Goal: Contribute content: Add original content to the website for others to see

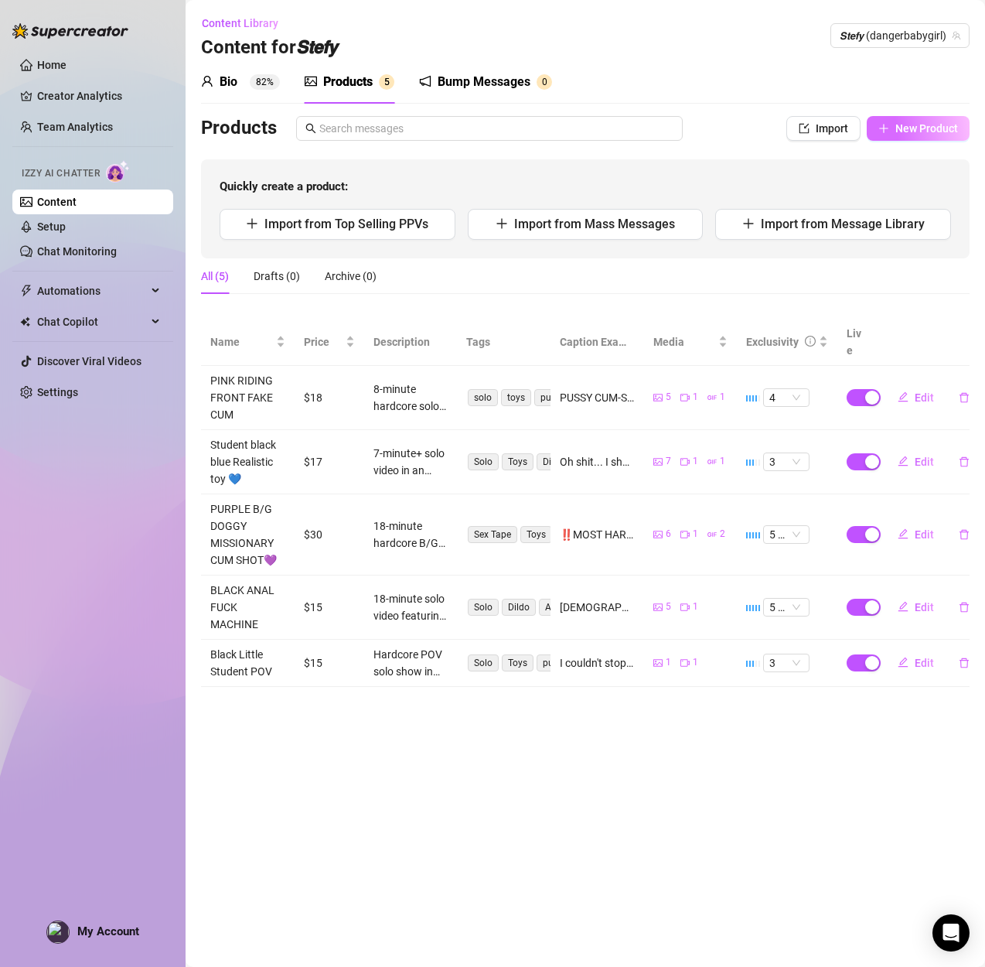
click at [904, 139] on button "New Product" at bounding box center [918, 128] width 103 height 25
type textarea "Type your message here..."
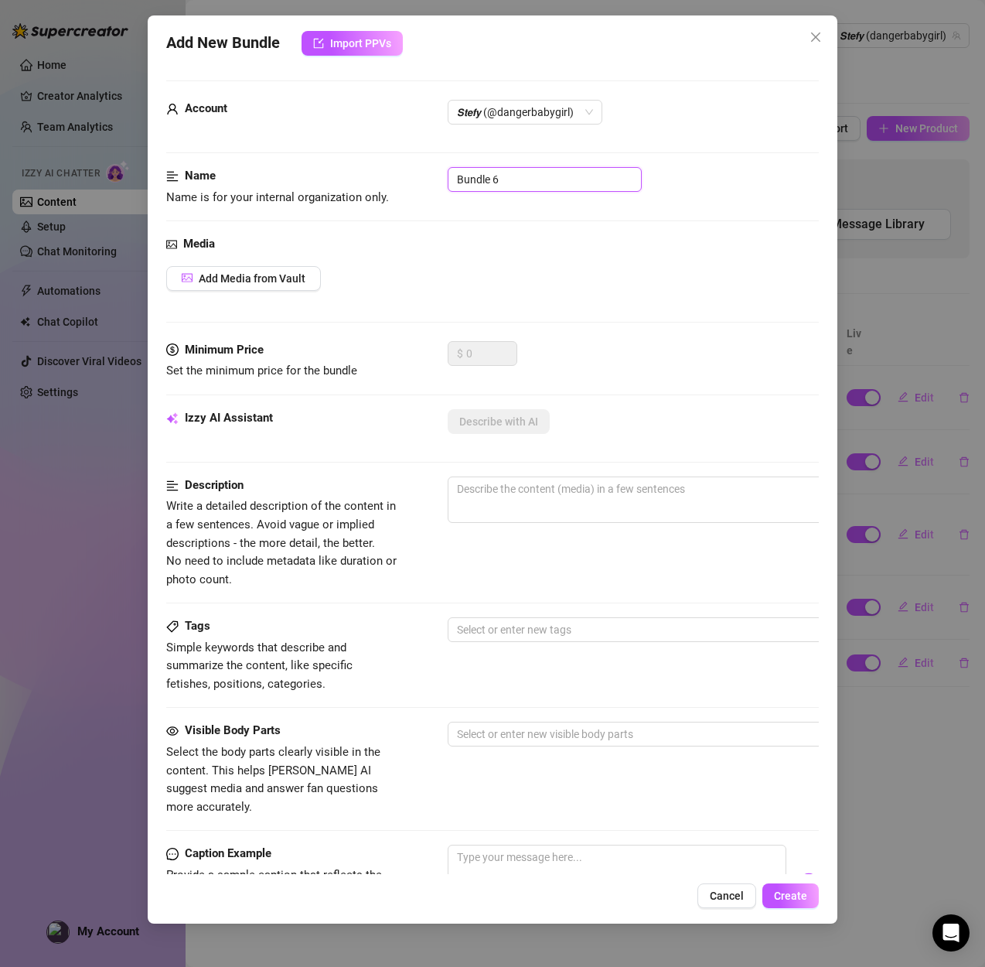
drag, startPoint x: 596, startPoint y: 190, endPoint x: 401, endPoint y: 172, distance: 196.4
click at [401, 172] on div "Name Name is for your internal organization only. Bundle 6" at bounding box center [492, 186] width 653 height 39
paste input "Tities Bundle"
type input "Tities Bundle 1"
click at [309, 282] on button "Add Media from Vault" at bounding box center [243, 278] width 155 height 25
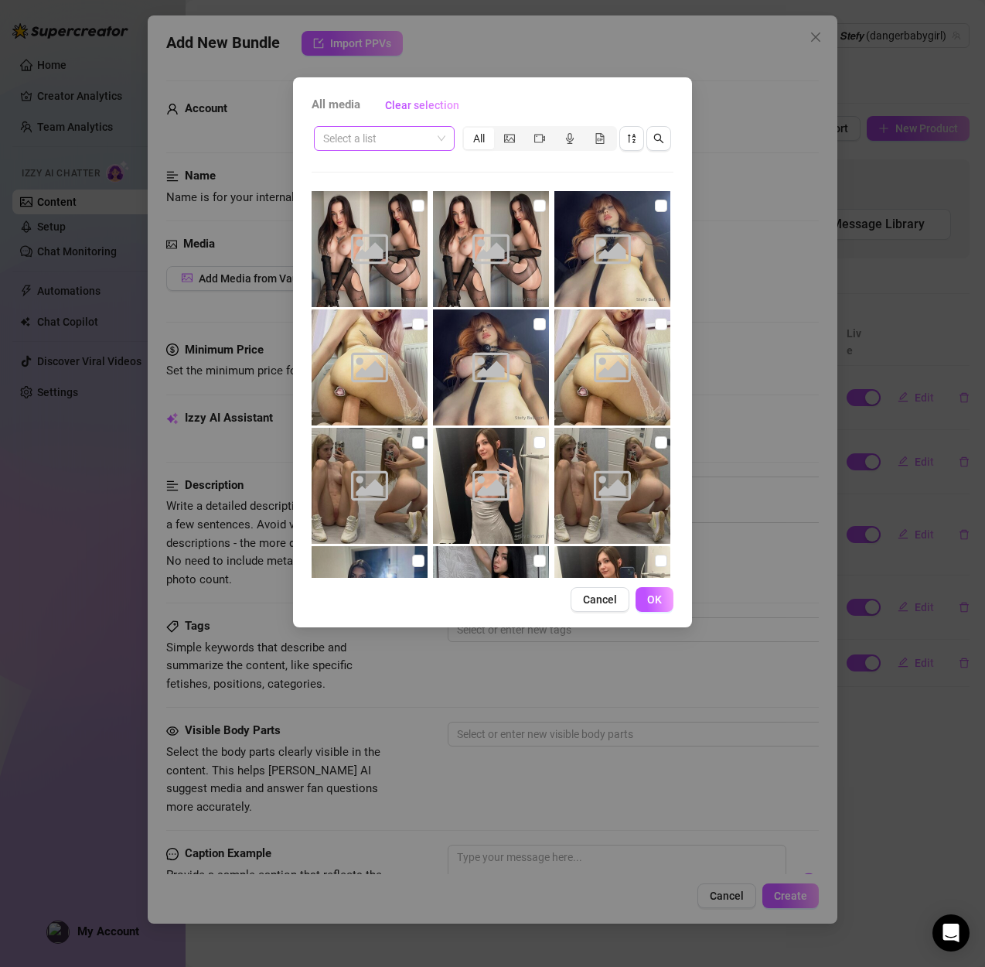
click at [419, 145] on input "search" at bounding box center [377, 138] width 108 height 23
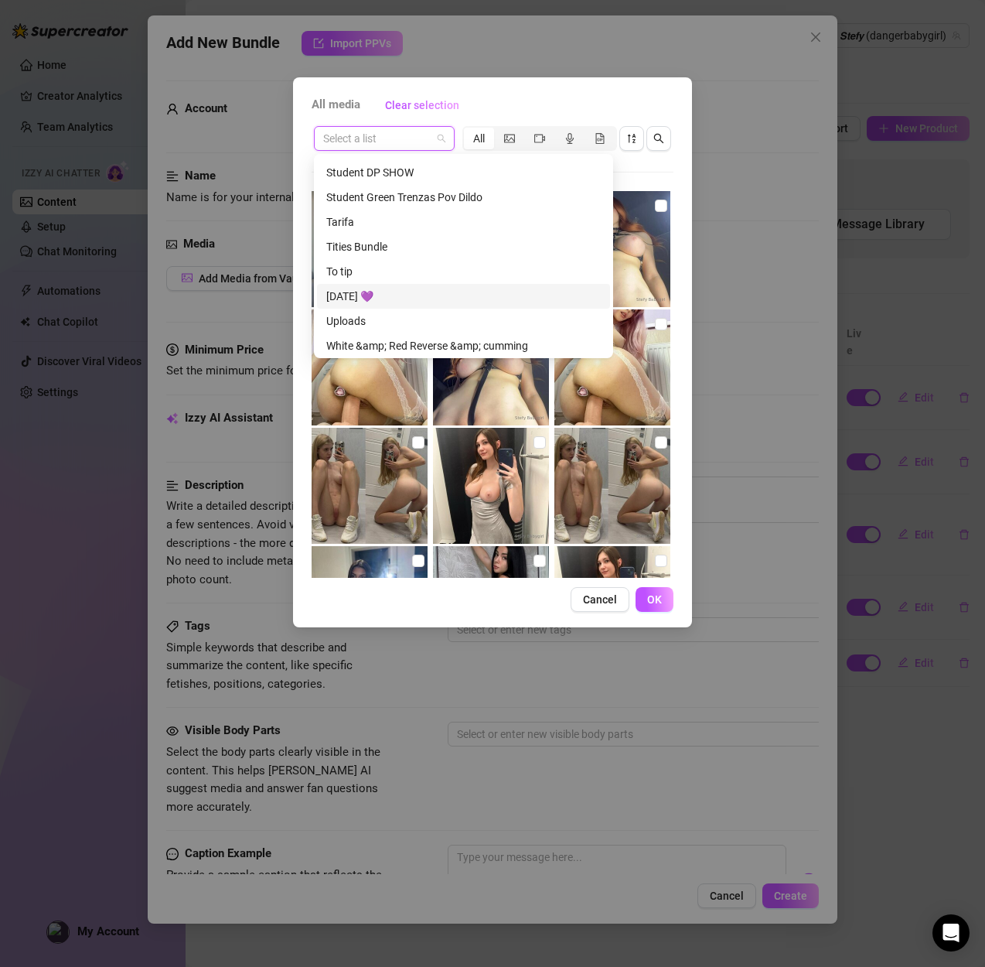
scroll to position [1977, 0]
click at [384, 249] on div "Tities Bundle" at bounding box center [463, 245] width 275 height 17
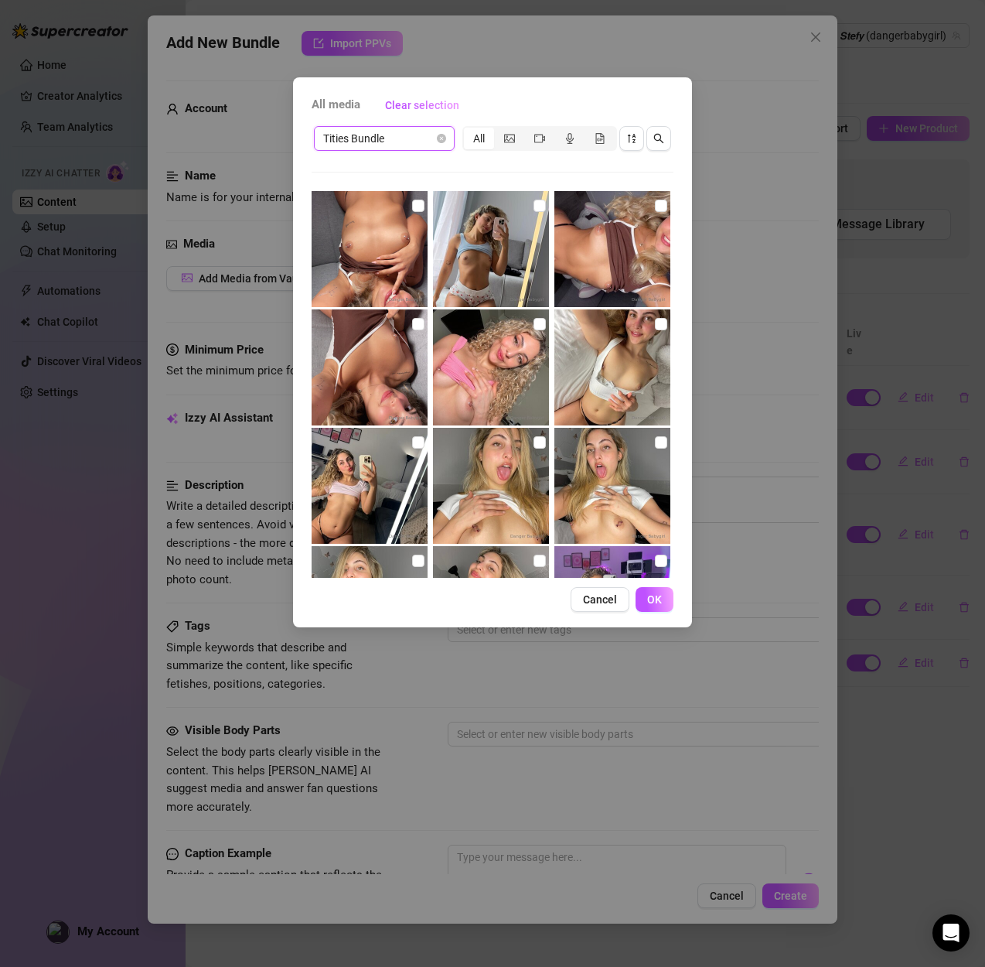
click at [476, 140] on div "All" at bounding box center [479, 139] width 30 height 22
click at [468, 130] on input "All" at bounding box center [468, 130] width 0 height 0
click at [477, 139] on div "All" at bounding box center [479, 139] width 30 height 22
click at [468, 130] on input "All" at bounding box center [468, 130] width 0 height 0
click at [417, 210] on input "checkbox" at bounding box center [418, 206] width 12 height 12
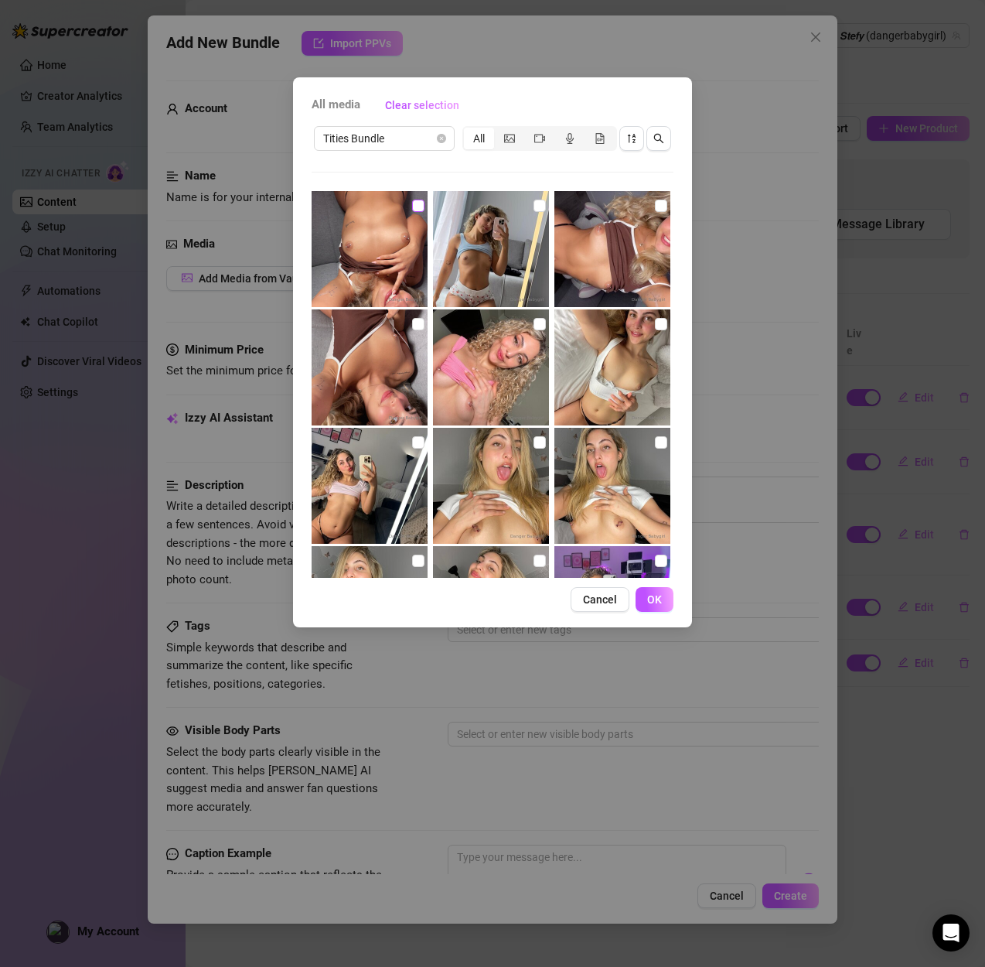
checkbox input "true"
click at [537, 207] on input "checkbox" at bounding box center [540, 206] width 12 height 12
checkbox input "true"
click at [667, 212] on img at bounding box center [612, 249] width 116 height 116
click at [660, 330] on label at bounding box center [661, 324] width 12 height 17
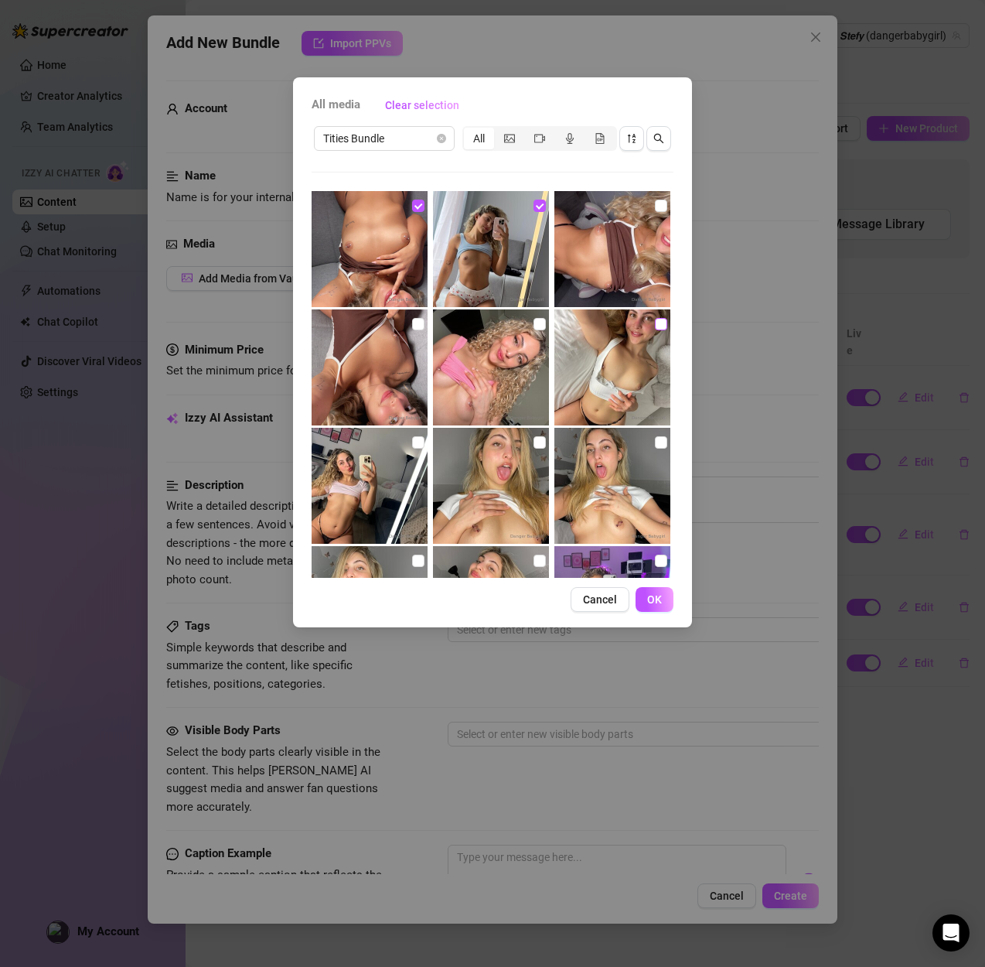
click at [660, 330] on input "checkbox" at bounding box center [661, 324] width 12 height 12
checkbox input "true"
click at [536, 319] on input "checkbox" at bounding box center [540, 324] width 12 height 12
checkbox input "true"
click at [410, 316] on img at bounding box center [370, 367] width 116 height 116
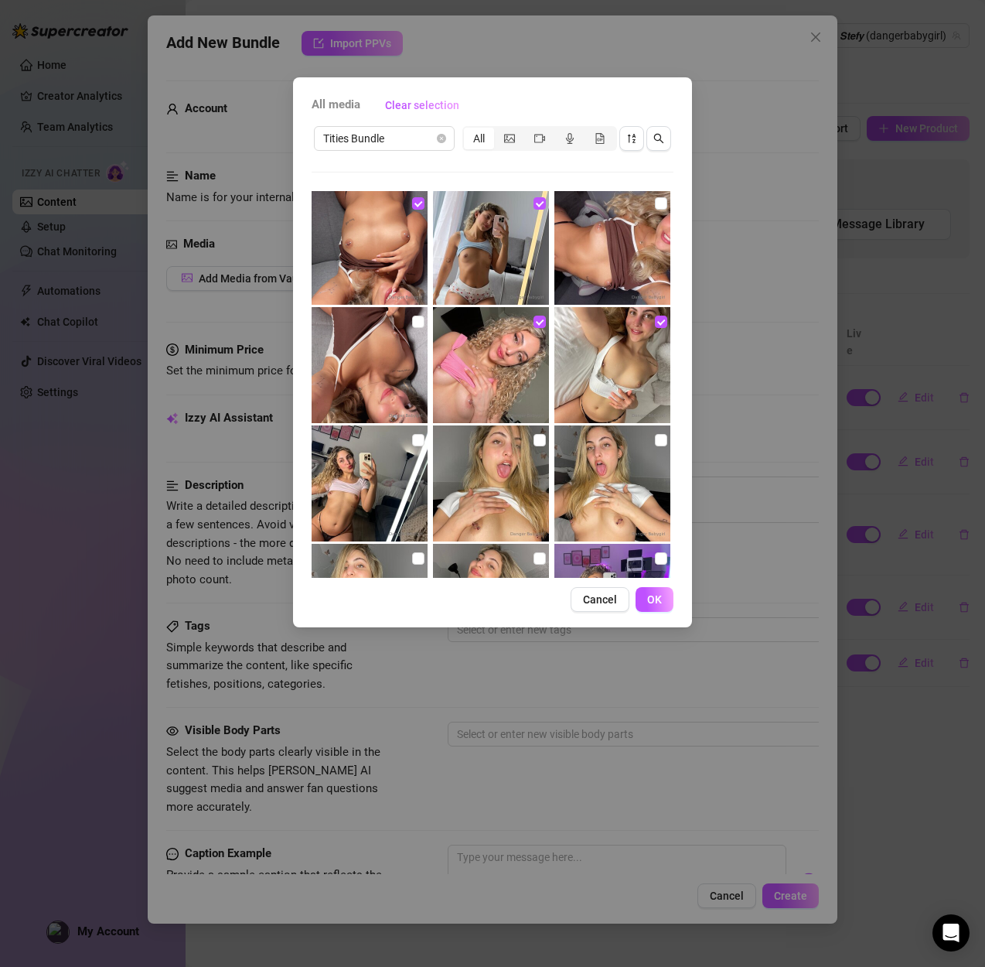
scroll to position [5, 0]
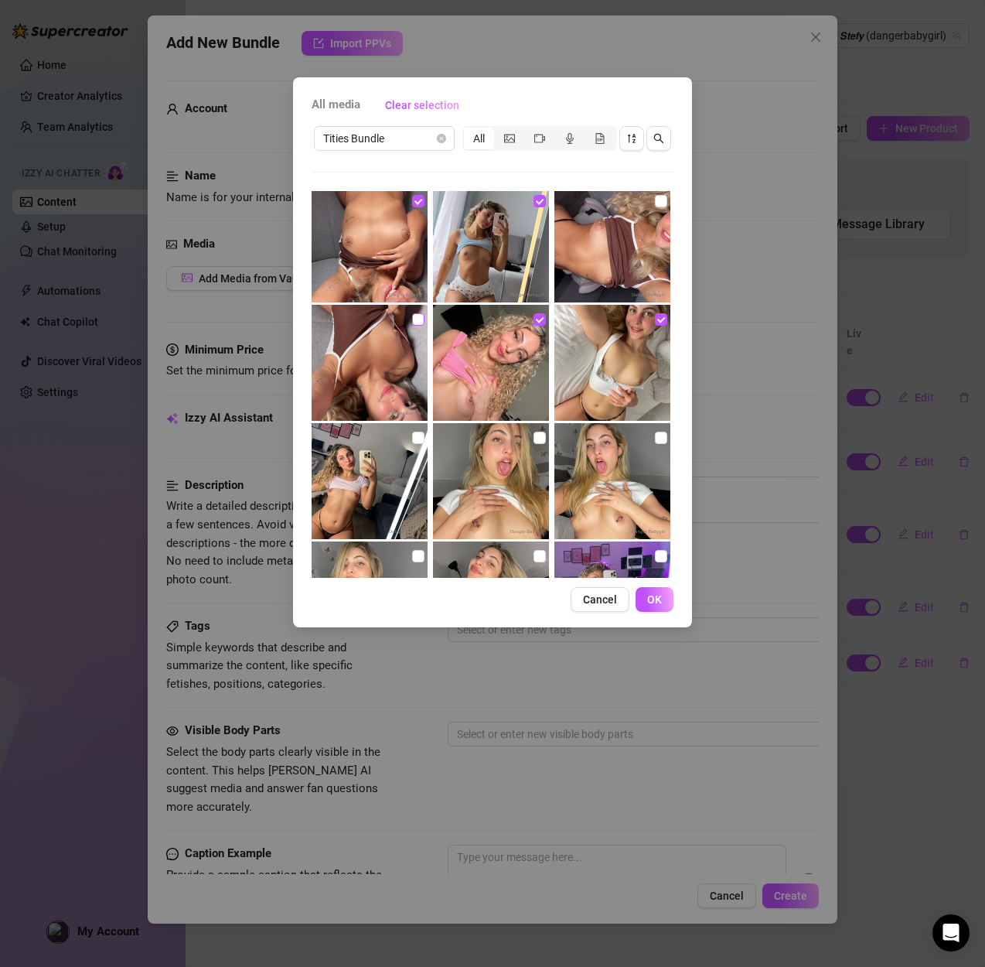
click at [421, 326] on label at bounding box center [418, 319] width 12 height 17
click at [421, 326] on input "checkbox" at bounding box center [418, 319] width 12 height 12
checkbox input "true"
click at [481, 138] on div "All" at bounding box center [479, 139] width 30 height 22
click at [468, 130] on input "All" at bounding box center [468, 130] width 0 height 0
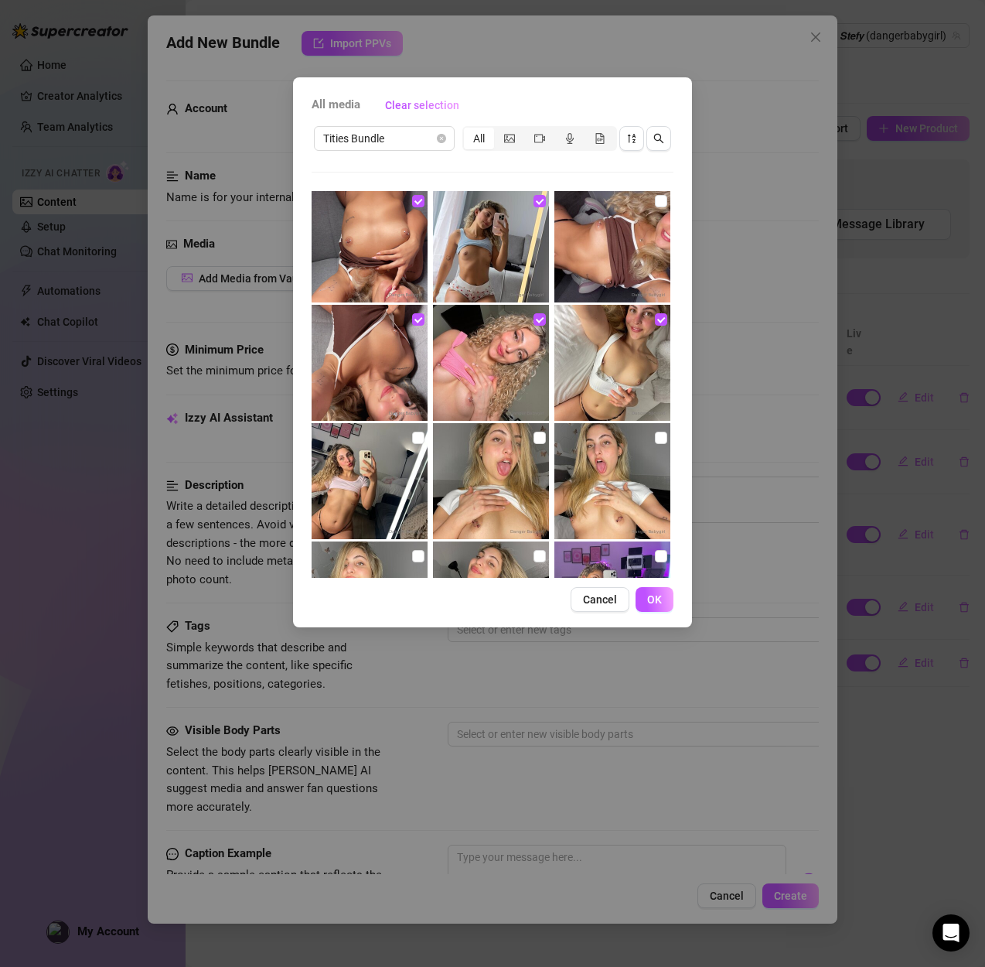
click at [481, 138] on div "All" at bounding box center [479, 139] width 30 height 22
click at [468, 130] on input "All" at bounding box center [468, 130] width 0 height 0
click at [422, 448] on img at bounding box center [370, 481] width 116 height 116
click at [421, 440] on input "checkbox" at bounding box center [418, 437] width 12 height 12
checkbox input "true"
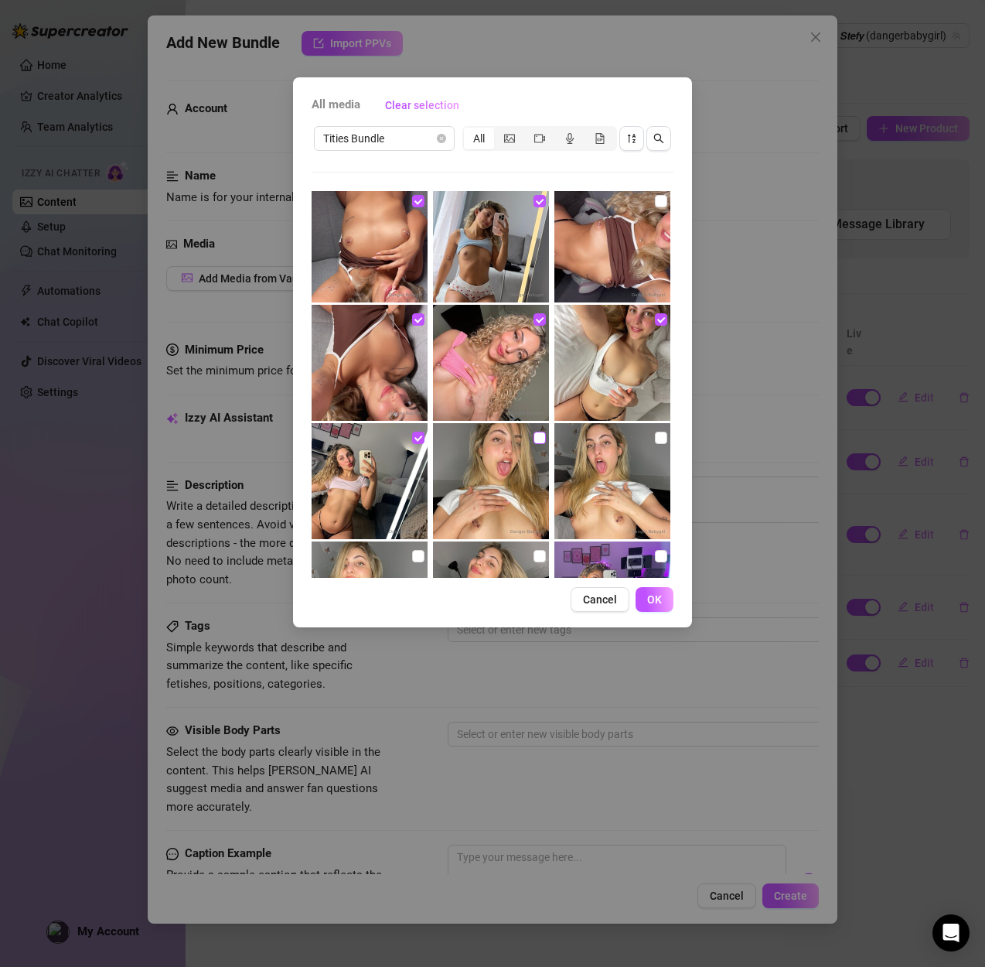
click at [542, 436] on input "checkbox" at bounding box center [540, 437] width 12 height 12
checkbox input "true"
click at [669, 437] on img at bounding box center [612, 481] width 116 height 116
click at [662, 438] on input "checkbox" at bounding box center [661, 437] width 12 height 12
checkbox input "true"
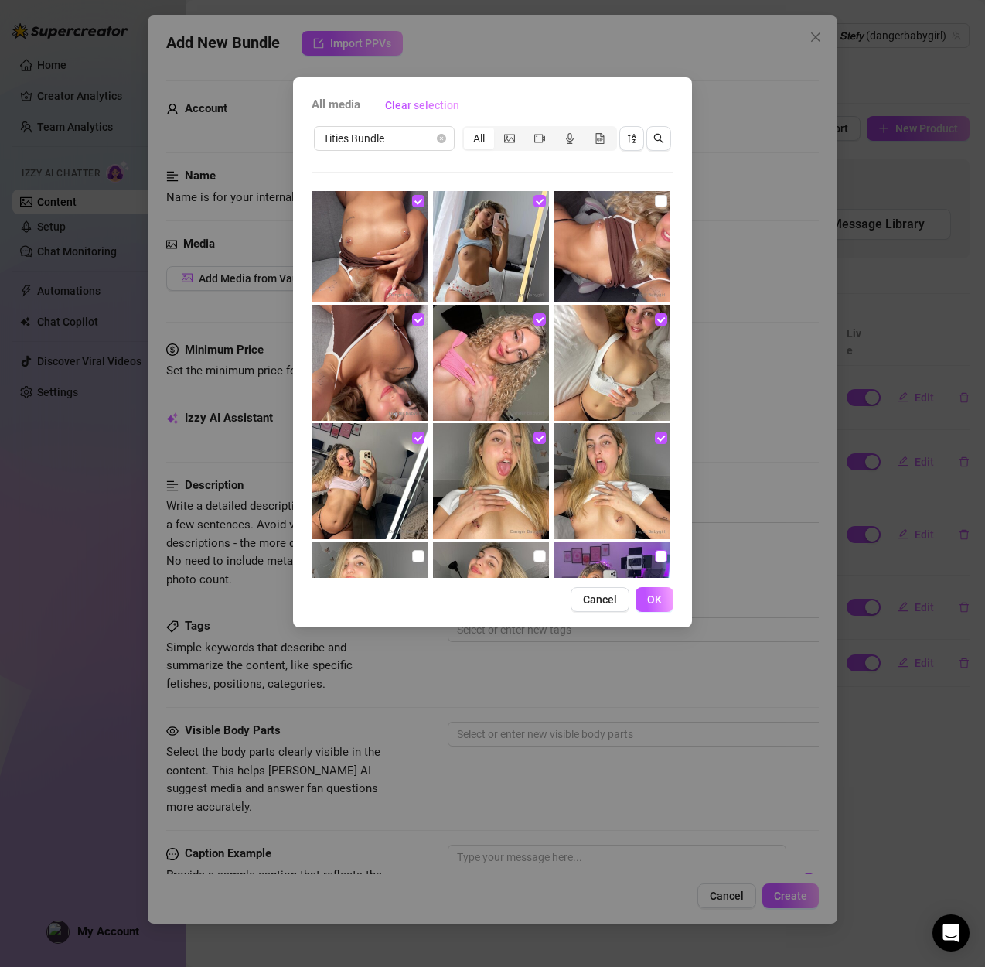
click at [659, 553] on input "checkbox" at bounding box center [661, 556] width 12 height 12
checkbox input "true"
click at [534, 551] on input "checkbox" at bounding box center [540, 556] width 12 height 12
checkbox input "true"
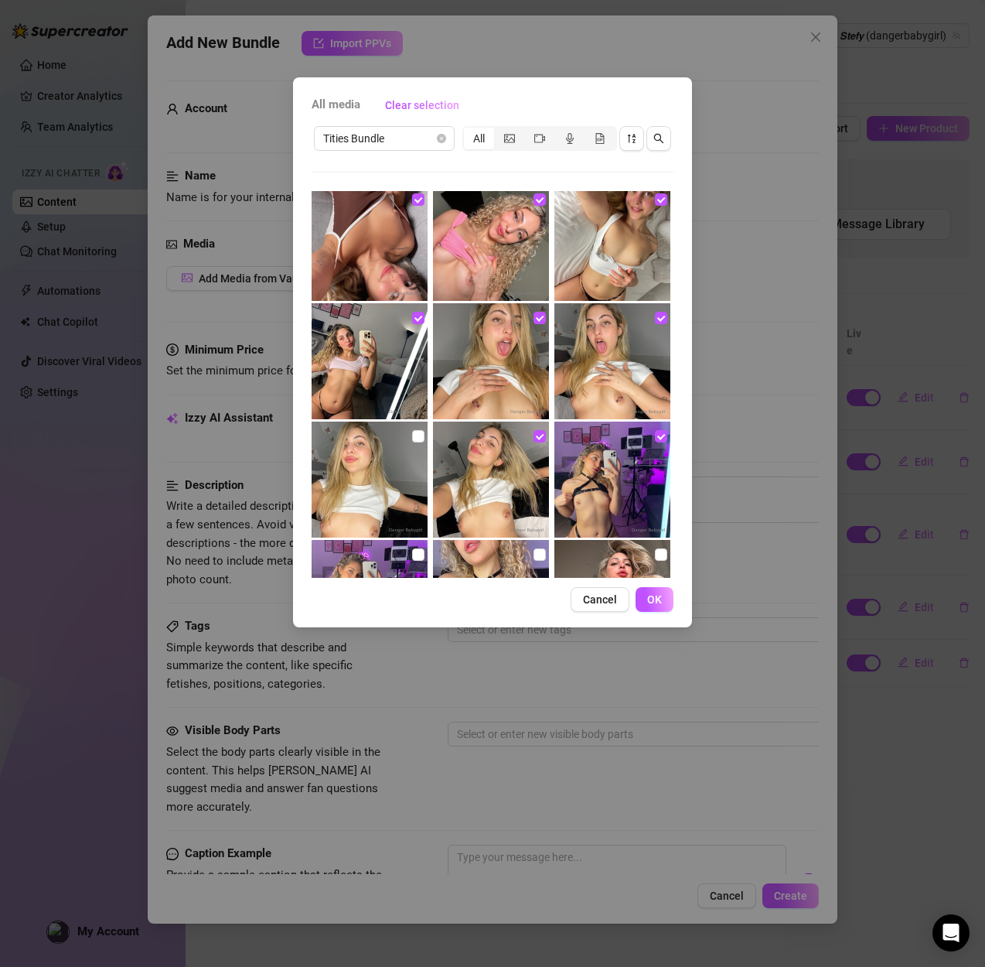
scroll to position [125, 0]
click at [412, 438] on input "checkbox" at bounding box center [418, 435] width 12 height 12
checkbox input "true"
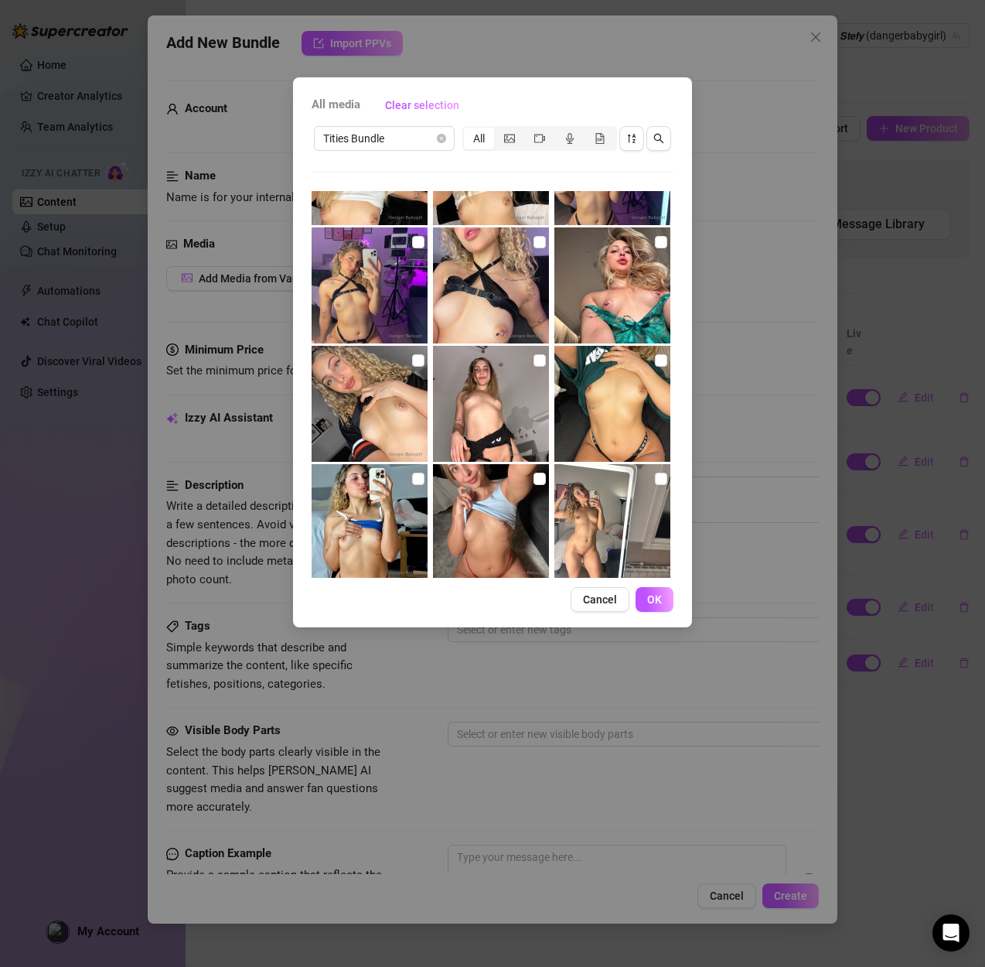
scroll to position [443, 0]
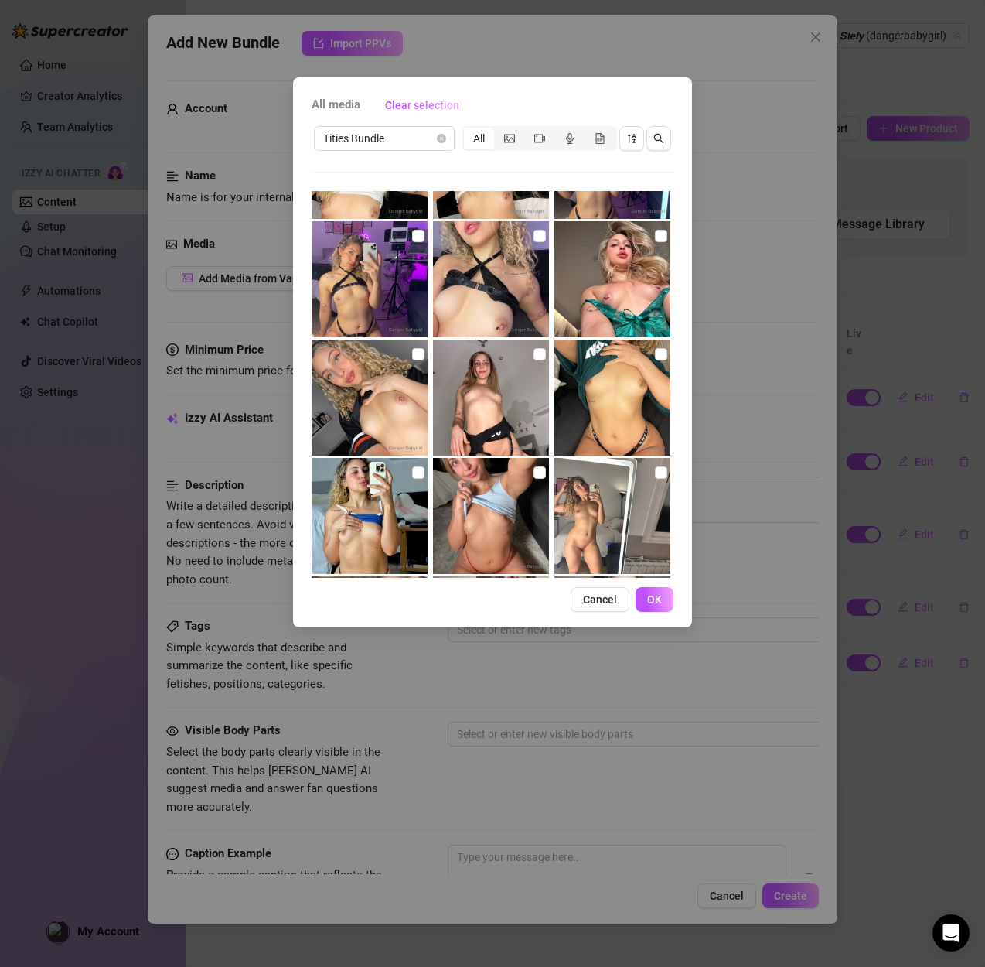
click at [547, 349] on img at bounding box center [491, 397] width 116 height 116
click at [536, 355] on input "checkbox" at bounding box center [540, 354] width 12 height 12
checkbox input "true"
click at [664, 355] on input "checkbox" at bounding box center [661, 354] width 12 height 12
checkbox input "true"
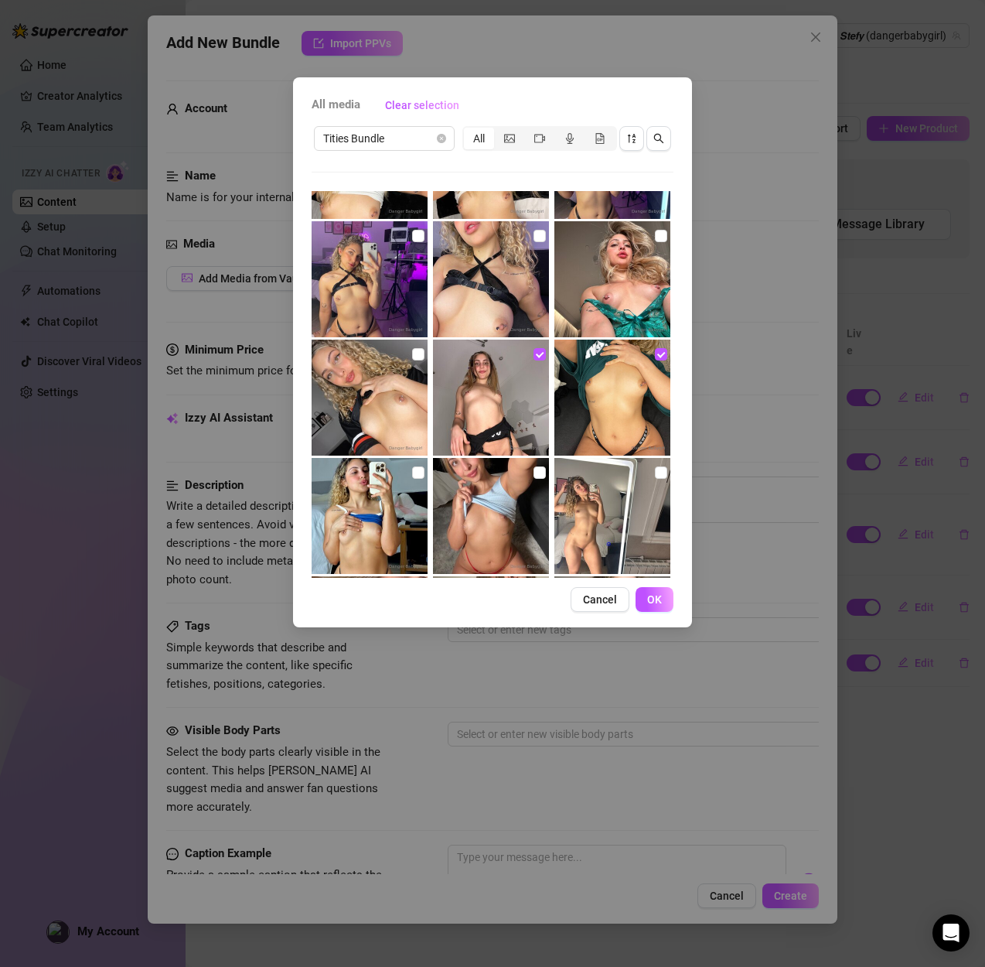
click at [391, 463] on img at bounding box center [370, 516] width 116 height 116
click at [418, 472] on input "checkbox" at bounding box center [418, 472] width 12 height 12
checkbox input "true"
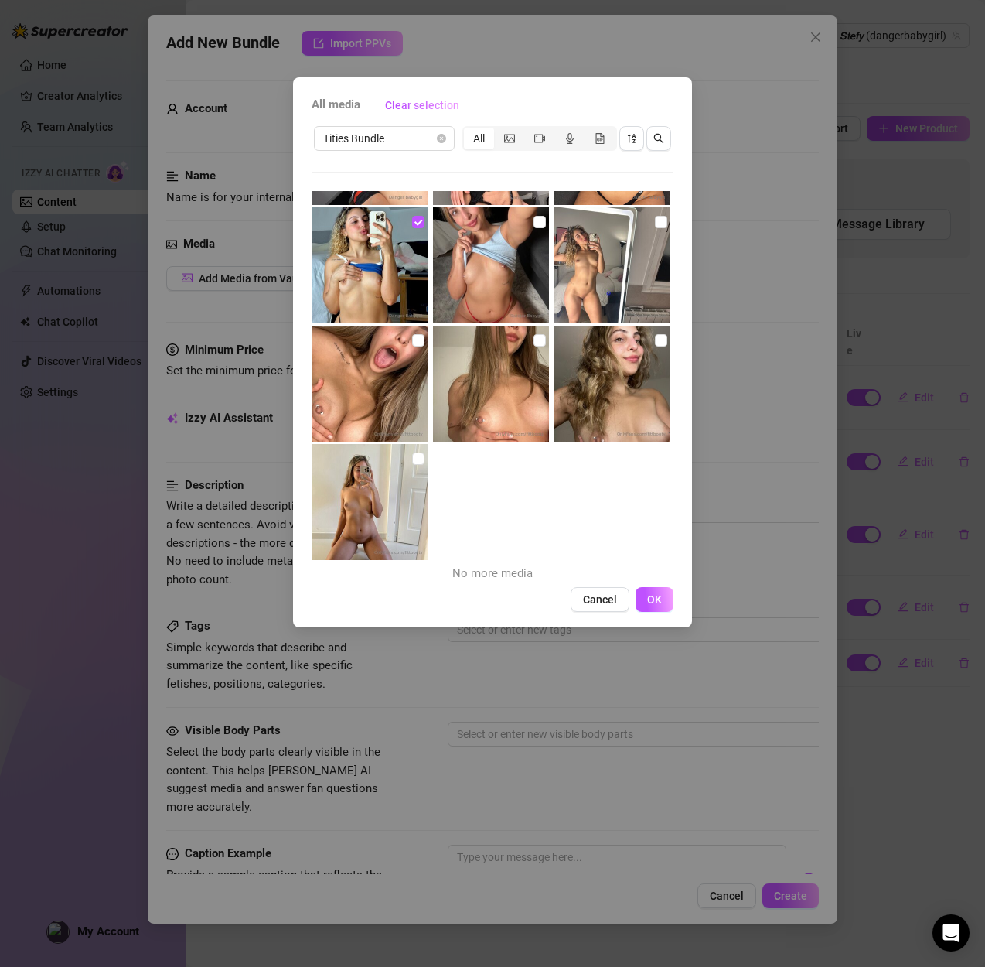
scroll to position [694, 0]
click at [414, 457] on input "checkbox" at bounding box center [418, 458] width 12 height 12
checkbox input "true"
click at [426, 344] on img at bounding box center [370, 383] width 116 height 116
click at [421, 336] on input "checkbox" at bounding box center [418, 339] width 12 height 12
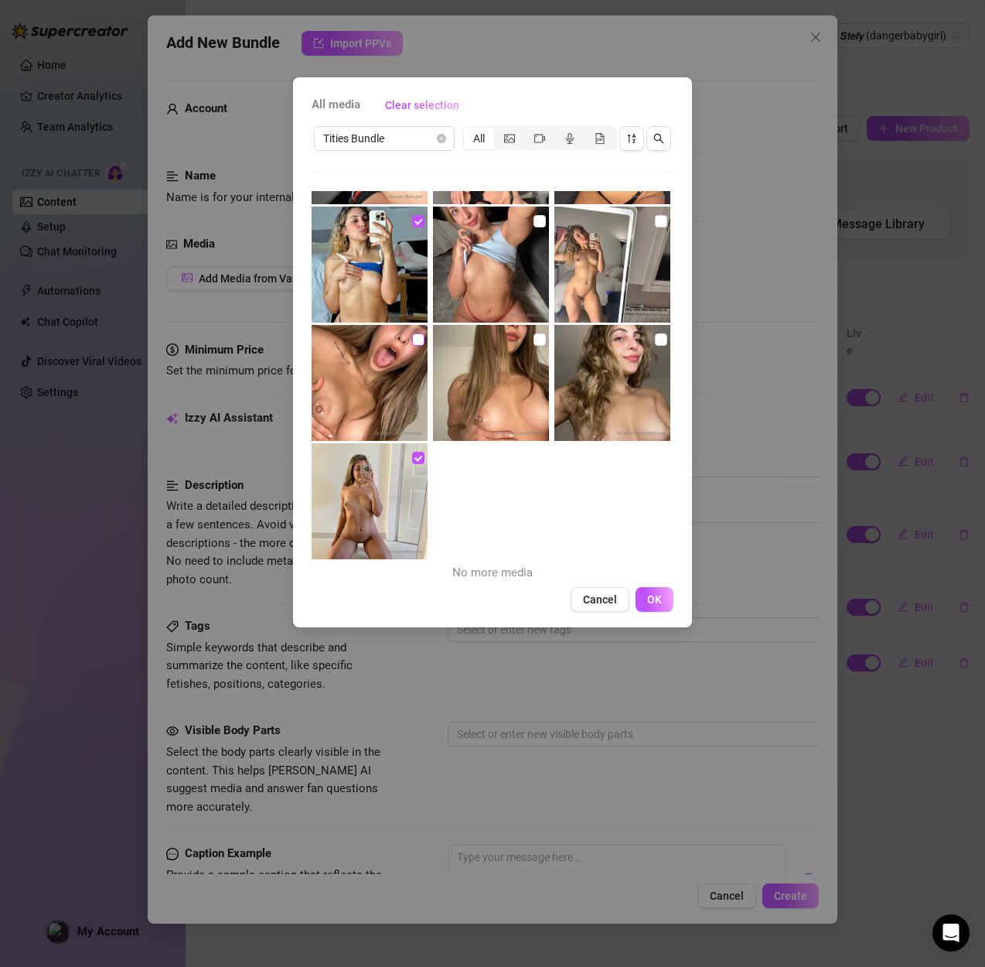
checkbox input "true"
click at [537, 339] on input "checkbox" at bounding box center [540, 339] width 12 height 12
checkbox input "true"
click at [667, 336] on img at bounding box center [612, 383] width 116 height 116
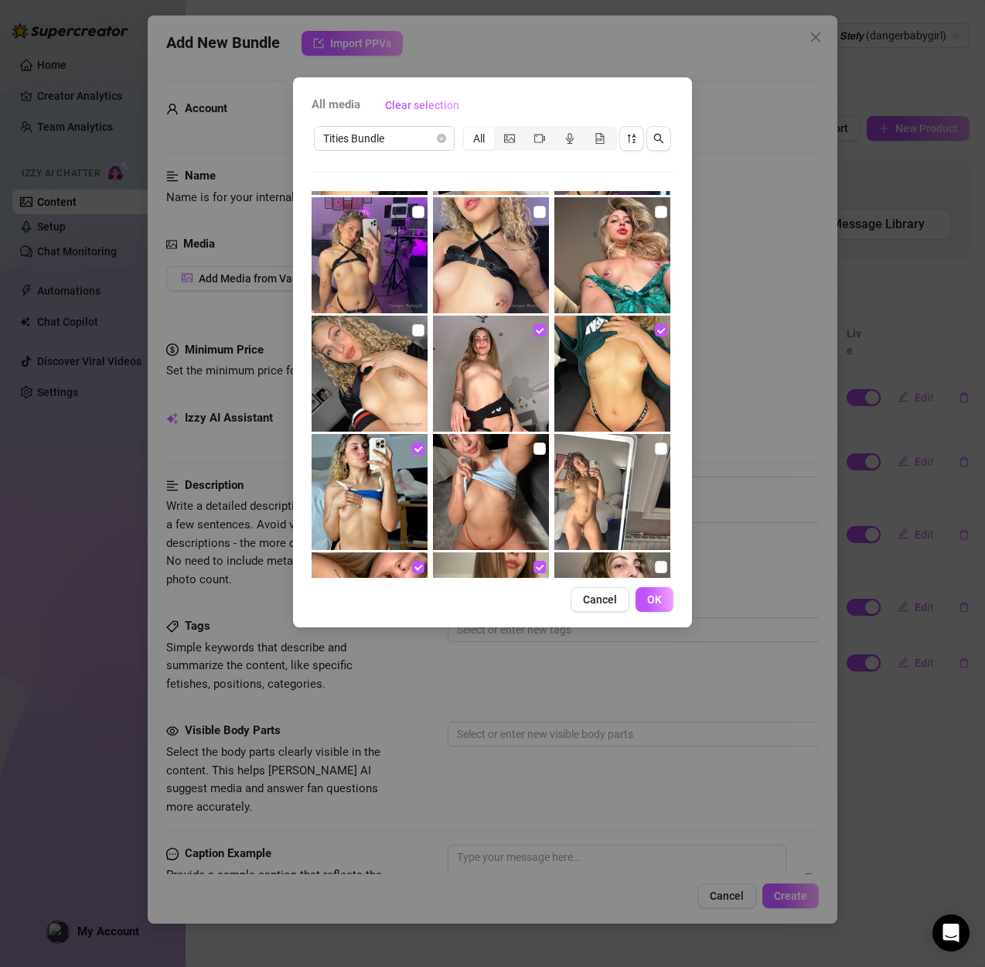
scroll to position [442, 0]
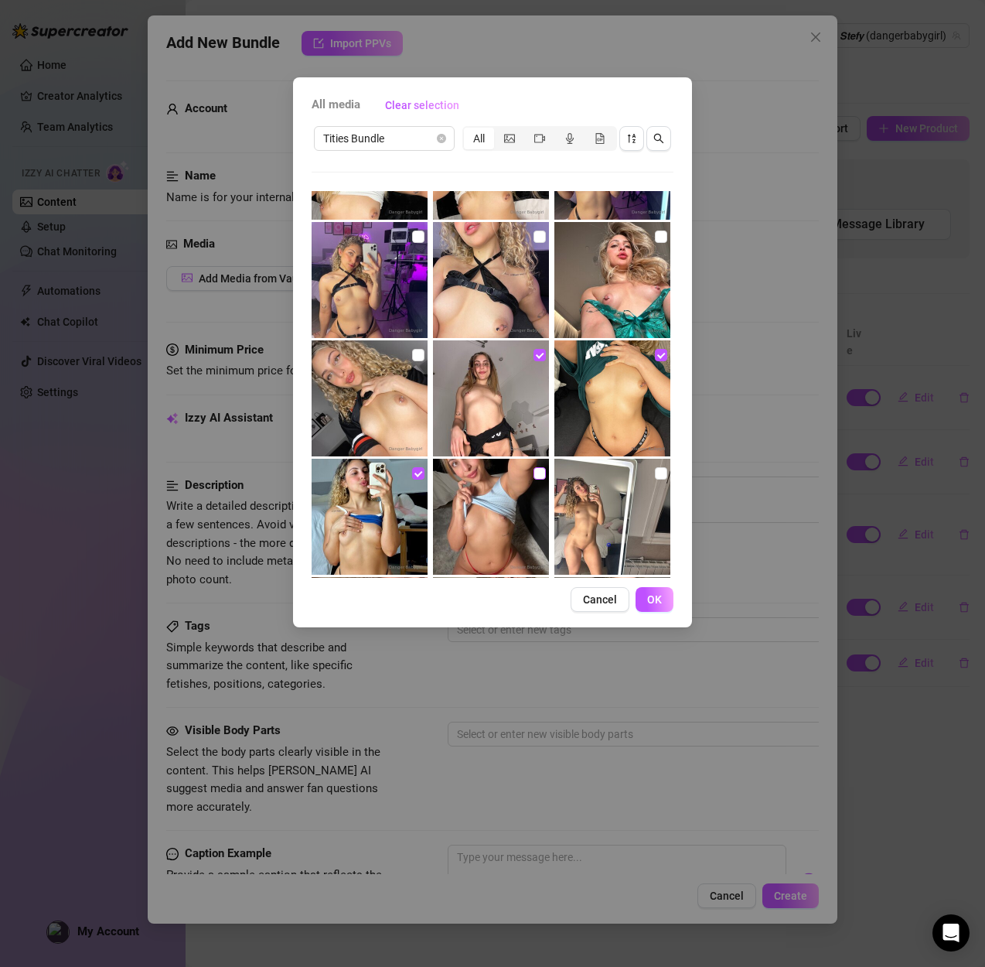
click at [535, 474] on input "checkbox" at bounding box center [540, 473] width 12 height 12
checkbox input "true"
click at [417, 474] on input "checkbox" at bounding box center [418, 473] width 12 height 12
checkbox input "false"
click at [420, 354] on input "checkbox" at bounding box center [418, 355] width 12 height 12
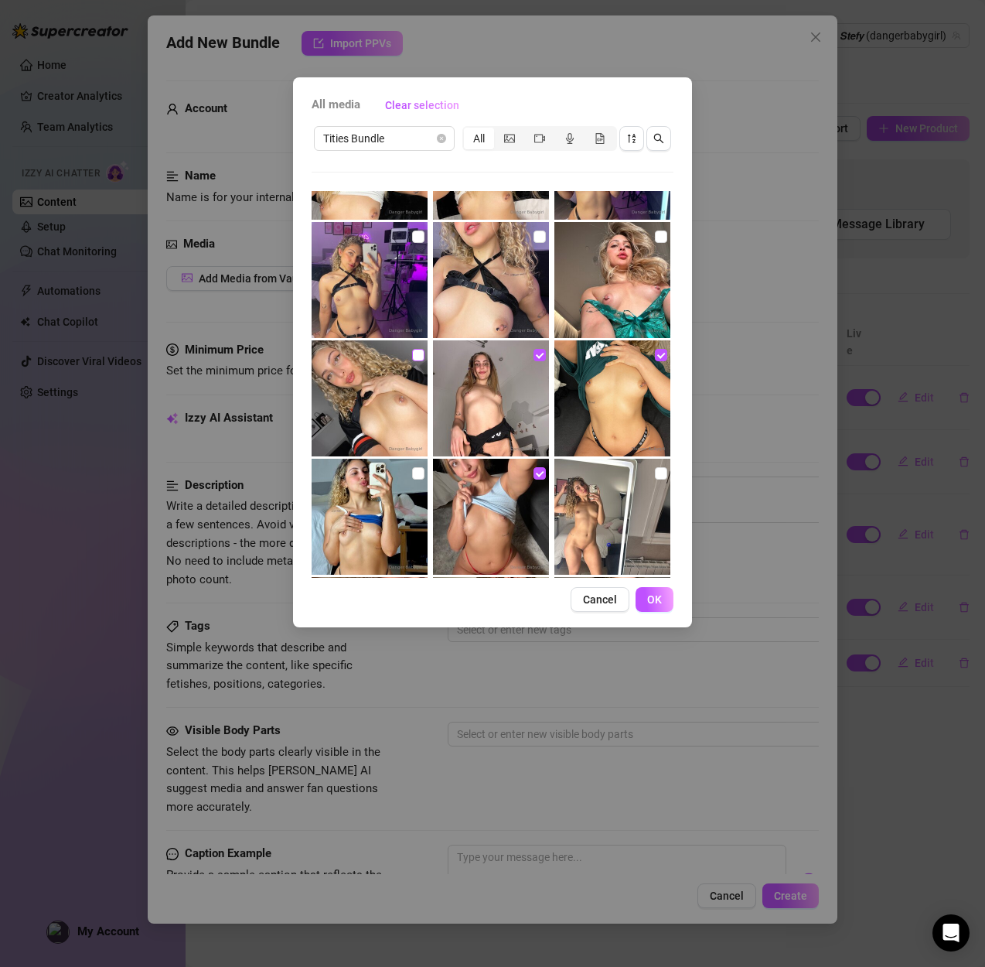
checkbox input "true"
click at [421, 476] on input "checkbox" at bounding box center [418, 473] width 12 height 12
checkbox input "true"
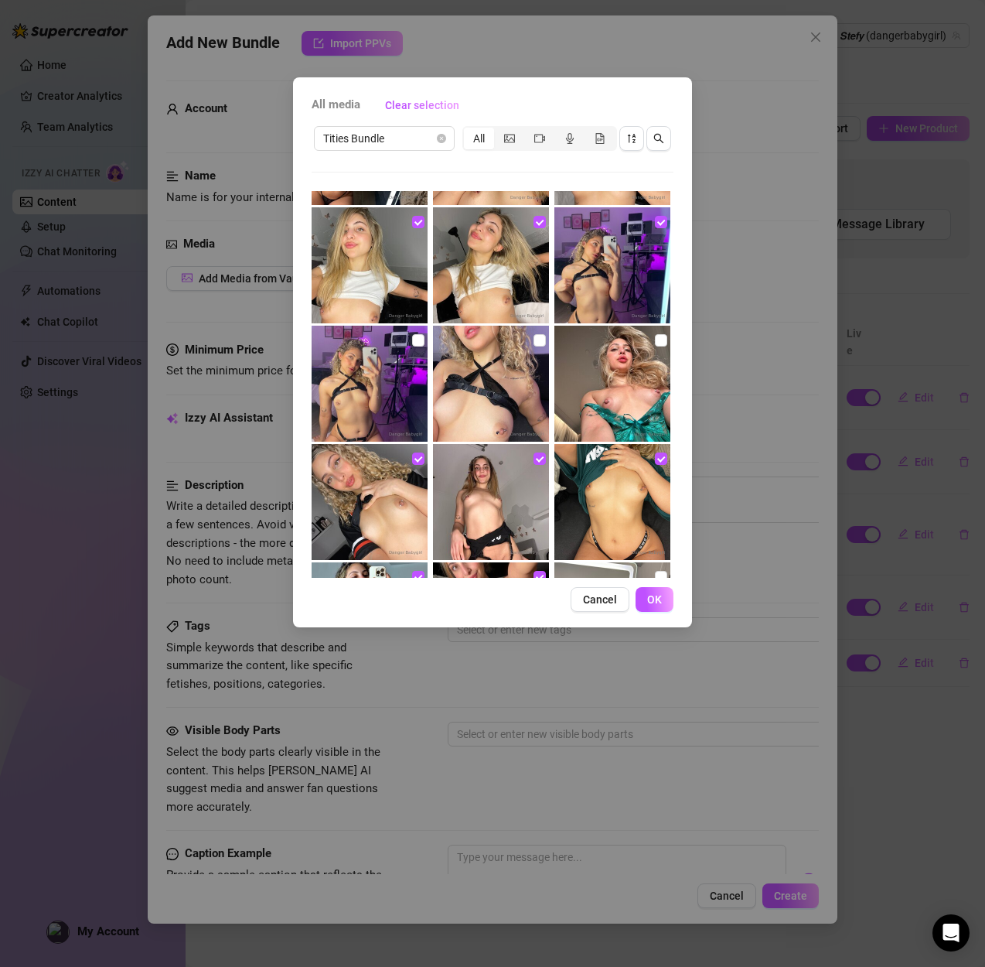
scroll to position [321, 0]
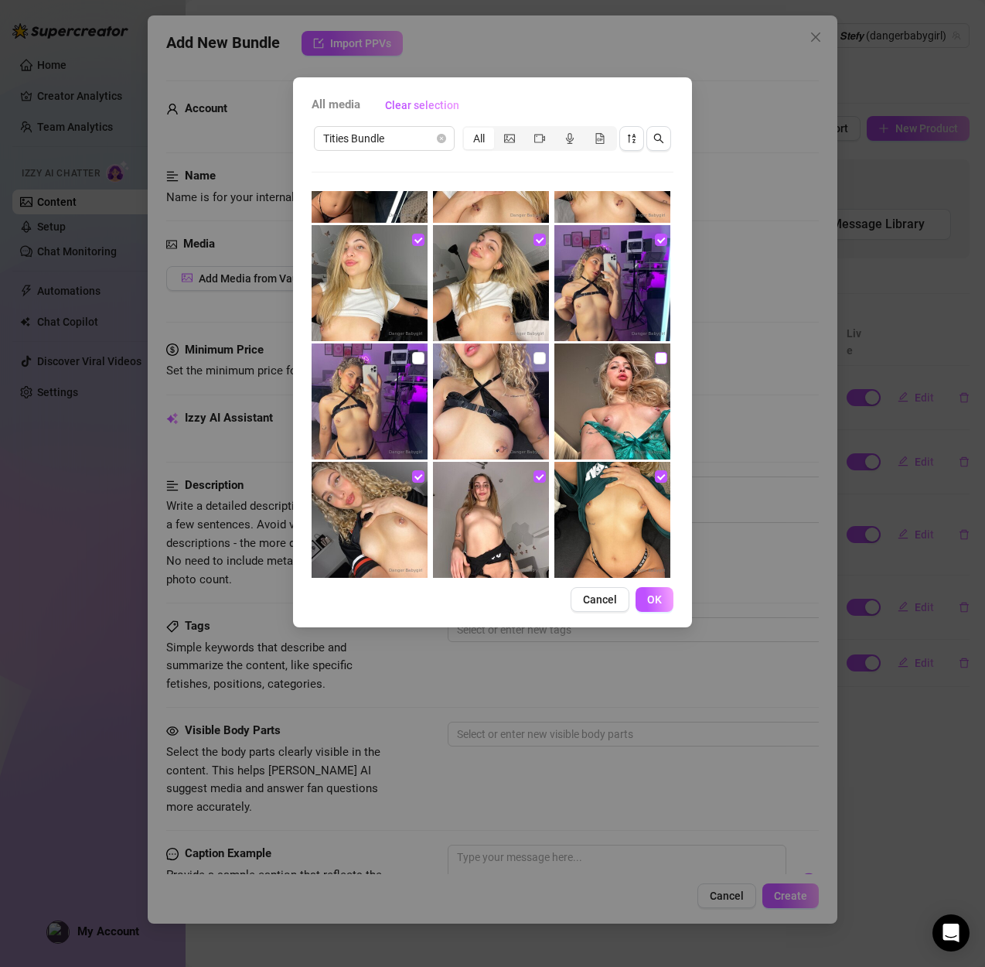
click at [656, 357] on input "checkbox" at bounding box center [661, 358] width 12 height 12
checkbox input "true"
click at [534, 360] on input "checkbox" at bounding box center [540, 358] width 12 height 12
checkbox input "true"
click at [414, 361] on input "checkbox" at bounding box center [418, 358] width 12 height 12
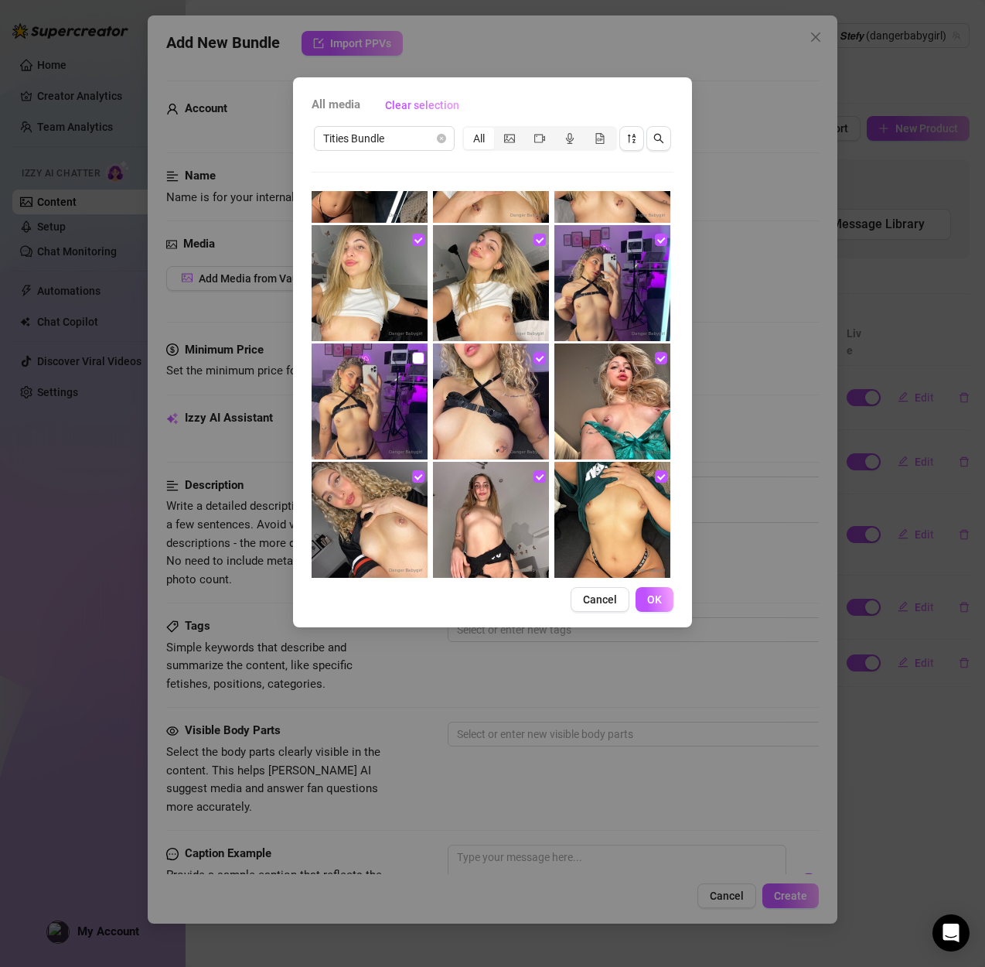
checkbox input "true"
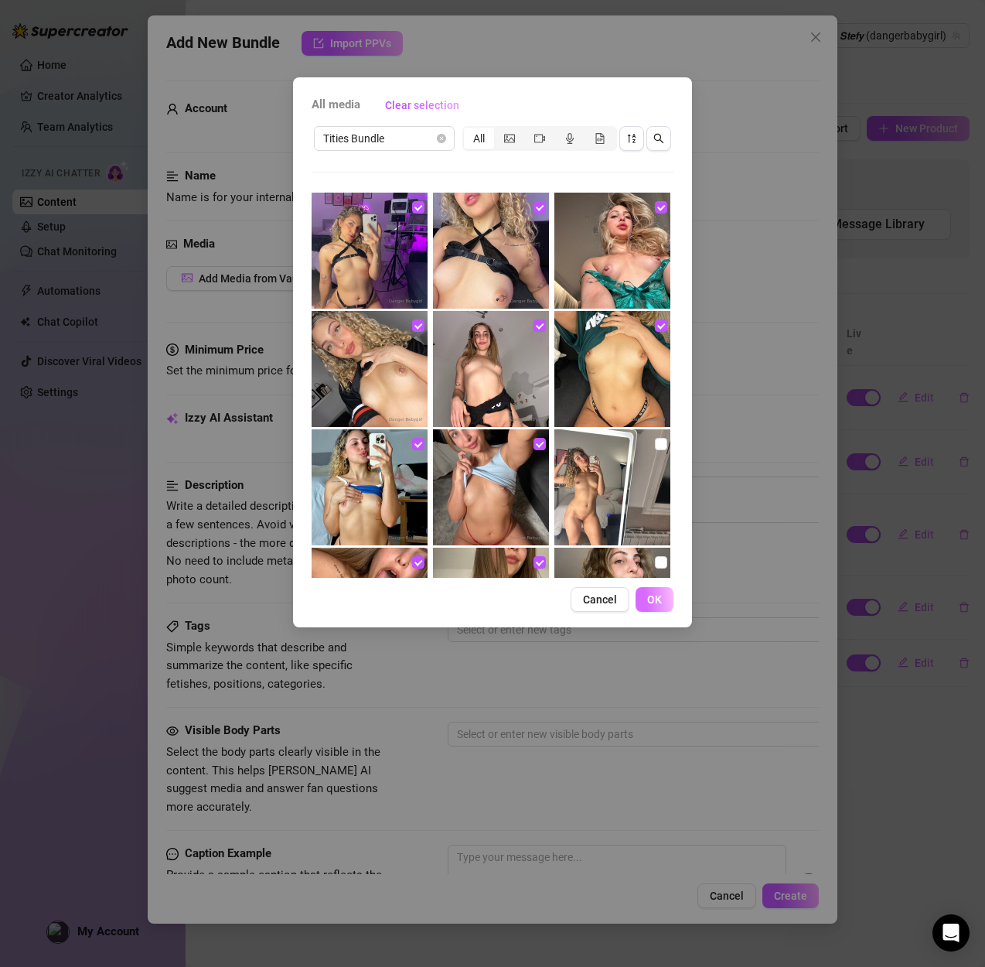
scroll to position [475, 0]
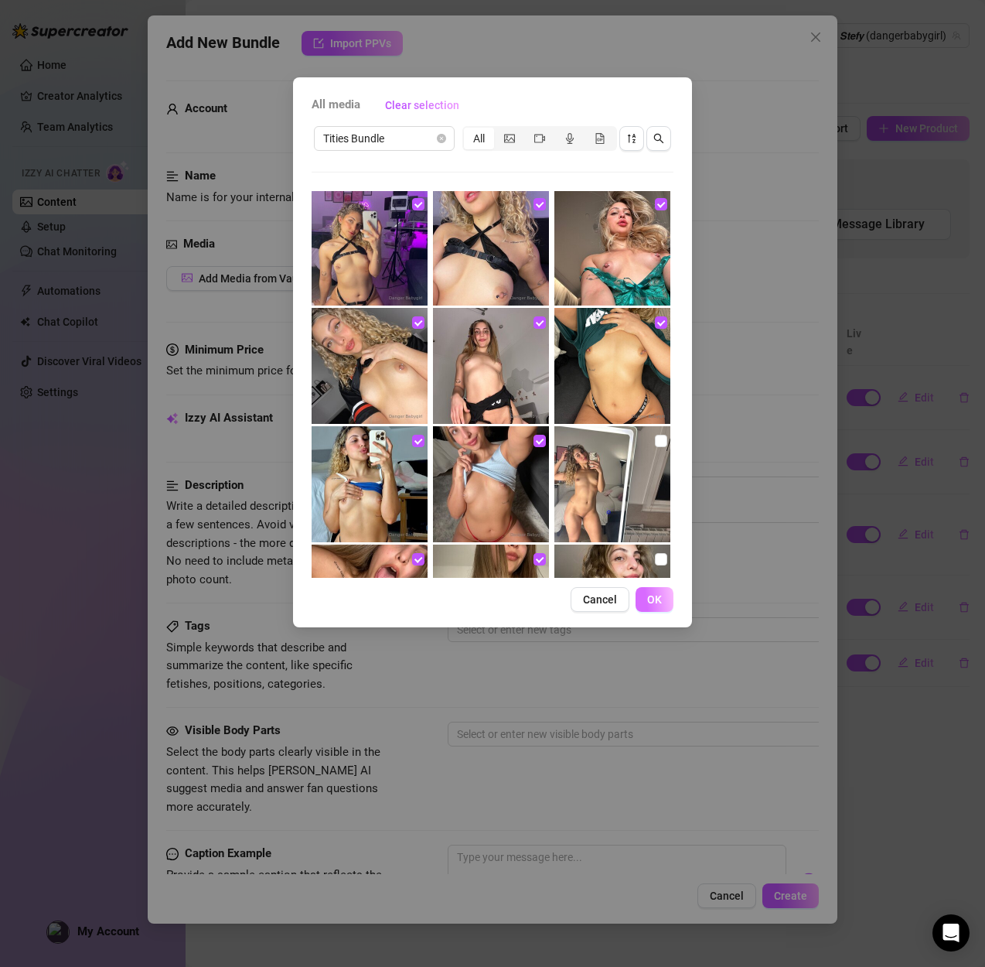
click at [667, 607] on button "OK" at bounding box center [655, 599] width 38 height 25
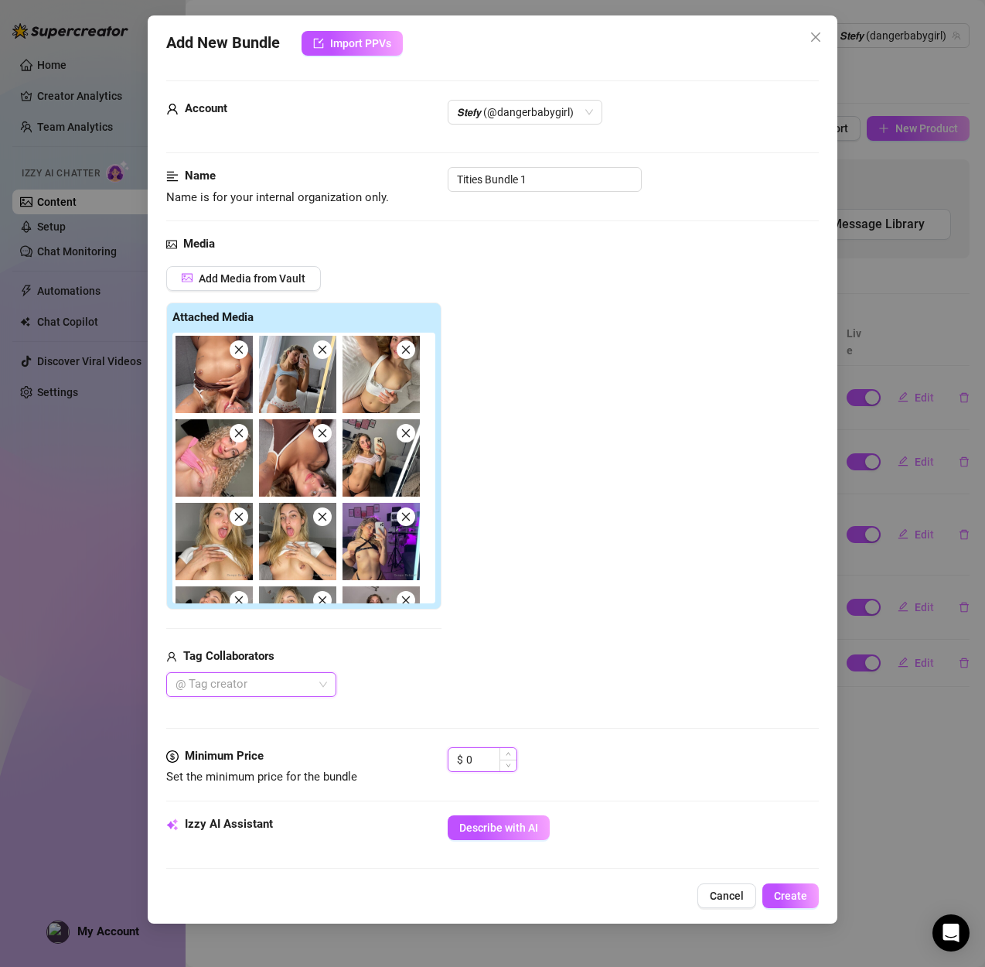
click at [490, 758] on input "0" at bounding box center [491, 759] width 50 height 23
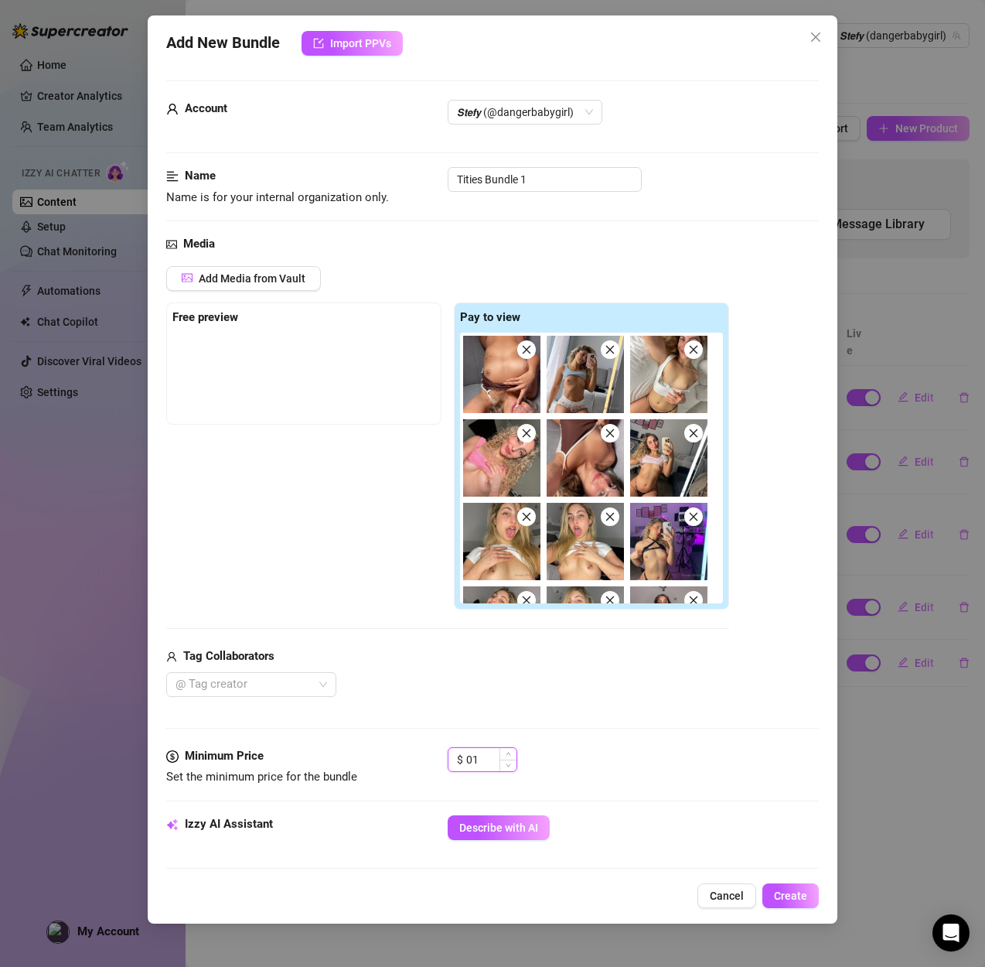
type input "0"
click at [351, 498] on div "Free preview Pay to view" at bounding box center [447, 456] width 563 height 308
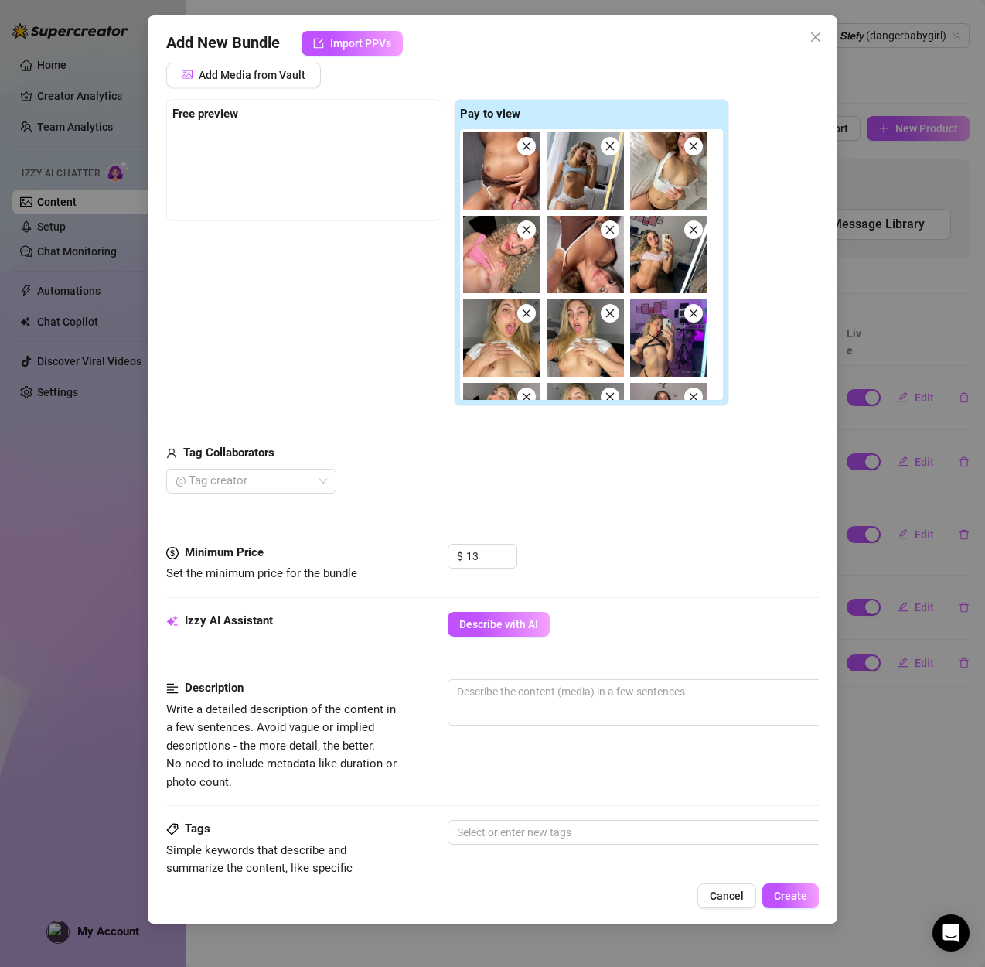
scroll to position [208, 0]
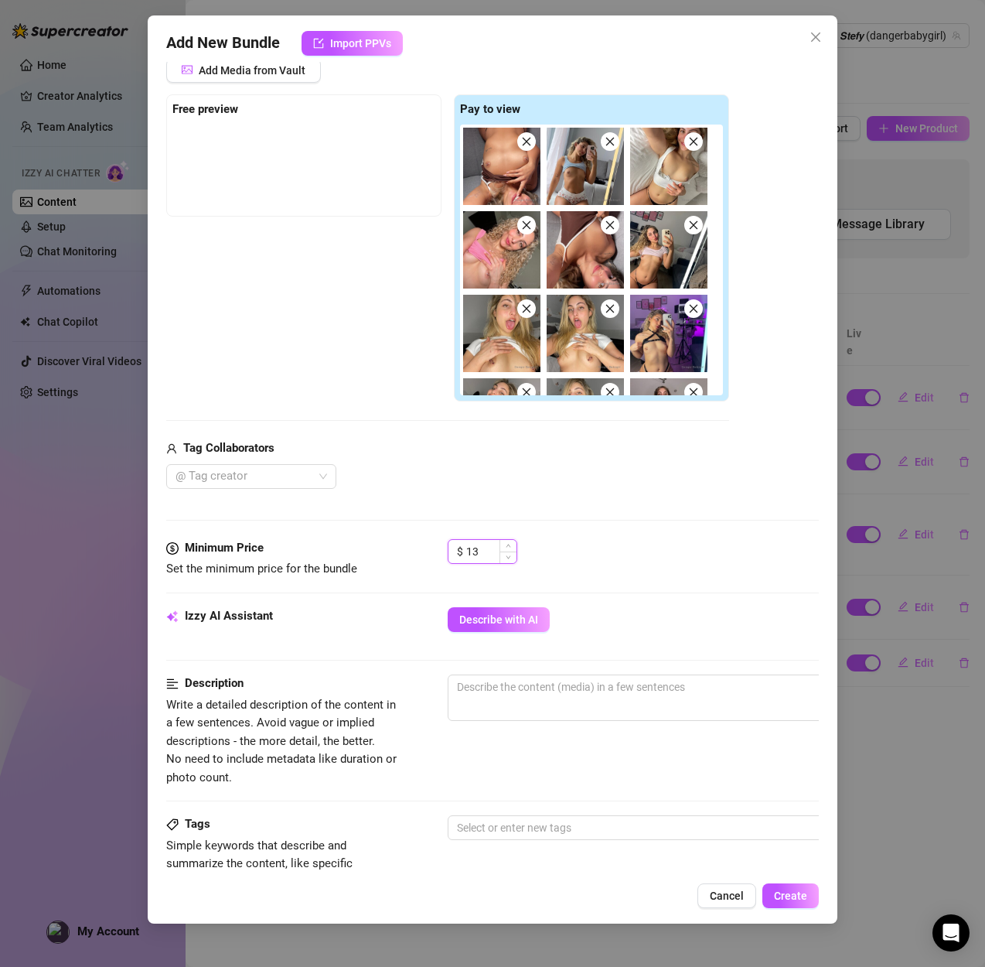
click at [488, 550] on input "13" at bounding box center [491, 551] width 50 height 23
drag, startPoint x: 463, startPoint y: 547, endPoint x: 449, endPoint y: 545, distance: 14.9
click at [449, 545] on div "$ 13" at bounding box center [483, 551] width 70 height 25
type input "8"
click at [527, 686] on textarea at bounding box center [719, 686] width 540 height 23
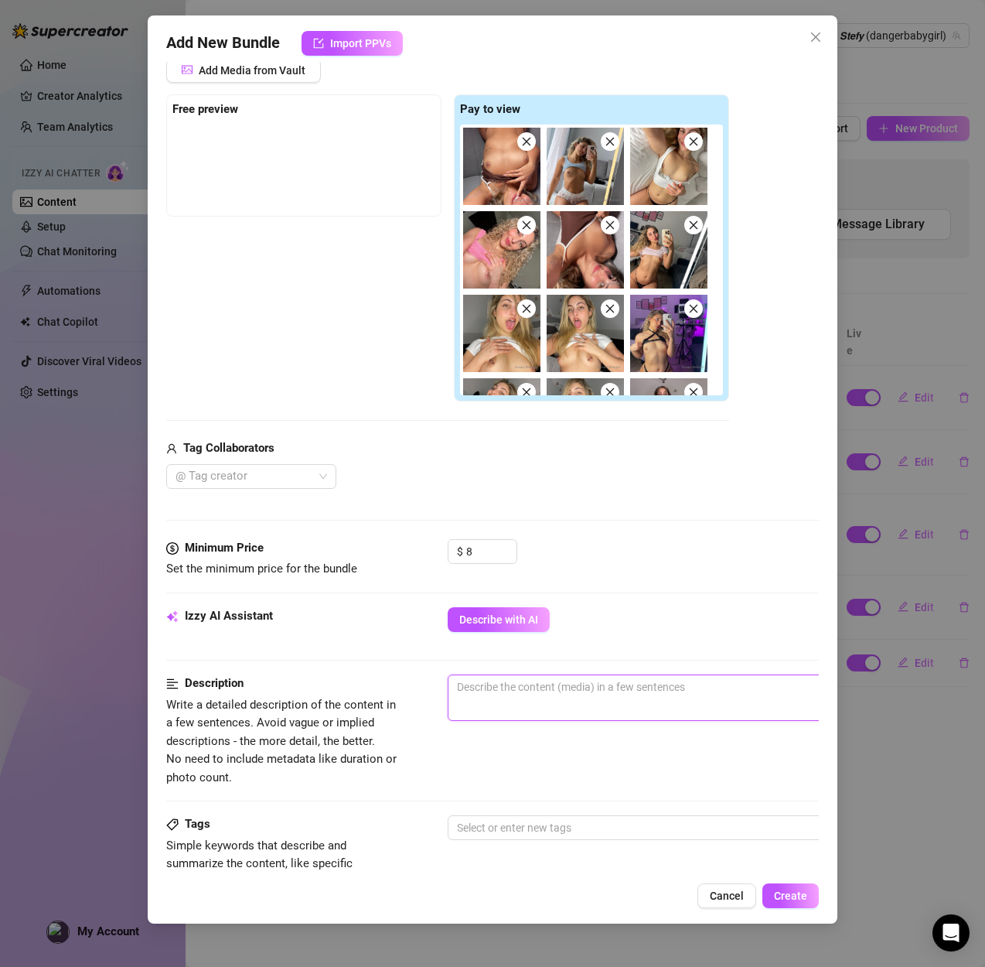
paste textarea "Hot photos of my tits in fitting rooms, Starbucks bathrooms, my hotel room and …"
type textarea "Hot photos of my tits in fitting rooms, Starbucks bathrooms, my hotel room and …"
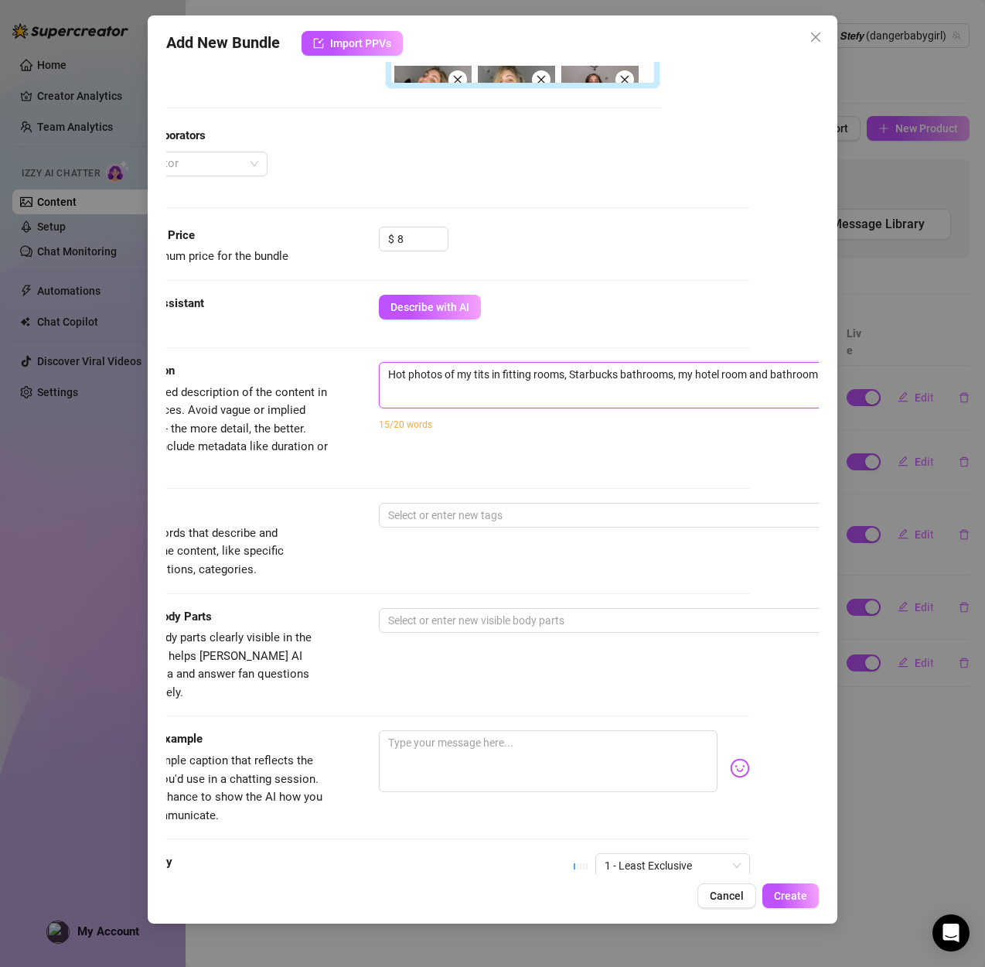
scroll to position [534, 69]
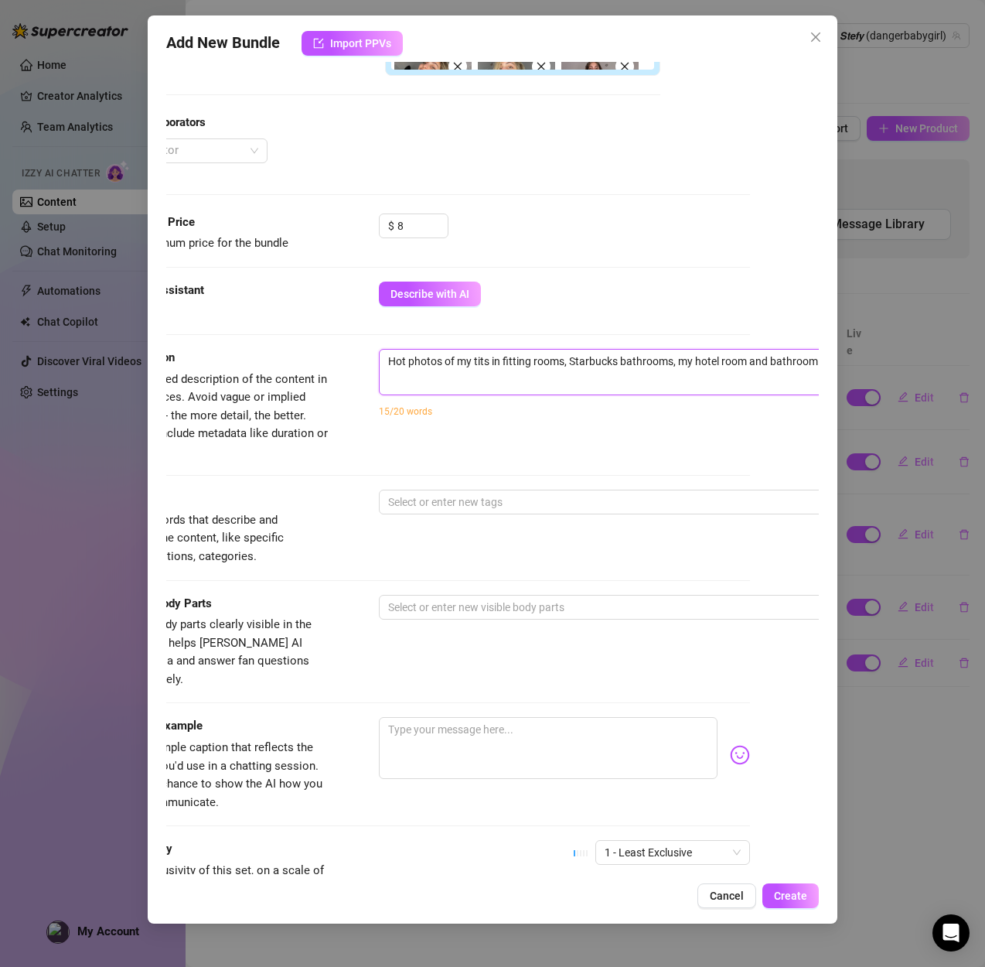
type textarea "Hot photos of my tits in fitting rooms, Starbucks bathrooms, my hotel room and …"
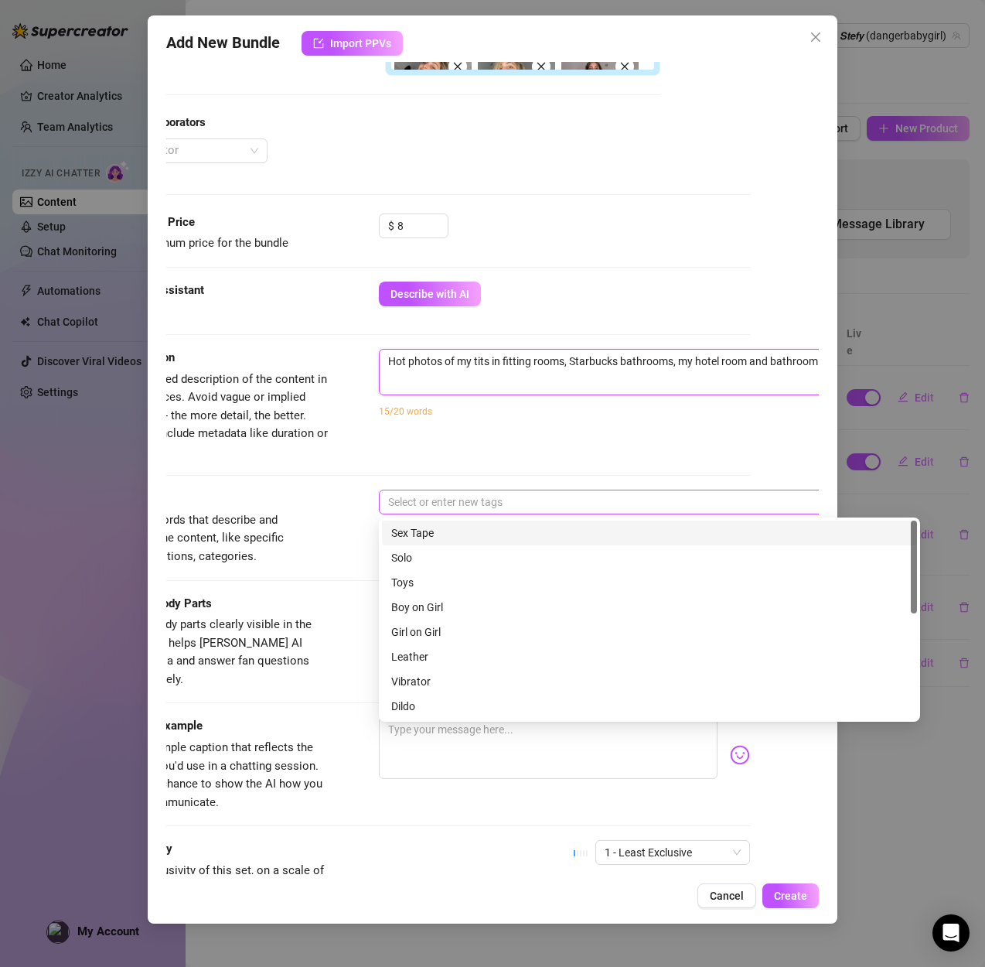
click at [482, 492] on div at bounding box center [641, 502] width 519 height 22
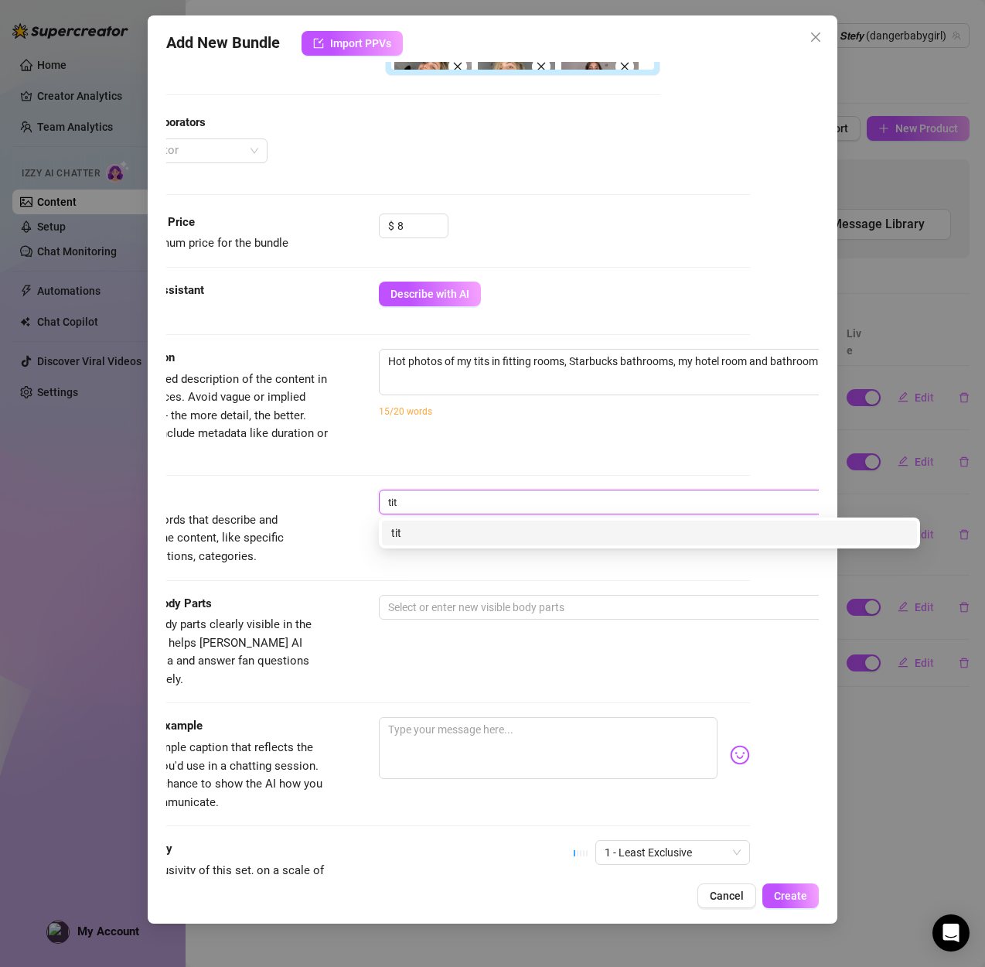
type input "tits"
type input "tities"
type input "bundle"
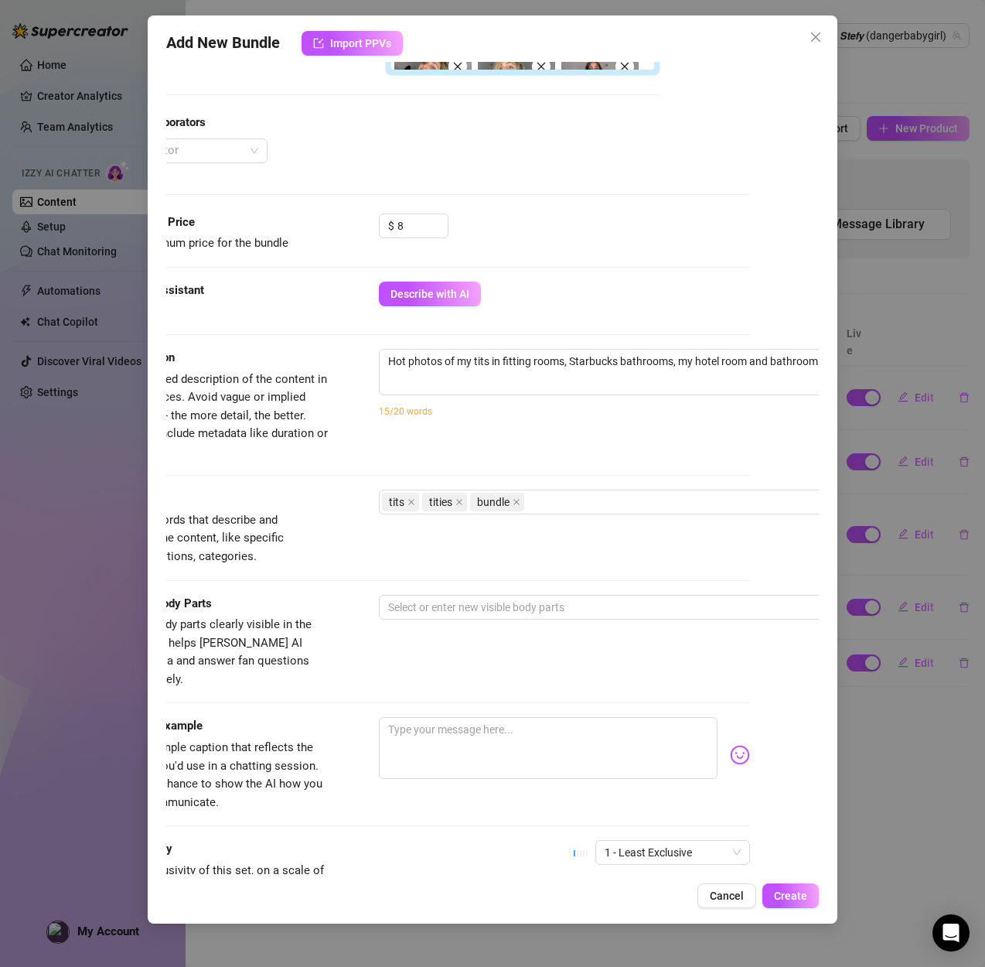
click at [422, 592] on div "Tags Simple keywords that describe and summarize the content, like specific fet…" at bounding box center [423, 541] width 653 height 104
click at [421, 601] on div at bounding box center [641, 607] width 519 height 22
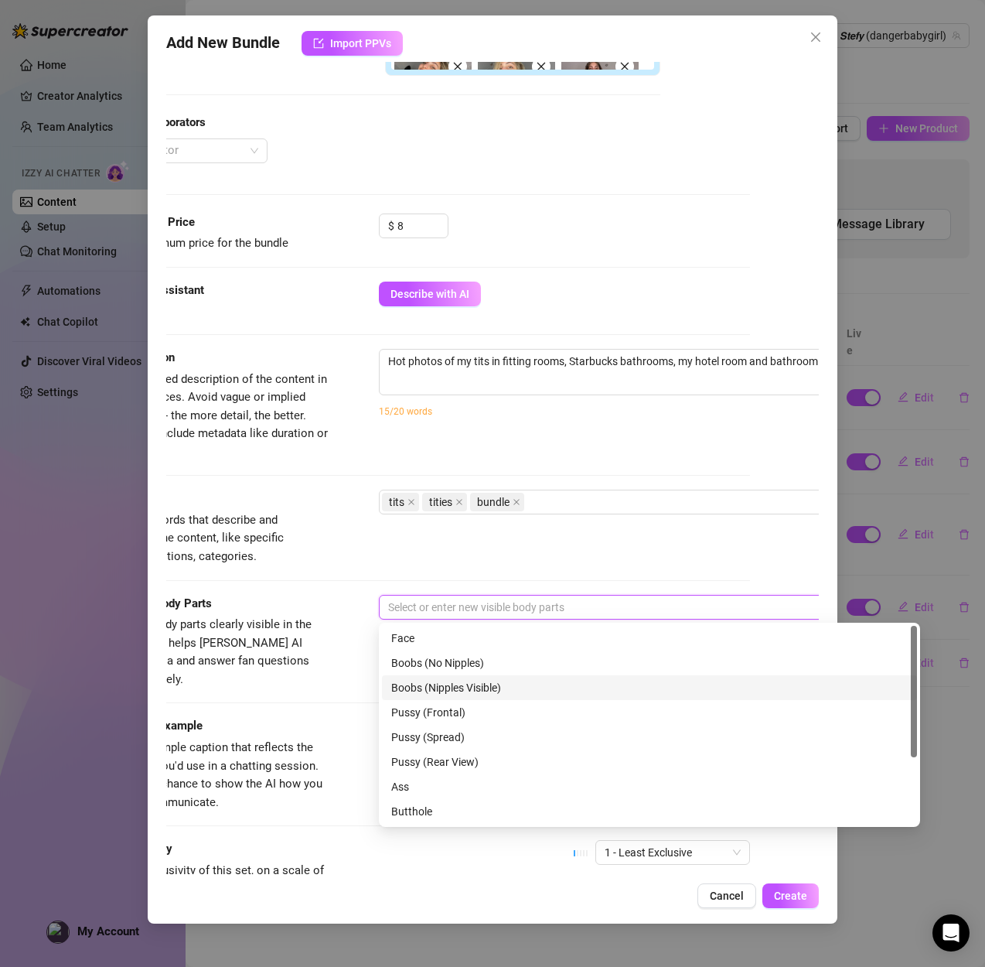
click at [435, 682] on div "Boobs (Nipples Visible)" at bounding box center [649, 687] width 517 height 17
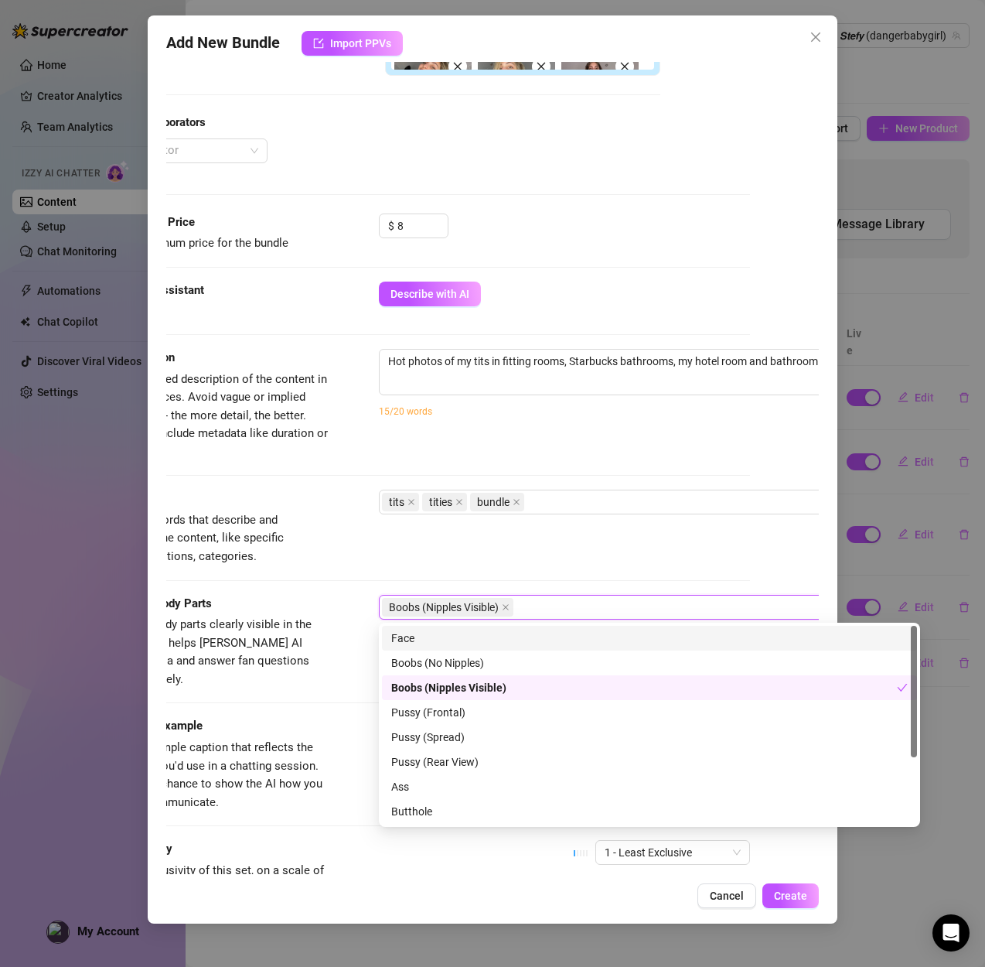
click at [420, 646] on div "Face" at bounding box center [649, 637] width 517 height 17
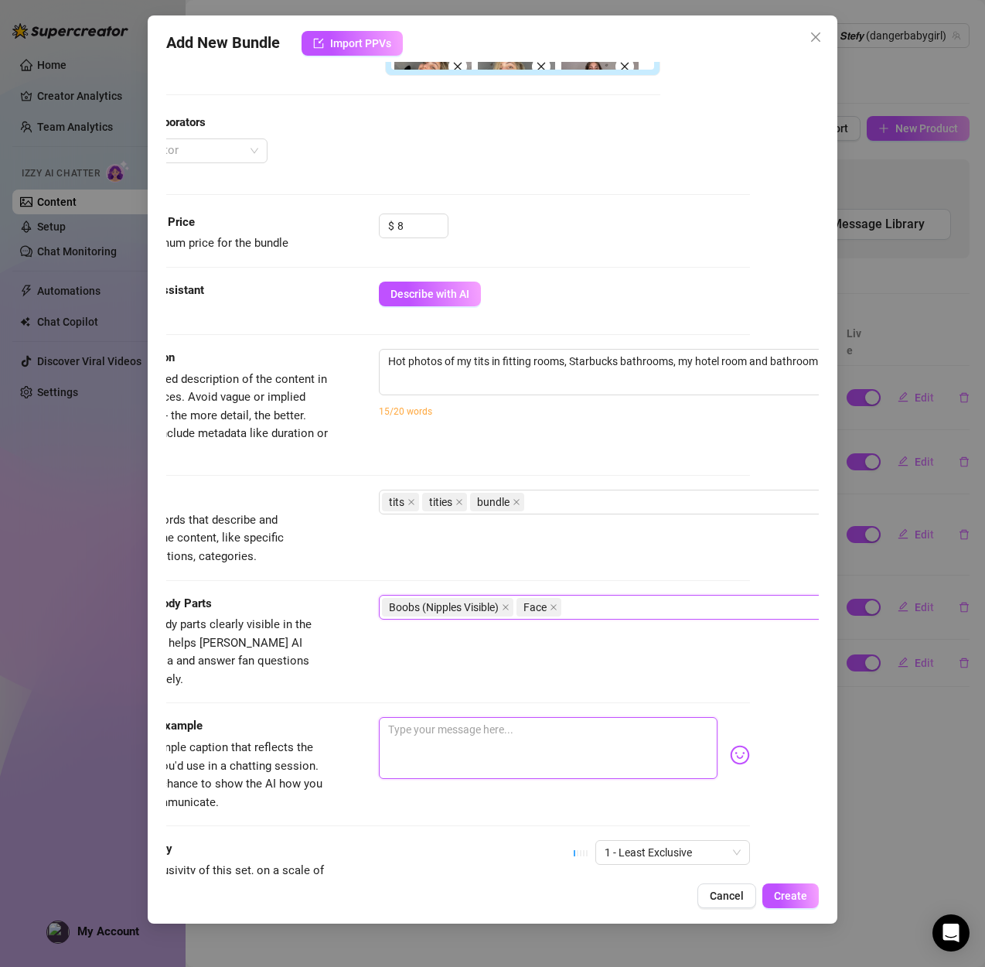
click at [466, 717] on textarea at bounding box center [548, 748] width 339 height 62
paste textarea "i’ve been [MEDICAL_DATA] these tits everywhere 😈 in the fitting room, starbucks…"
type textarea "i’ve been [MEDICAL_DATA] these tits everywhere 😈 in the fitting room, starbucks…"
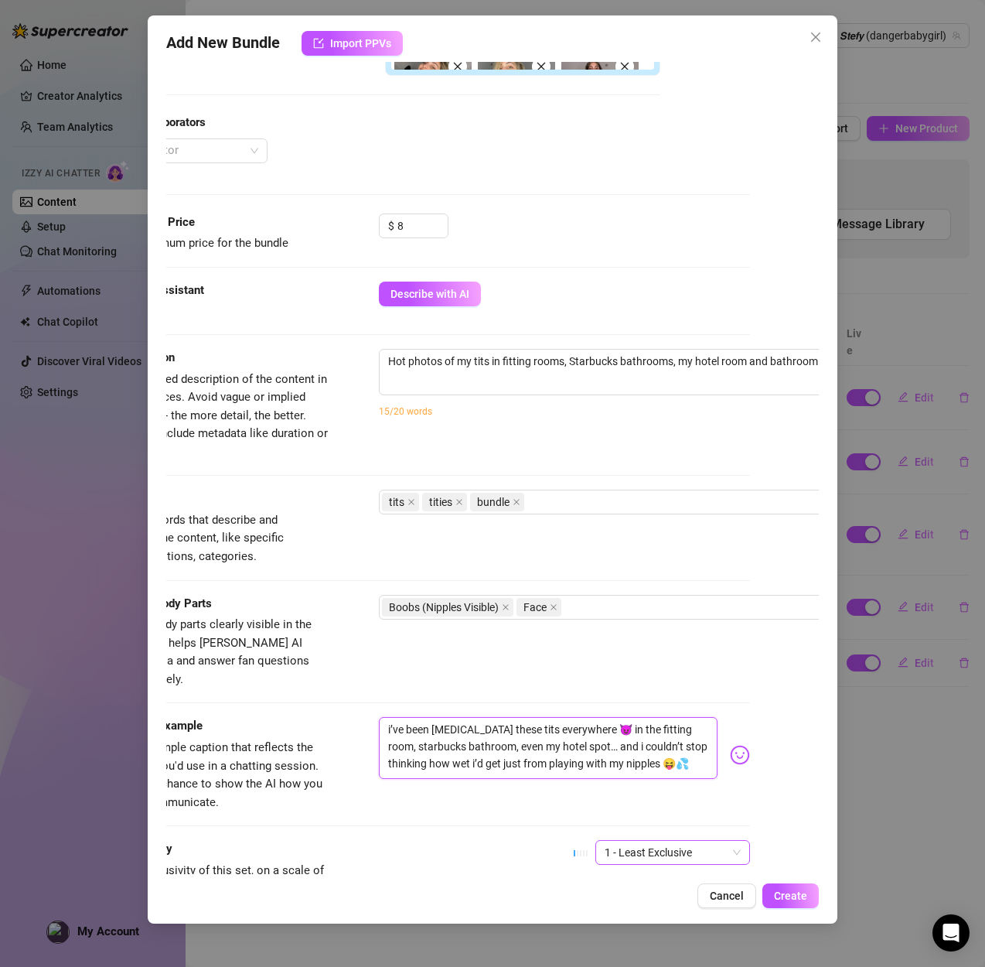
click at [633, 841] on span "1 - Least Exclusive" at bounding box center [673, 852] width 136 height 23
type textarea "i’ve been [MEDICAL_DATA] these tits everywhere 😈 in the fitting room, starbucks…"
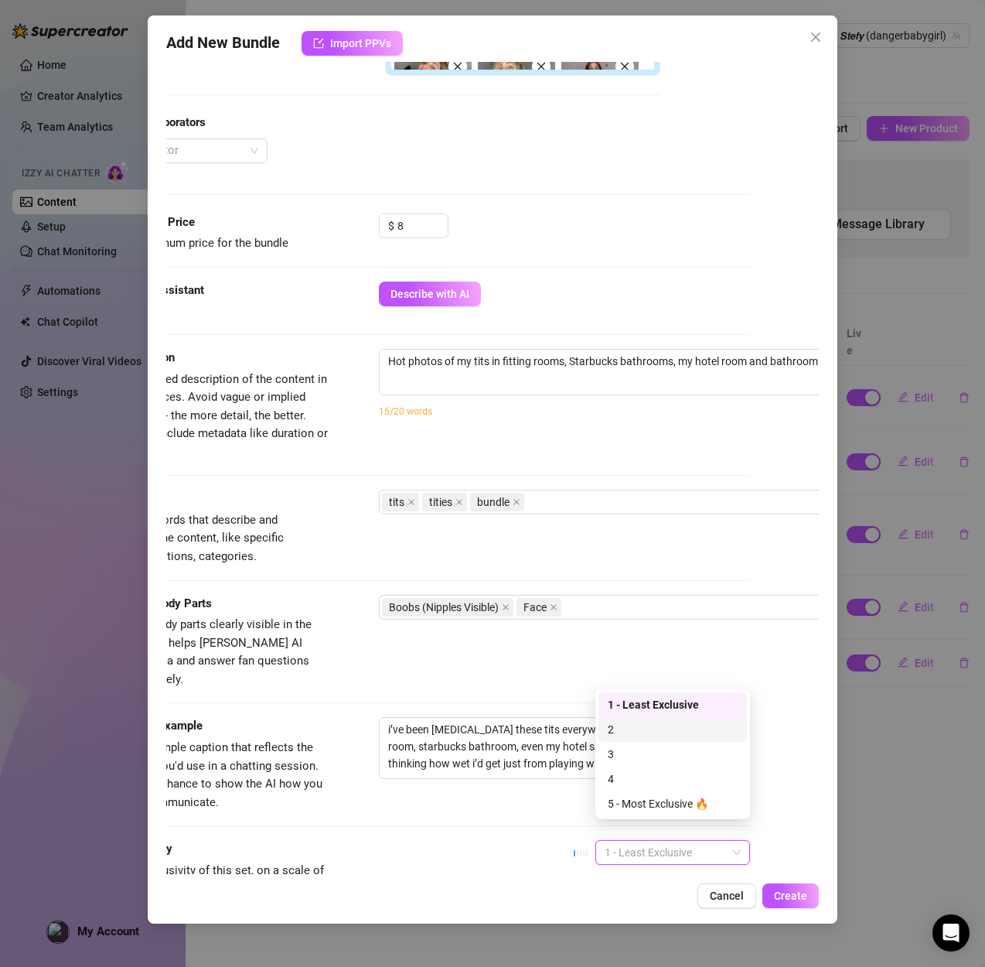
click at [617, 735] on div "2" at bounding box center [673, 729] width 130 height 17
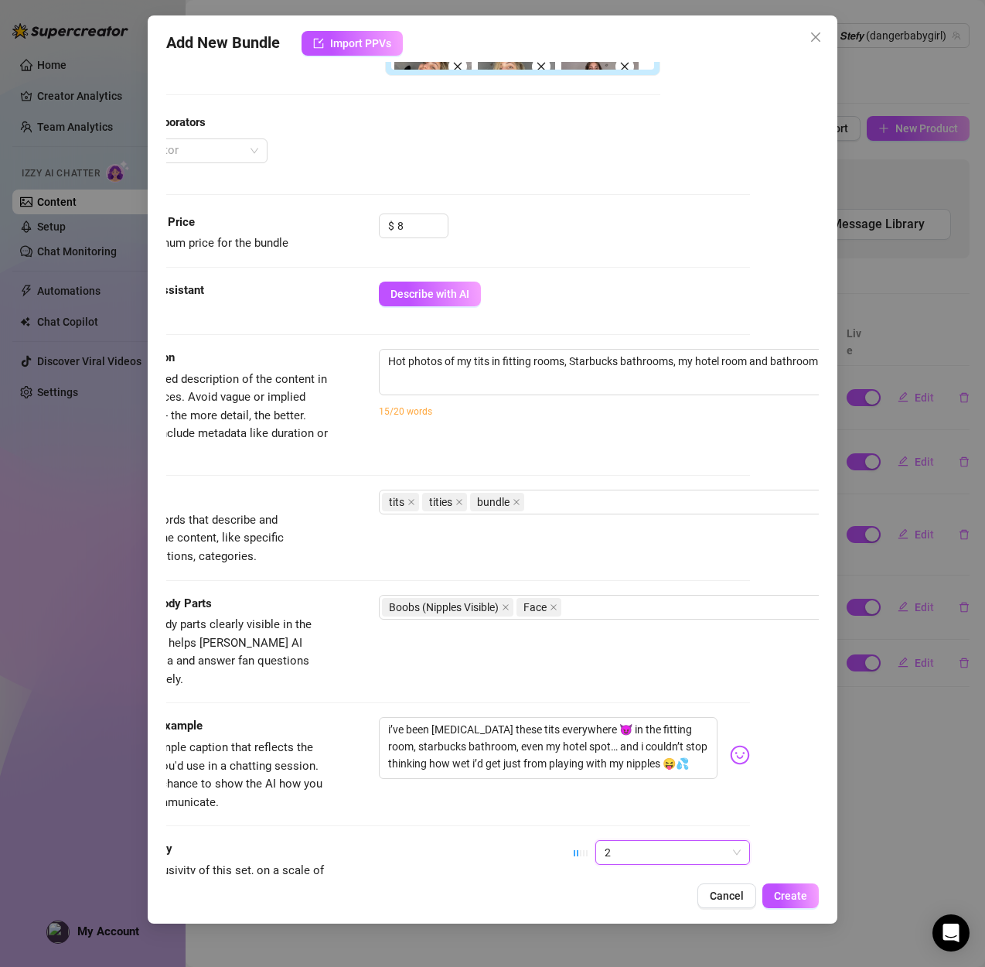
scroll to position [673, 69]
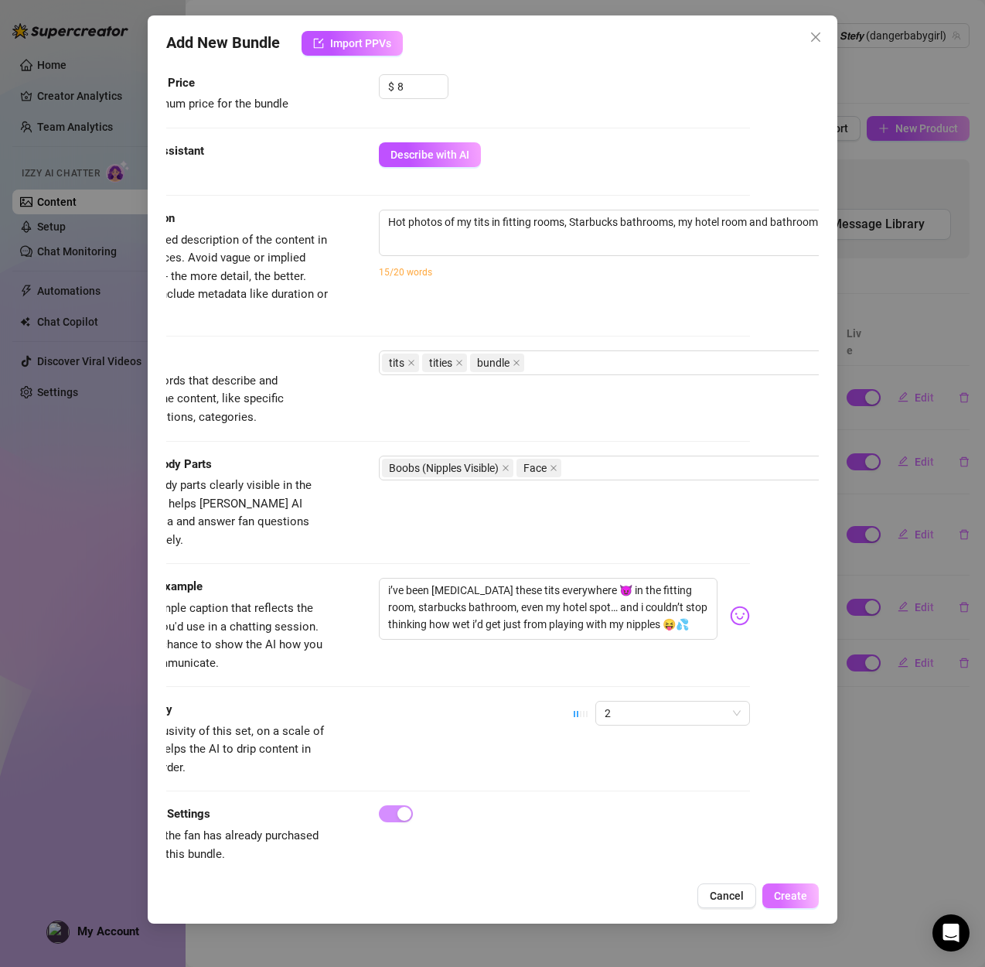
click at [811, 889] on button "Create" at bounding box center [790, 895] width 56 height 25
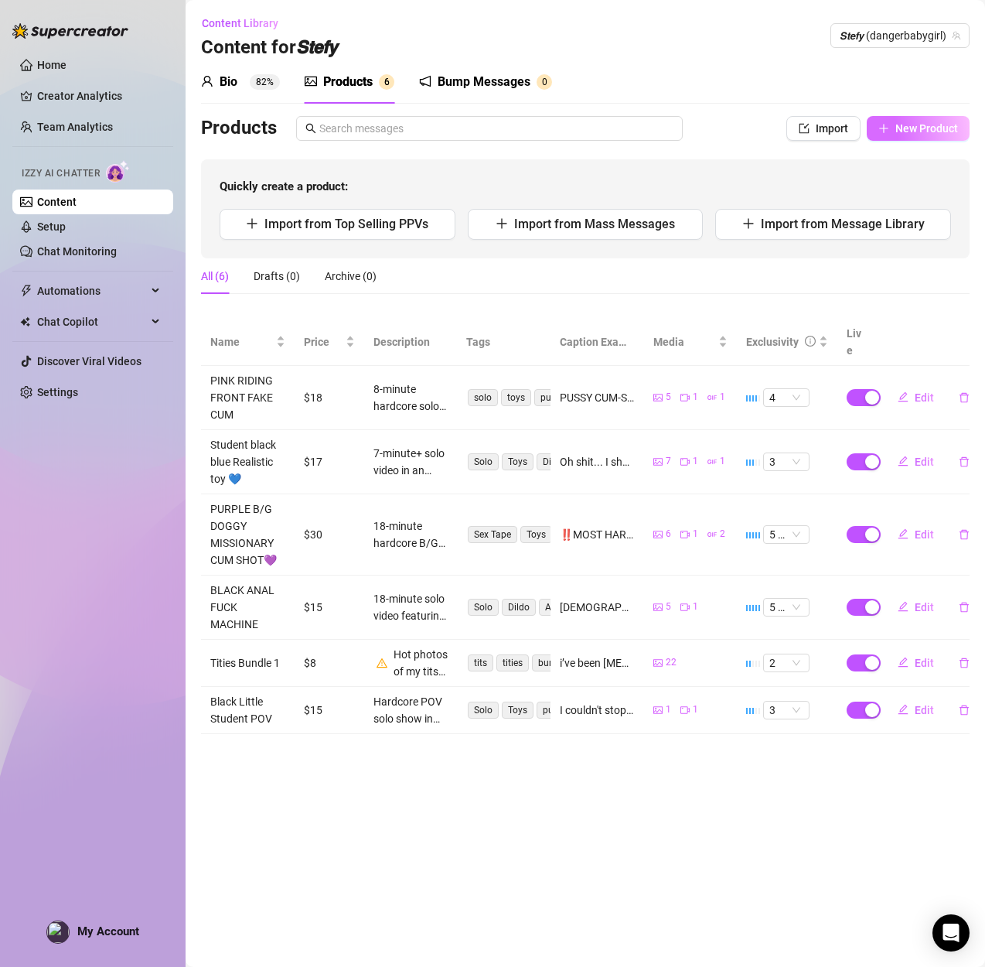
click at [907, 122] on span "New Product" at bounding box center [926, 128] width 63 height 12
type textarea "Type your message here..."
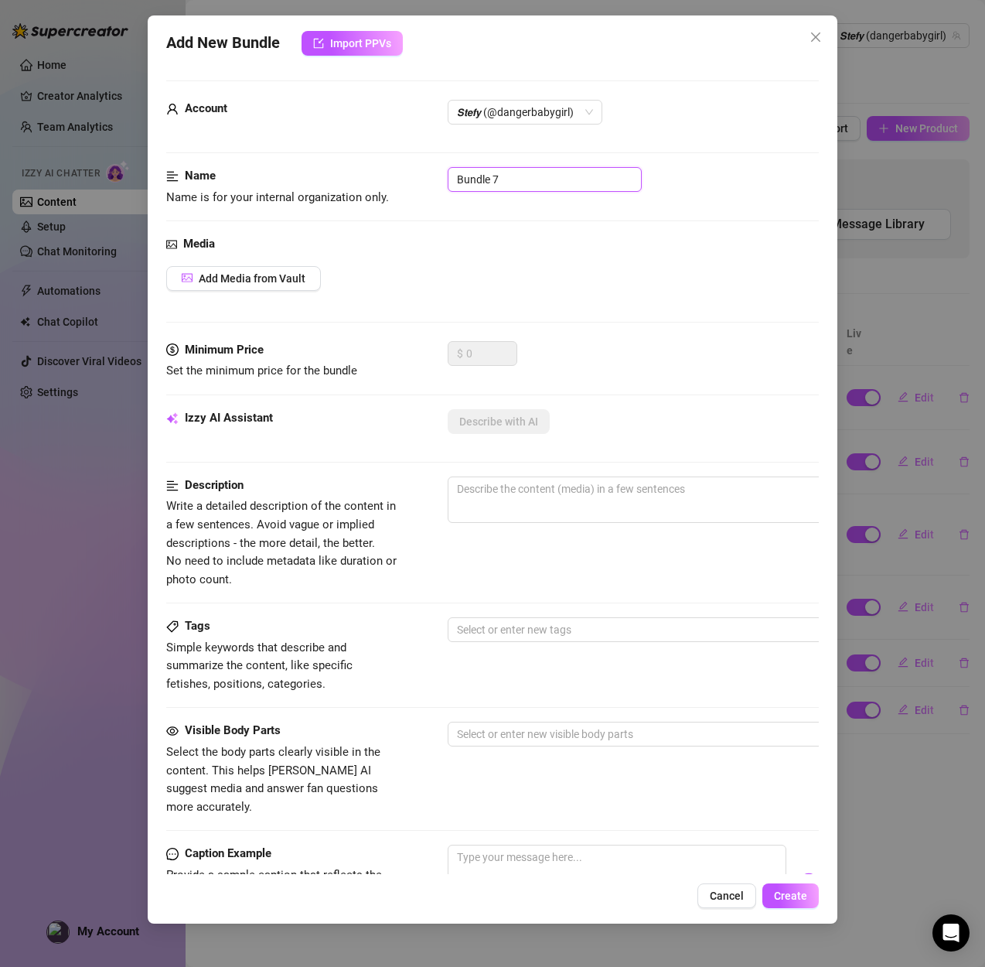
click at [522, 171] on input "Bundle 7" at bounding box center [545, 179] width 194 height 25
drag, startPoint x: 516, startPoint y: 180, endPoint x: 384, endPoint y: 172, distance: 131.7
click at [384, 172] on div "Name Name is for your internal organization only. Bundle 7" at bounding box center [492, 186] width 653 height 39
paste input "Tub Show Full Naked Realistic Toy POV 💦"
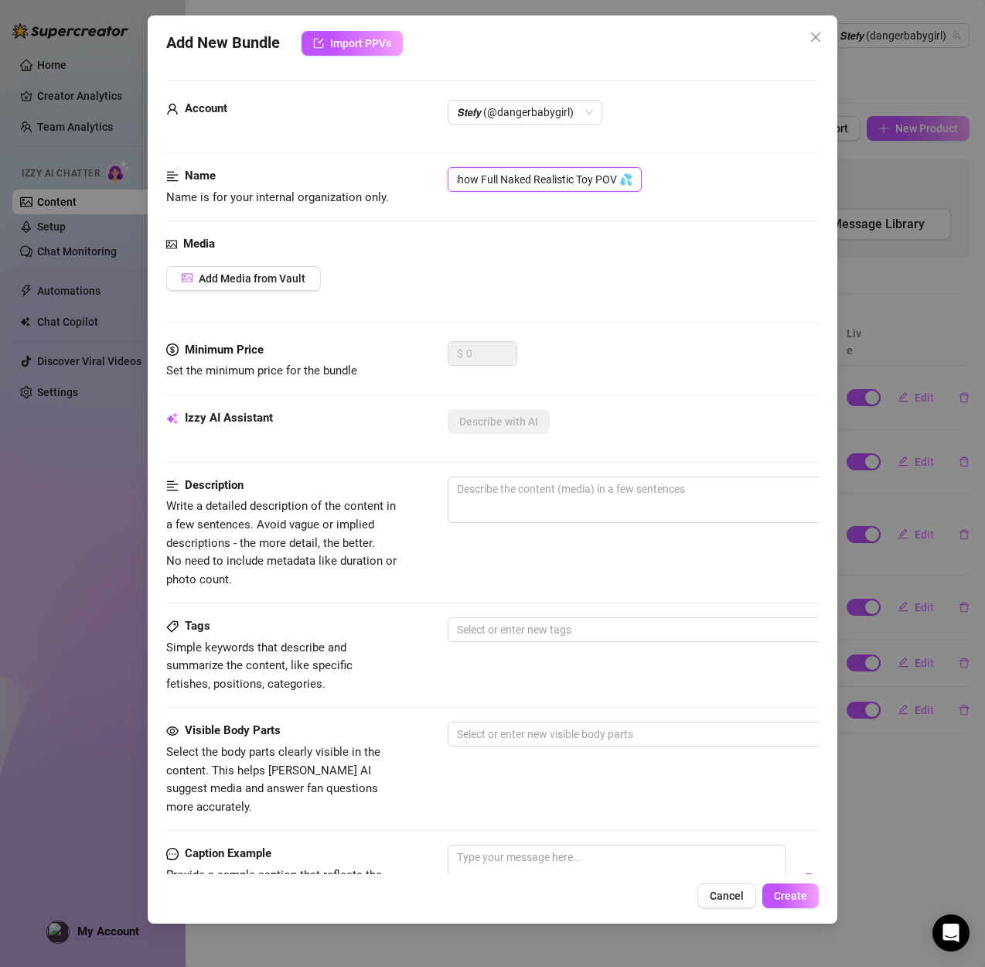
type input "Tub Show Full Naked Realistic Toy POV 💦"
click at [235, 275] on span "Add Media from Vault" at bounding box center [252, 278] width 107 height 12
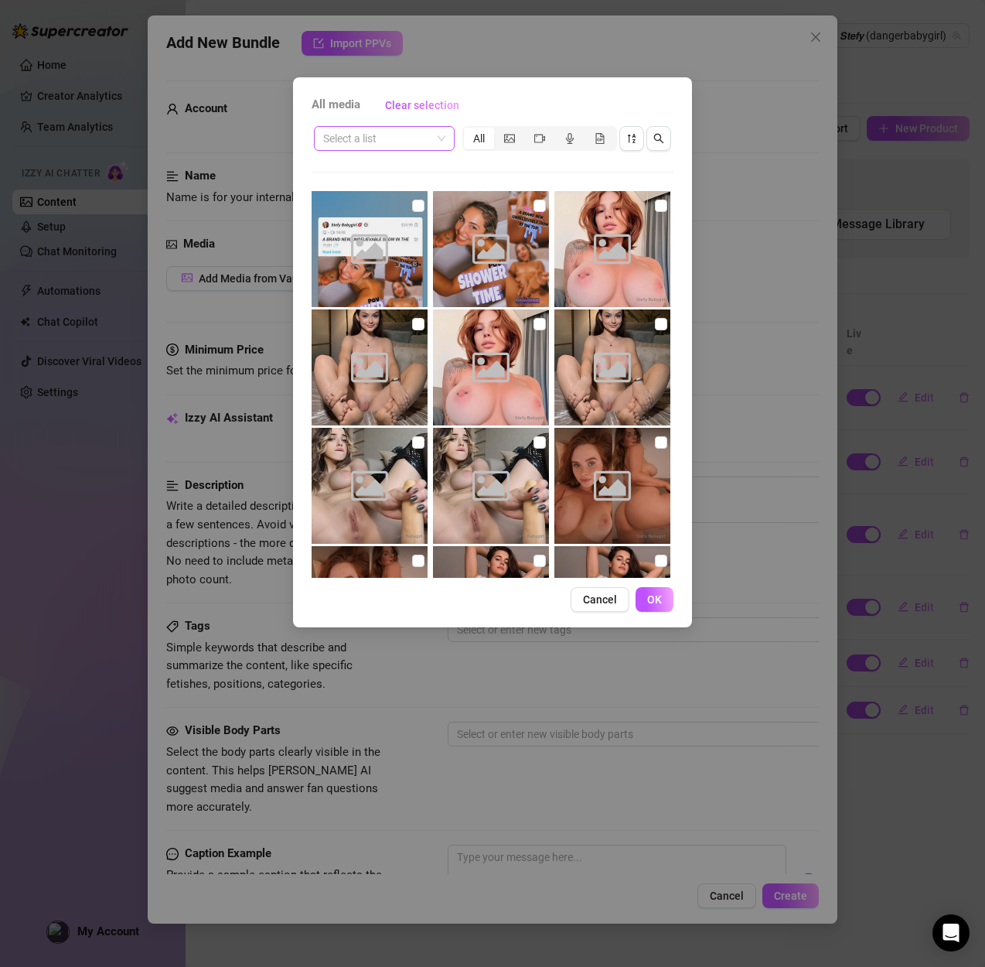
click at [381, 139] on input "search" at bounding box center [377, 138] width 108 height 23
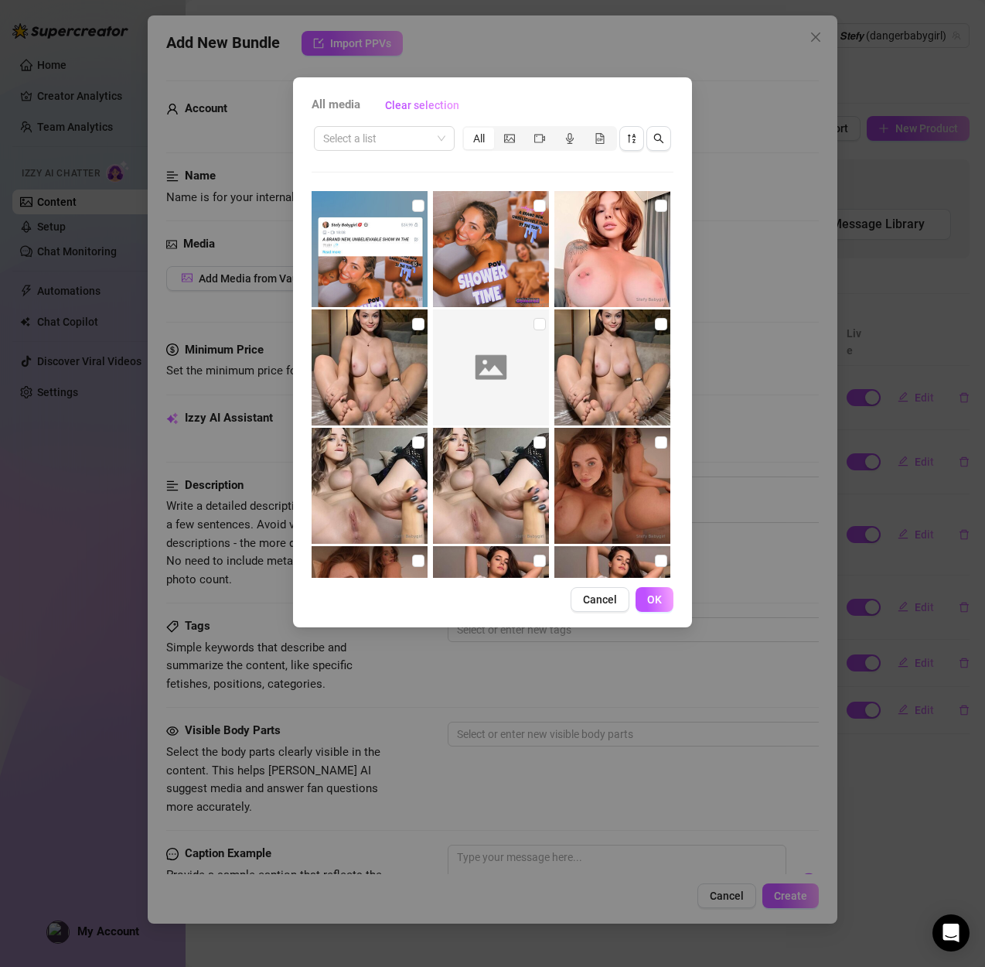
scroll to position [134, 0]
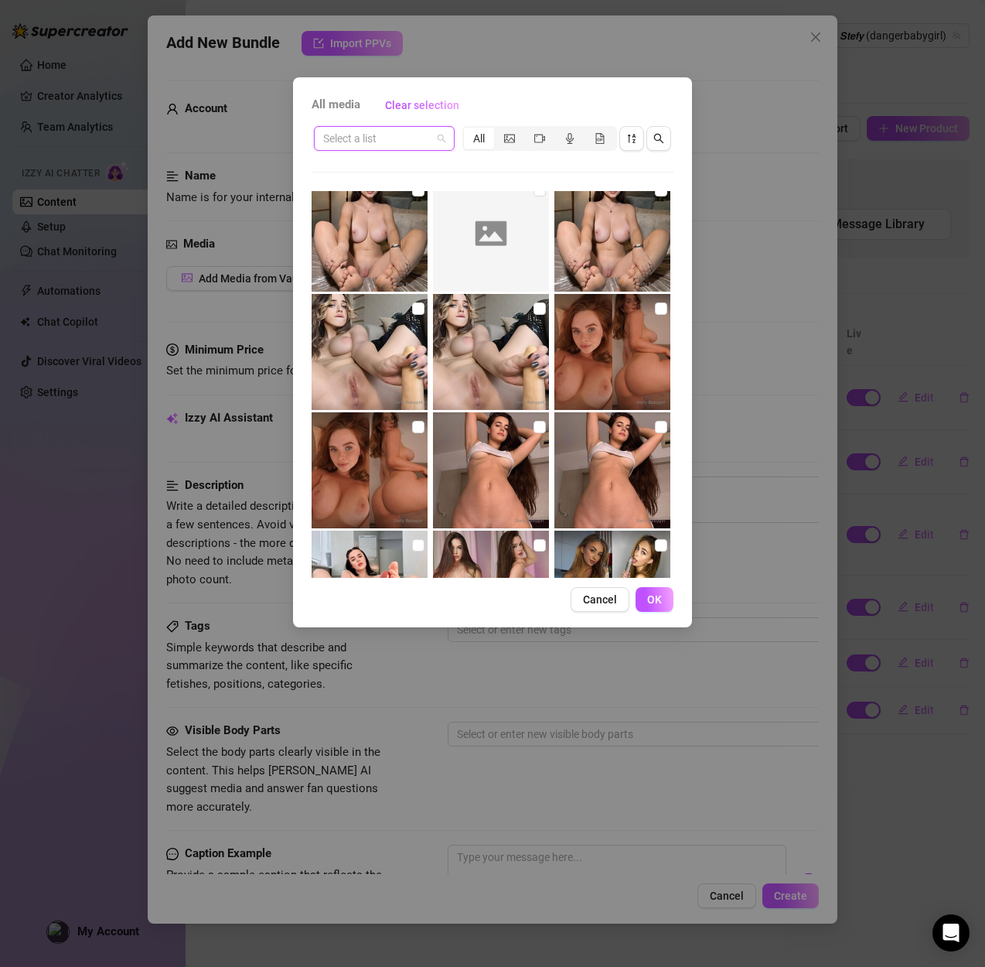
click at [394, 140] on input "search" at bounding box center [377, 138] width 108 height 23
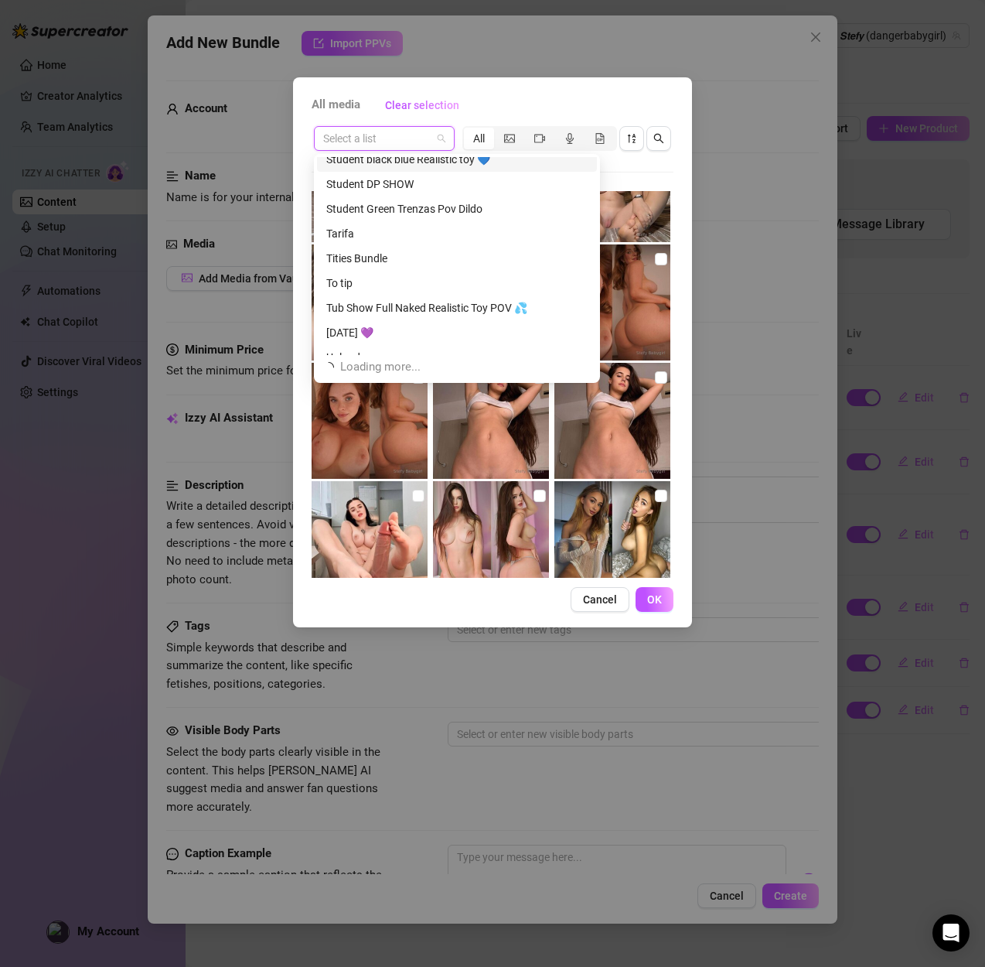
scroll to position [2029, 0]
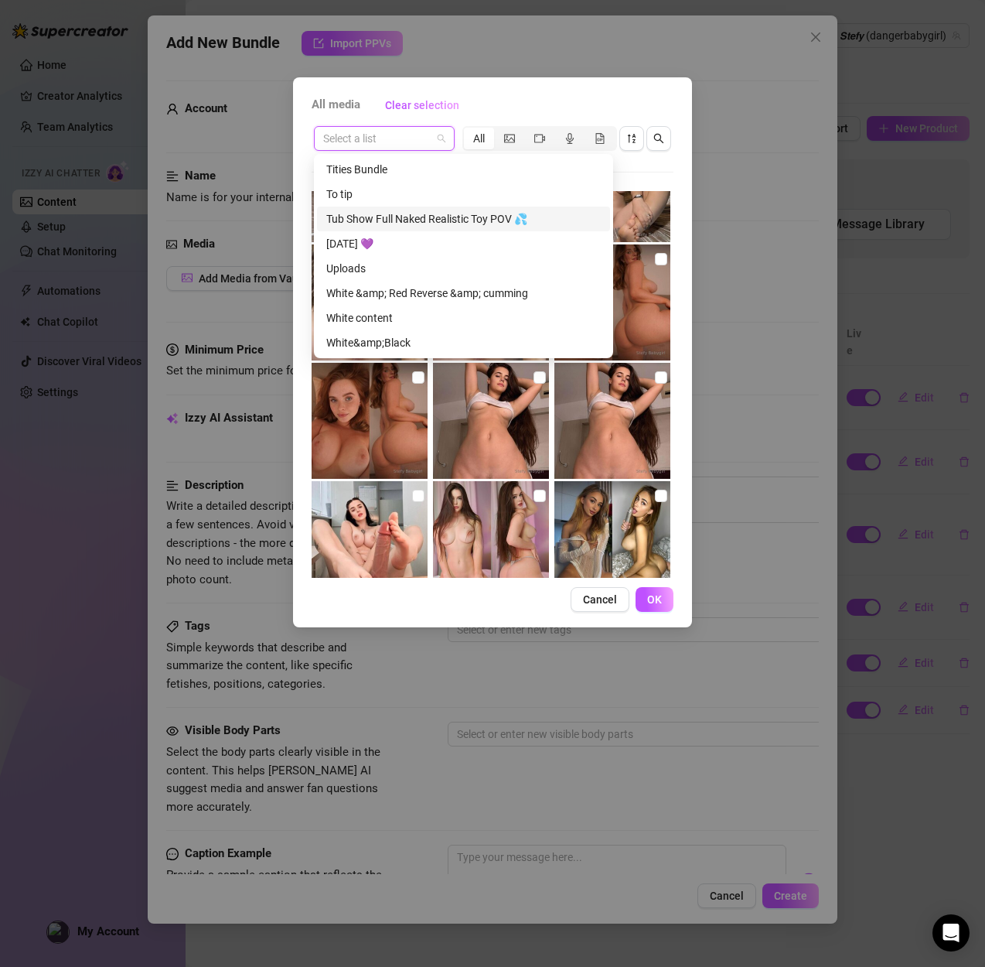
click at [362, 223] on div "Tub Show Full Naked Realistic Toy POV 💦" at bounding box center [463, 218] width 275 height 17
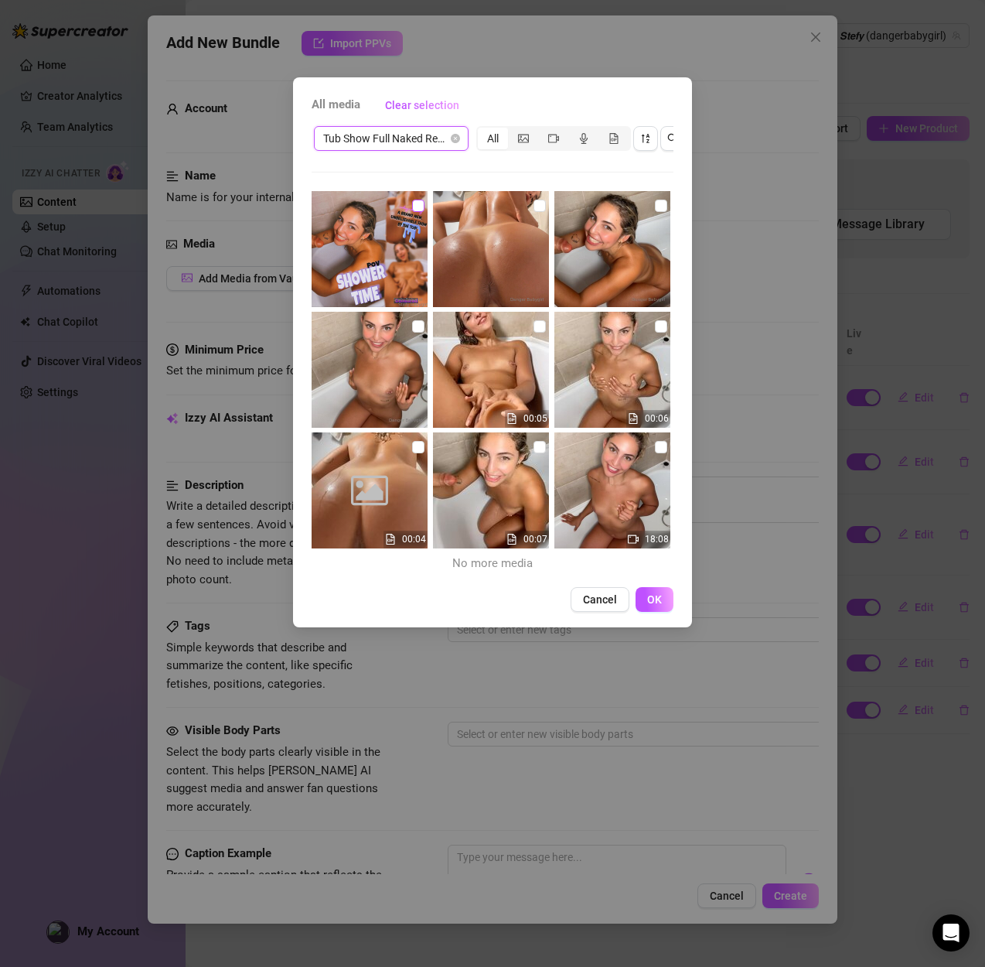
click at [418, 202] on input "checkbox" at bounding box center [418, 206] width 12 height 12
checkbox input "true"
click at [541, 203] on input "checkbox" at bounding box center [540, 206] width 12 height 12
checkbox input "true"
click at [655, 203] on input "checkbox" at bounding box center [661, 206] width 12 height 12
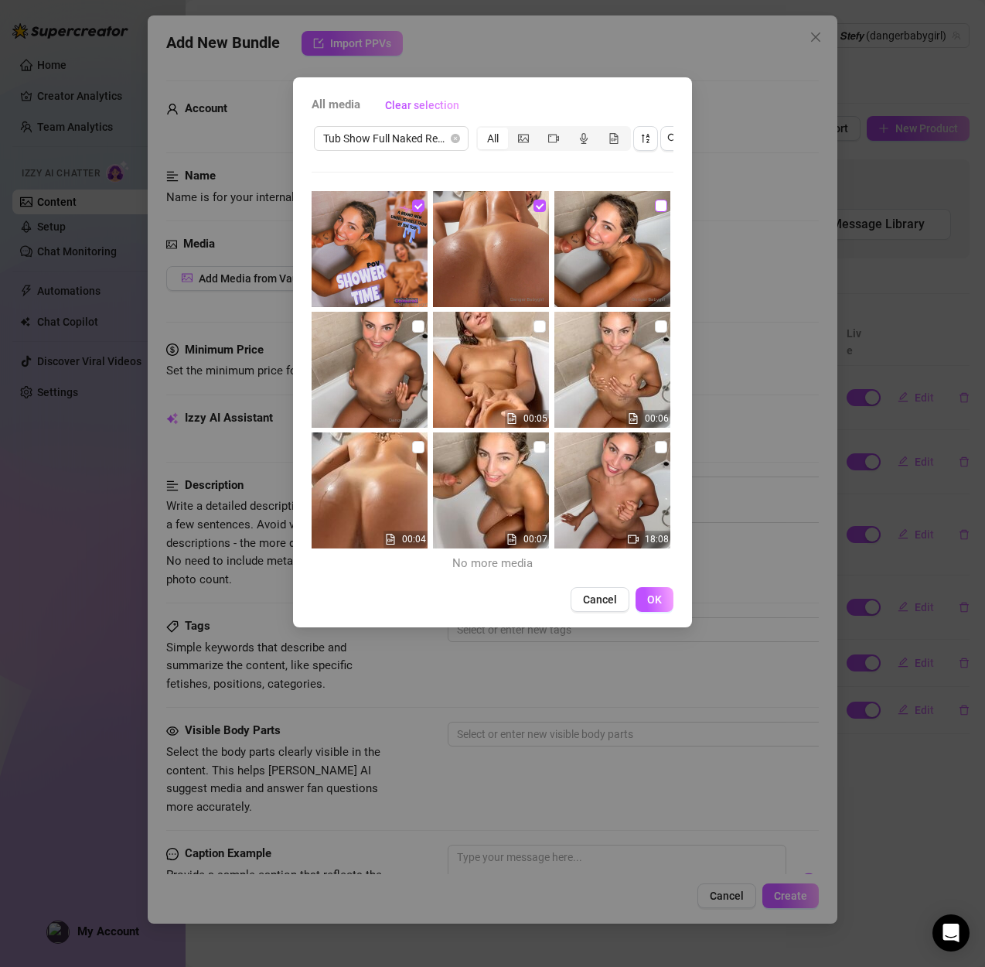
checkbox input "true"
click at [425, 319] on img at bounding box center [370, 370] width 116 height 116
click at [418, 452] on input "checkbox" at bounding box center [418, 447] width 12 height 12
checkbox input "true"
click at [666, 452] on input "checkbox" at bounding box center [661, 447] width 12 height 12
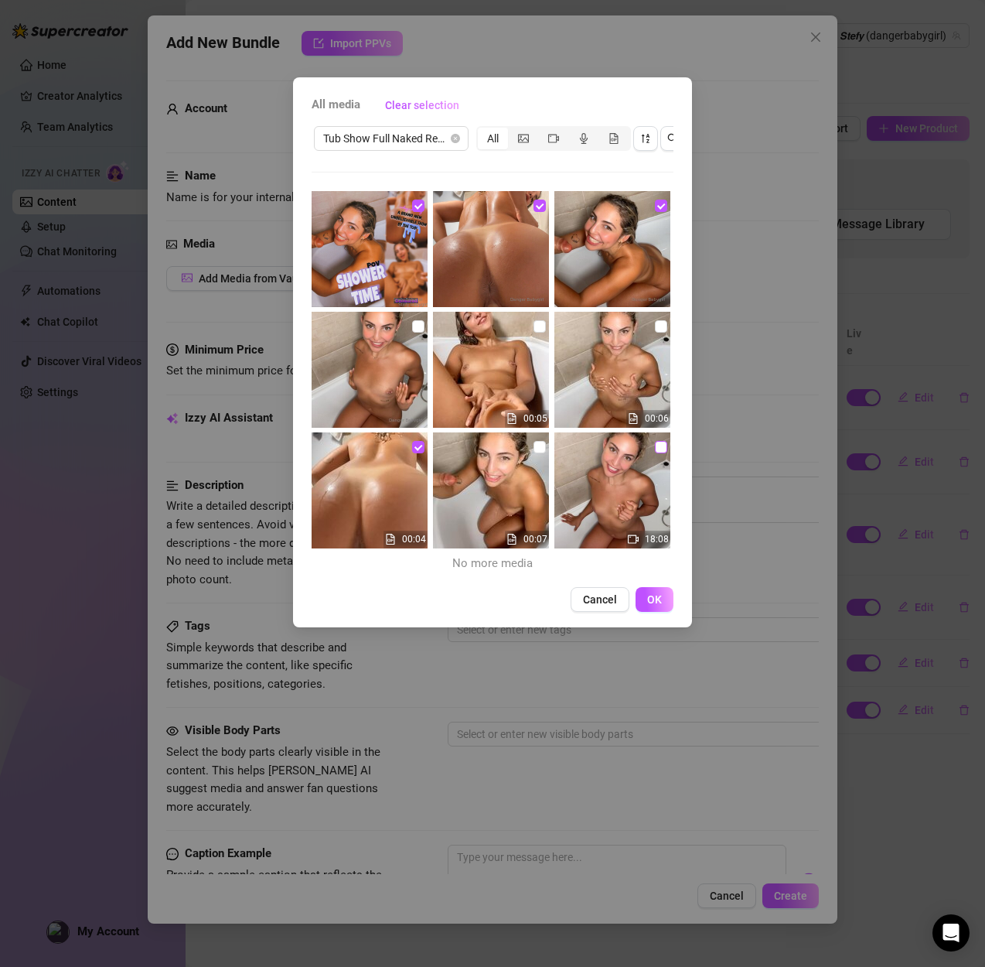
checkbox input "true"
click at [645, 596] on button "OK" at bounding box center [655, 599] width 38 height 25
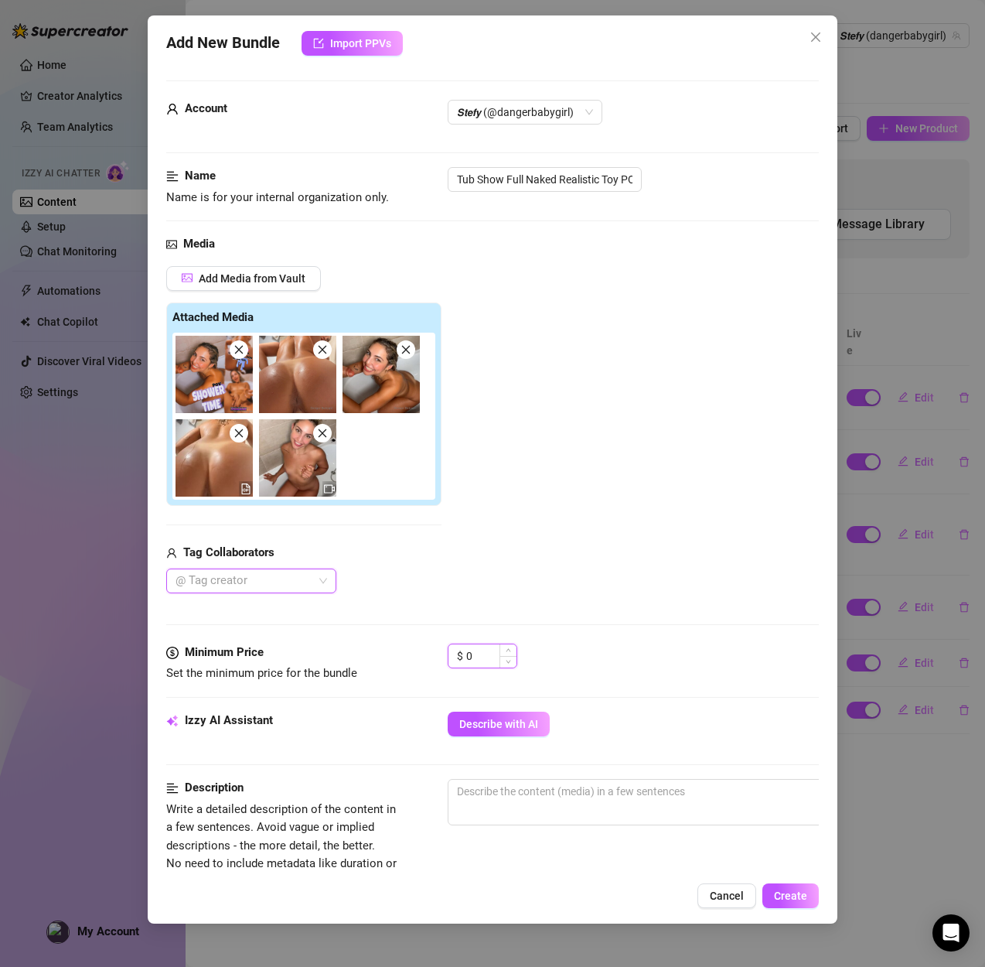
click at [494, 661] on input "0" at bounding box center [491, 655] width 50 height 23
drag, startPoint x: 494, startPoint y: 661, endPoint x: 429, endPoint y: 657, distance: 65.1
click at [429, 657] on div "Minimum Price Set the minimum price for the bundle $ 0" at bounding box center [492, 662] width 653 height 39
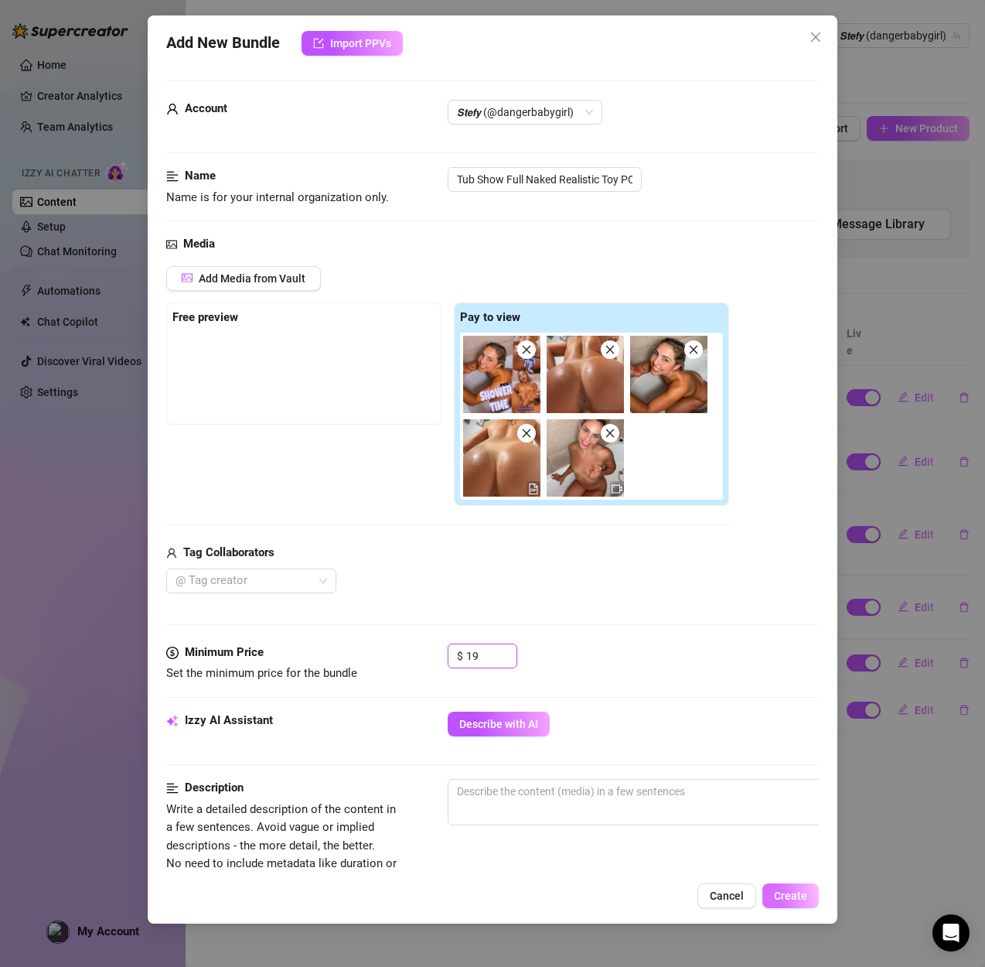
type input "19"
click at [789, 889] on span "Create" at bounding box center [790, 895] width 33 height 12
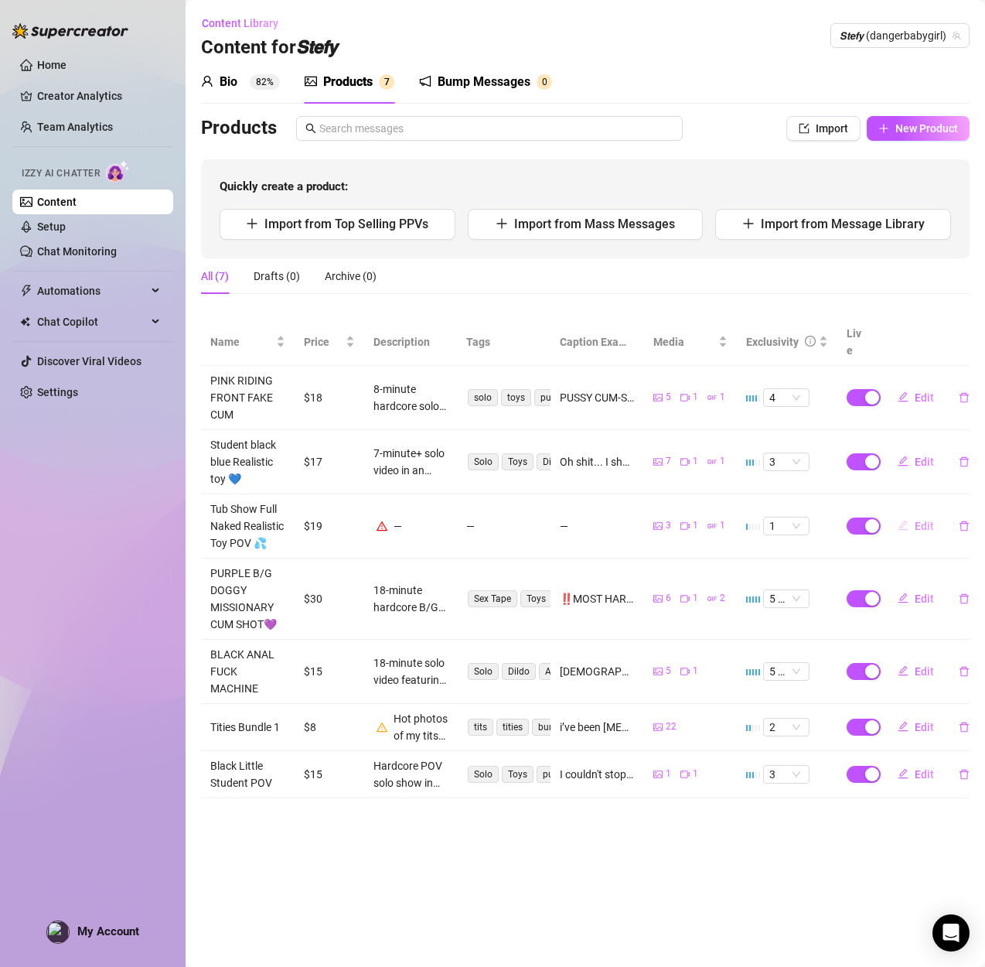
click at [919, 520] on span "Edit" at bounding box center [924, 526] width 19 height 12
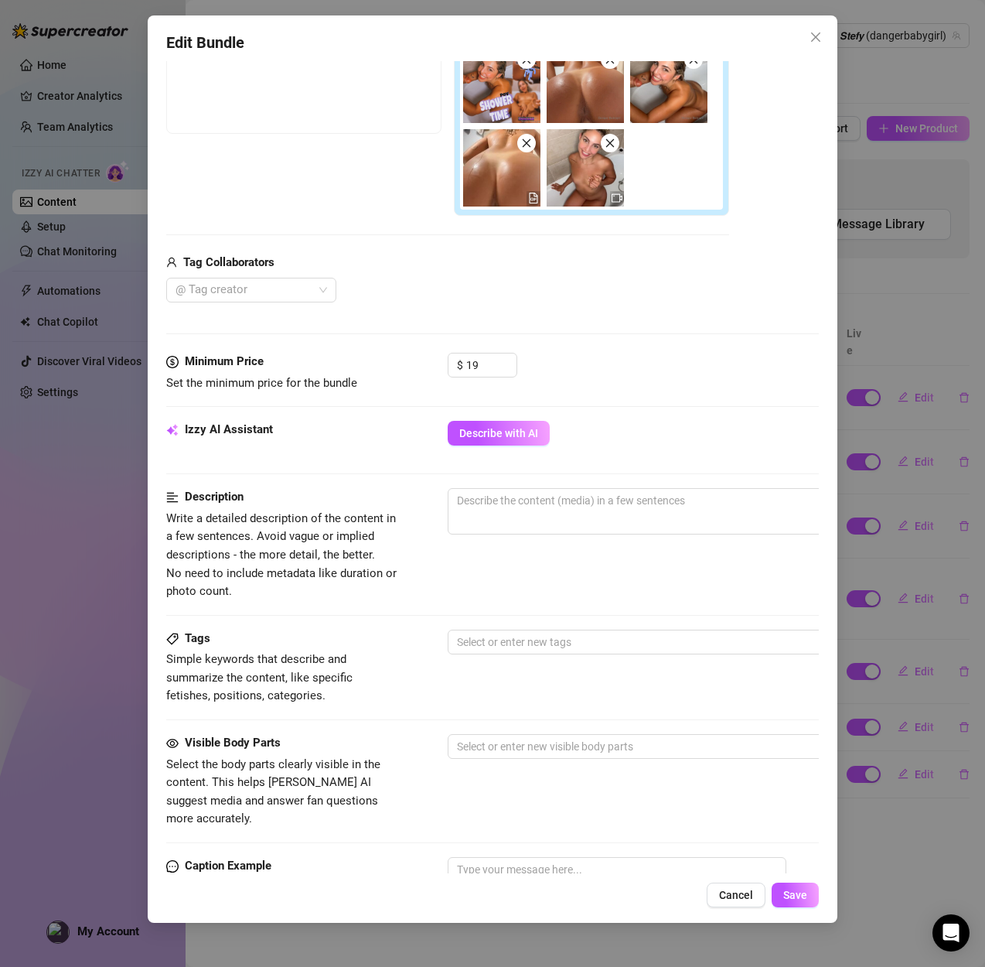
scroll to position [330, 0]
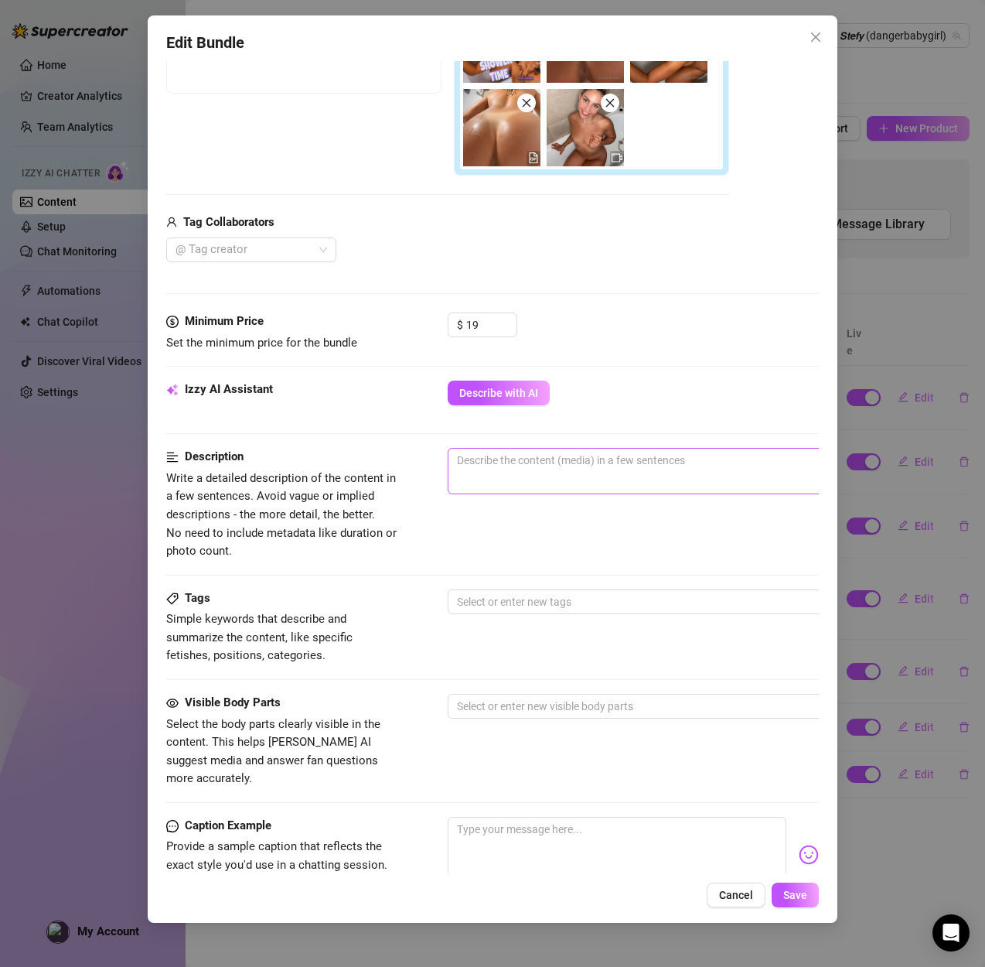
click at [508, 489] on span "0 / 1000" at bounding box center [718, 471] width 541 height 46
click at [500, 465] on textarea at bounding box center [719, 460] width 540 height 23
paste textarea "POV solo show in the bathtub. Sucking, riding, missionary, reverse, and deep mo…"
type textarea "POV solo show in the bathtub. Sucking, riding, missionary, reverse, and deep mo…"
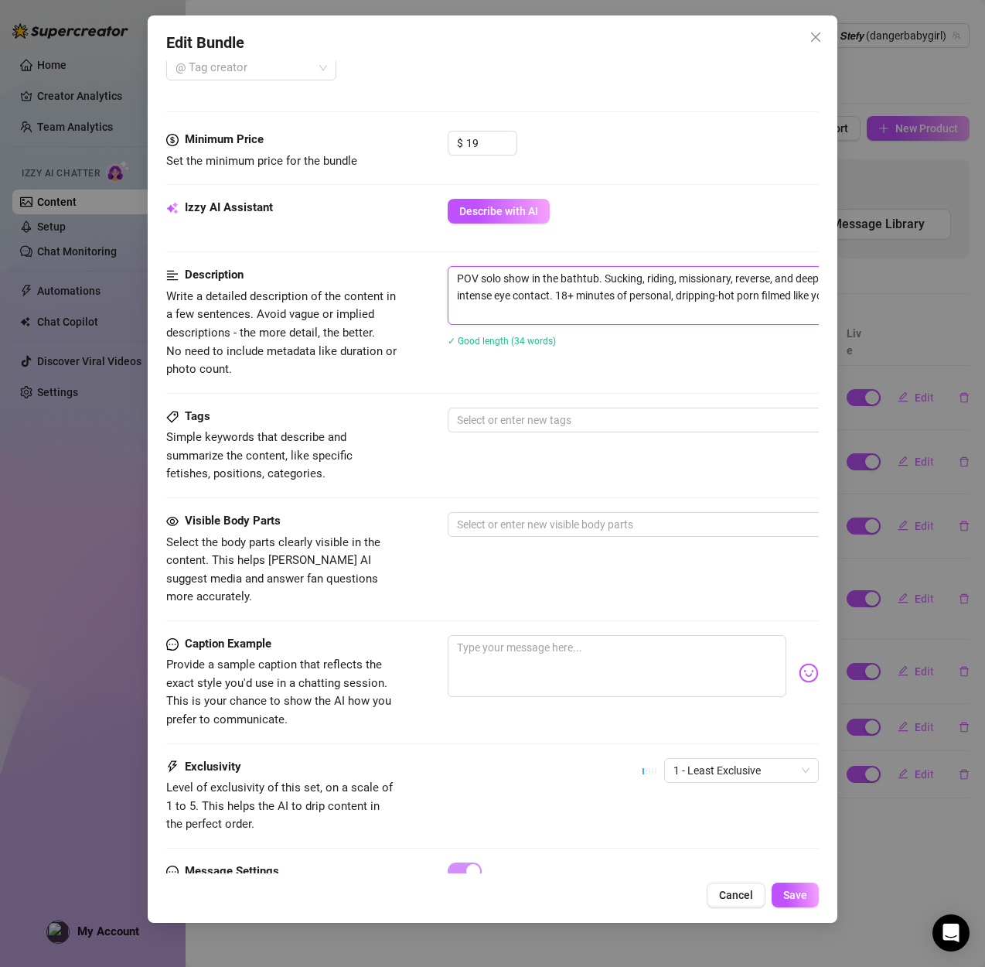
scroll to position [515, 0]
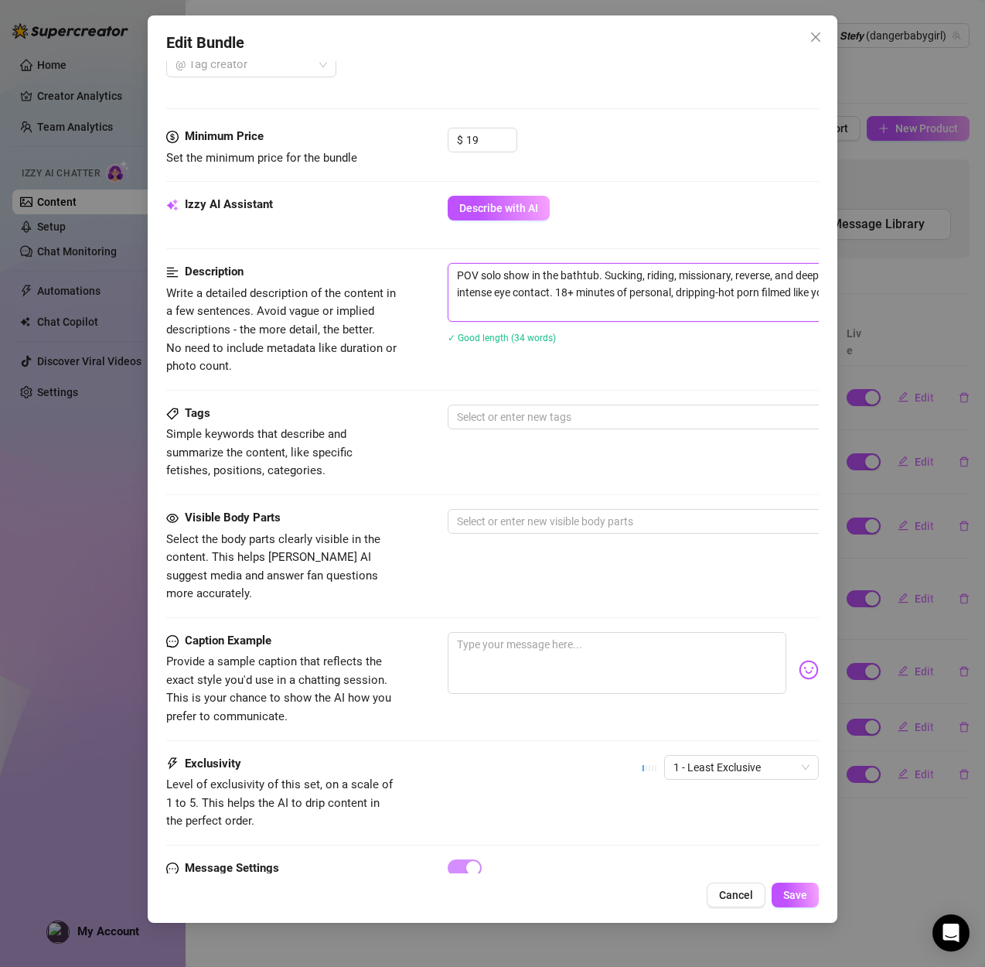
type textarea "POV solo show in the bathtub. Sucking, riding, missionary, reverse, and deep mo…"
click at [544, 422] on div at bounding box center [710, 417] width 519 height 22
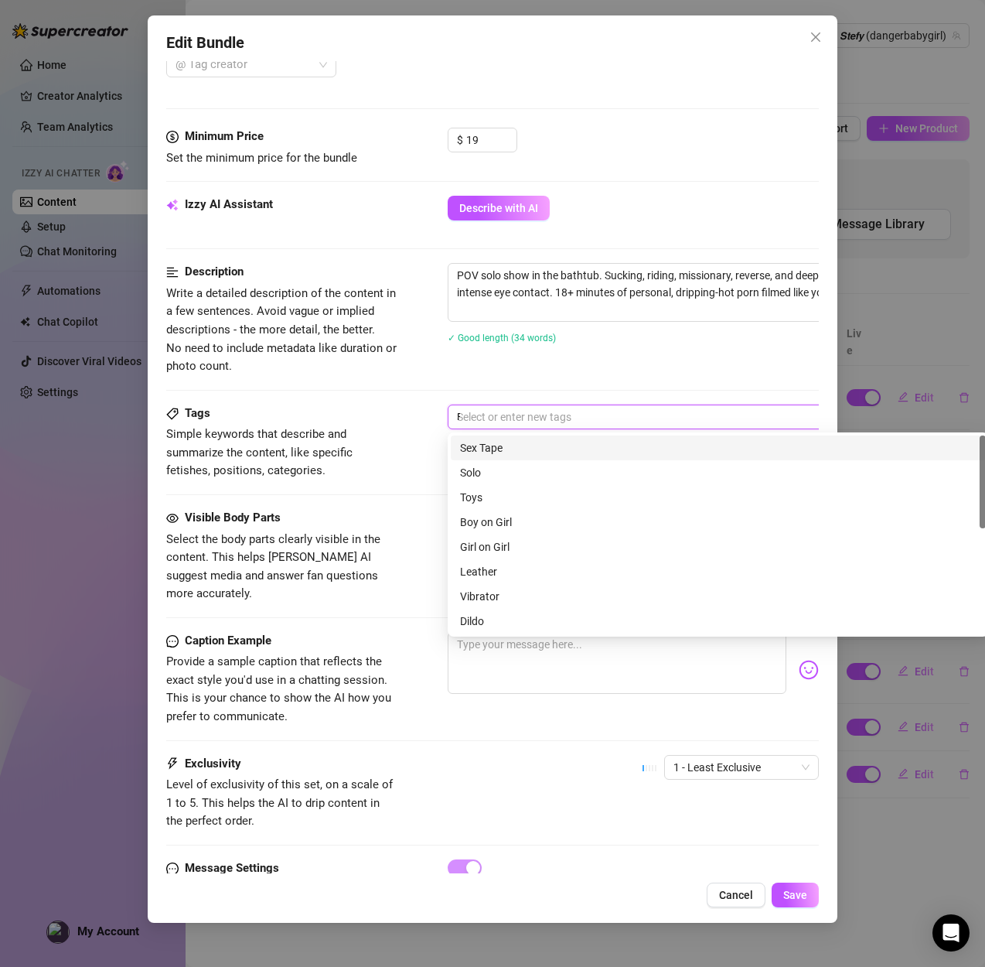
type input "POV"
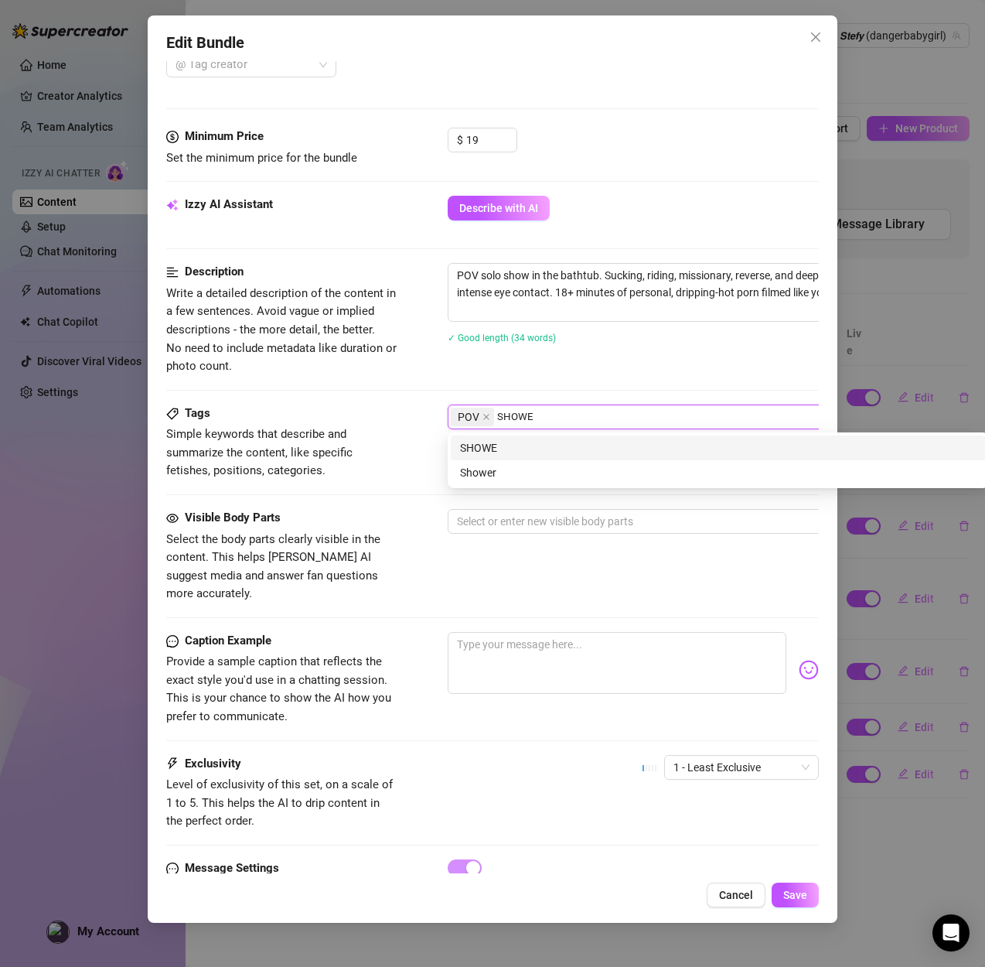
type input "SHOWER"
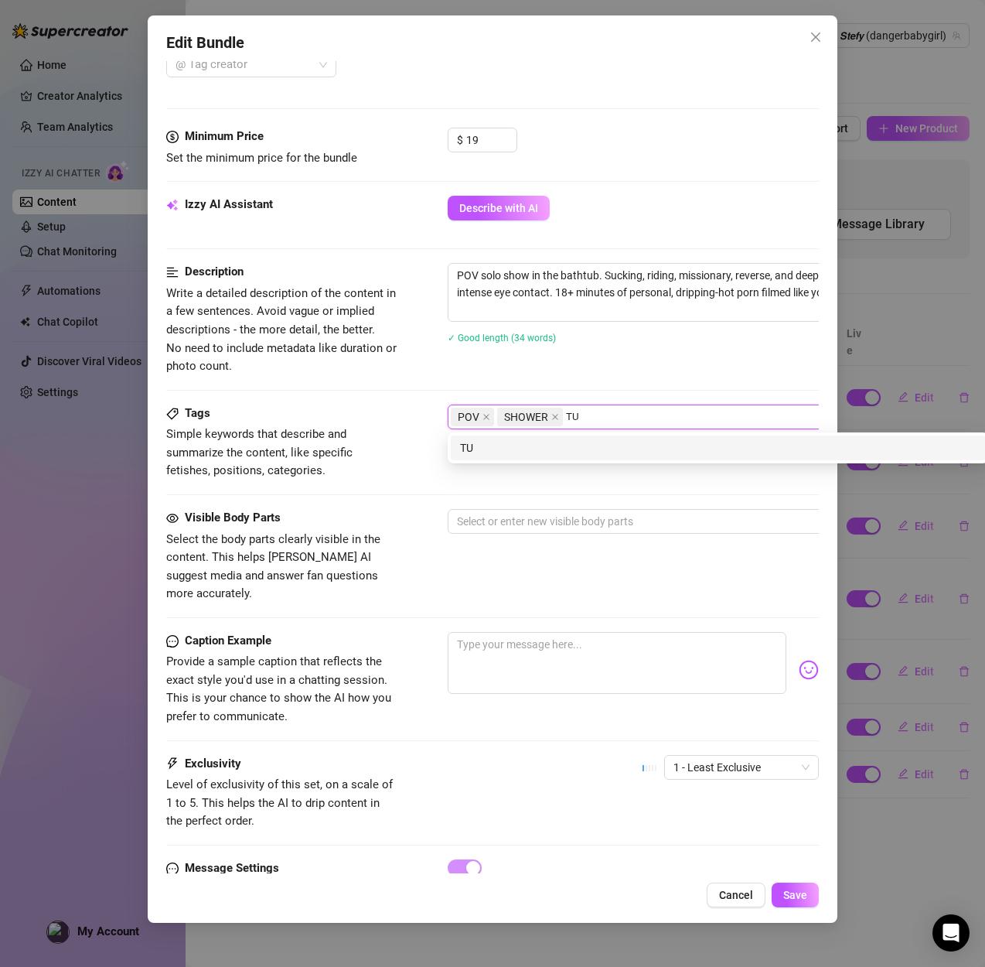
type input "TUB"
type input "FULL NAKED"
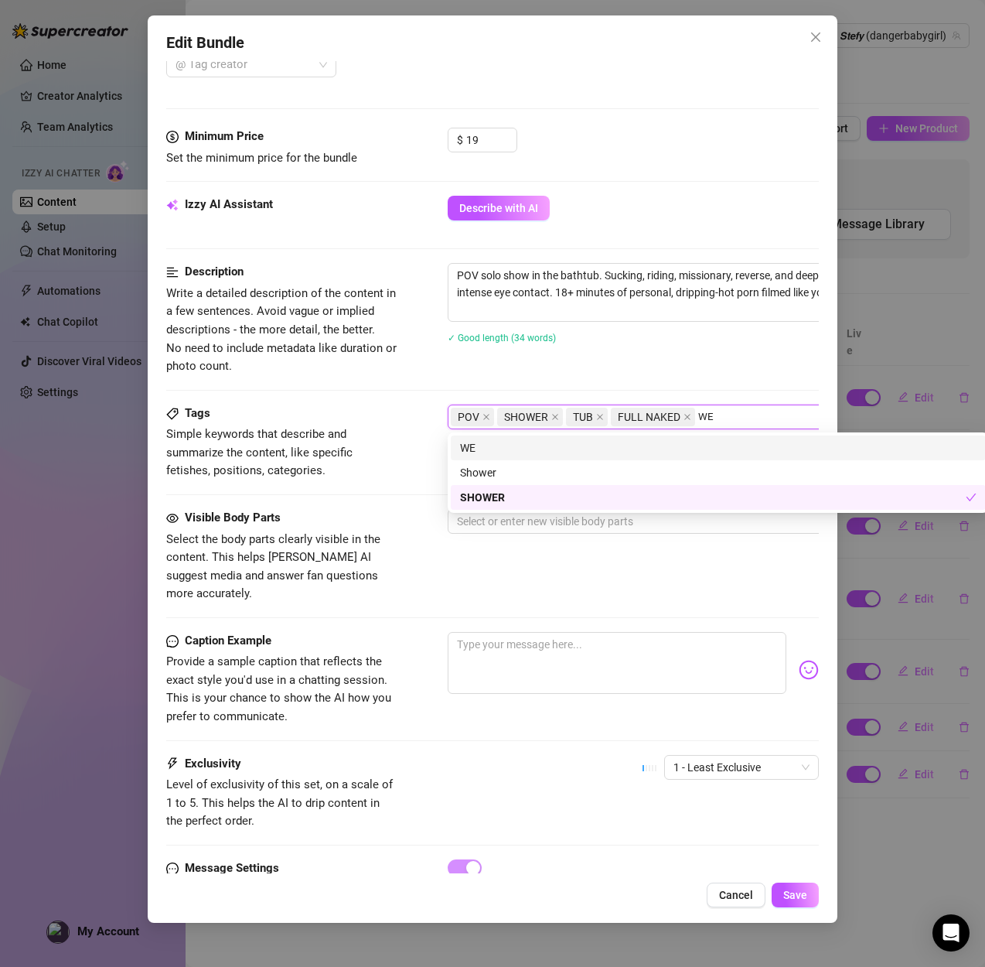
type input "WET"
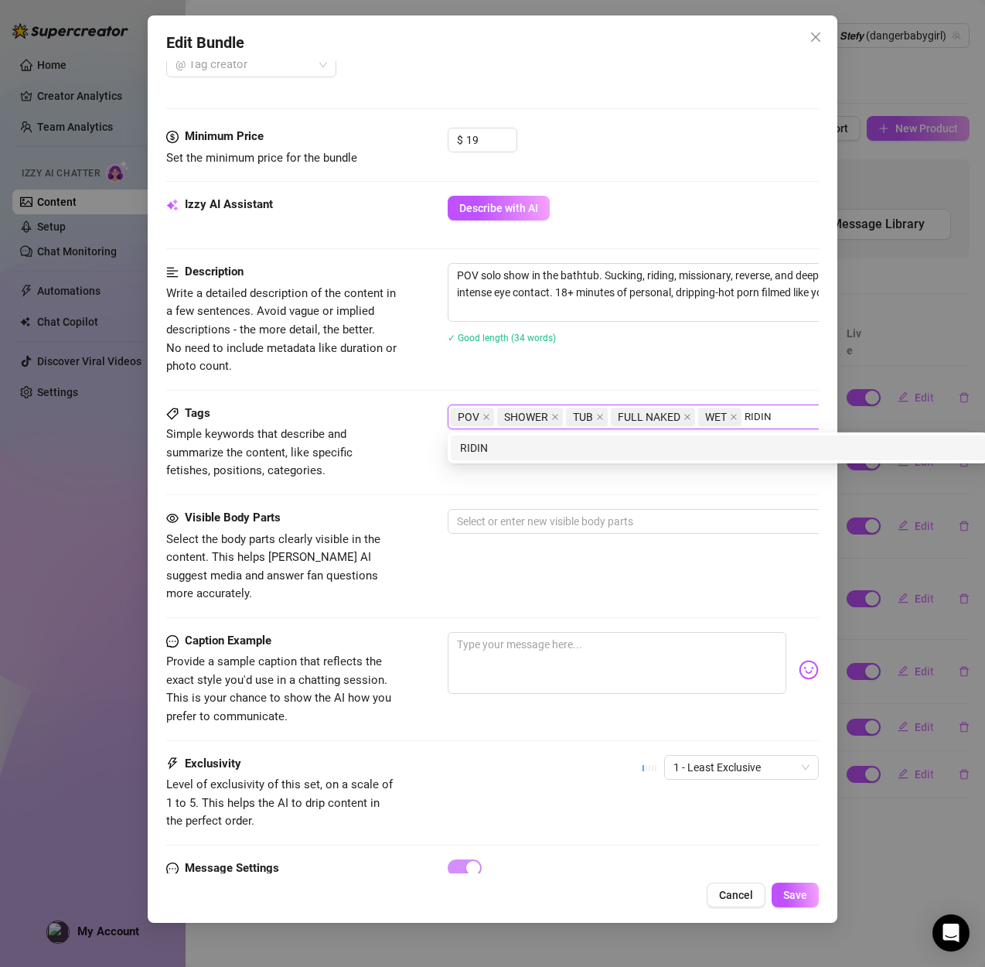
type input "RIDING"
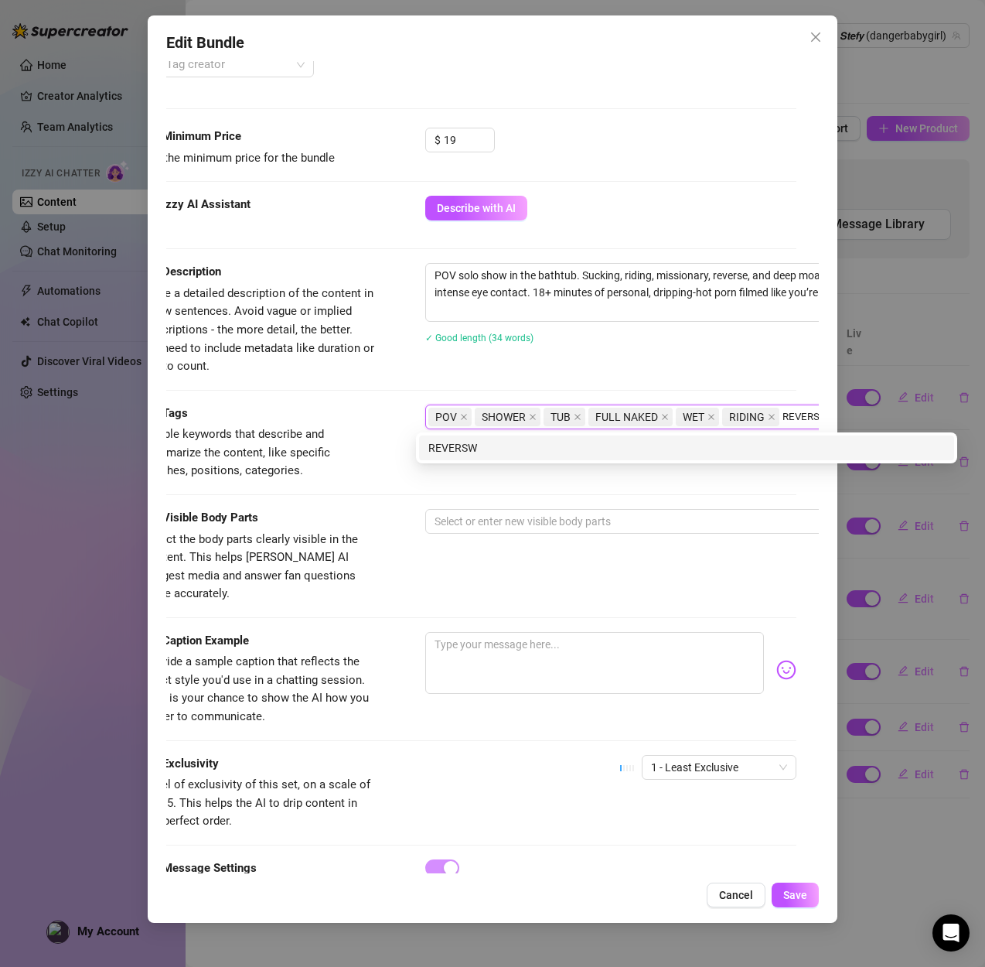
scroll to position [515, 32]
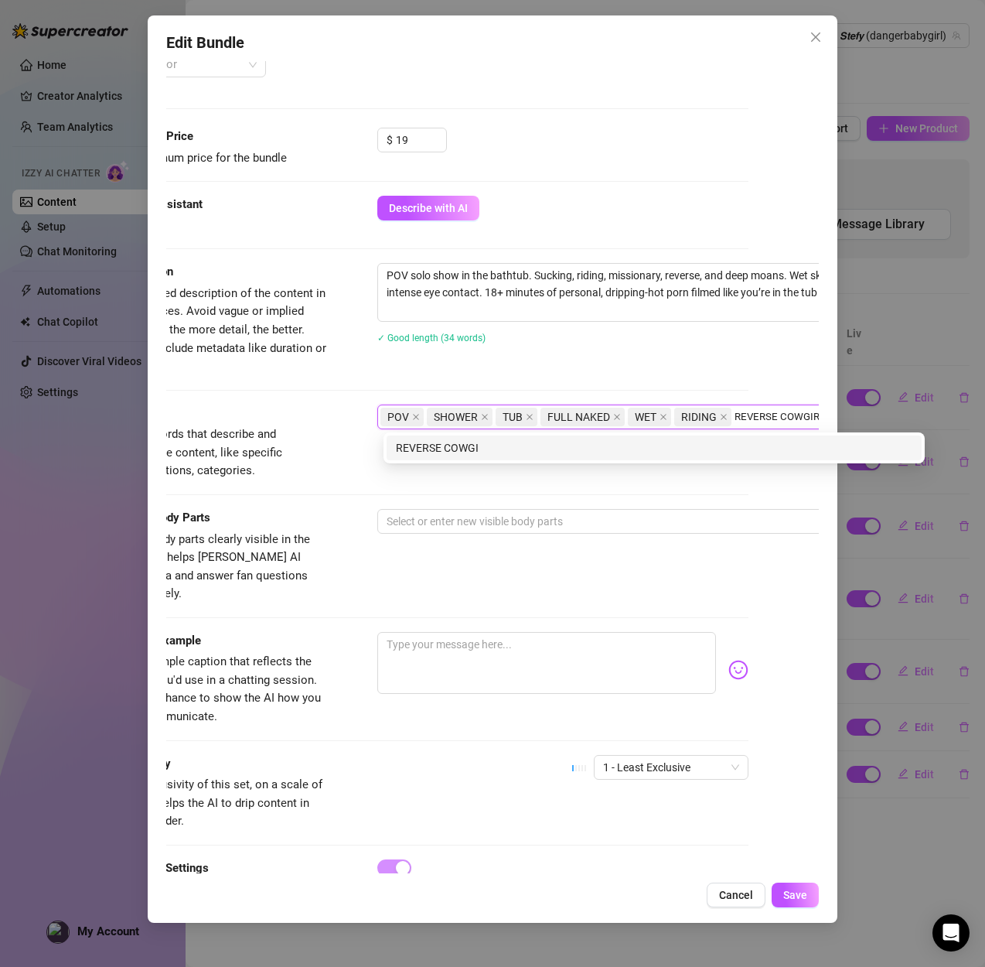
type input "REVERSE COWGIRL"
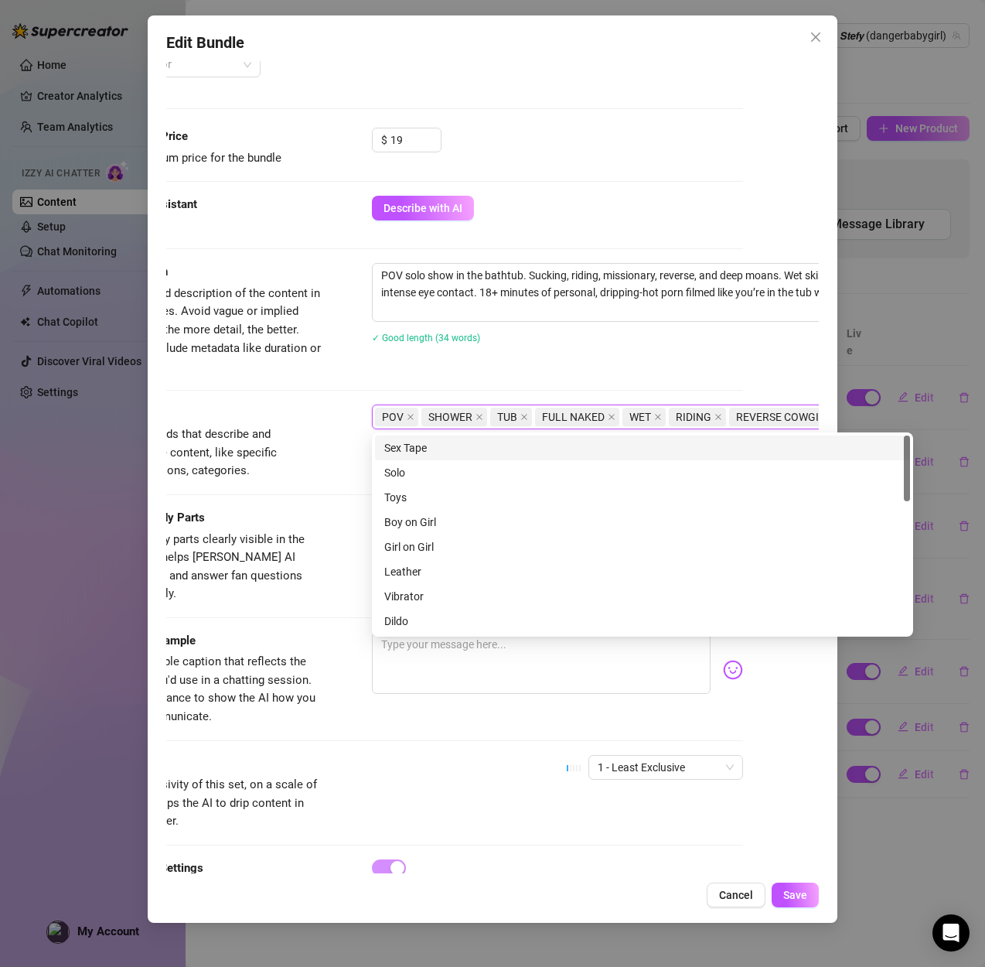
type input "R"
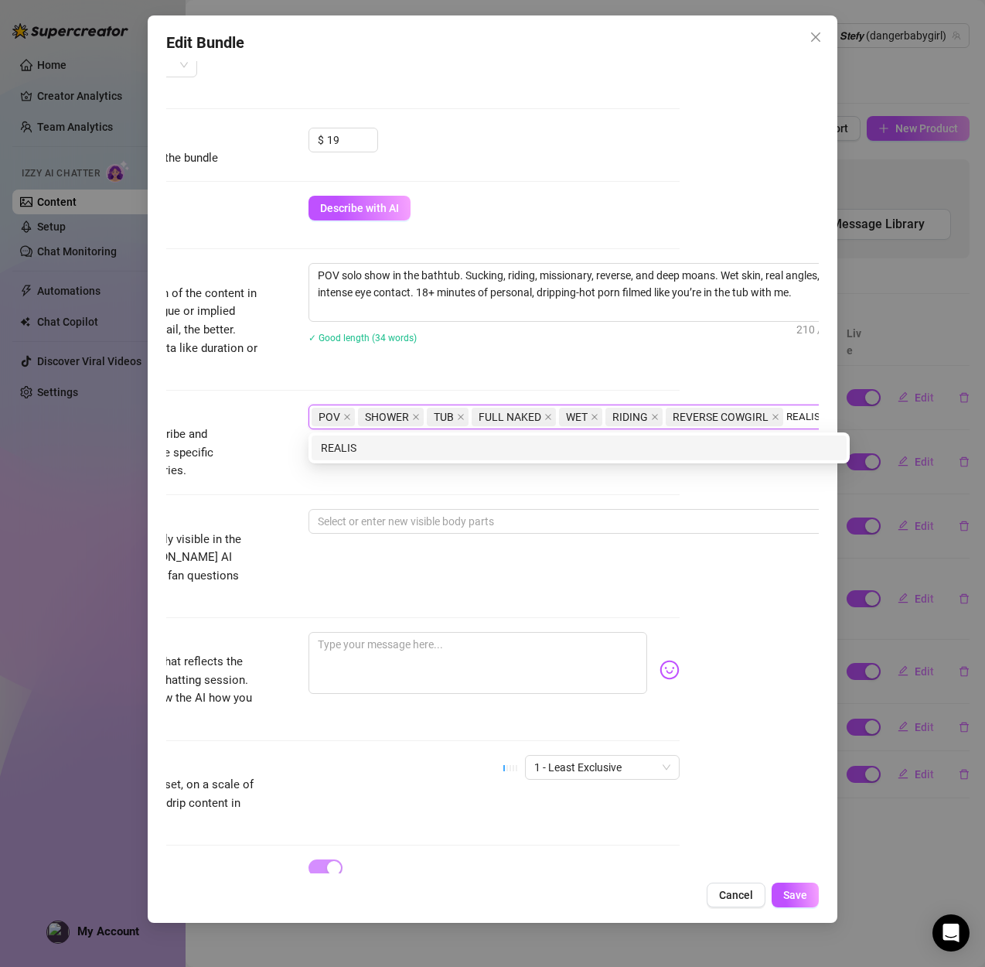
scroll to position [515, 145]
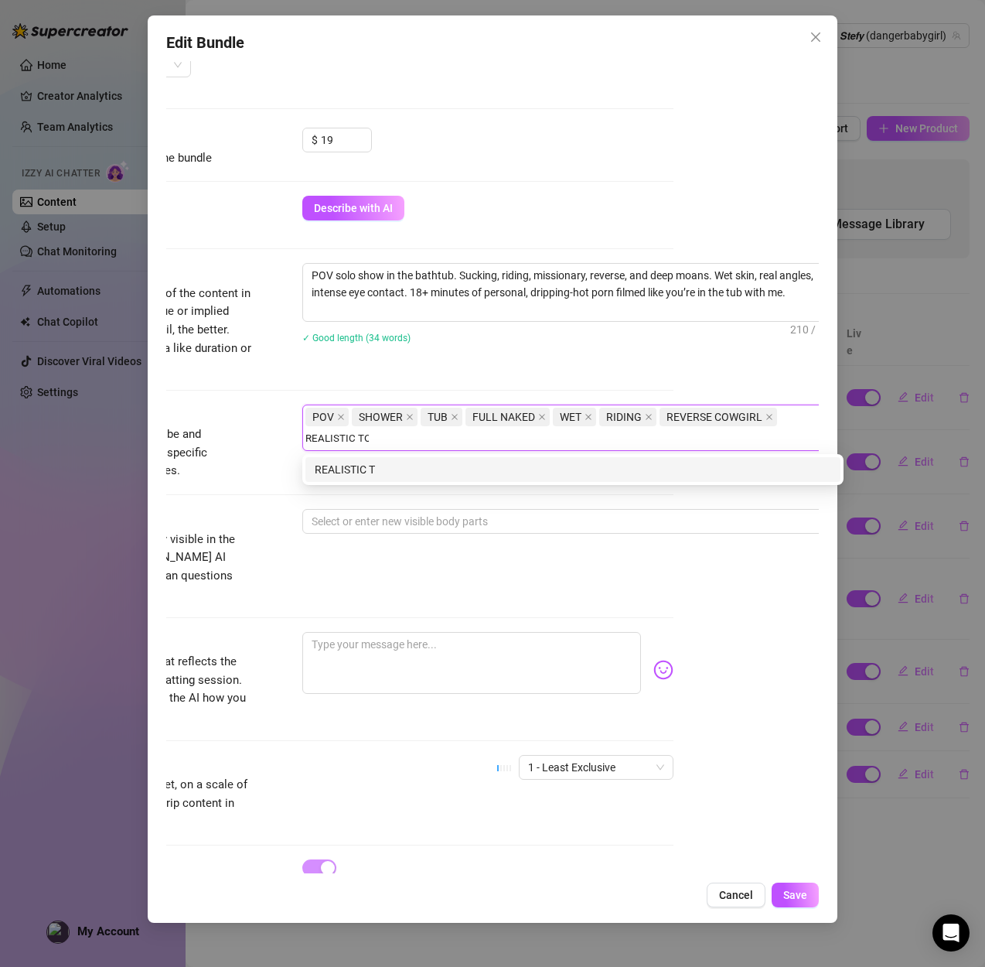
type input "REALISTIC TOY"
type input "DIRTY TALK"
type input "EYE CONTACT"
type input "BATH TUB"
type input "DEEPTHROAT"
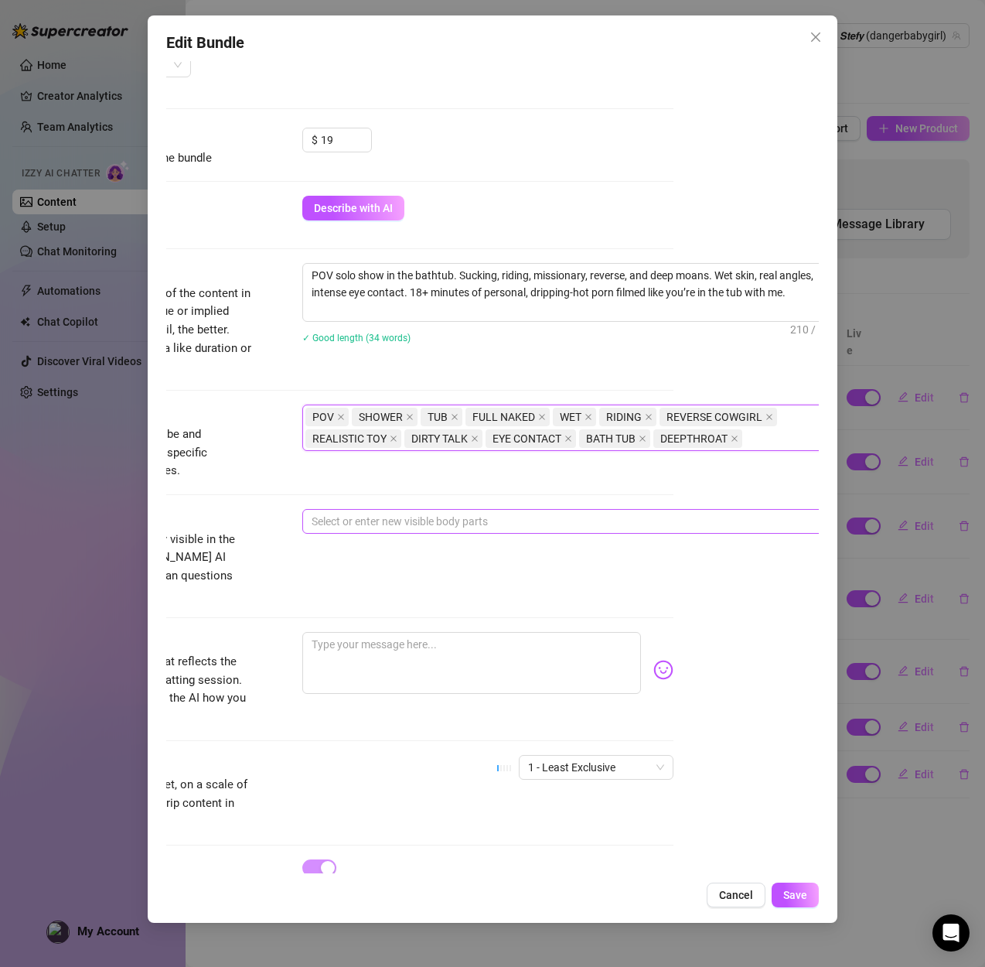
click at [418, 513] on div at bounding box center [564, 521] width 519 height 22
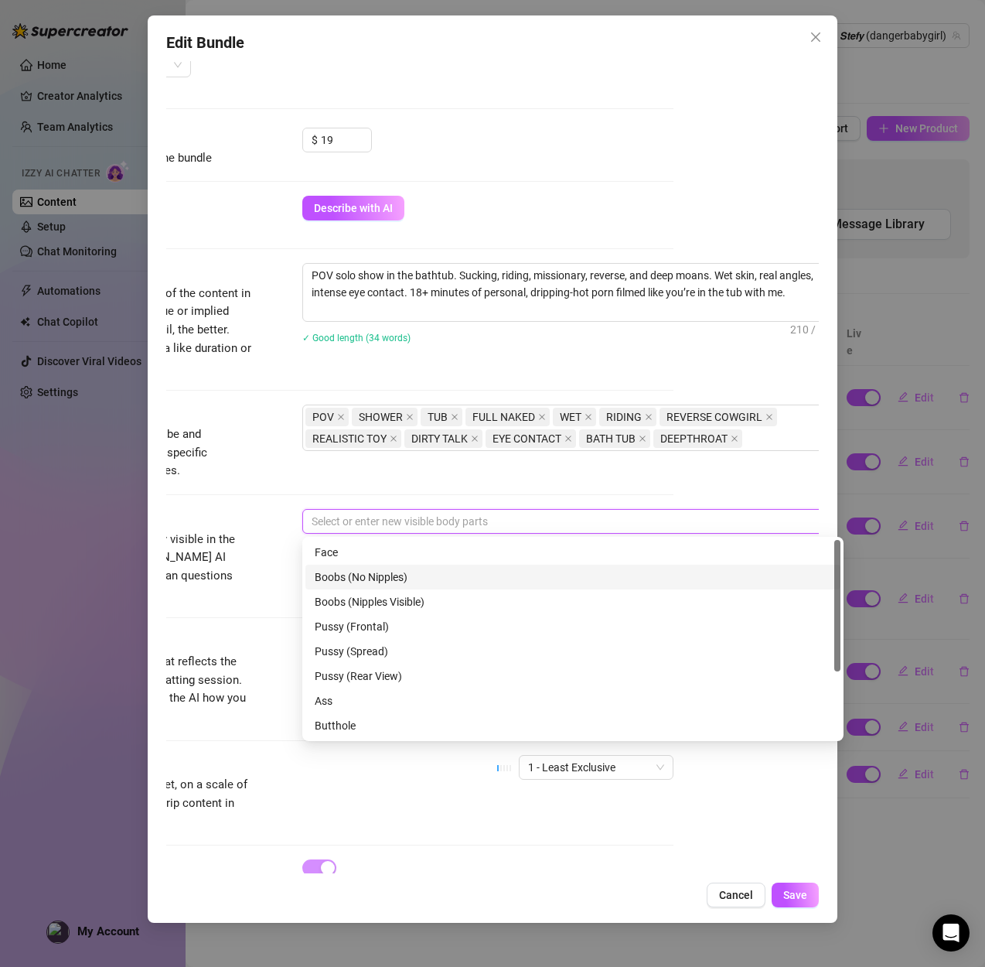
click at [397, 564] on div "Boobs (No Nipples)" at bounding box center [572, 576] width 535 height 25
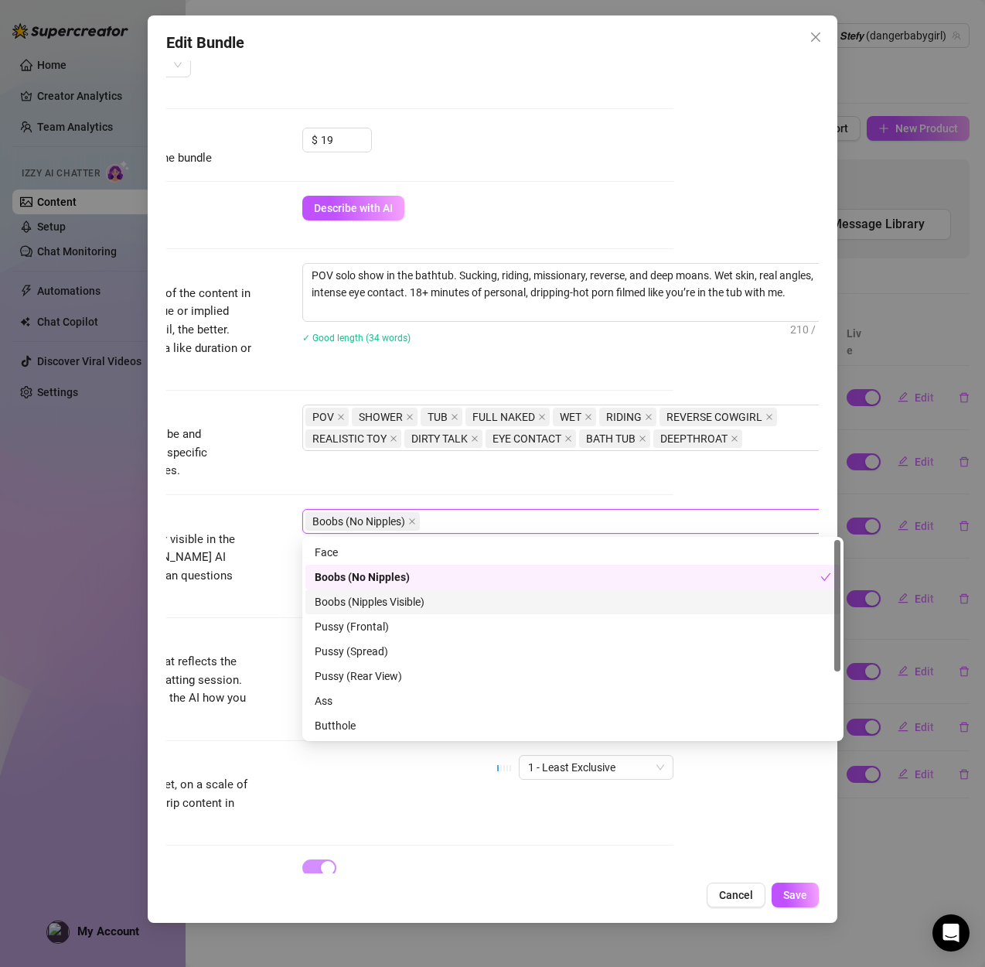
click at [391, 593] on div "Boobs (Nipples Visible)" at bounding box center [573, 601] width 517 height 17
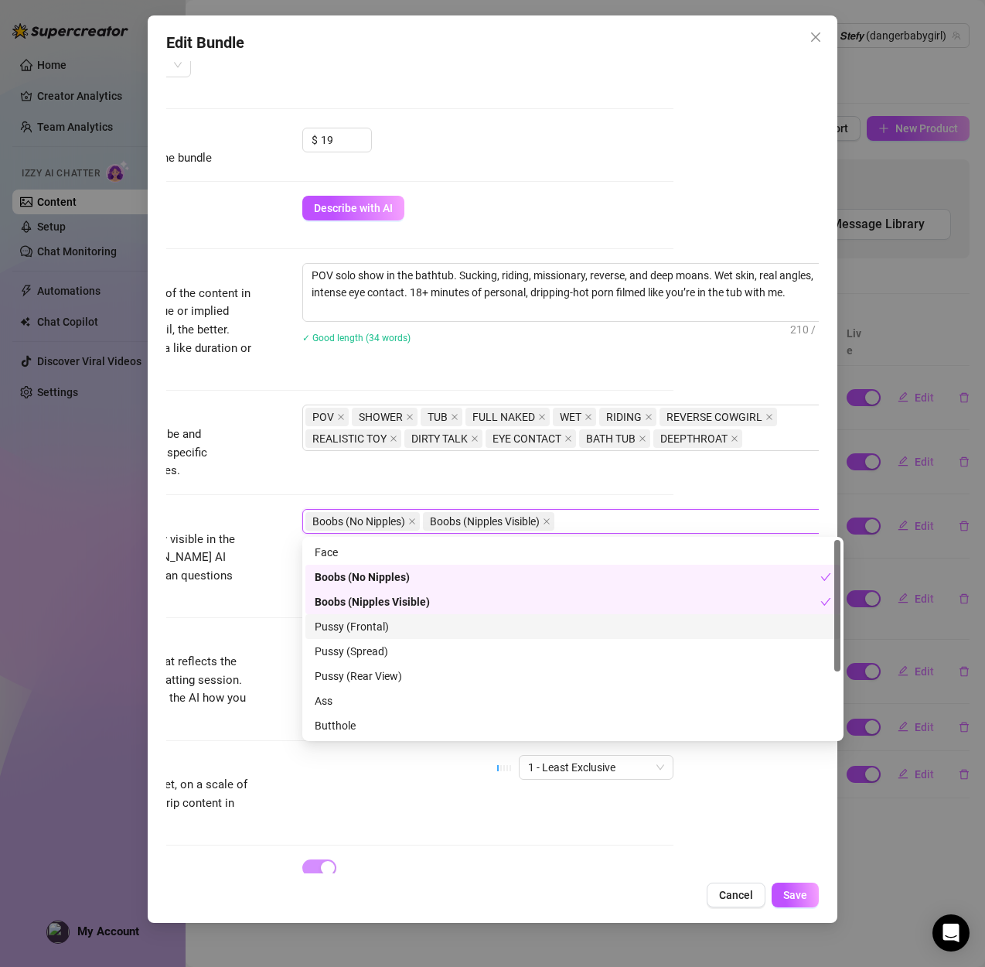
click at [378, 624] on div "Pussy (Frontal)" at bounding box center [573, 626] width 517 height 17
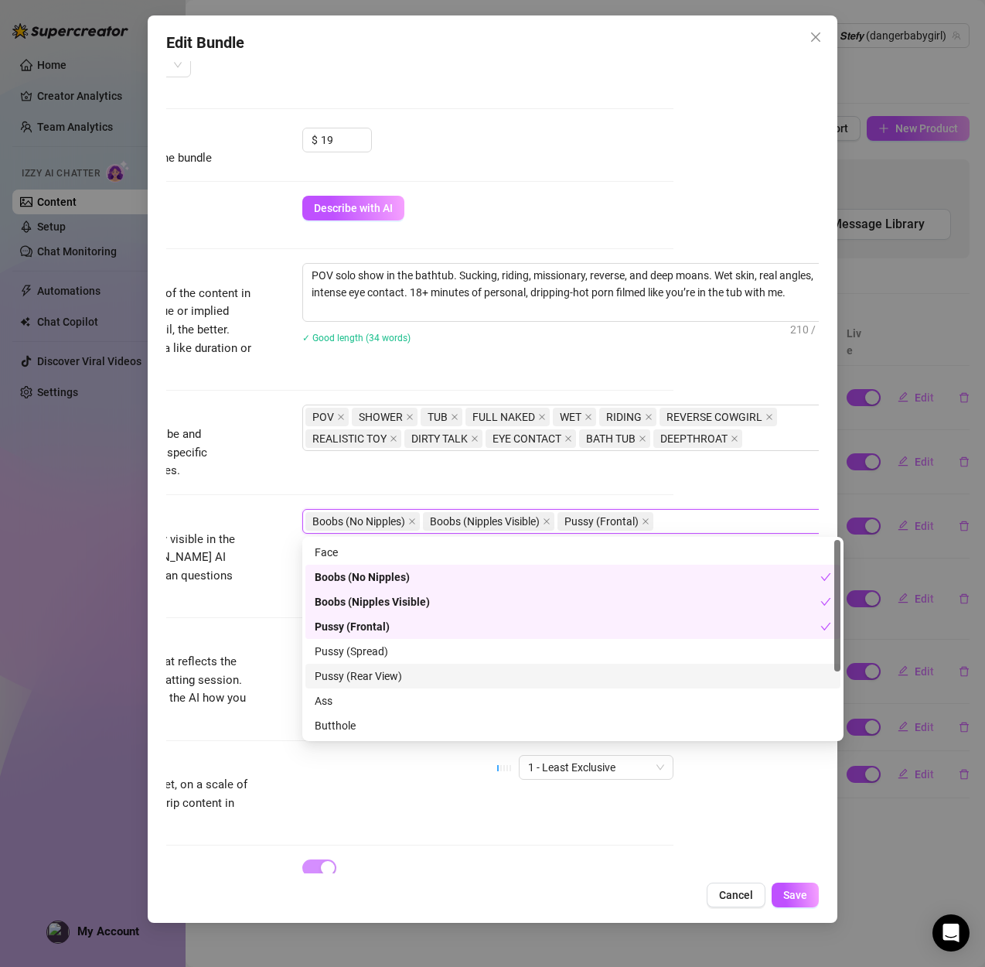
click at [372, 677] on div "Pussy (Rear View)" at bounding box center [573, 675] width 517 height 17
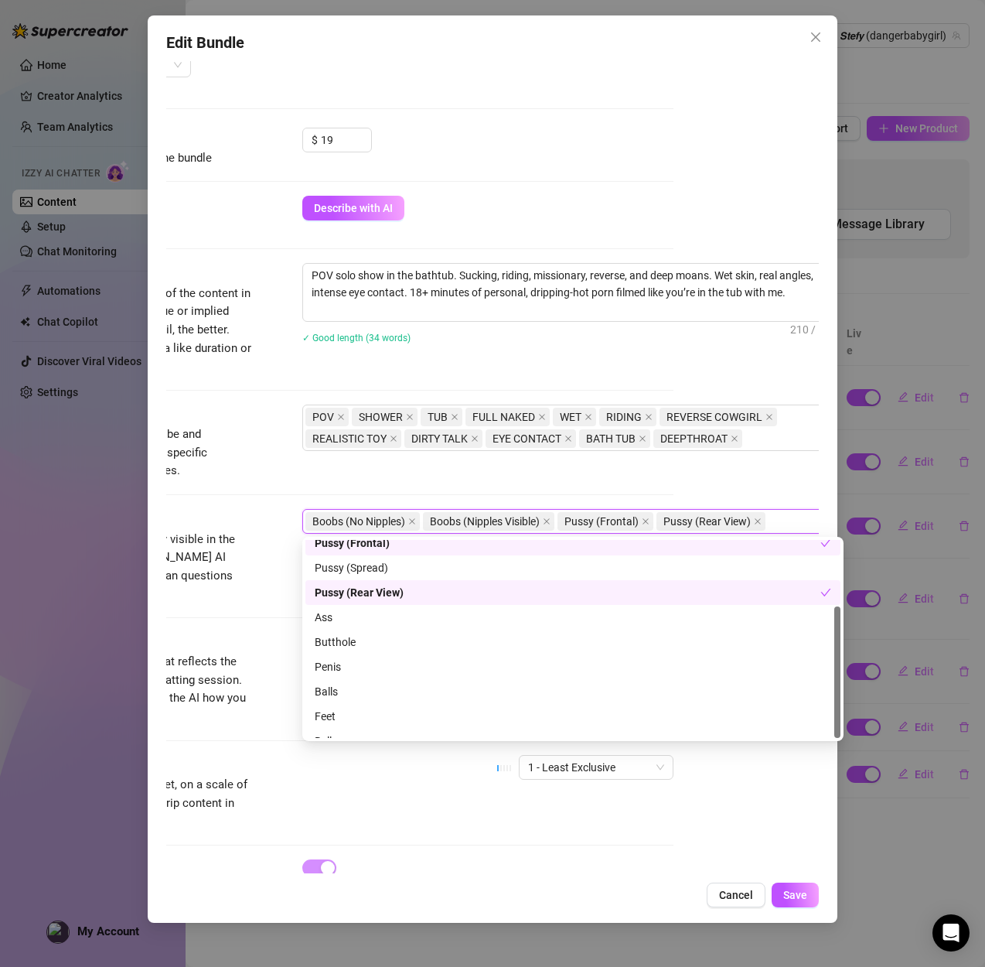
scroll to position [99, 0]
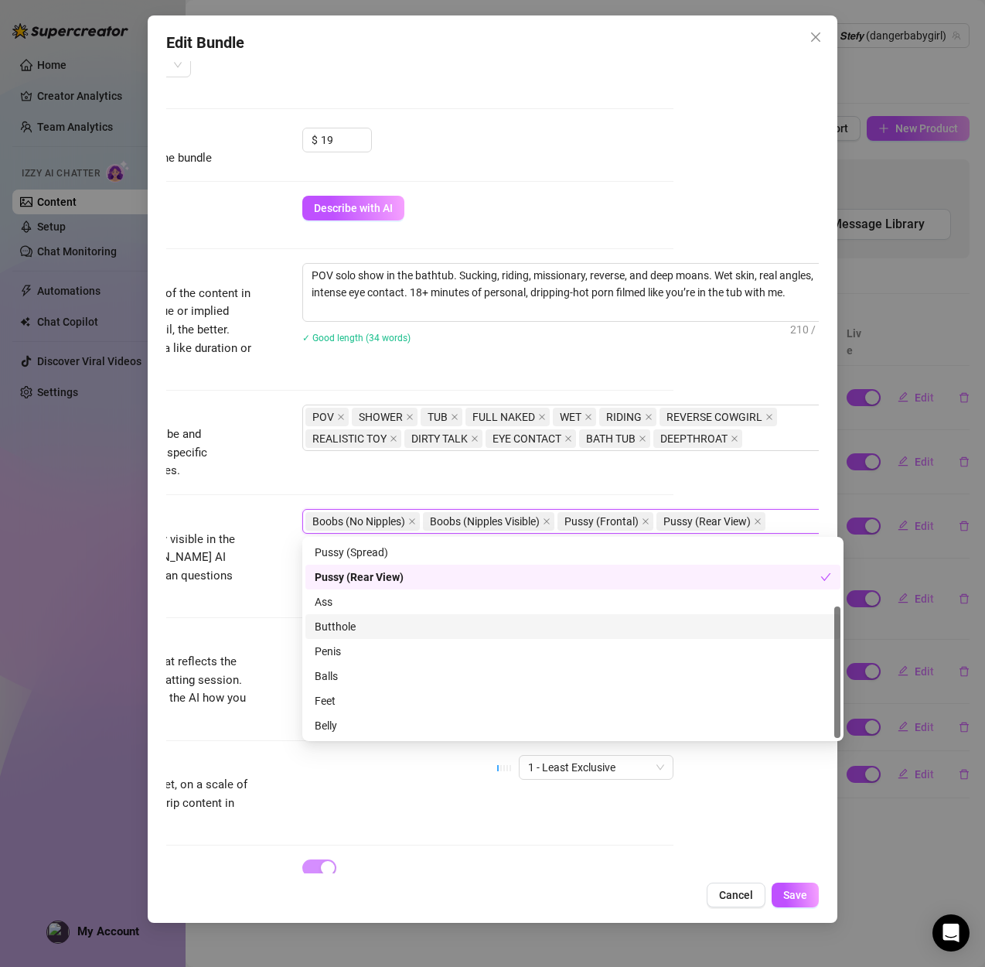
click at [359, 629] on div "Butthole" at bounding box center [573, 626] width 517 height 17
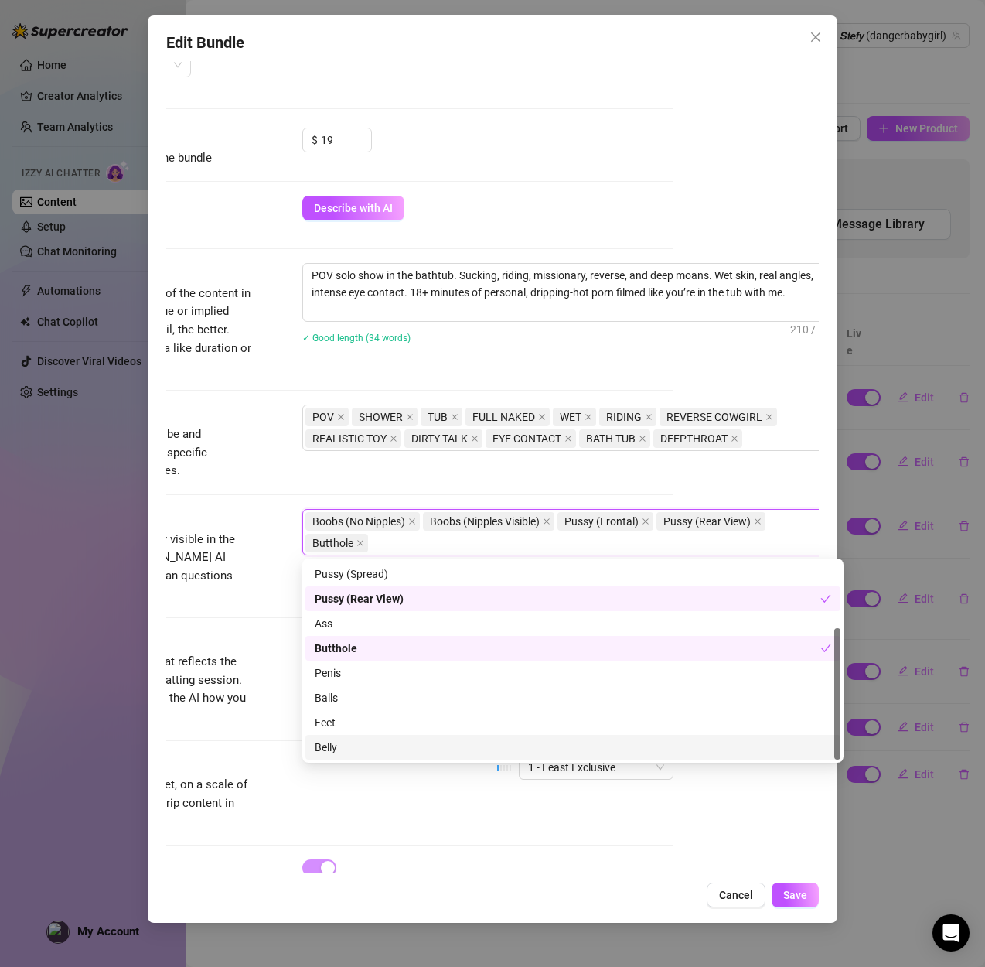
click at [335, 748] on div "Belly" at bounding box center [573, 746] width 517 height 17
click at [261, 740] on div at bounding box center [347, 740] width 653 height 1
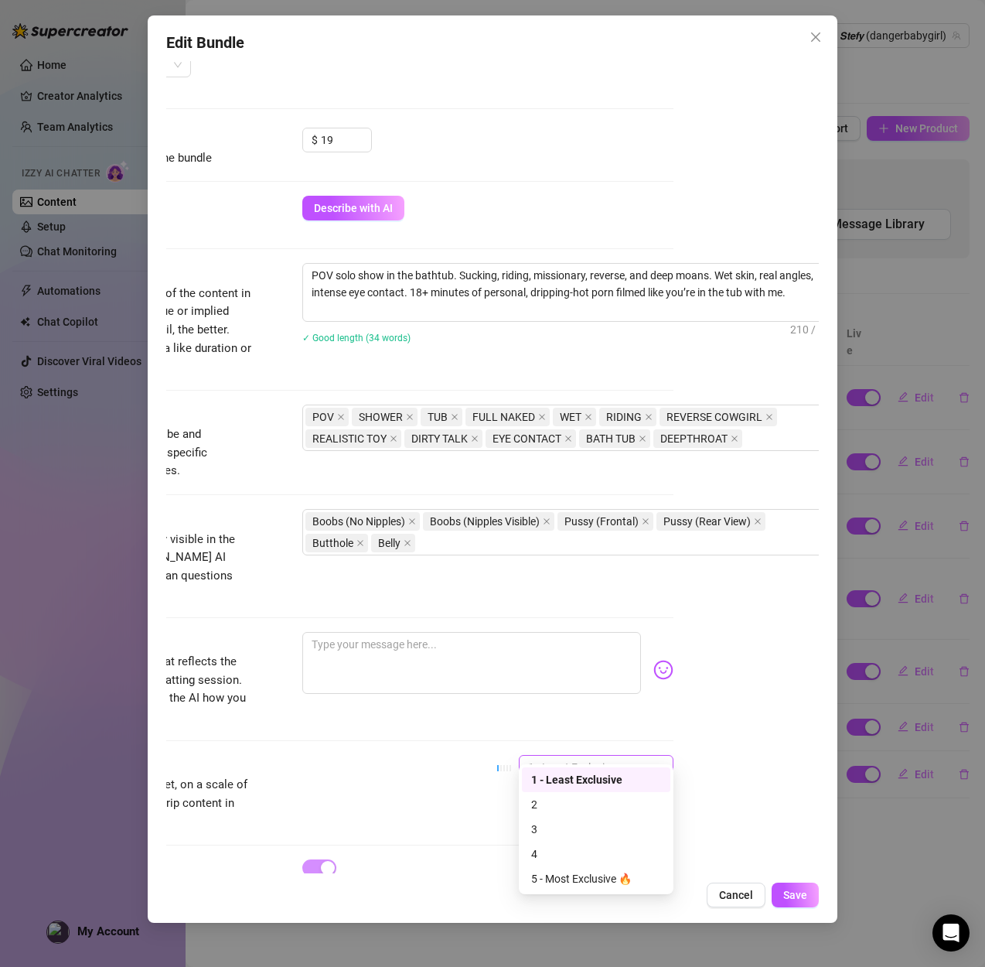
click at [597, 756] on span "1 - Least Exclusive" at bounding box center [596, 767] width 136 height 23
click at [559, 857] on div "4" at bounding box center [596, 853] width 130 height 17
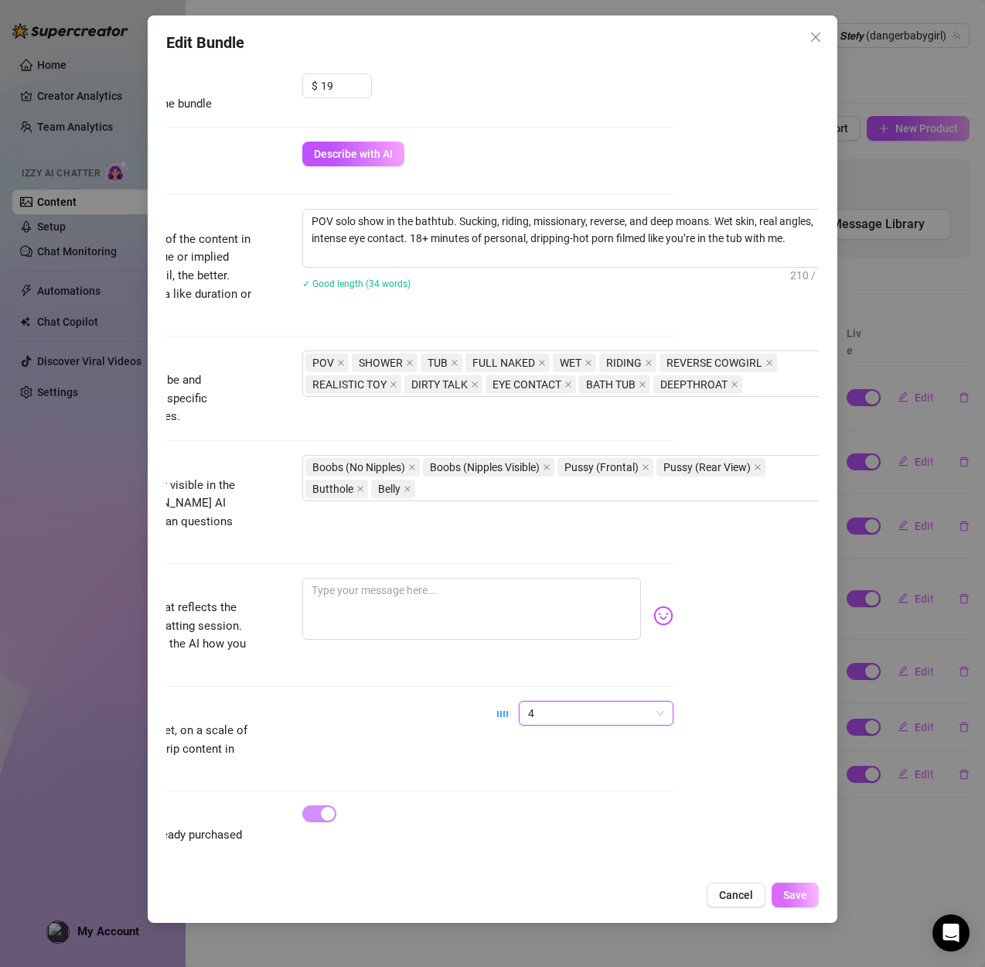
click at [796, 892] on span "Save" at bounding box center [795, 895] width 24 height 12
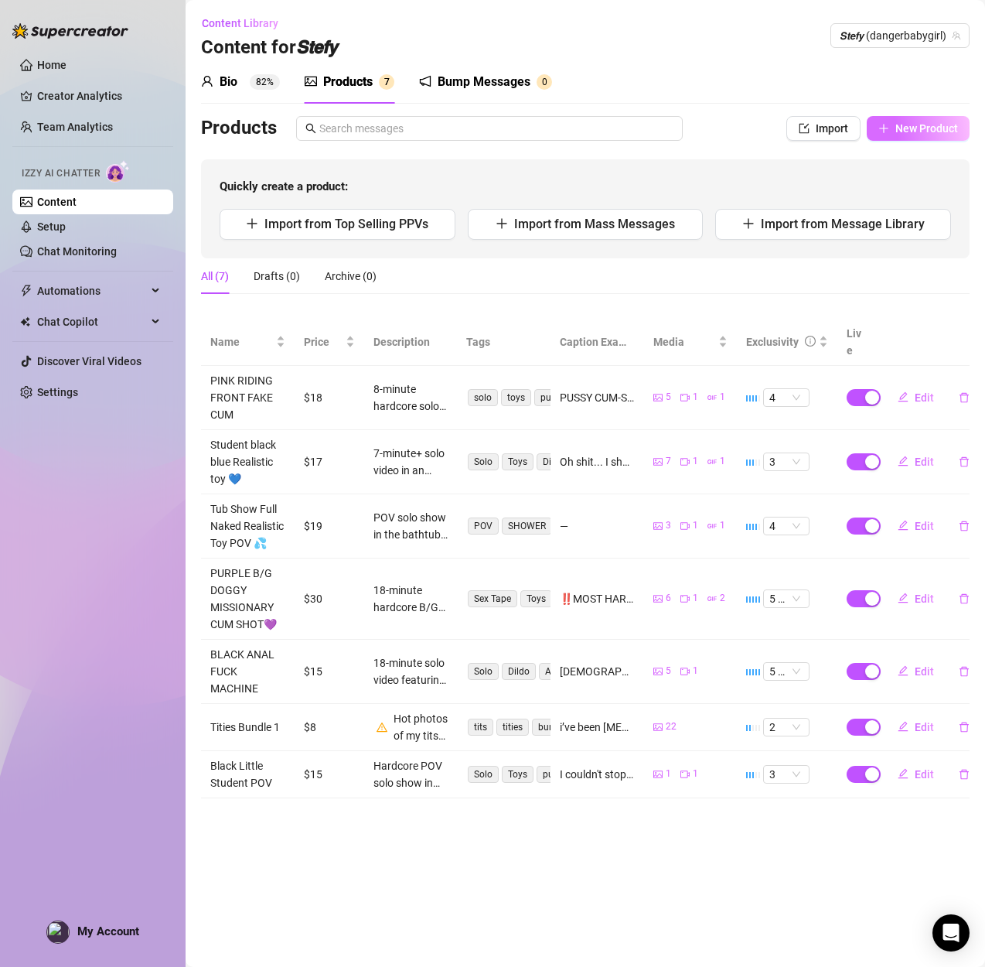
click at [931, 132] on span "New Product" at bounding box center [926, 128] width 63 height 12
type textarea "Type your message here..."
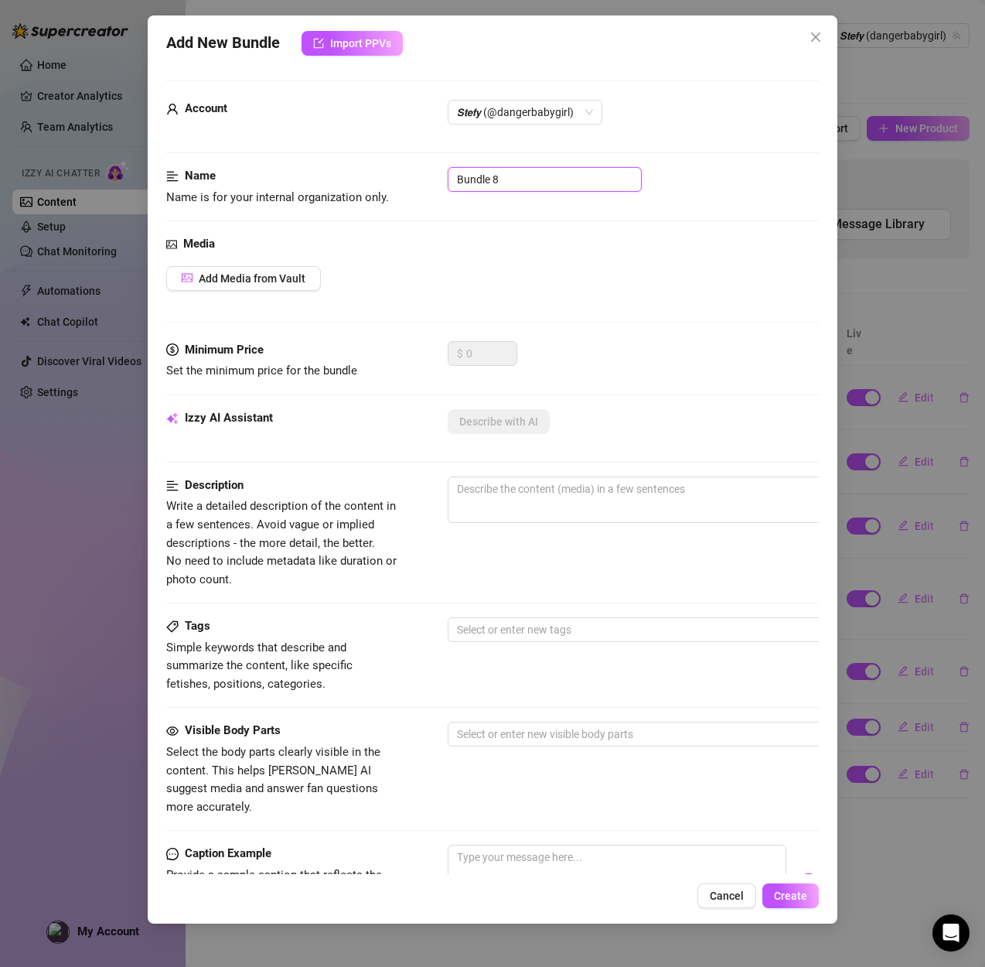
drag, startPoint x: 509, startPoint y: 179, endPoint x: 305, endPoint y: 168, distance: 203.7
click at [305, 168] on div "Name Name is for your internal organization only. Bundle 8" at bounding box center [492, 186] width 653 height 39
paste input "GREEN XXL DILDO SHOW"
type input "GREEN XXL DILDO SHOW"
click at [240, 283] on span "Add Media from Vault" at bounding box center [252, 278] width 107 height 12
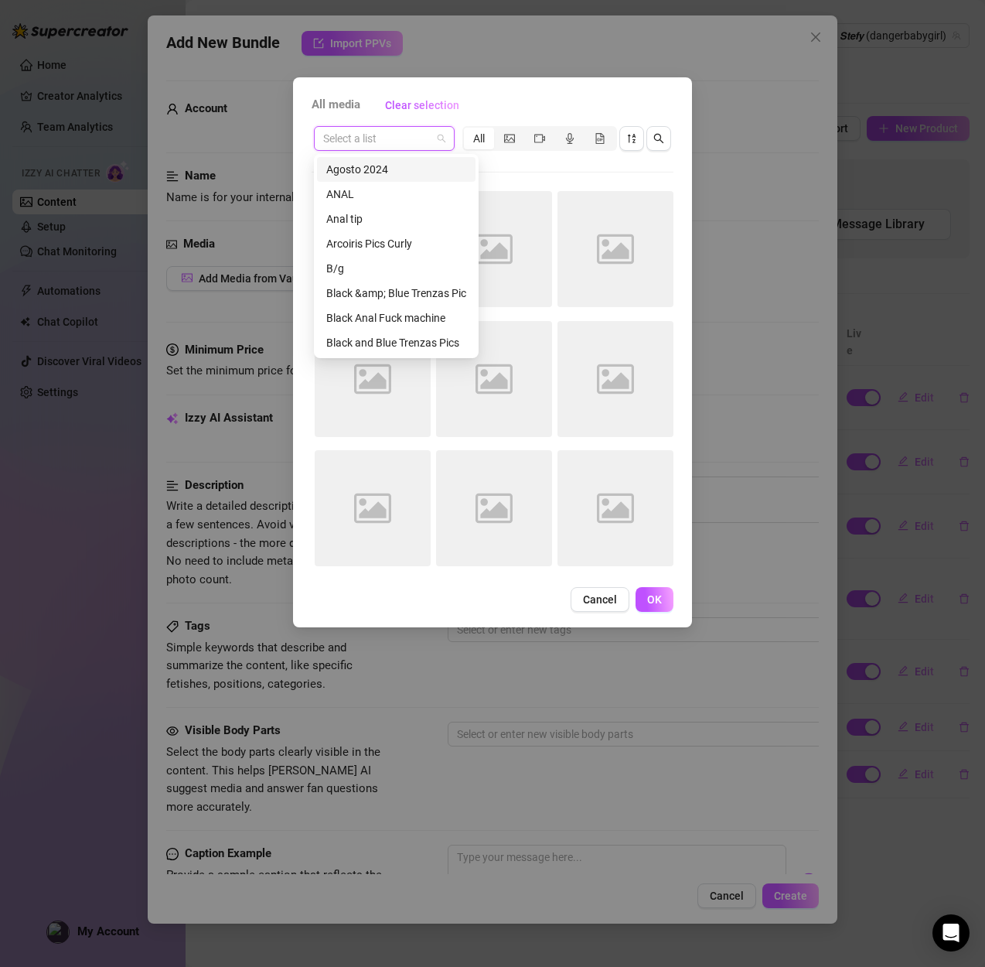
click at [377, 133] on input "search" at bounding box center [377, 138] width 108 height 23
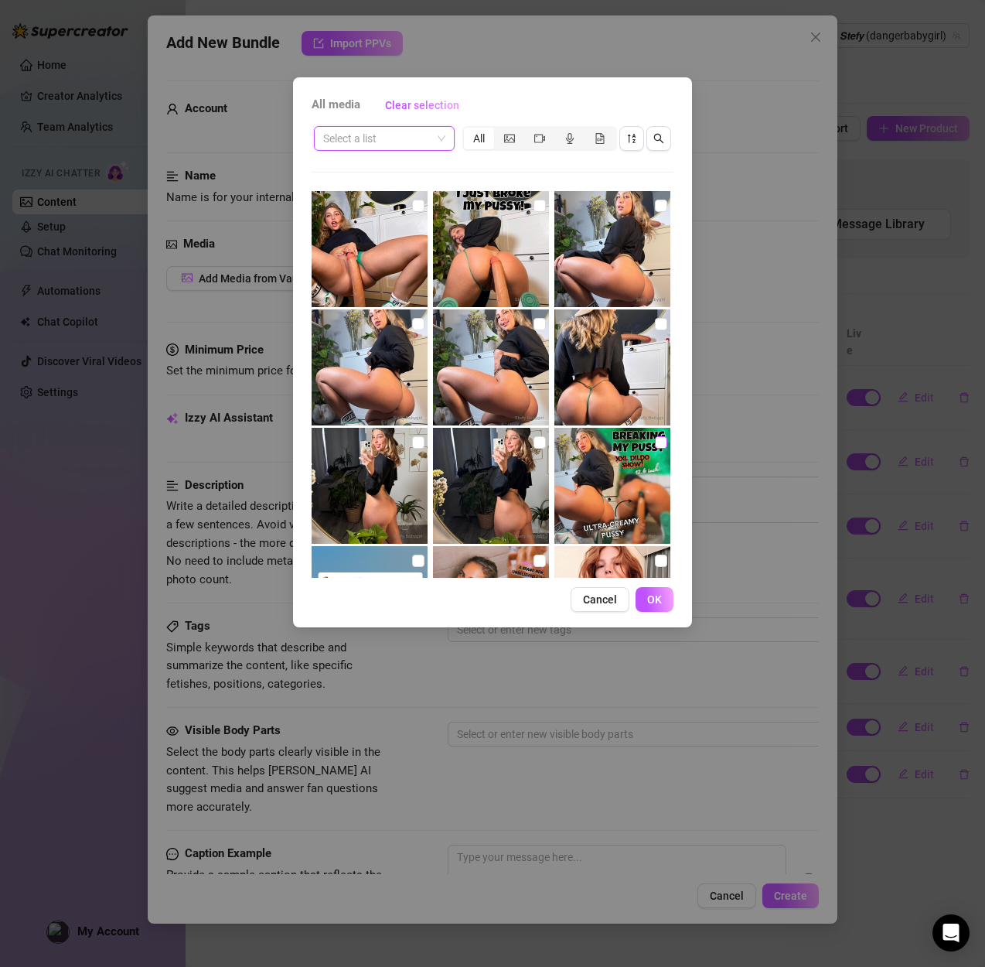
click at [663, 442] on input "checkbox" at bounding box center [661, 442] width 12 height 12
checkbox input "true"
click at [657, 322] on input "checkbox" at bounding box center [661, 324] width 12 height 12
checkbox input "true"
click at [540, 318] on input "checkbox" at bounding box center [540, 324] width 12 height 12
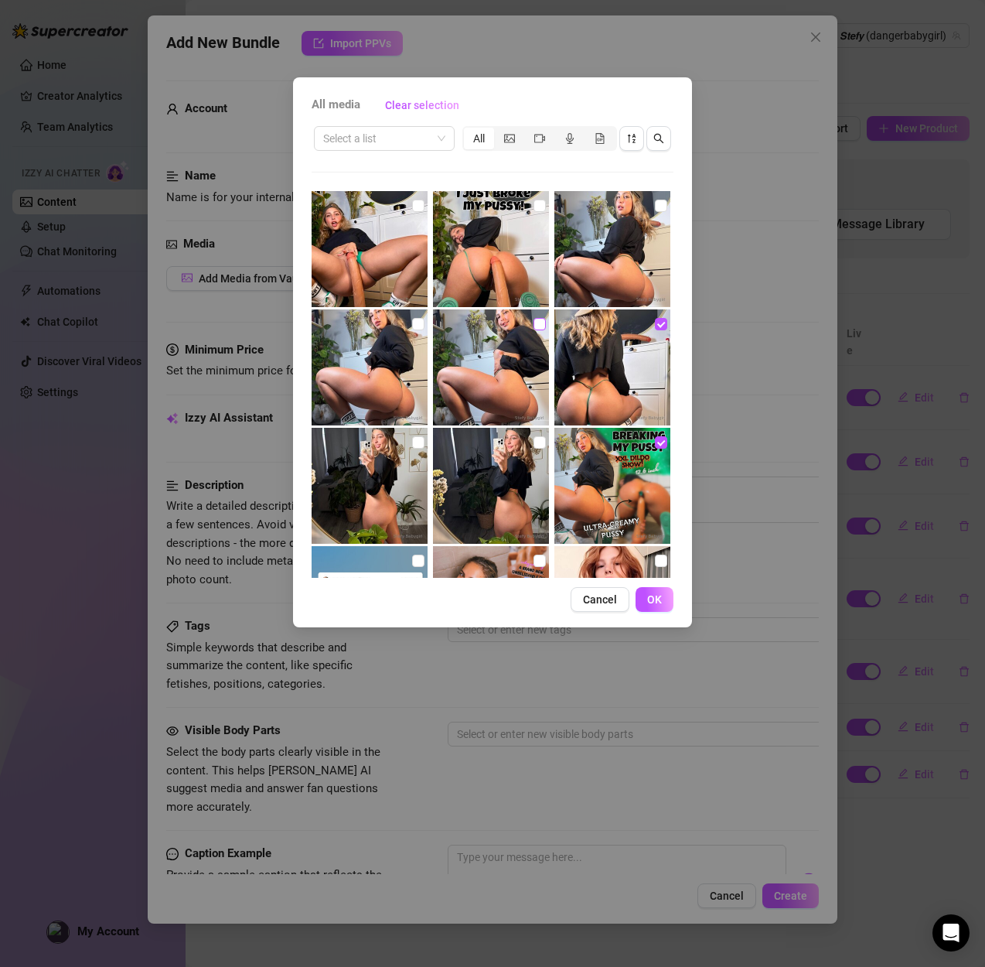
checkbox input "true"
click at [660, 203] on input "checkbox" at bounding box center [661, 206] width 12 height 12
checkbox input "true"
click at [415, 203] on input "checkbox" at bounding box center [418, 206] width 12 height 12
checkbox input "true"
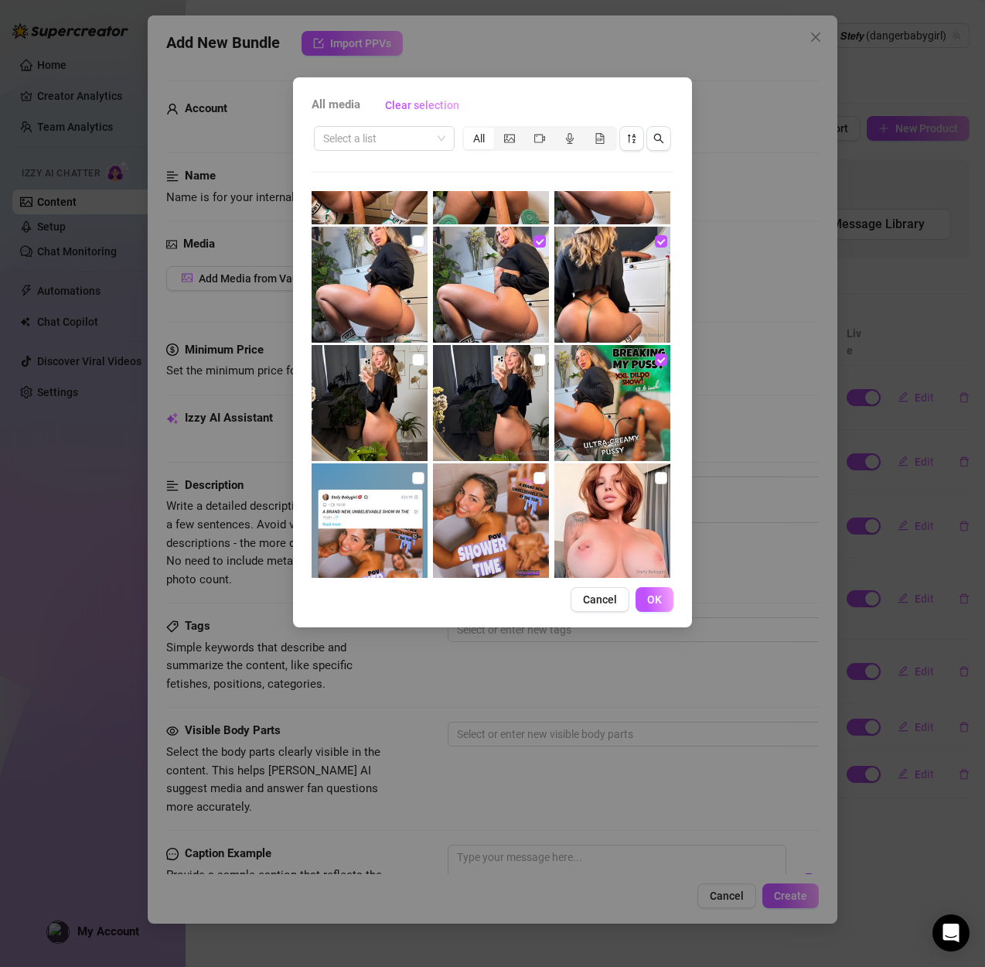
scroll to position [0, 0]
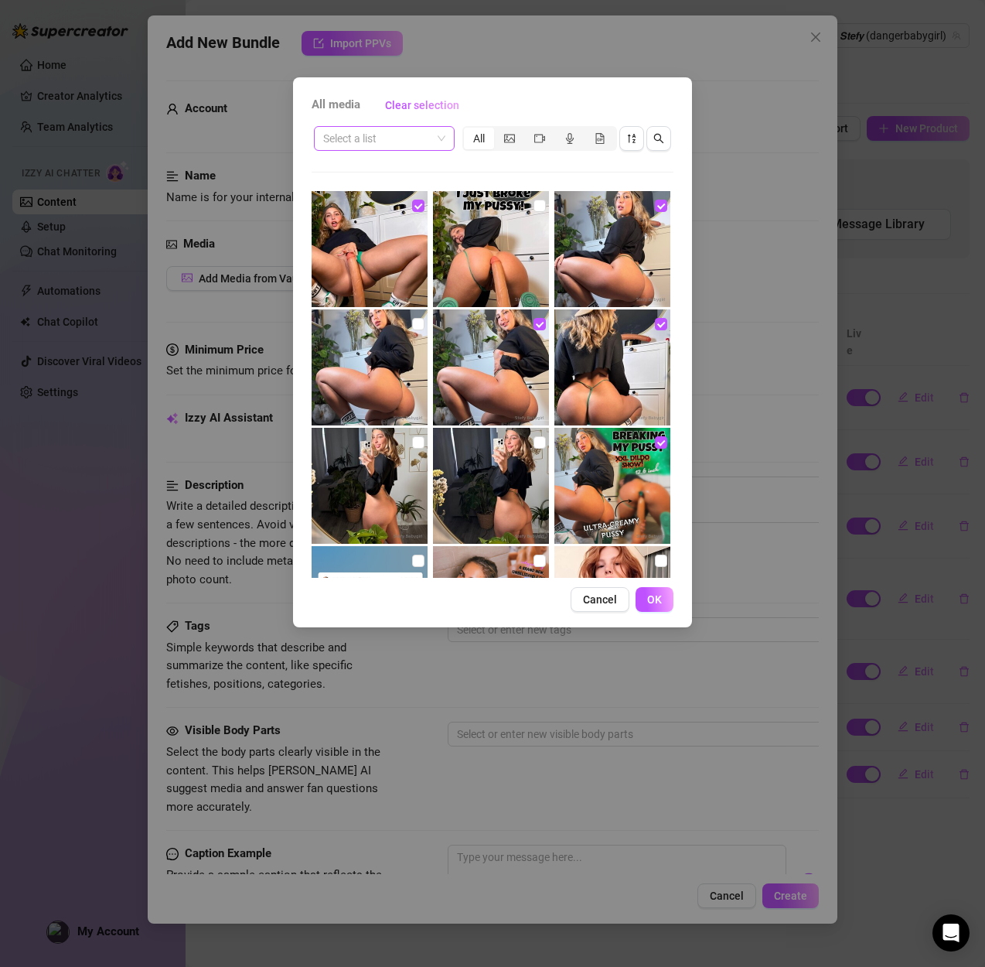
click at [454, 144] on div "Select a list" at bounding box center [384, 138] width 141 height 25
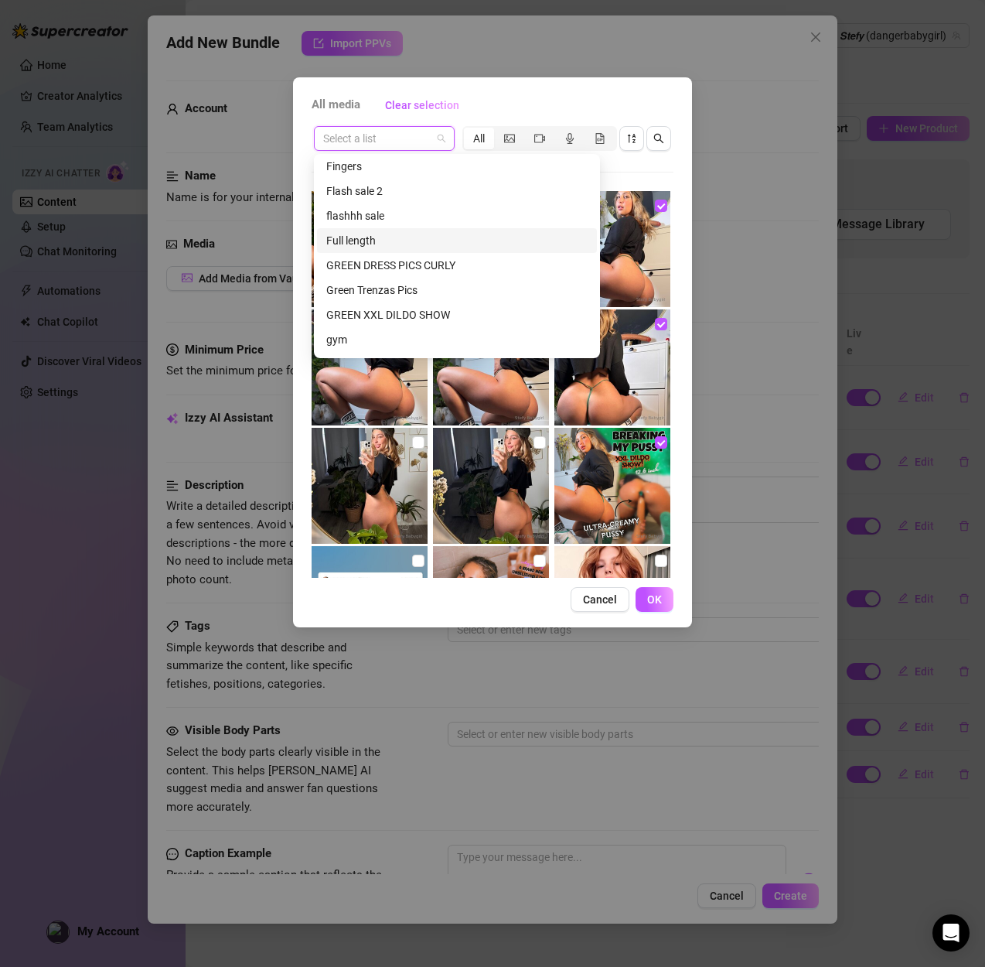
scroll to position [906, 0]
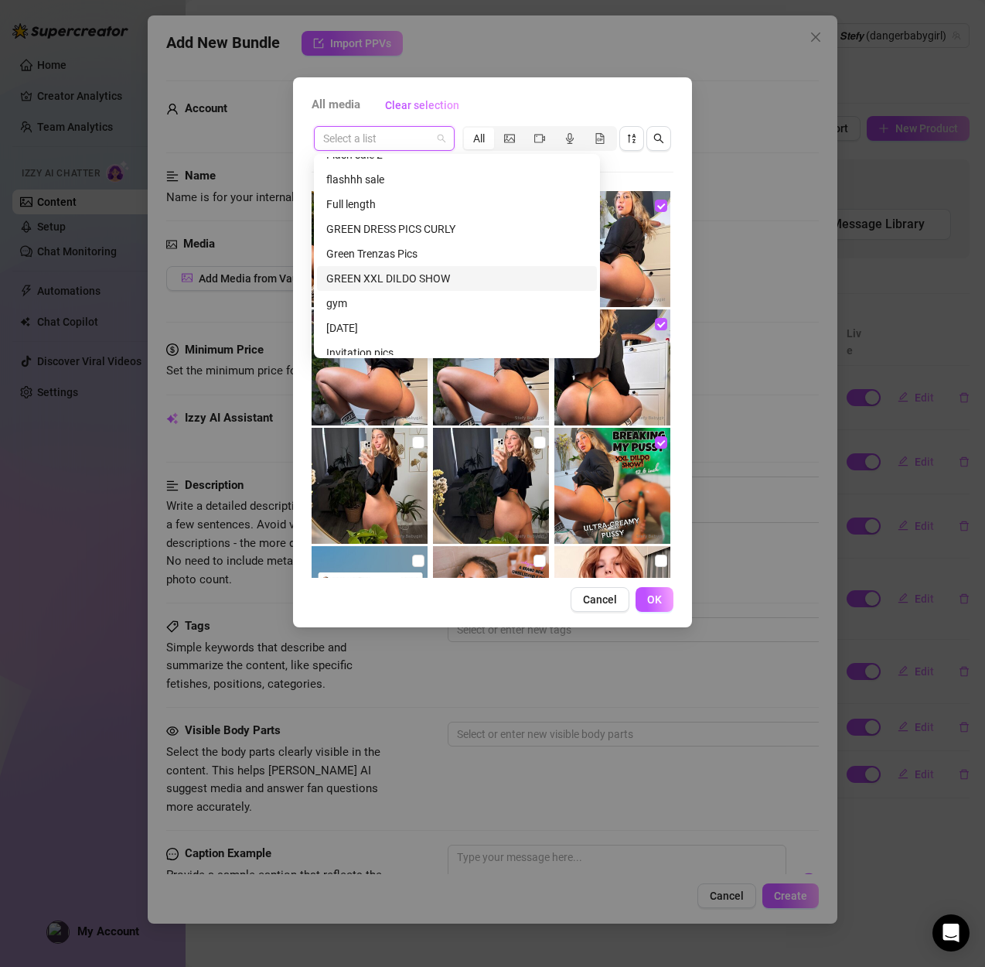
click at [392, 273] on div "GREEN XXL DILDO SHOW" at bounding box center [456, 278] width 261 height 17
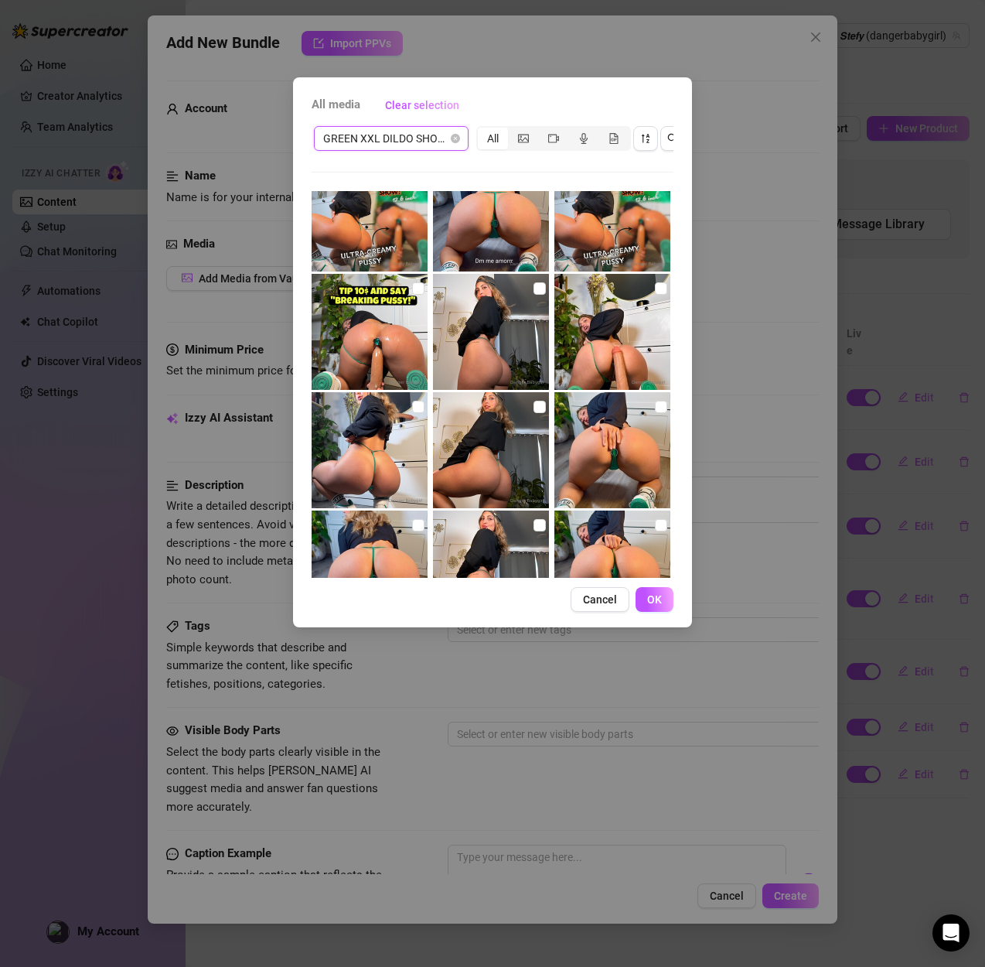
scroll to position [37, 0]
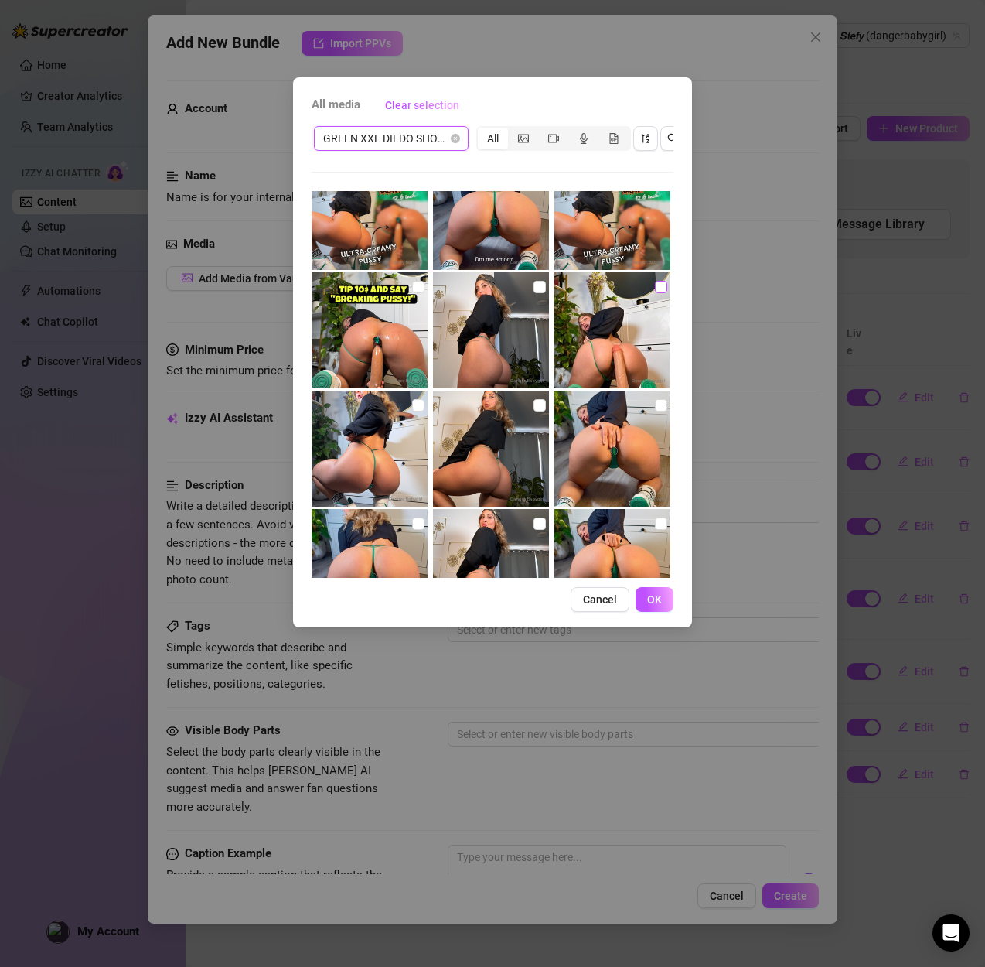
click at [660, 292] on input "checkbox" at bounding box center [661, 287] width 12 height 12
checkbox input "true"
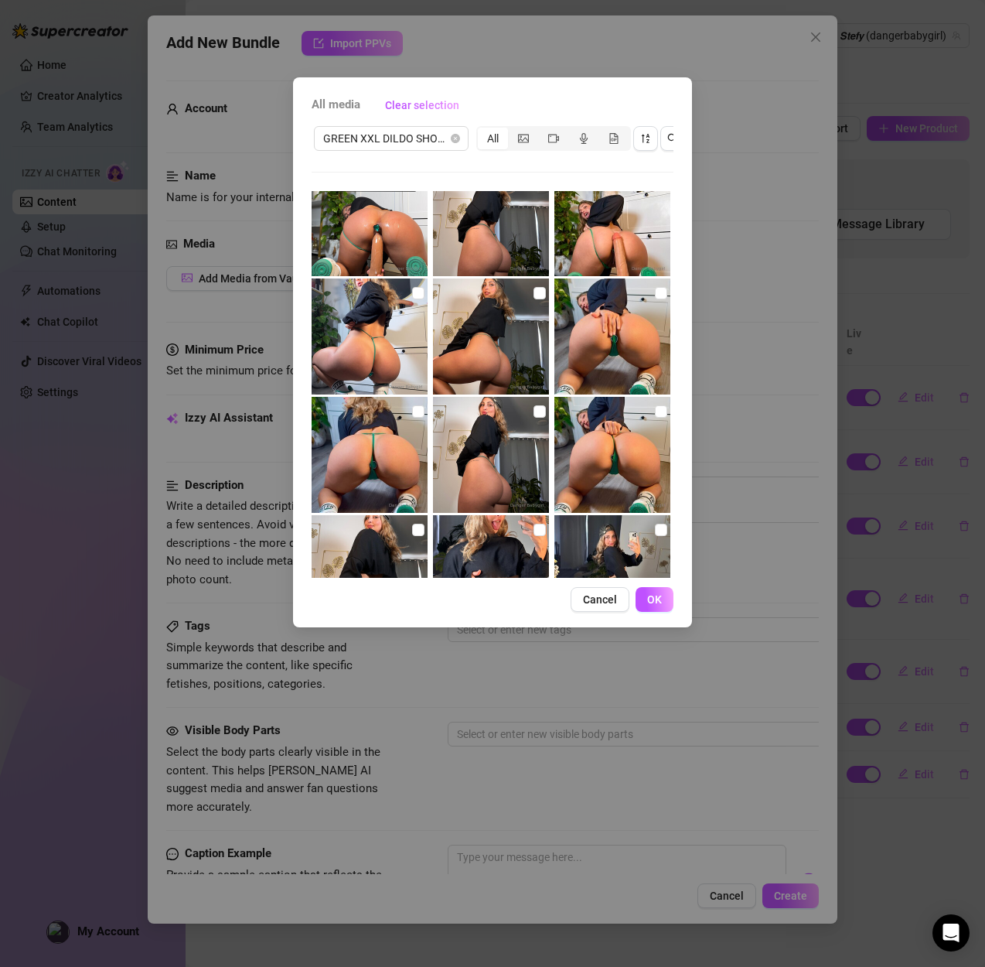
scroll to position [152, 0]
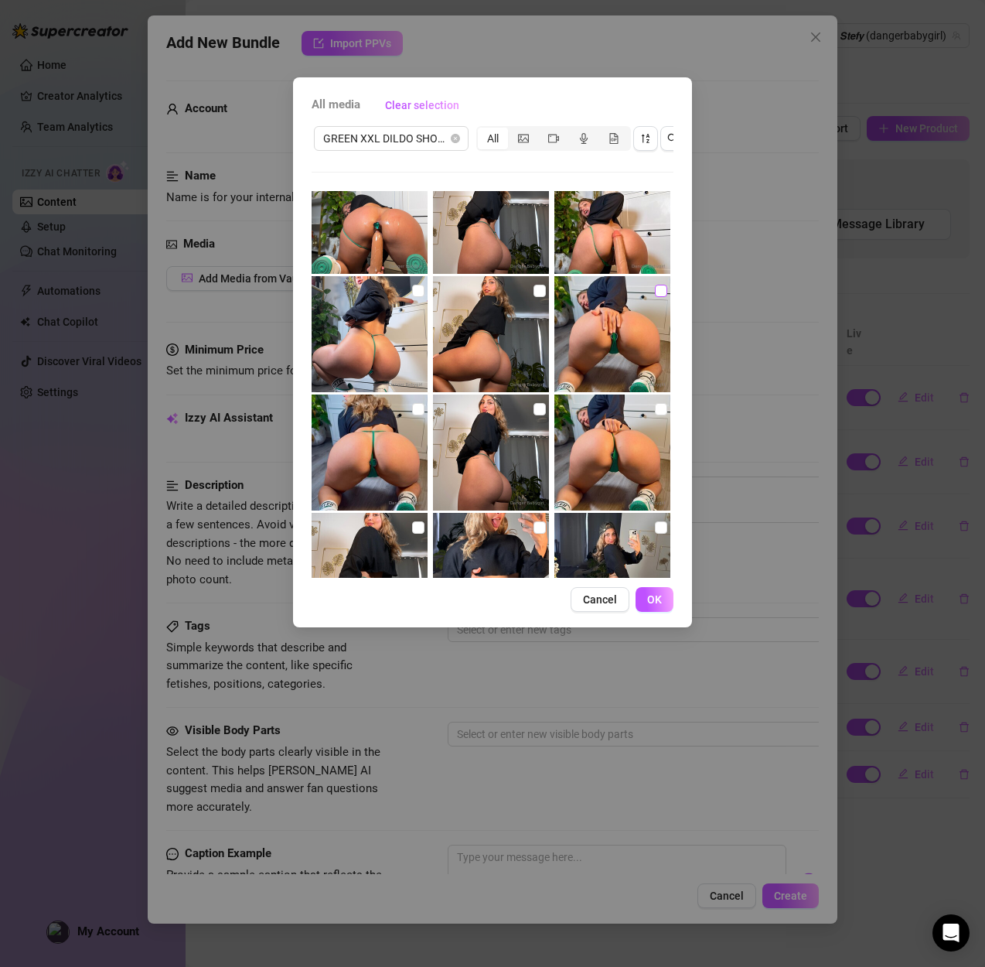
click at [657, 291] on input "checkbox" at bounding box center [661, 291] width 12 height 12
checkbox input "true"
click at [415, 407] on input "checkbox" at bounding box center [418, 409] width 12 height 12
checkbox input "true"
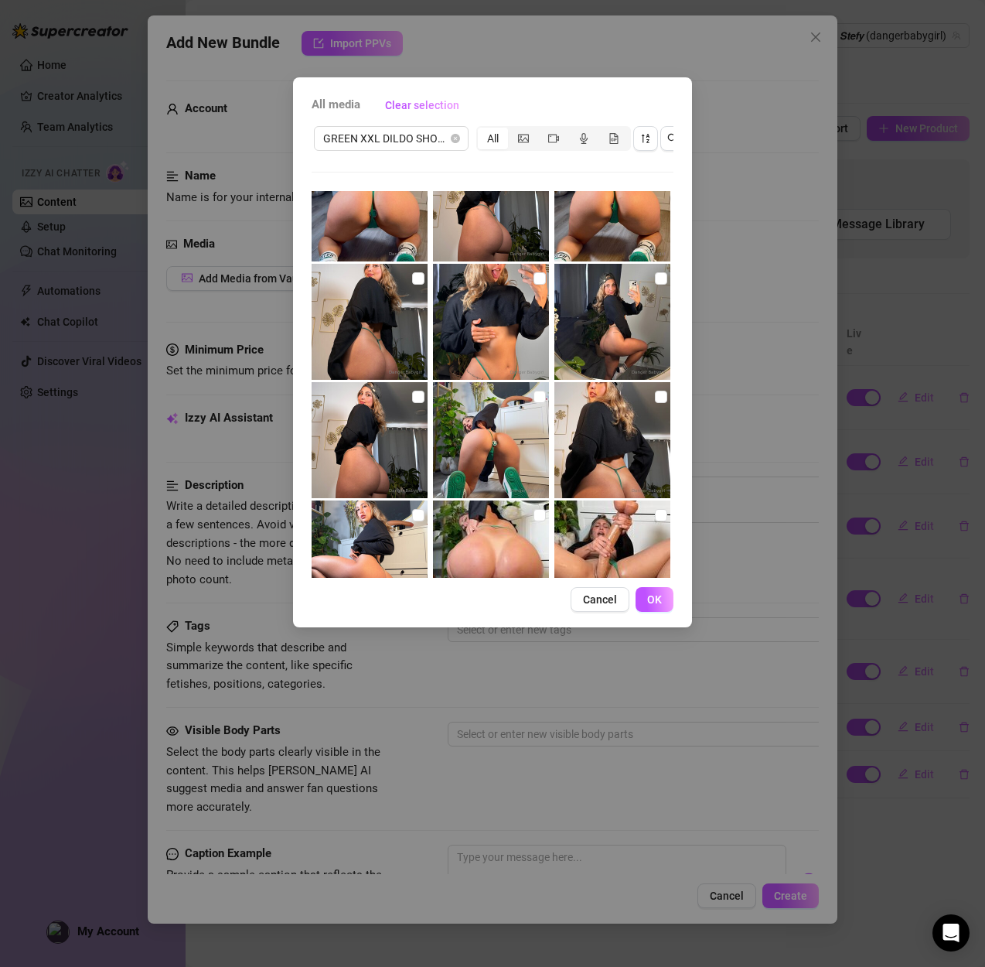
scroll to position [583, 0]
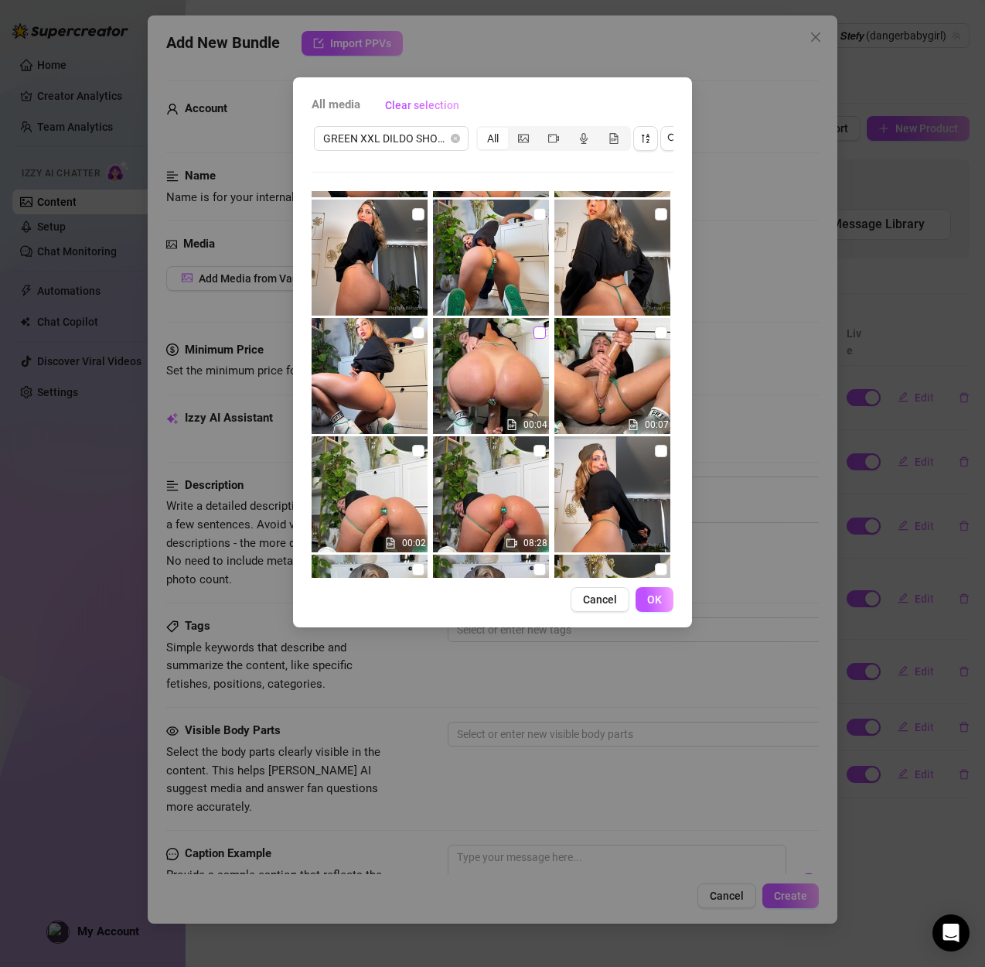
click at [545, 333] on input "checkbox" at bounding box center [540, 332] width 12 height 12
checkbox input "true"
click at [542, 455] on input "checkbox" at bounding box center [540, 451] width 12 height 12
checkbox input "true"
click at [667, 330] on input "checkbox" at bounding box center [661, 332] width 12 height 12
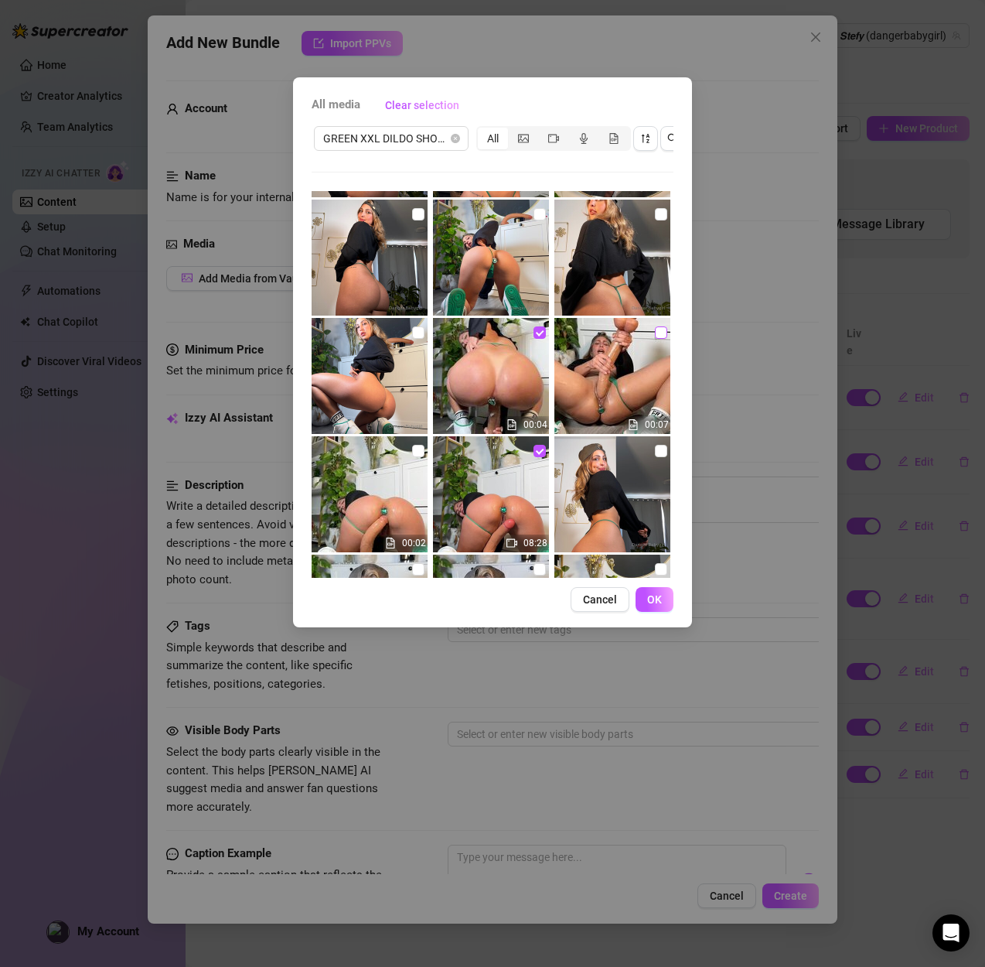
checkbox input "true"
click at [420, 331] on input "checkbox" at bounding box center [418, 332] width 12 height 12
checkbox input "true"
click at [427, 211] on img at bounding box center [370, 258] width 116 height 116
click at [418, 213] on input "checkbox" at bounding box center [418, 214] width 12 height 12
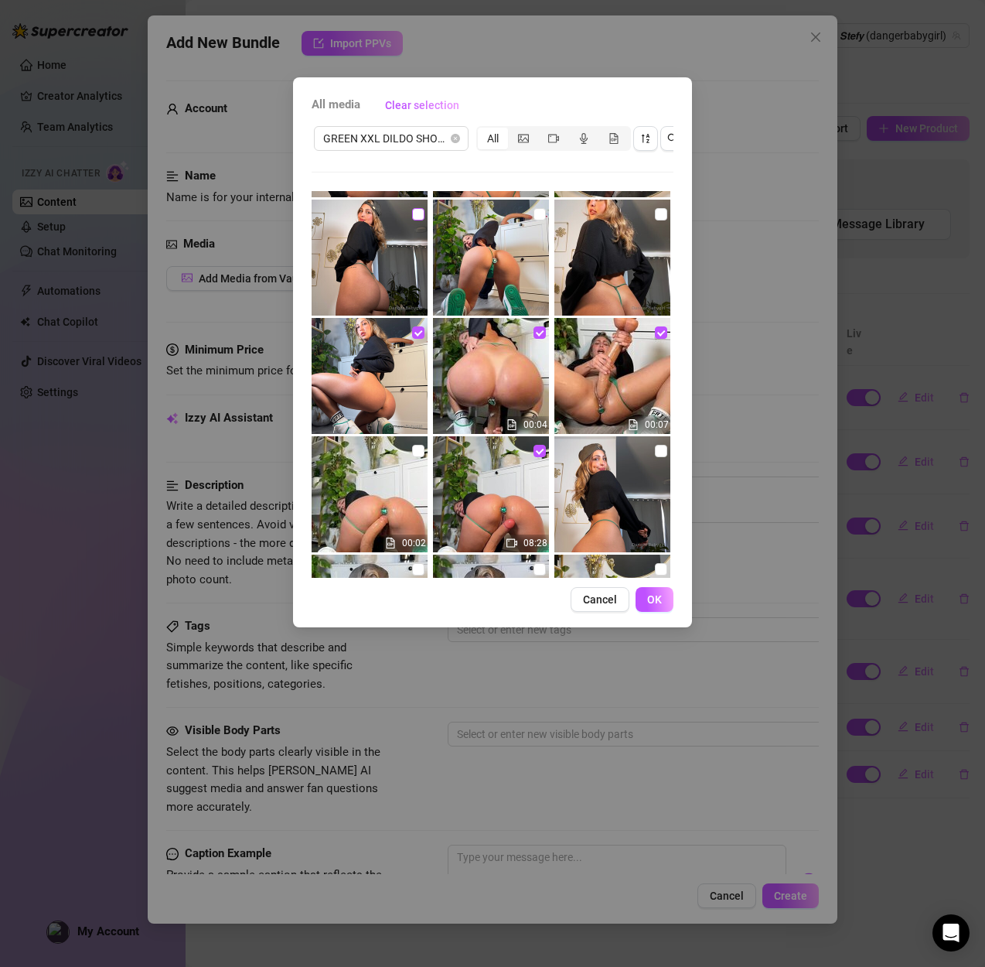
checkbox input "true"
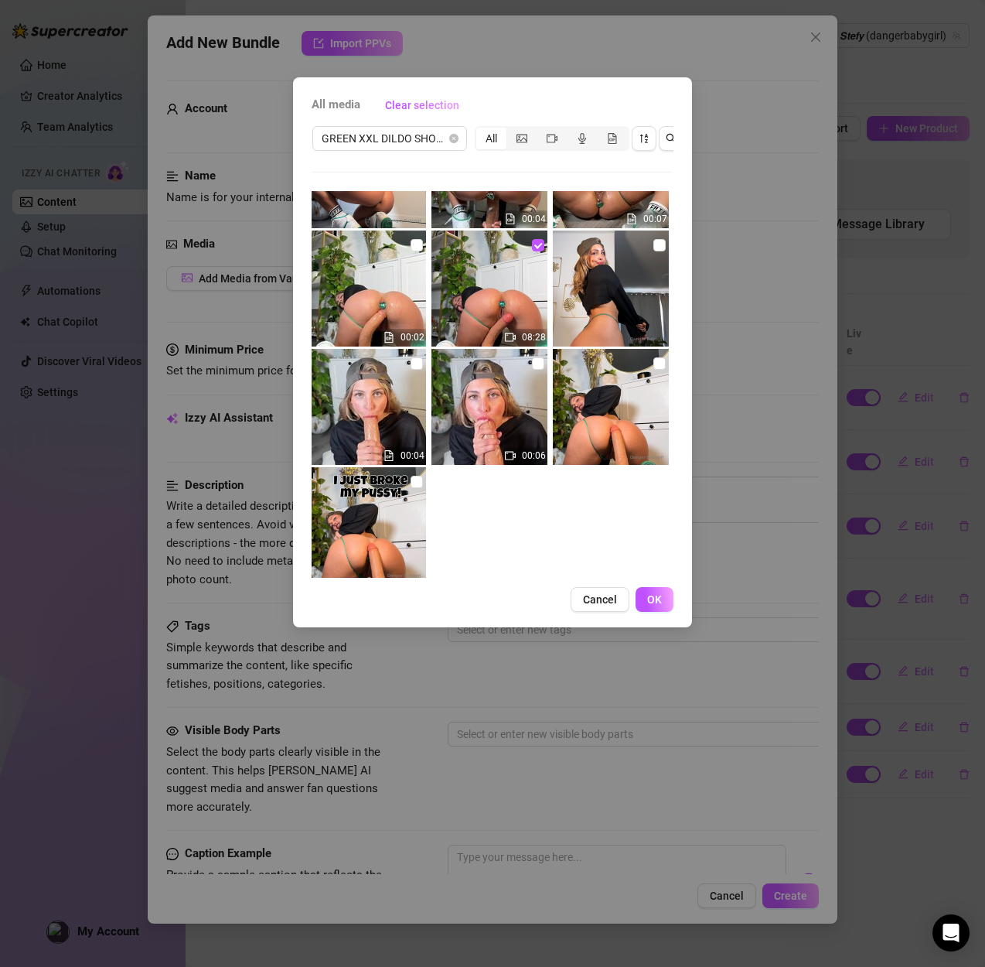
scroll to position [0, 2]
click at [536, 361] on input "checkbox" at bounding box center [537, 363] width 12 height 12
checkbox input "true"
click at [655, 598] on span "OK" at bounding box center [654, 599] width 15 height 12
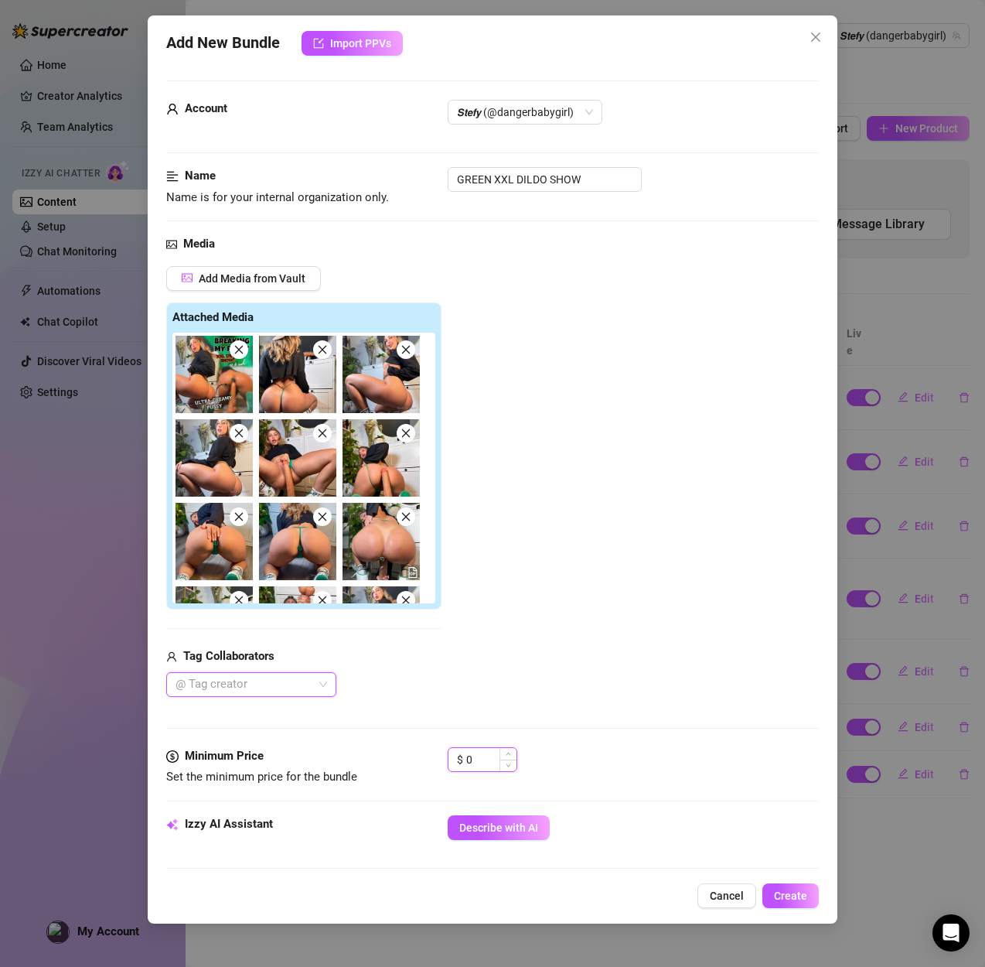
click at [484, 749] on input "0" at bounding box center [491, 759] width 50 height 23
drag, startPoint x: 484, startPoint y: 758, endPoint x: 397, endPoint y: 787, distance: 92.2
click at [397, 787] on div "Minimum Price Set the minimum price for the bundle $ 0" at bounding box center [492, 781] width 653 height 68
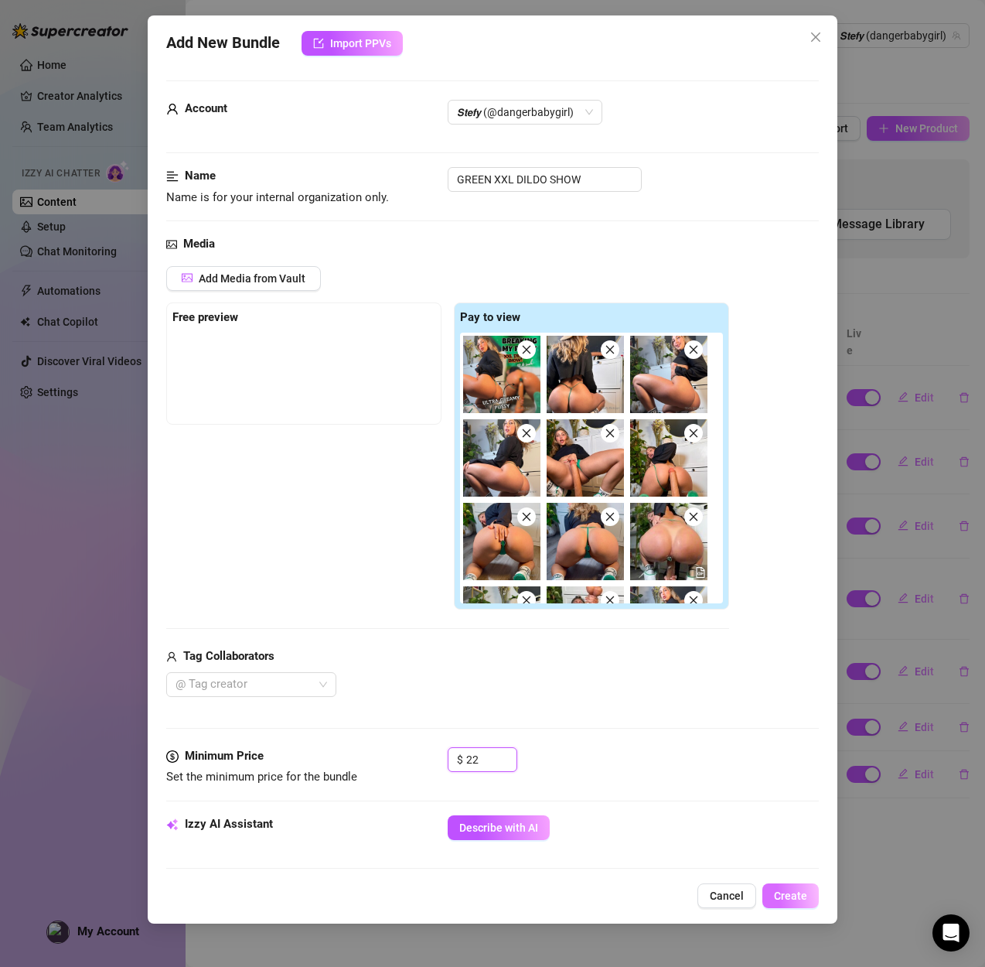
type input "22"
click at [793, 902] on button "Create" at bounding box center [790, 895] width 56 height 25
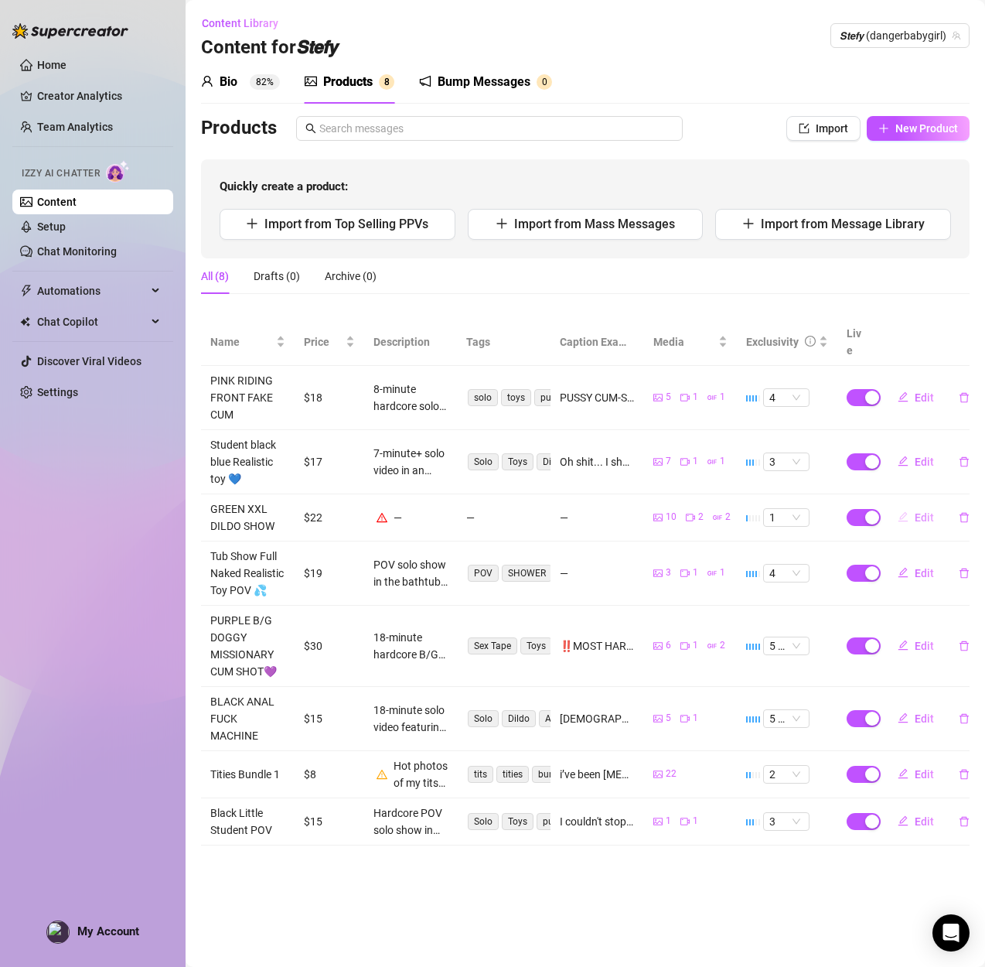
click at [905, 511] on icon "edit" at bounding box center [903, 516] width 11 height 11
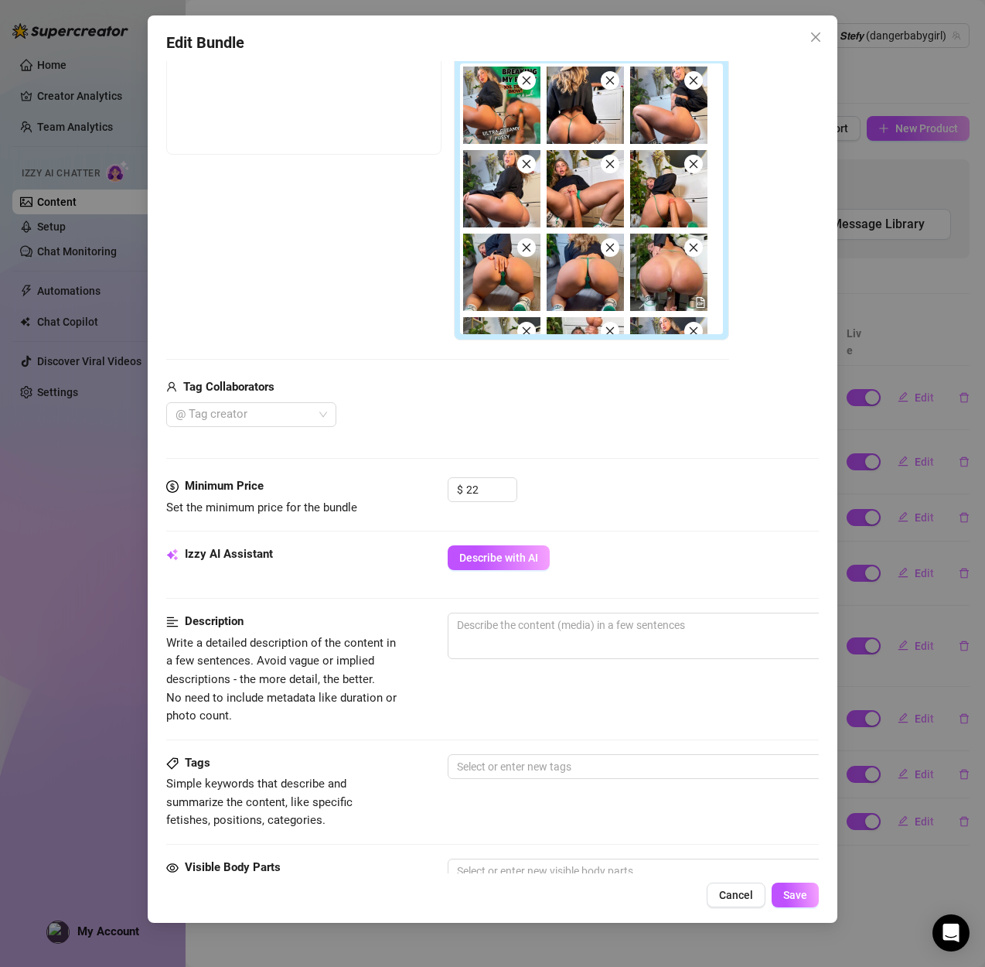
scroll to position [342, 0]
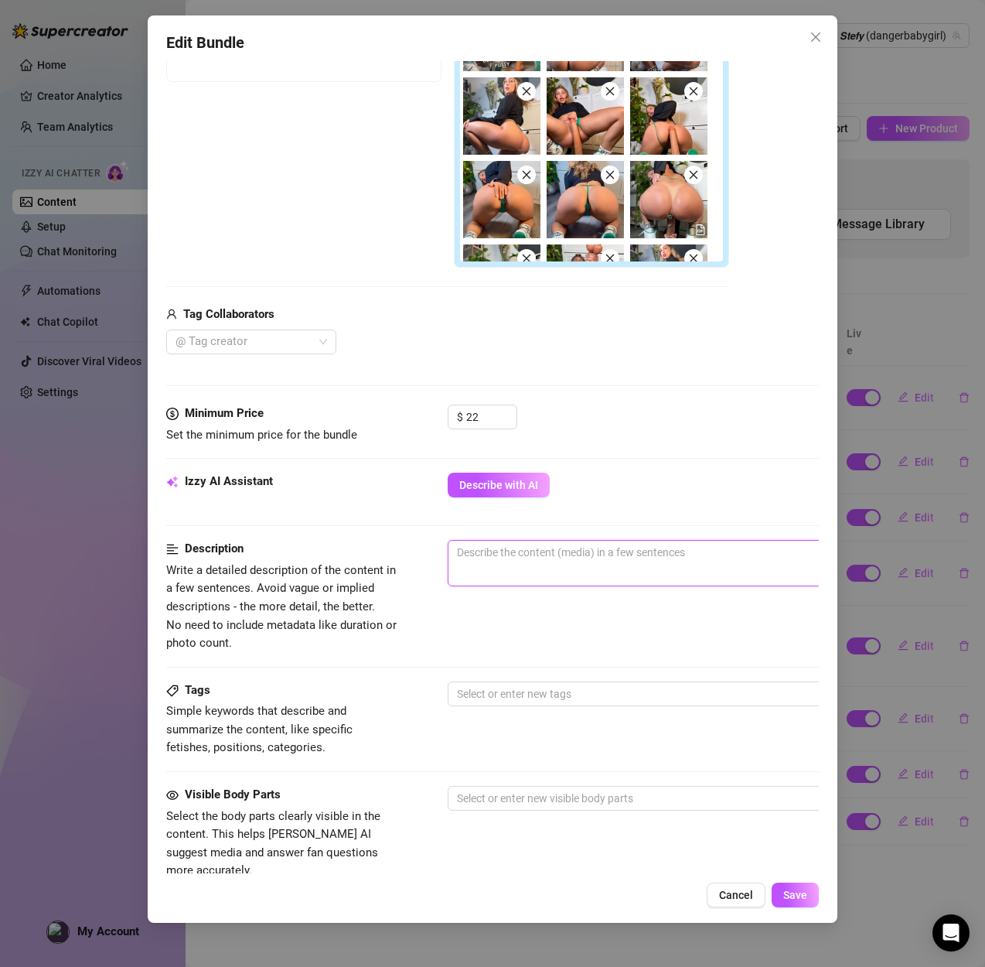
click at [495, 547] on textarea at bounding box center [719, 552] width 540 height 23
paste textarea "Ultra creamy pussy play with 12.6 inch XXL dildo stretching me wide open. Moani…"
type textarea "Ultra creamy pussy play with 12.6 inch XXL dildo stretching me wide open. Moani…"
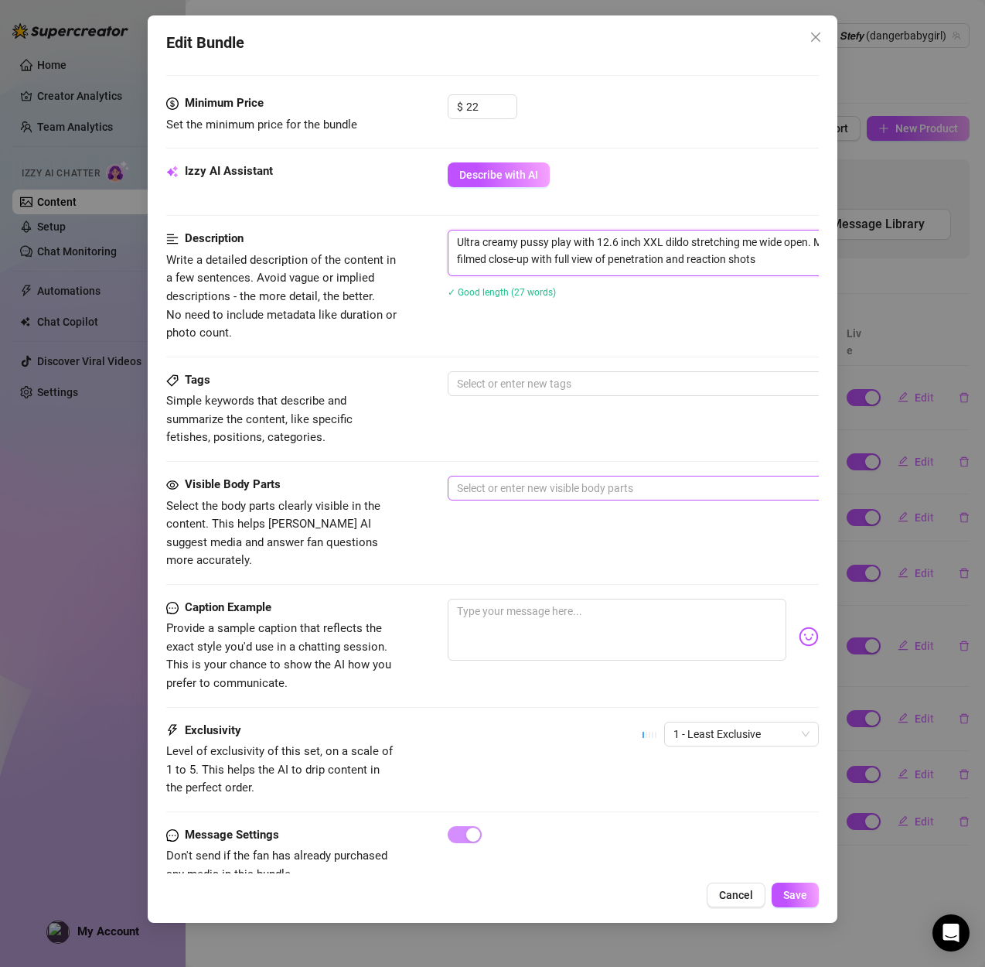
scroll to position [673, 0]
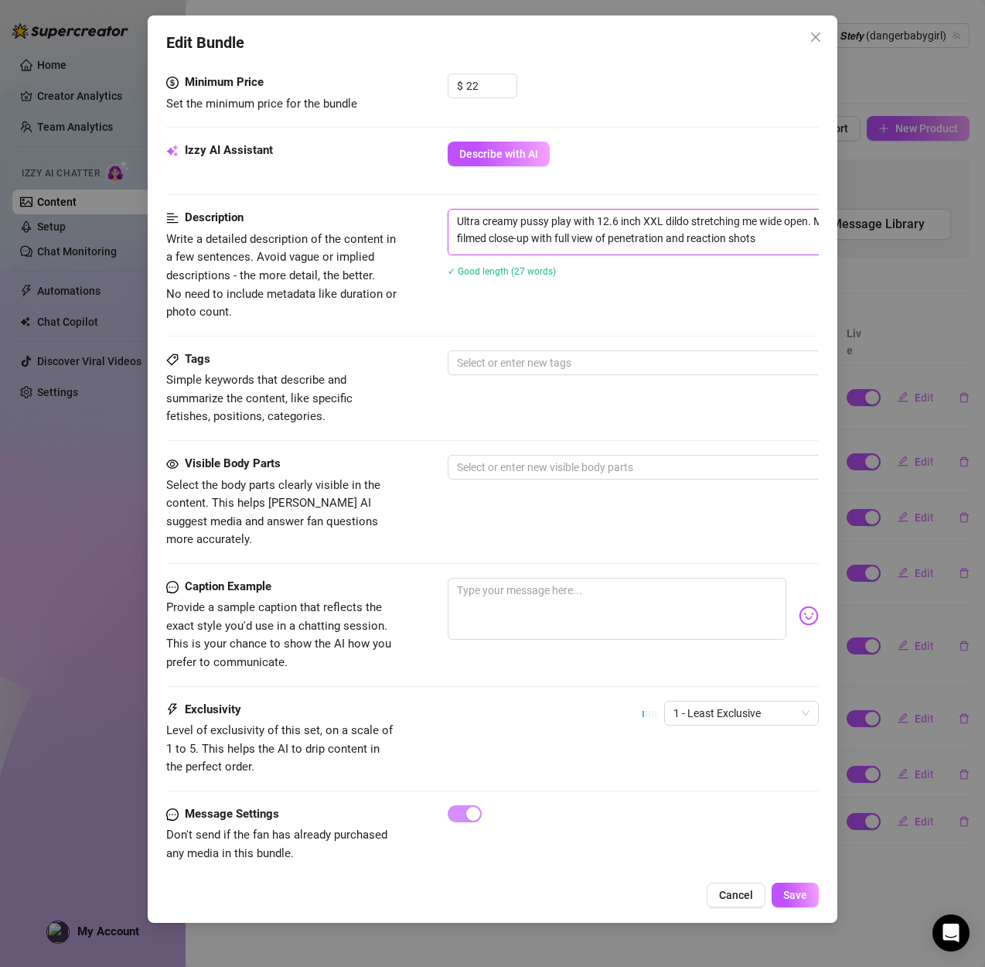
type textarea "Ultra creamy pussy play with 12.6 inch XXL dildo stretching me wide open. Moani…"
click at [718, 676] on div "Caption Example Provide a sample caption that reflects the exact style you'd us…" at bounding box center [492, 639] width 653 height 123
click at [711, 701] on span "1 - Least Exclusive" at bounding box center [742, 712] width 136 height 23
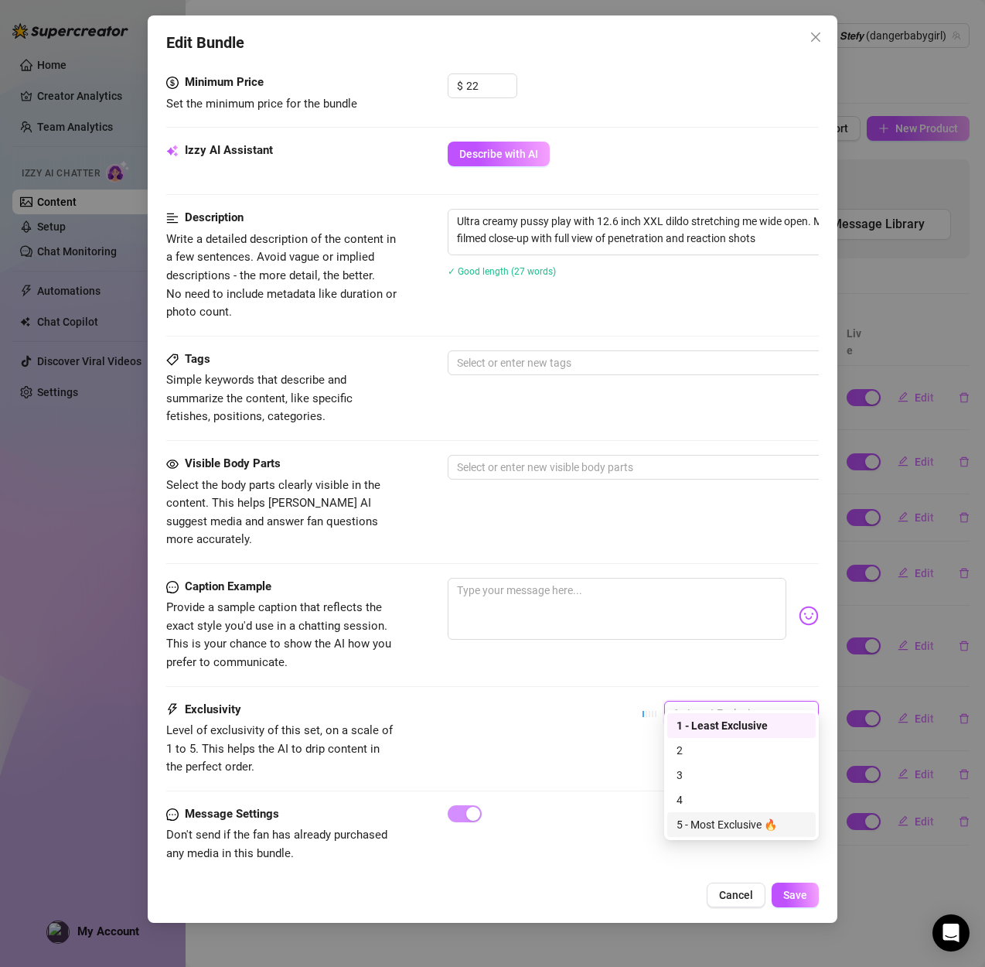
click at [704, 827] on div "5 - Most Exclusive 🔥" at bounding box center [742, 824] width 130 height 17
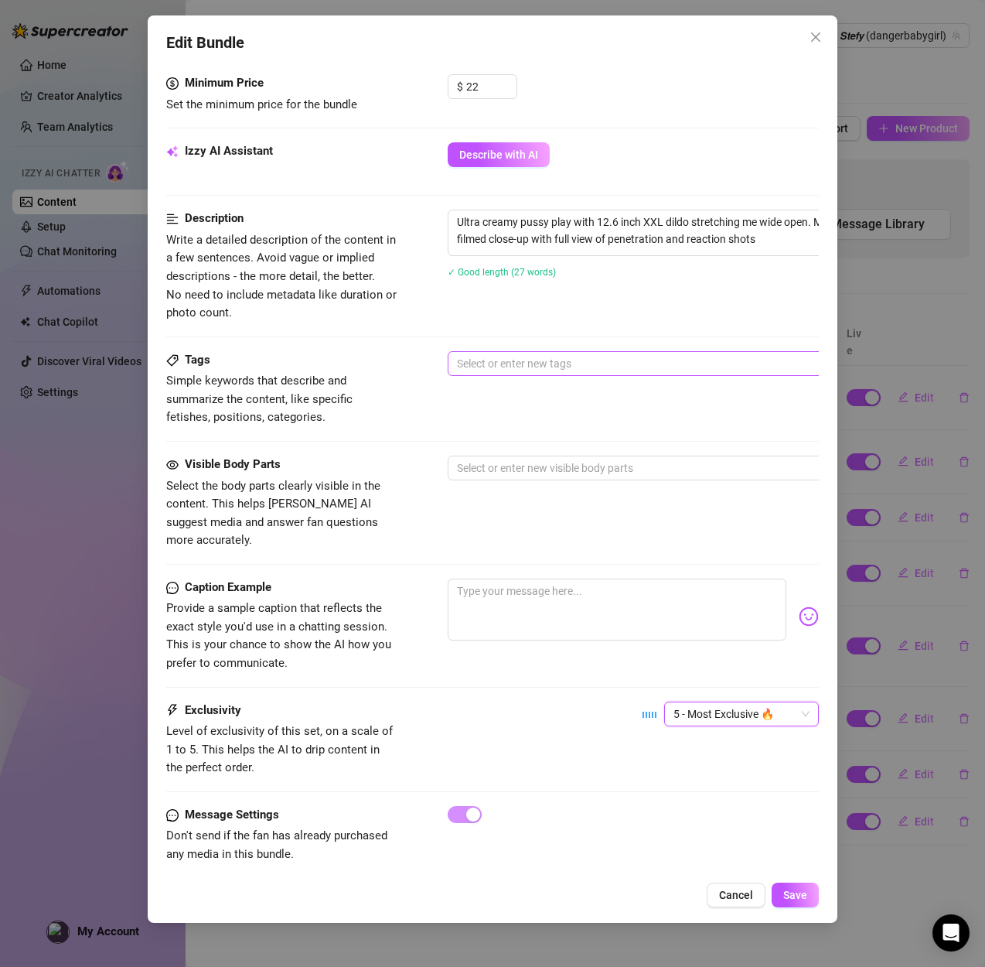
click at [468, 358] on div at bounding box center [710, 364] width 519 height 22
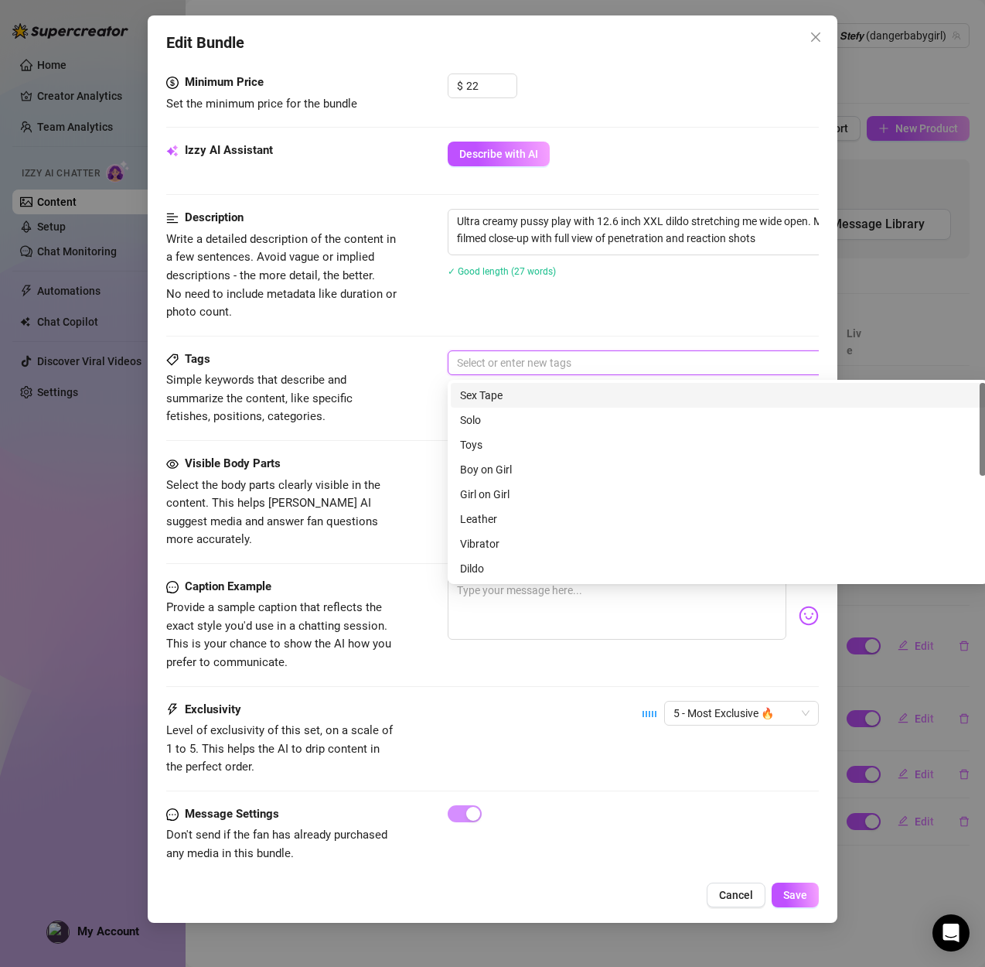
scroll to position [671, 0]
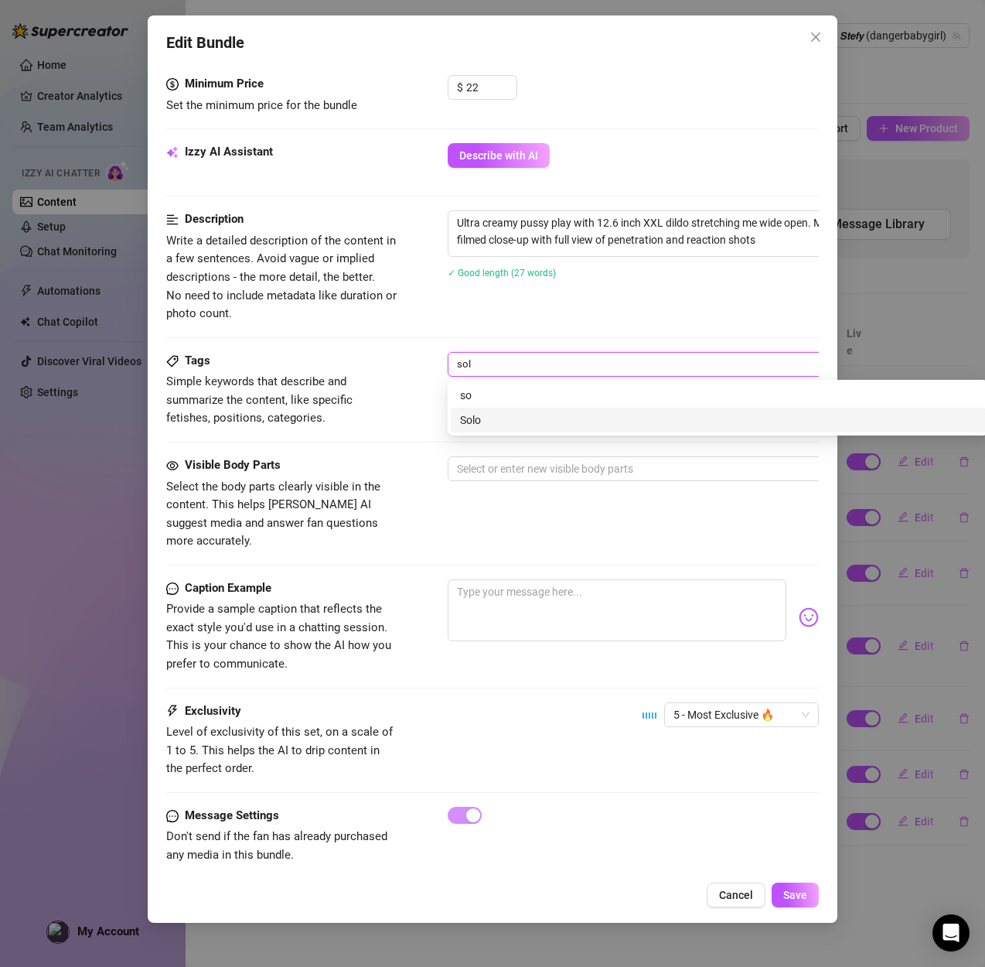
type input "solo"
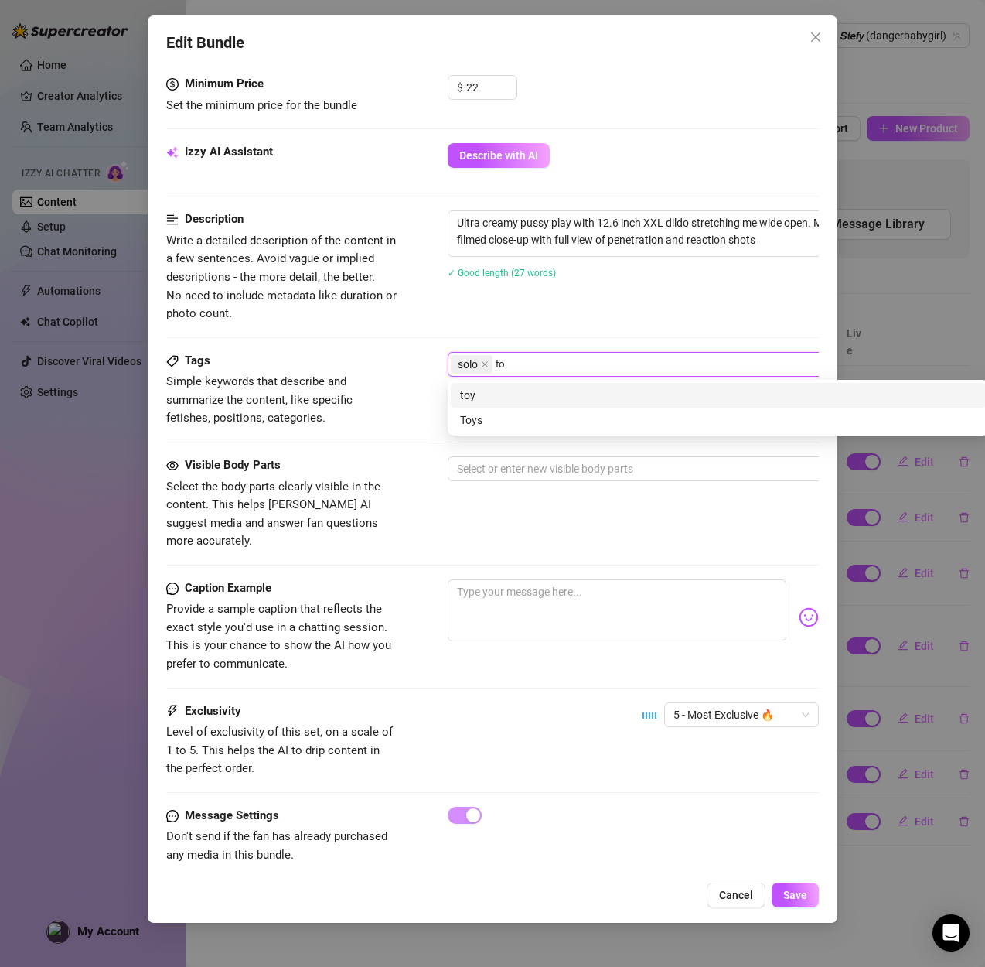
type input "t"
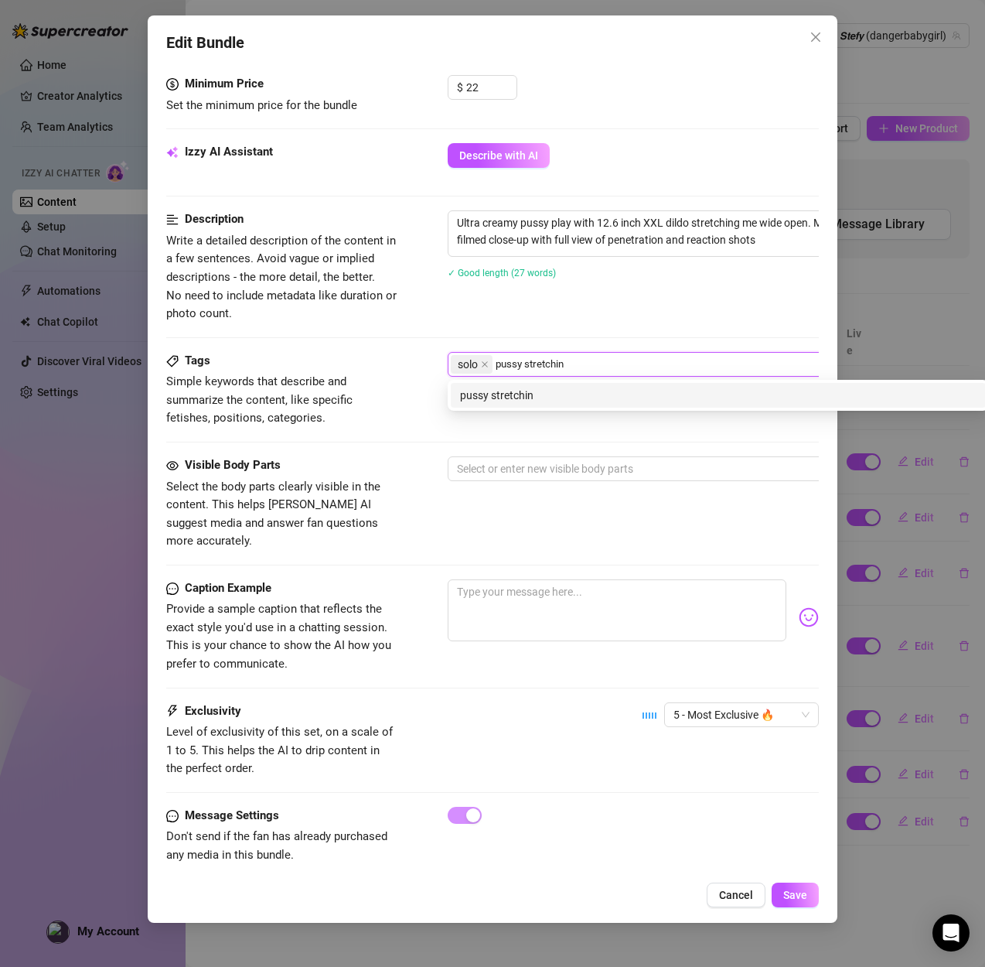
type input "pussy stretching"
type input "pussy open"
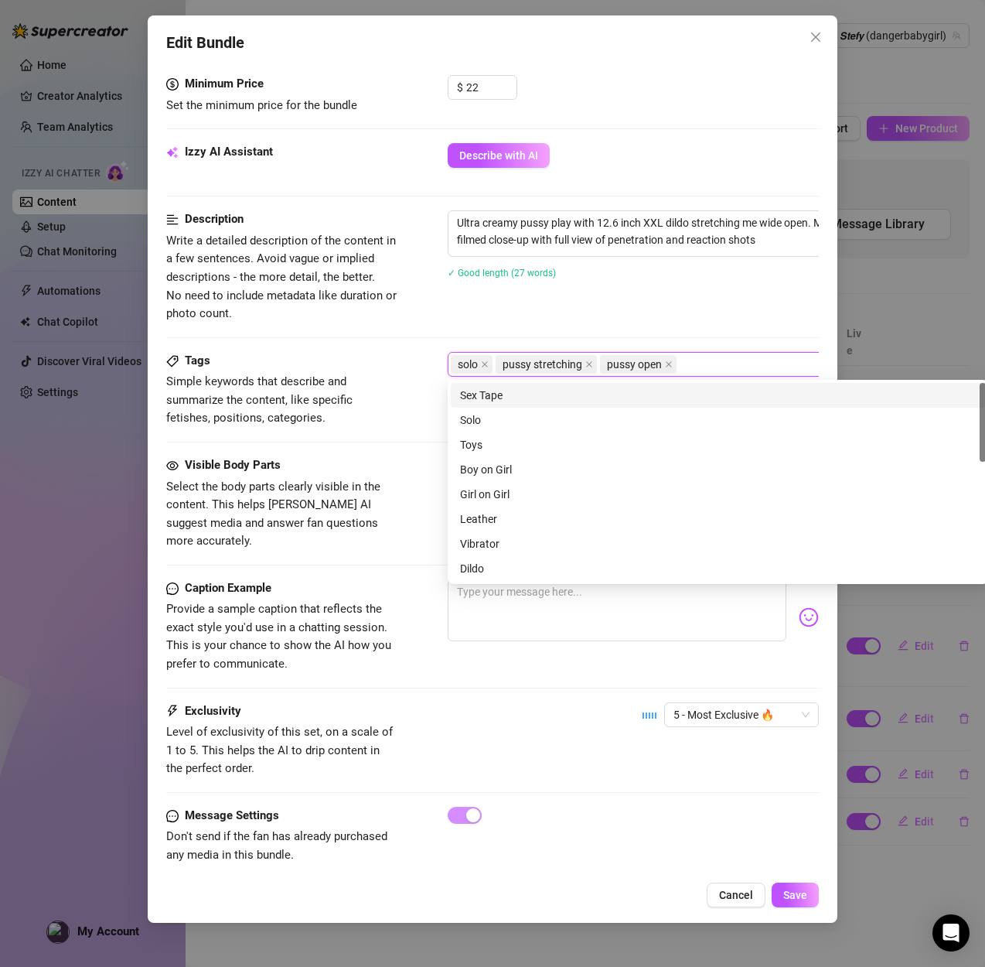
type input "p"
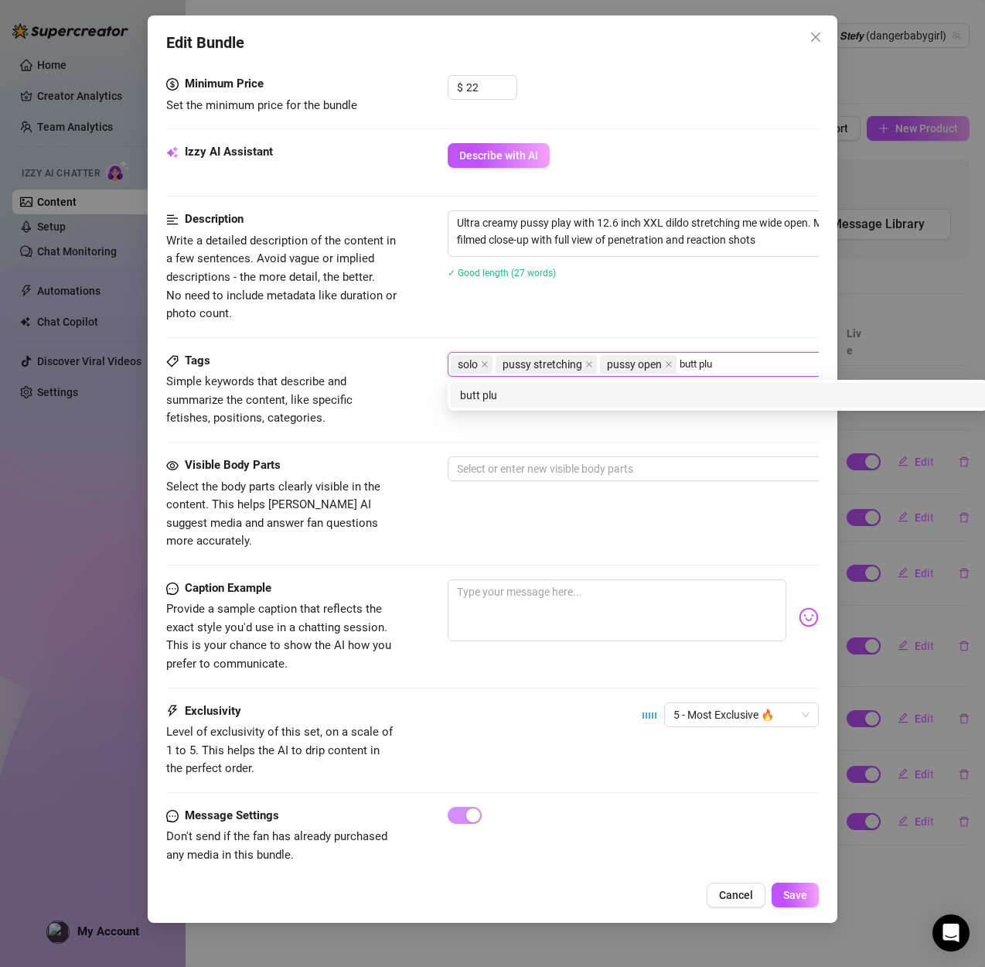
type input "butt plug"
type input "xxxl dildo"
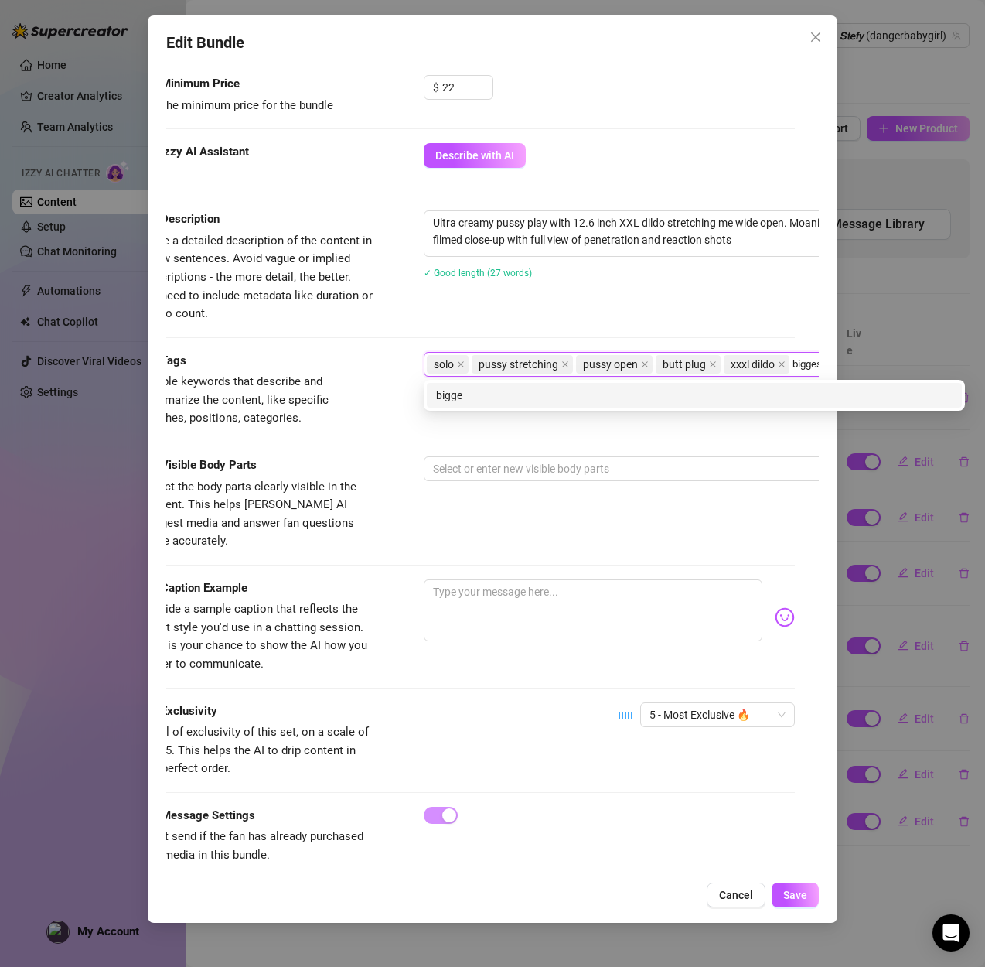
type input "biggest"
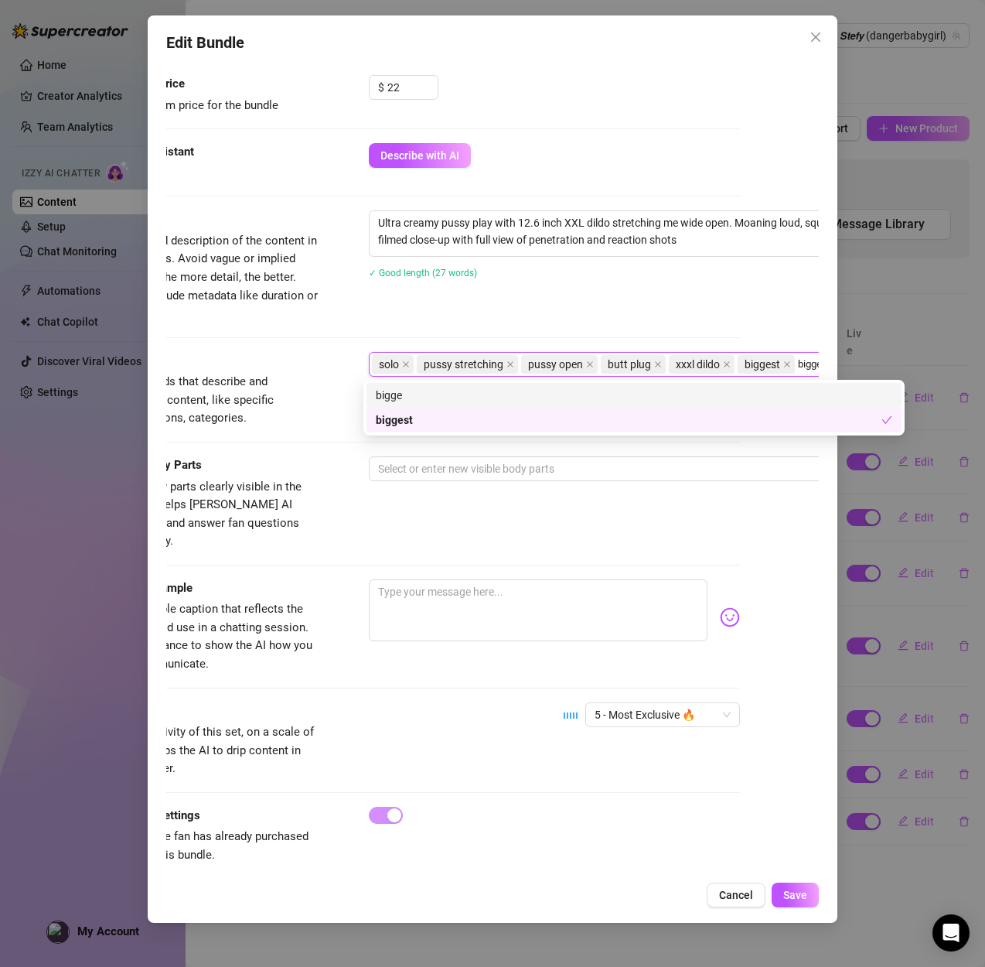
scroll to position [671, 84]
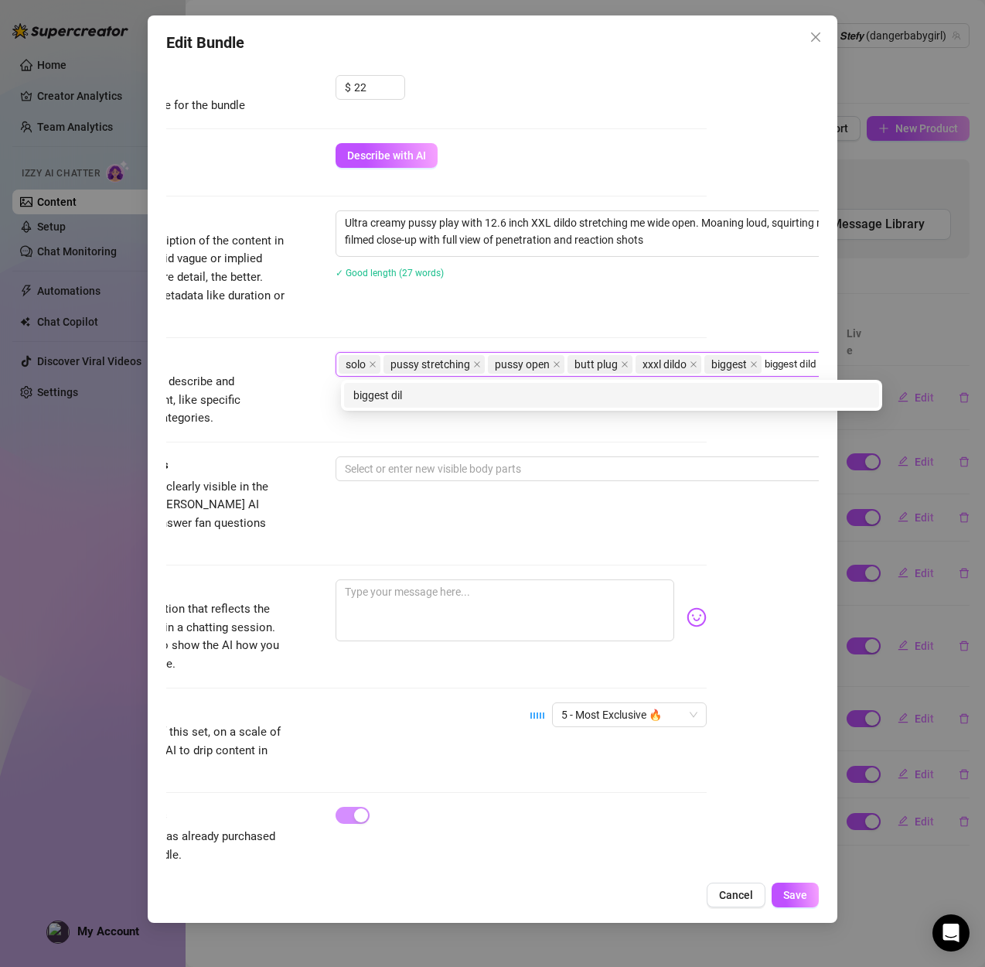
type input "biggest dildo"
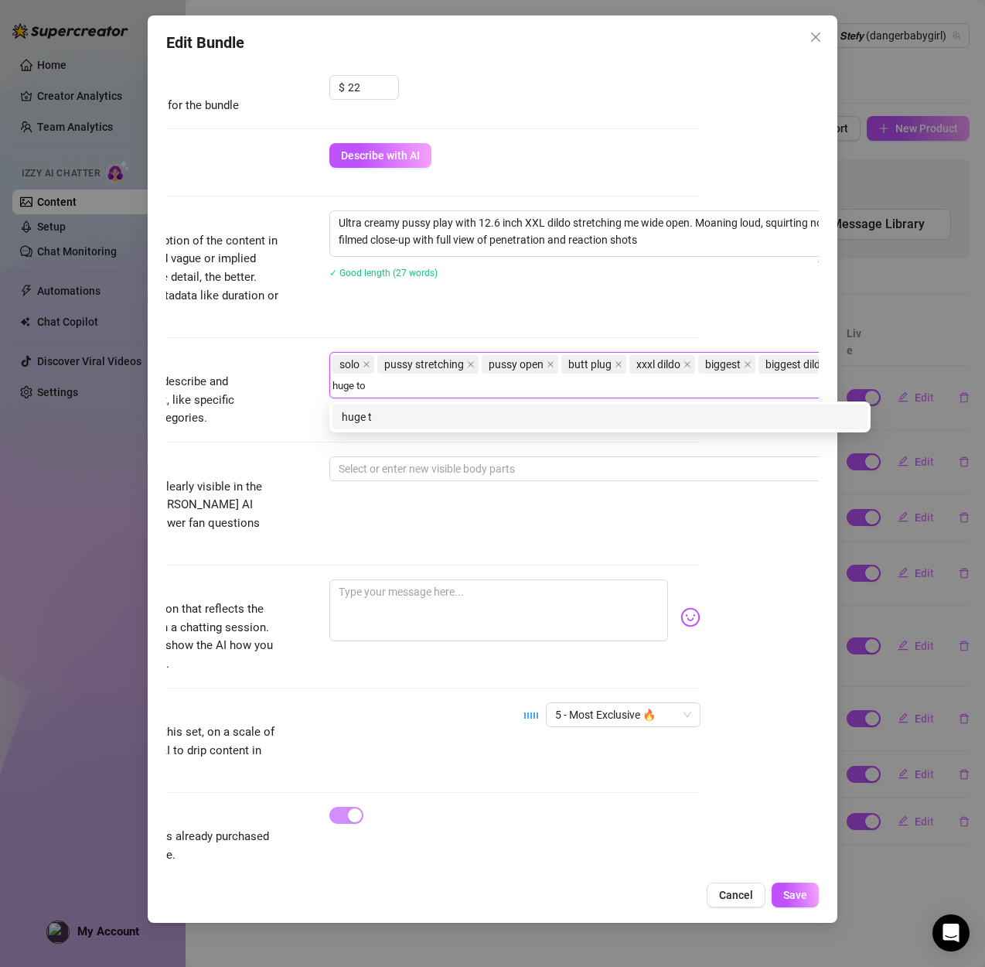
type input "huge toy"
type input "close up hardcore"
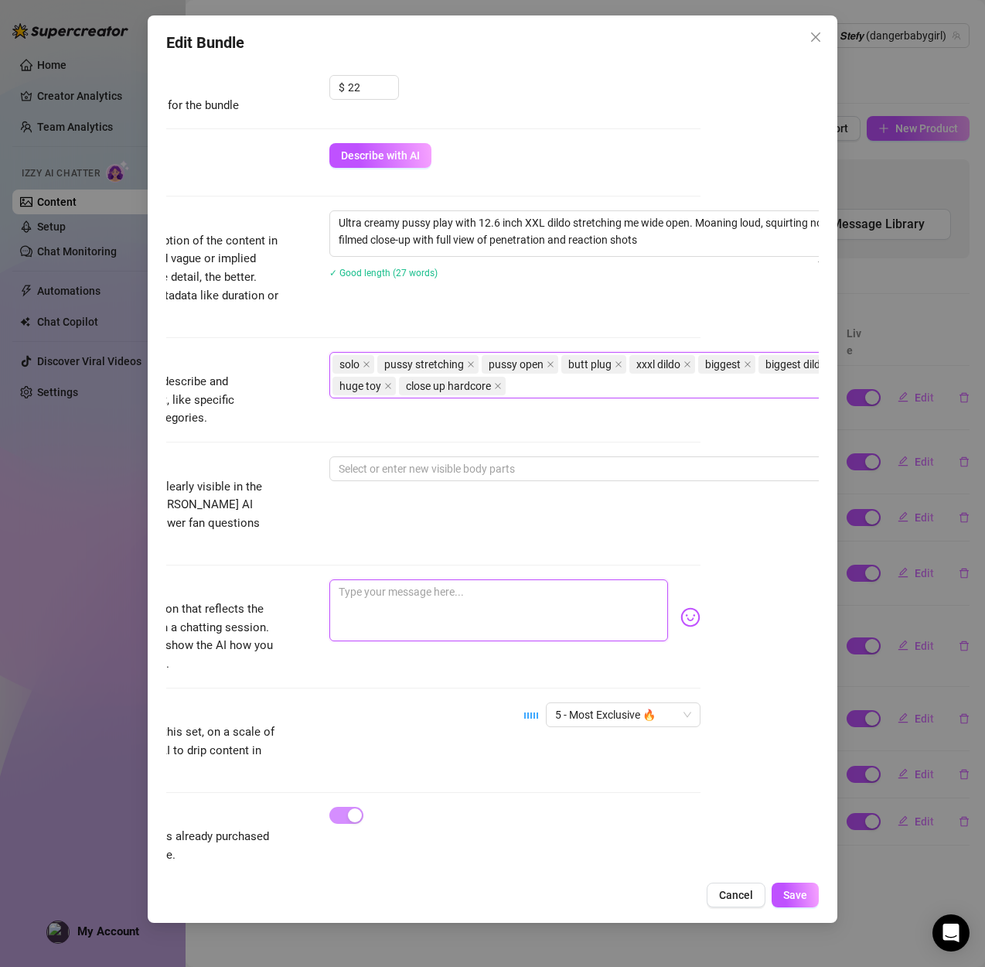
click at [393, 579] on textarea at bounding box center [498, 610] width 339 height 62
paste textarea "This 12 inch beast had me creaming like crazy 💚💦 I moaned nonstop🥵totally soake…"
type textarea "This 12 inch beast had me creaming like crazy 💚💦 I moaned nonstop🥵totally soake…"
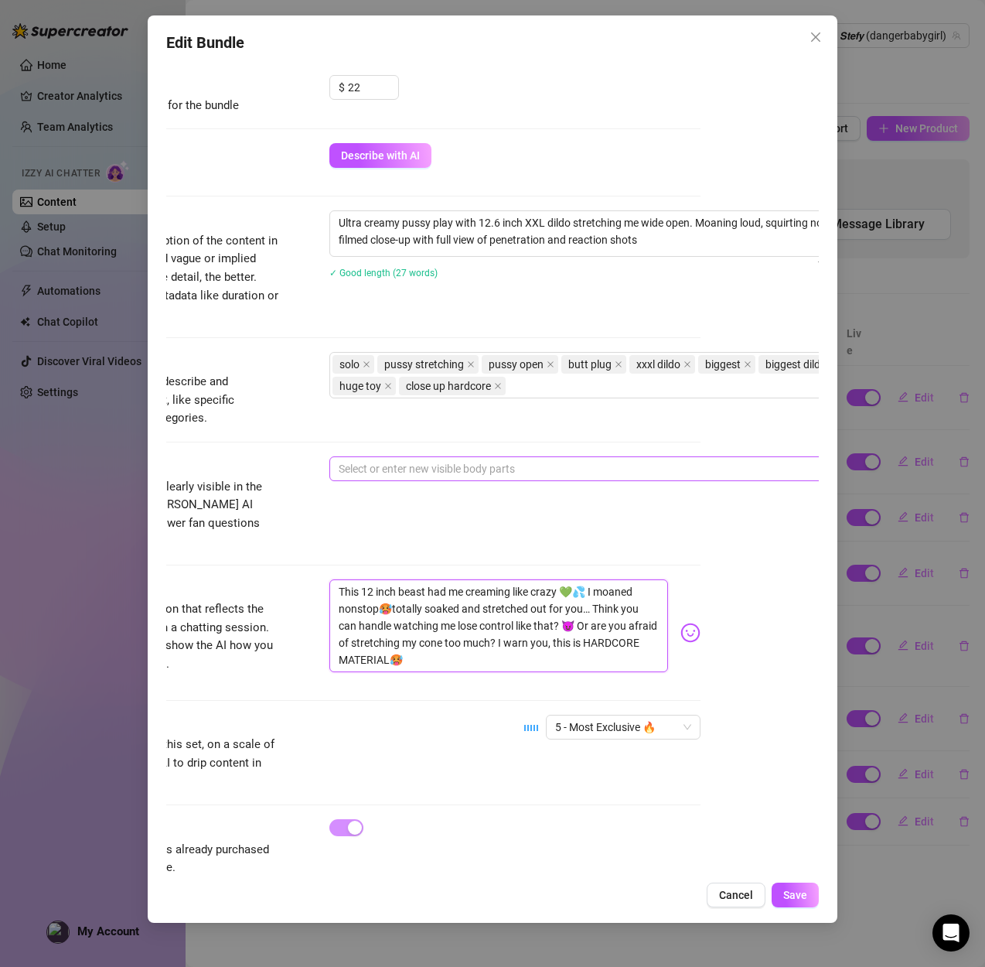
scroll to position [0, 0]
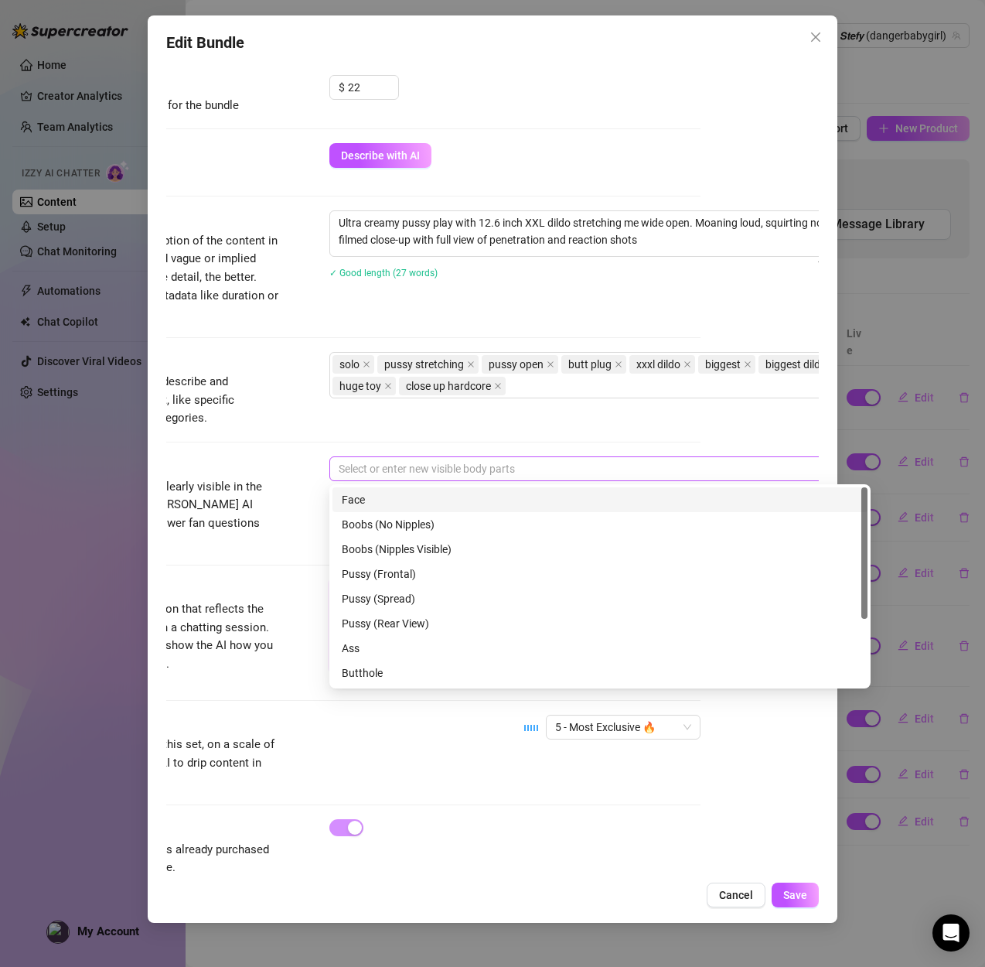
click at [383, 466] on div at bounding box center [592, 469] width 519 height 22
type textarea "This 12 inch beast had me creaming like crazy 💚💦 I moaned nonstop🥵totally soake…"
click at [371, 503] on div "Face" at bounding box center [600, 499] width 517 height 17
click at [380, 543] on div "Boobs (Nipples Visible)" at bounding box center [600, 549] width 517 height 17
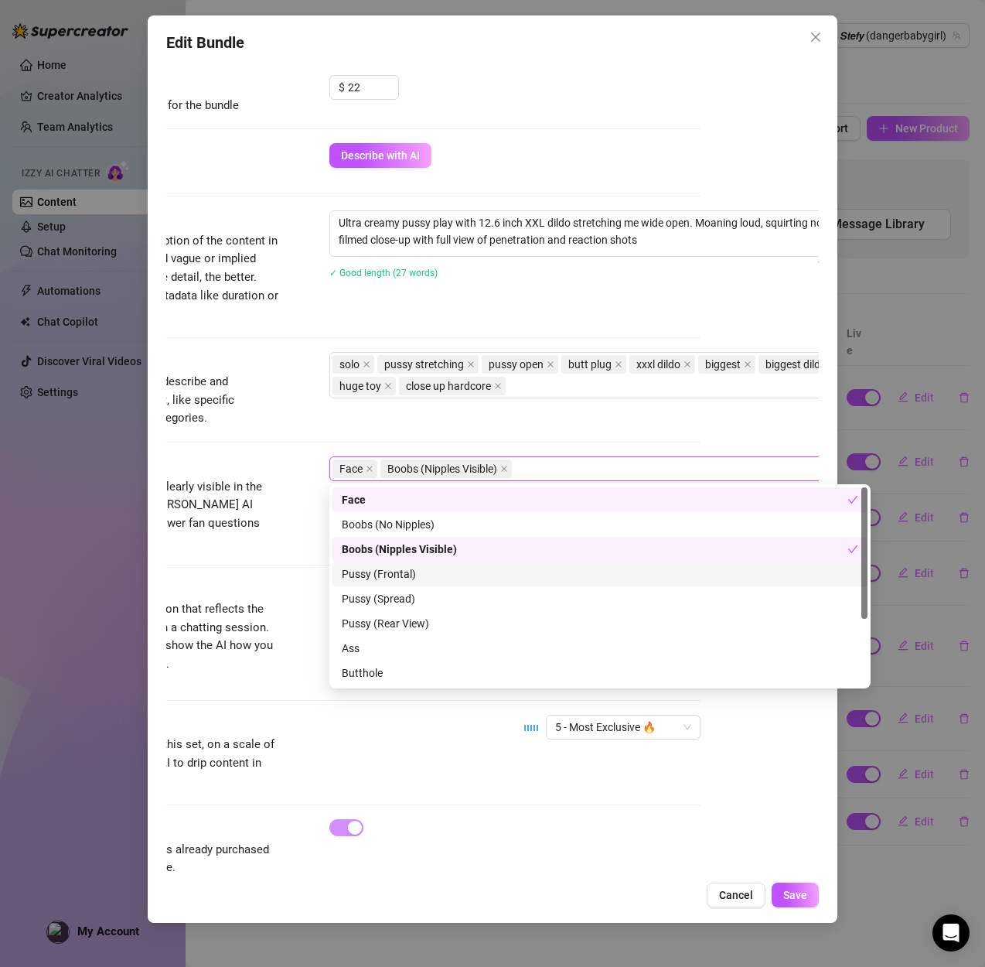
click at [380, 578] on div "Pussy (Frontal)" at bounding box center [600, 573] width 517 height 17
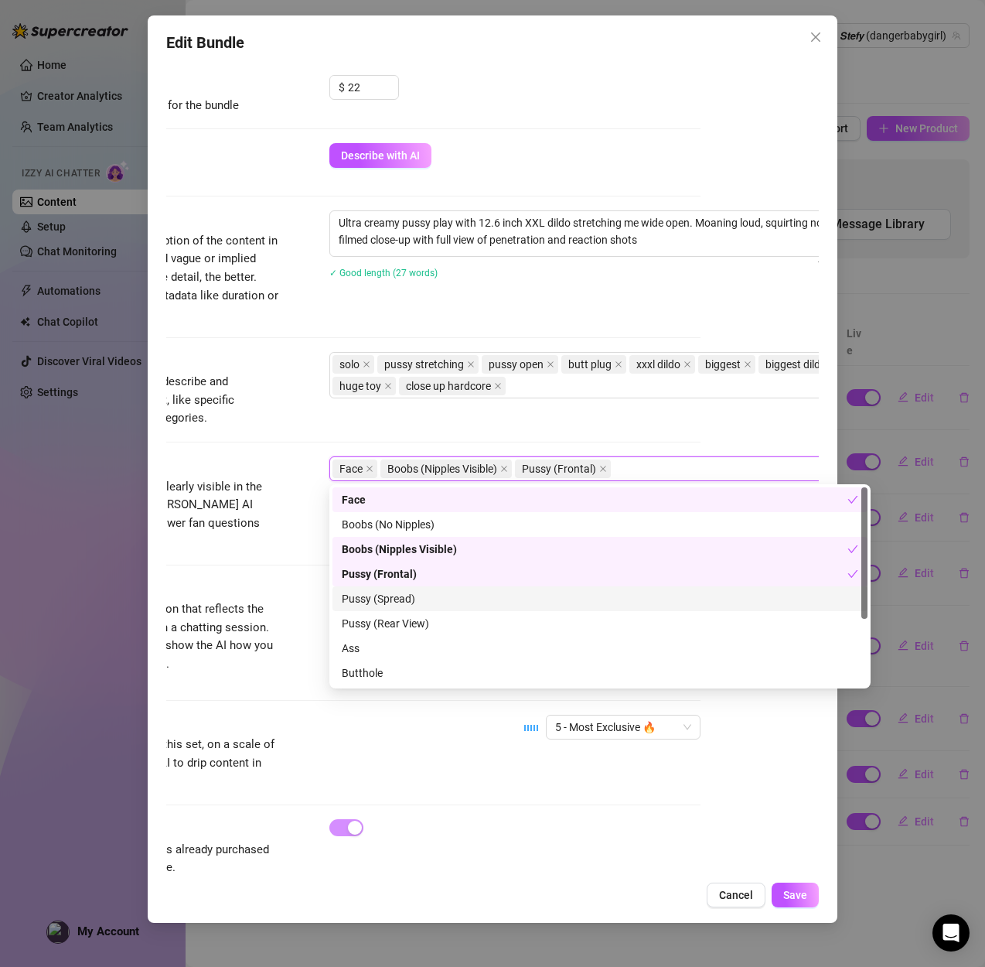
click at [390, 596] on div "Pussy (Spread)" at bounding box center [600, 598] width 517 height 17
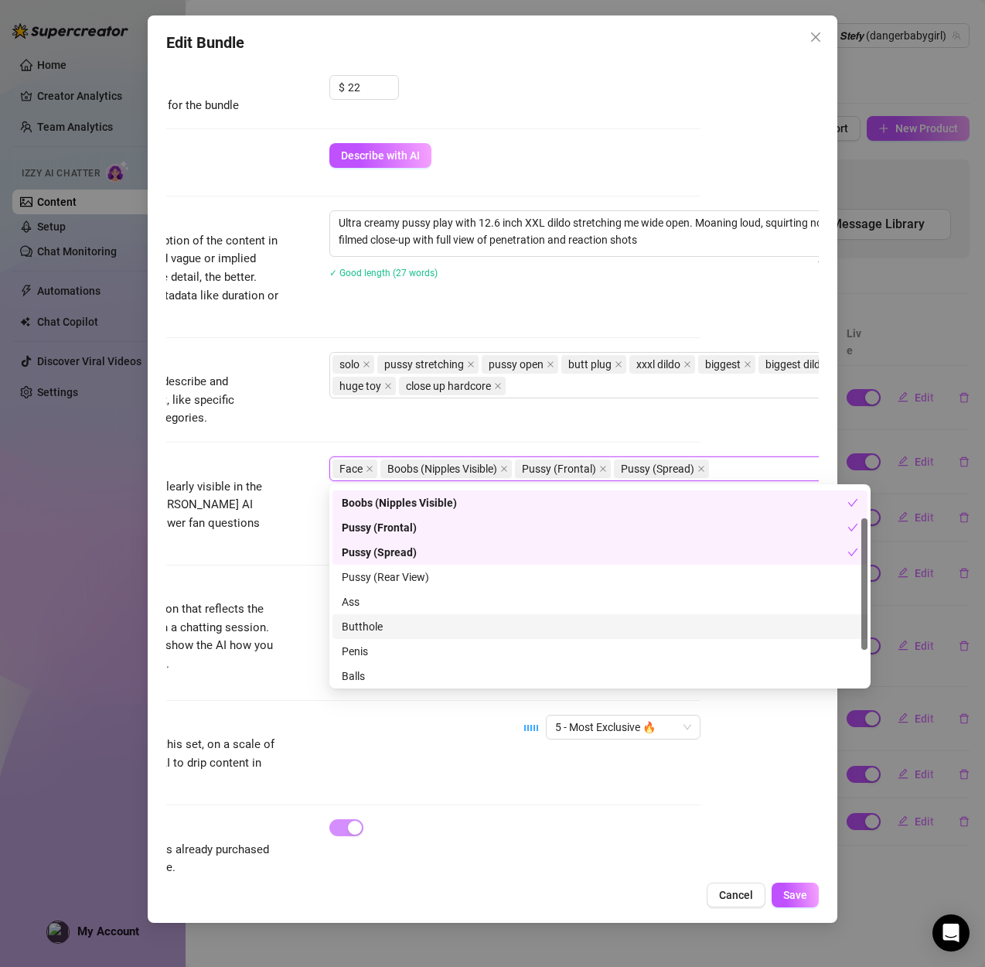
click at [384, 625] on div "Butthole" at bounding box center [600, 626] width 517 height 17
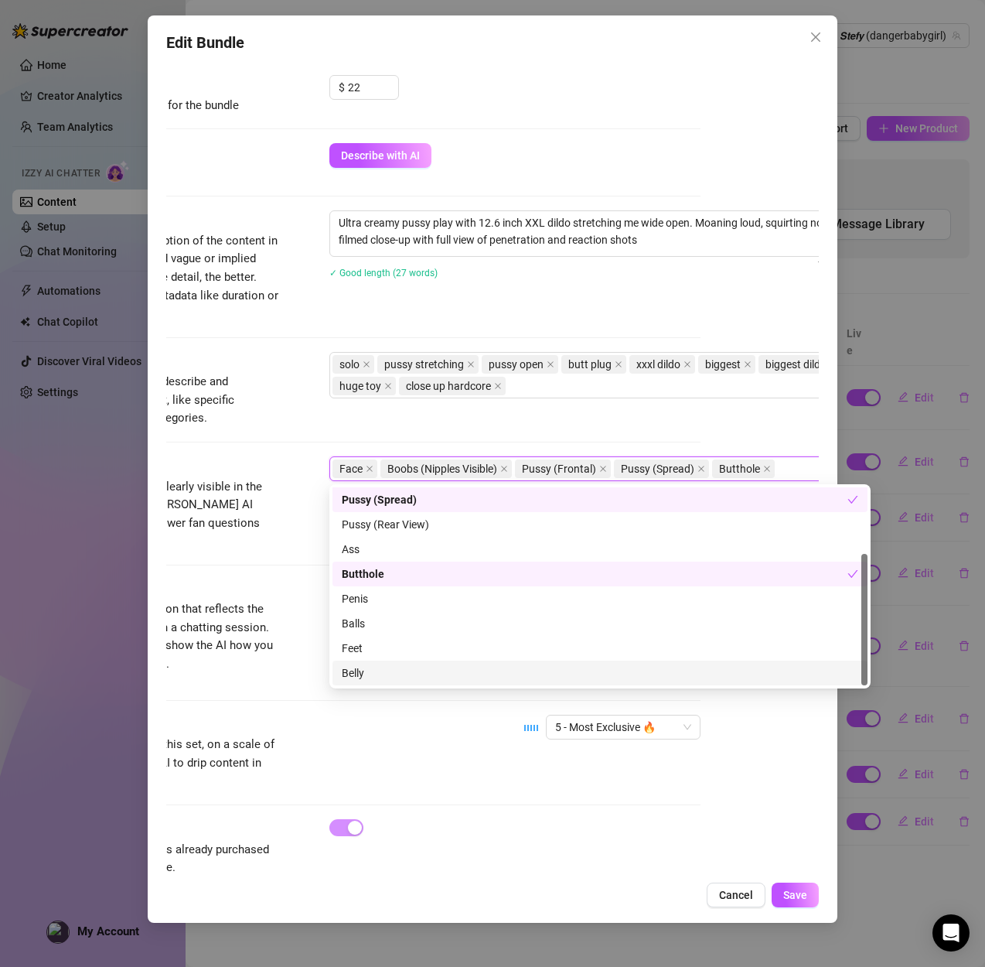
click at [371, 668] on div "Belly" at bounding box center [600, 672] width 517 height 17
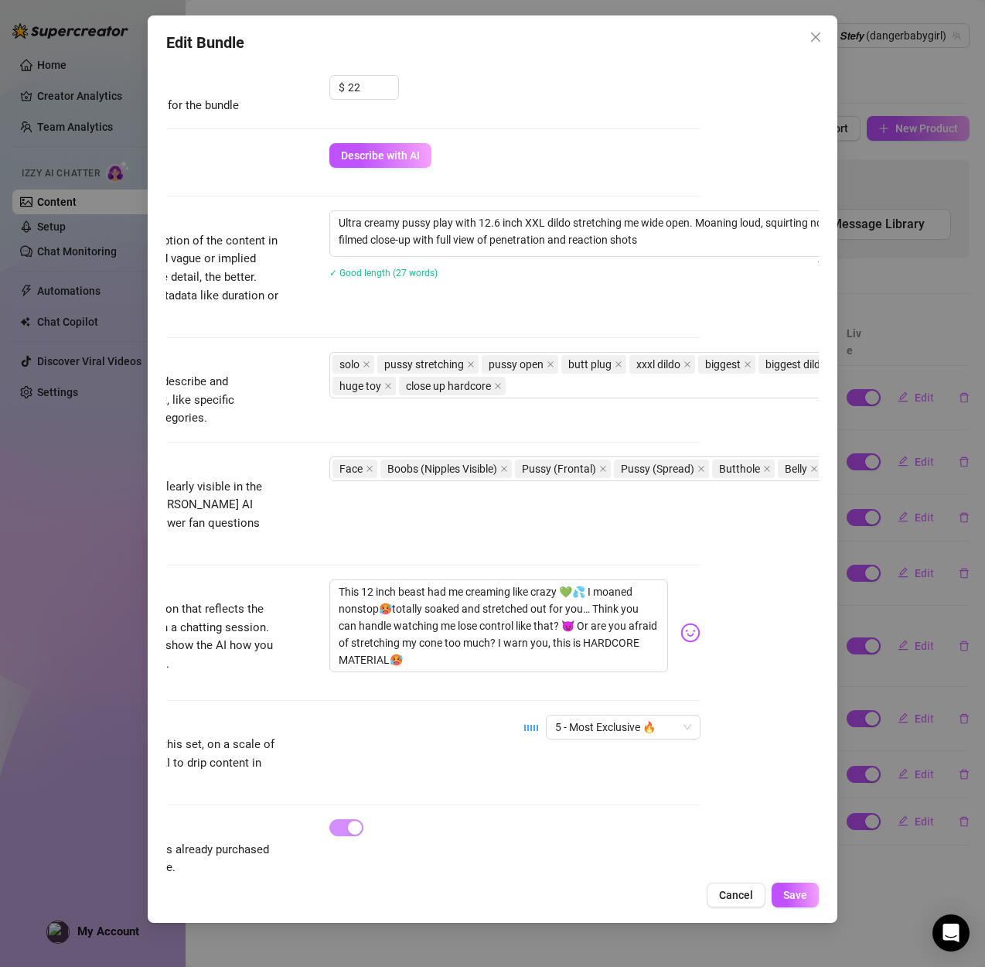
click at [232, 715] on div "Exclusivity" at bounding box center [164, 724] width 232 height 19
click at [794, 892] on span "Save" at bounding box center [795, 895] width 24 height 12
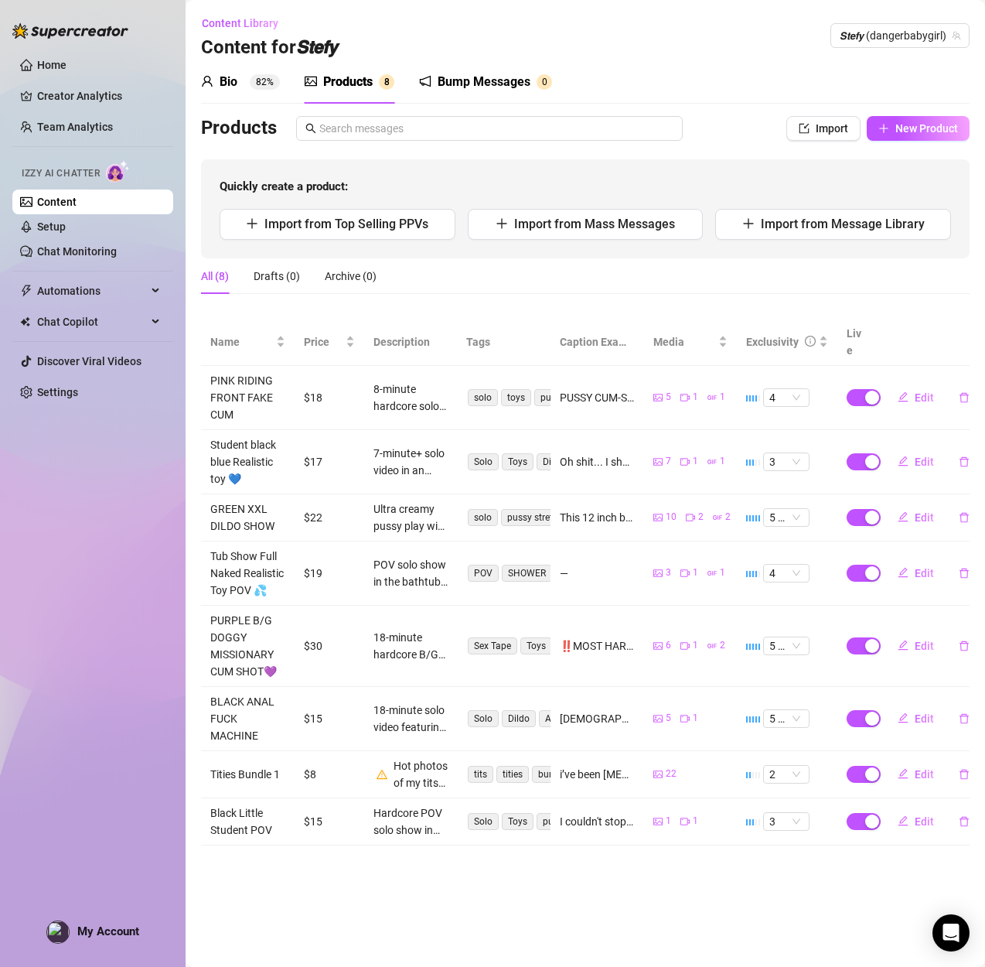
click at [909, 114] on div "Bio 82% Products 8 Bump Messages 0 Bio Import Bio from other creator Personal I…" at bounding box center [585, 452] width 769 height 785
click at [909, 119] on button "New Product" at bounding box center [918, 128] width 103 height 25
type textarea "Type your message here..."
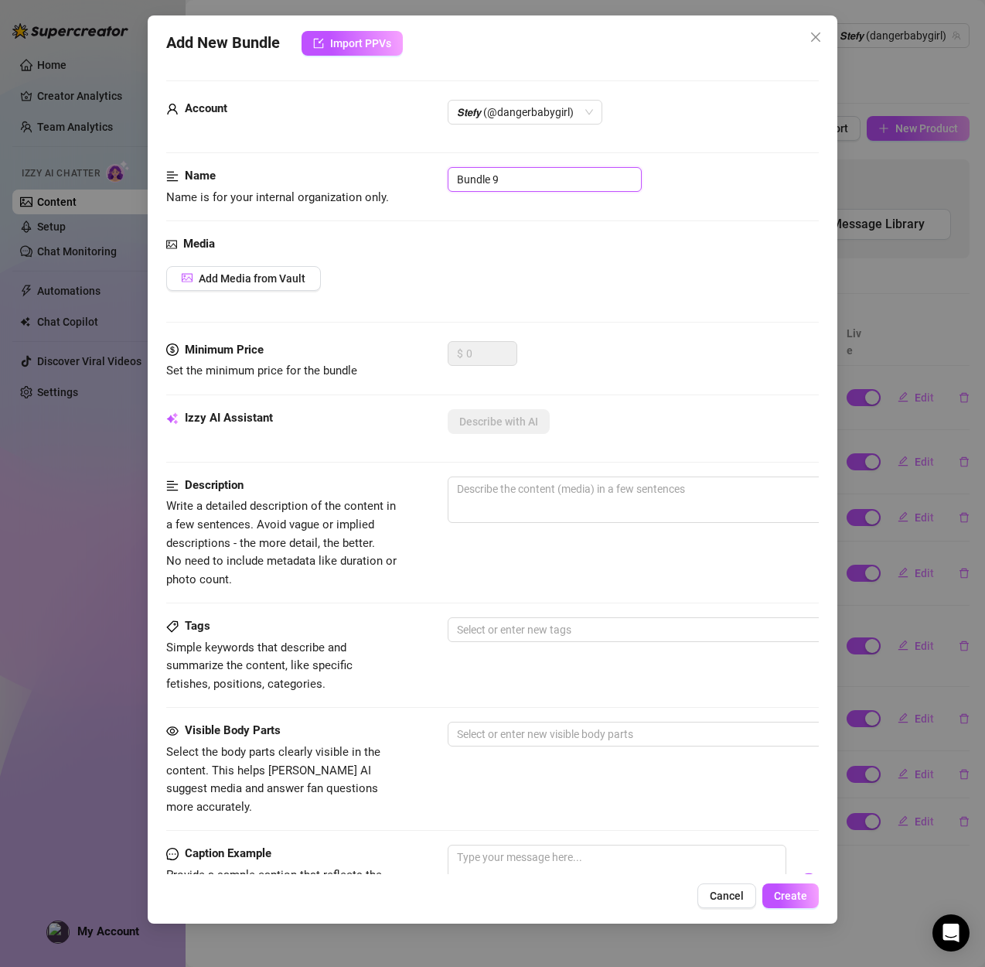
drag, startPoint x: 514, startPoint y: 186, endPoint x: 428, endPoint y: 170, distance: 88.1
click at [428, 170] on div "Name Name is for your internal organization only. Bundle 9" at bounding box center [492, 186] width 653 height 39
paste input "FULL LENGHT COMPILATION VIDEOS"
type input "FULL LENGHT COMPILATION VIDEOS"
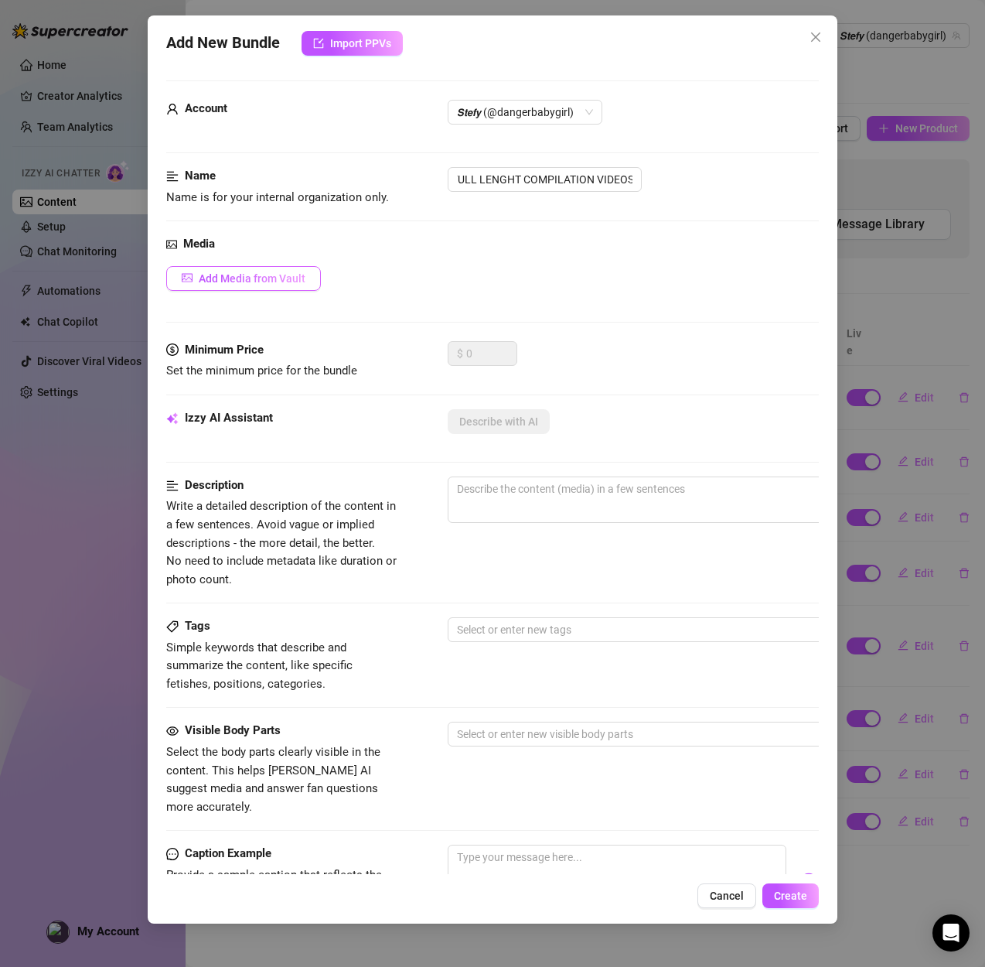
scroll to position [0, 0]
click at [263, 275] on span "Add Media from Vault" at bounding box center [252, 278] width 107 height 12
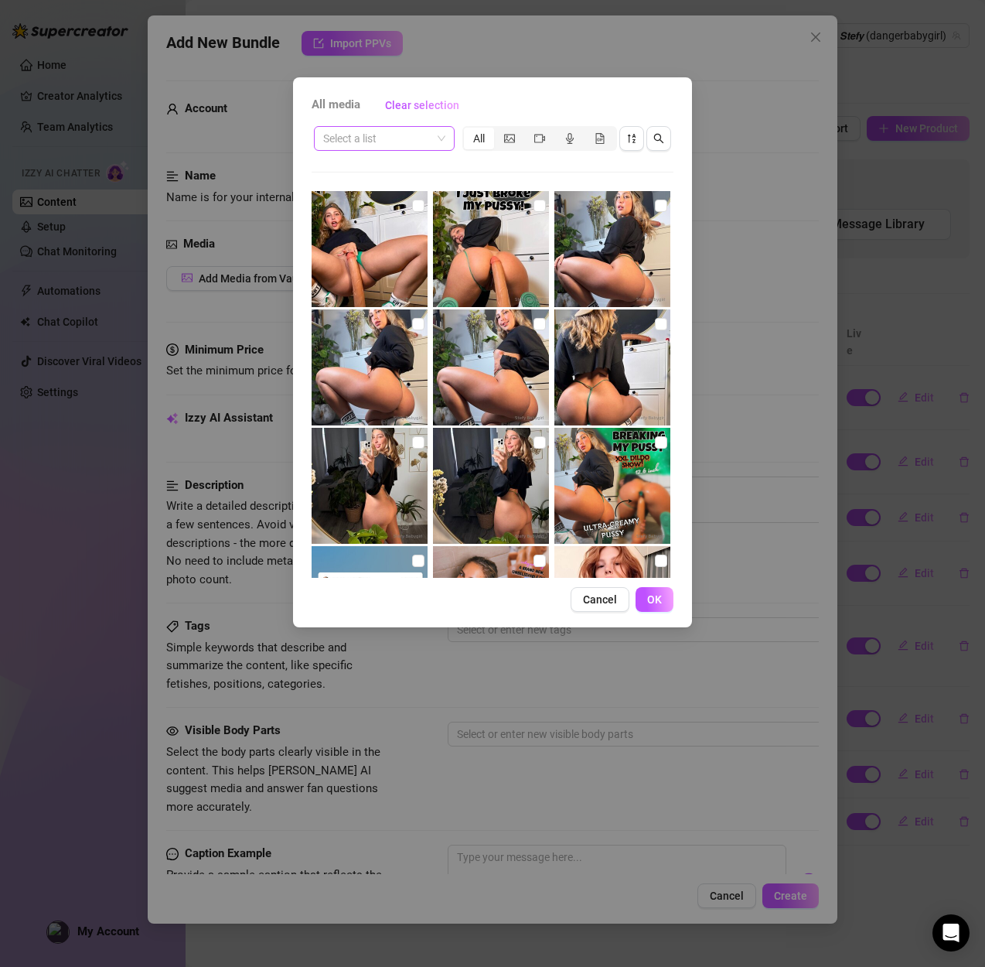
click at [394, 138] on input "search" at bounding box center [377, 138] width 108 height 23
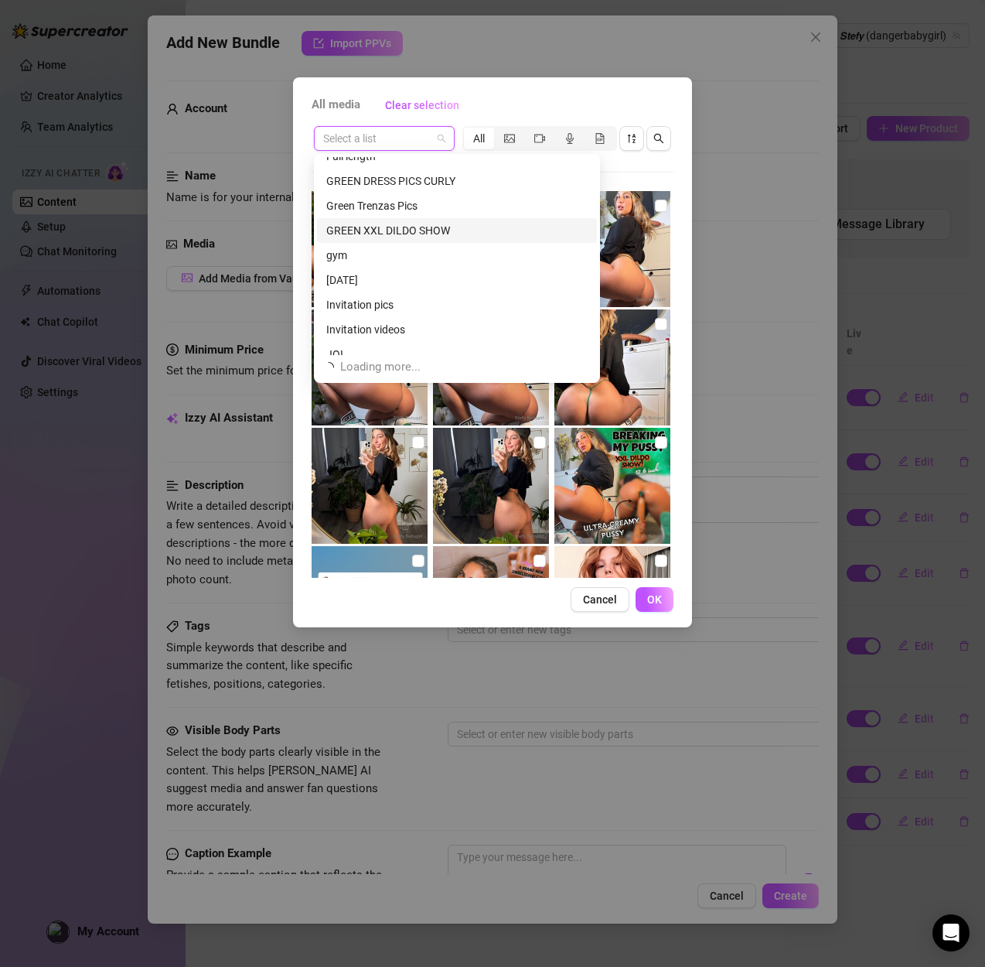
scroll to position [947, 0]
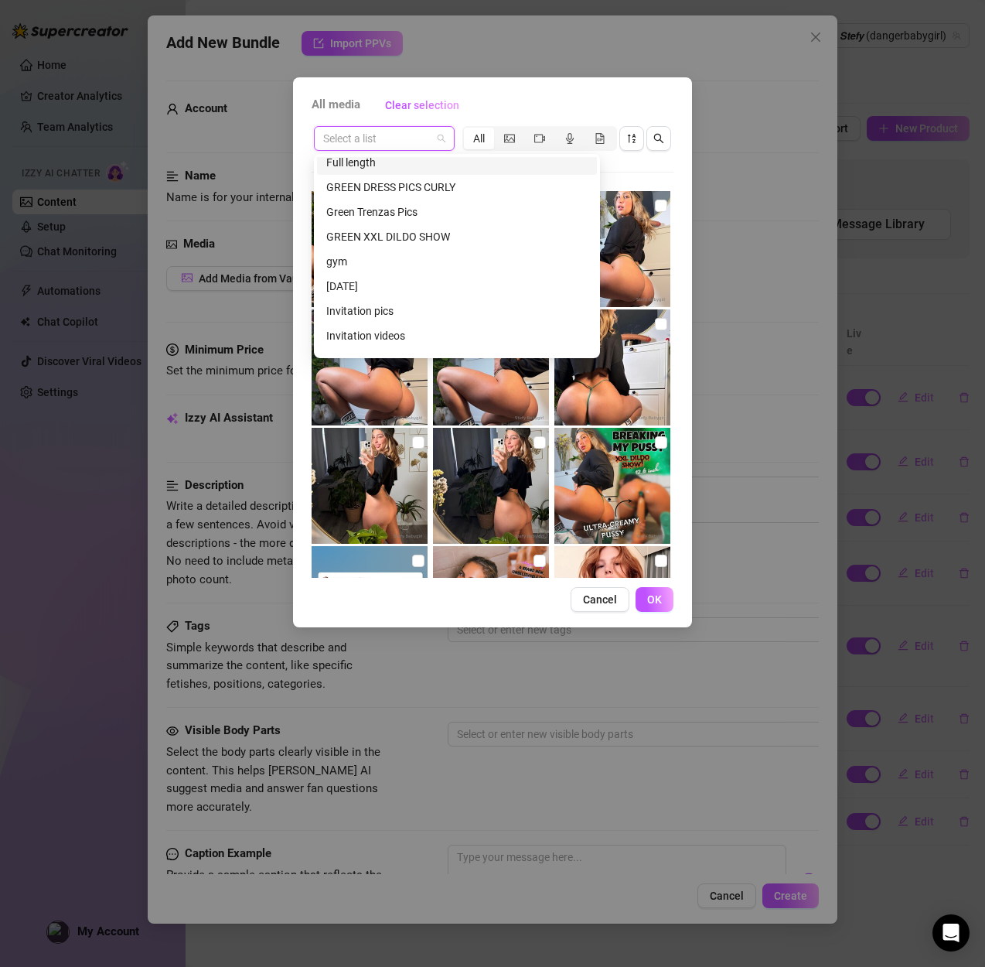
click at [351, 158] on div "Full length" at bounding box center [456, 162] width 261 height 17
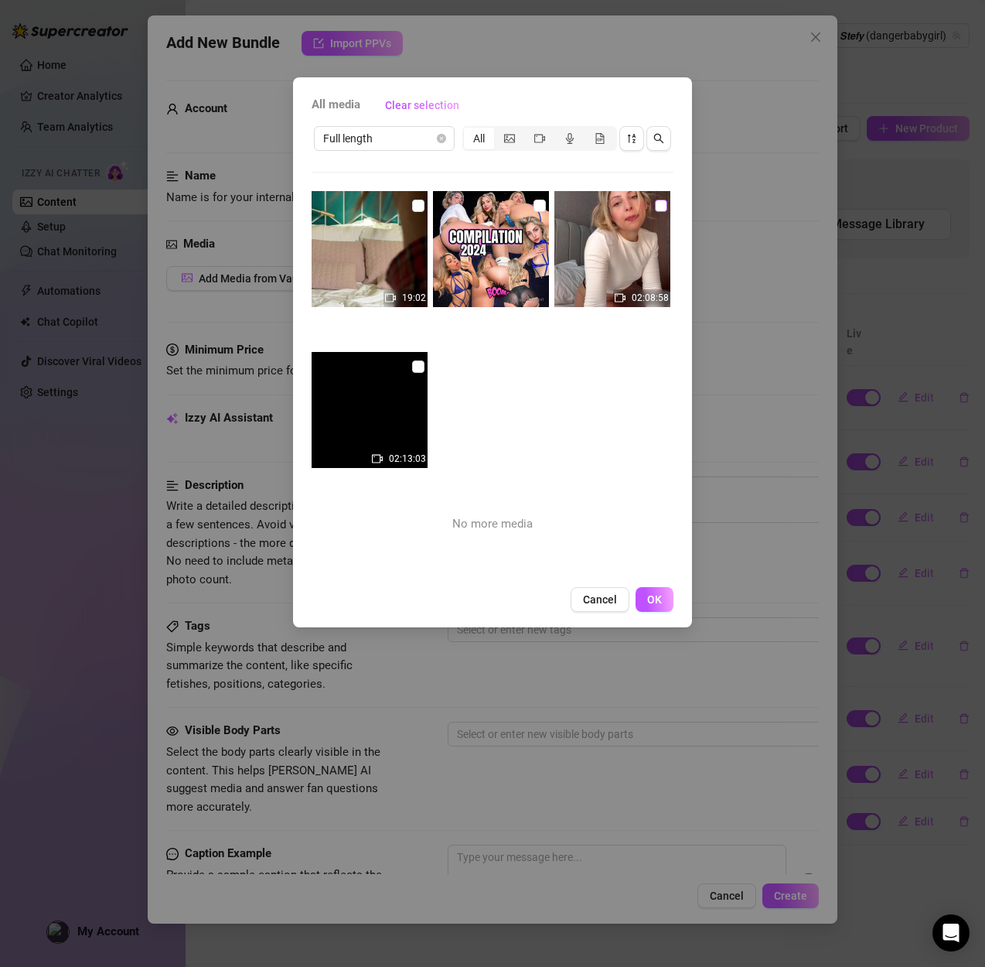
click at [667, 206] on input "checkbox" at bounding box center [661, 206] width 12 height 12
checkbox input "true"
click at [659, 599] on span "OK" at bounding box center [654, 599] width 15 height 12
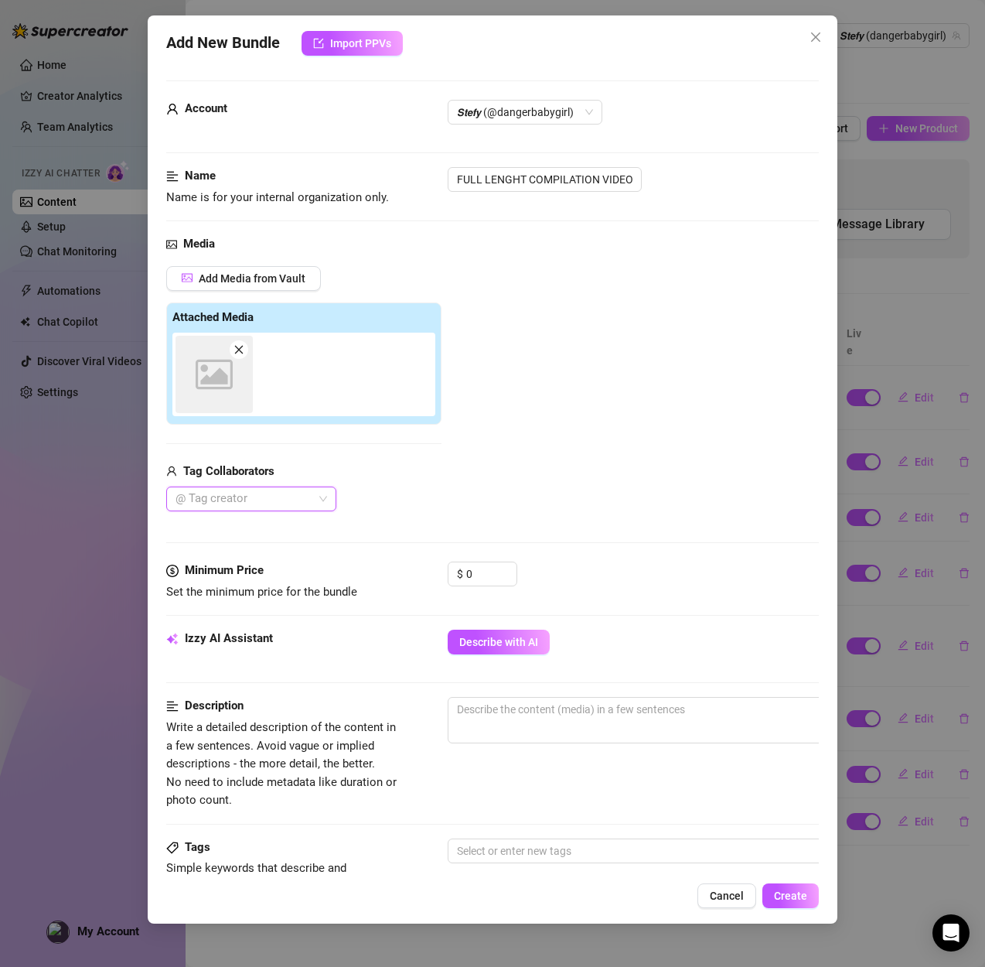
scroll to position [2, 0]
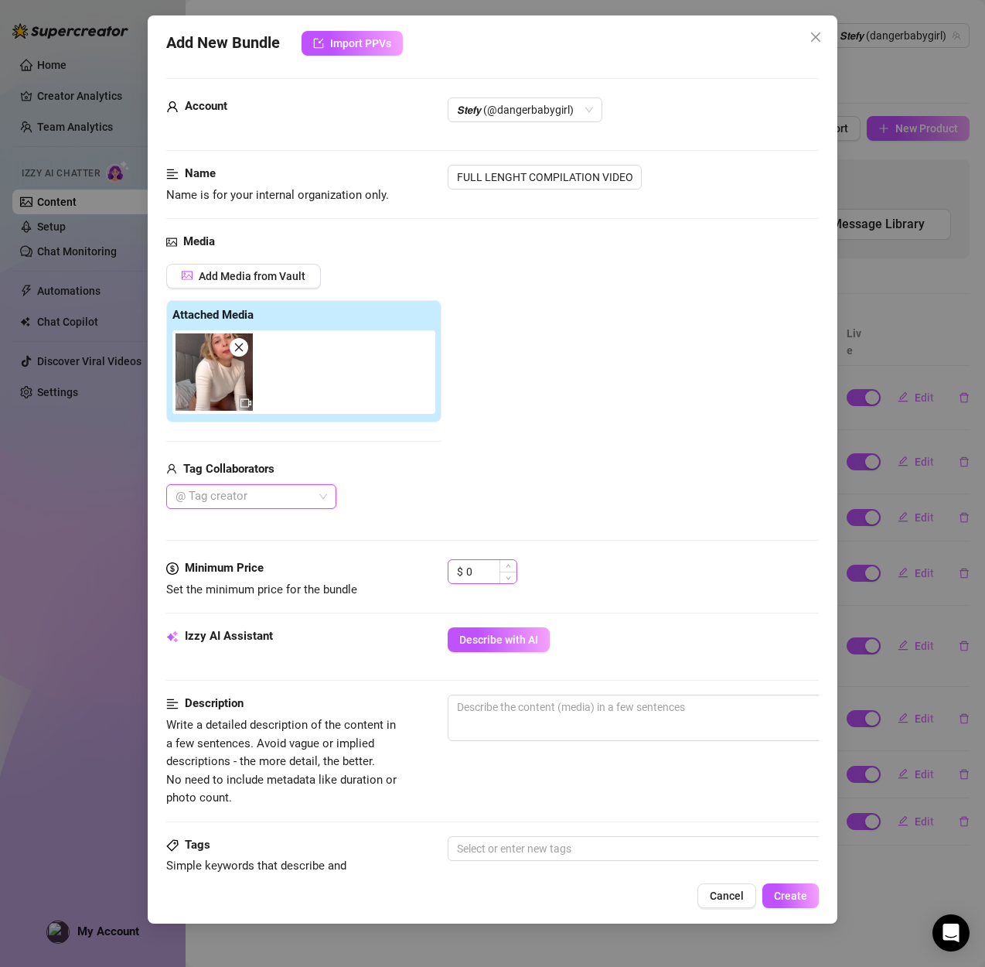
click at [512, 575] on span "Decrease Value" at bounding box center [508, 577] width 17 height 12
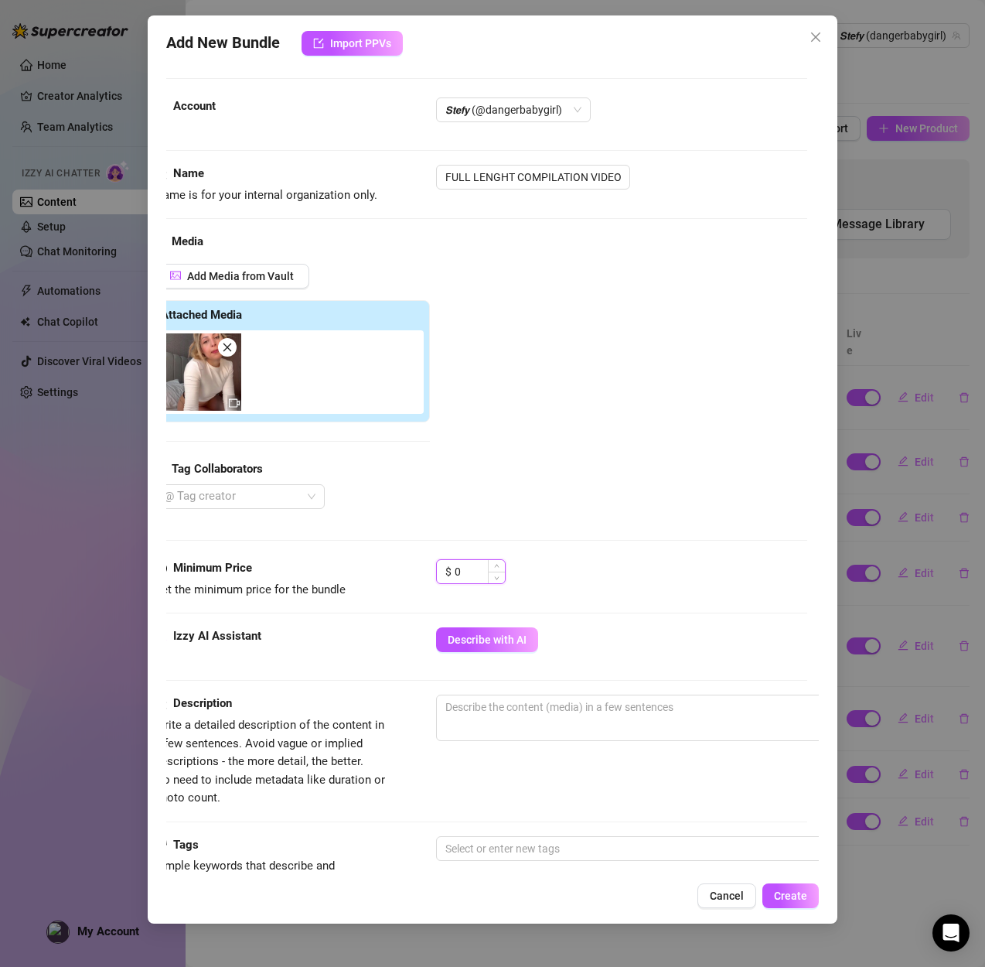
scroll to position [2, 13]
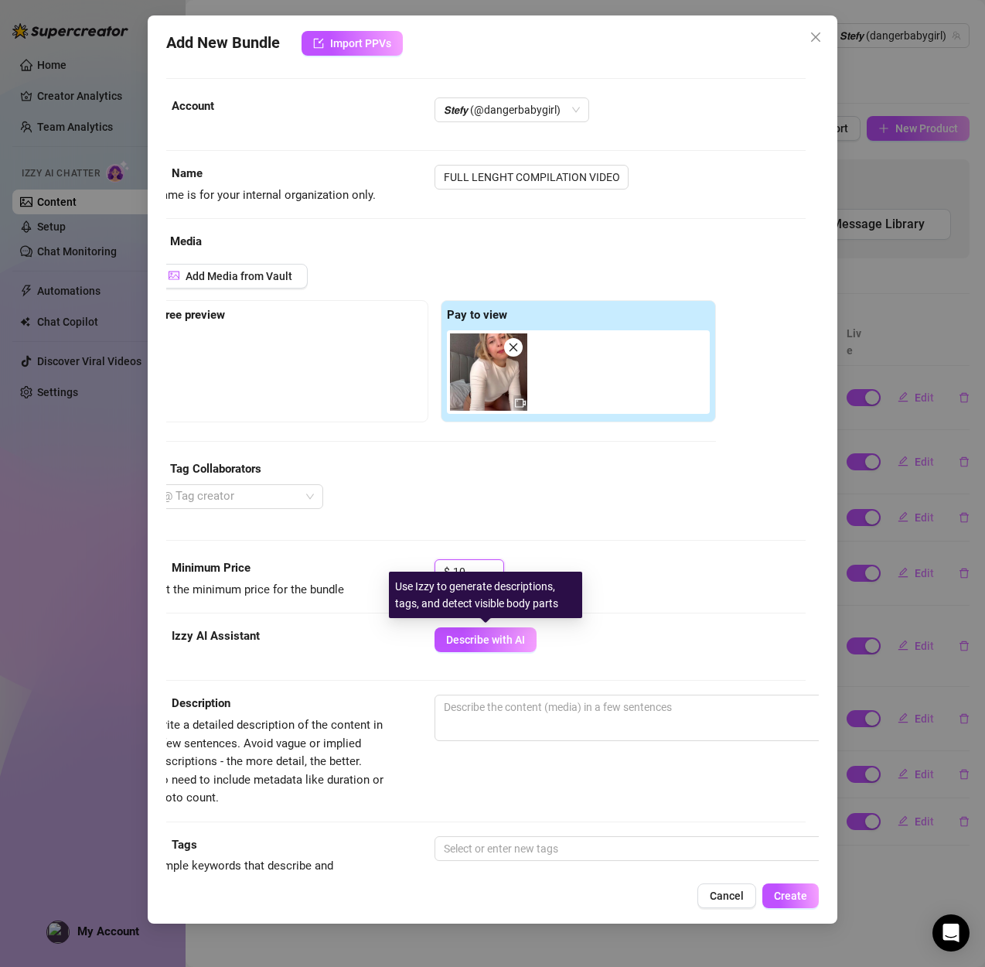
type input "10"
click at [378, 647] on div "Izzy AI Assistant" at bounding box center [269, 638] width 232 height 22
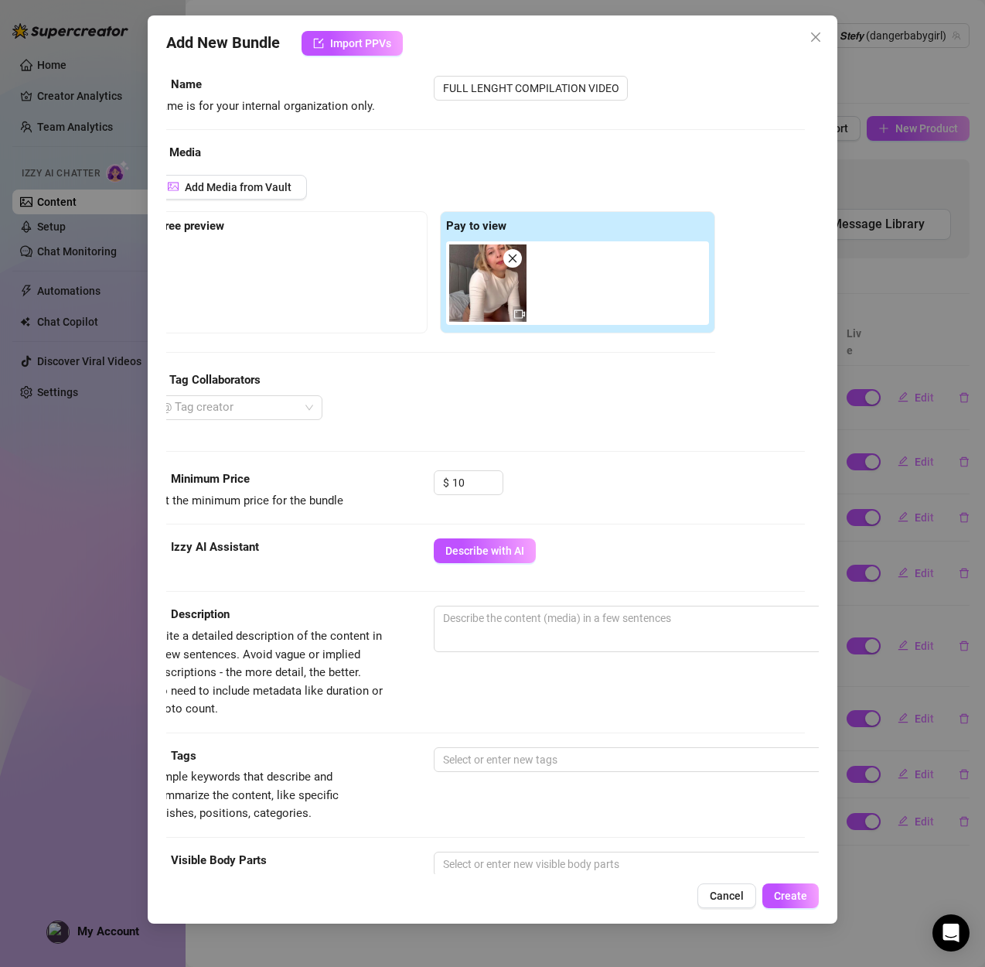
scroll to position [95, 14]
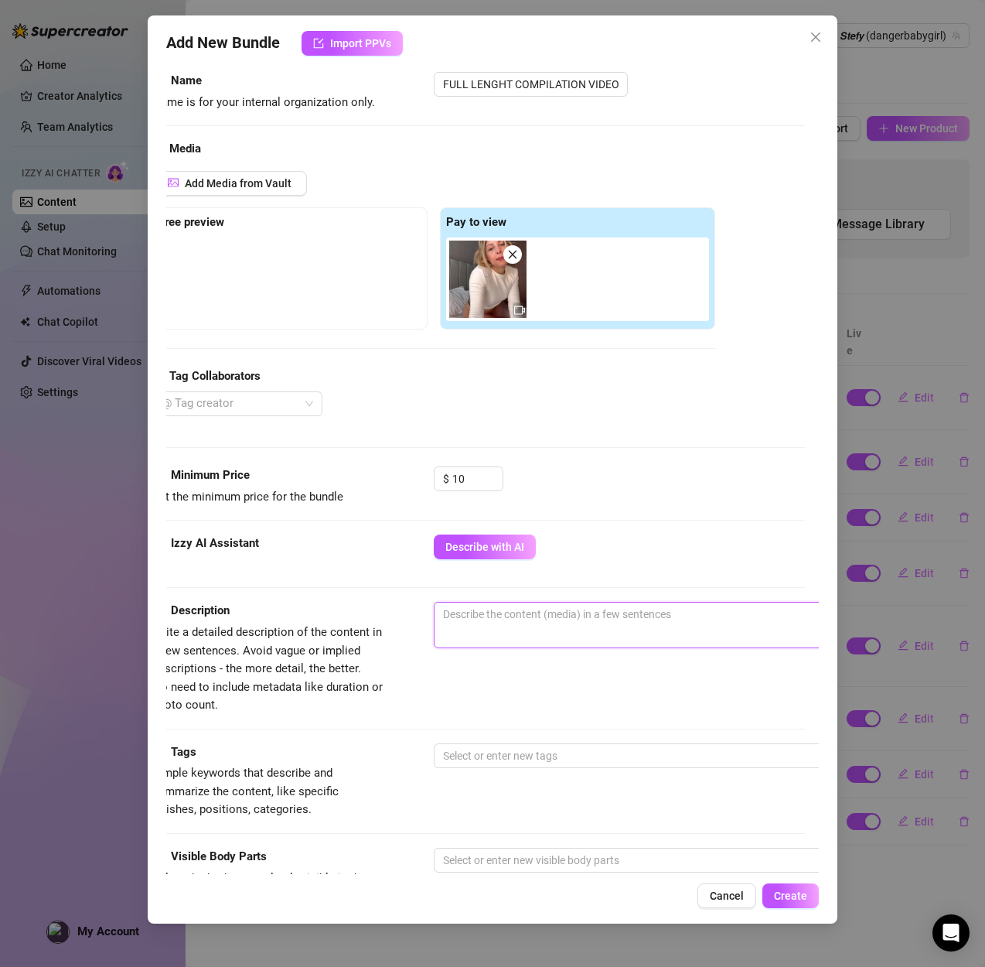
click at [565, 616] on textarea at bounding box center [705, 613] width 540 height 23
paste textarea "full length video, compilation of my hottest videos, anal, deep toy, dirty talk…"
type textarea "full length video, compilation of my hottest videos, anal, deep toy, dirty talk…"
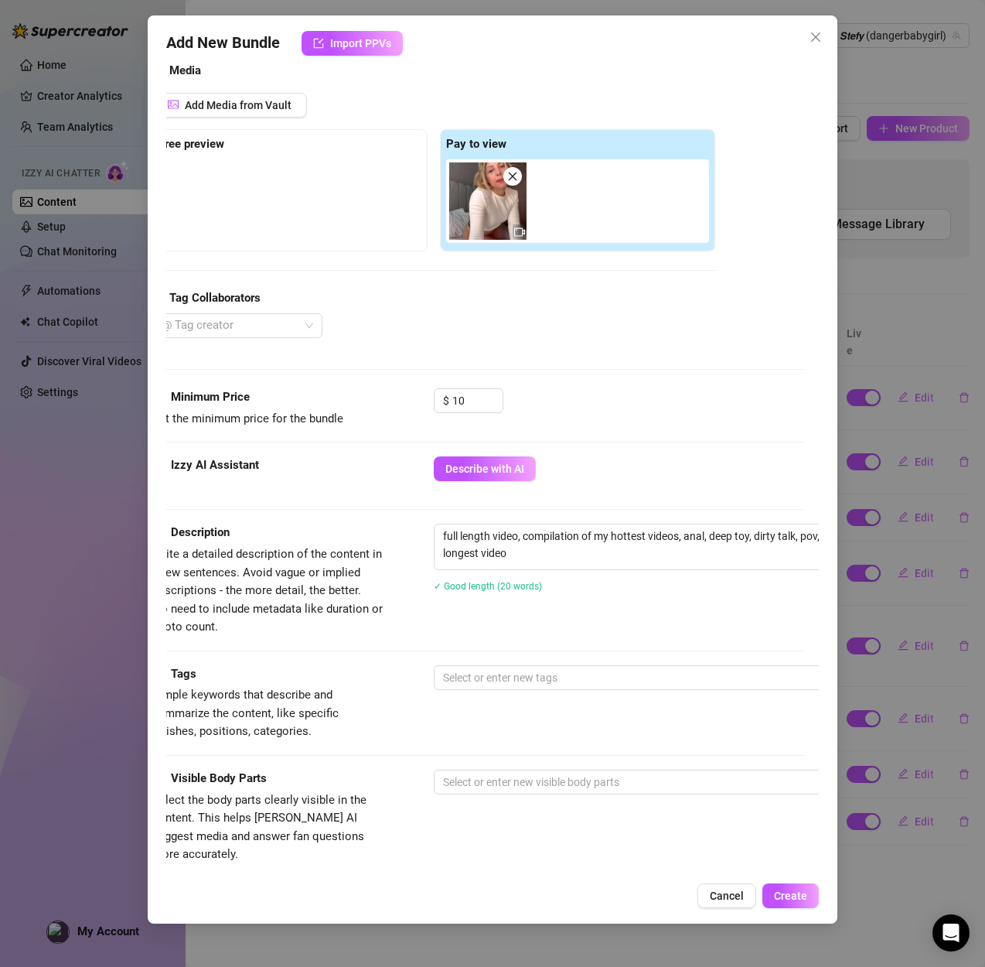
scroll to position [181, 14]
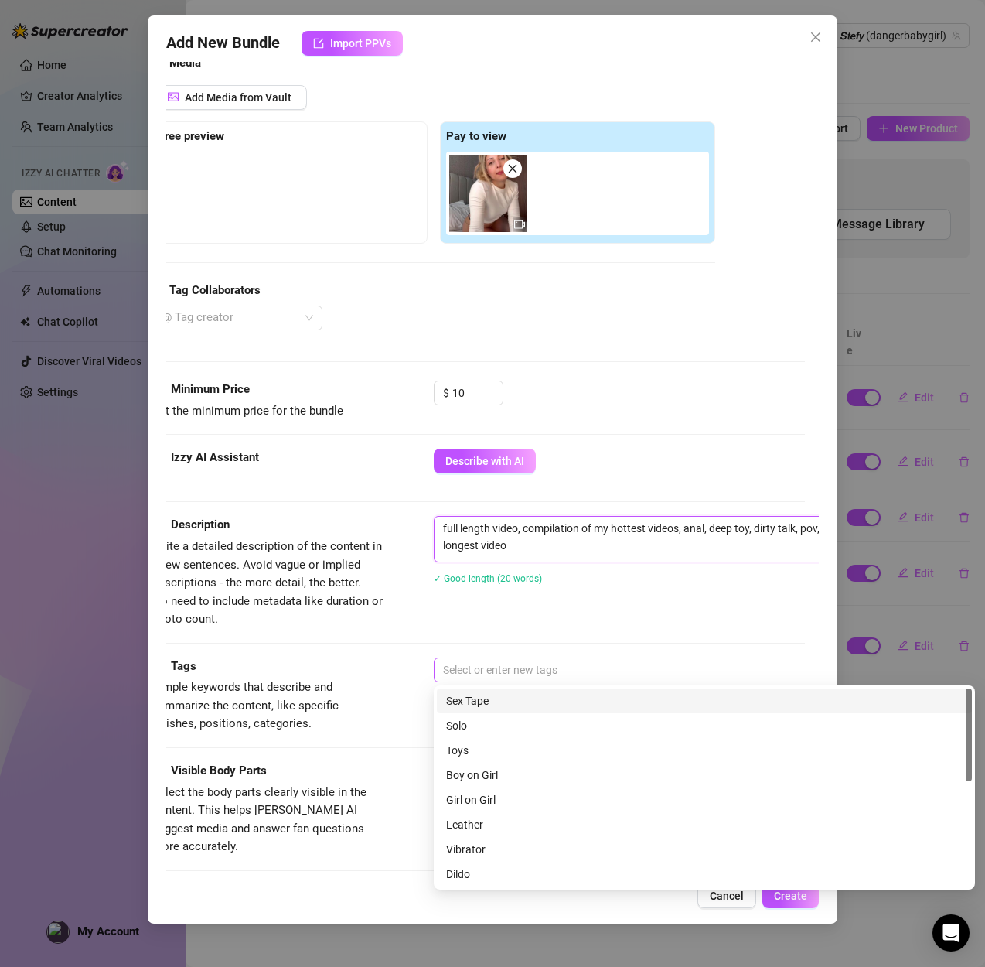
click at [489, 667] on div at bounding box center [696, 670] width 519 height 22
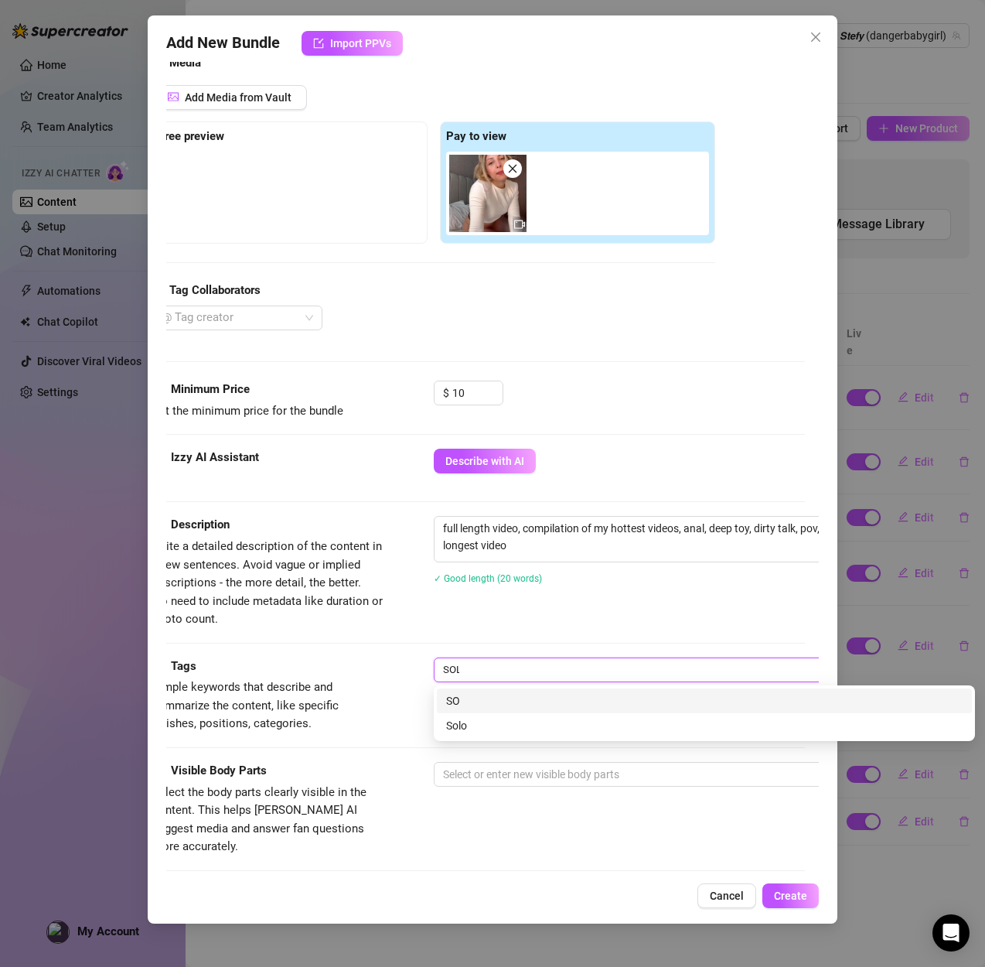
type input "SOLO"
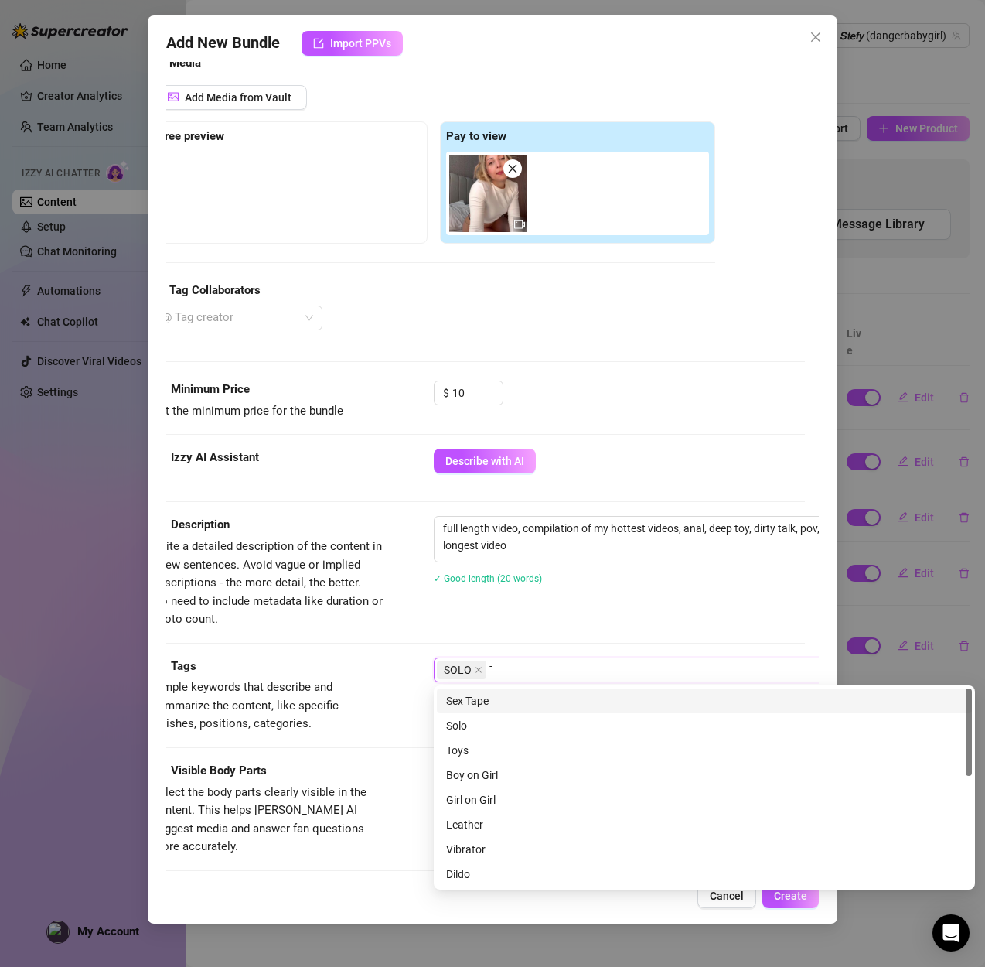
type input "TO"
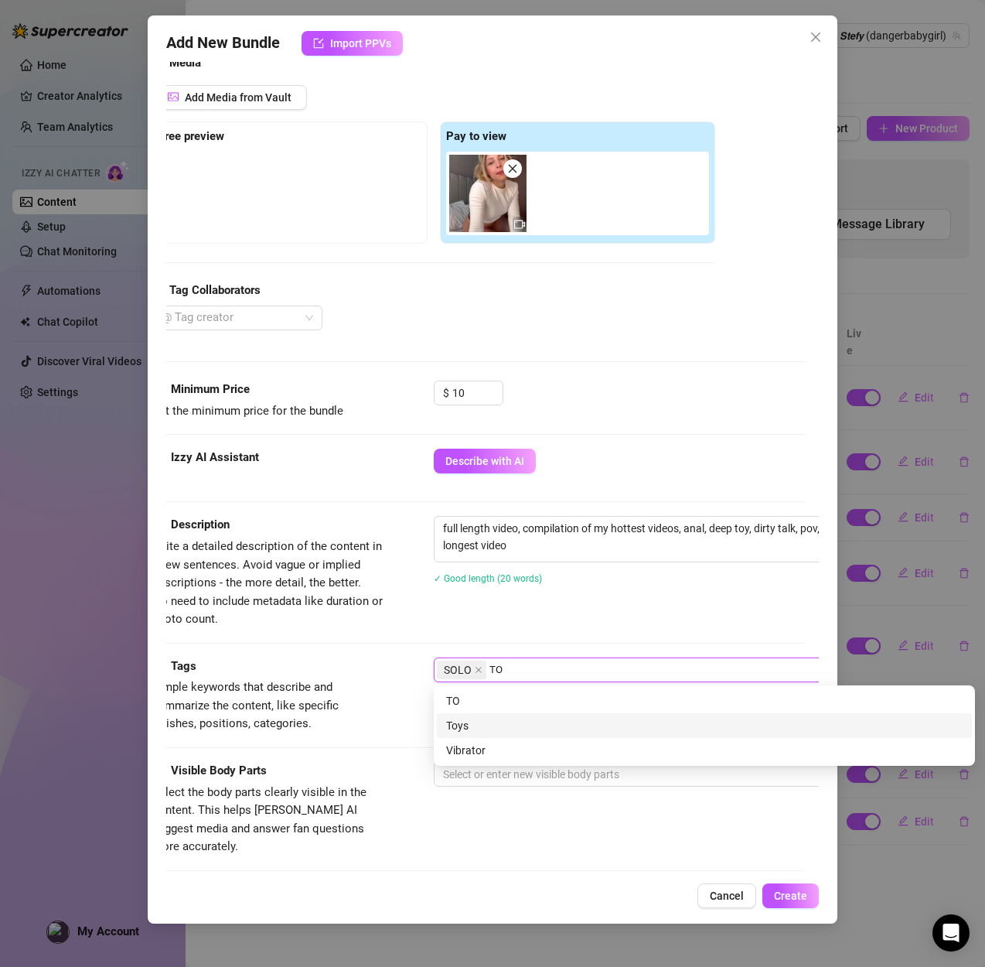
click at [469, 726] on div "Toys" at bounding box center [704, 725] width 517 height 17
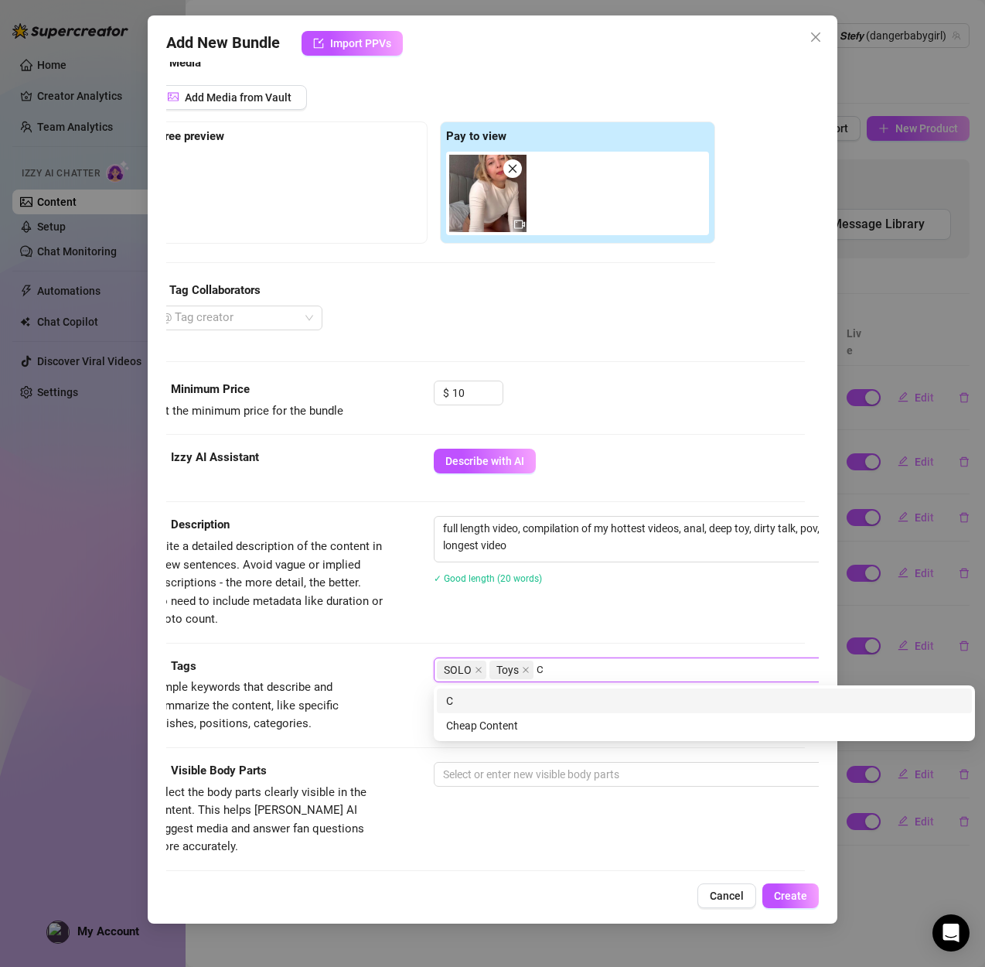
type input "CH"
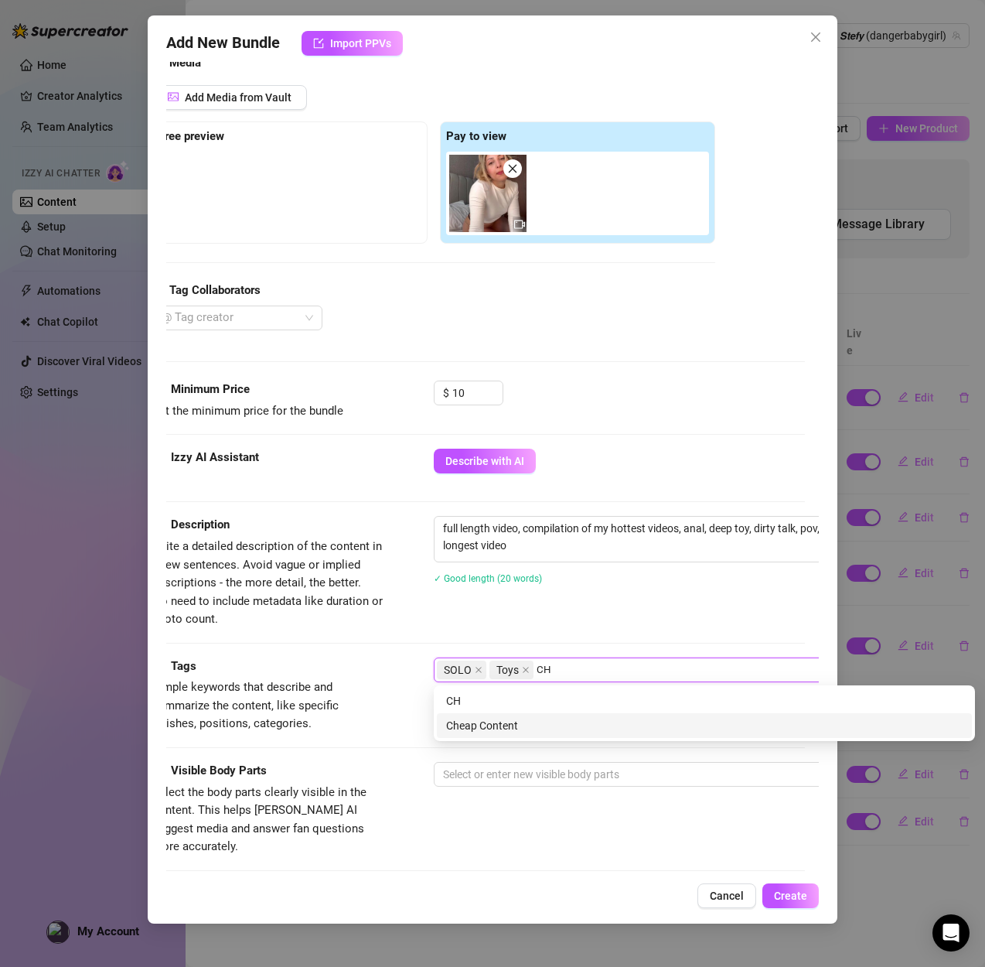
click at [485, 724] on div "Cheap Content" at bounding box center [704, 725] width 517 height 17
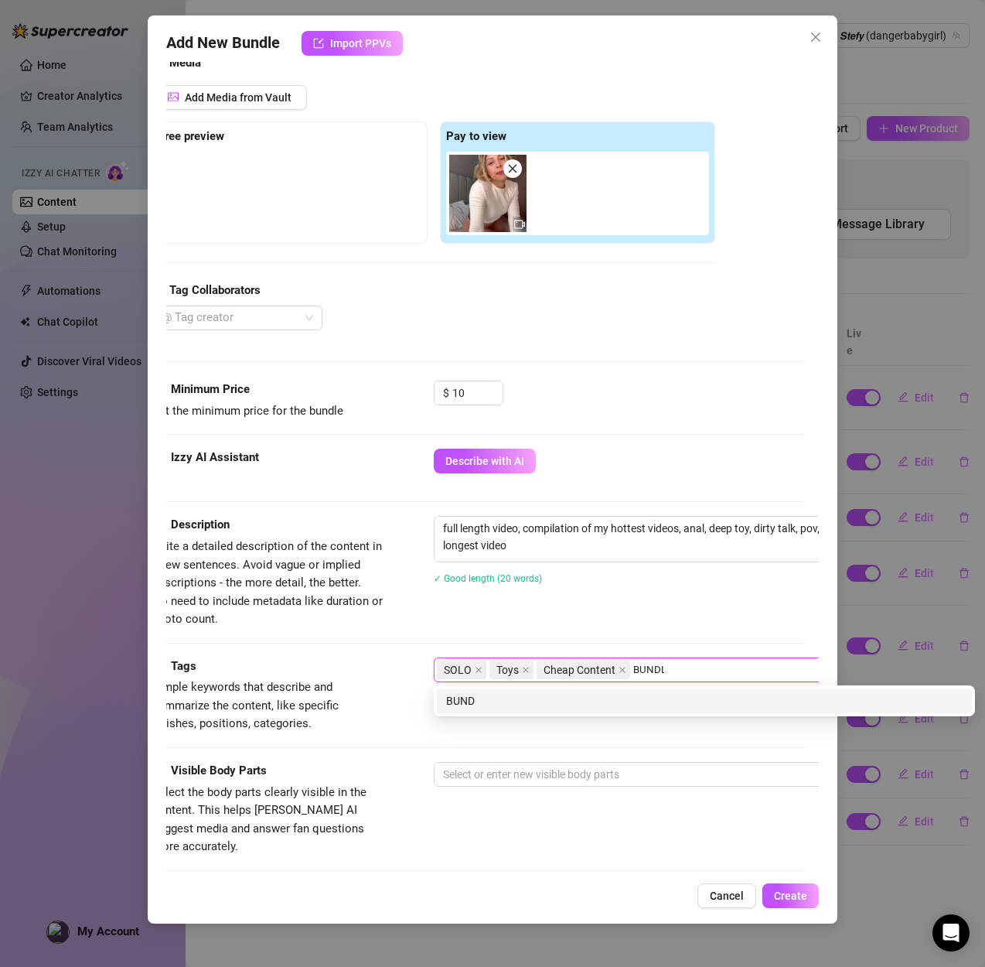
type input "BUNDLE"
type input "FULL LENGHT"
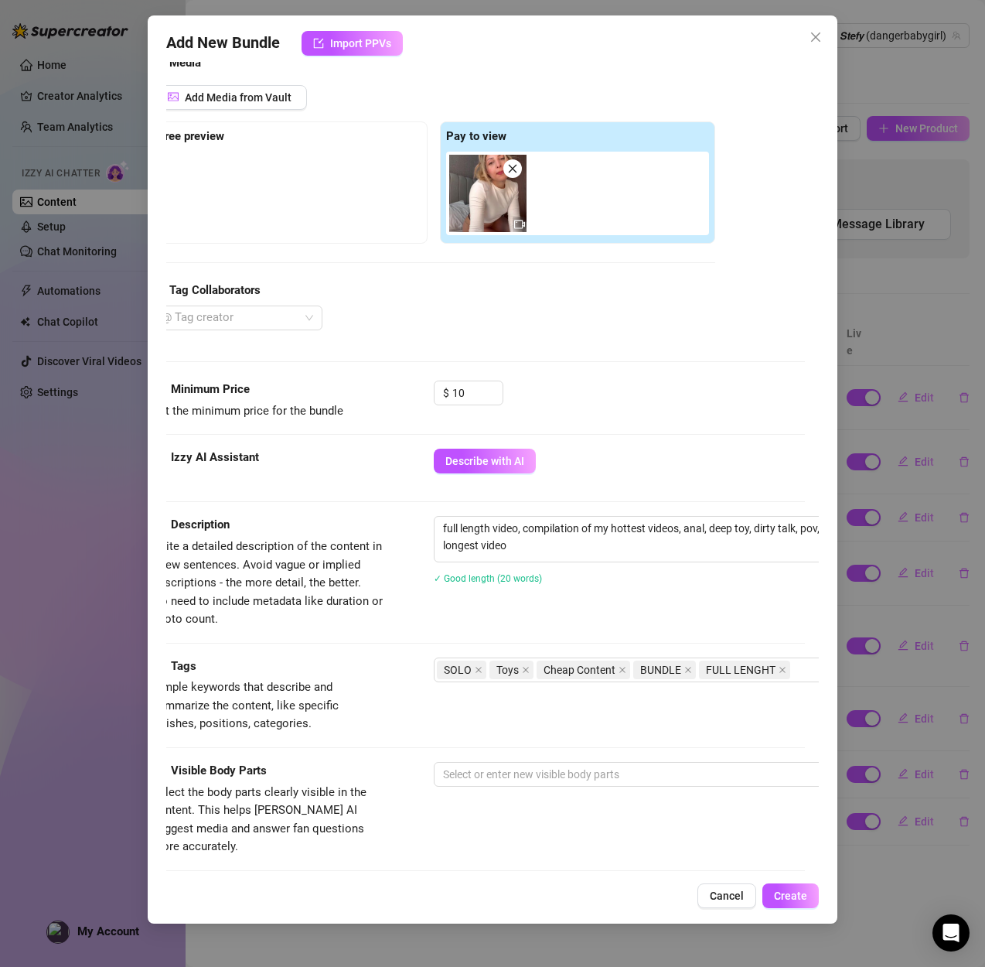
click at [374, 595] on span "Write a detailed description of the content in a few sentences. Avoid vague or …" at bounding box center [267, 582] width 230 height 87
click at [490, 765] on div at bounding box center [696, 774] width 519 height 22
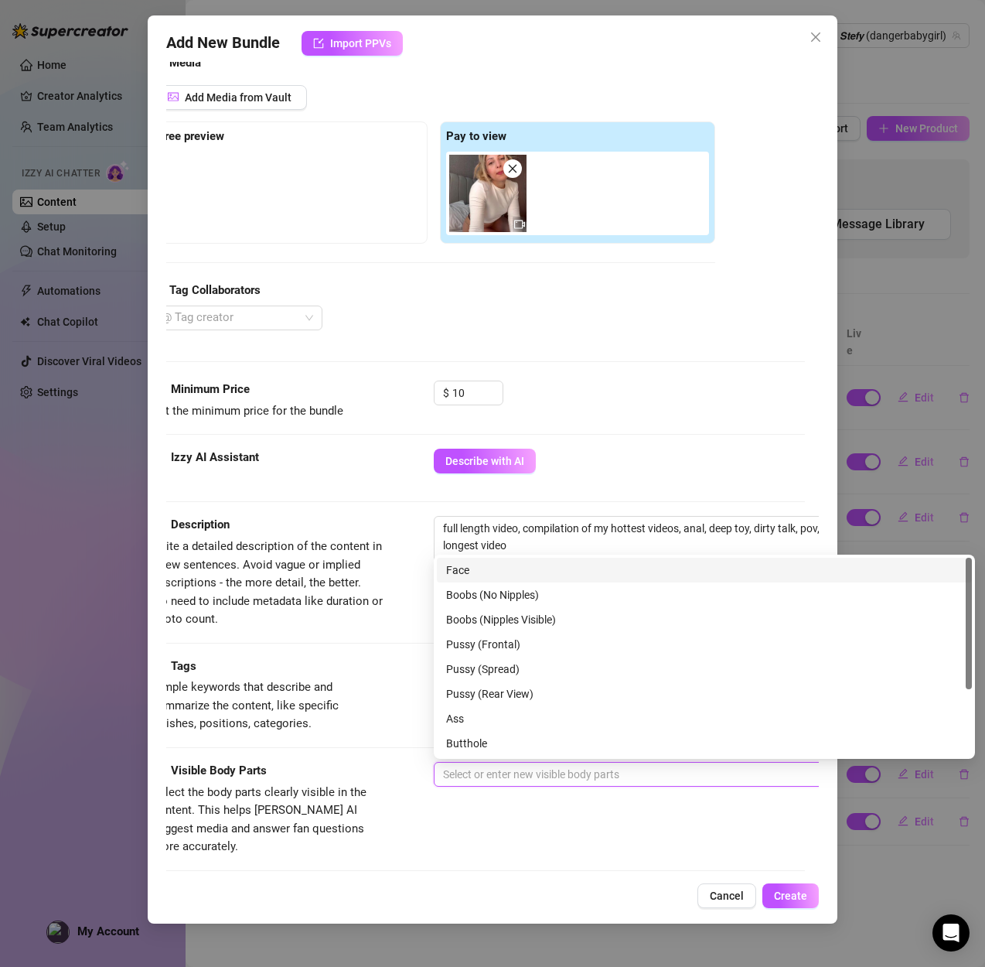
click at [485, 571] on div "Face" at bounding box center [704, 569] width 517 height 17
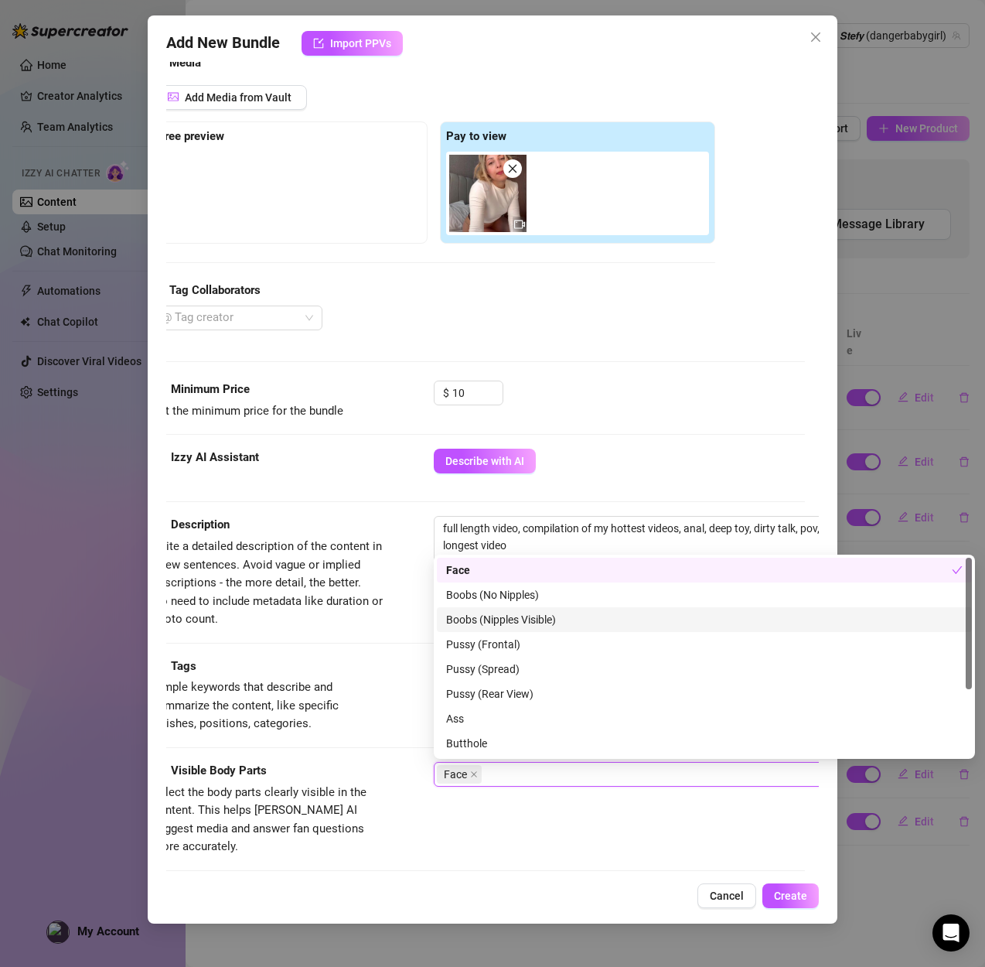
click at [475, 611] on div "Boobs (Nipples Visible)" at bounding box center [704, 619] width 517 height 17
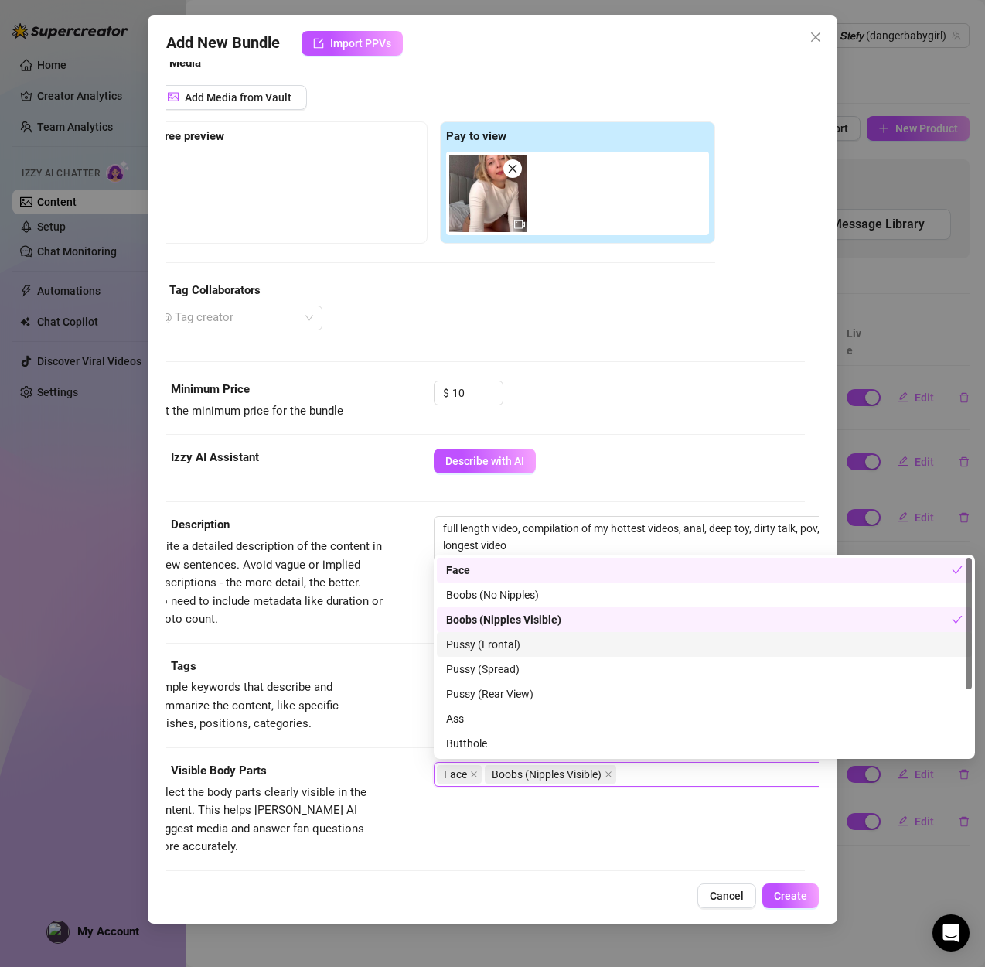
click at [475, 637] on div "Pussy (Frontal)" at bounding box center [704, 644] width 517 height 17
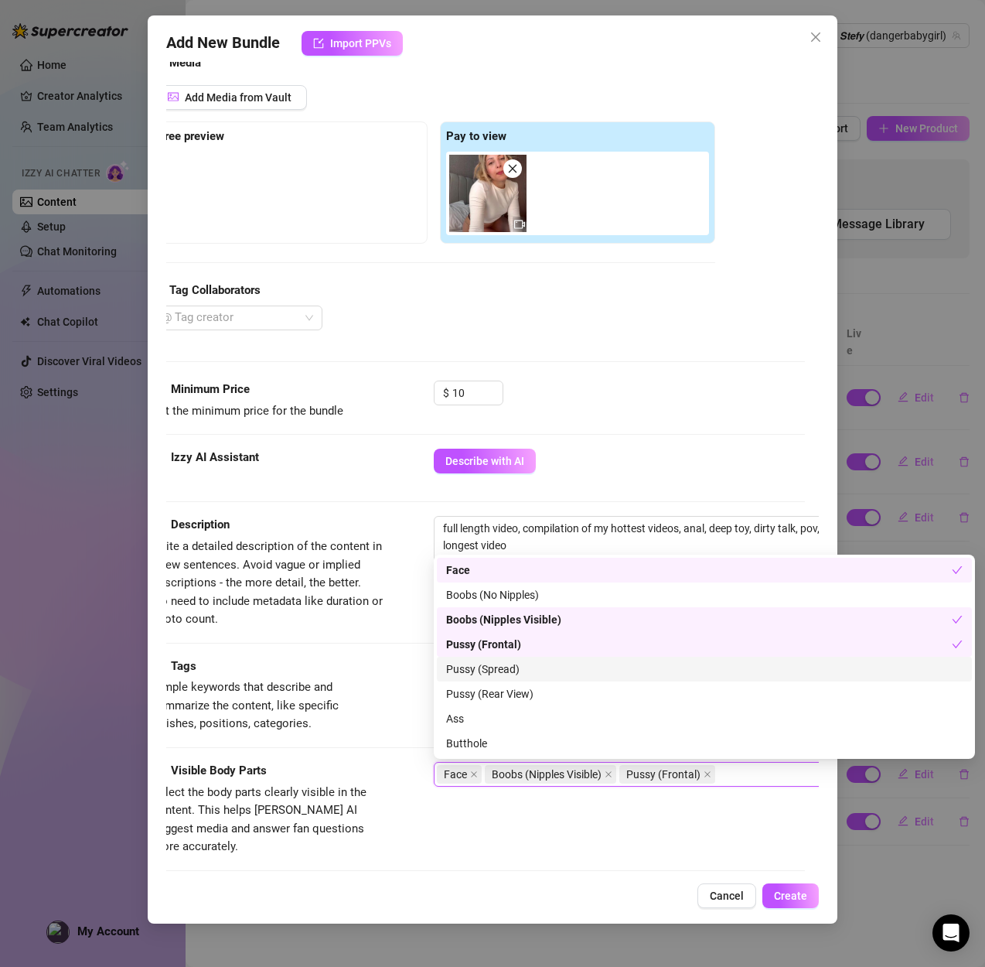
click at [500, 665] on div "Pussy (Spread)" at bounding box center [704, 668] width 517 height 17
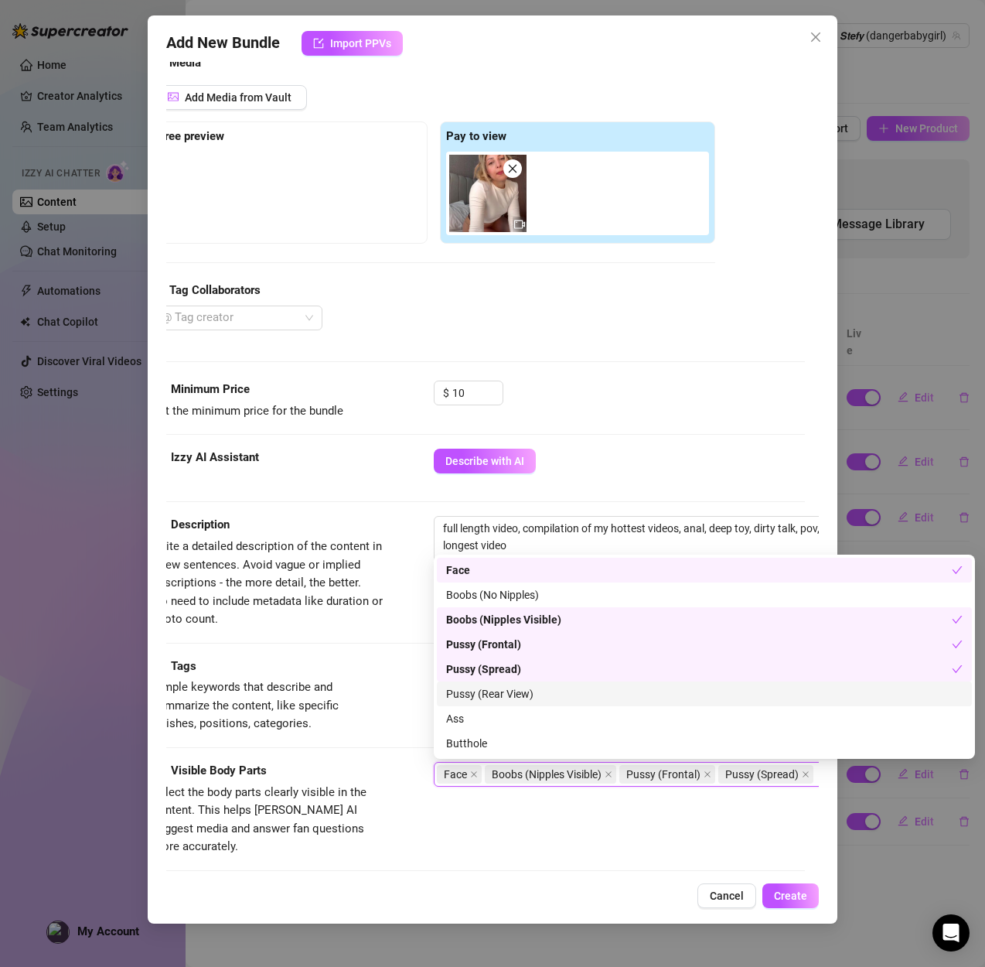
click at [494, 701] on div "Pussy (Rear View)" at bounding box center [704, 693] width 517 height 17
click at [470, 735] on div "Butthole" at bounding box center [704, 743] width 517 height 17
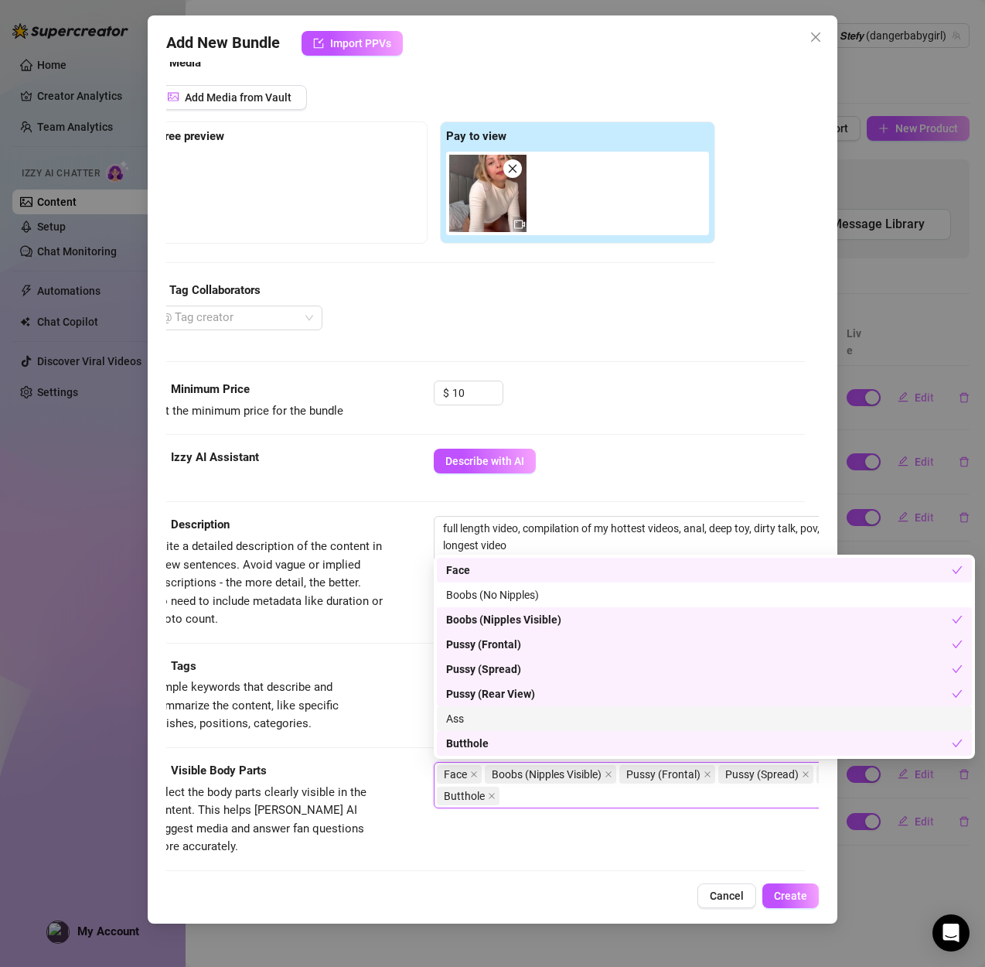
click at [463, 725] on div "Ass" at bounding box center [704, 718] width 517 height 17
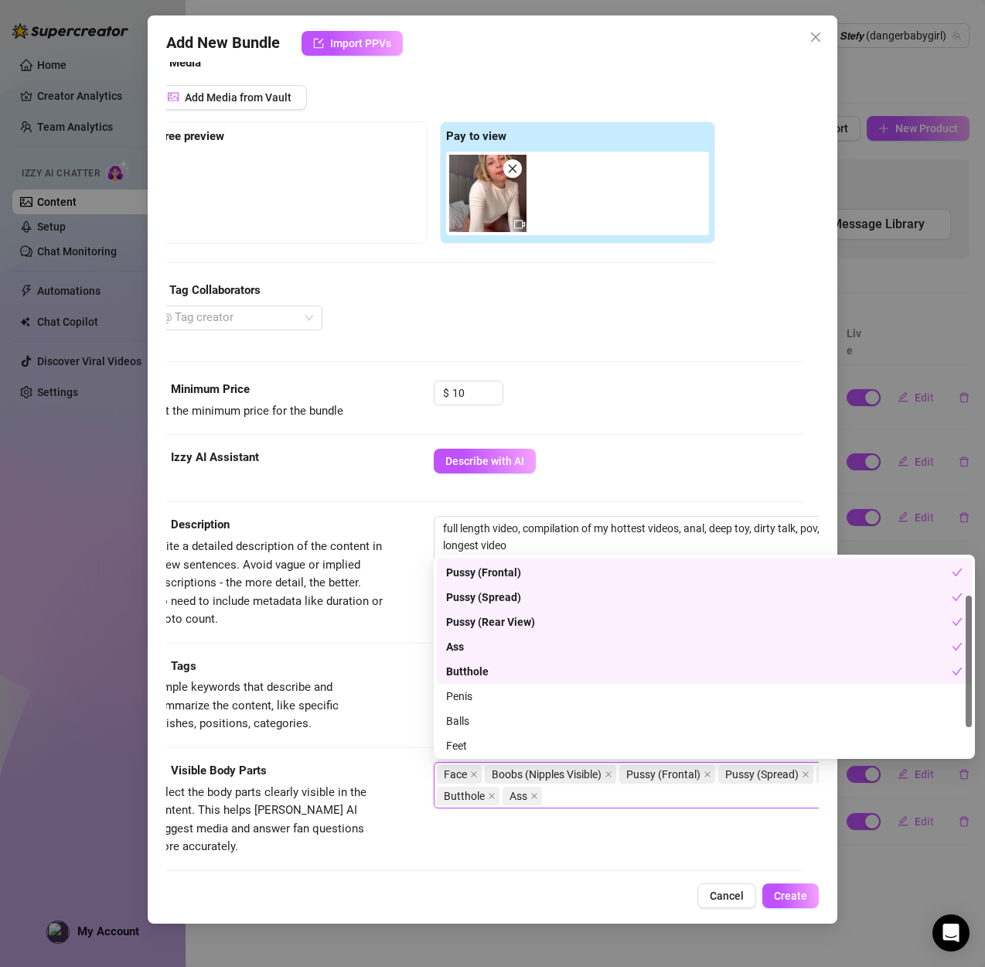
scroll to position [99, 0]
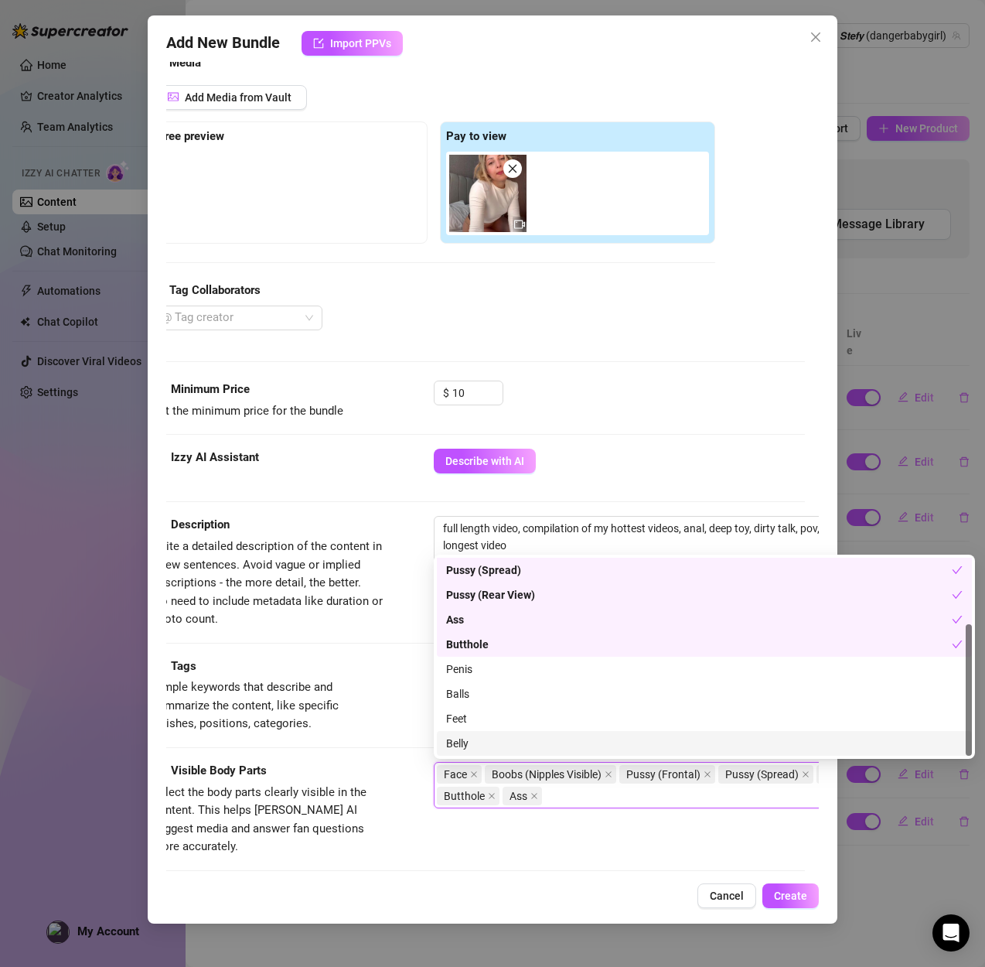
click at [488, 731] on div "Belly" at bounding box center [704, 743] width 535 height 25
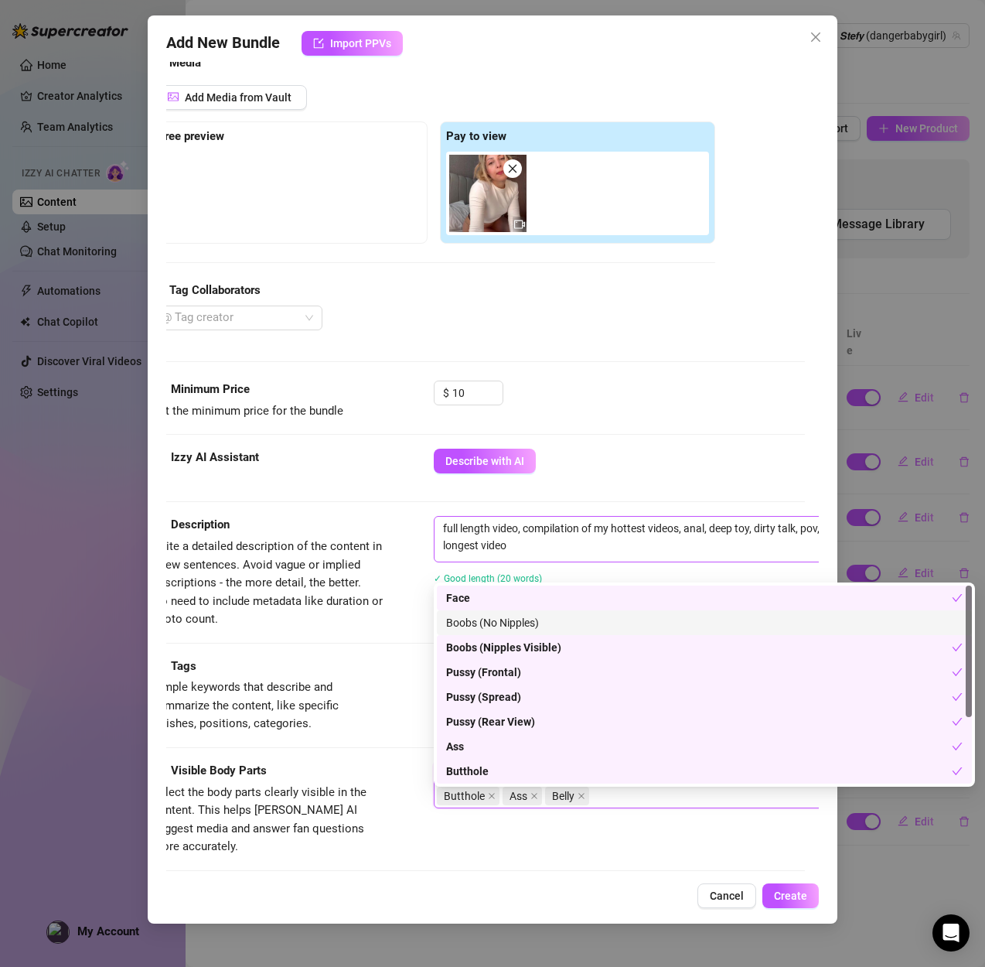
scroll to position [153, 14]
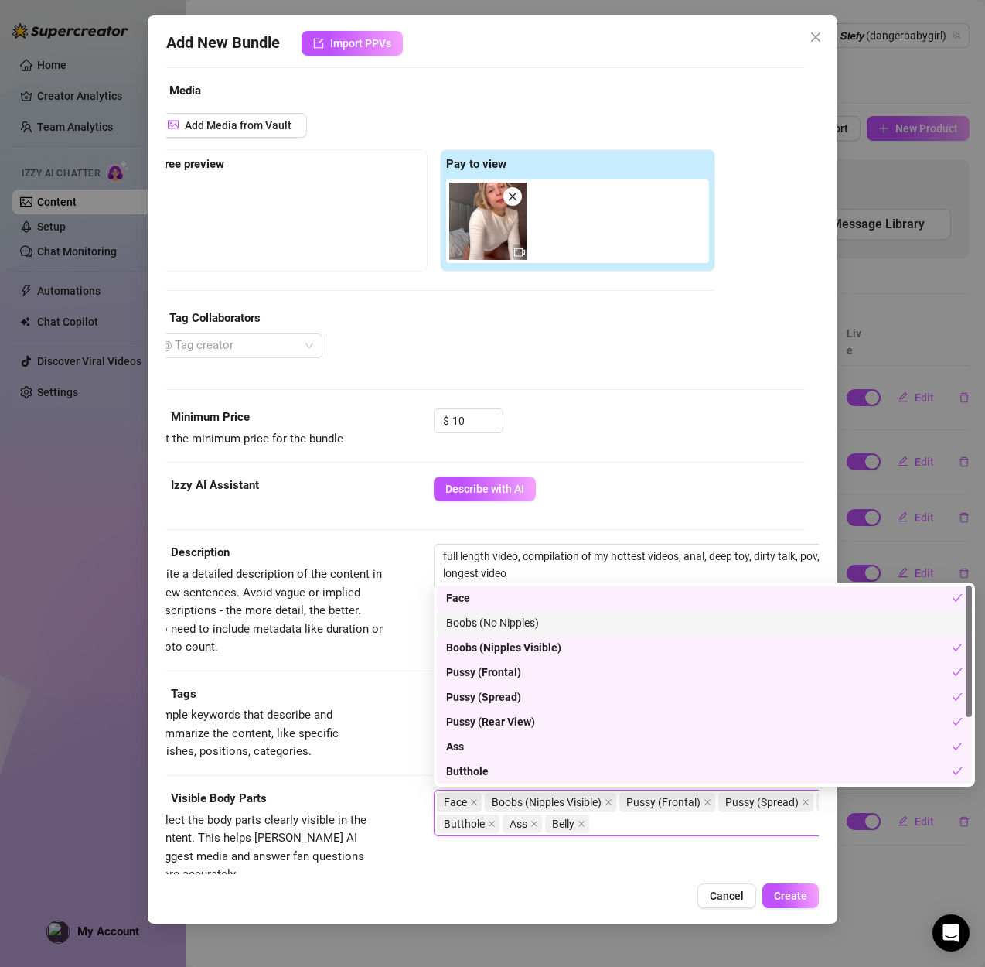
click at [494, 616] on div "Boobs (No Nipples)" at bounding box center [704, 622] width 517 height 17
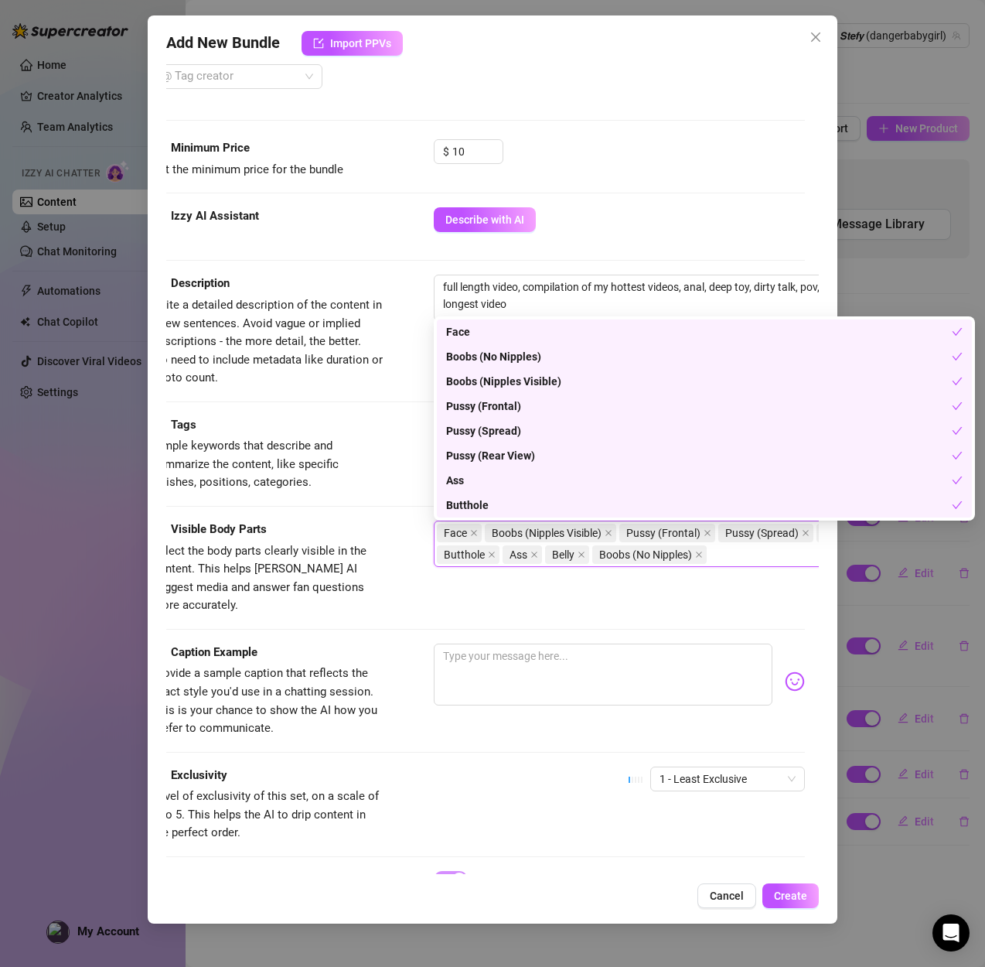
scroll to position [430, 14]
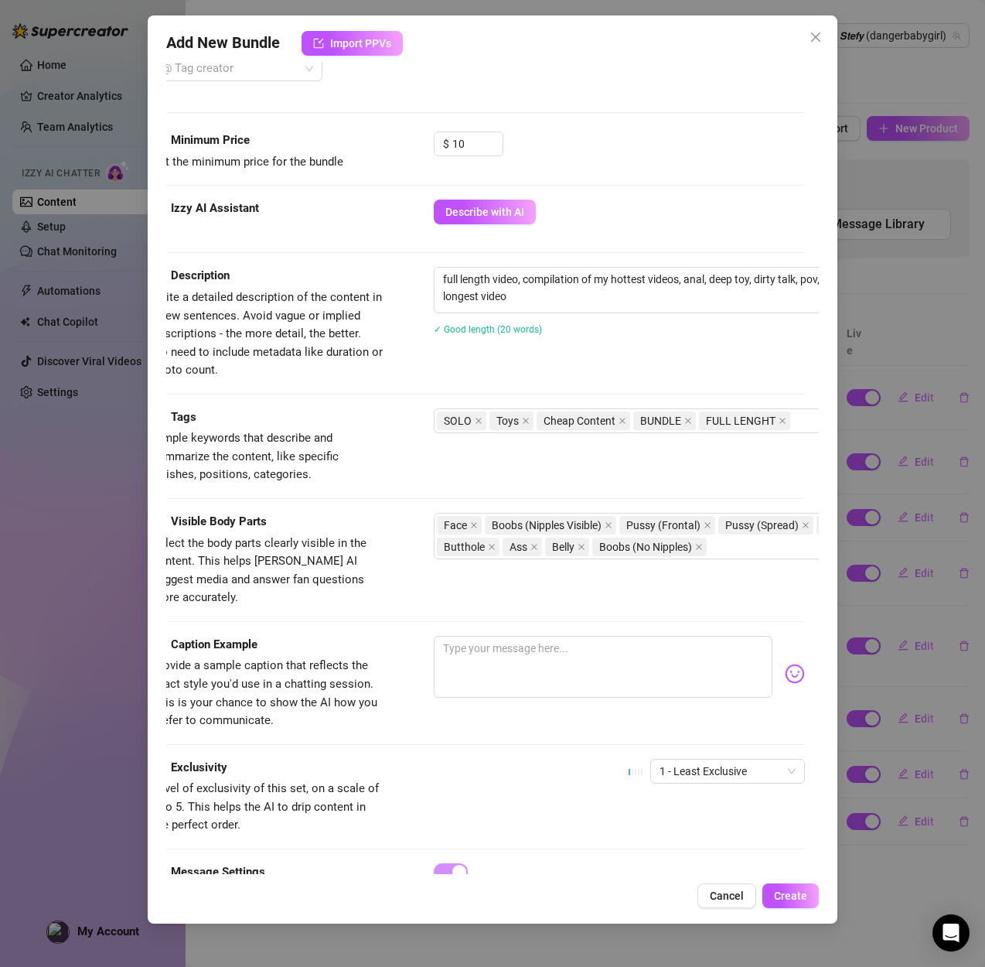
click at [696, 735] on div "Caption Example Provide a sample caption that reflects the exact style you'd us…" at bounding box center [478, 697] width 653 height 123
click at [694, 759] on span "1 - Least Exclusive" at bounding box center [728, 770] width 136 height 23
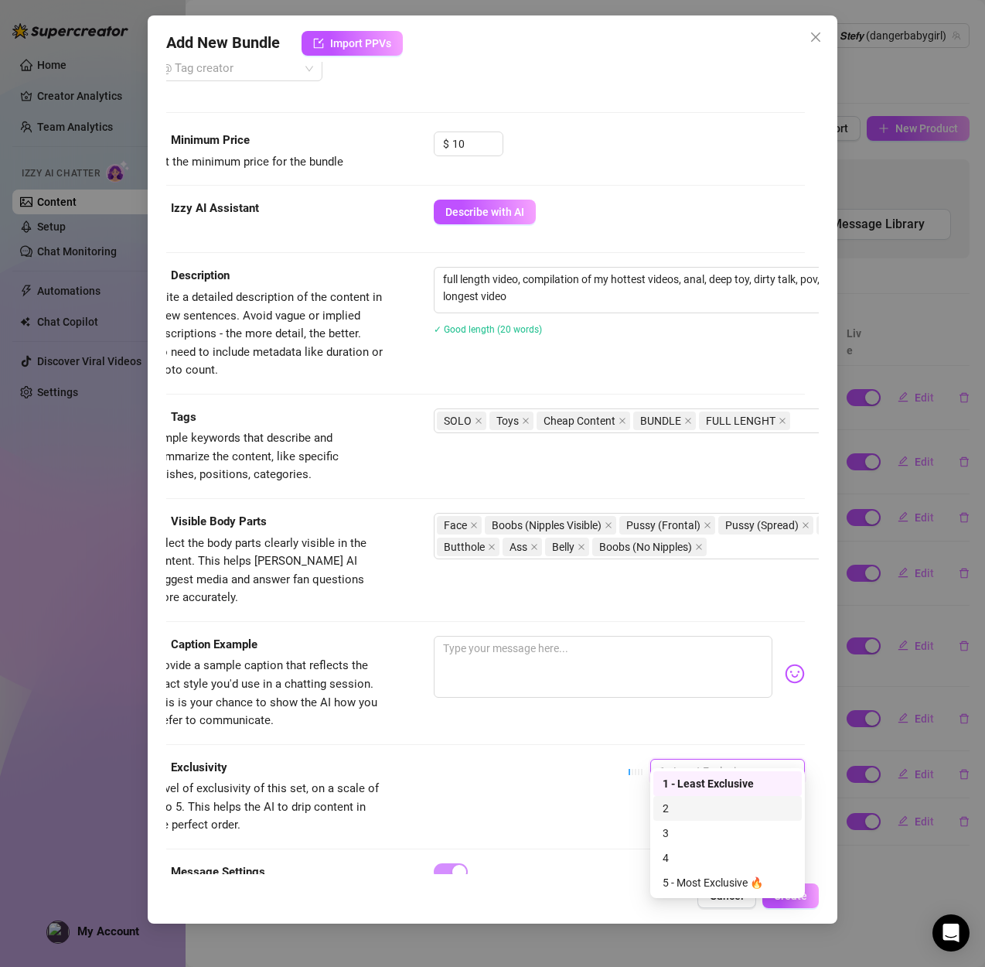
click at [678, 808] on div "2" at bounding box center [728, 808] width 130 height 17
click at [551, 636] on textarea at bounding box center [603, 667] width 339 height 62
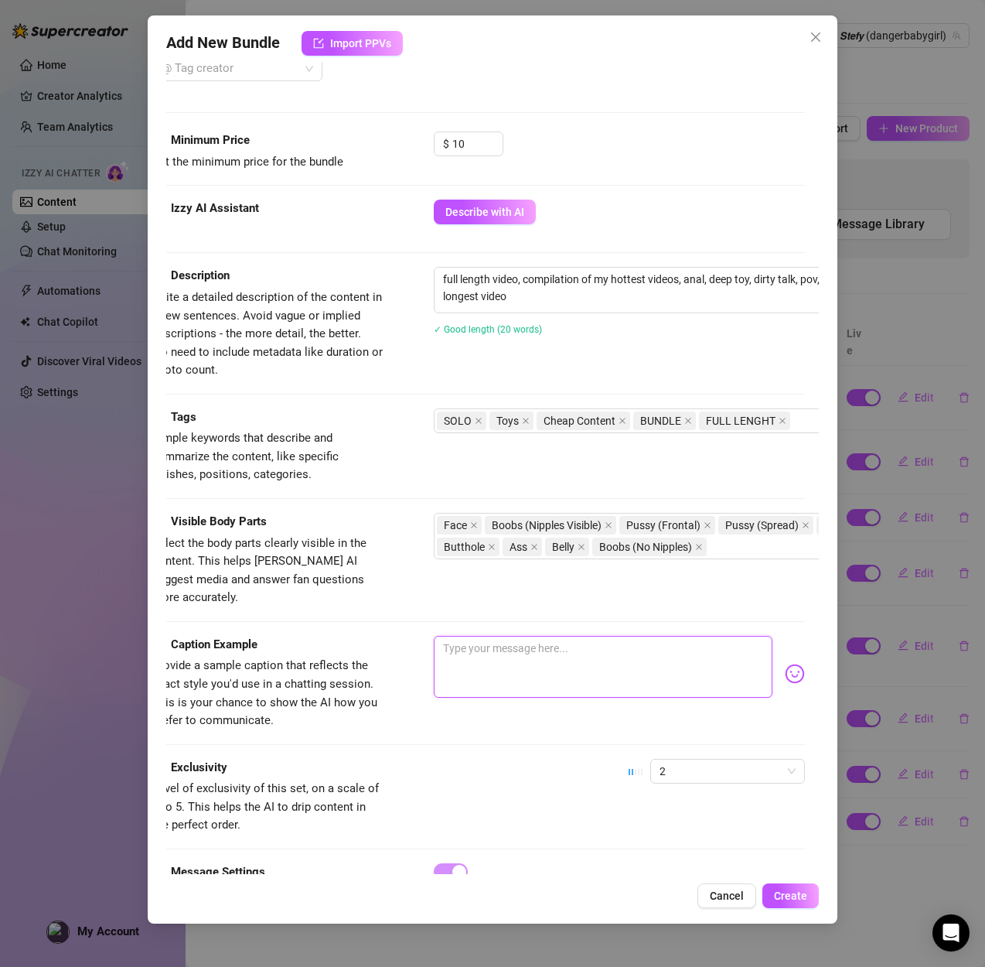
paste textarea "FUCK IT 🥵 I LOVE YOU 😘"
type textarea "FUCK IT 🥵 I LOVE YOU 😘"
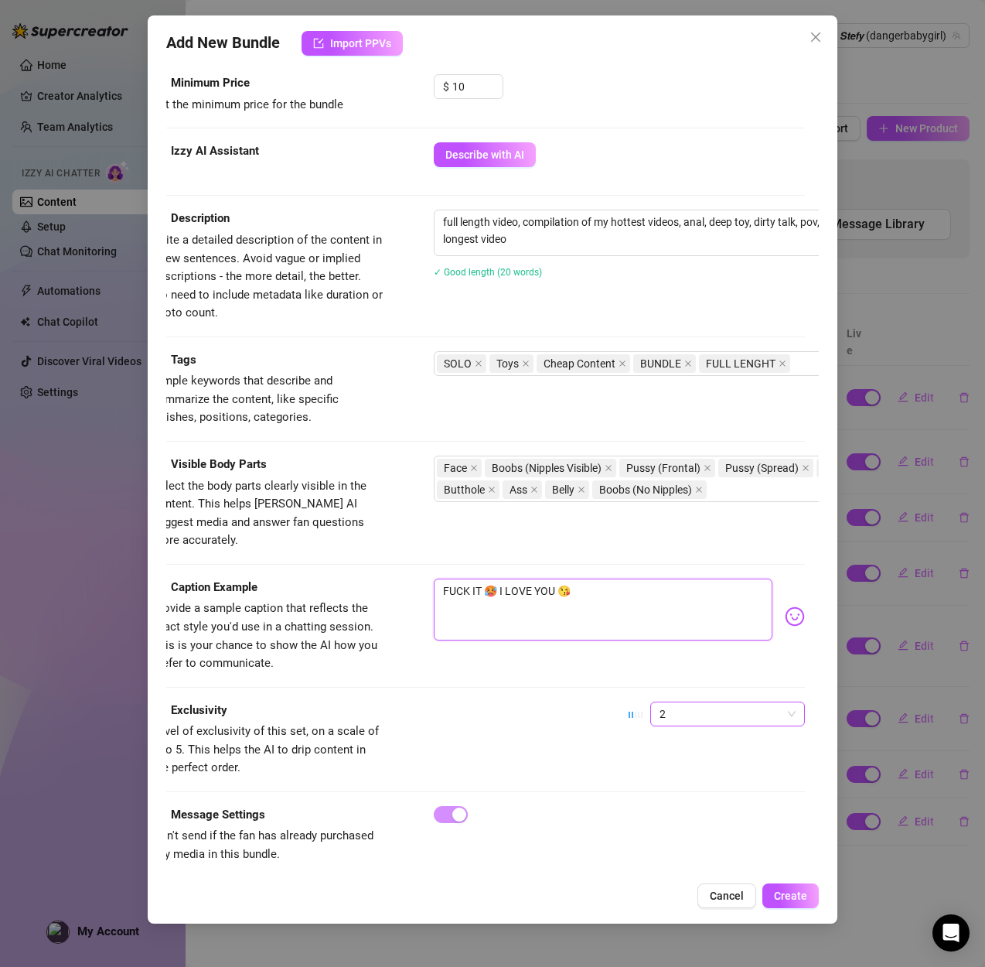
click at [669, 702] on span "2" at bounding box center [728, 713] width 136 height 23
type textarea "FUCK IT 🥵 I LOVE YOU 😘"
click at [669, 702] on span "2" at bounding box center [728, 713] width 136 height 23
click at [786, 889] on span "Create" at bounding box center [790, 895] width 33 height 12
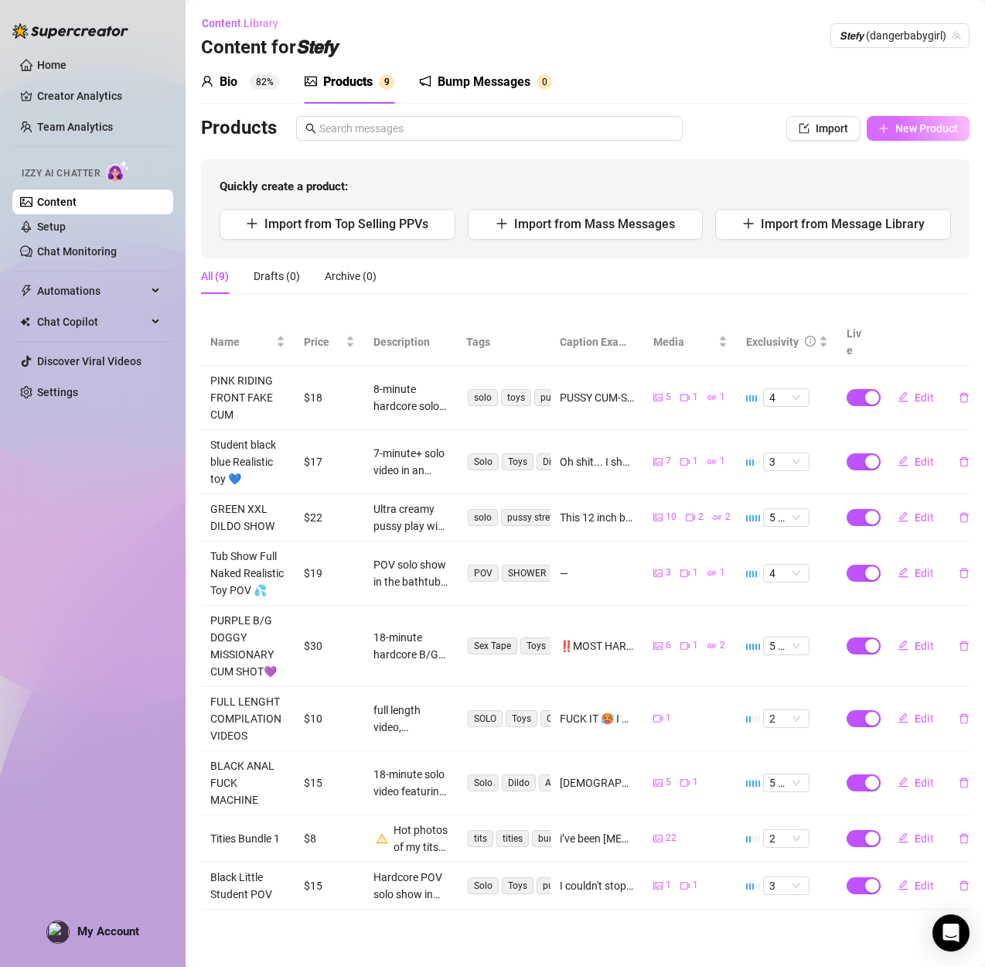
click at [882, 133] on icon "plus" at bounding box center [883, 128] width 11 height 11
type textarea "Type your message here..."
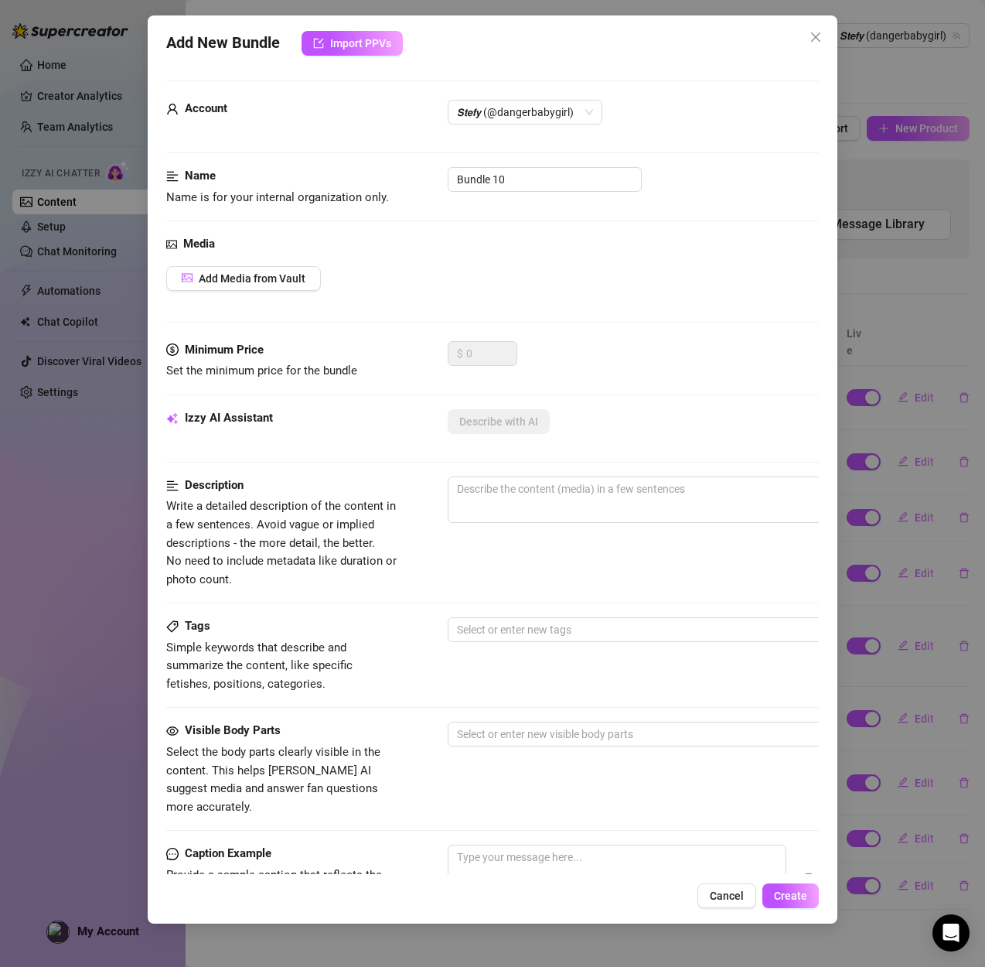
click at [493, 285] on div "Add Media from Vault" at bounding box center [492, 278] width 653 height 25
click at [312, 277] on button "Add Media from Vault" at bounding box center [243, 278] width 155 height 25
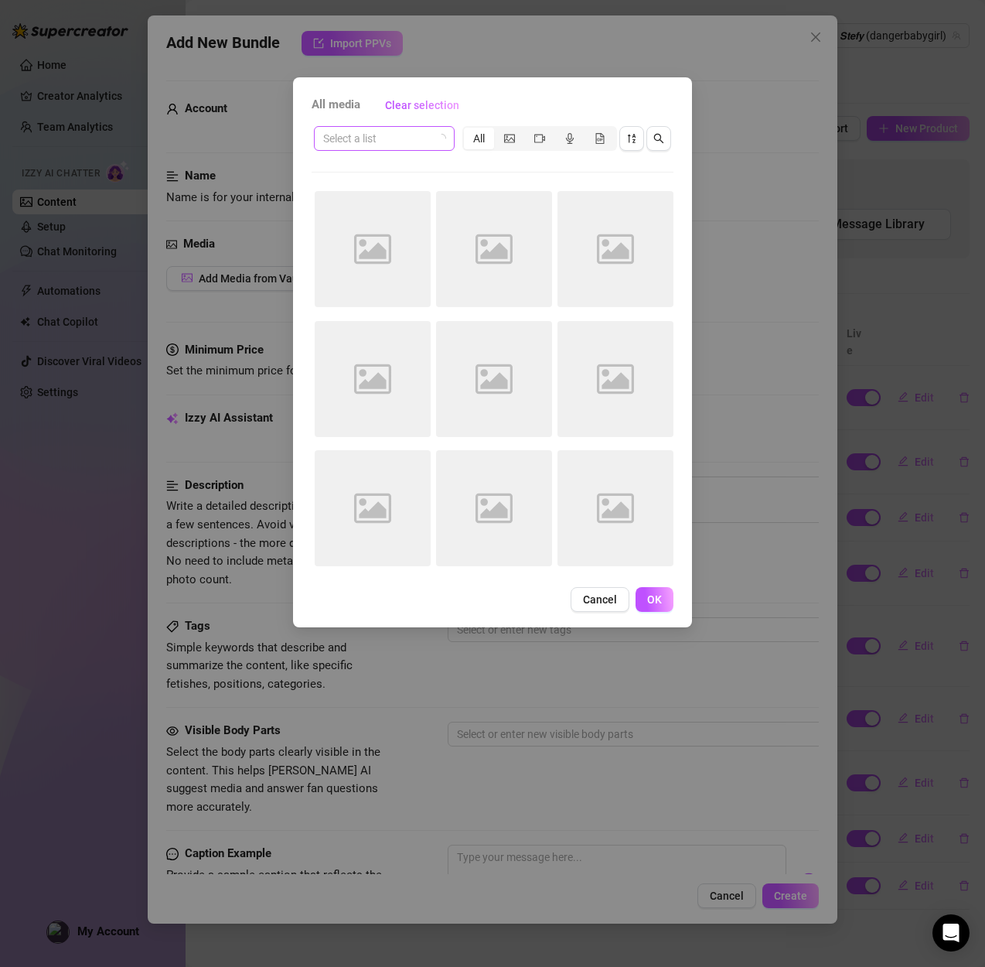
click at [391, 138] on input "search" at bounding box center [377, 138] width 108 height 23
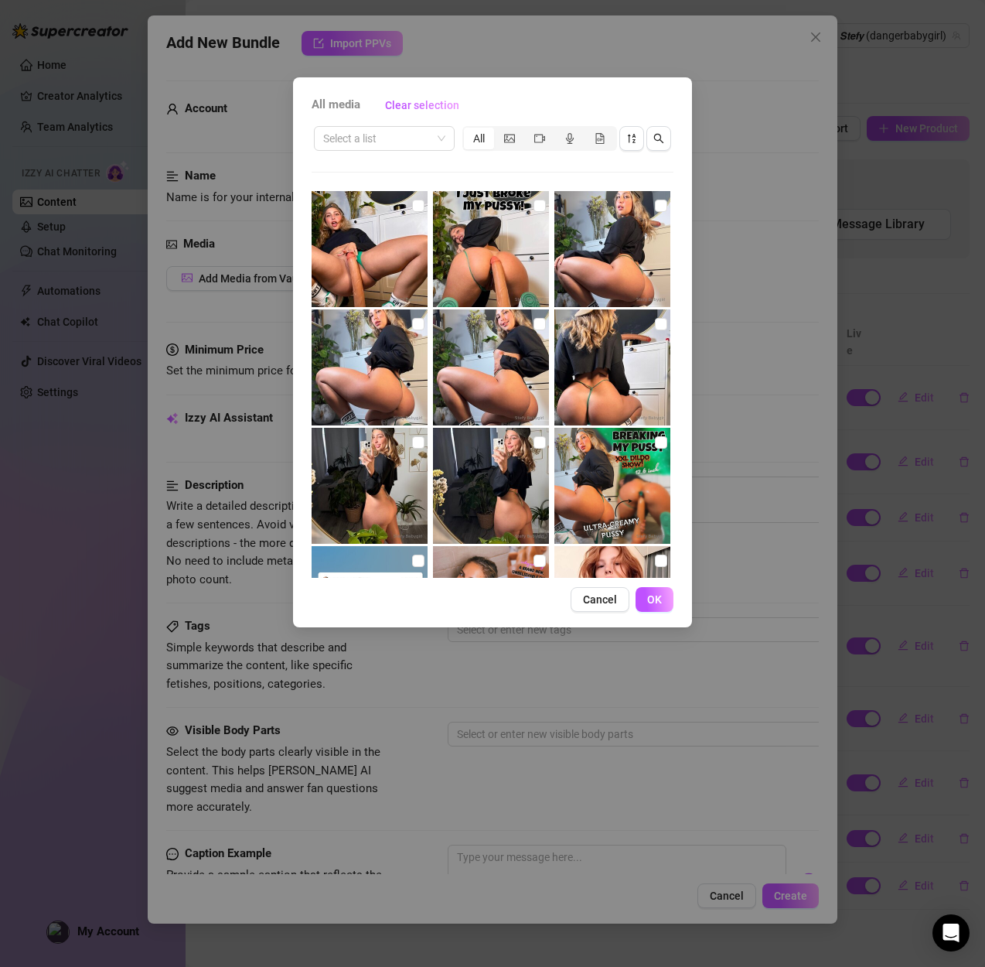
click at [455, 129] on div "Select a list All" at bounding box center [493, 138] width 362 height 29
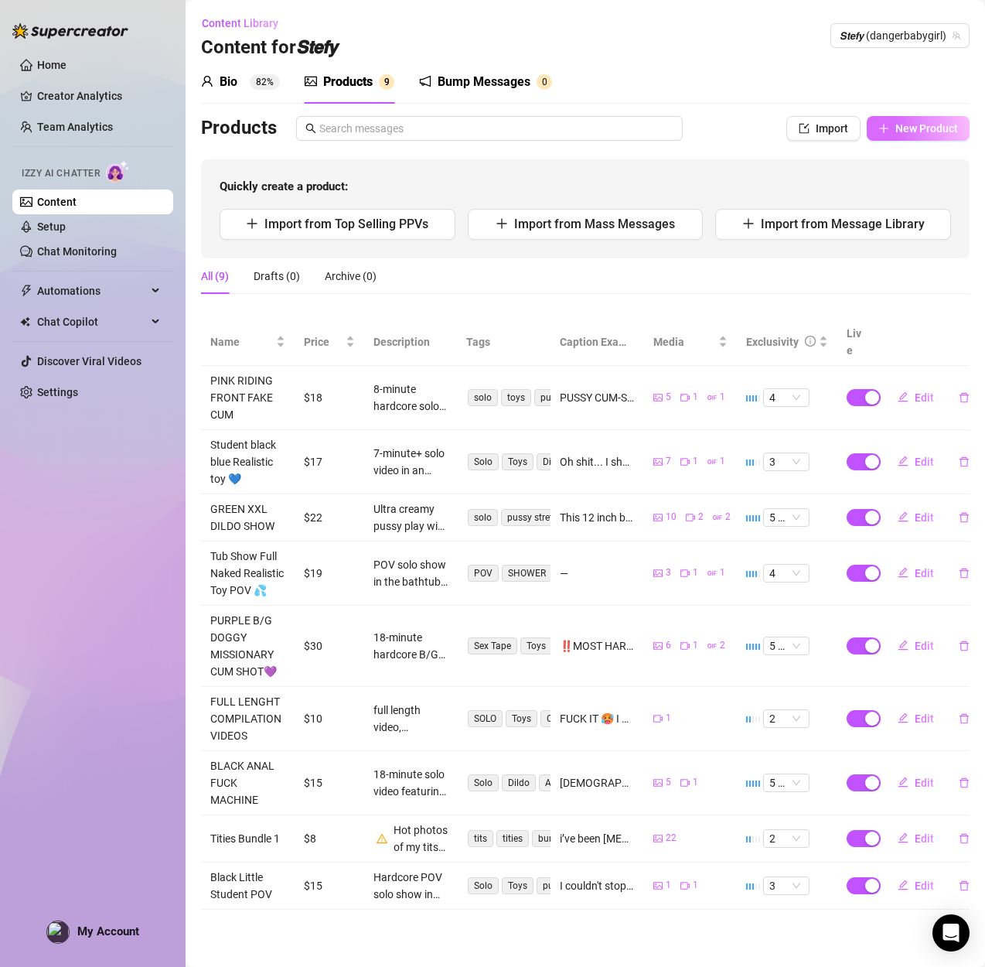
click at [908, 124] on span "New Product" at bounding box center [926, 128] width 63 height 12
type textarea "Type your message here..."
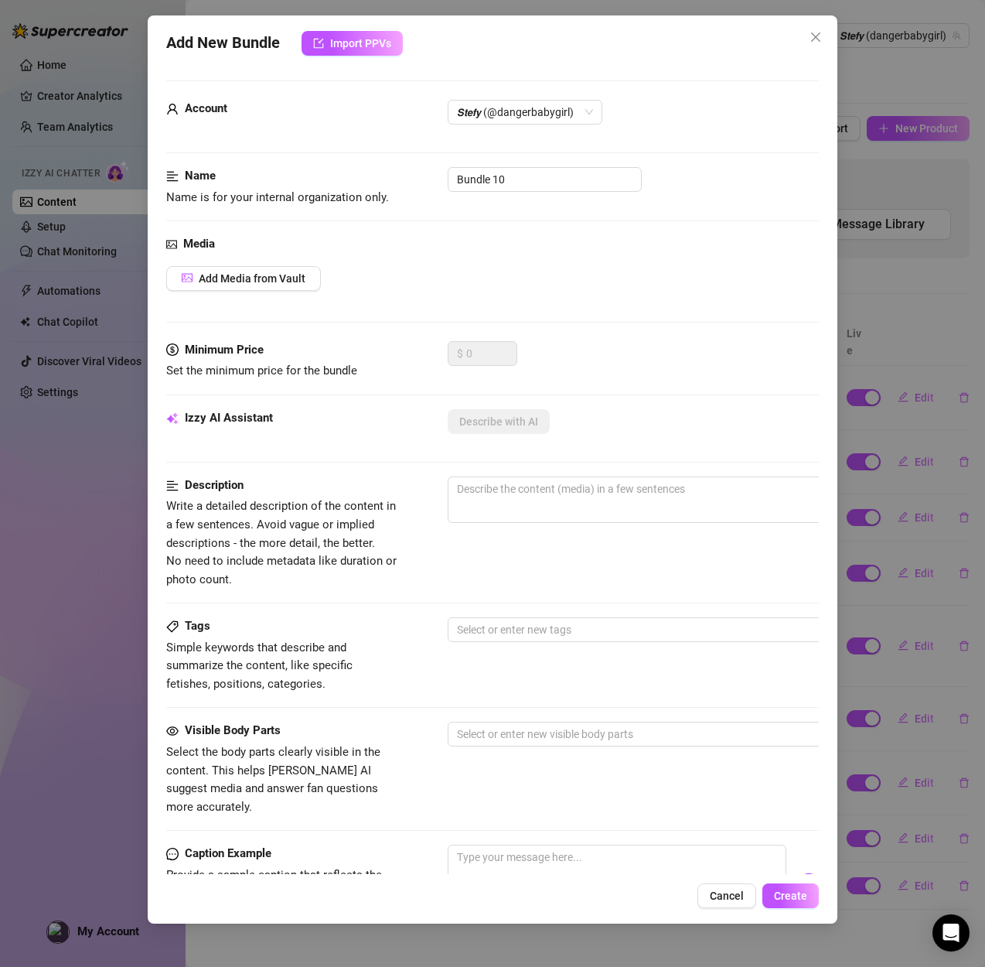
click at [296, 261] on div "Media Add Media from Vault" at bounding box center [492, 288] width 653 height 106
click at [285, 279] on span "Add Media from Vault" at bounding box center [252, 278] width 107 height 12
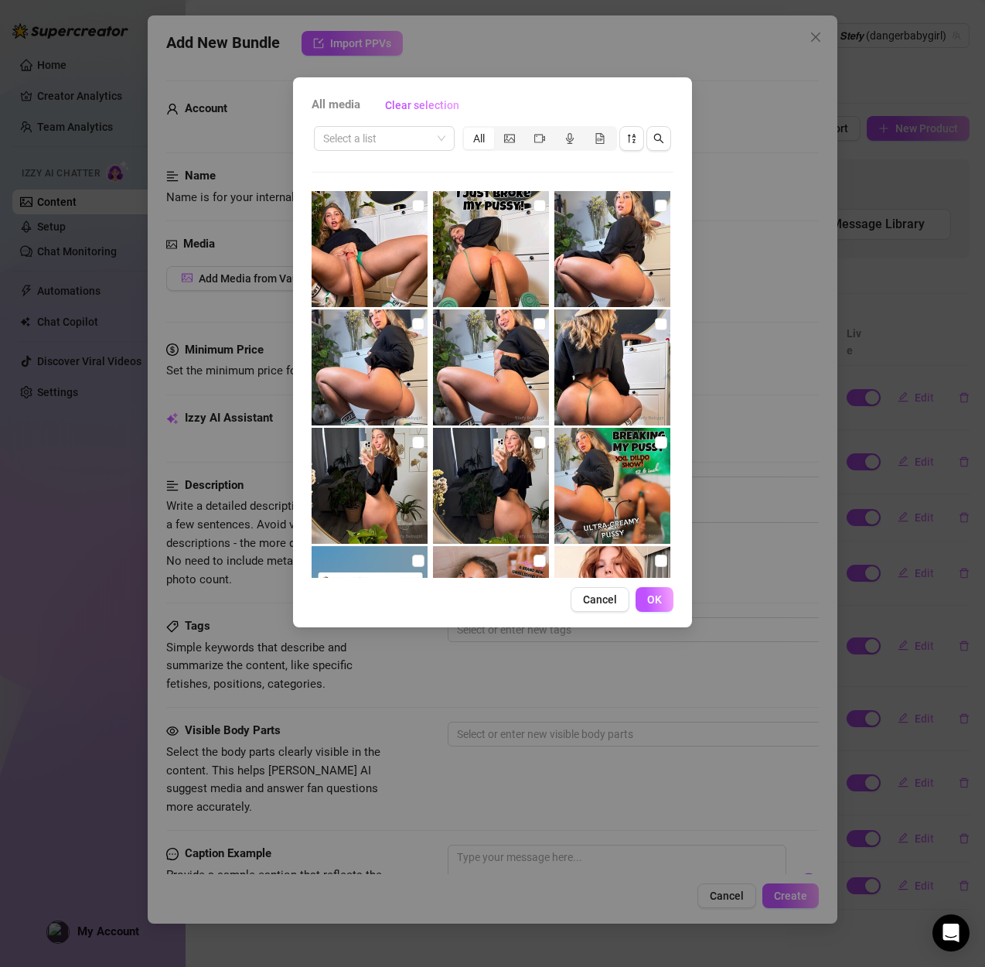
click at [382, 121] on div "All media Clear selection Select a list All Cancel OK" at bounding box center [492, 352] width 399 height 550
click at [384, 135] on input "search" at bounding box center [377, 138] width 108 height 23
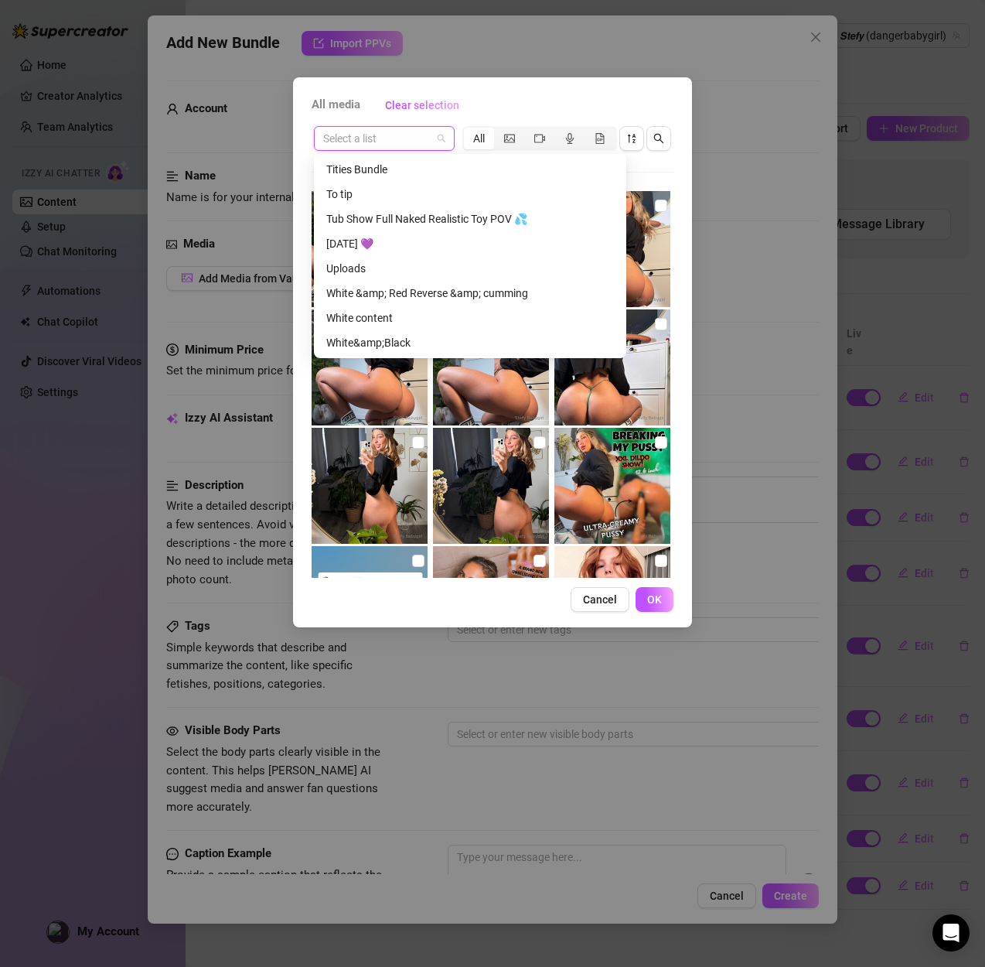
scroll to position [2128, 0]
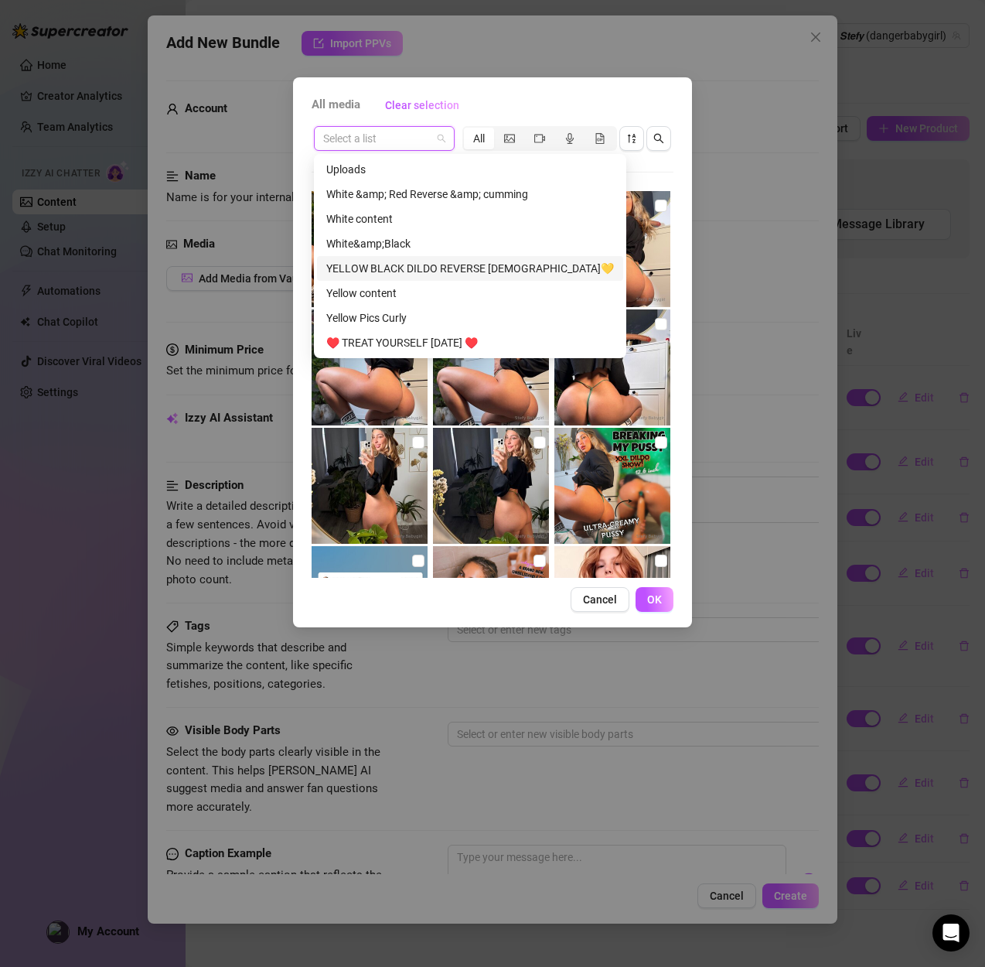
click at [371, 273] on div "YELLOW BLACK DILDO REVERSE MISSIONARY💛" at bounding box center [470, 268] width 288 height 17
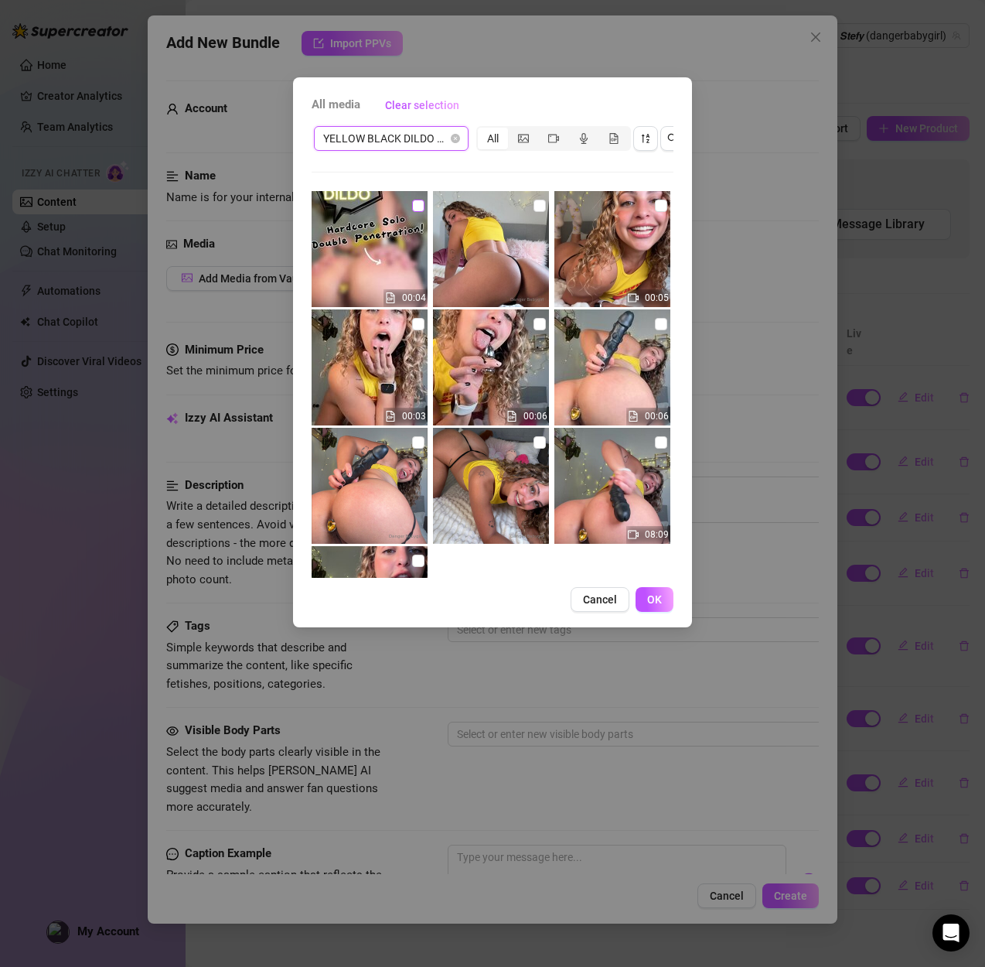
click at [419, 211] on input "checkbox" at bounding box center [418, 206] width 12 height 12
checkbox input "true"
click at [544, 208] on input "checkbox" at bounding box center [540, 206] width 12 height 12
checkbox input "true"
click at [663, 323] on input "checkbox" at bounding box center [661, 324] width 12 height 12
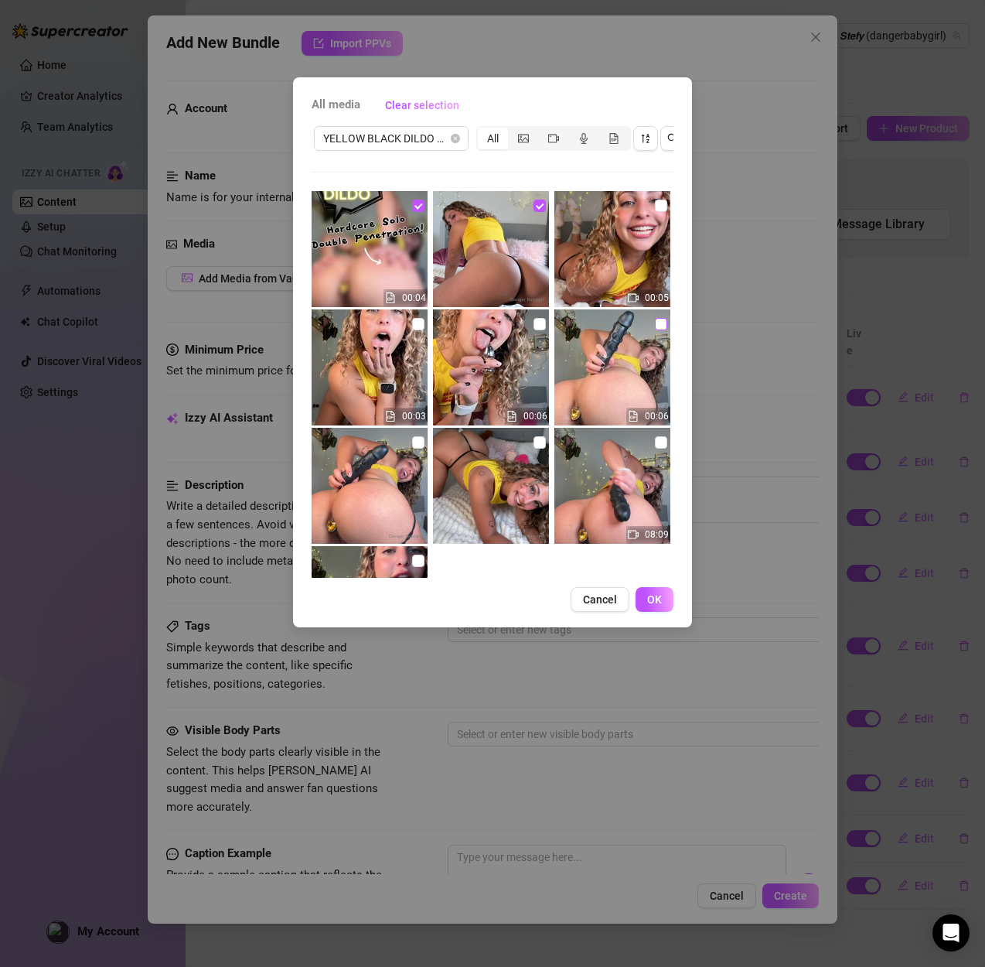
checkbox input "true"
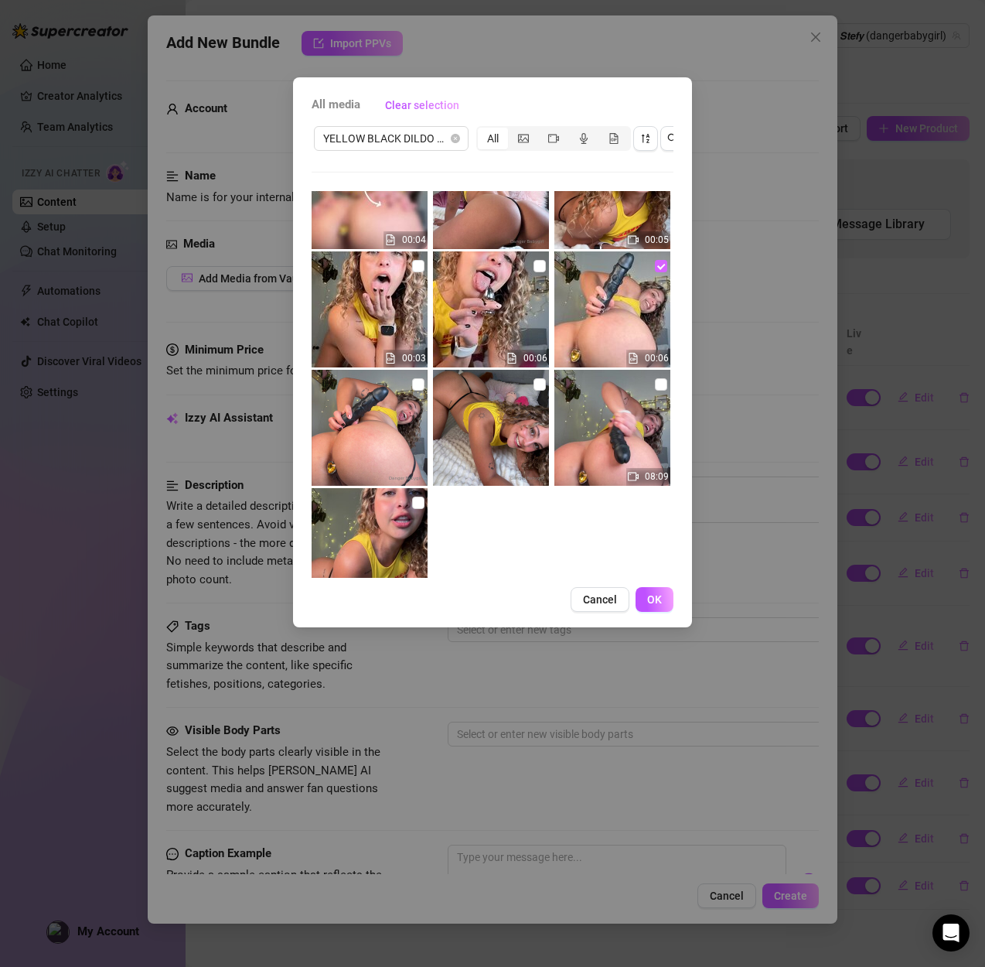
scroll to position [110, 0]
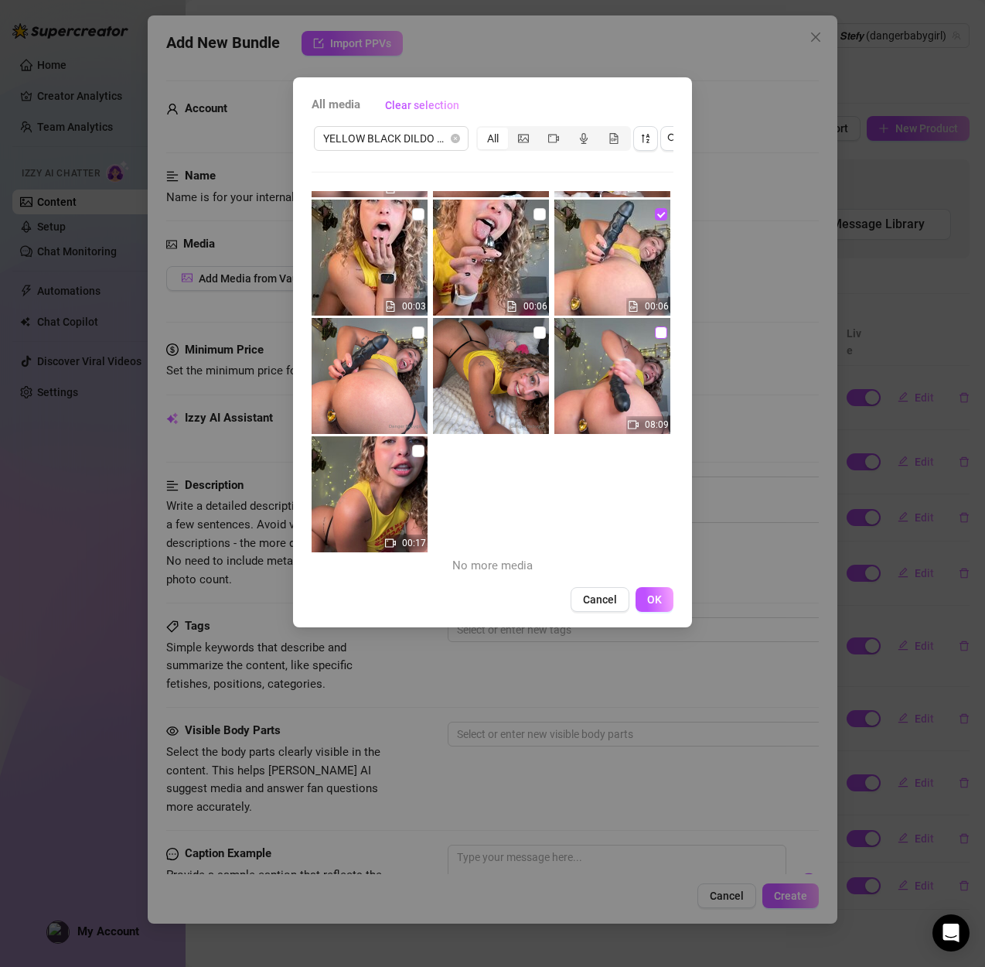
click at [662, 333] on input "checkbox" at bounding box center [661, 332] width 12 height 12
checkbox input "true"
click at [413, 345] on img at bounding box center [370, 376] width 116 height 116
click at [418, 337] on input "checkbox" at bounding box center [418, 332] width 12 height 12
checkbox input "true"
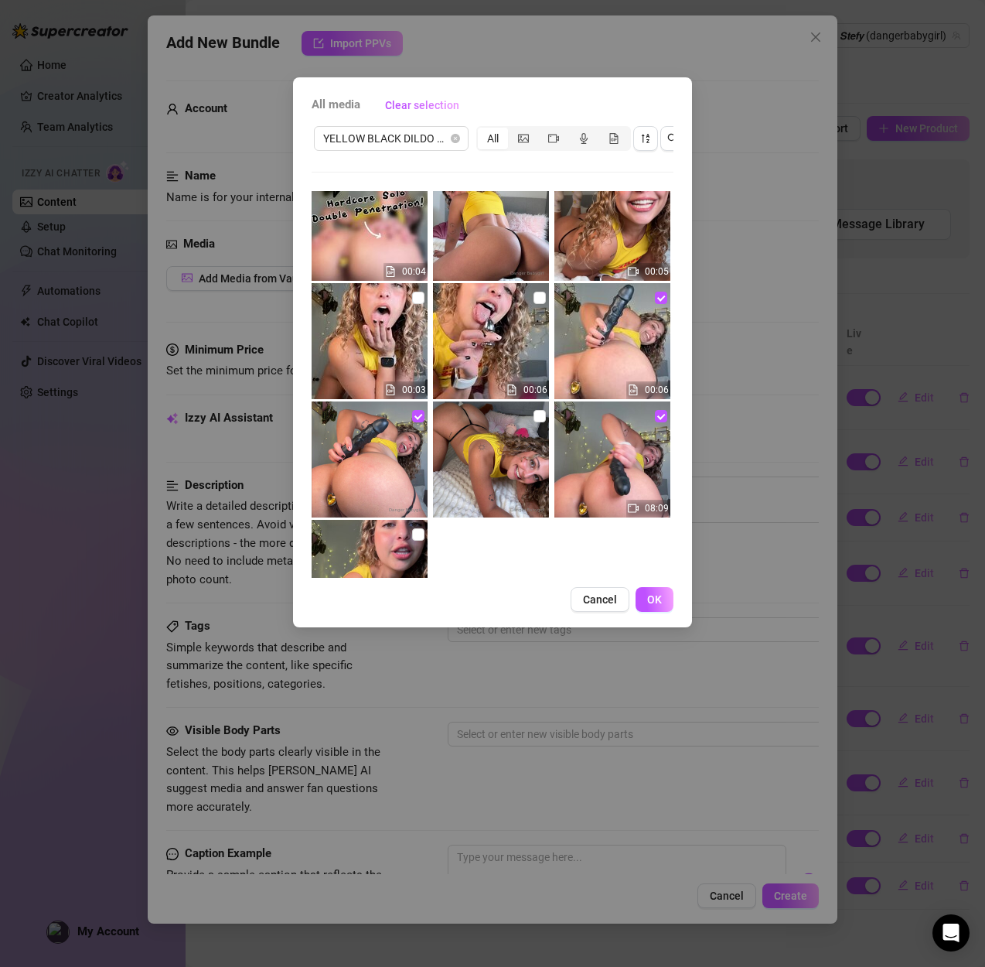
scroll to position [0, 0]
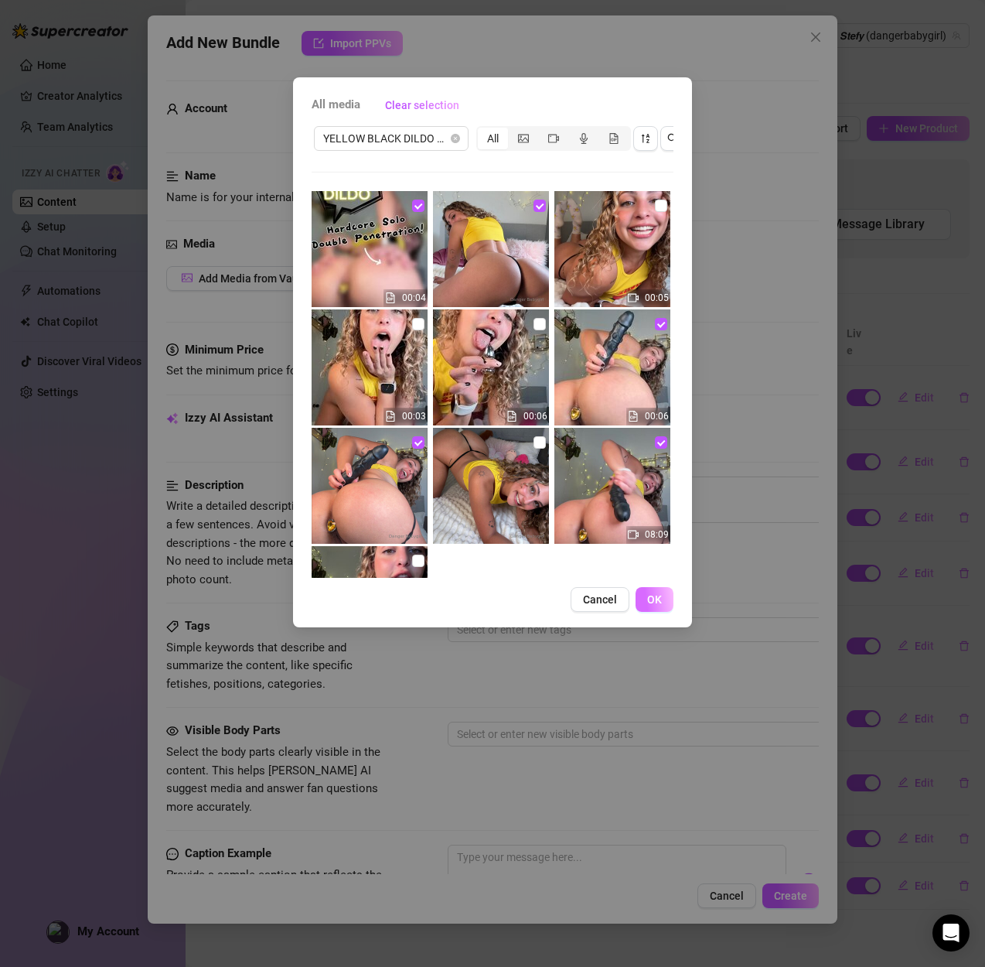
click at [657, 593] on span "OK" at bounding box center [654, 599] width 15 height 12
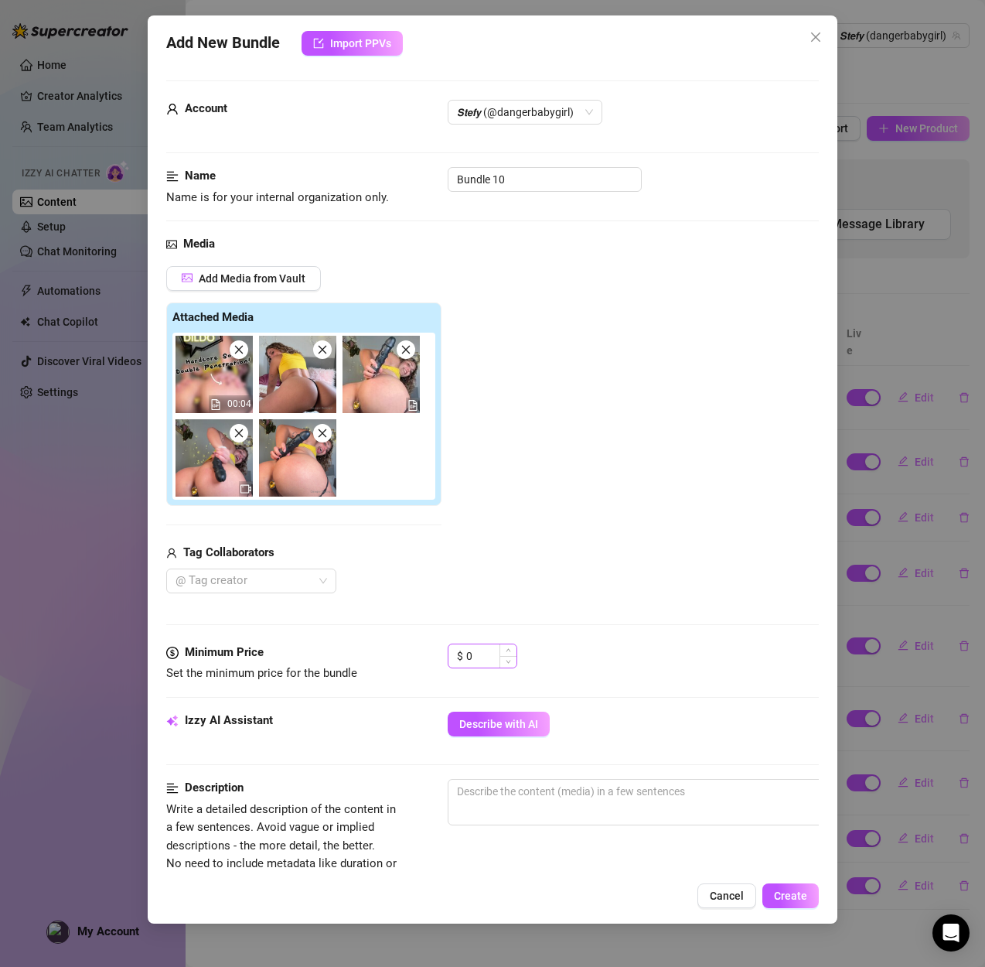
drag, startPoint x: 455, startPoint y: 656, endPoint x: 471, endPoint y: 654, distance: 16.3
click at [455, 656] on div "$ 0" at bounding box center [483, 655] width 70 height 25
click at [471, 654] on input "0" at bounding box center [491, 655] width 50 height 23
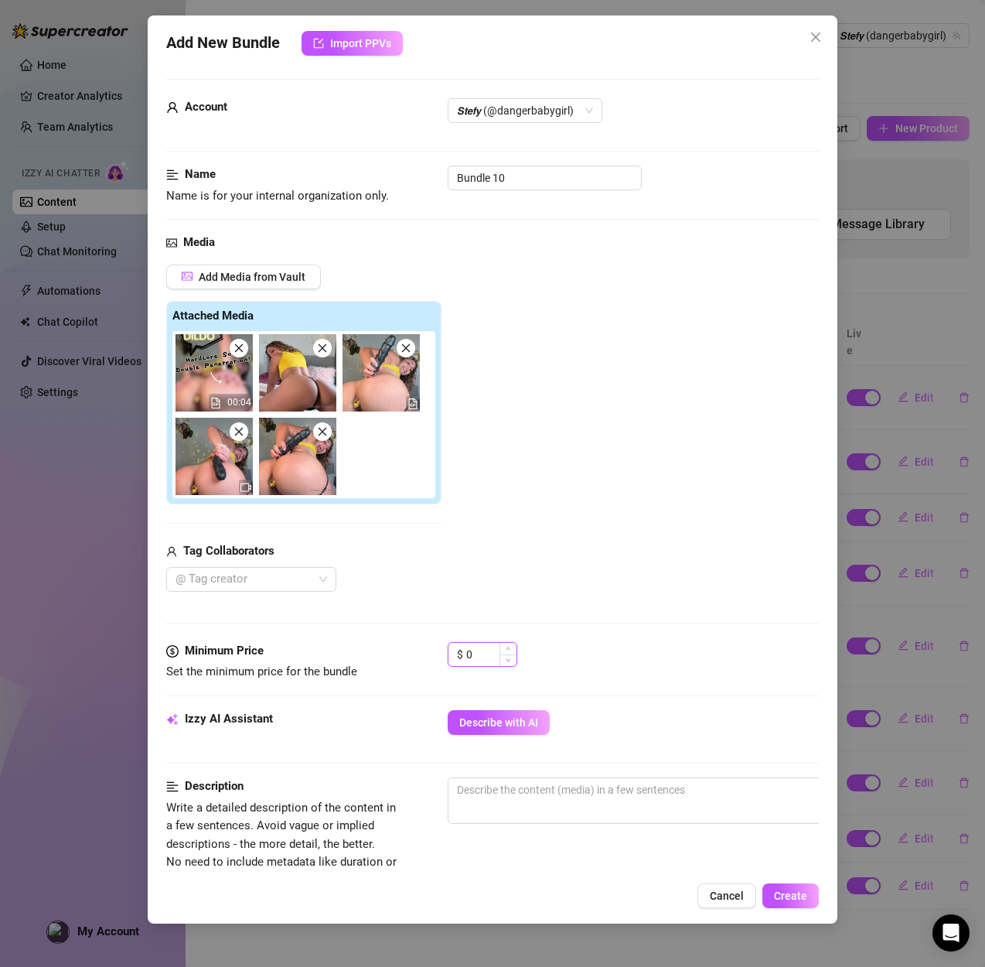
drag, startPoint x: 471, startPoint y: 654, endPoint x: 449, endPoint y: 652, distance: 21.8
click at [449, 652] on div "$ 0" at bounding box center [483, 654] width 70 height 25
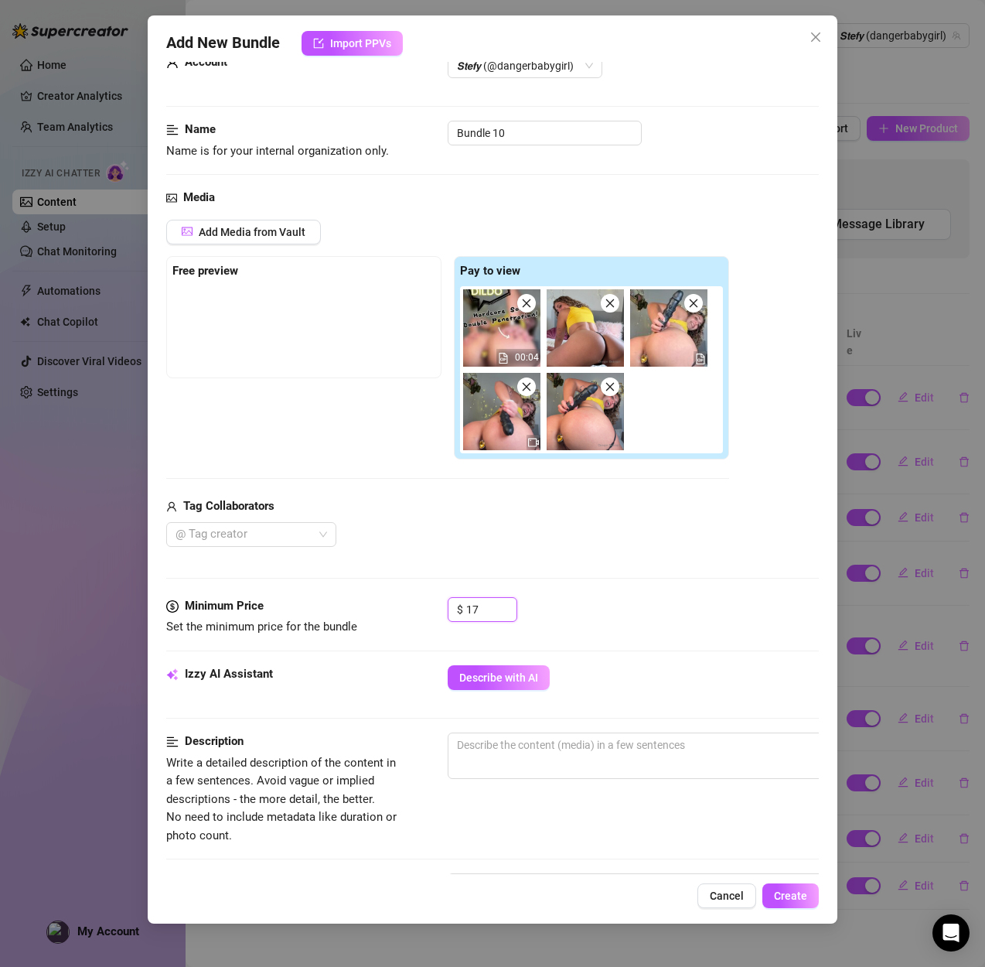
scroll to position [47, 0]
type input "17"
click at [489, 758] on span "0 / 1000" at bounding box center [718, 755] width 541 height 46
click at [494, 749] on textarea at bounding box center [719, 743] width 540 height 23
paste textarea "8-minute solo video featuring me with an extra-thick black super dildo and matc…"
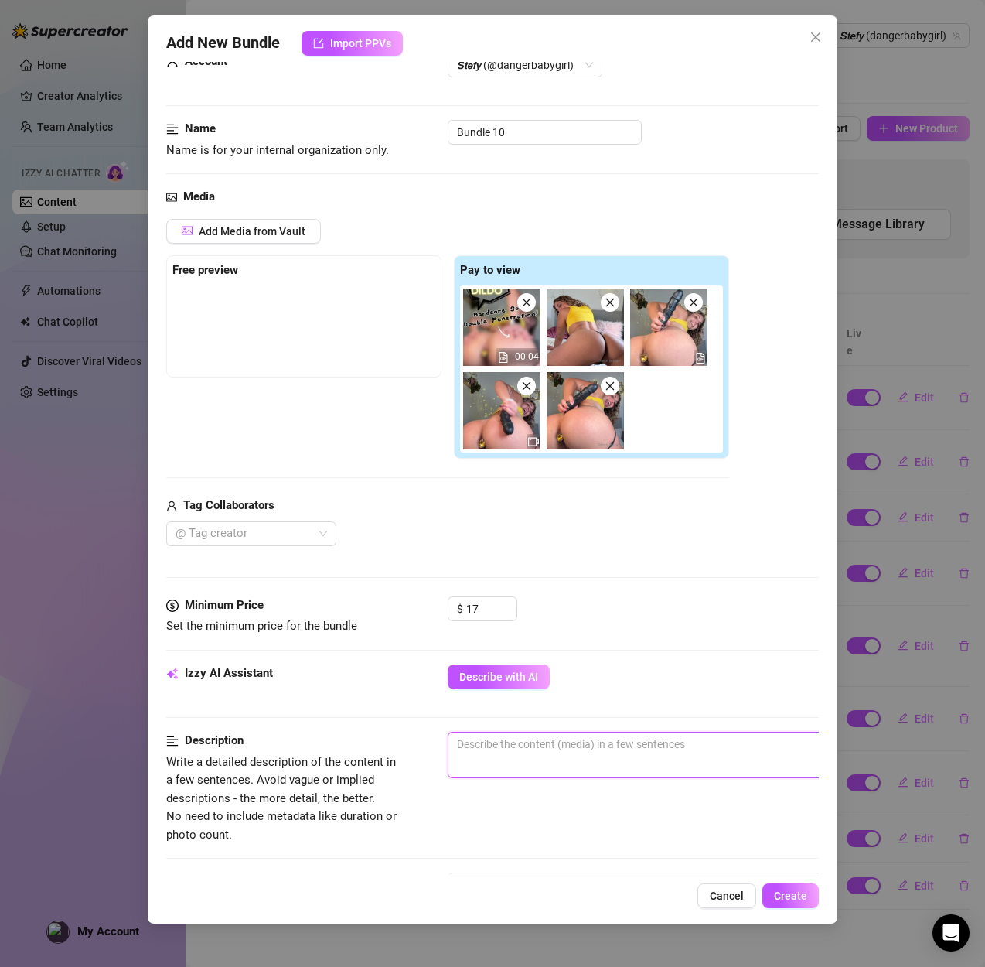
type textarea "8-minute solo video featuring me with an extra-thick black super dildo and matc…"
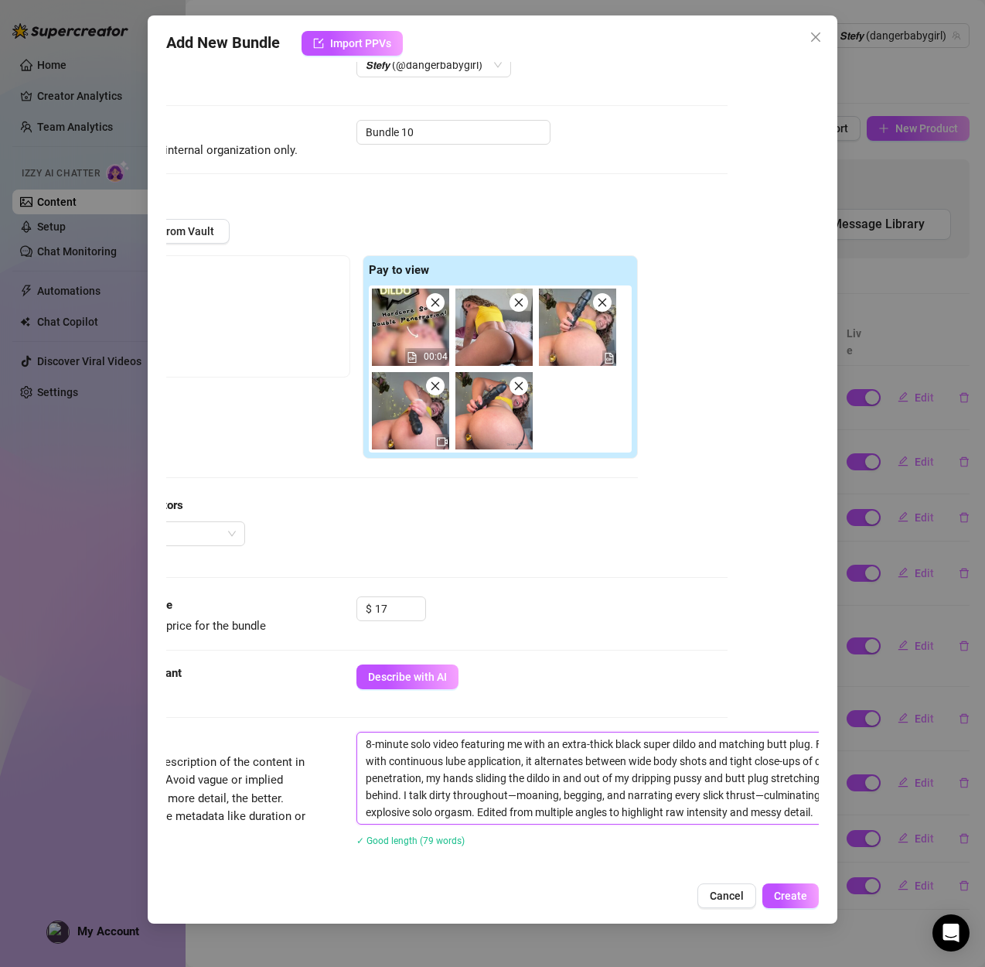
scroll to position [0, 0]
type textarea "8-minute solo video featuring me with an extra-thick black super dildo and matc…"
click at [795, 892] on span "Create" at bounding box center [790, 895] width 33 height 12
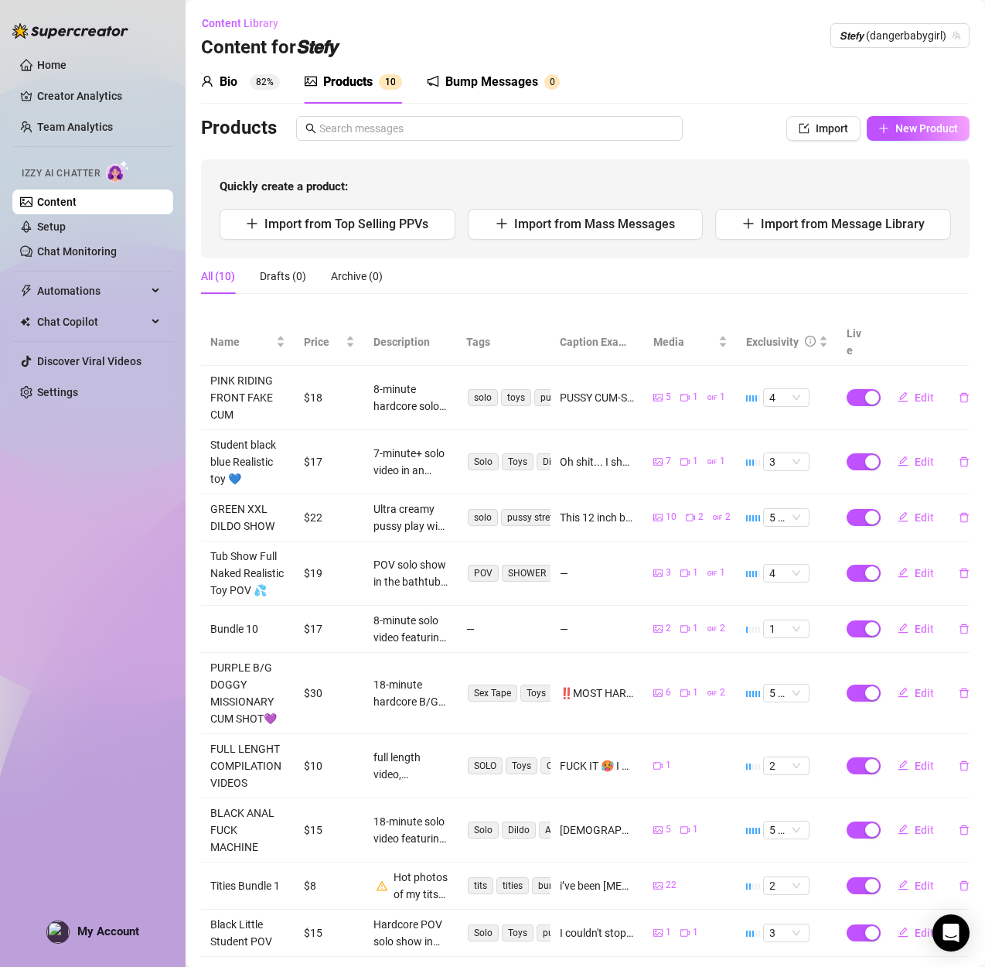
scroll to position [19, 0]
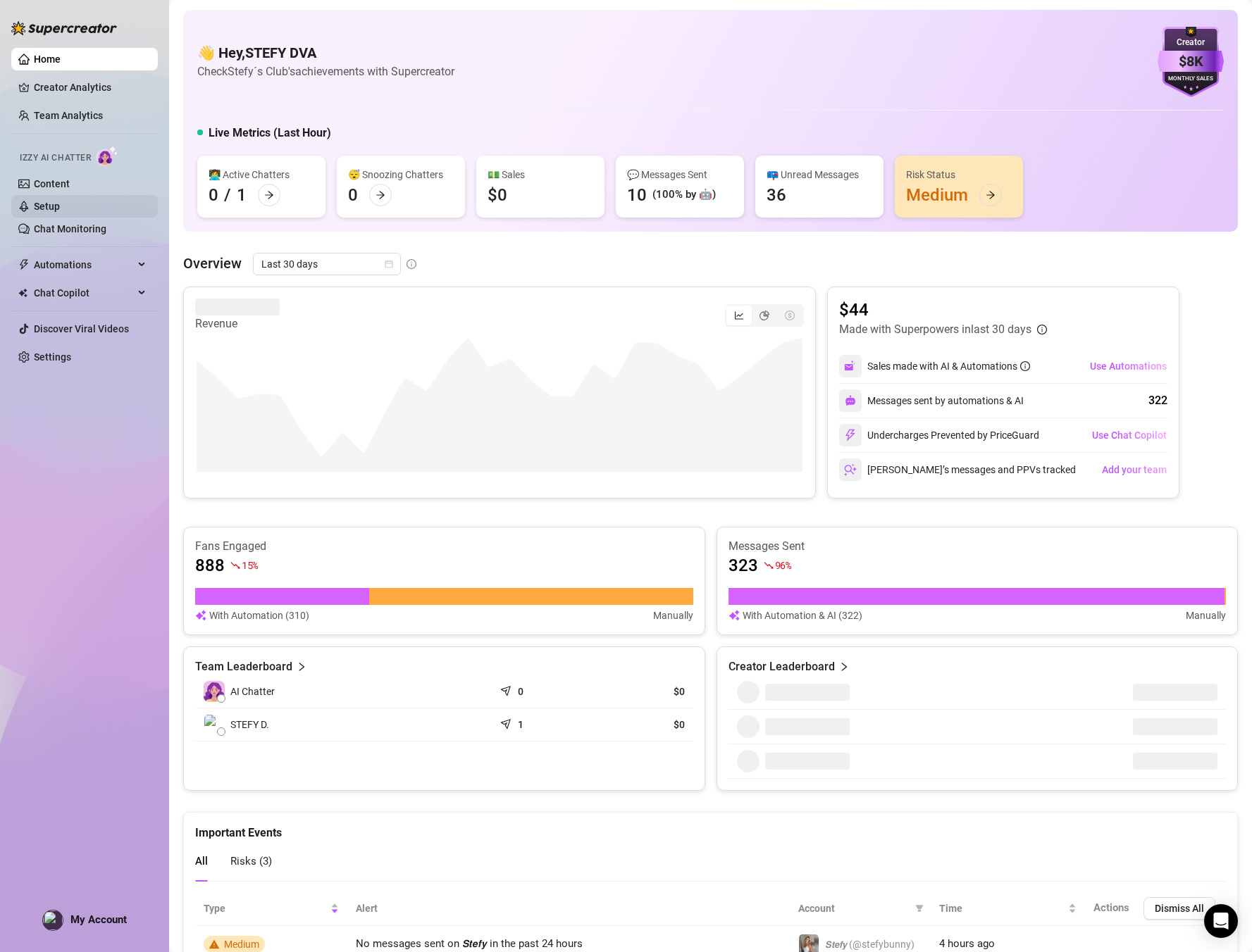
click at [34, 207] on link "Setup" at bounding box center [46, 206] width 26 height 11
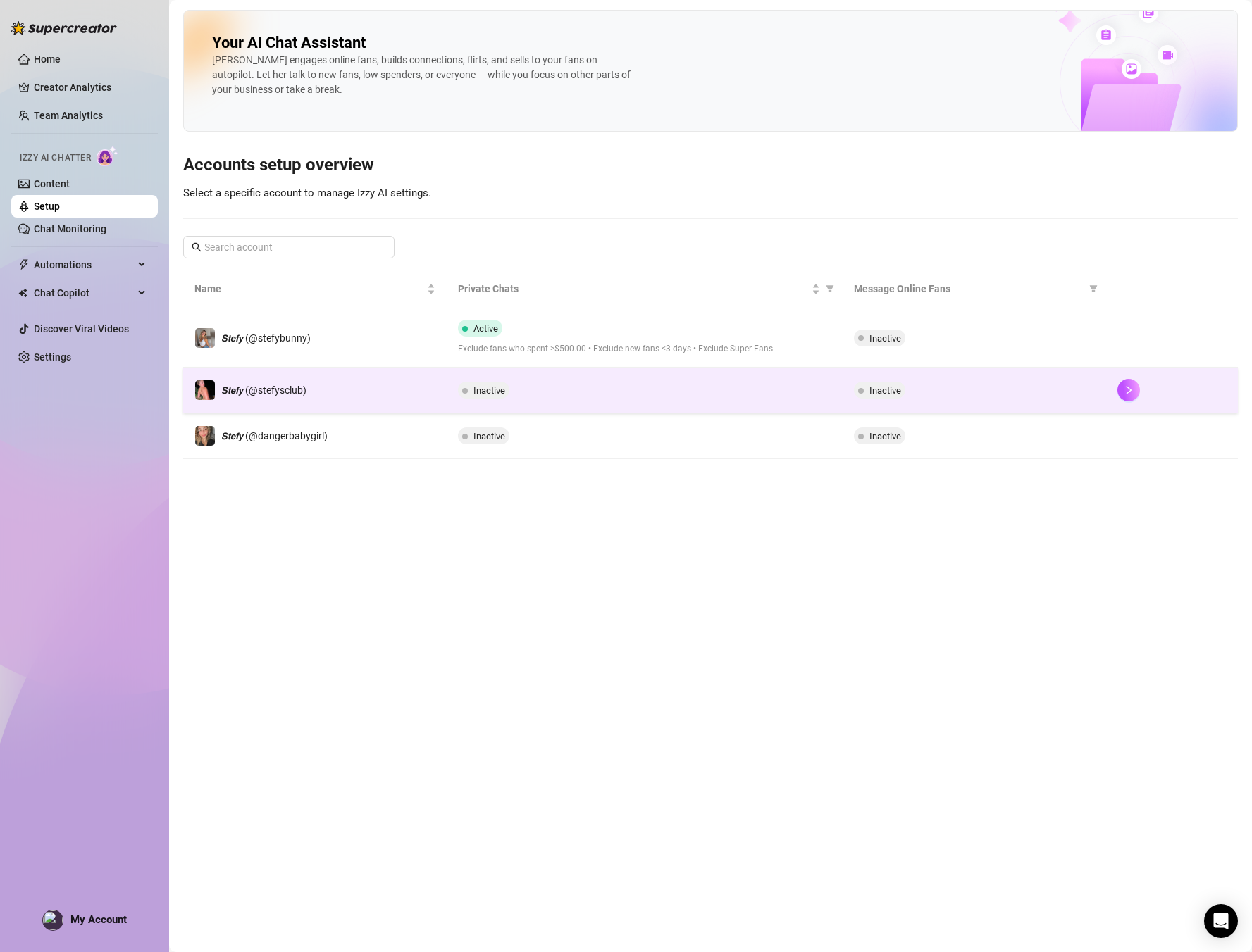
click at [434, 390] on td "𝙎𝙩𝙚𝙛𝙮 (@stefysclub)" at bounding box center [314, 391] width 263 height 46
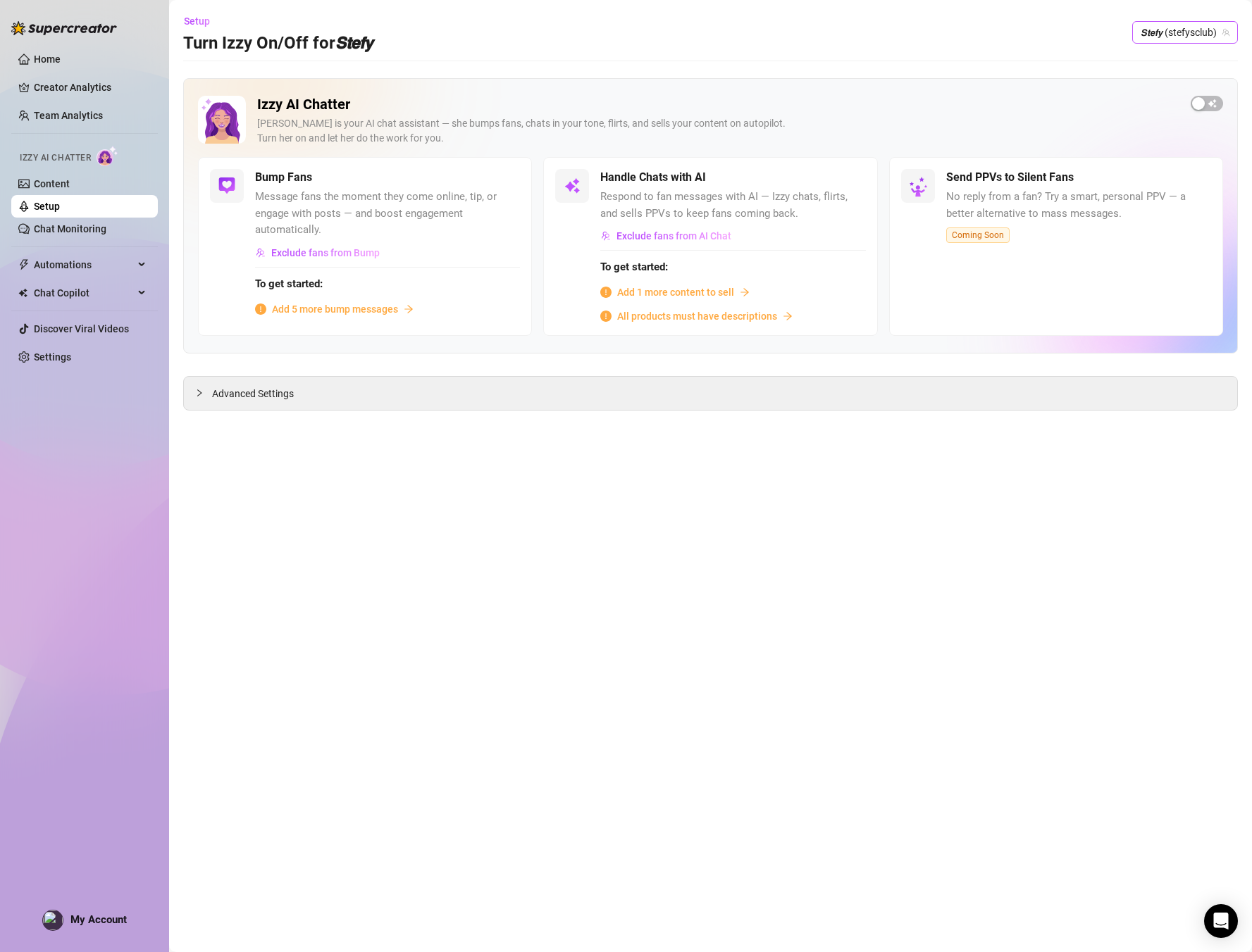
click at [1188, 29] on span "𝙎𝙩𝙚𝙛𝙮 (stefysclub)" at bounding box center [1185, 32] width 88 height 21
click at [1135, 105] on span "𝙎𝙩𝙚𝙛𝙮" at bounding box center [1137, 109] width 22 height 15
click at [659, 289] on span "Add 2 more content to sell" at bounding box center [675, 292] width 117 height 15
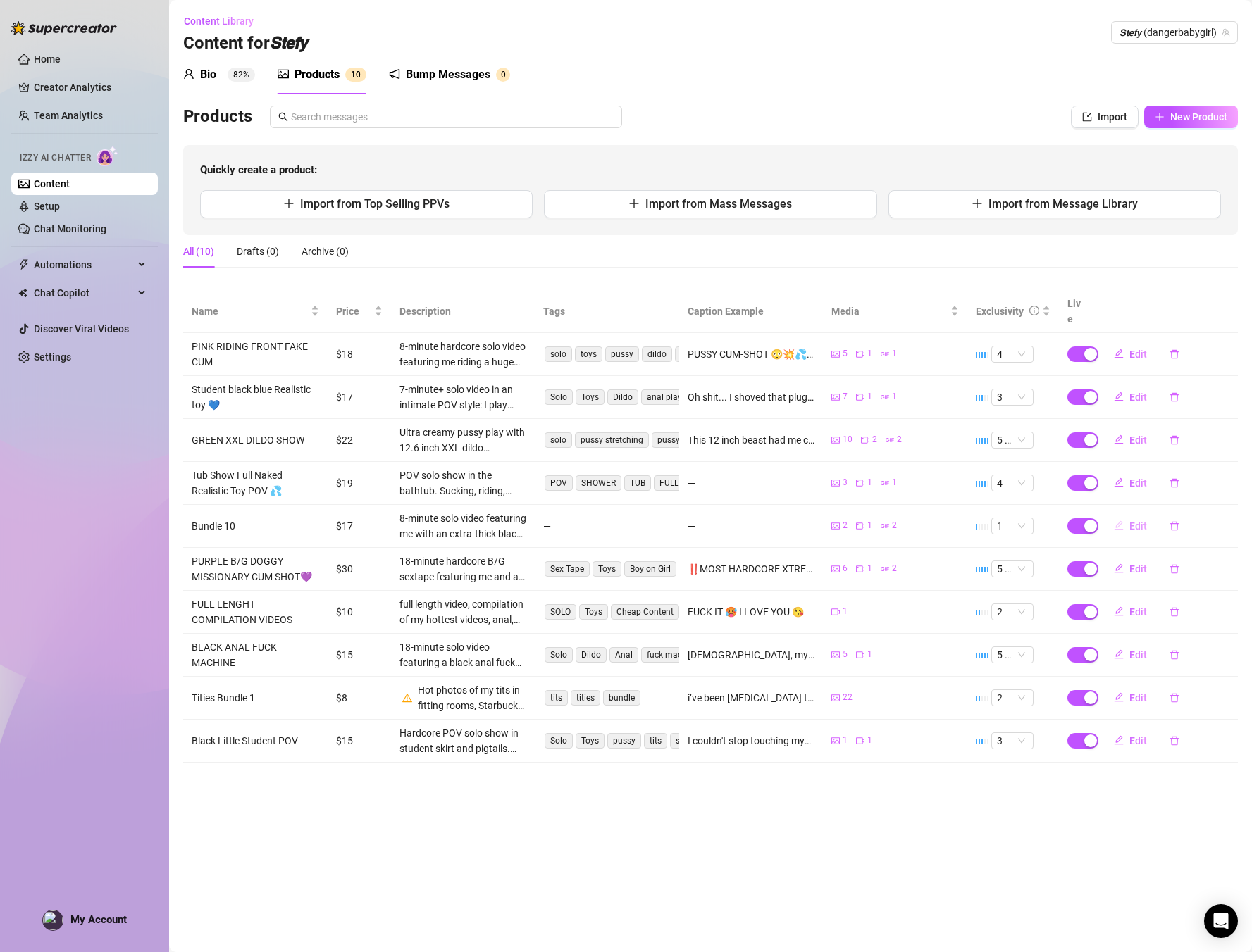
click at [1125, 515] on button "Edit" at bounding box center [1130, 526] width 56 height 23
type textarea "Type your message here..."
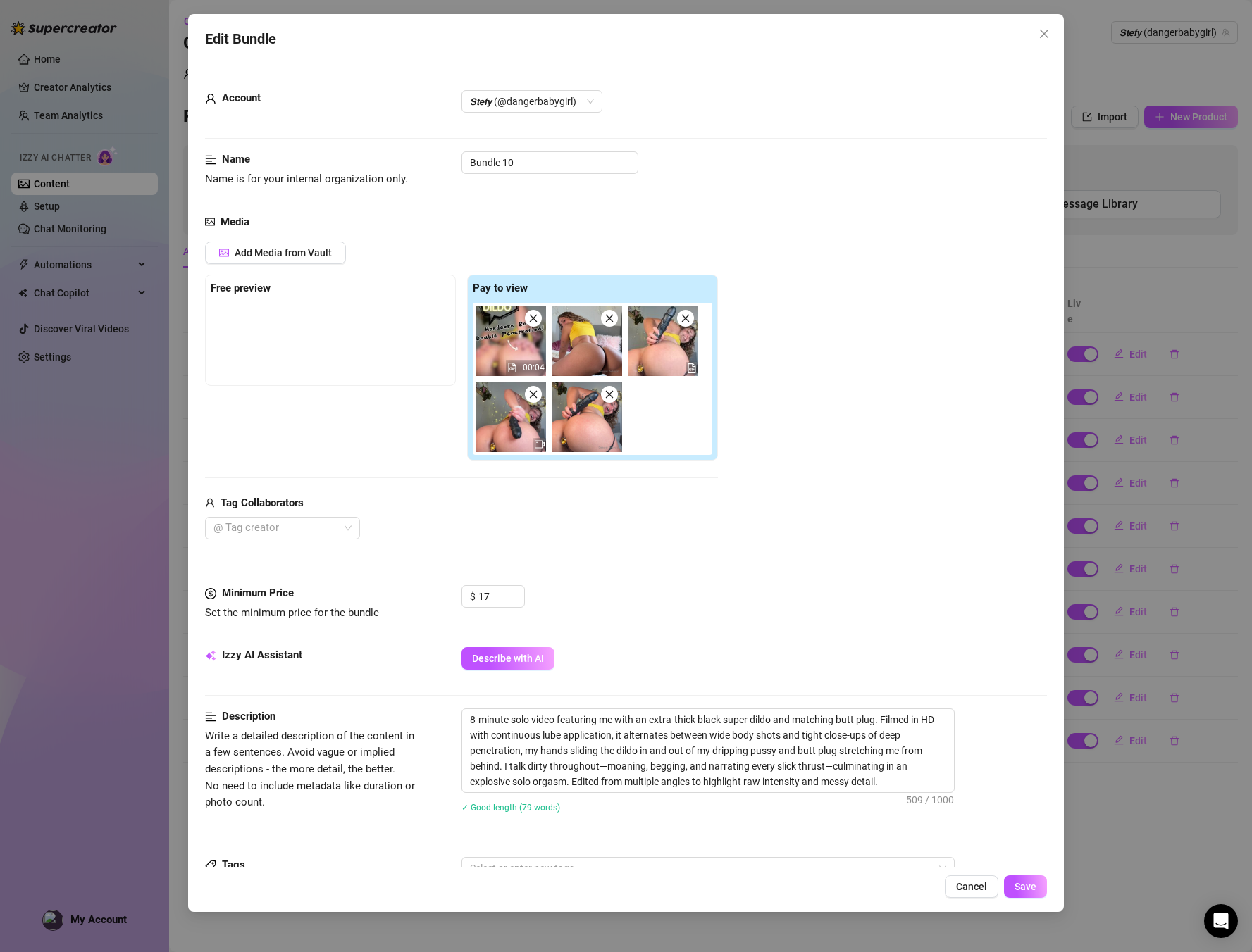
scroll to position [2, 0]
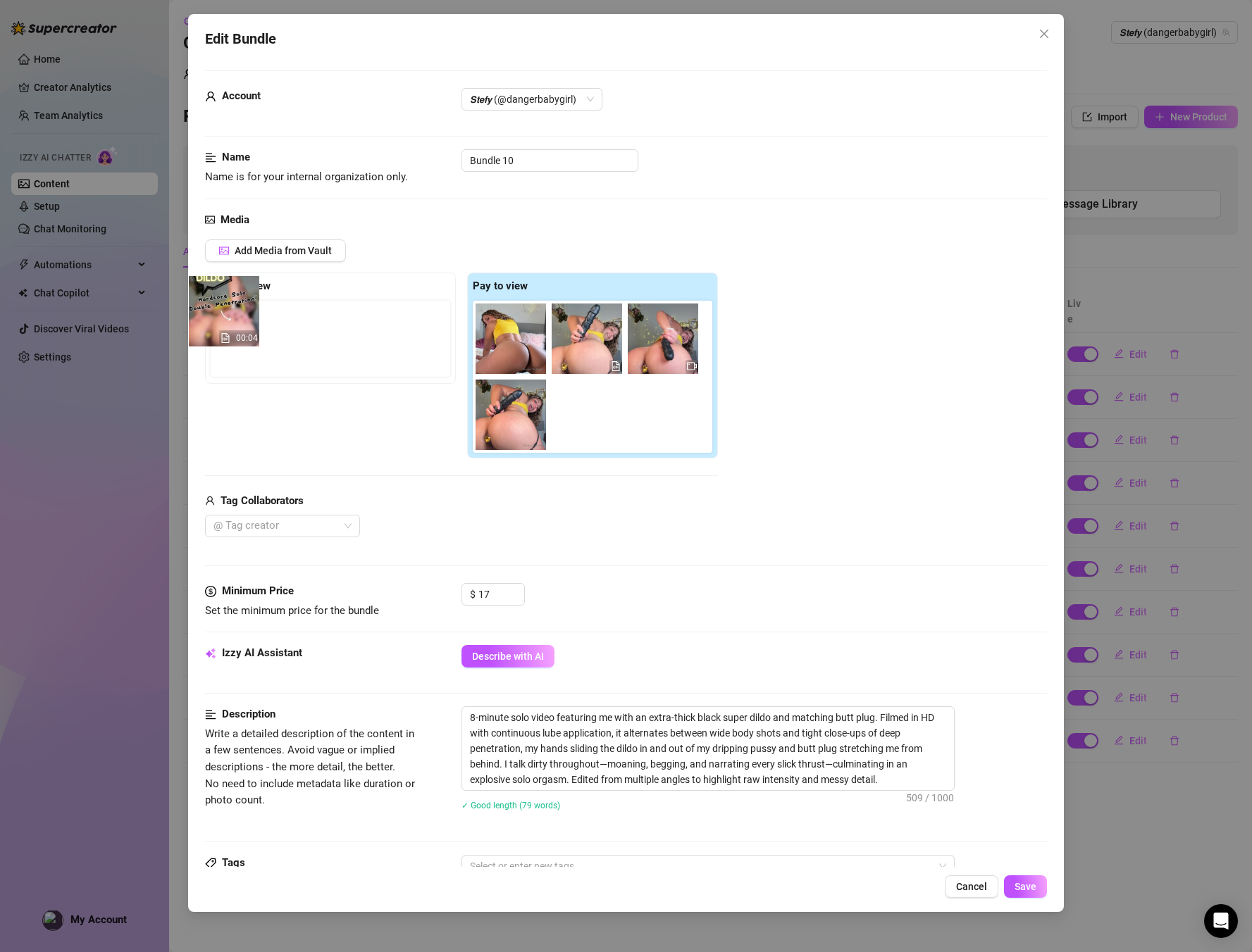
drag, startPoint x: 504, startPoint y: 353, endPoint x: 212, endPoint y: 312, distance: 294.9
click at [212, 312] on div "Free preview Pay to view 00:04" at bounding box center [461, 365] width 513 height 186
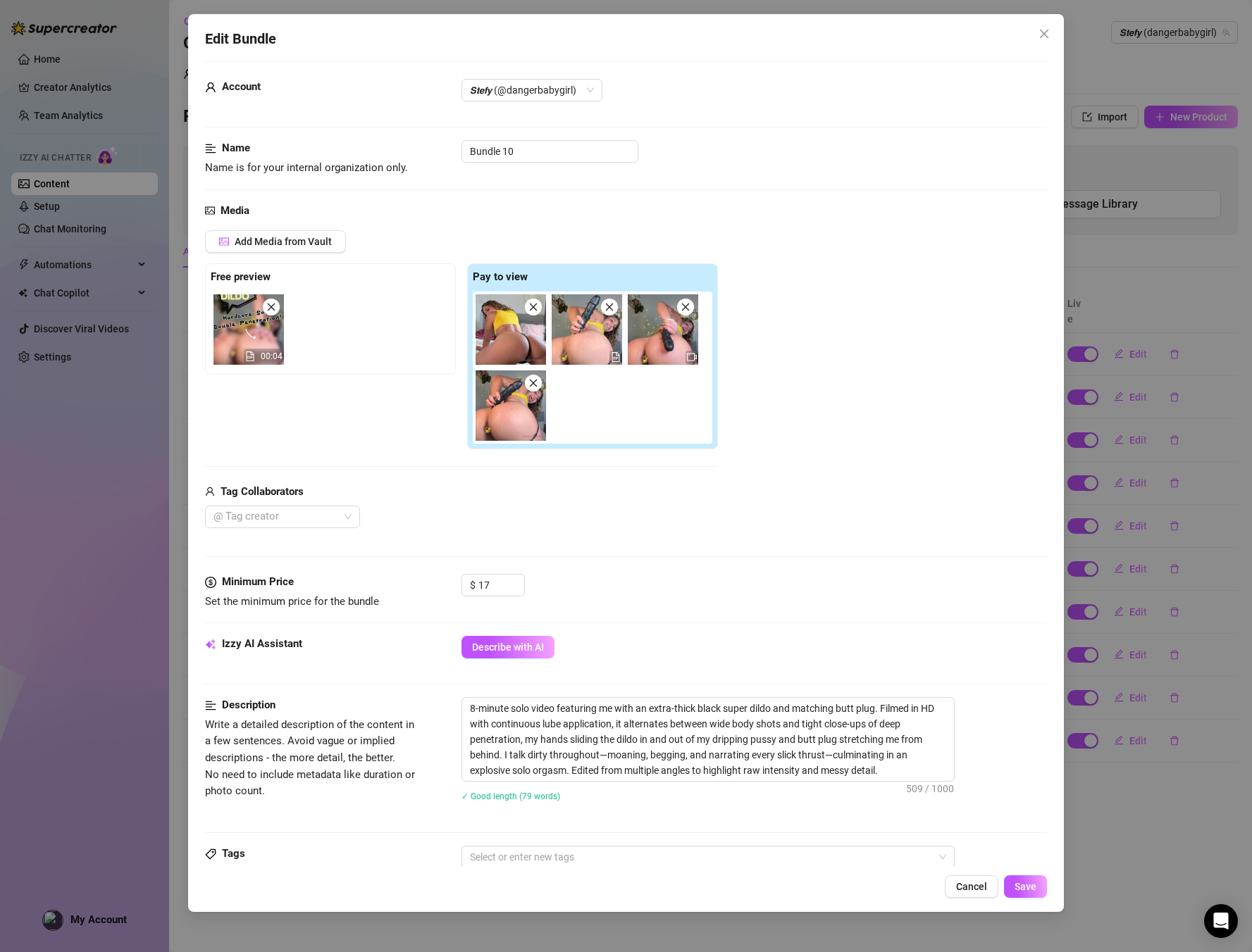
scroll to position [15, 0]
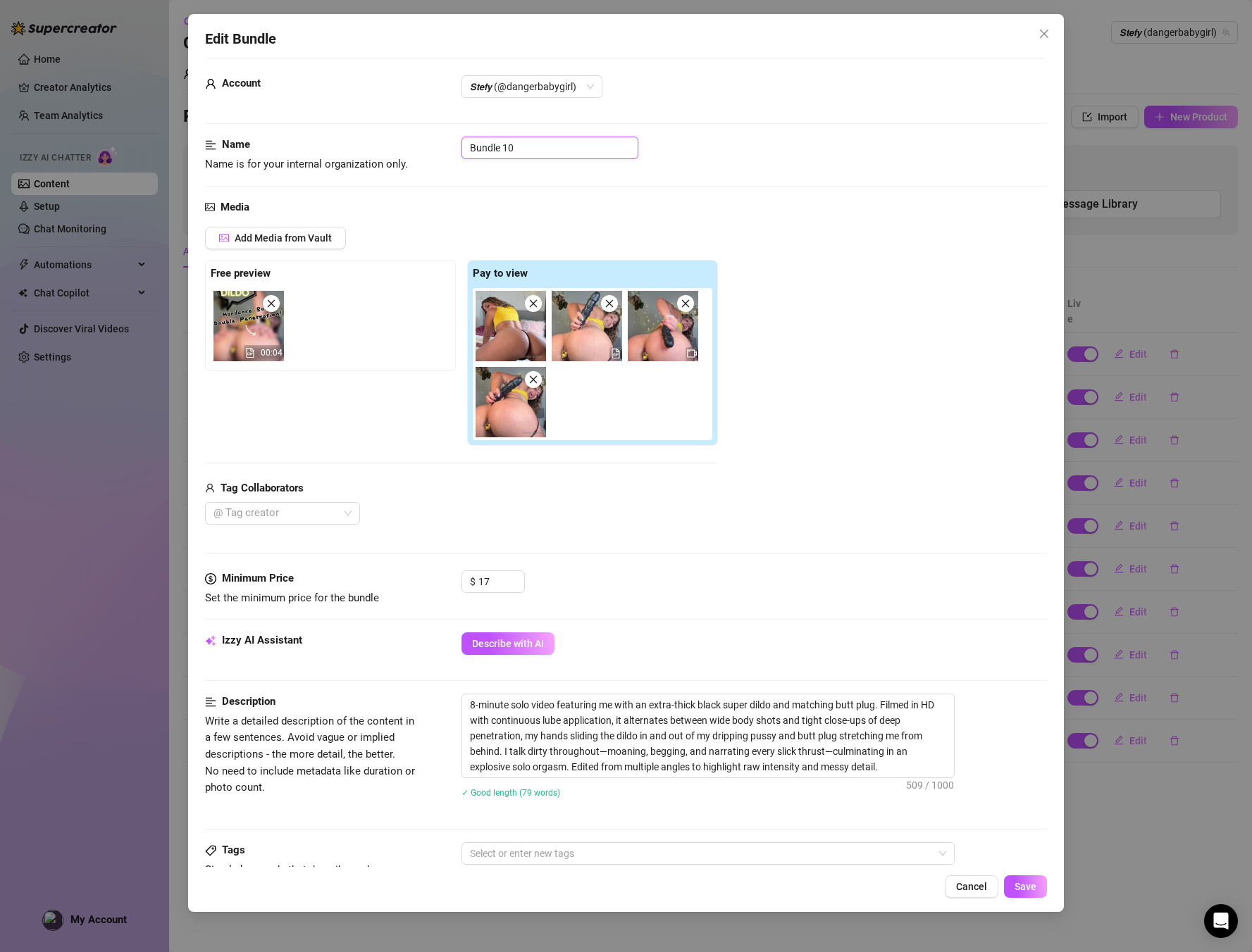
drag, startPoint x: 517, startPoint y: 148, endPoint x: 572, endPoint y: 148, distance: 55.0
click at [518, 148] on input "Bundle 10" at bounding box center [550, 148] width 177 height 23
drag, startPoint x: 529, startPoint y: 142, endPoint x: 467, endPoint y: 135, distance: 62.4
click at [467, 135] on form "Account 𝙎𝙩𝙚𝙛𝙮 (@dangerbabygirl) Name Name is for your internal organization onl…" at bounding box center [626, 696] width 843 height 1278
paste input "YELLOW BLACK DILDO REVERSE [DEMOGRAPHIC_DATA]"
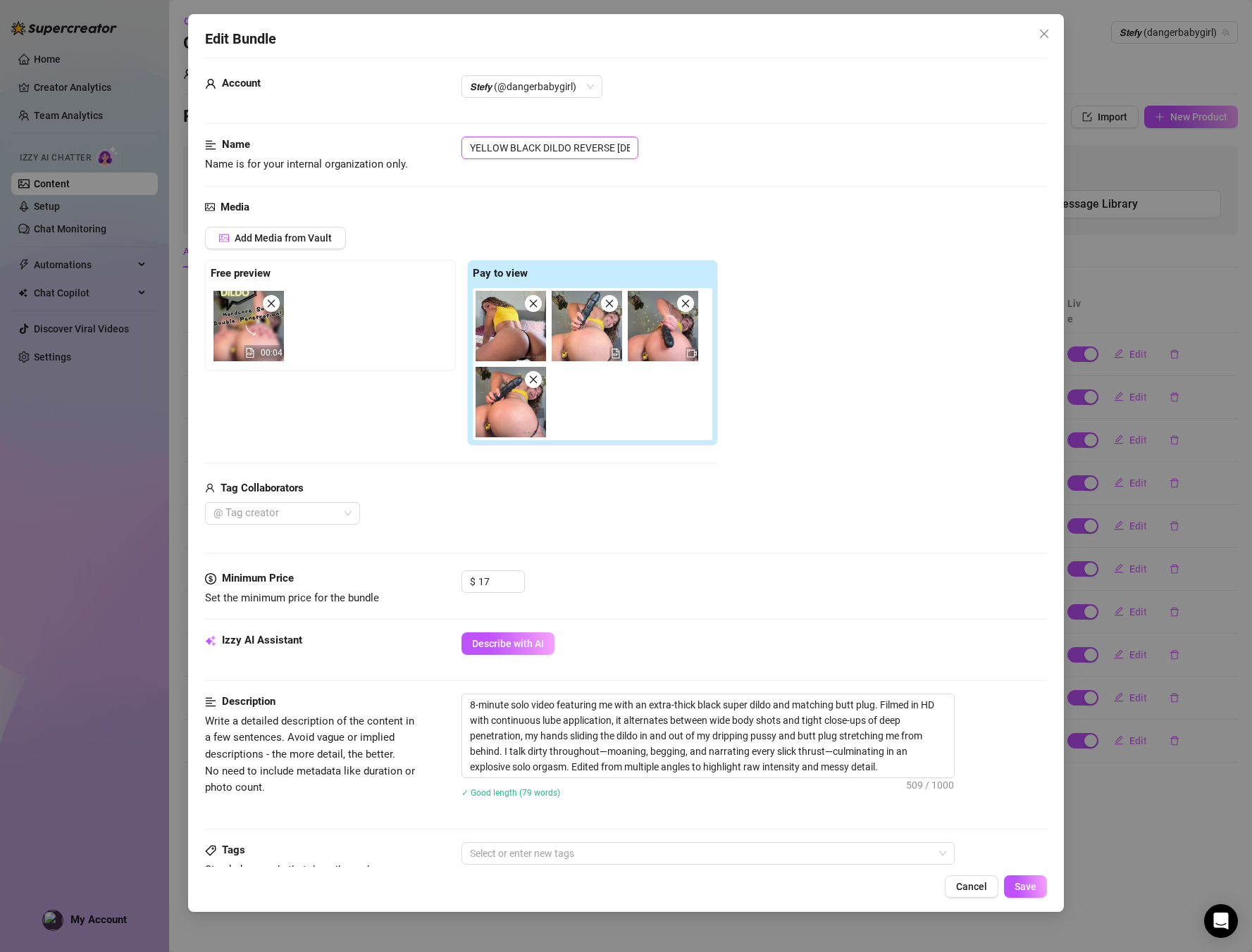
scroll to position [0, 44]
type input "YELLOW BLACK DILDO REVERSE [DEMOGRAPHIC_DATA]"
click at [620, 255] on div "Add Media from Vault" at bounding box center [461, 243] width 513 height 33
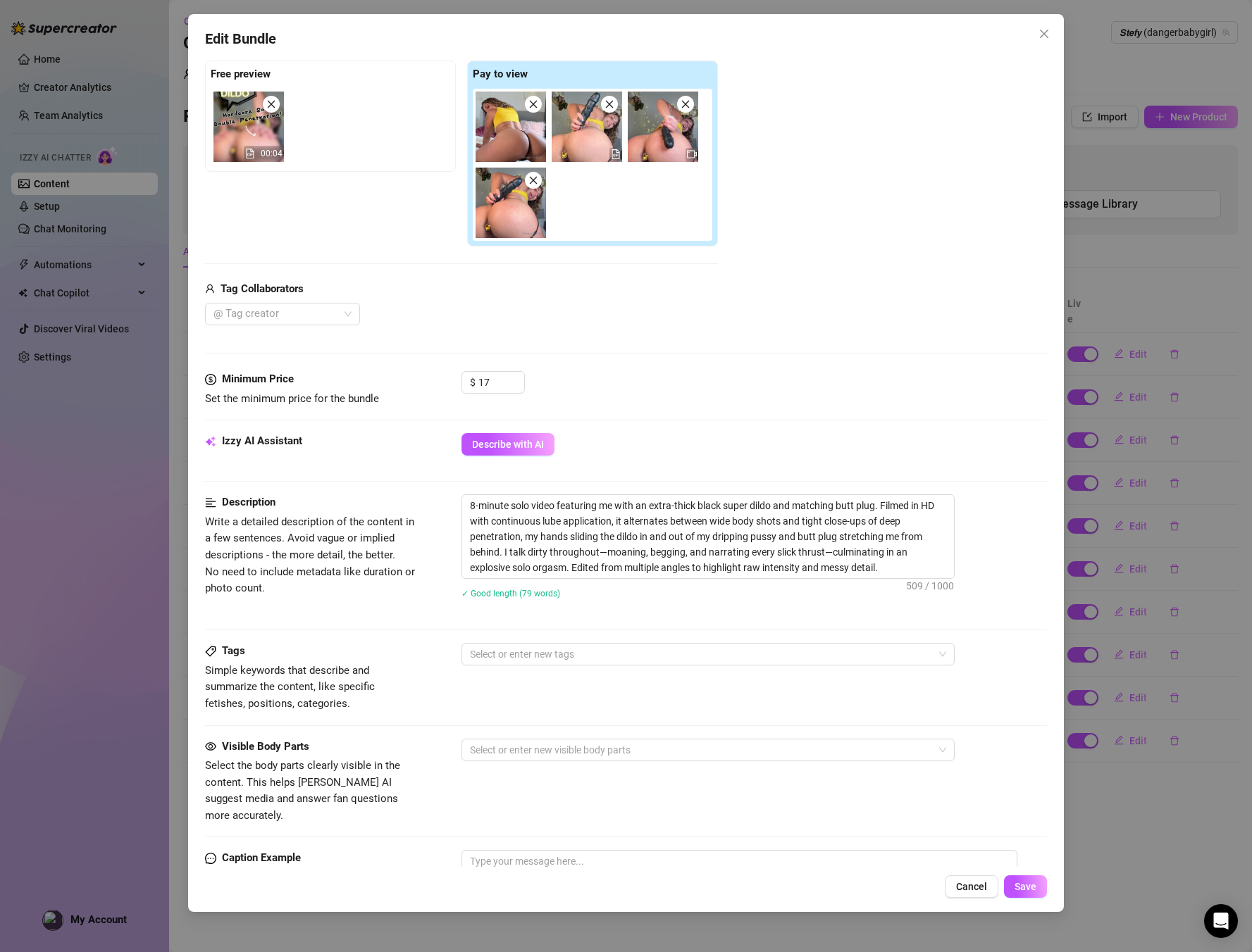
scroll to position [222, 0]
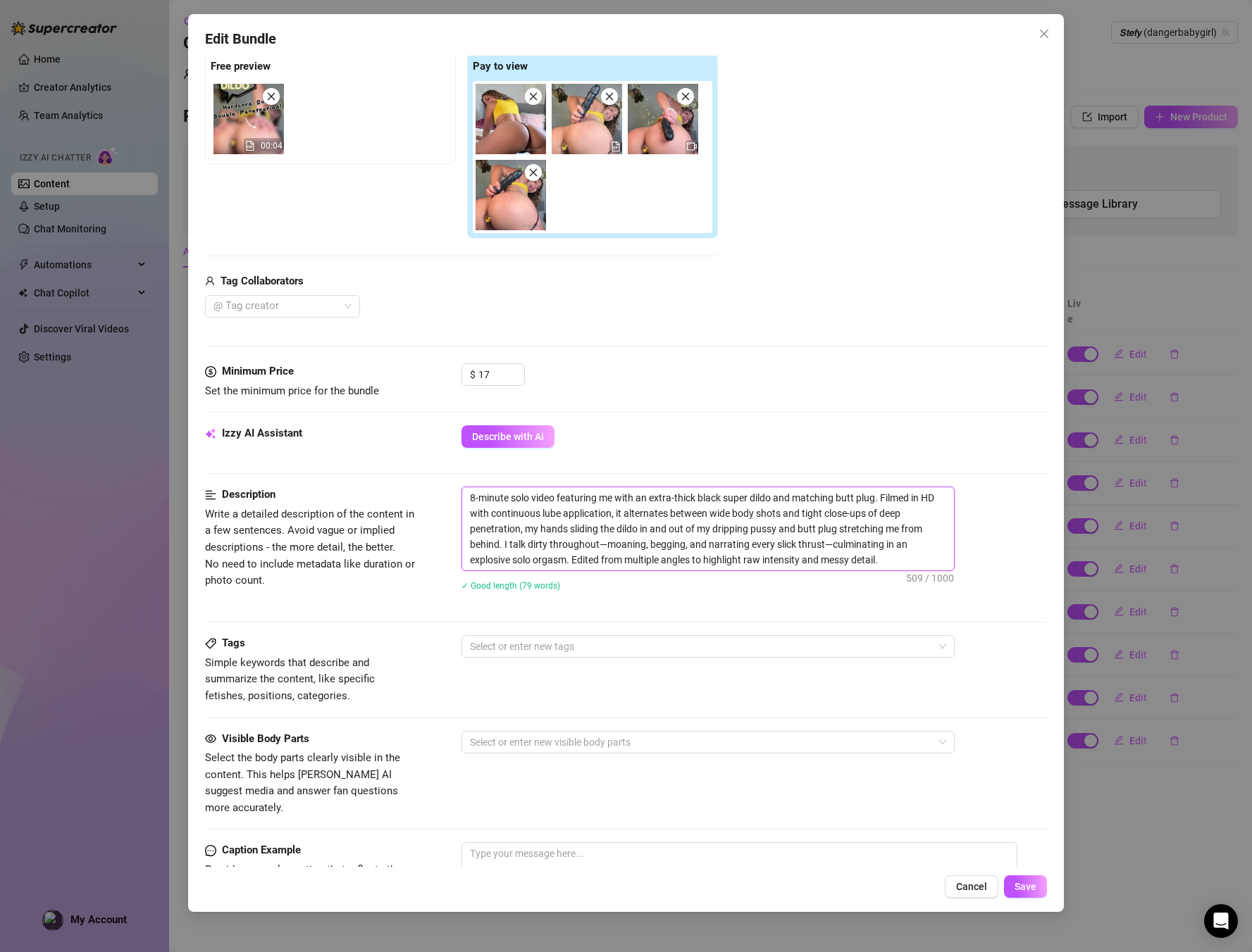
drag, startPoint x: 895, startPoint y: 561, endPoint x: 457, endPoint y: 445, distance: 453.1
click at [457, 445] on form "Account 𝙎𝙩𝙚𝙛𝙮 (@dangerbabygirl) Name Name is for your internal organization onl…" at bounding box center [626, 489] width 843 height 1278
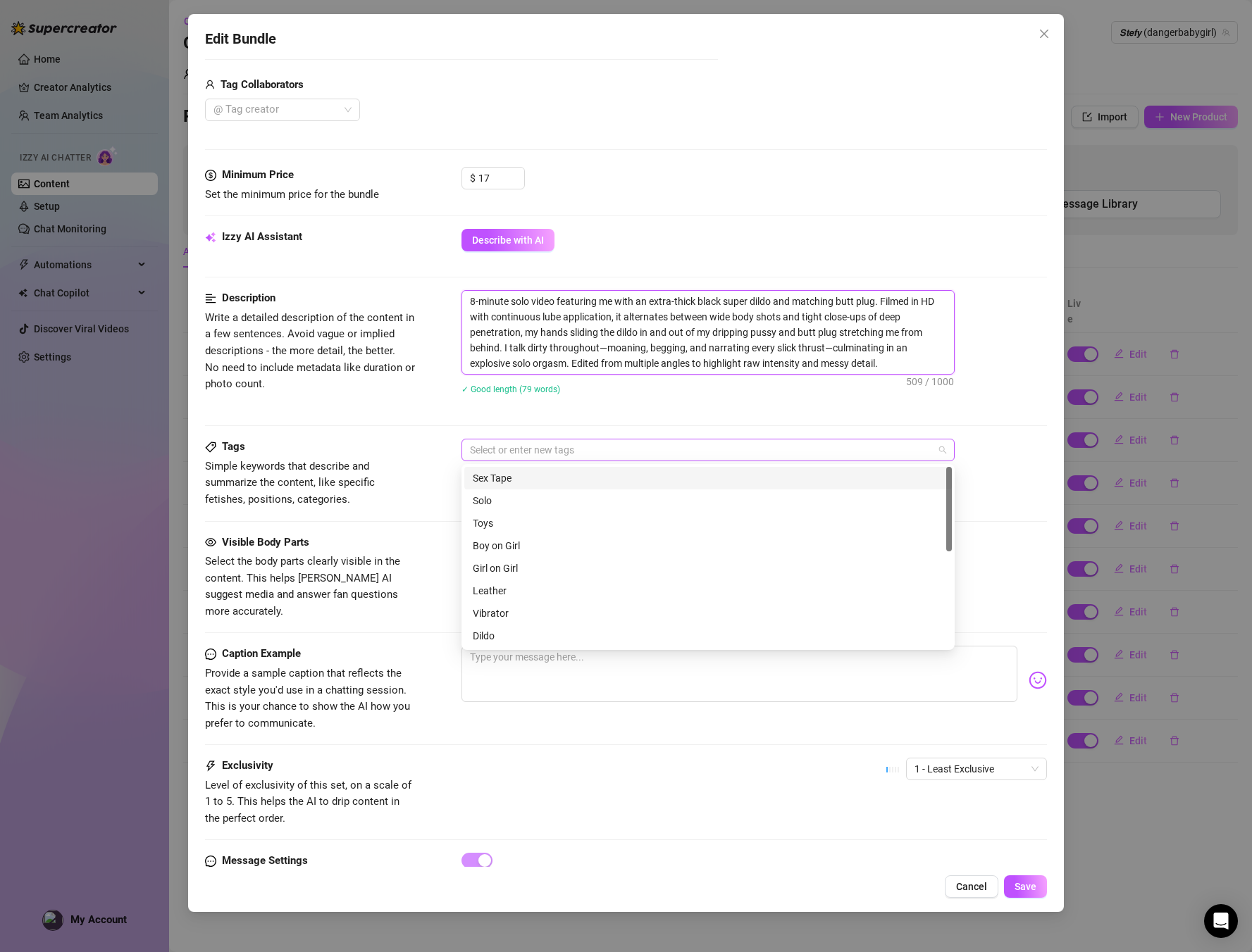
click at [525, 450] on div at bounding box center [701, 450] width 473 height 20
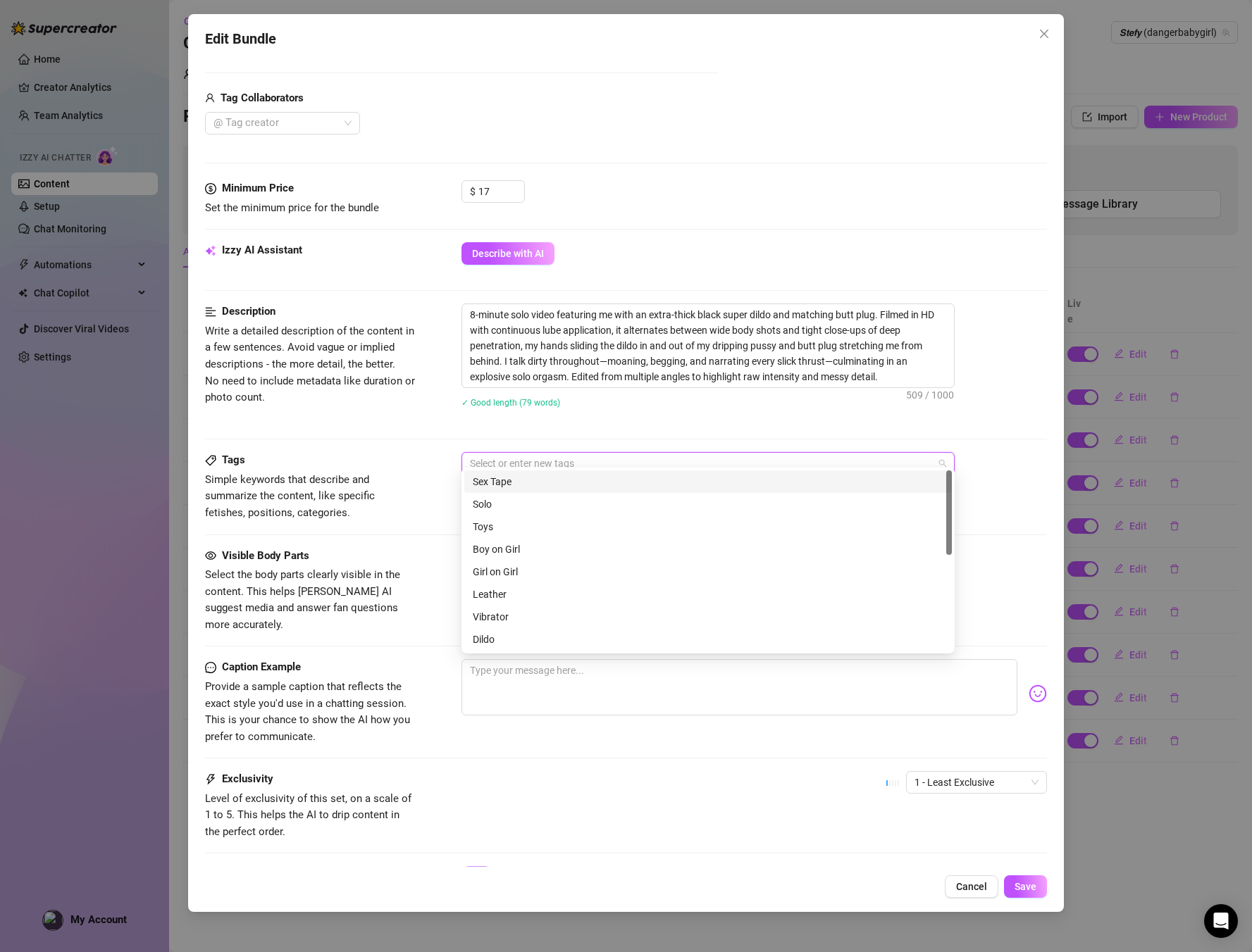
scroll to position [401, 0]
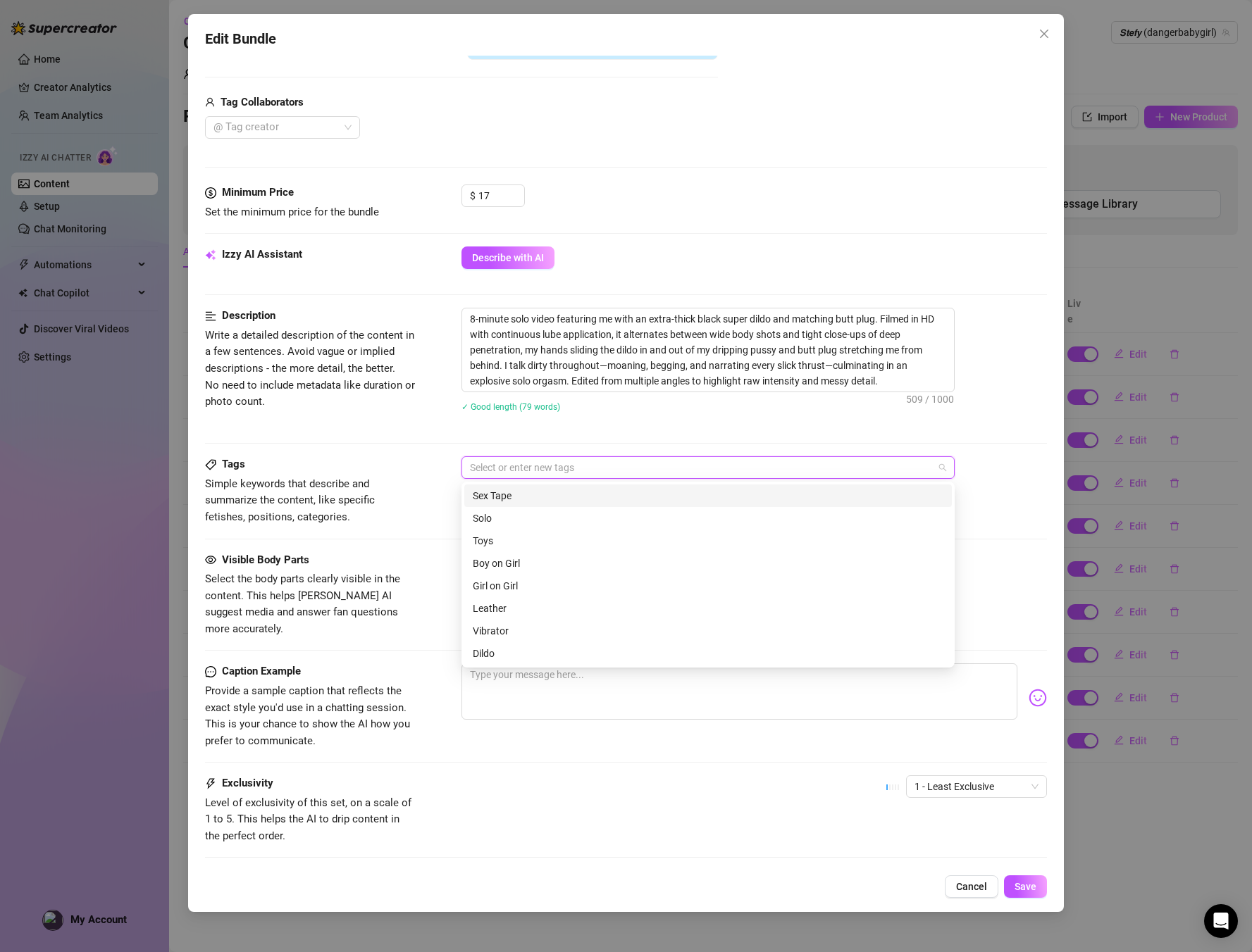
type input "S"
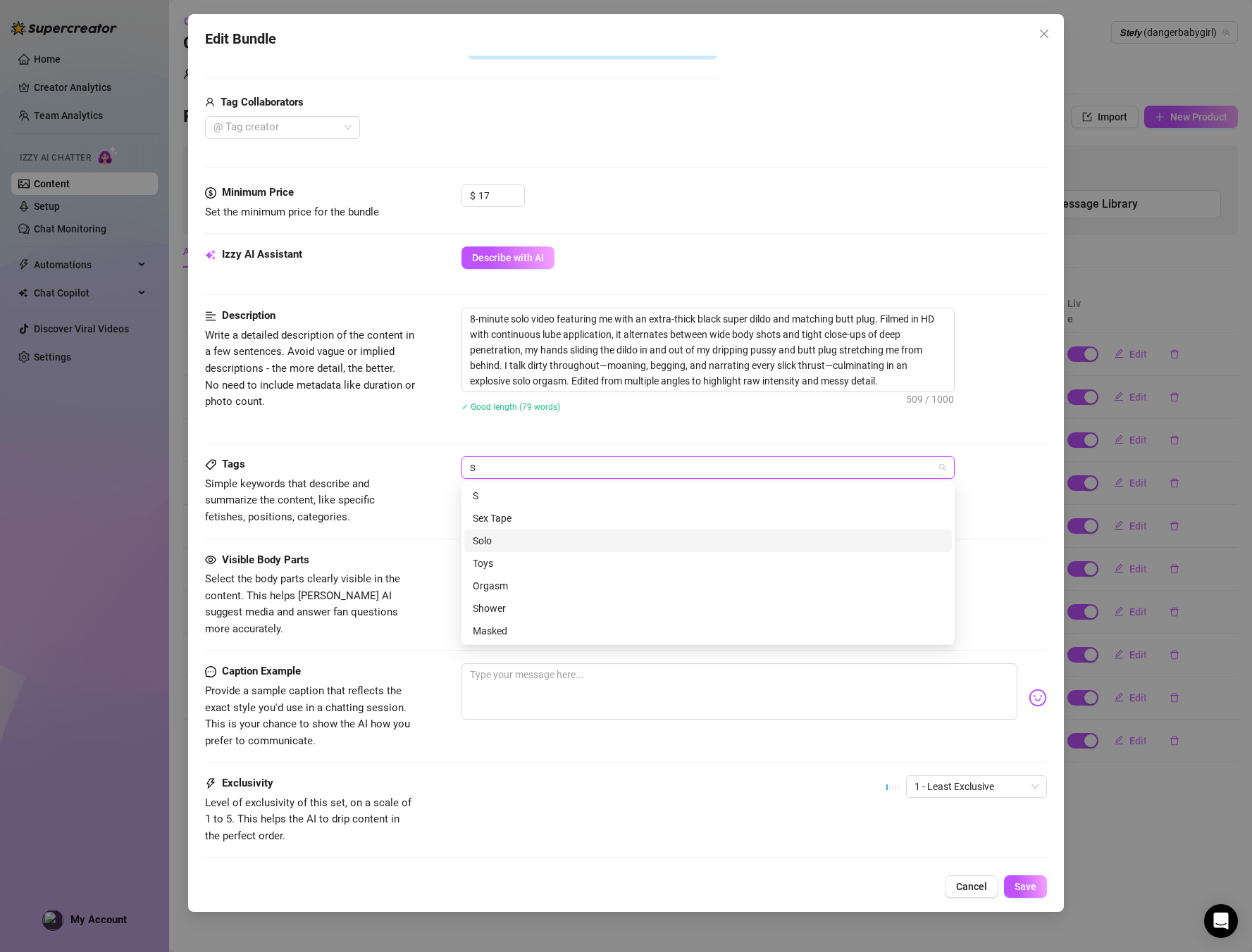
click at [495, 532] on div "Solo" at bounding box center [708, 541] width 487 height 23
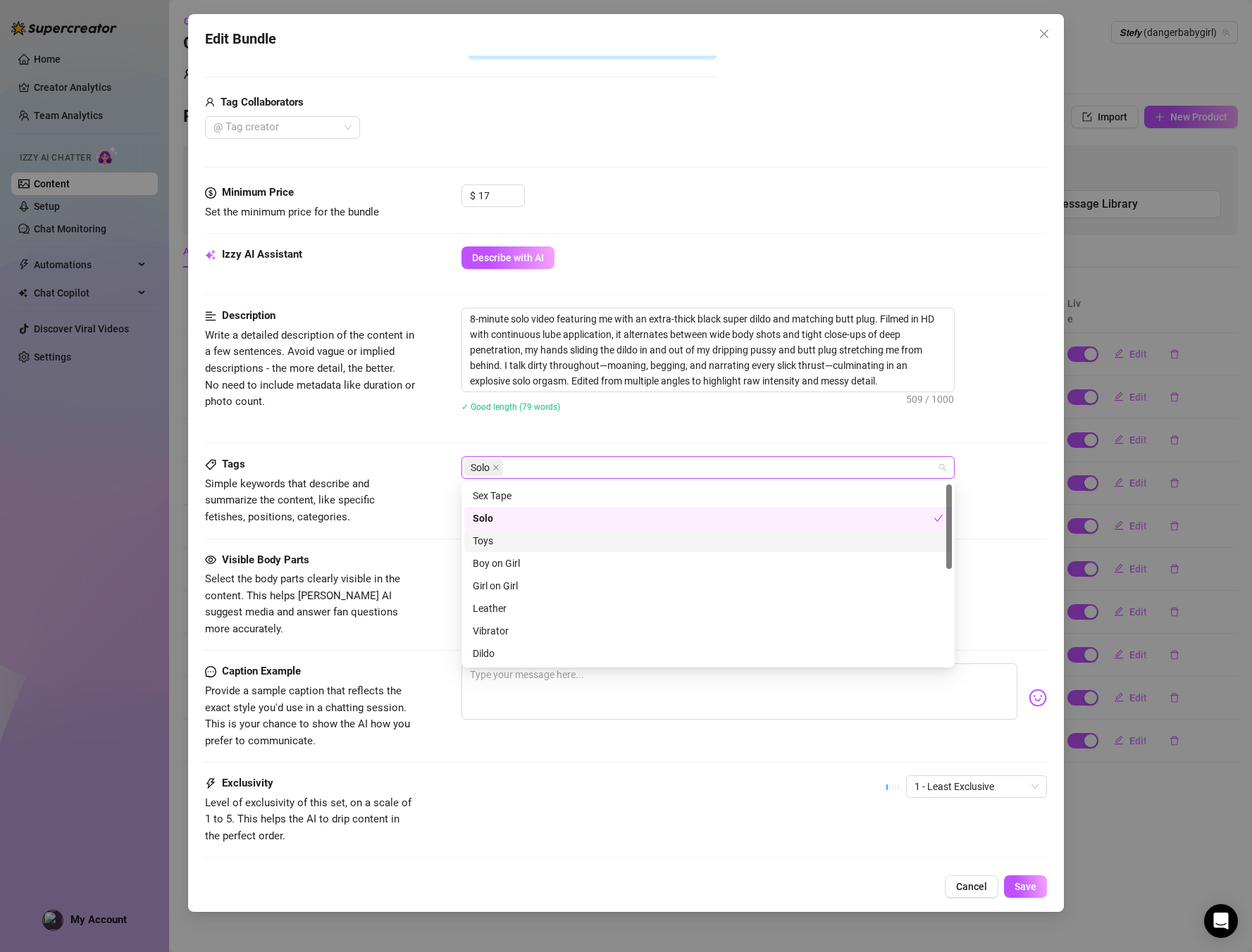
click at [491, 535] on div "Toys" at bounding box center [708, 540] width 471 height 15
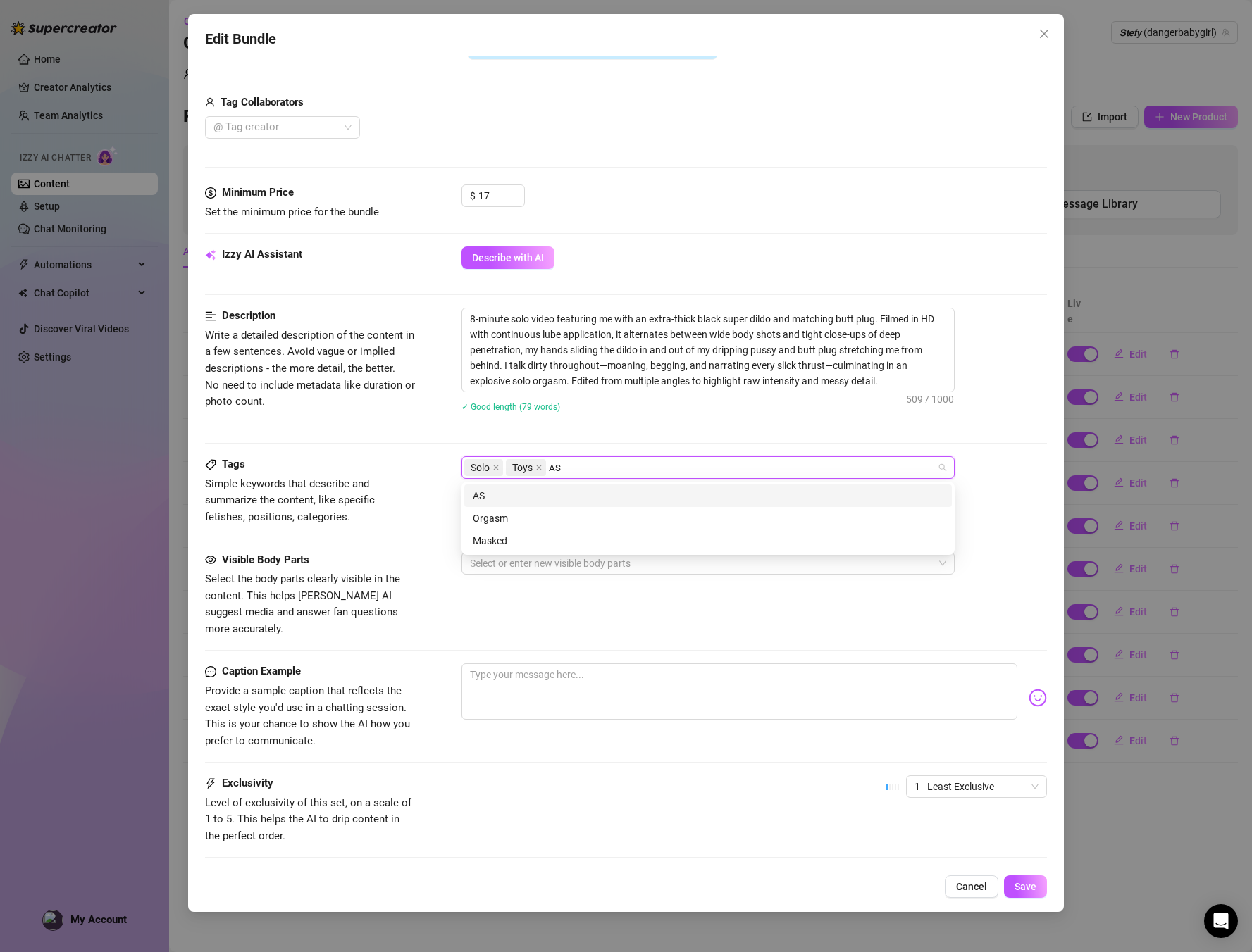
scroll to position [0, 0]
type input "ASS"
type input "PUSSY"
type input "MISSIONARY"
type input "DOGGY"
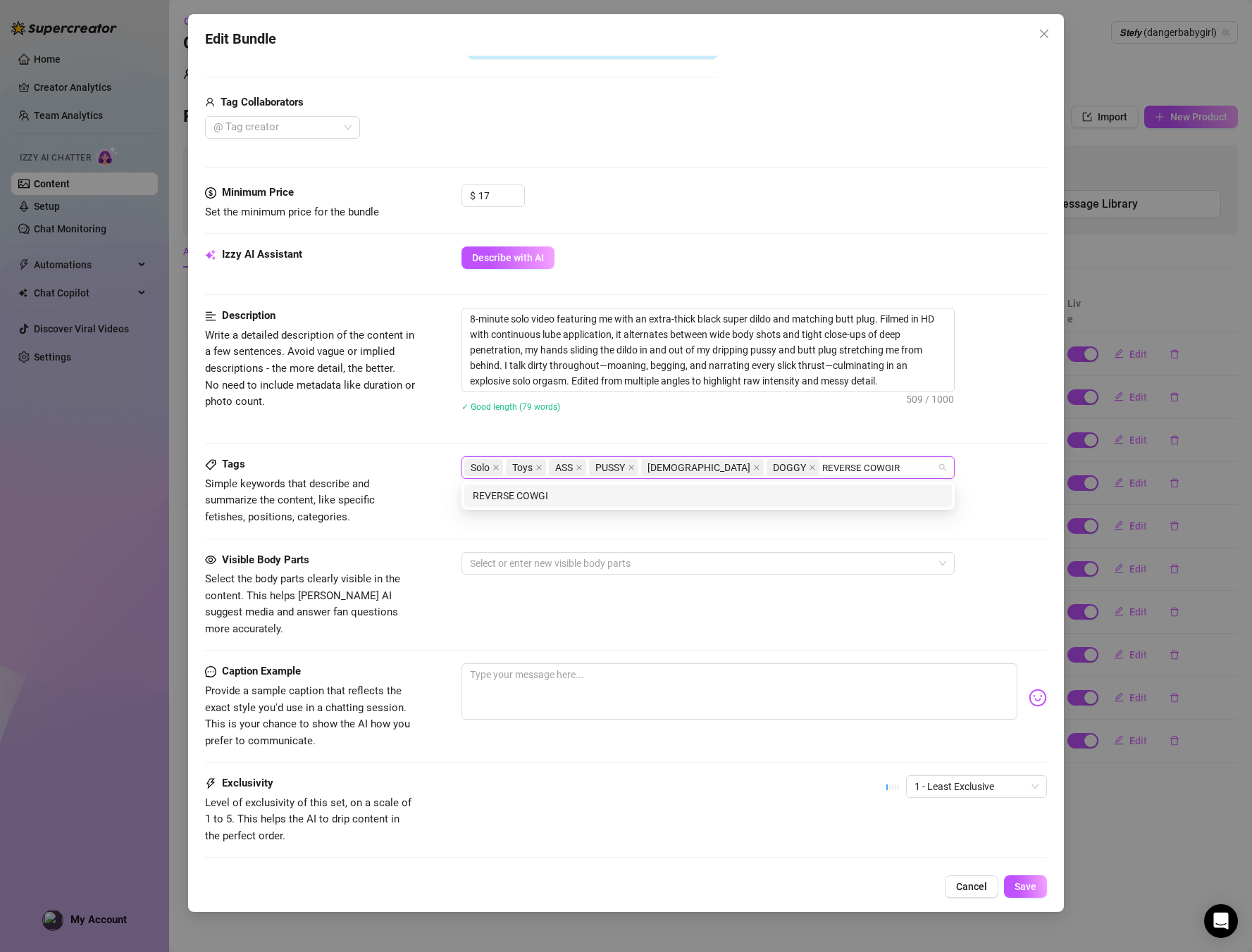
type input "REVERSE COWGIRL"
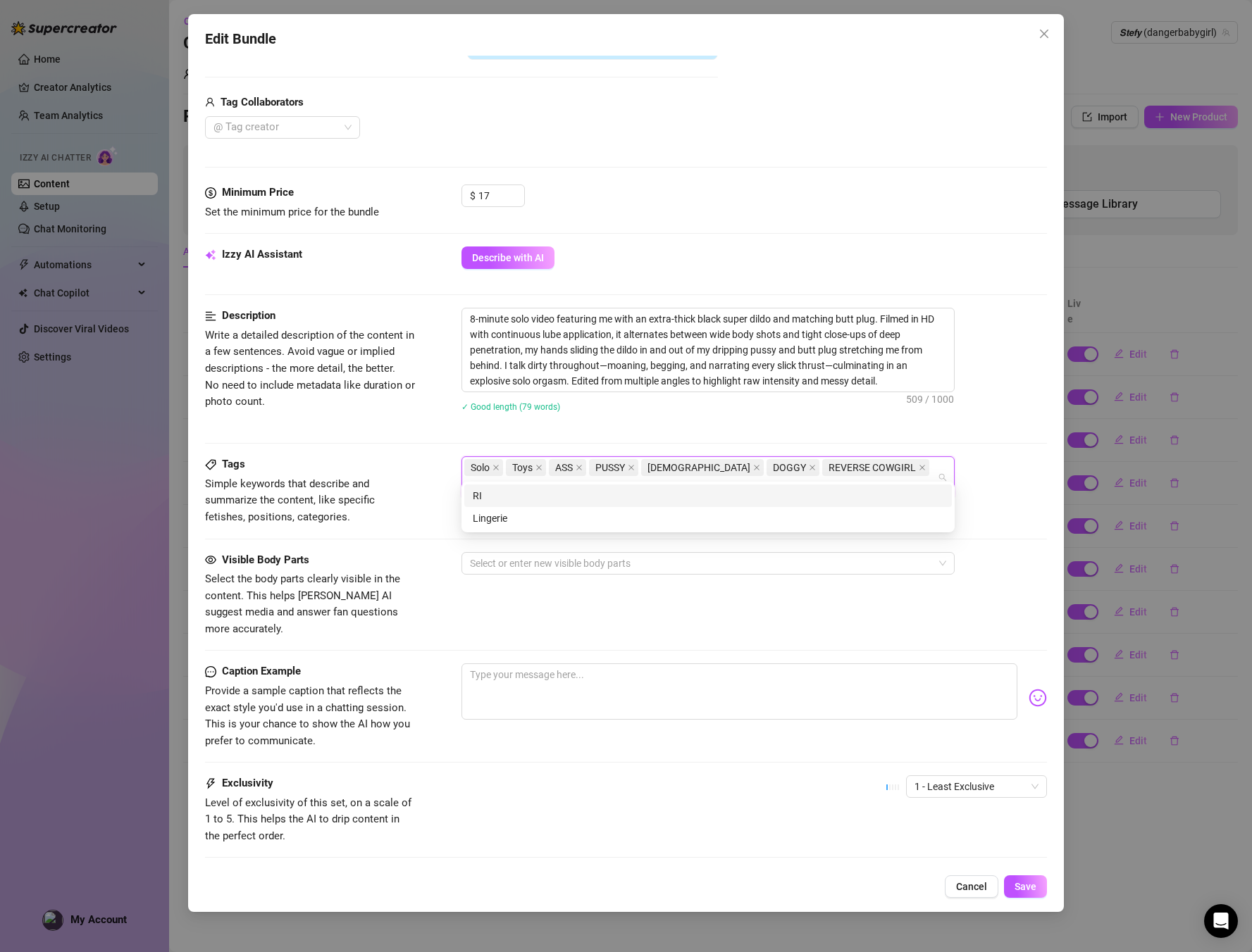
type input "RI"
type input "RIDE"
type input "RIDING"
type input "BUTT PLUGG"
type input "black dildo 8min"
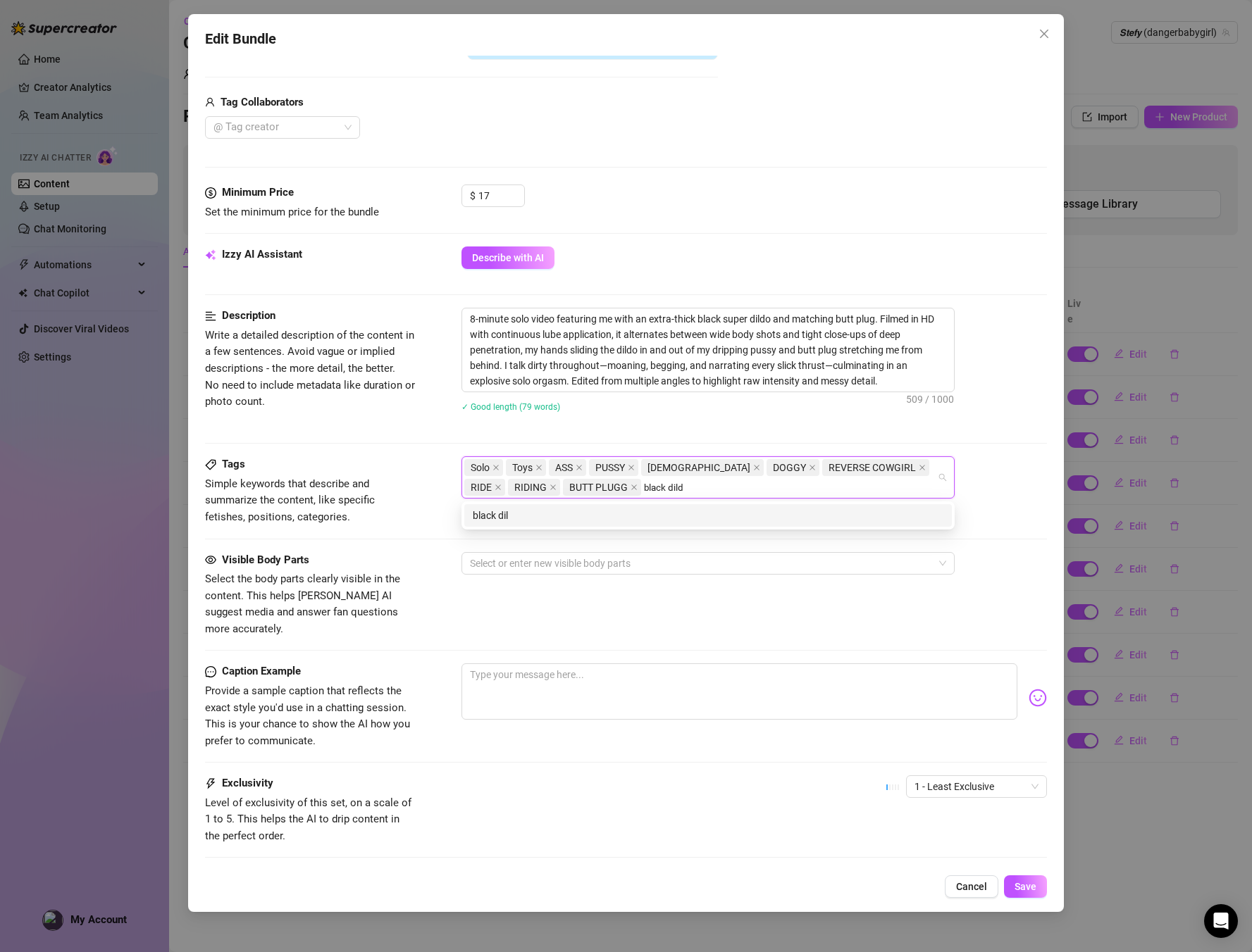
type input "black dildo"
type input "8min"
type input "dirty talk"
type input "wide shot"
click at [583, 486] on span "BUTT PLUGG" at bounding box center [602, 487] width 78 height 17
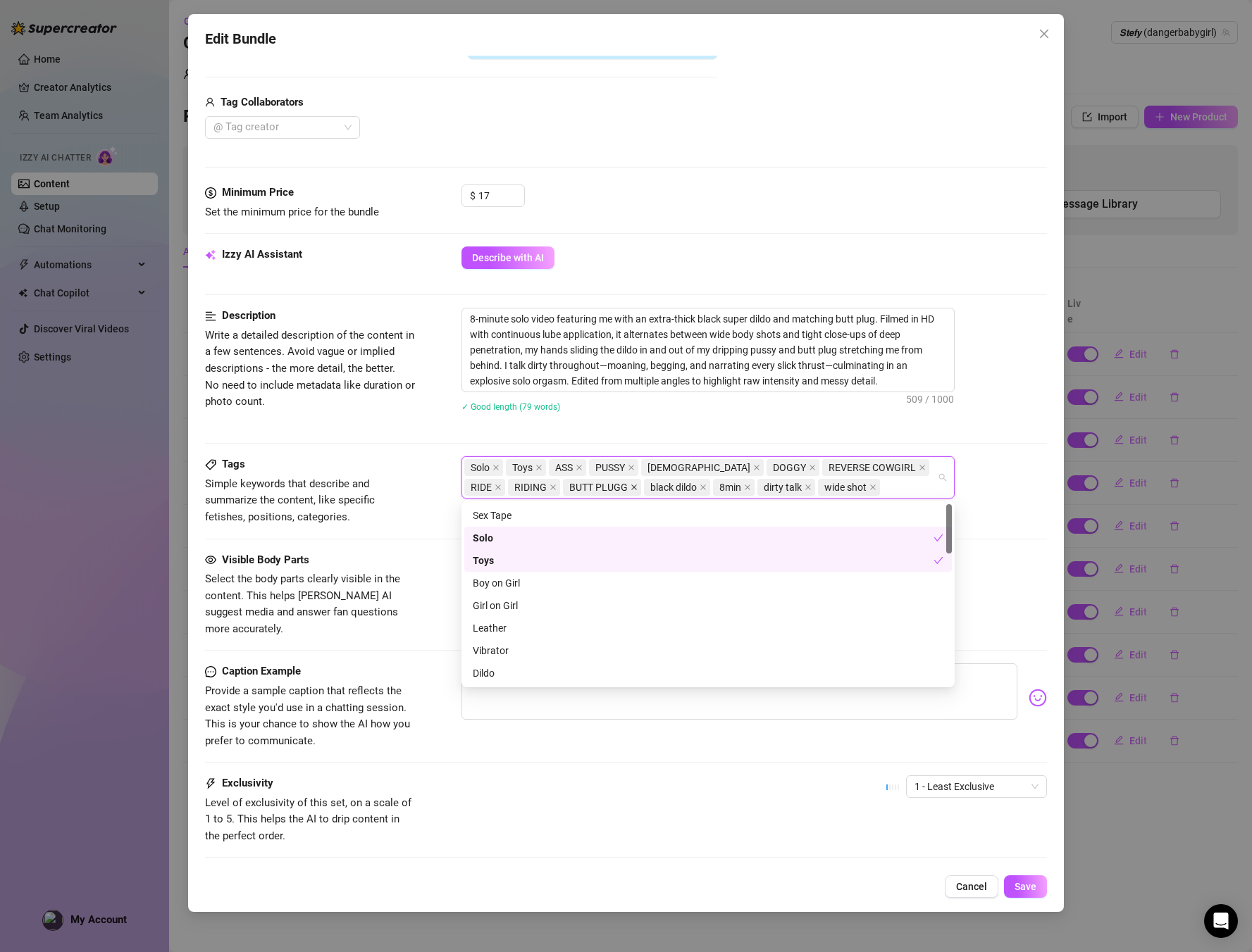
click at [631, 486] on icon "close" at bounding box center [634, 487] width 7 height 7
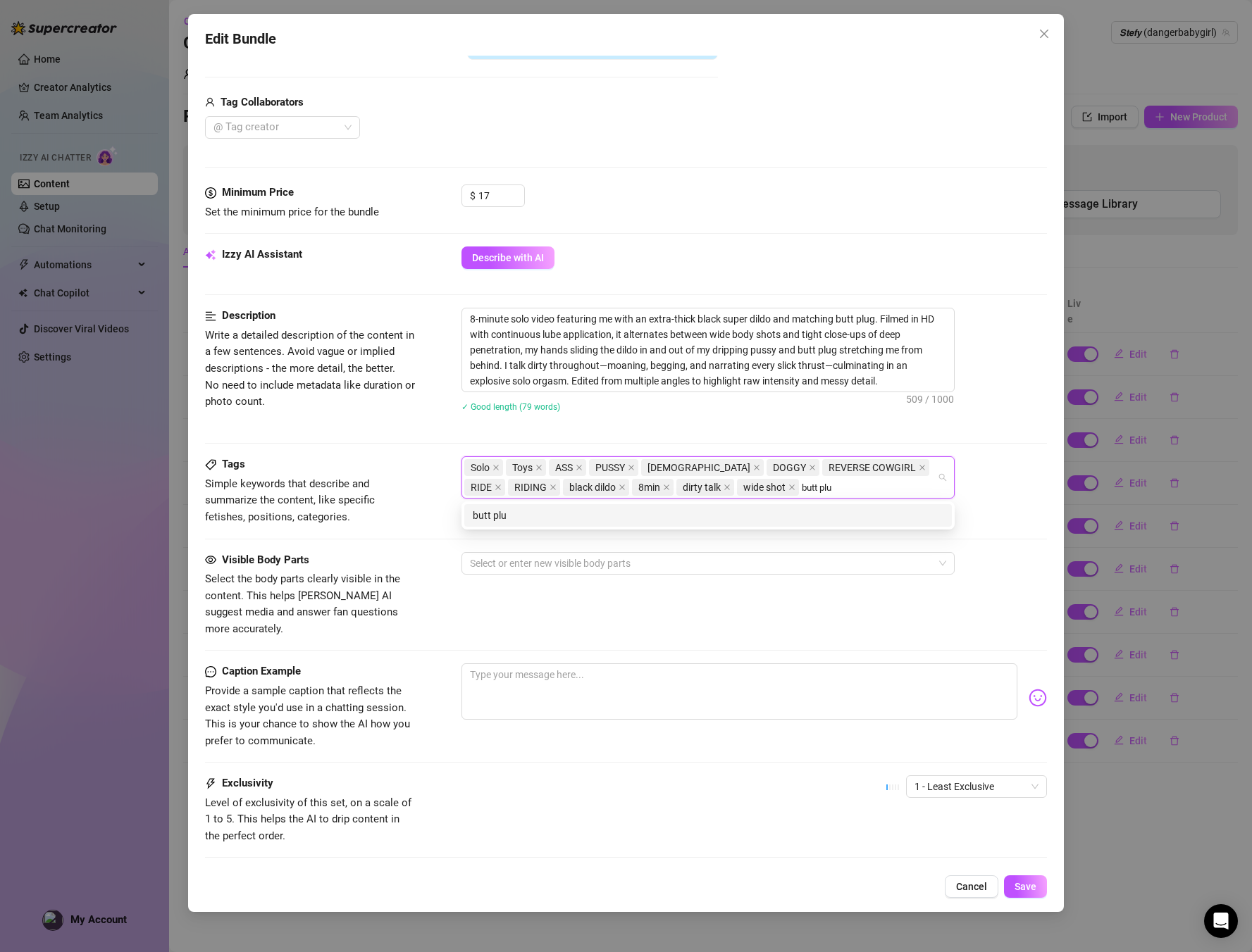
type input "butt plug"
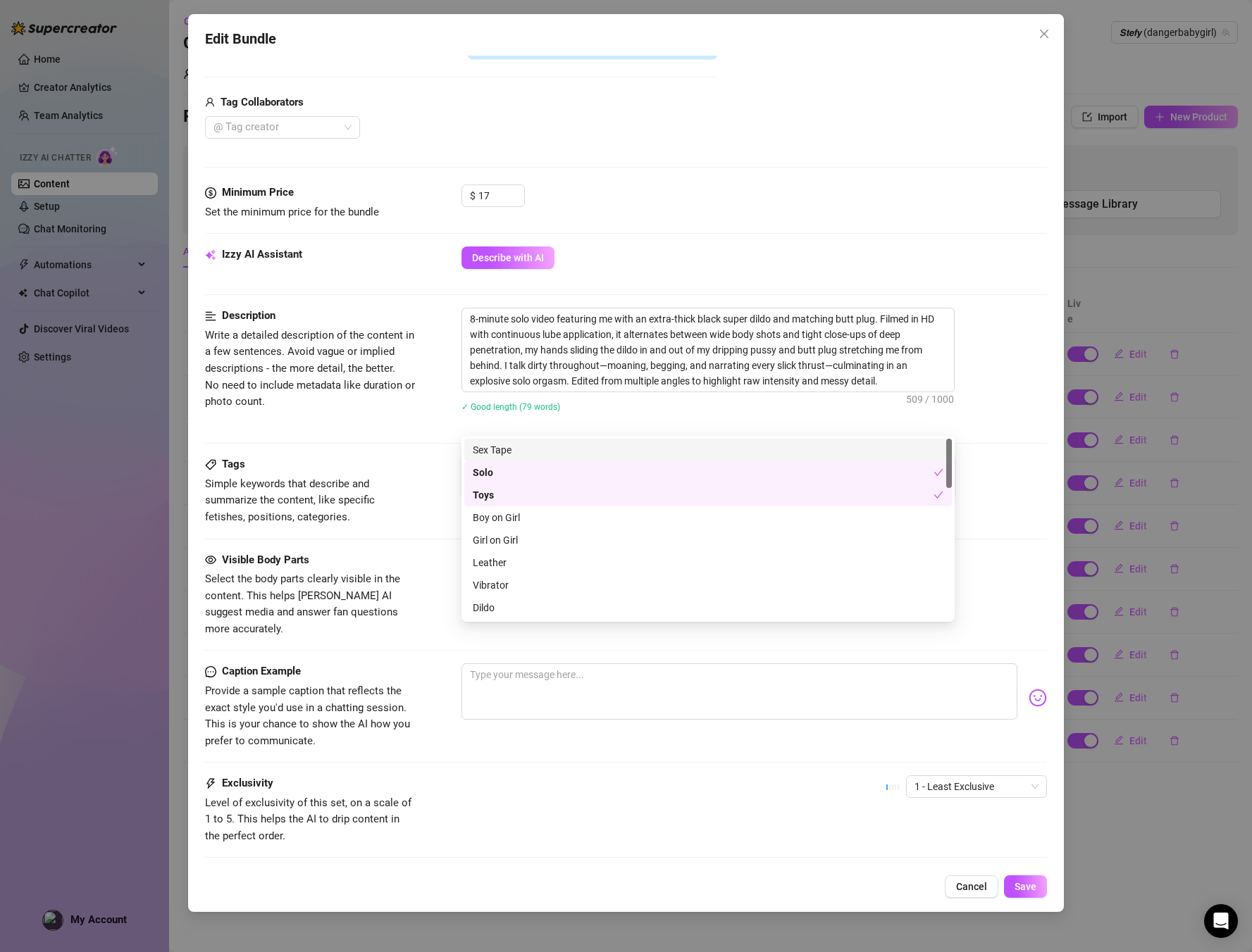
scroll to position [466, 0]
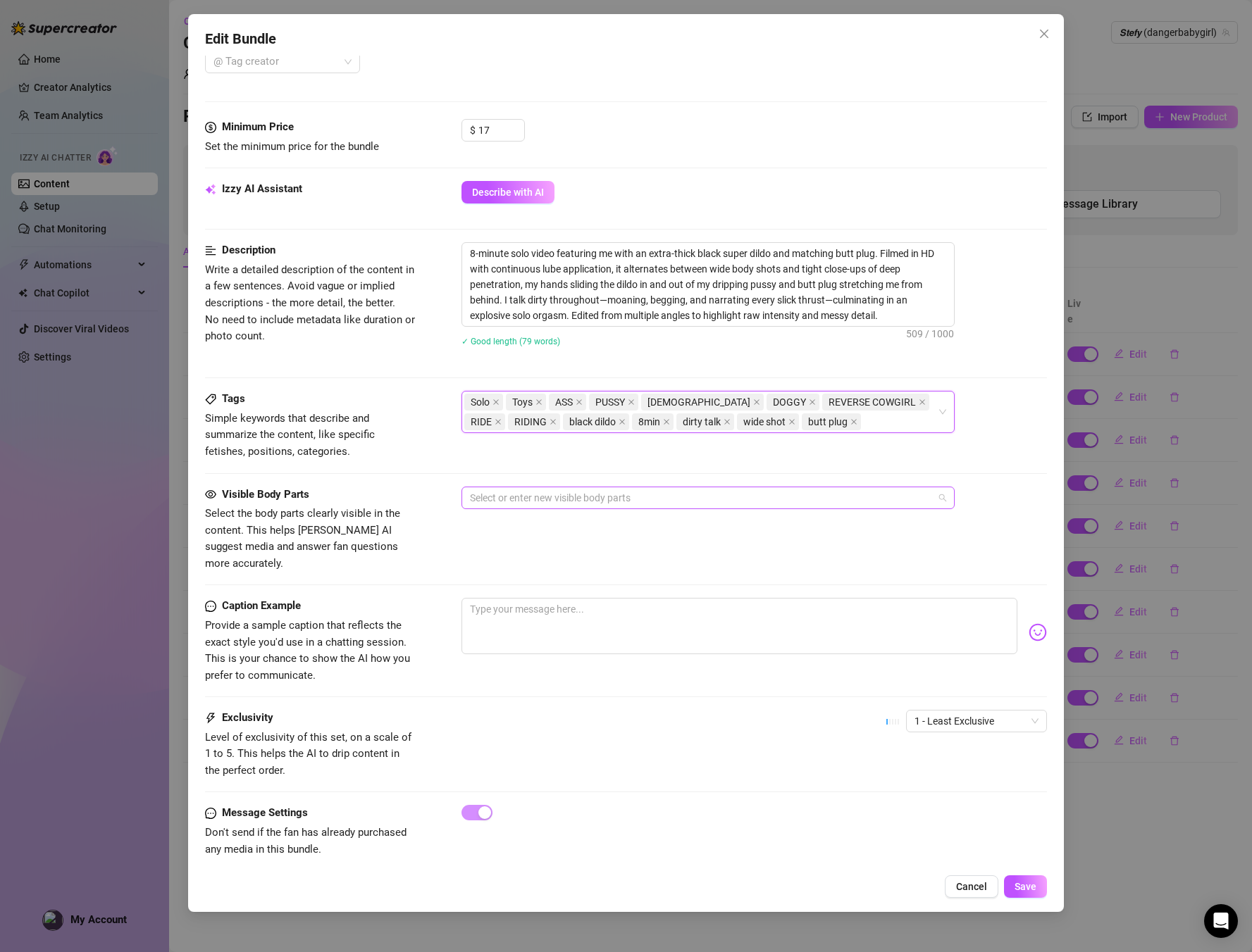
click at [521, 507] on div at bounding box center [701, 498] width 473 height 20
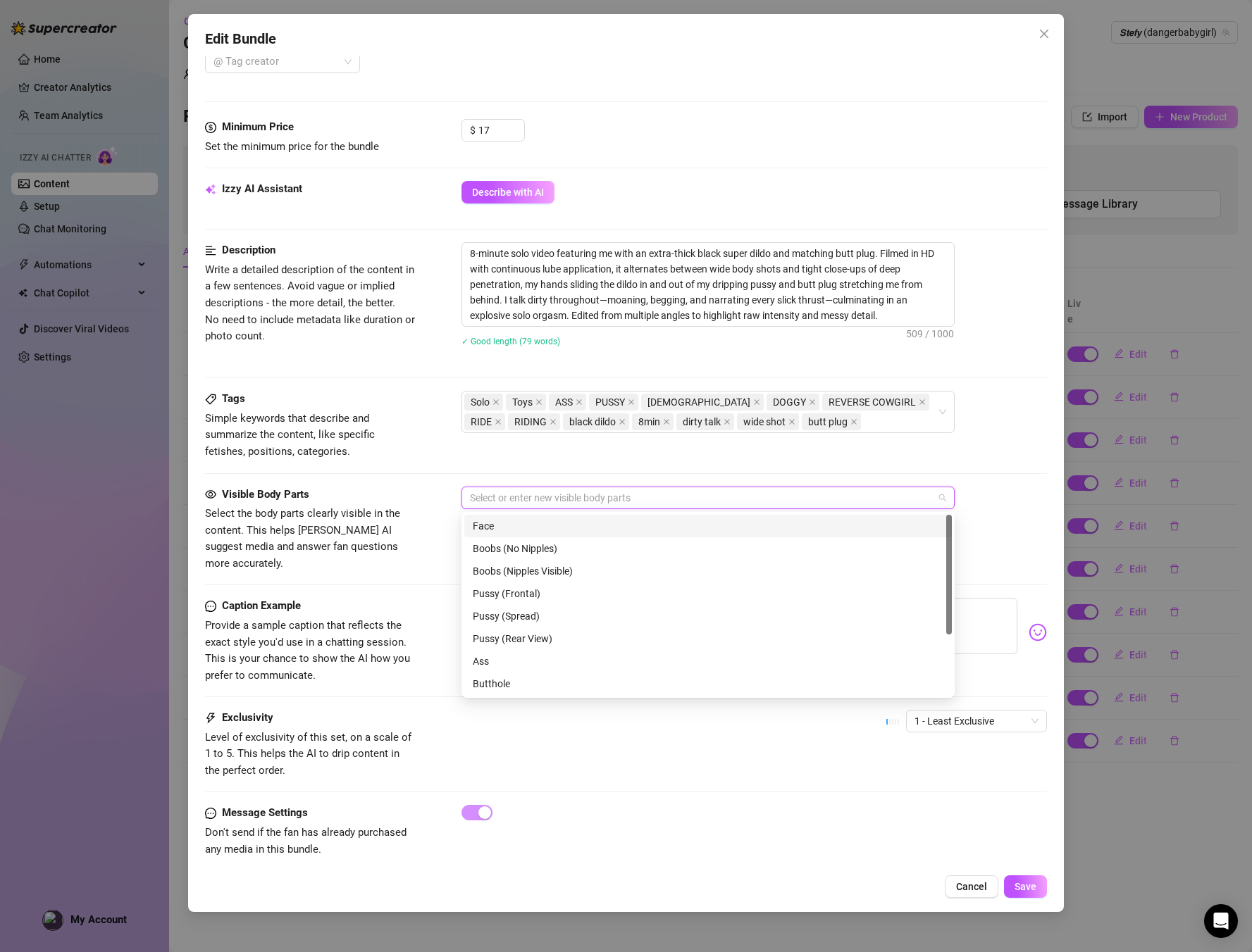
drag, startPoint x: 509, startPoint y: 531, endPoint x: 512, endPoint y: 560, distance: 29.2
click at [509, 531] on div "Face" at bounding box center [708, 526] width 471 height 15
click at [507, 570] on div "Boobs (Nipples Visible)" at bounding box center [708, 571] width 471 height 15
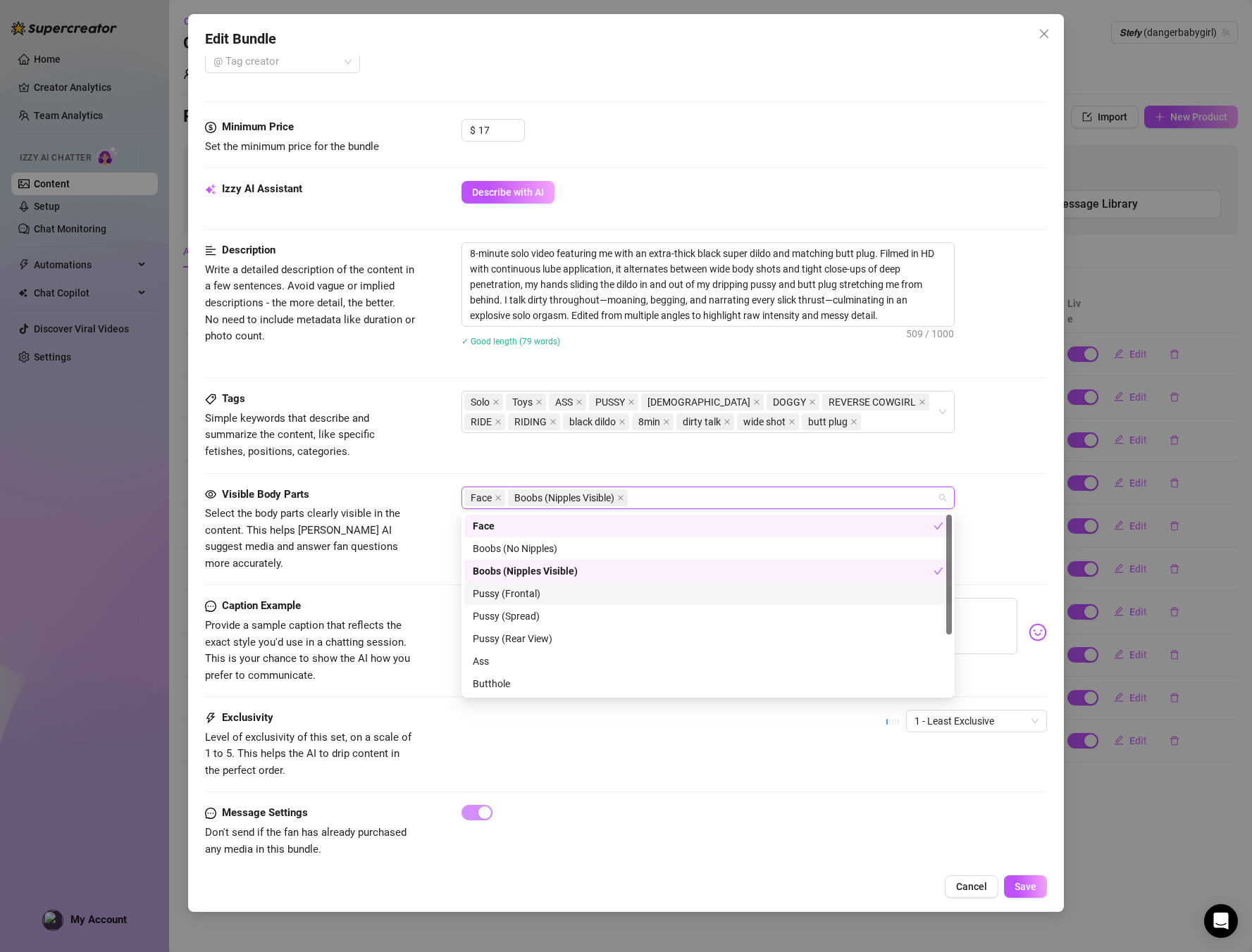
click at [520, 598] on div "Pussy (Frontal)" at bounding box center [708, 593] width 471 height 15
click at [517, 622] on div "Pussy (Spread)" at bounding box center [708, 616] width 471 height 15
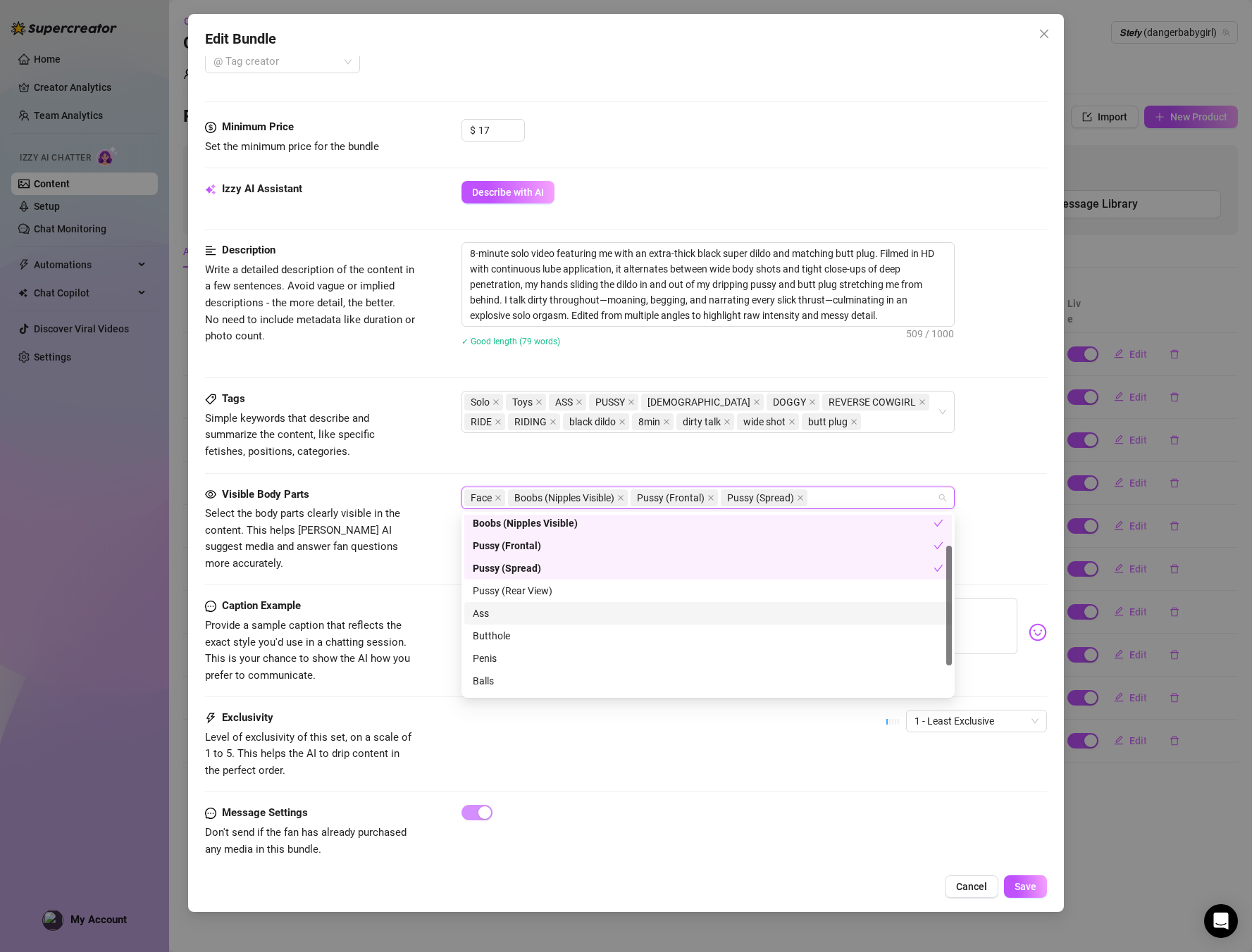
scroll to position [50, 0]
click at [519, 623] on div "Butthole" at bounding box center [708, 634] width 487 height 23
click at [524, 606] on div "Ass" at bounding box center [708, 611] width 471 height 15
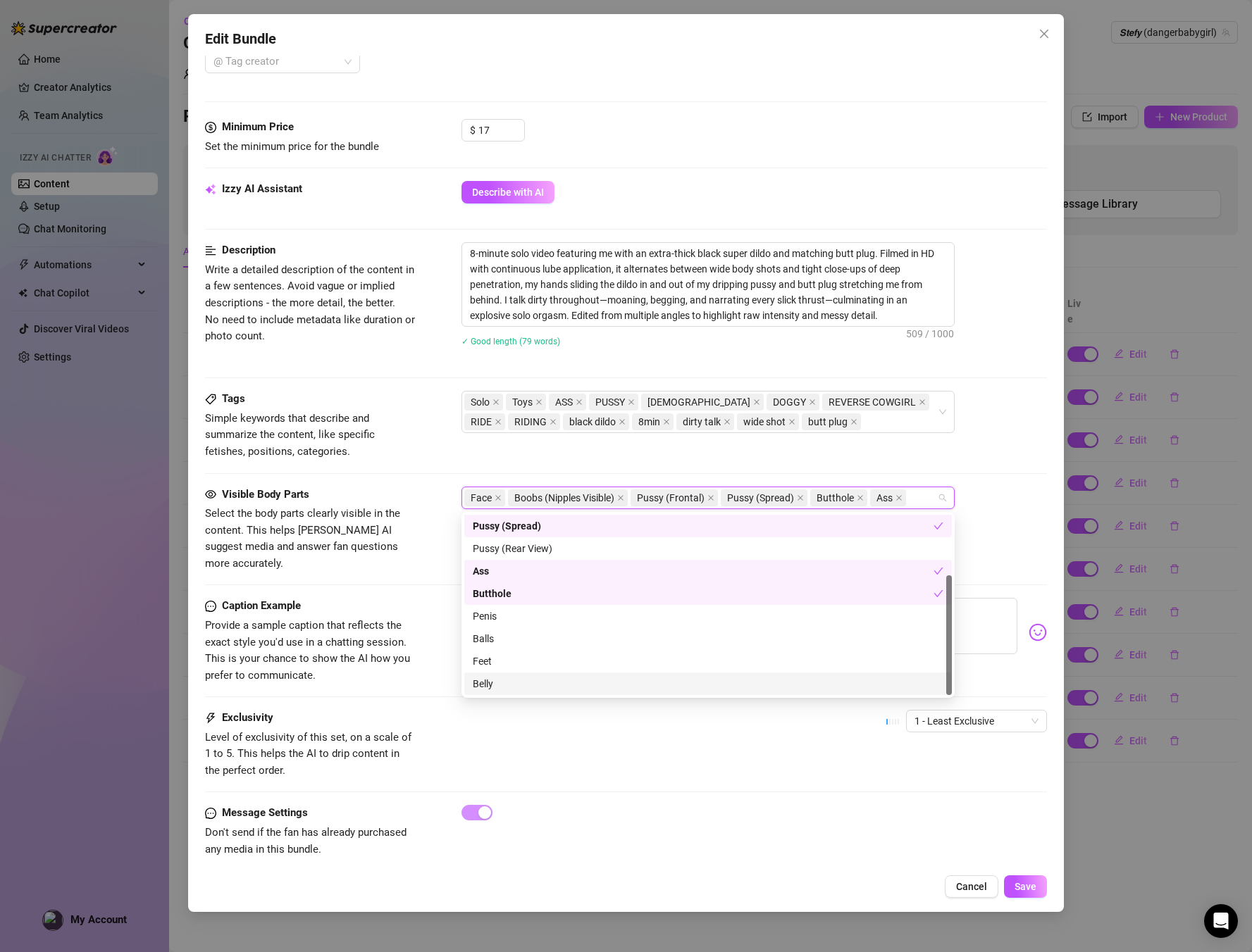
click at [481, 681] on div "Belly" at bounding box center [708, 683] width 471 height 15
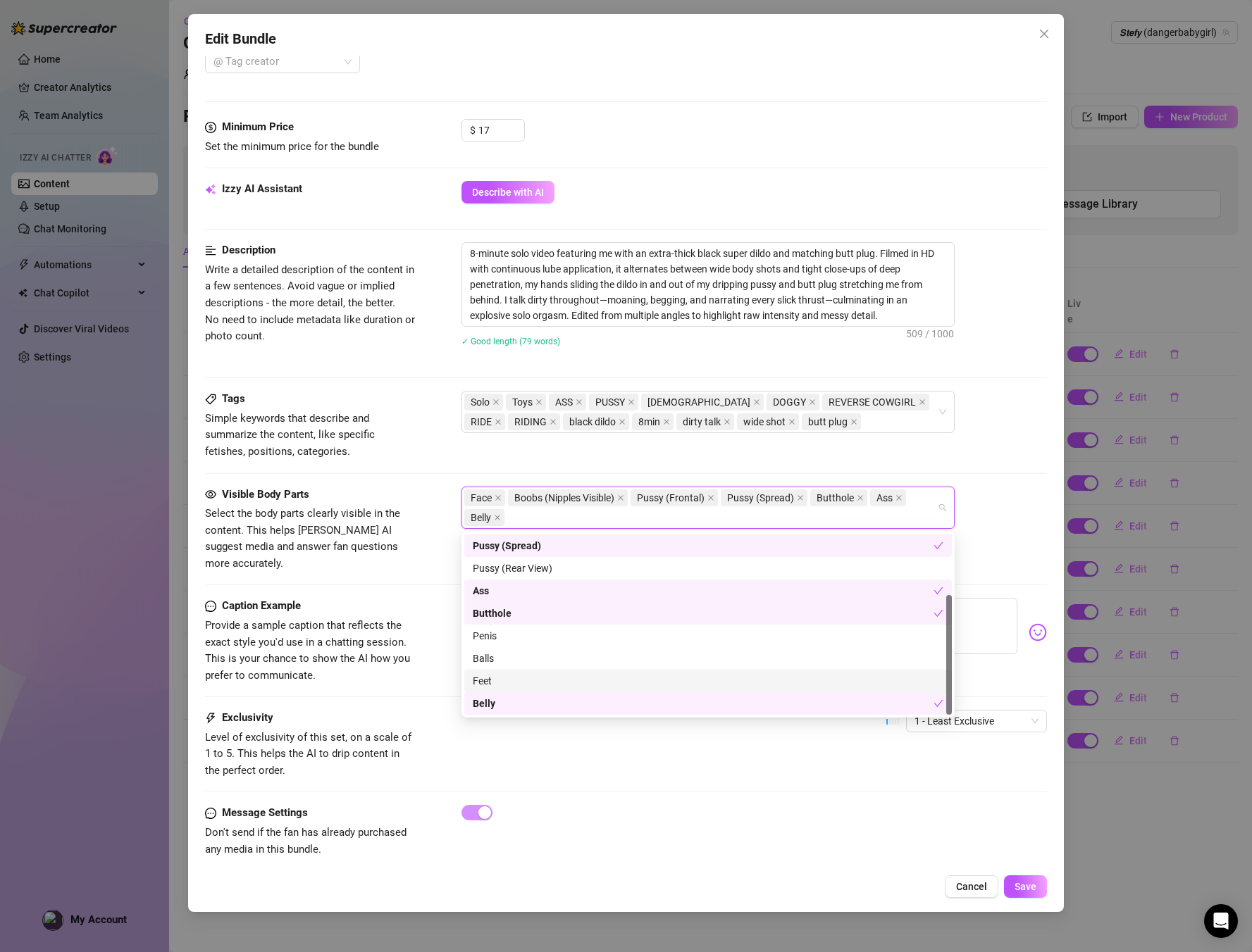
click at [427, 663] on div "Caption Example Provide a sample caption that reflects the exact style you'd us…" at bounding box center [626, 641] width 843 height 86
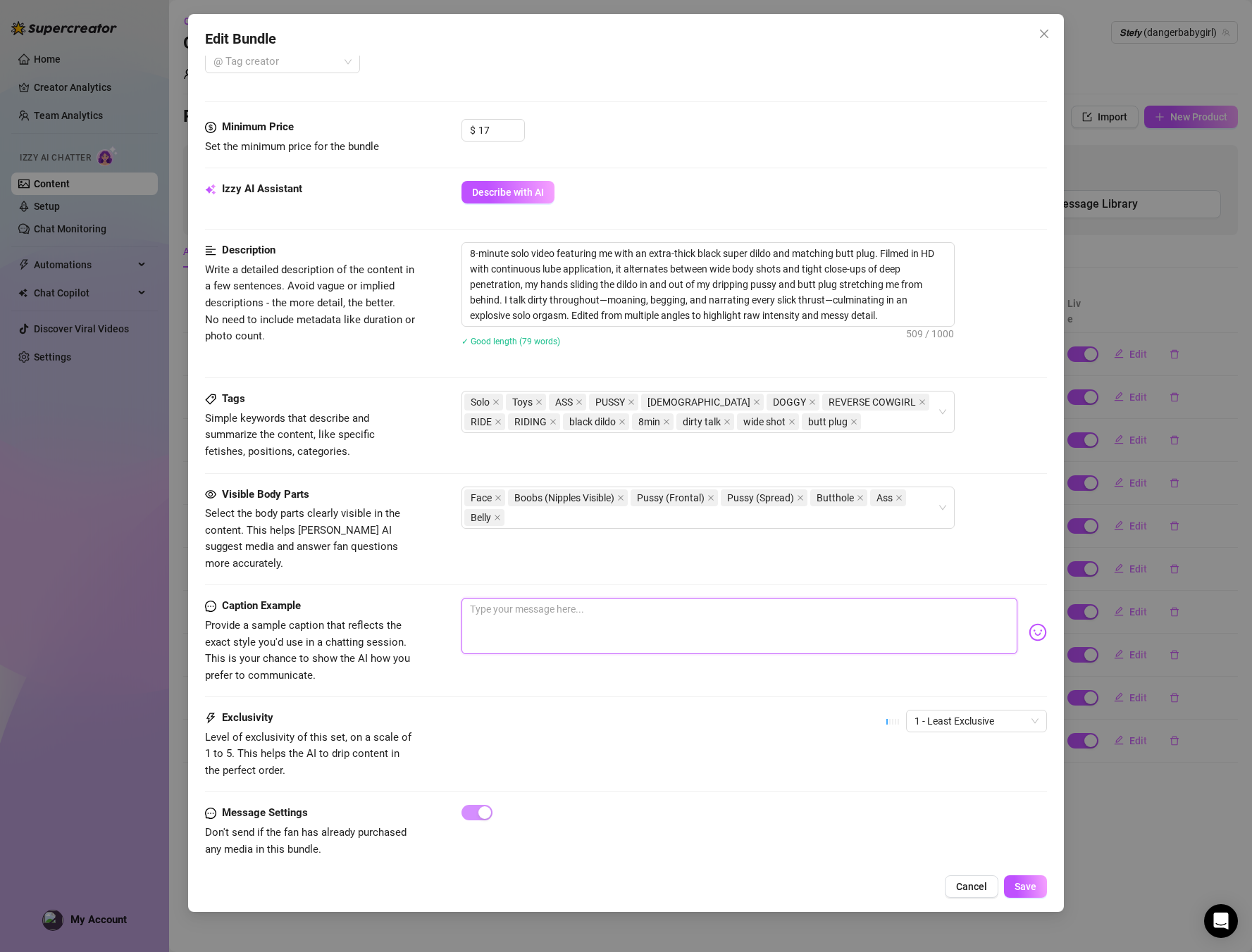
click at [556, 599] on textarea at bounding box center [740, 627] width 557 height 56
paste textarea "hell papi… this fat black dildo dragging in and out of my dripping pussy while …"
type textarea "hell papi… this fat black dildo dragging in and out of my dripping pussy while …"
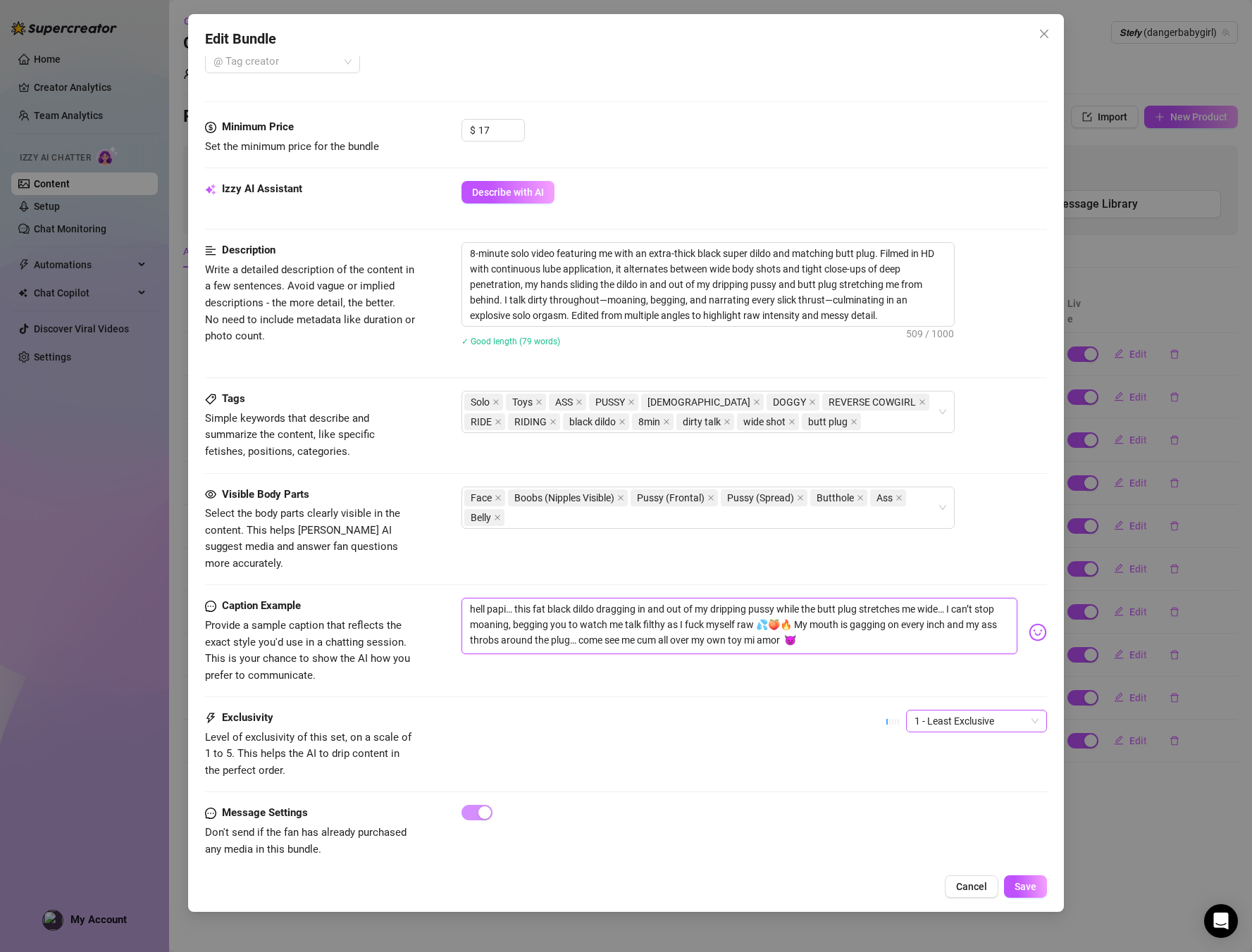
click at [971, 716] on div "1 - Least Exclusive" at bounding box center [976, 721] width 141 height 23
type textarea "hell papi… this fat black dildo dragging in and out of my dripping pussy while …"
click at [936, 775] on div "3" at bounding box center [977, 778] width 118 height 15
click at [769, 721] on div "Exclusivity Level of exclusivity of this set, on a scale of 1 to 5. This helps …" at bounding box center [626, 744] width 843 height 69
click at [1031, 875] on button "Save" at bounding box center [1025, 886] width 43 height 23
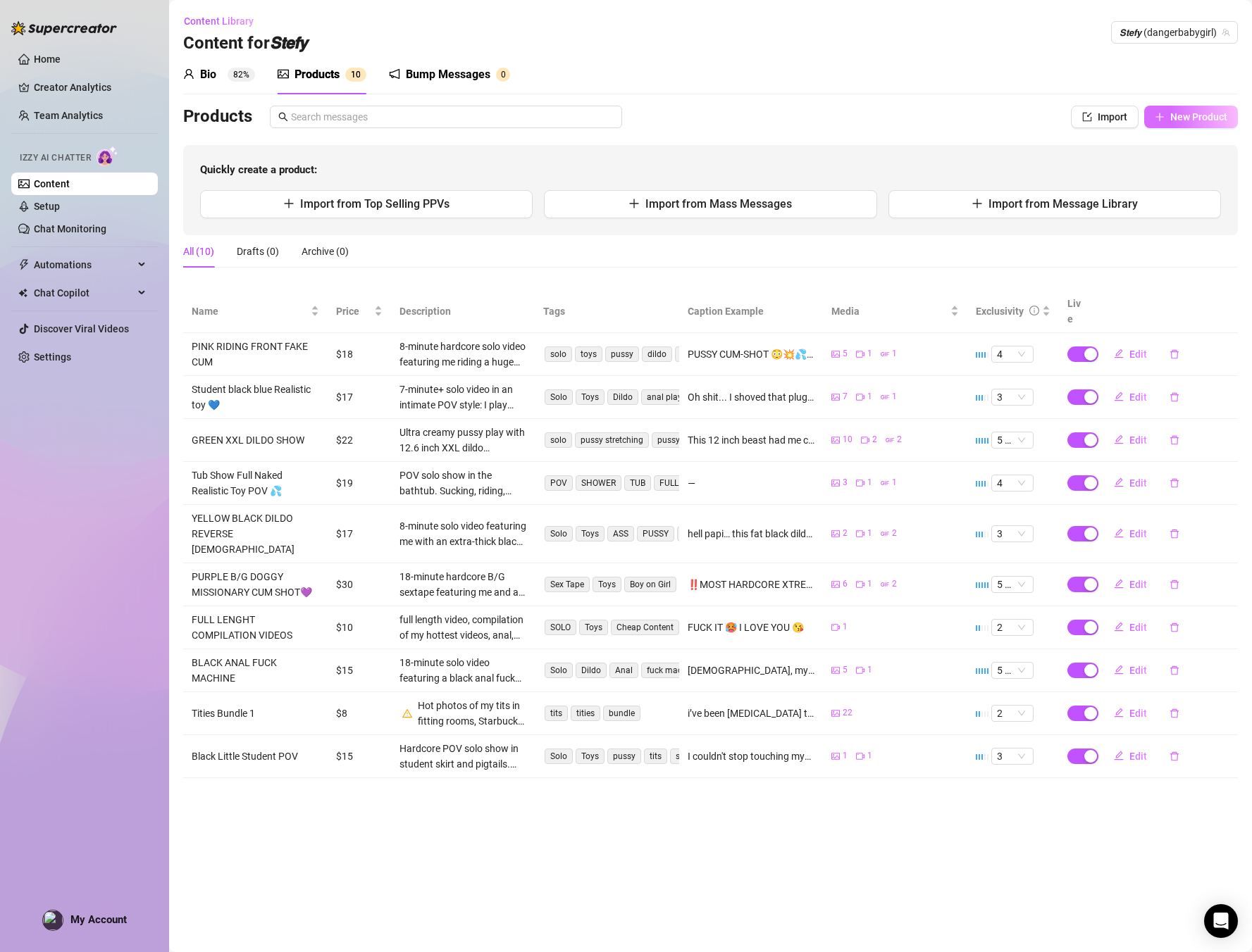
click at [1169, 127] on button "New Product" at bounding box center [1191, 117] width 94 height 23
type textarea "Type your message here..."
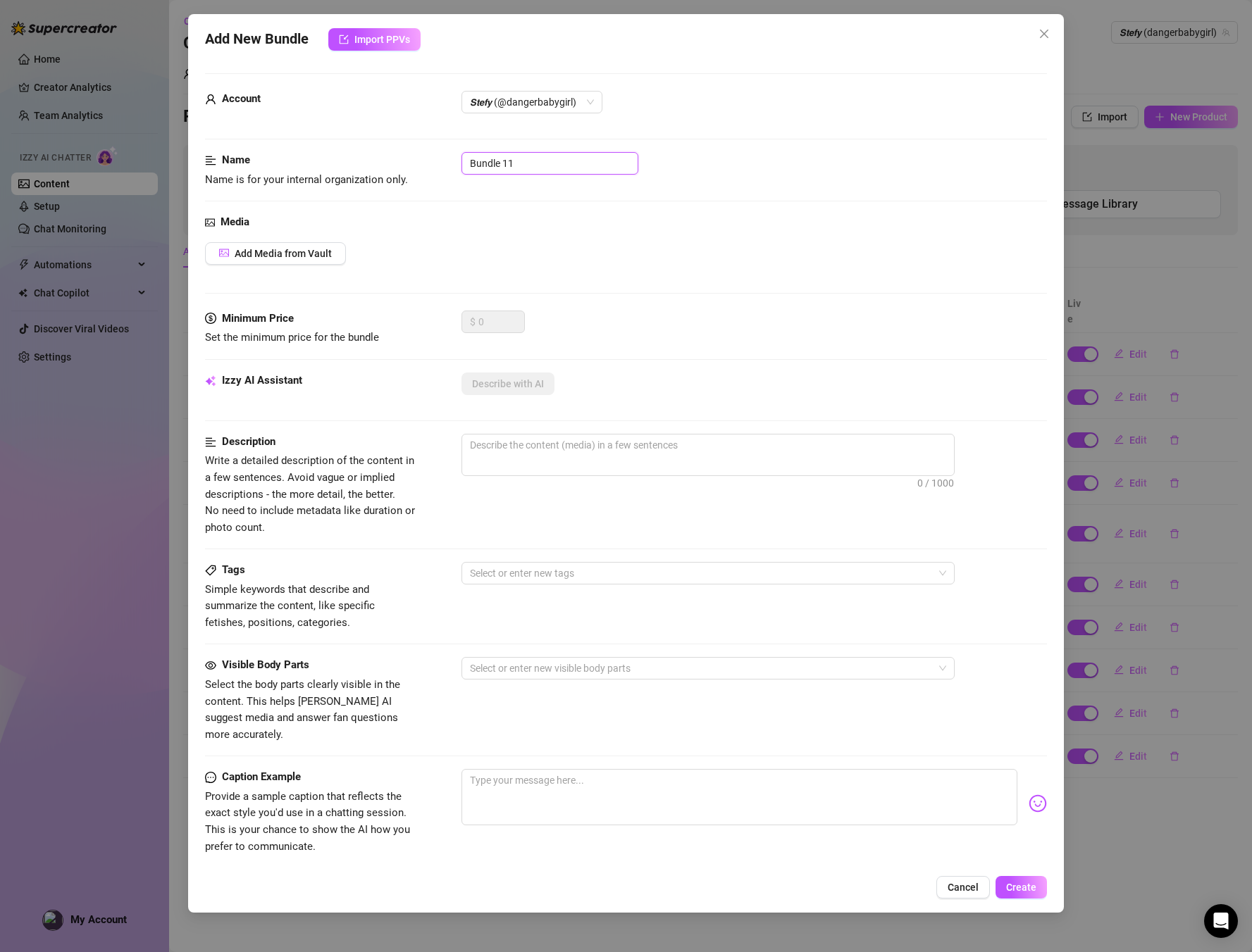
click at [564, 163] on input "Bundle 11" at bounding box center [550, 163] width 177 height 23
click at [421, 149] on form "Account 𝙎𝙩𝙚𝙛𝙮 (@dangerbabygirl) Name Name is for your internal organization onl…" at bounding box center [626, 564] width 843 height 982
paste input "RED MALLA REVERSE CLOSE UP & BUTT PLUG❤️"
type input "RED MALLA REVERSE CLOSE UP & BUTT PLUG❤️"
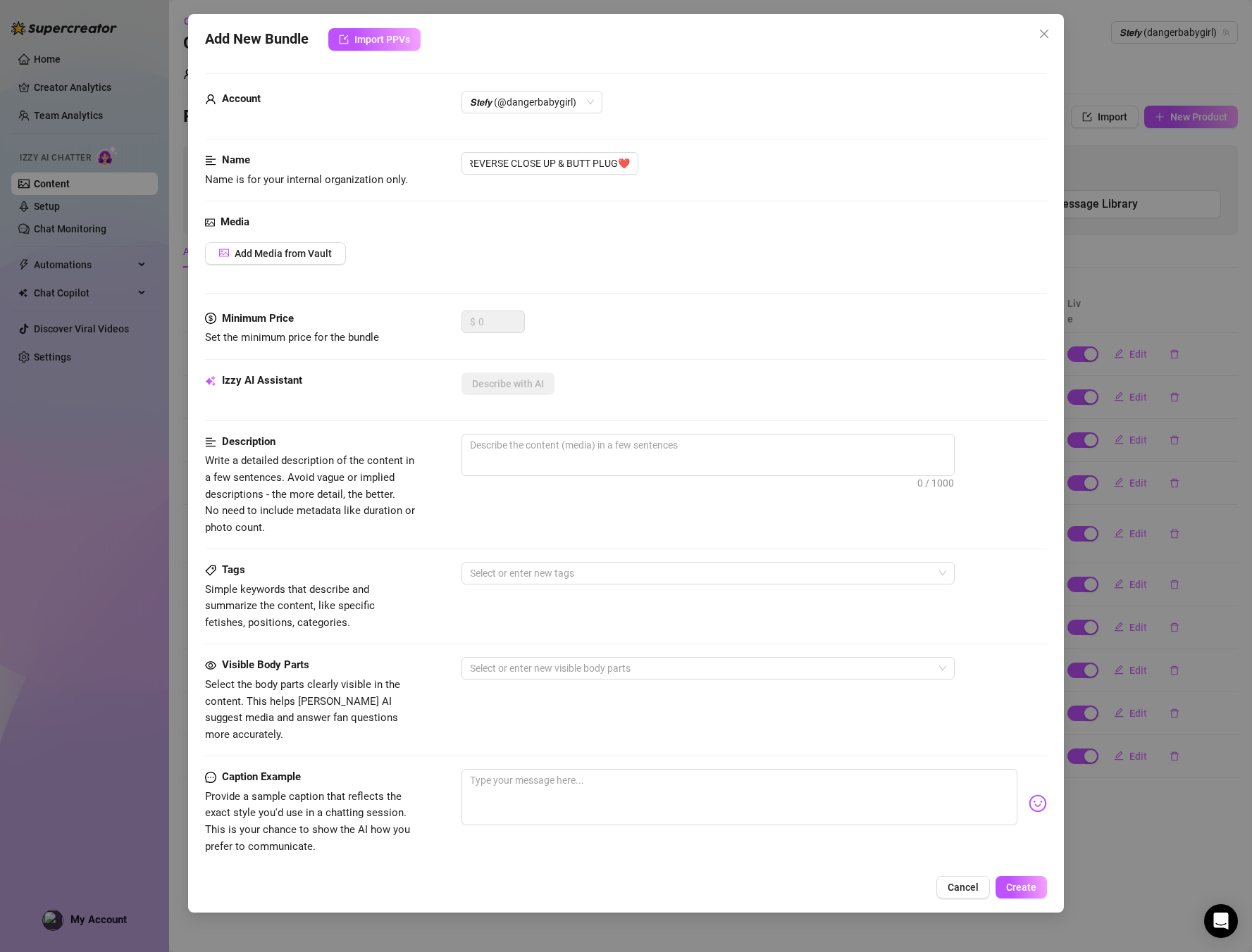
scroll to position [0, 0]
click at [304, 253] on span "Add Media from Vault" at bounding box center [283, 253] width 97 height 11
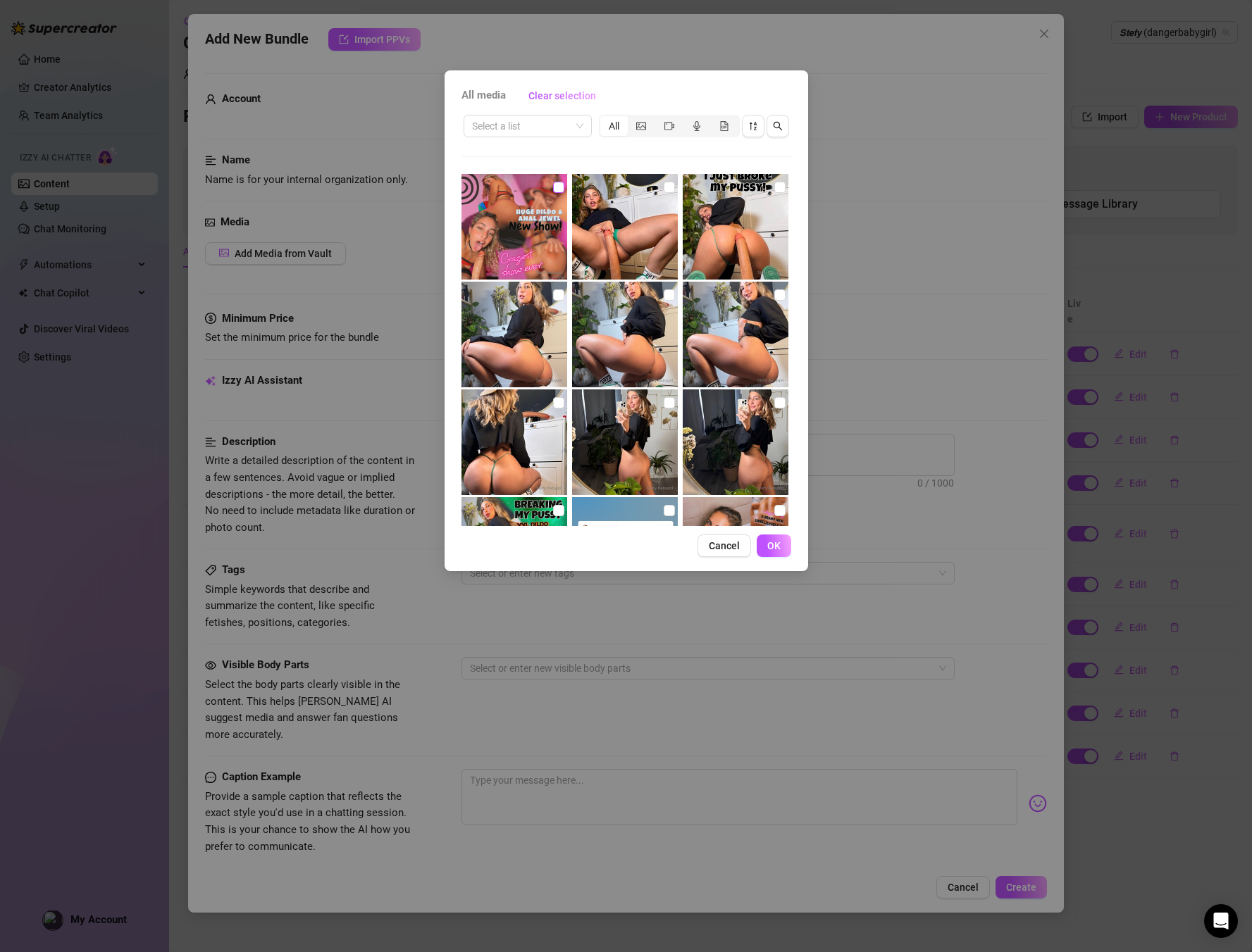
scroll to position [3, 0]
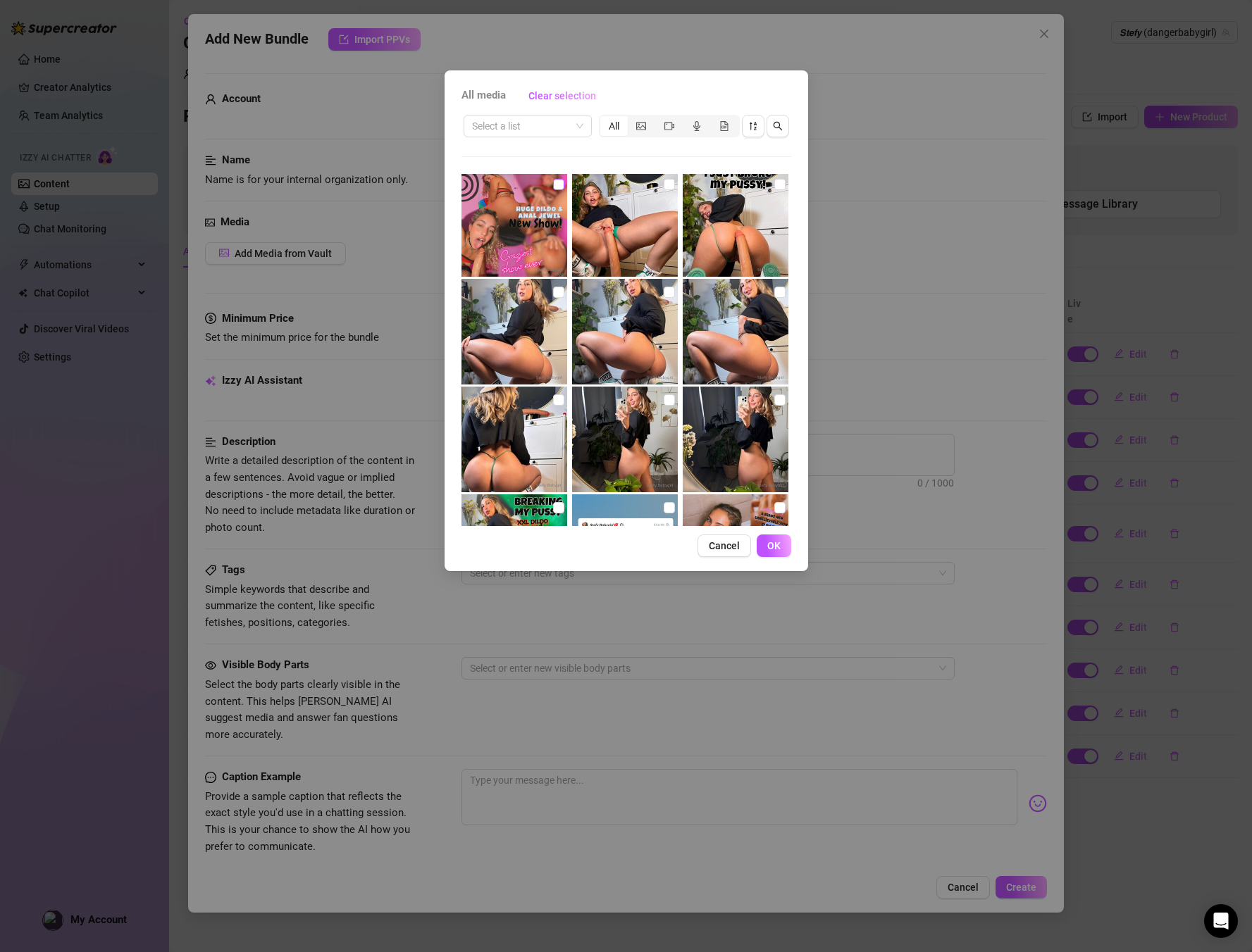
click at [553, 188] on input "checkbox" at bounding box center [559, 184] width 11 height 11
checkbox input "true"
click at [549, 130] on input "search" at bounding box center [521, 126] width 98 height 21
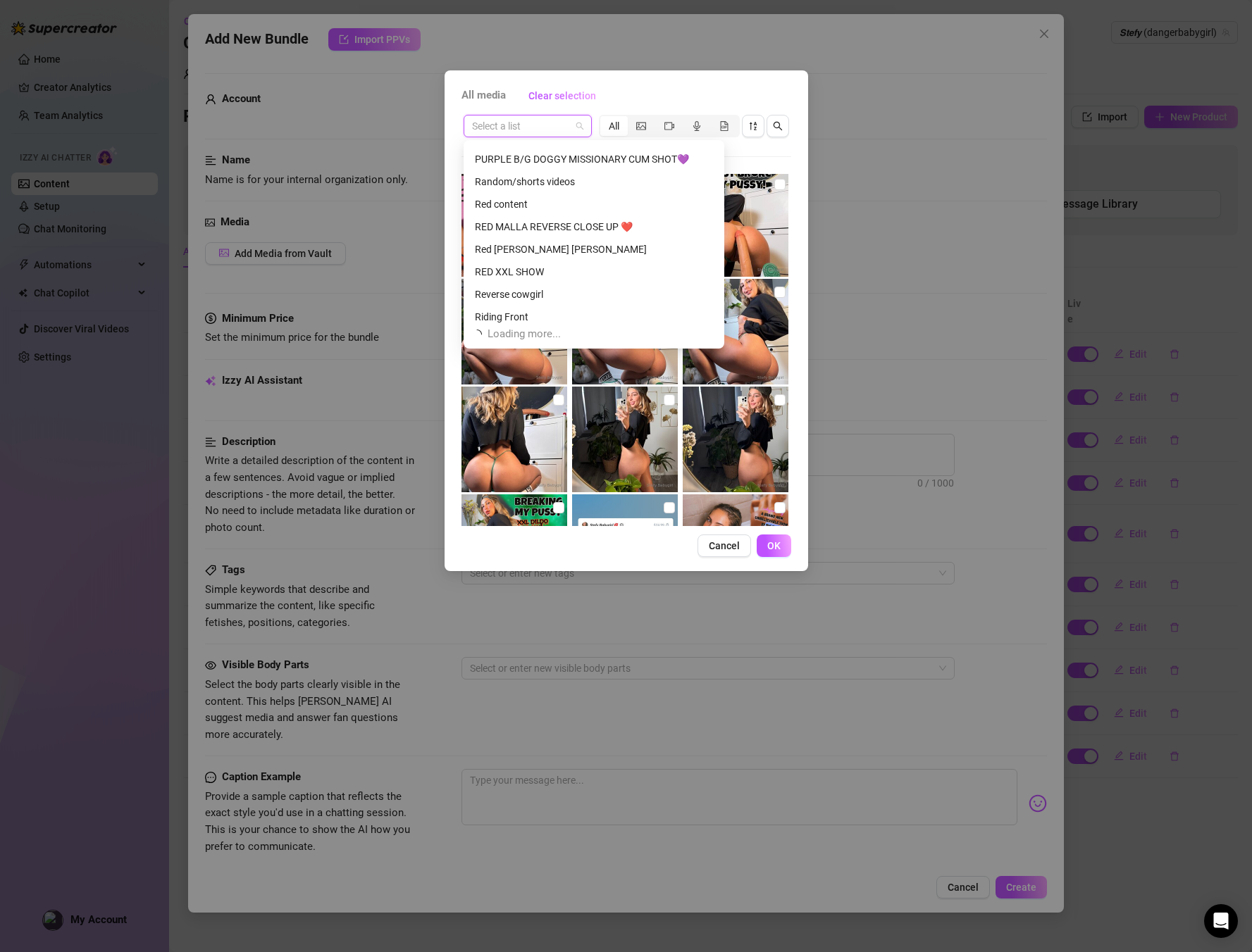
scroll to position [1397, 0]
click at [573, 225] on div "RED MALLA REVERSE CLOSE UP ❤️" at bounding box center [593, 221] width 238 height 15
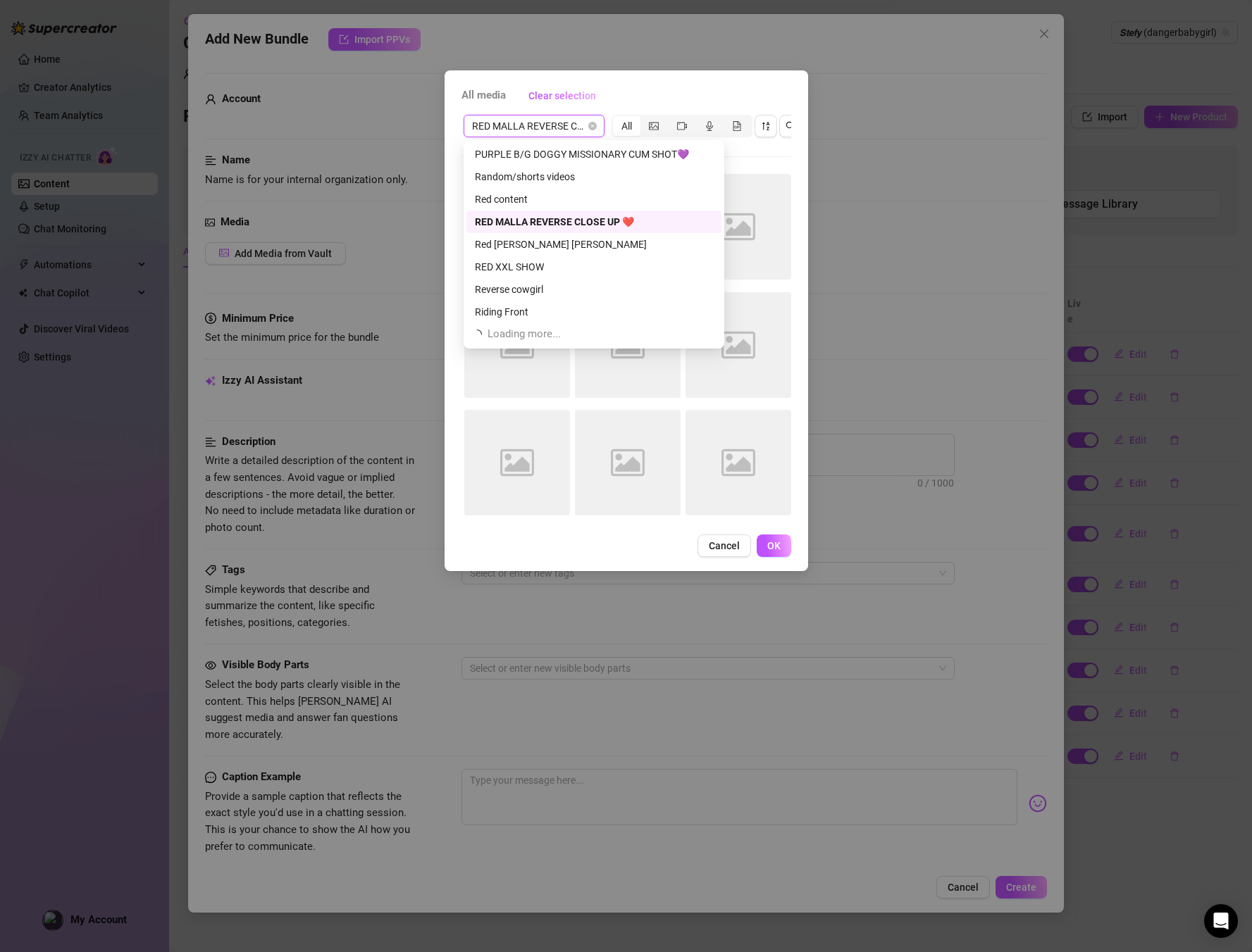
scroll to position [0, 0]
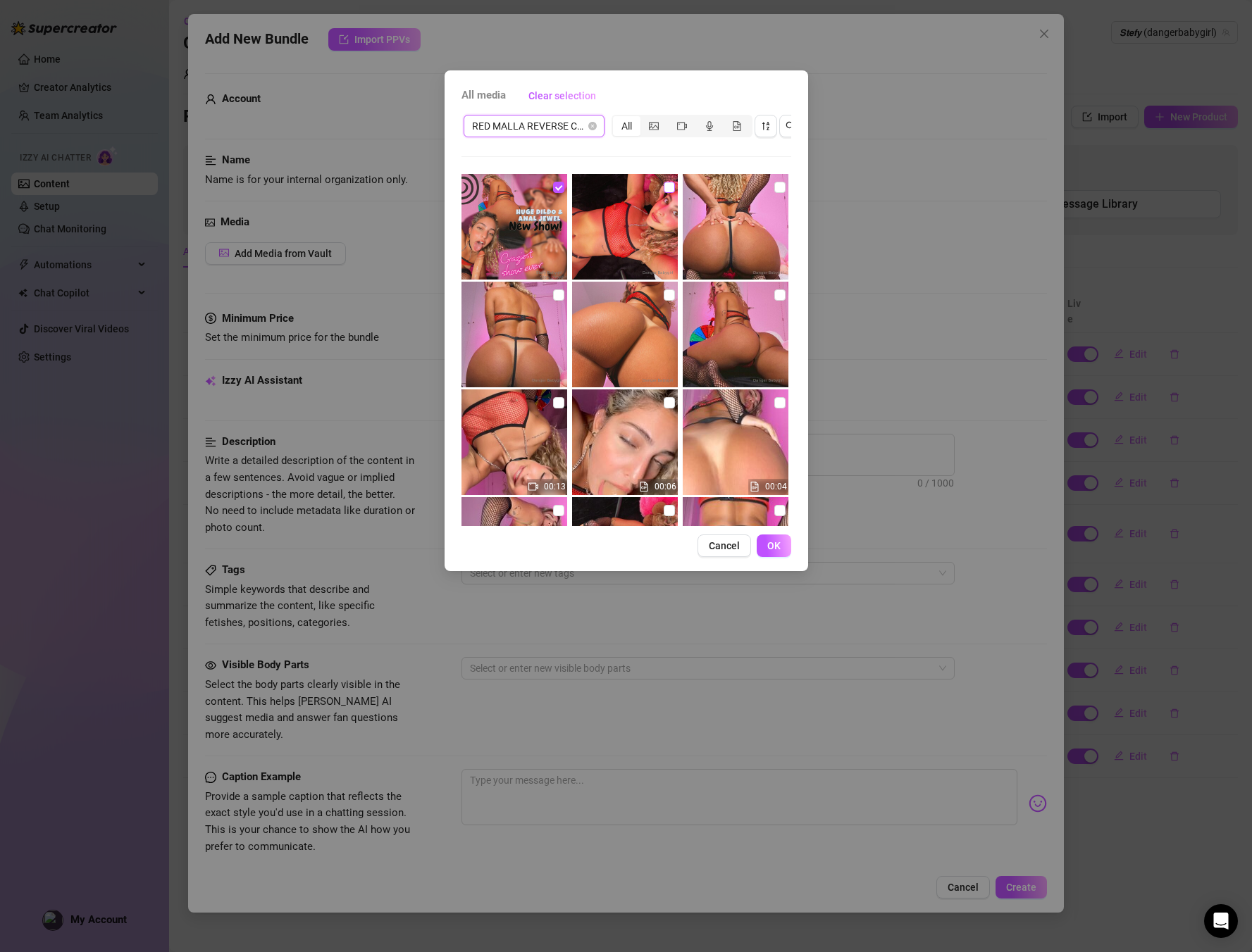
click at [667, 191] on input "checkbox" at bounding box center [669, 188] width 11 height 11
checkbox input "true"
click at [665, 284] on img at bounding box center [625, 334] width 106 height 106
click at [662, 292] on img at bounding box center [625, 334] width 106 height 106
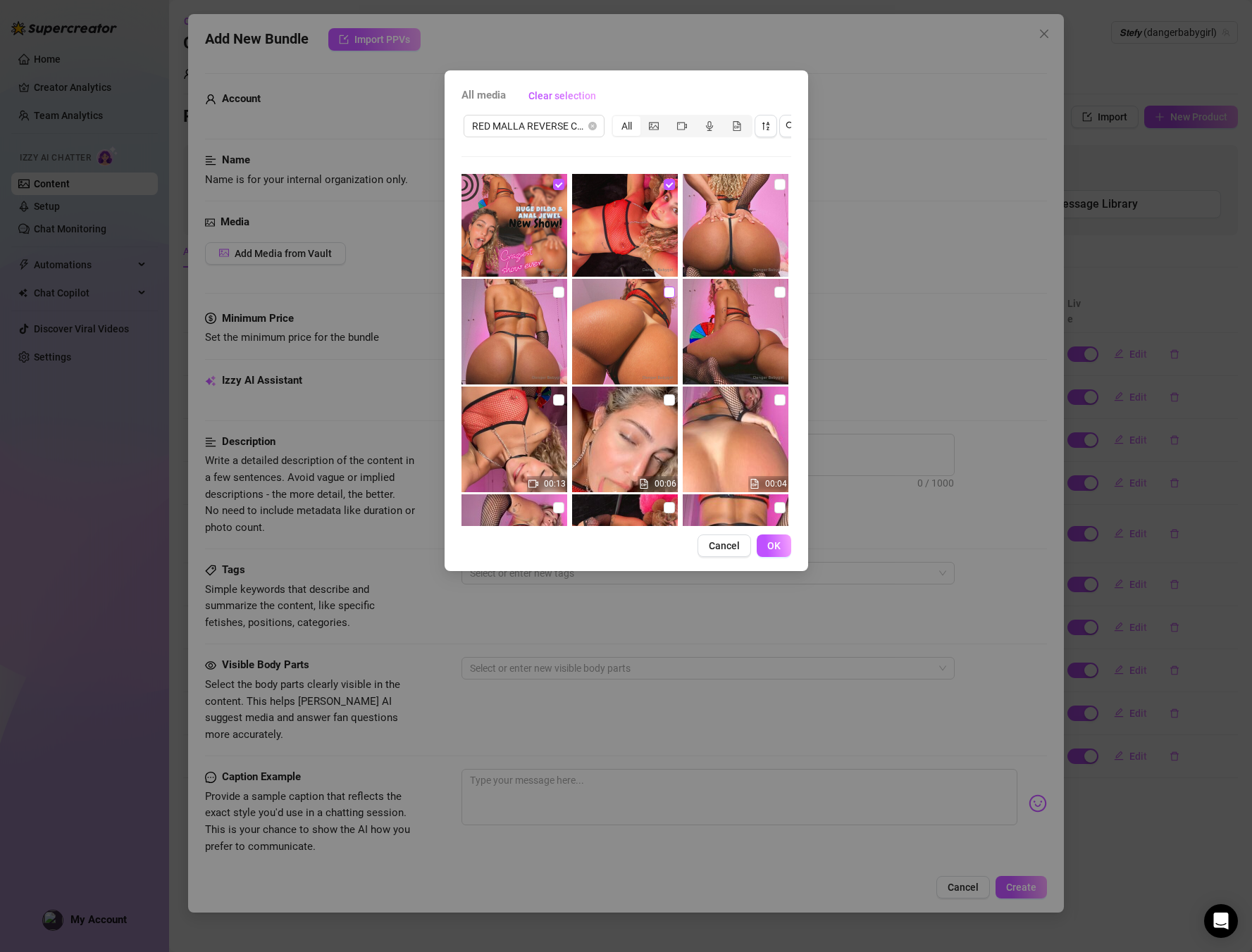
click at [666, 292] on input "checkbox" at bounding box center [669, 292] width 11 height 11
checkbox input "true"
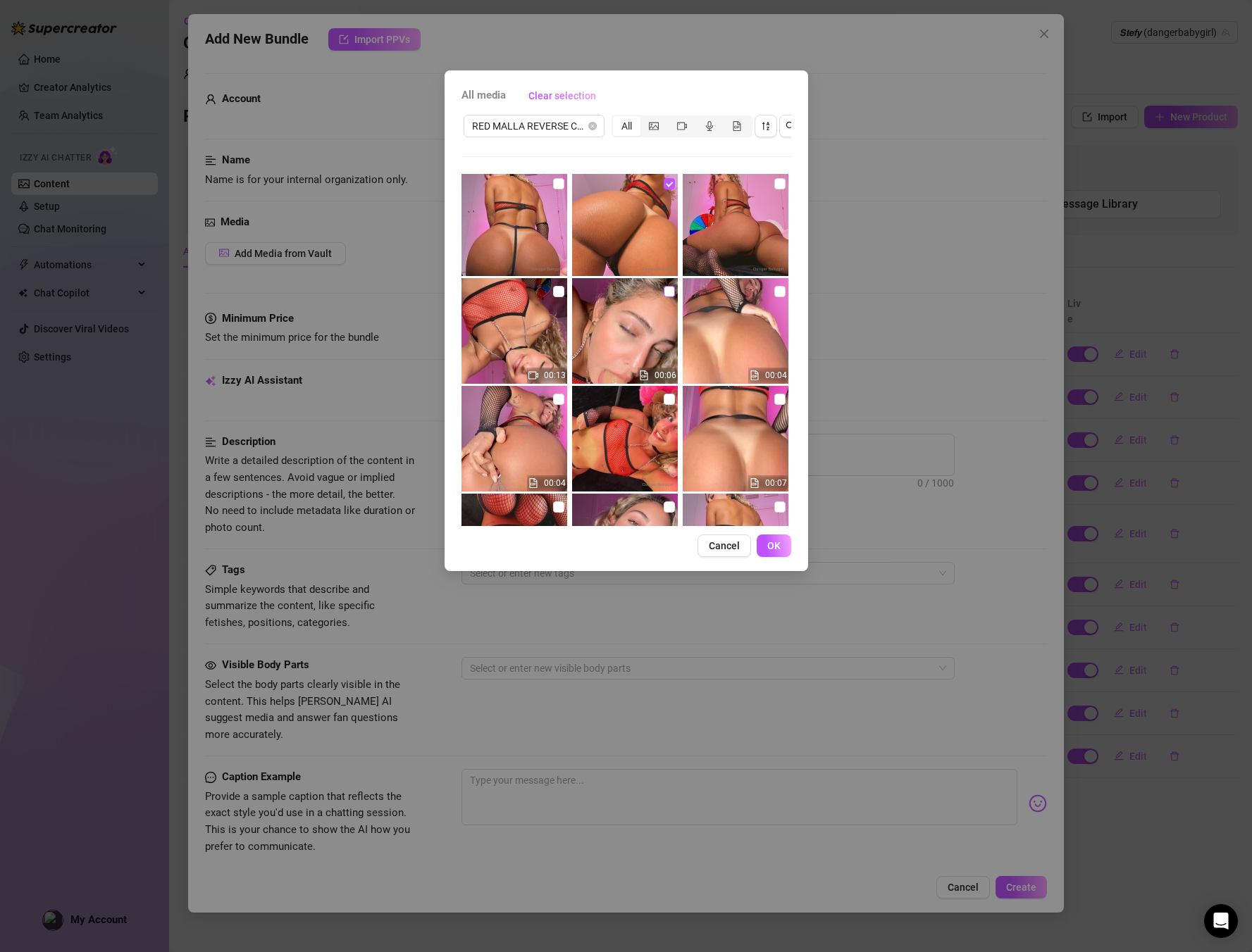
scroll to position [126, 0]
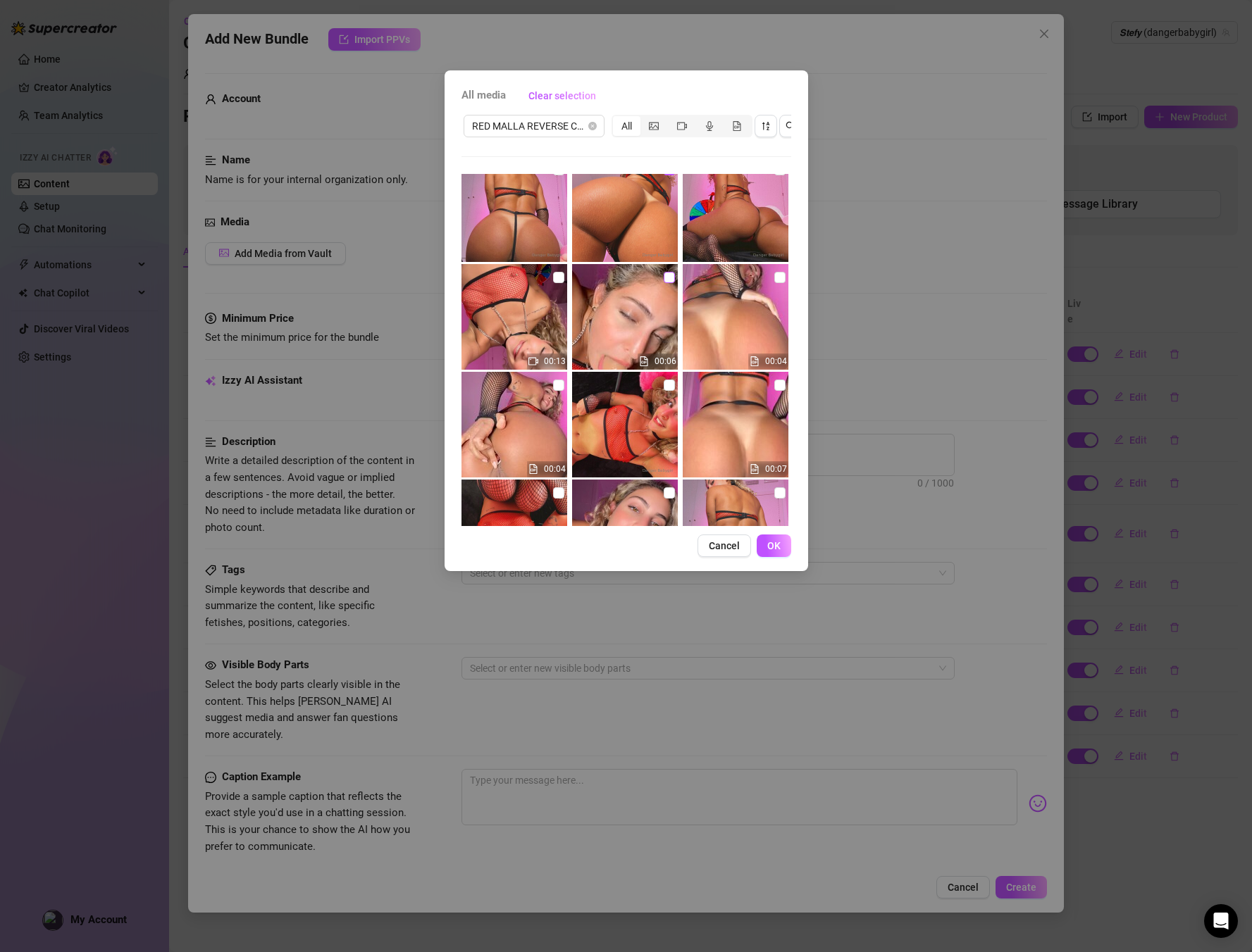
click at [670, 270] on label at bounding box center [669, 277] width 11 height 15
click at [670, 271] on input "checkbox" at bounding box center [669, 277] width 11 height 11
checkbox input "true"
click at [781, 389] on input "checkbox" at bounding box center [780, 385] width 11 height 11
checkbox input "true"
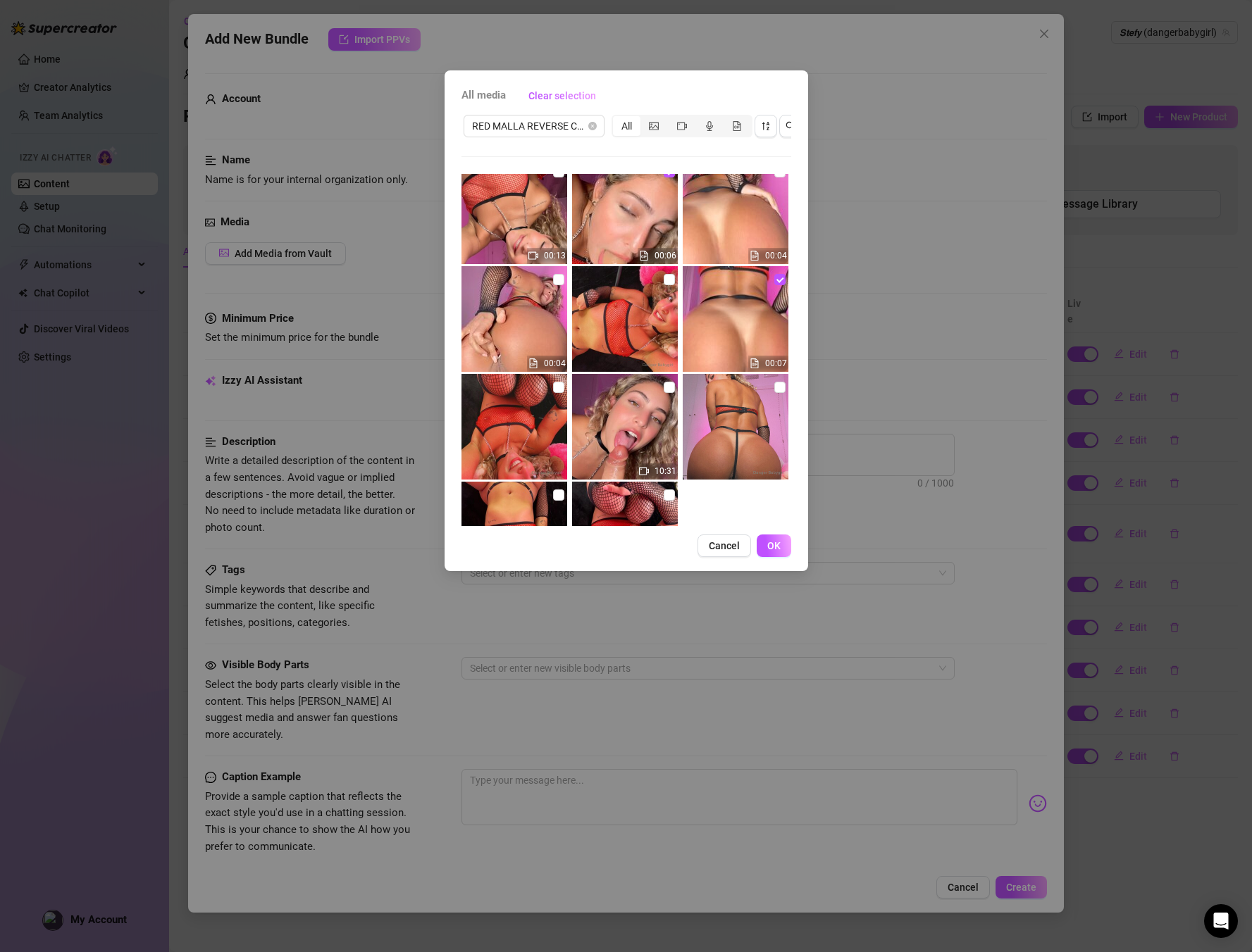
scroll to position [249, 0]
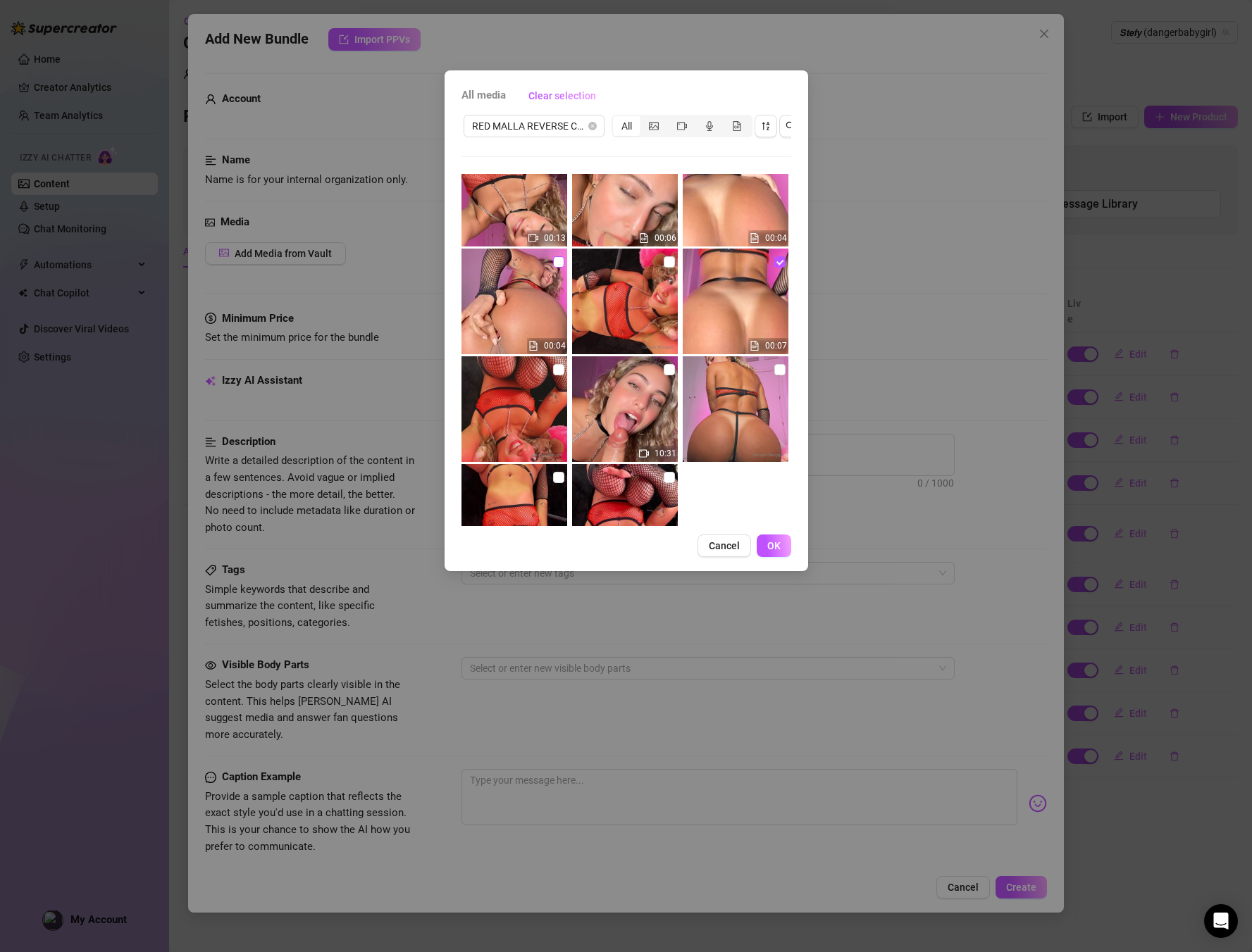
click at [557, 265] on input "checkbox" at bounding box center [559, 261] width 11 height 11
checkbox input "true"
click at [670, 374] on input "checkbox" at bounding box center [669, 370] width 11 height 11
checkbox input "true"
click at [785, 375] on label at bounding box center [780, 369] width 11 height 15
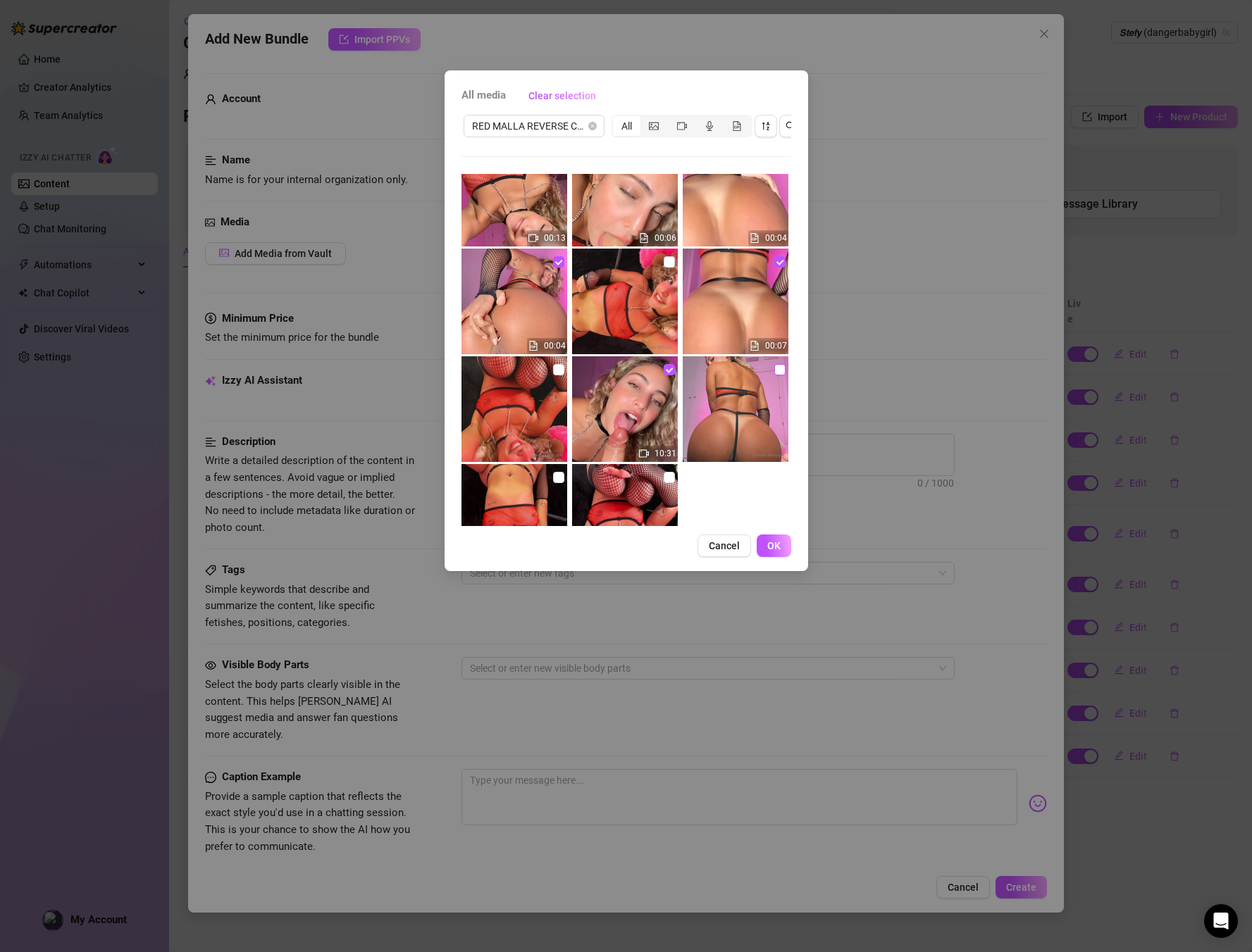
click at [785, 375] on input "checkbox" at bounding box center [780, 370] width 11 height 11
checkbox input "true"
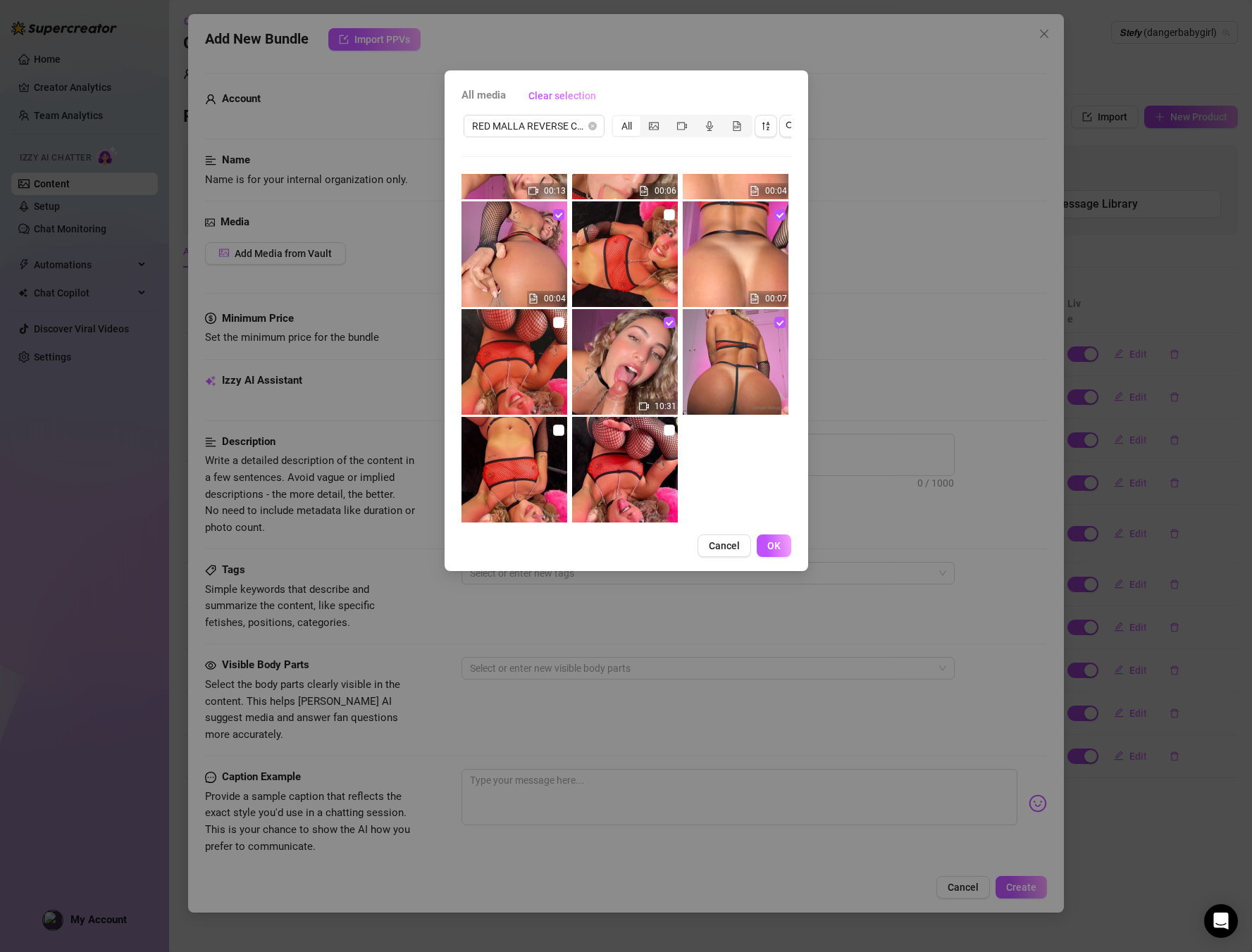
scroll to position [315, 0]
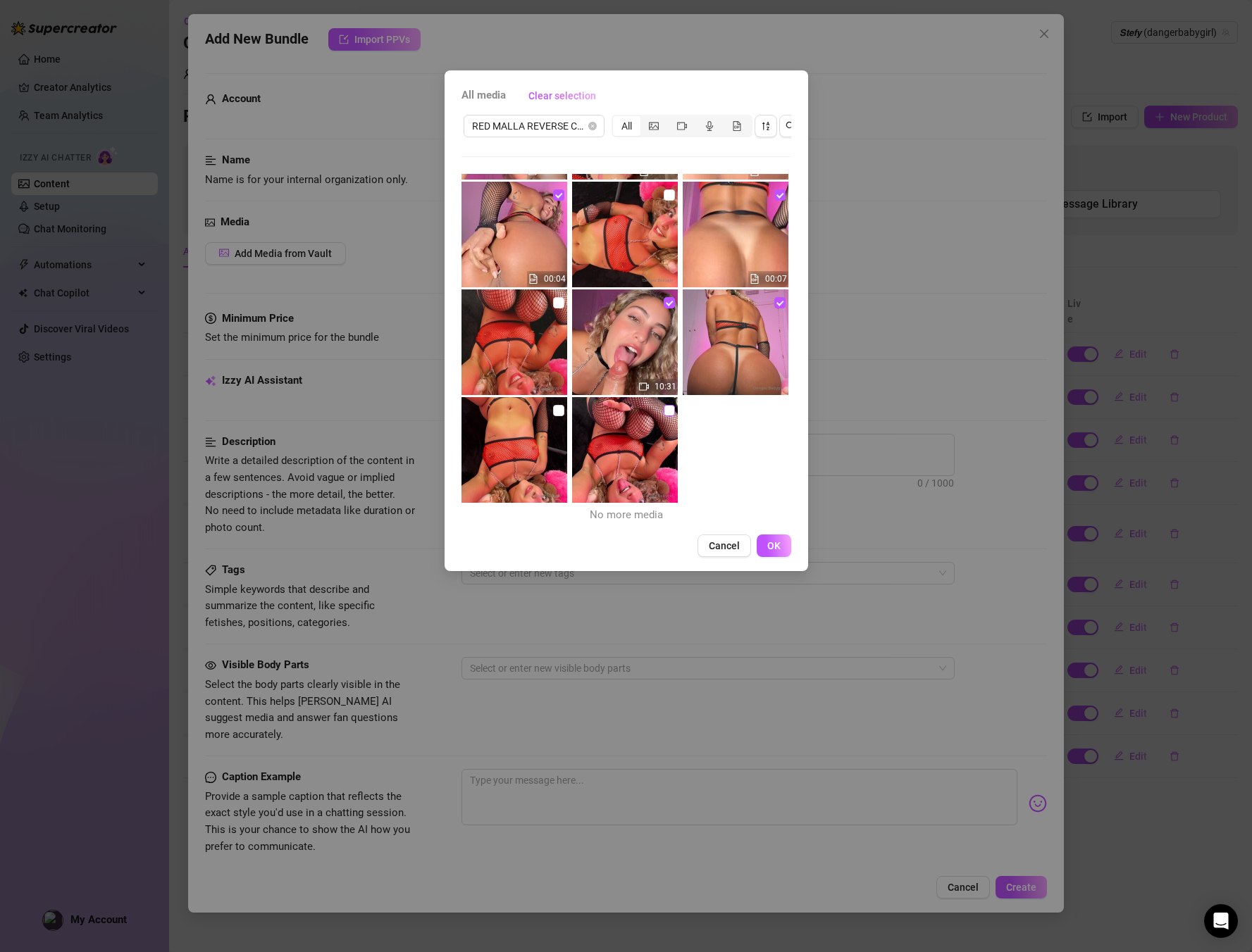
click at [667, 414] on input "checkbox" at bounding box center [669, 411] width 11 height 11
checkbox input "true"
click at [558, 415] on input "checkbox" at bounding box center [559, 411] width 11 height 11
checkbox input "true"
click at [759, 550] on button "OK" at bounding box center [775, 546] width 35 height 23
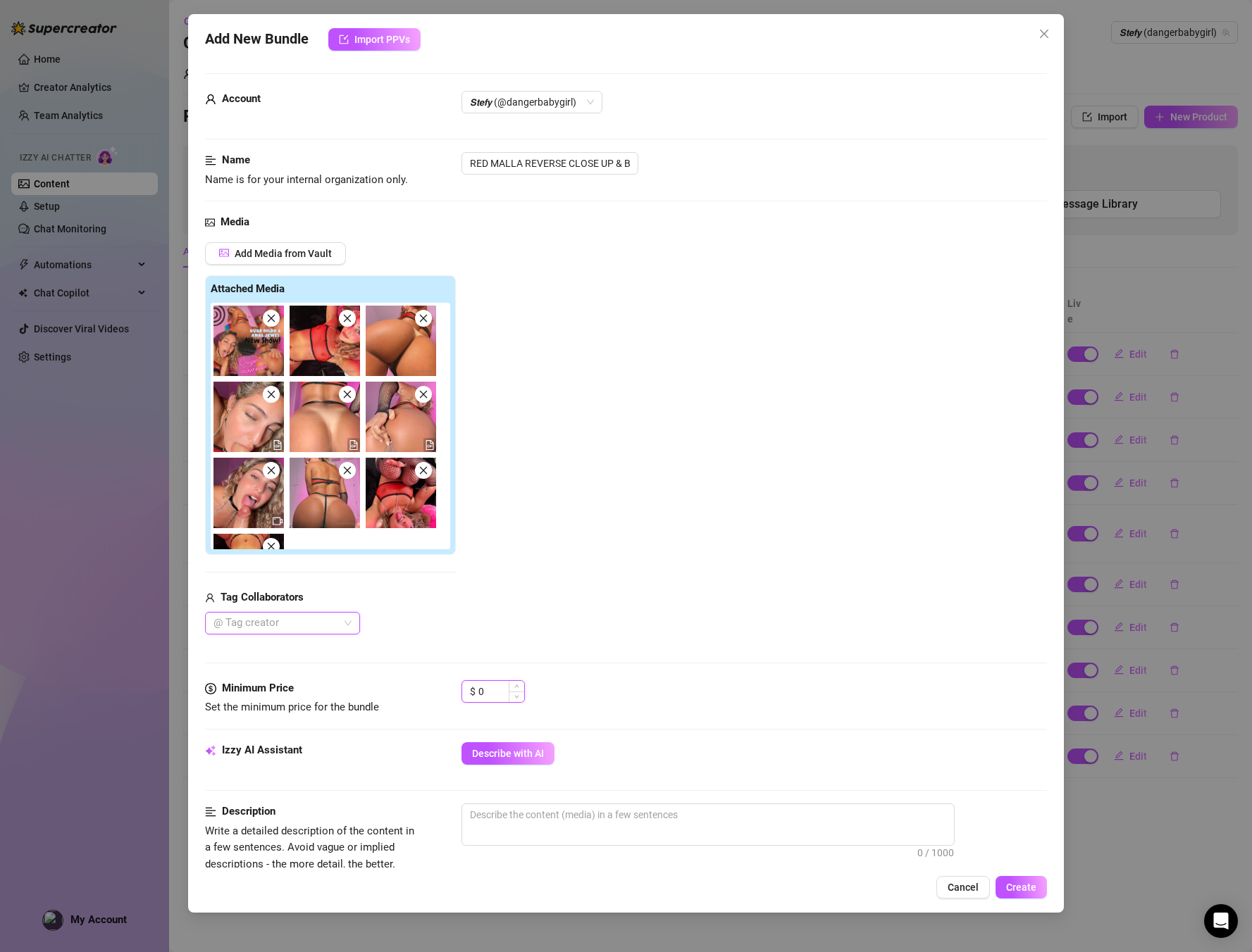
click at [486, 694] on input "0" at bounding box center [501, 691] width 46 height 21
click at [477, 691] on div "$ 0" at bounding box center [494, 691] width 64 height 23
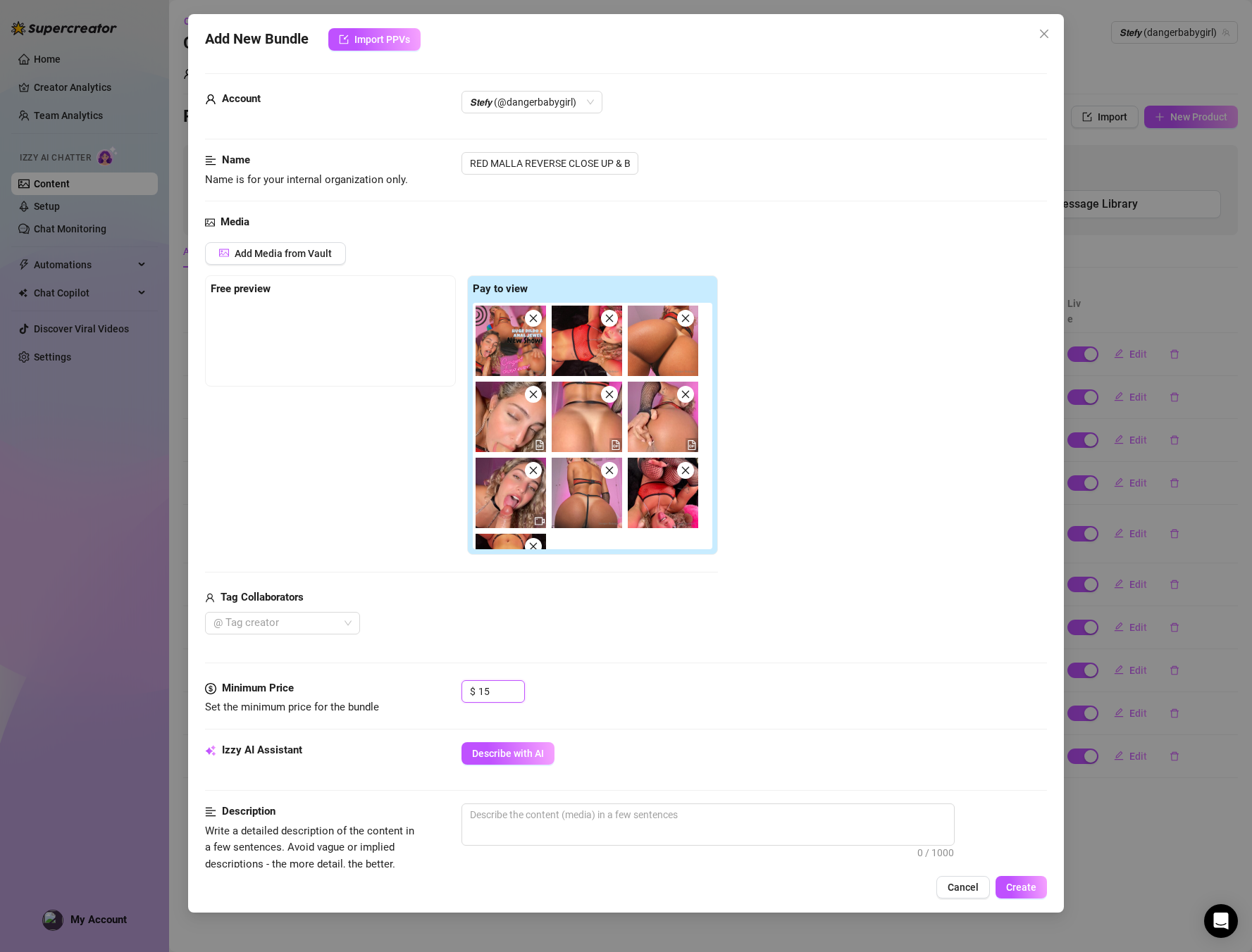
type input "15"
click at [562, 148] on div "Account 𝙎𝙩𝙚𝙛𝙮 (@dangerbabygirl)" at bounding box center [626, 121] width 843 height 61
drag, startPoint x: 574, startPoint y: 160, endPoint x: 665, endPoint y: 175, distance: 92.2
click at [661, 157] on div "RED MALLA REVERSE CLOSE UP & BUTT PLUG❤️" at bounding box center [754, 163] width 586 height 23
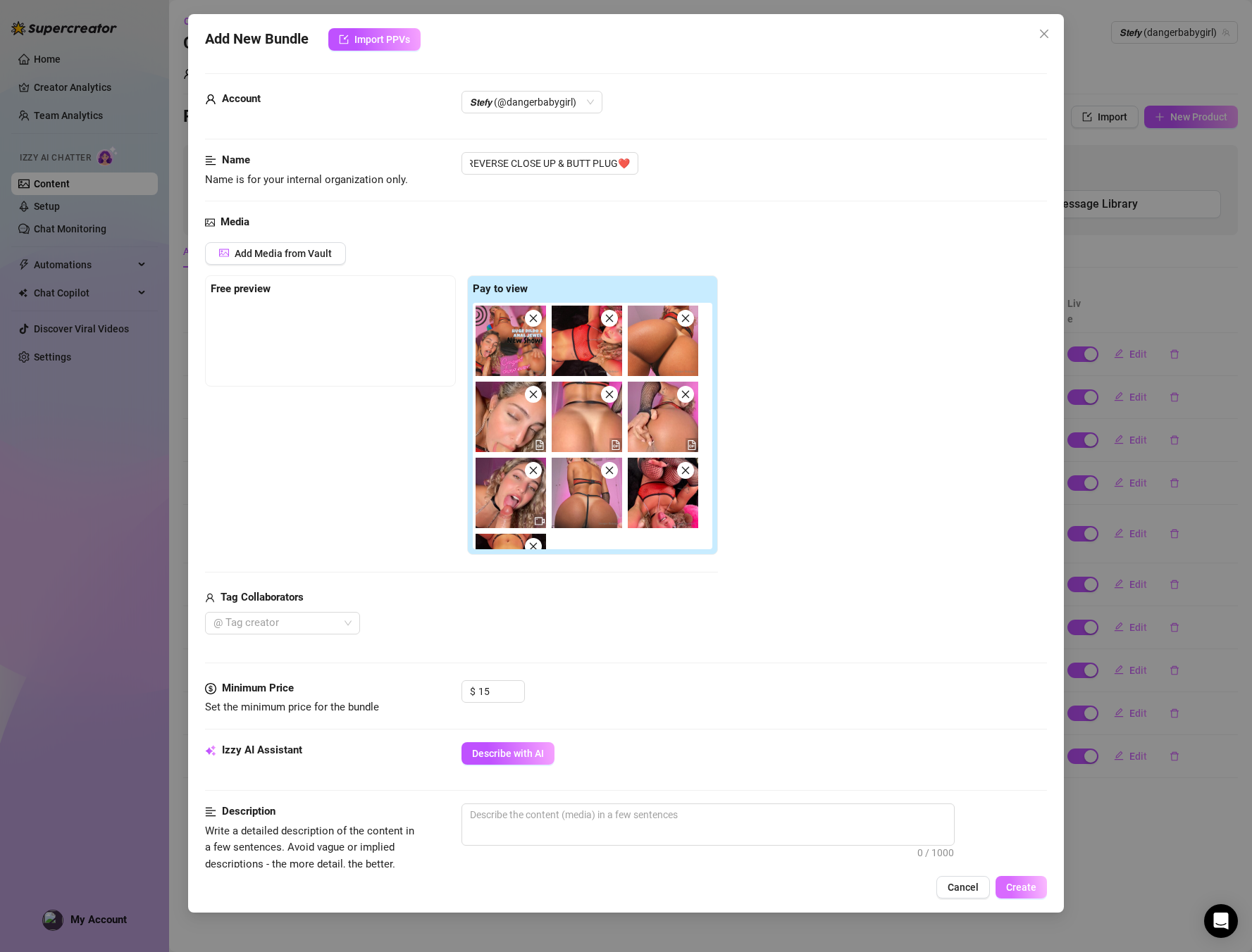
scroll to position [0, 0]
click at [1033, 891] on span "Create" at bounding box center [1021, 887] width 30 height 11
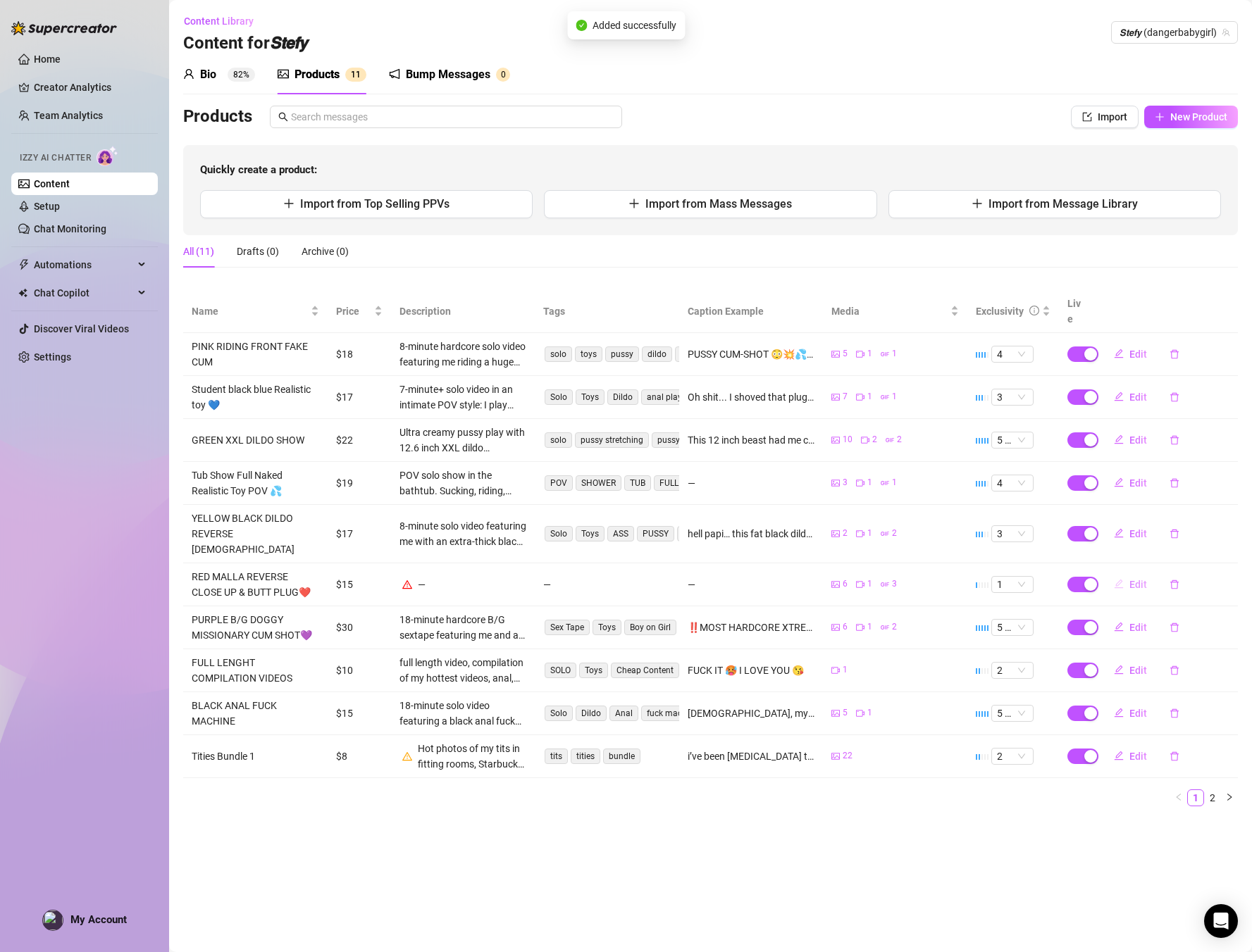
click at [1140, 579] on span "Edit" at bounding box center [1138, 585] width 17 height 11
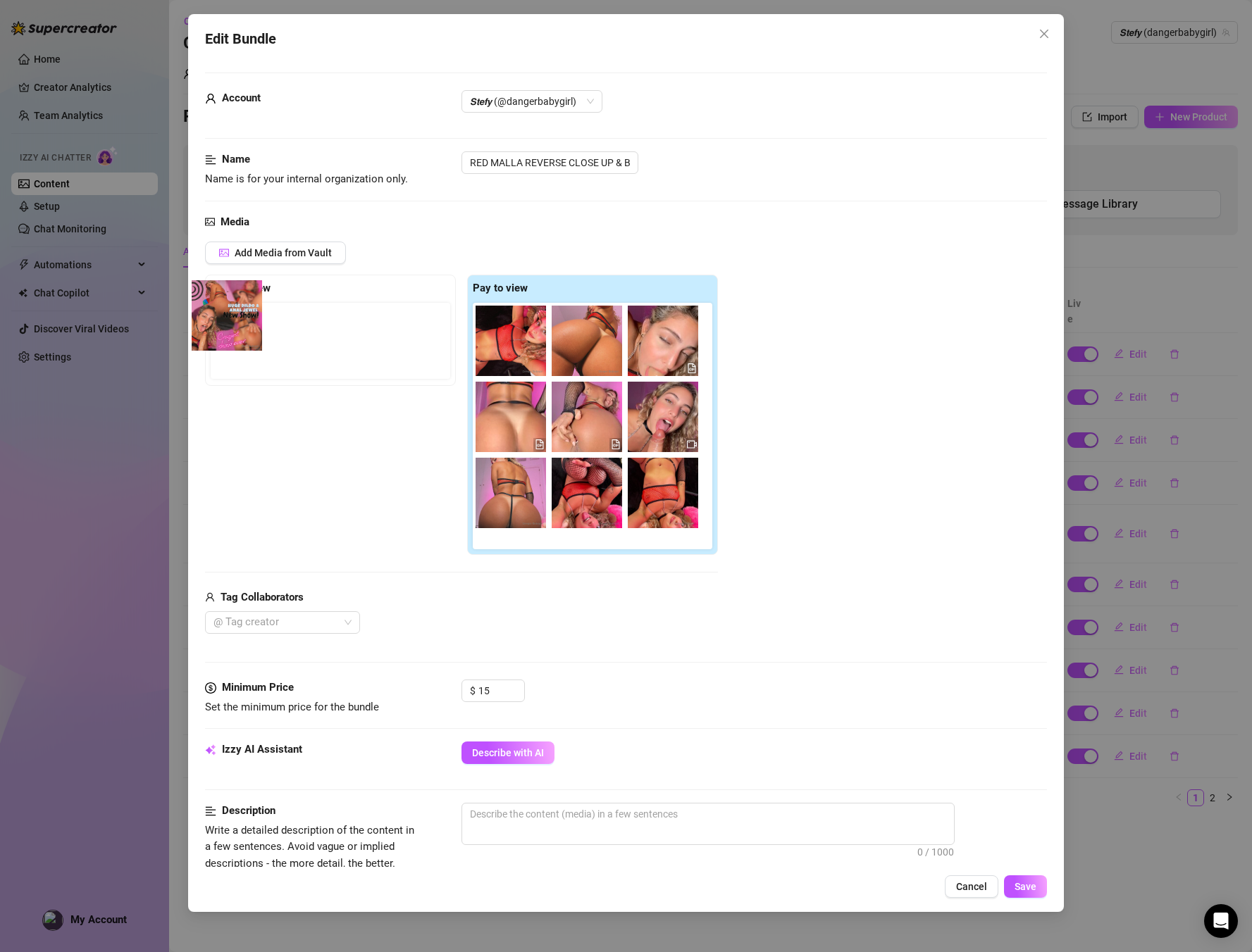
drag, startPoint x: 513, startPoint y: 337, endPoint x: 206, endPoint y: 306, distance: 308.6
click at [206, 306] on div "Free preview Pay to view" at bounding box center [461, 415] width 513 height 281
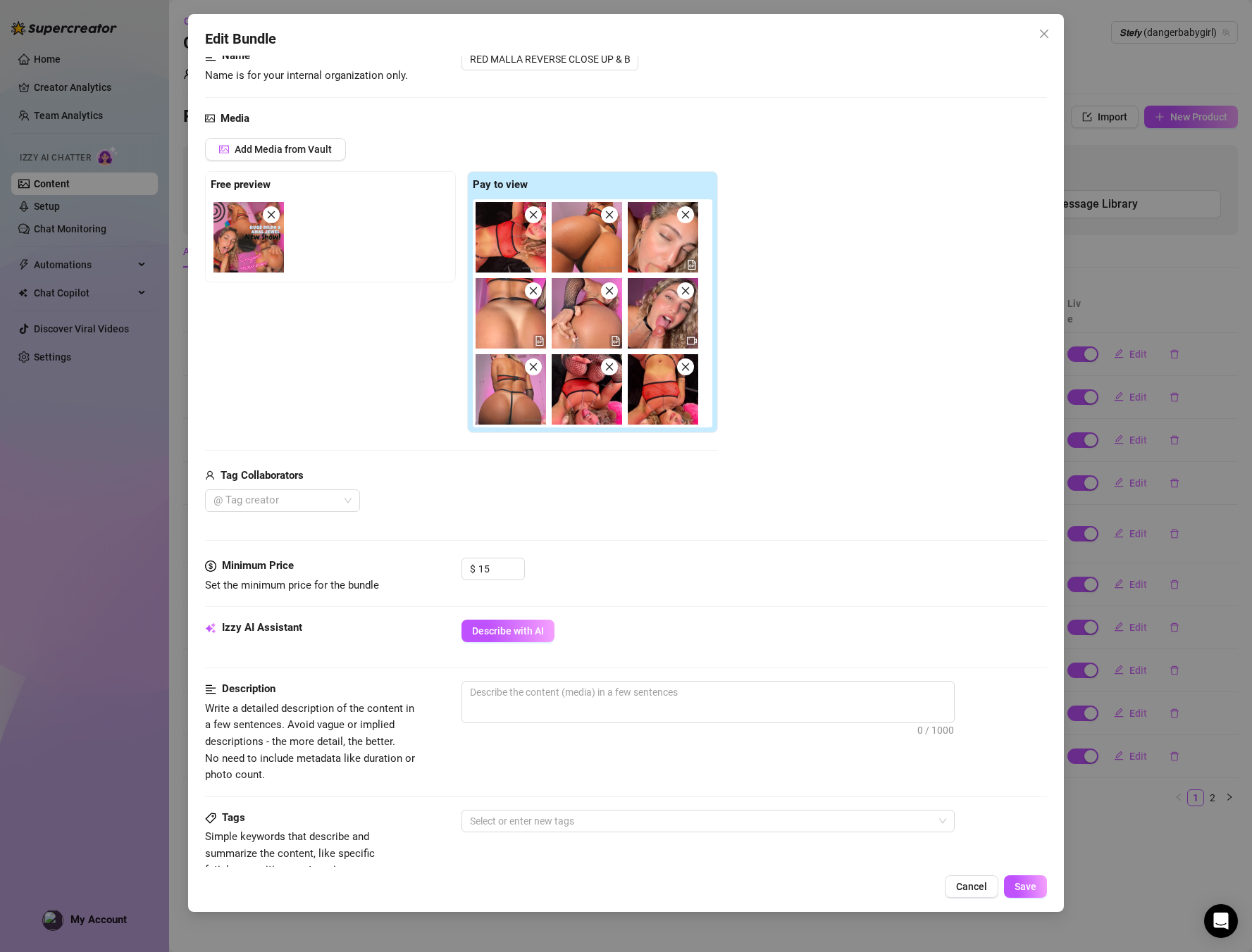
scroll to position [120, 0]
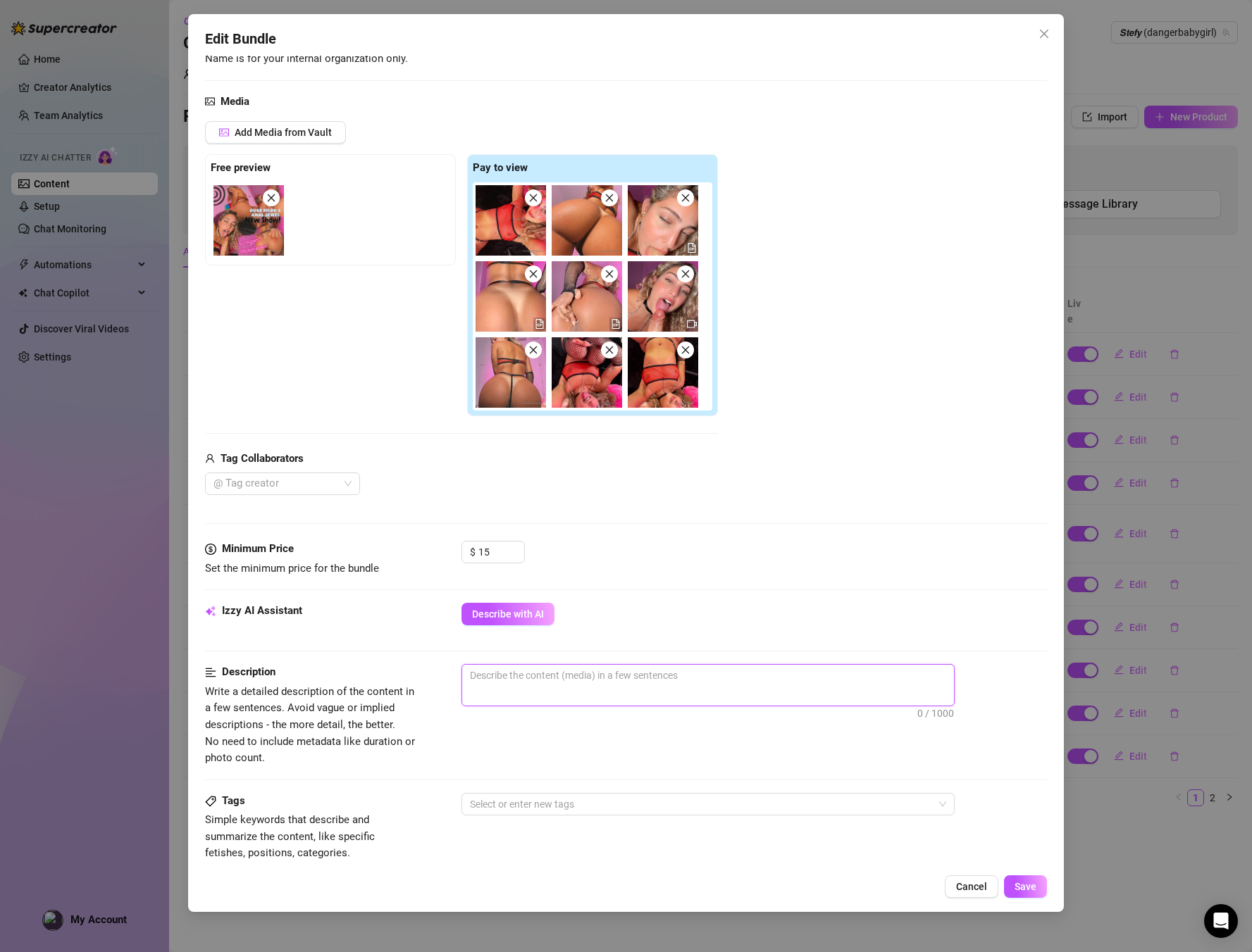
click at [593, 676] on textarea at bounding box center [708, 675] width 492 height 21
paste textarea "Insanely hot solo show with huge dildo and pink anal jewel. Full body view, dee…"
type textarea "Insanely hot solo show with huge dildo and pink anal jewel. Full body view, dee…"
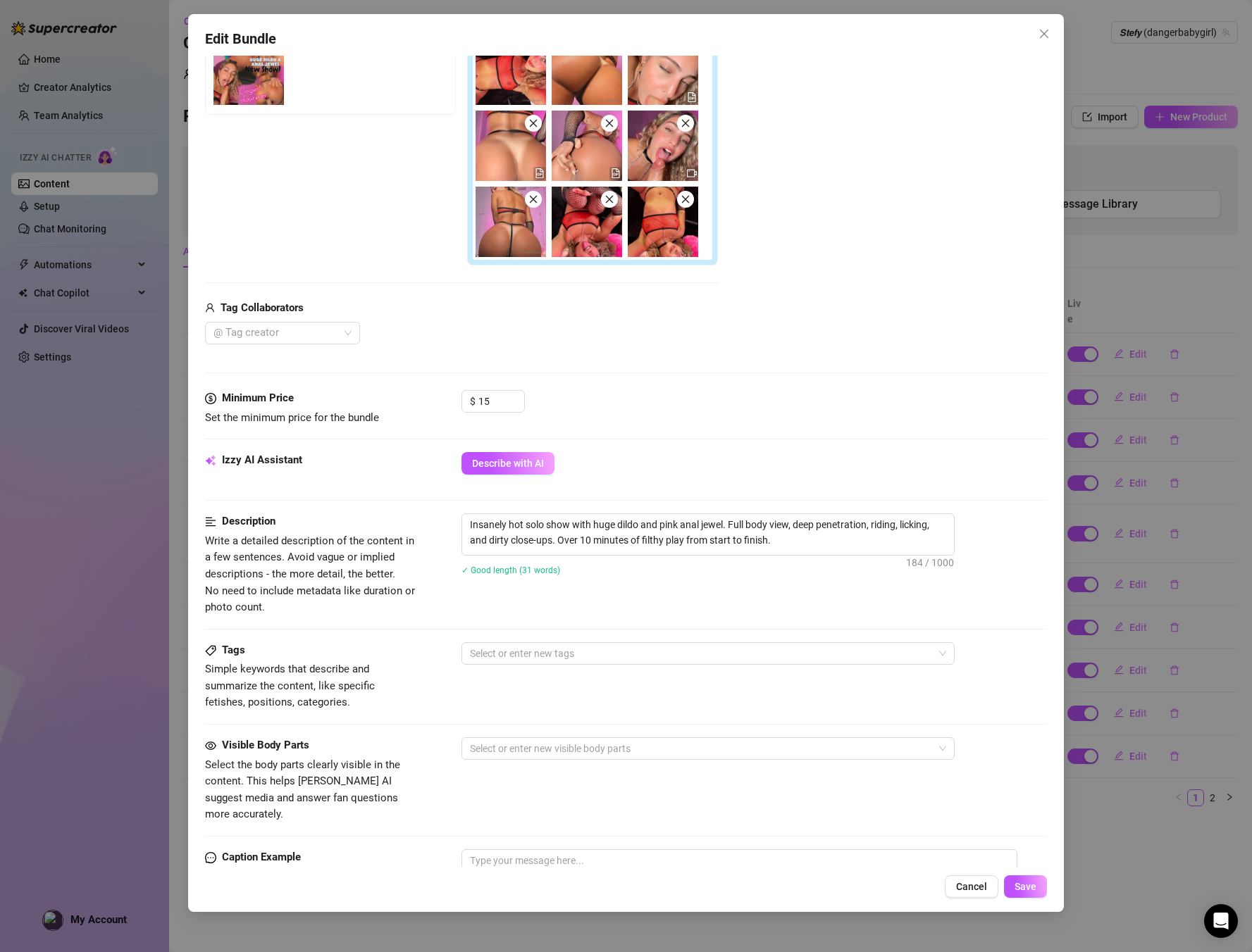
scroll to position [274, 0]
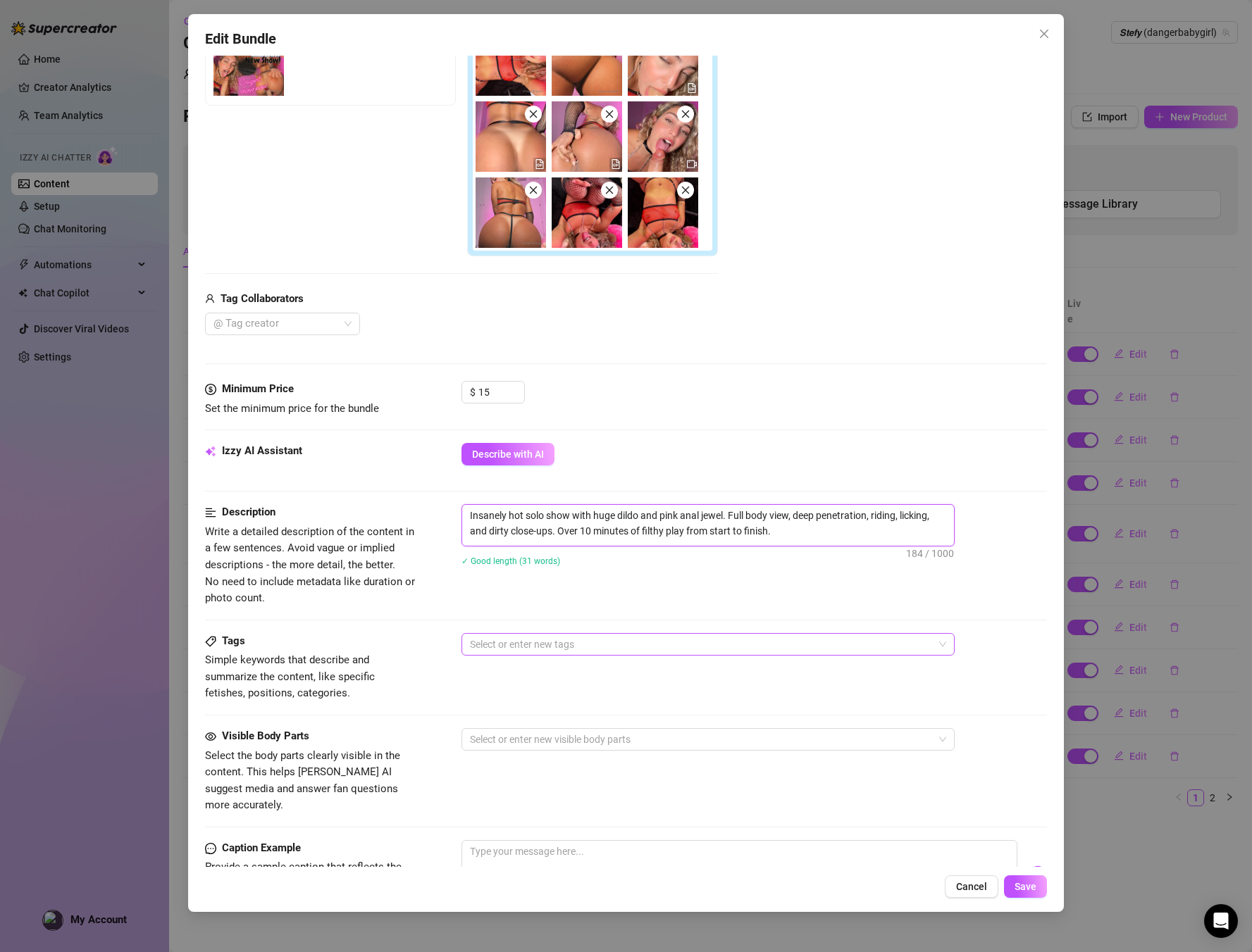
click at [526, 649] on div at bounding box center [701, 645] width 473 height 20
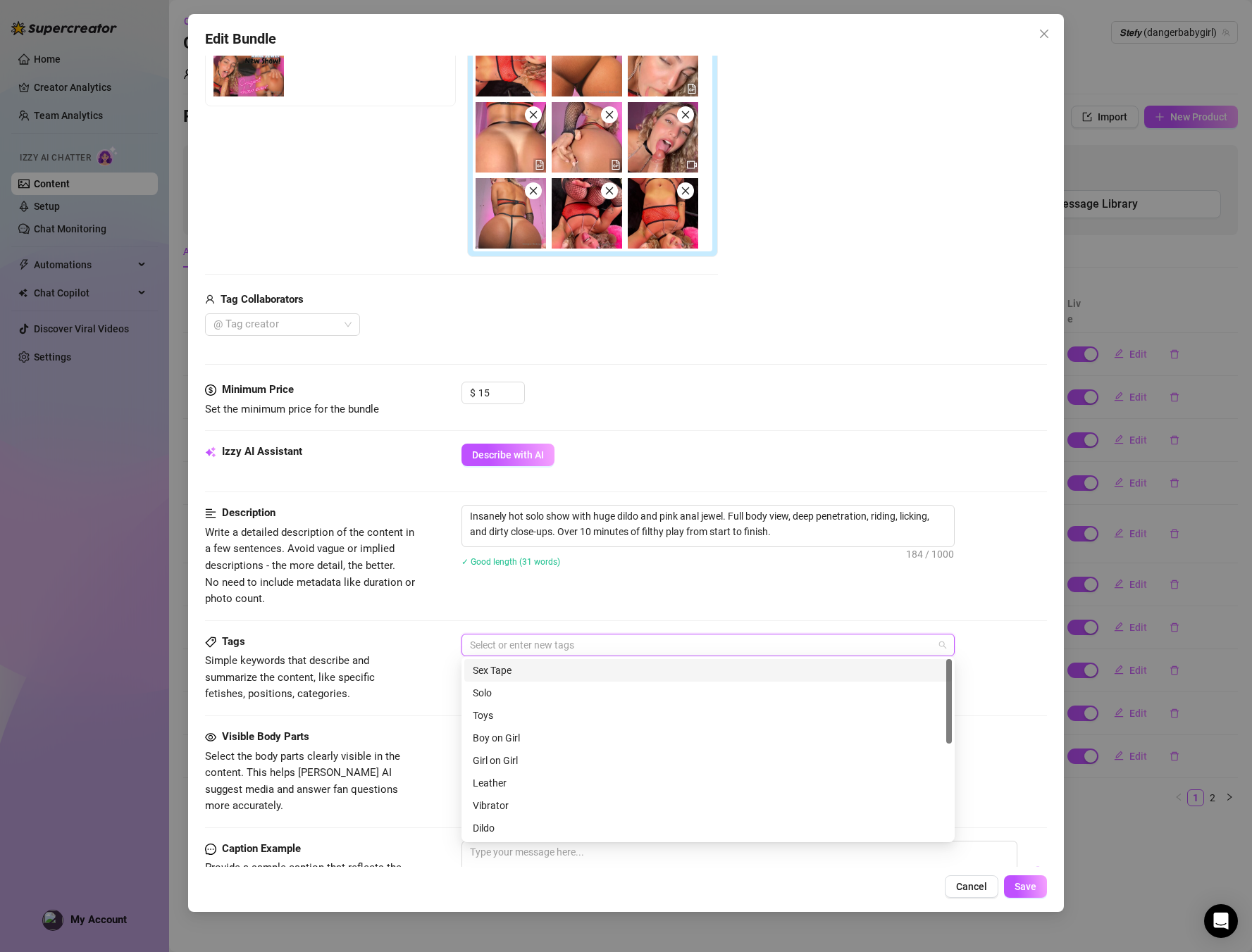
scroll to position [282, 0]
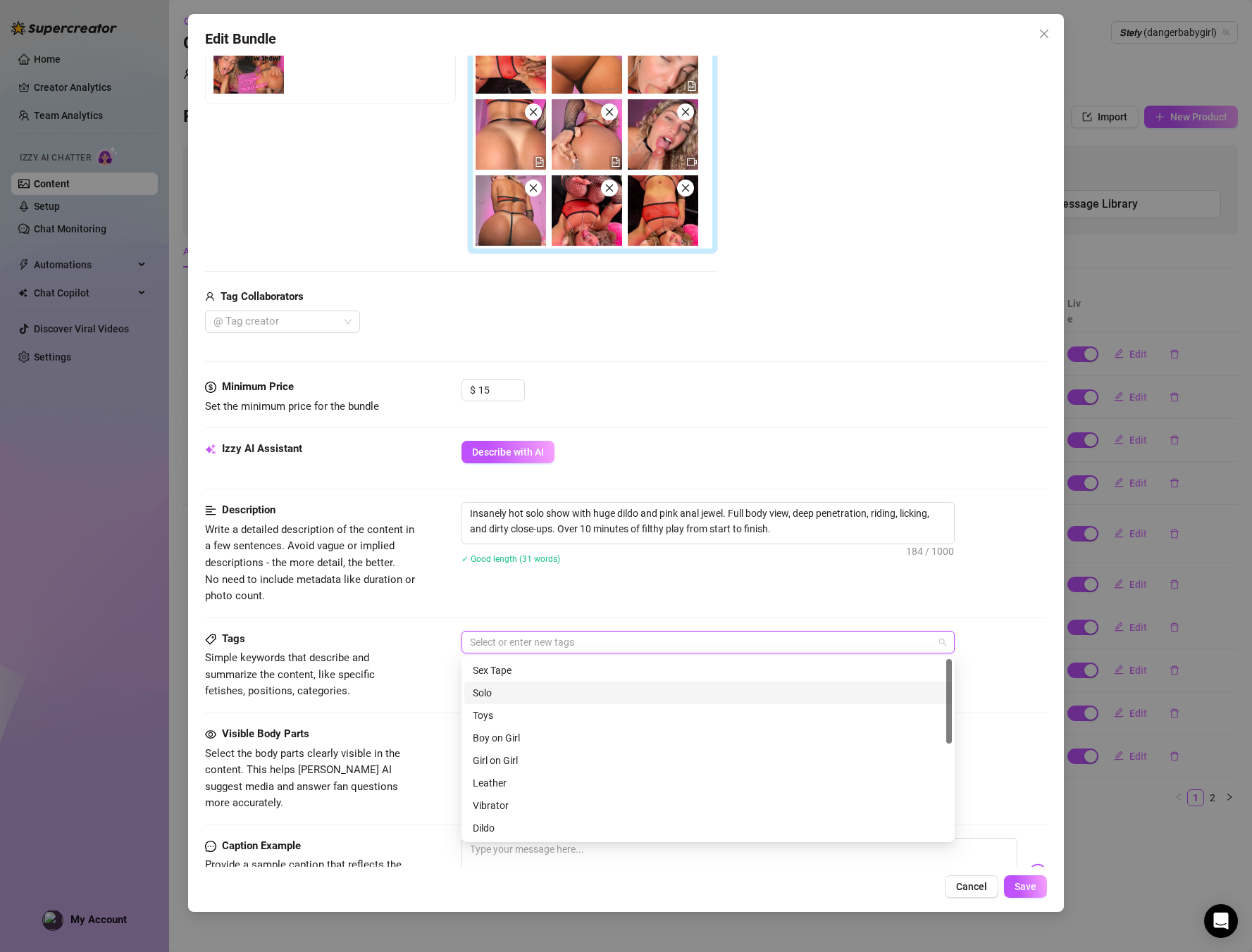
click at [502, 693] on div "Solo" at bounding box center [708, 692] width 471 height 15
click at [493, 717] on div "Toys" at bounding box center [708, 715] width 471 height 15
click at [502, 721] on div "Dildo" at bounding box center [708, 717] width 471 height 15
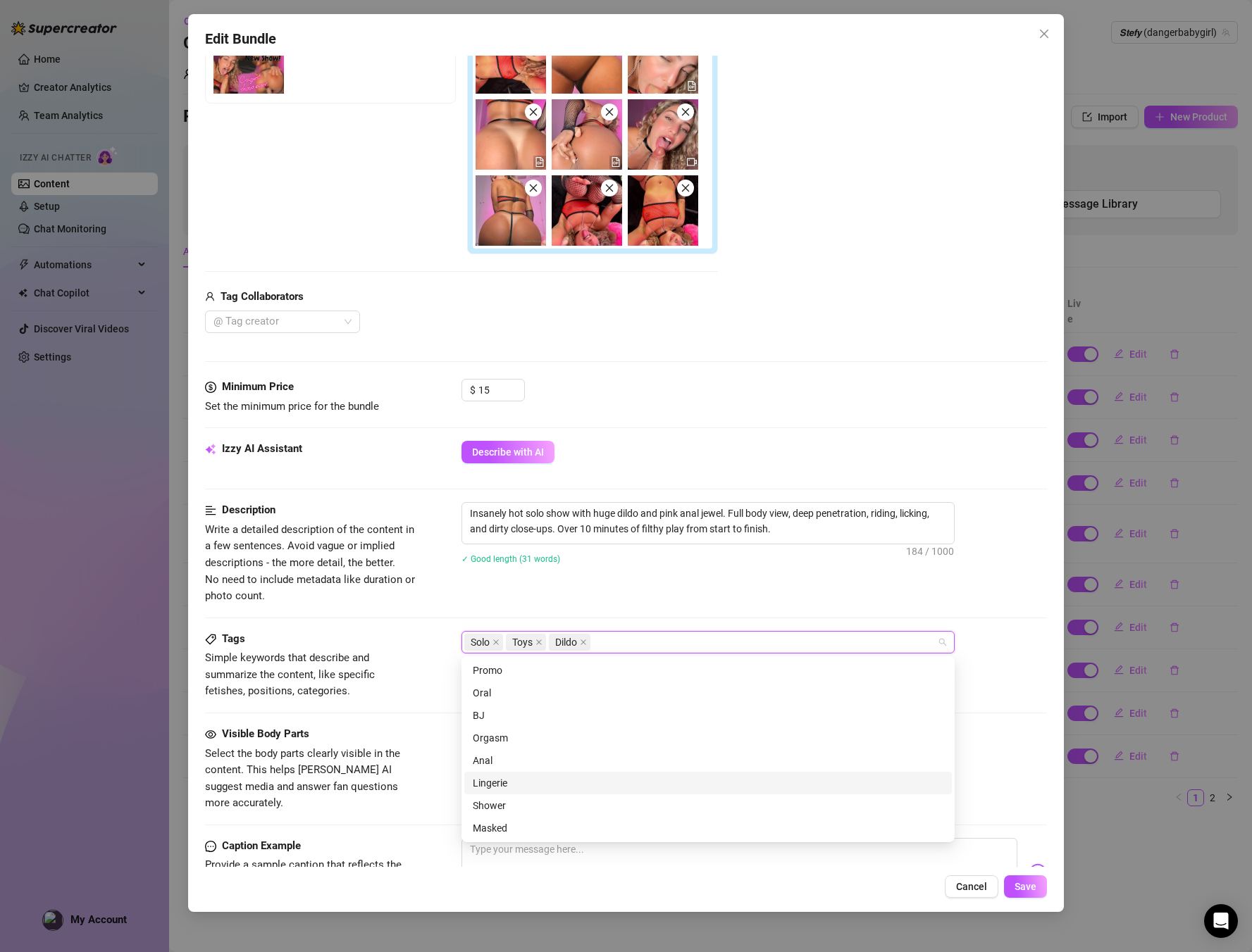
click at [502, 787] on div "Lingerie" at bounding box center [708, 783] width 471 height 15
paste input "fishnet lingerie"
type input "fishnet lingerie"
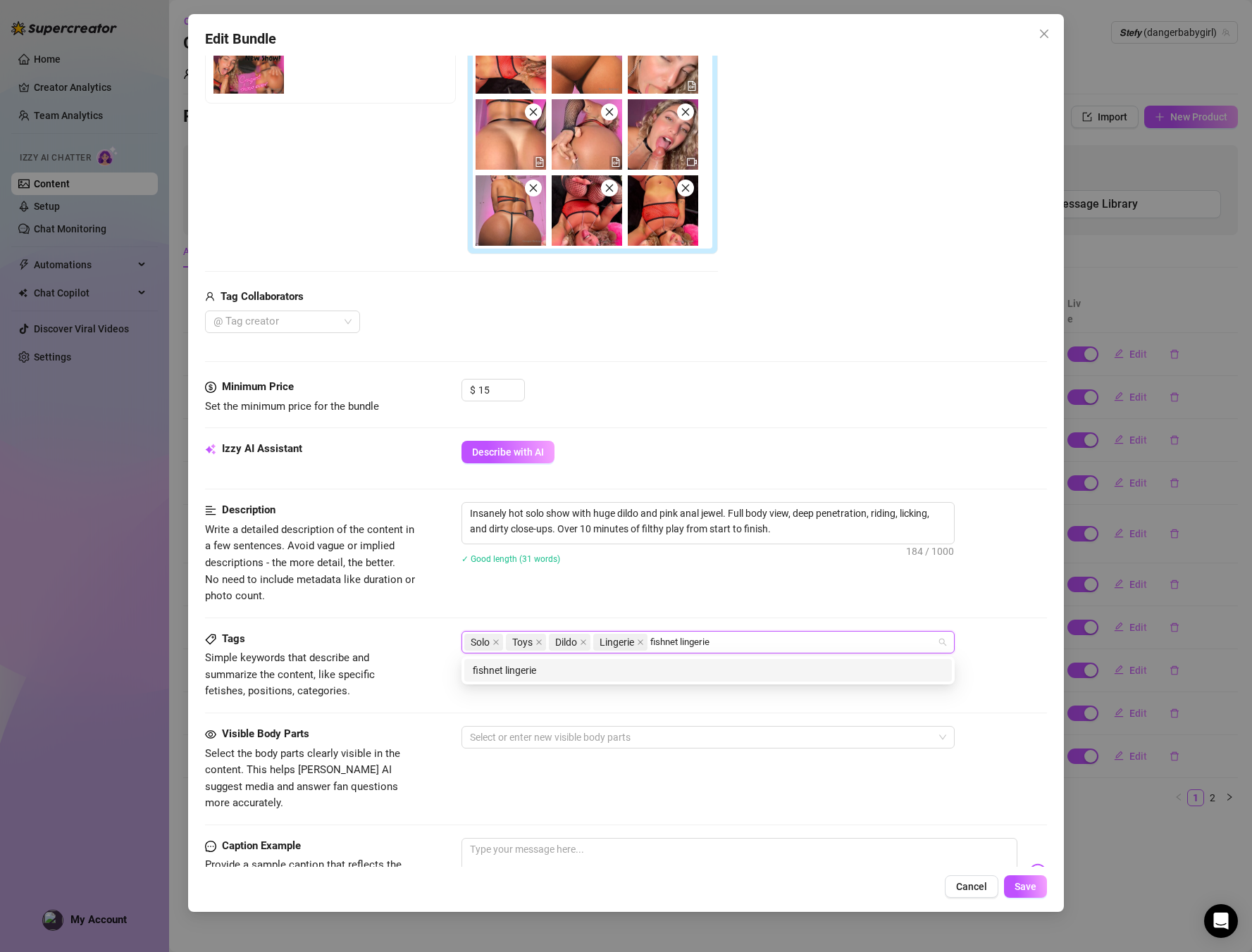
click at [621, 674] on div "fishnet lingerie" at bounding box center [708, 670] width 471 height 15
type input "pov"
type input "dirty talk"
type input "realistic toy"
type input "riding"
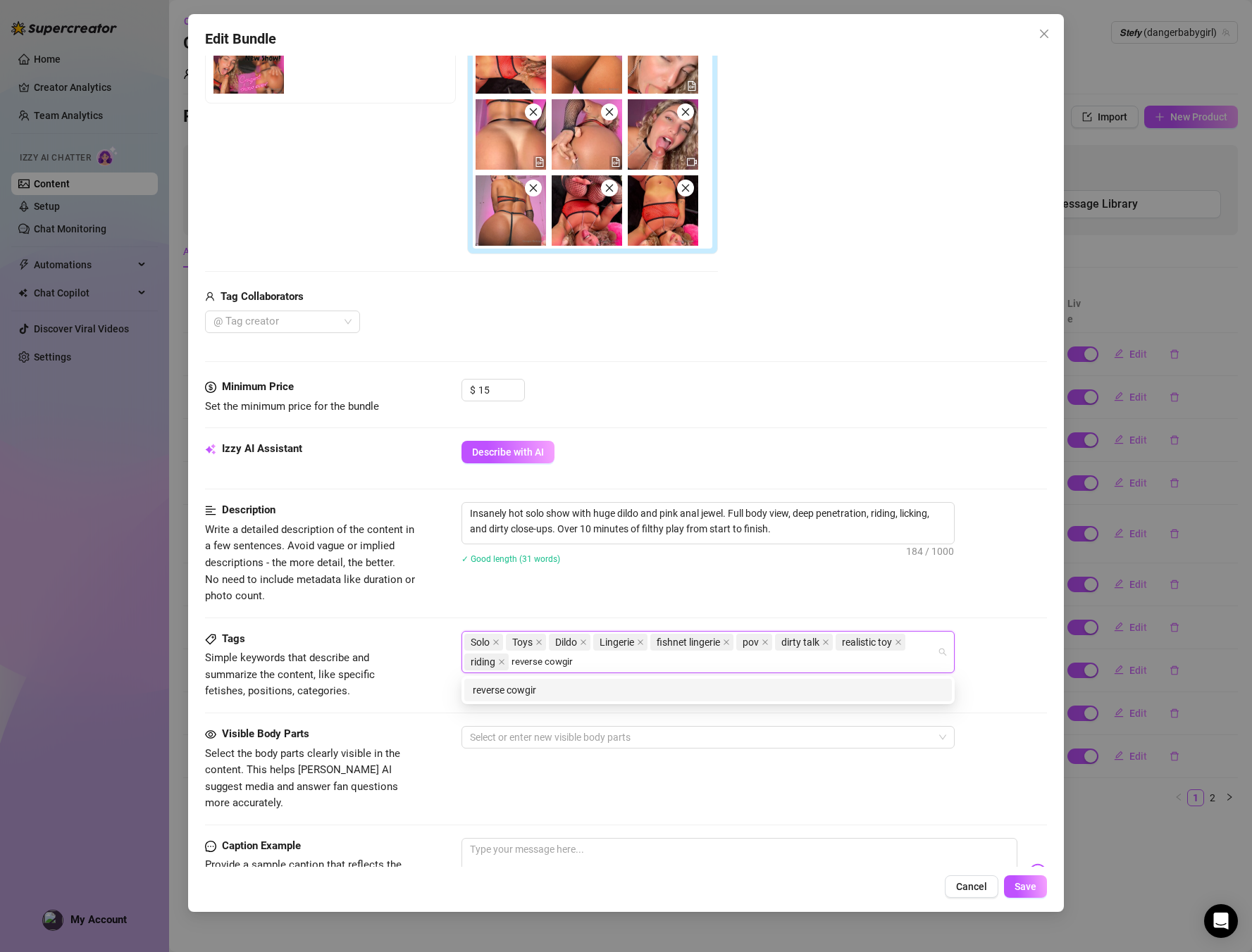
type input "reverse cowgirl"
type input "back view"
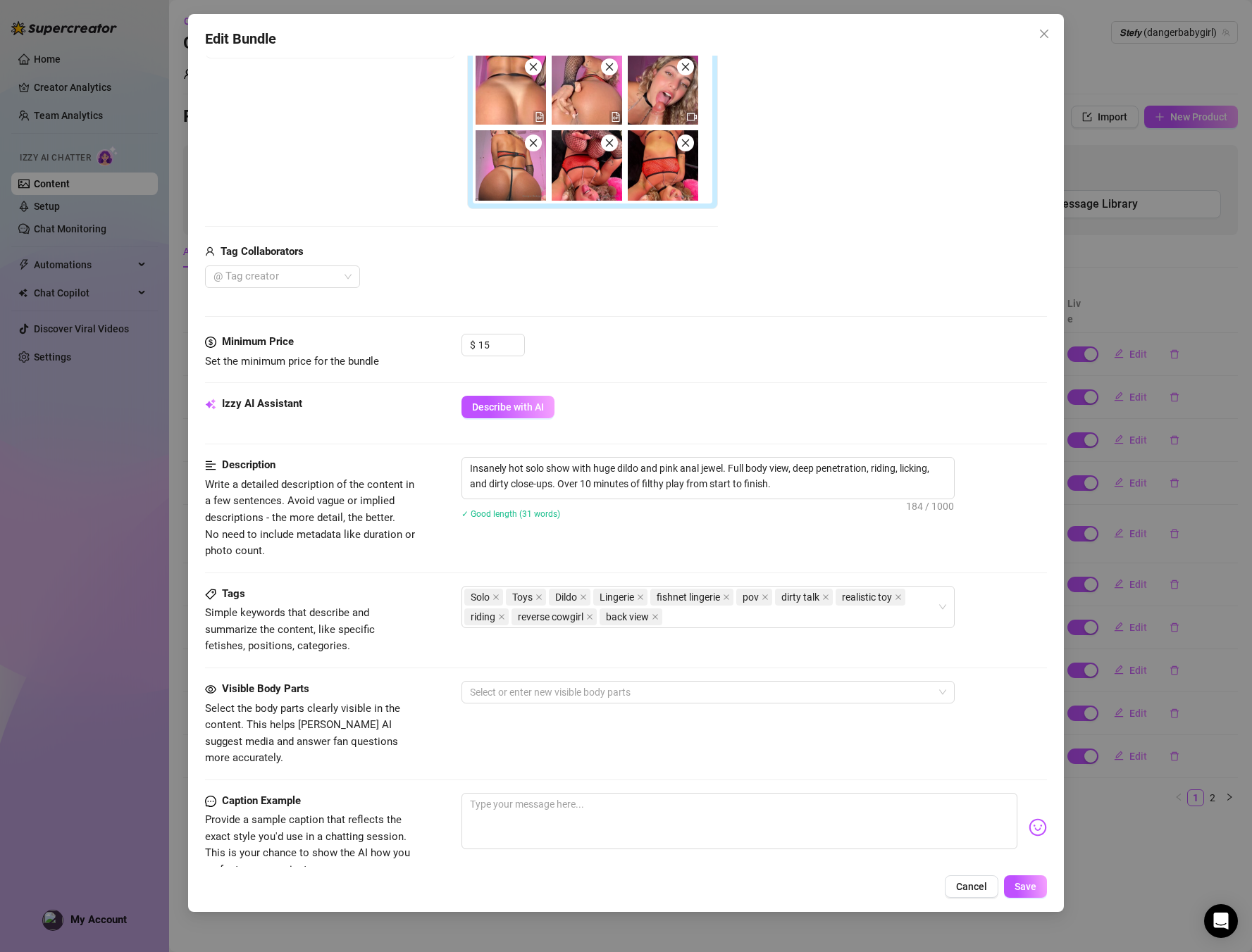
scroll to position [336, 0]
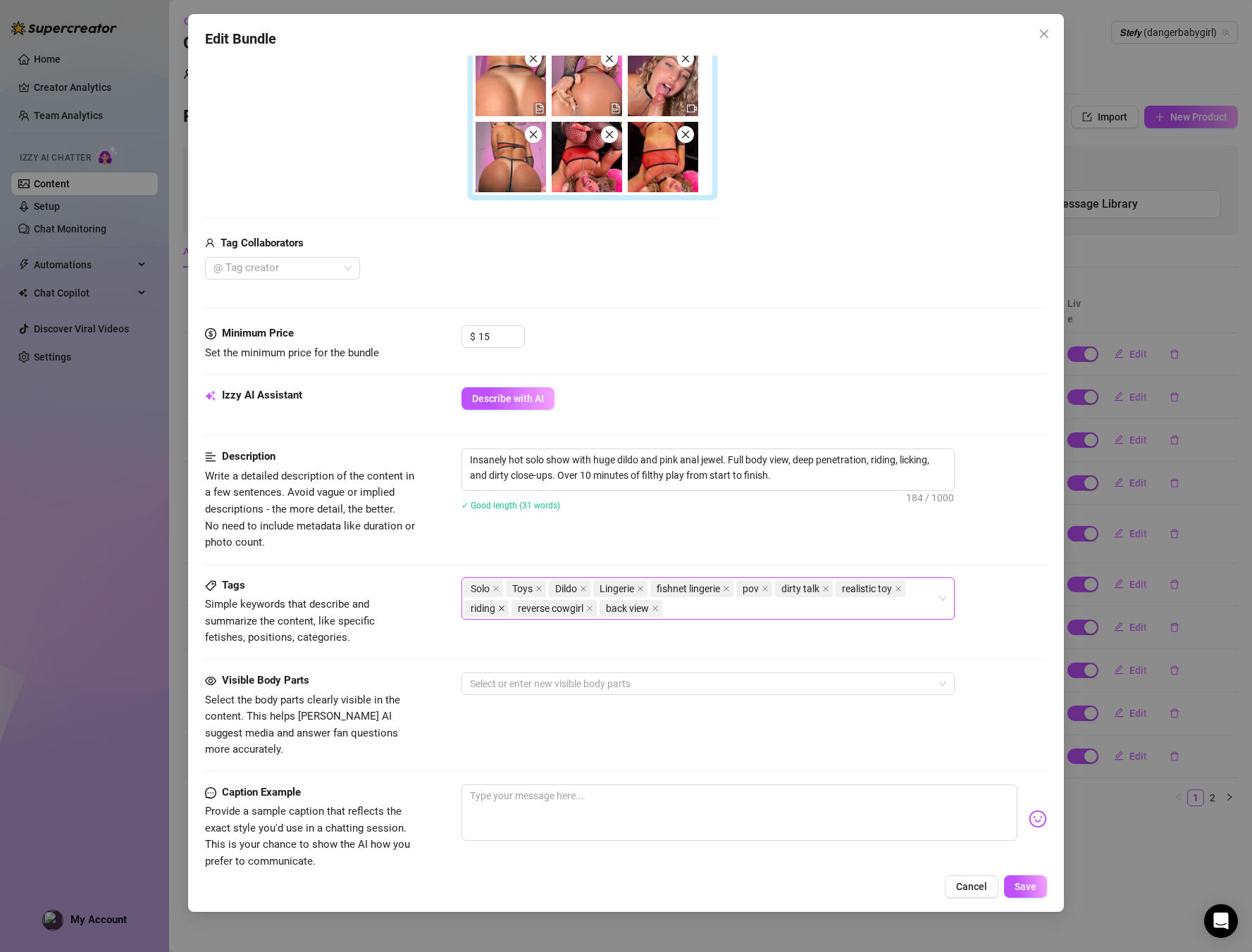
click at [502, 608] on icon "close" at bounding box center [501, 609] width 5 height 5
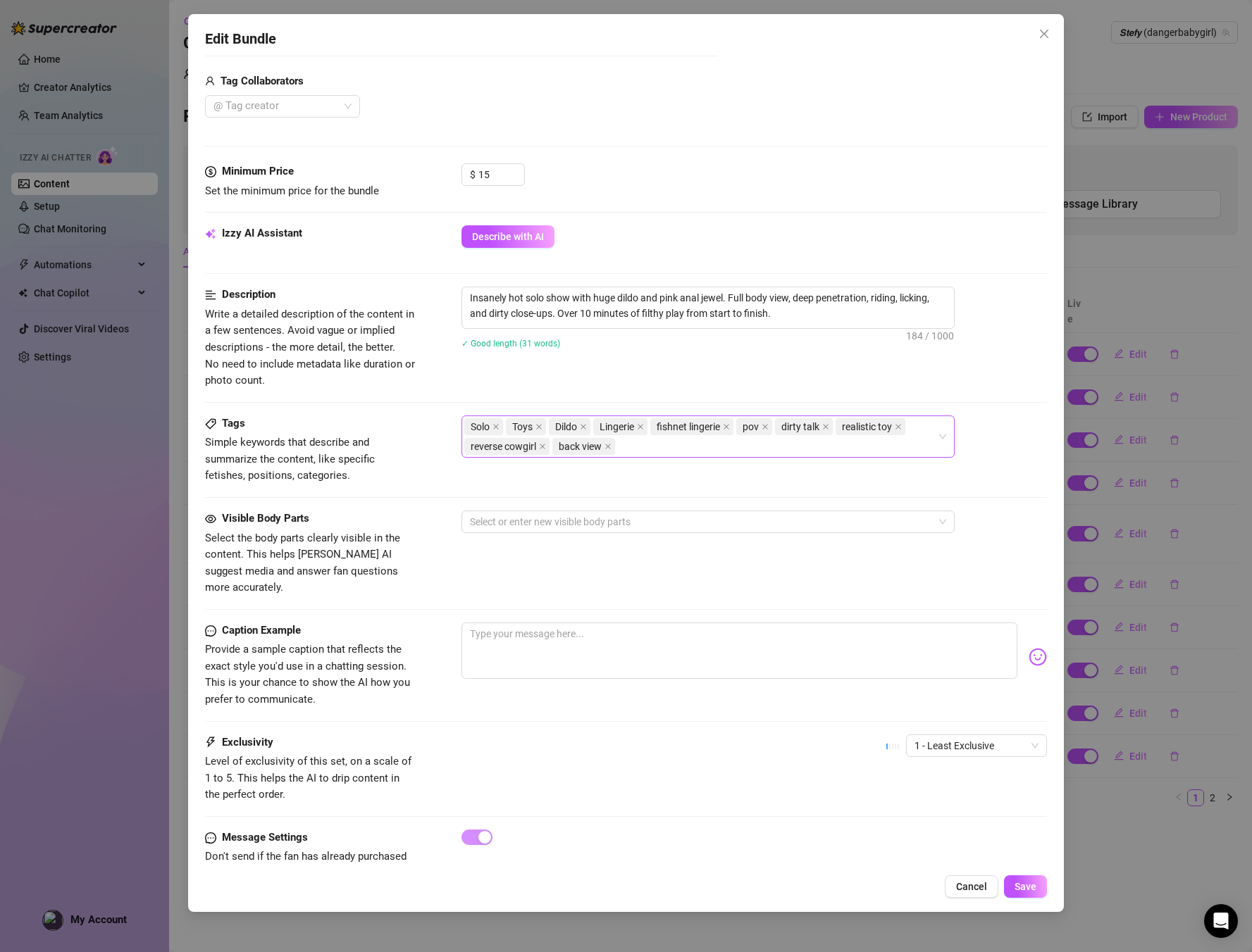
scroll to position [523, 0]
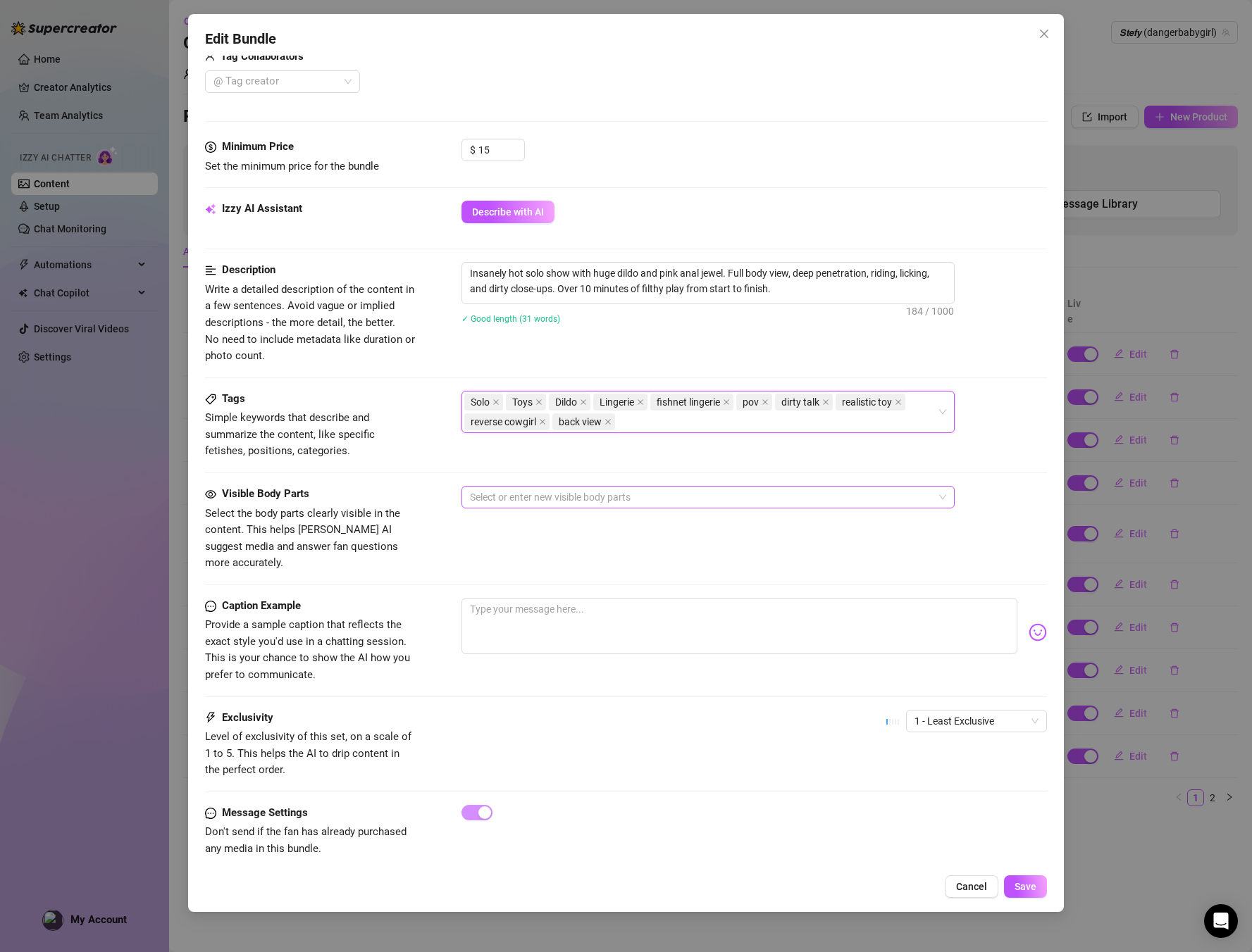
click at [546, 490] on div at bounding box center [701, 497] width 473 height 20
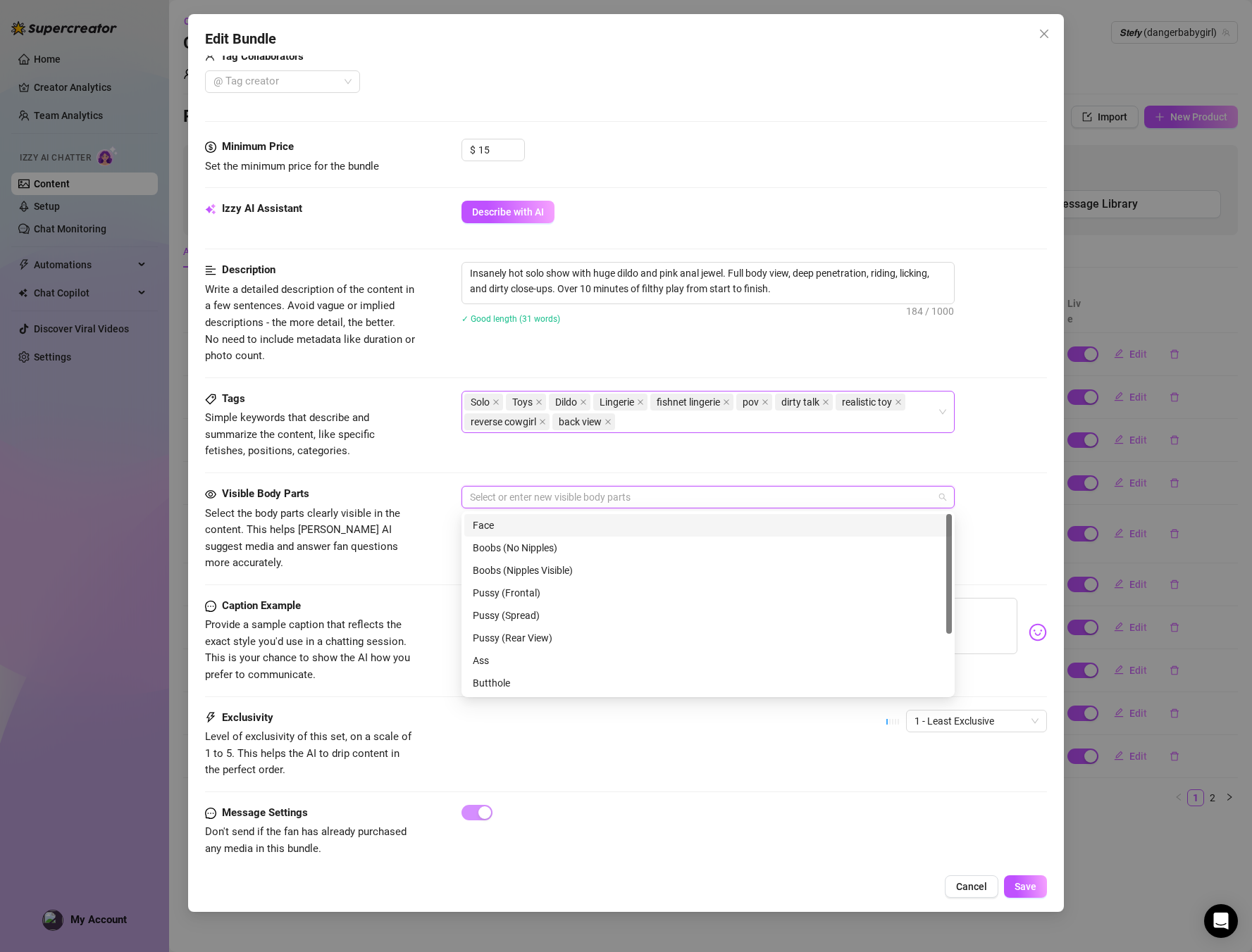
click at [527, 527] on div "Face" at bounding box center [708, 525] width 471 height 15
click at [535, 611] on div "Pussy (Spread)" at bounding box center [708, 615] width 471 height 15
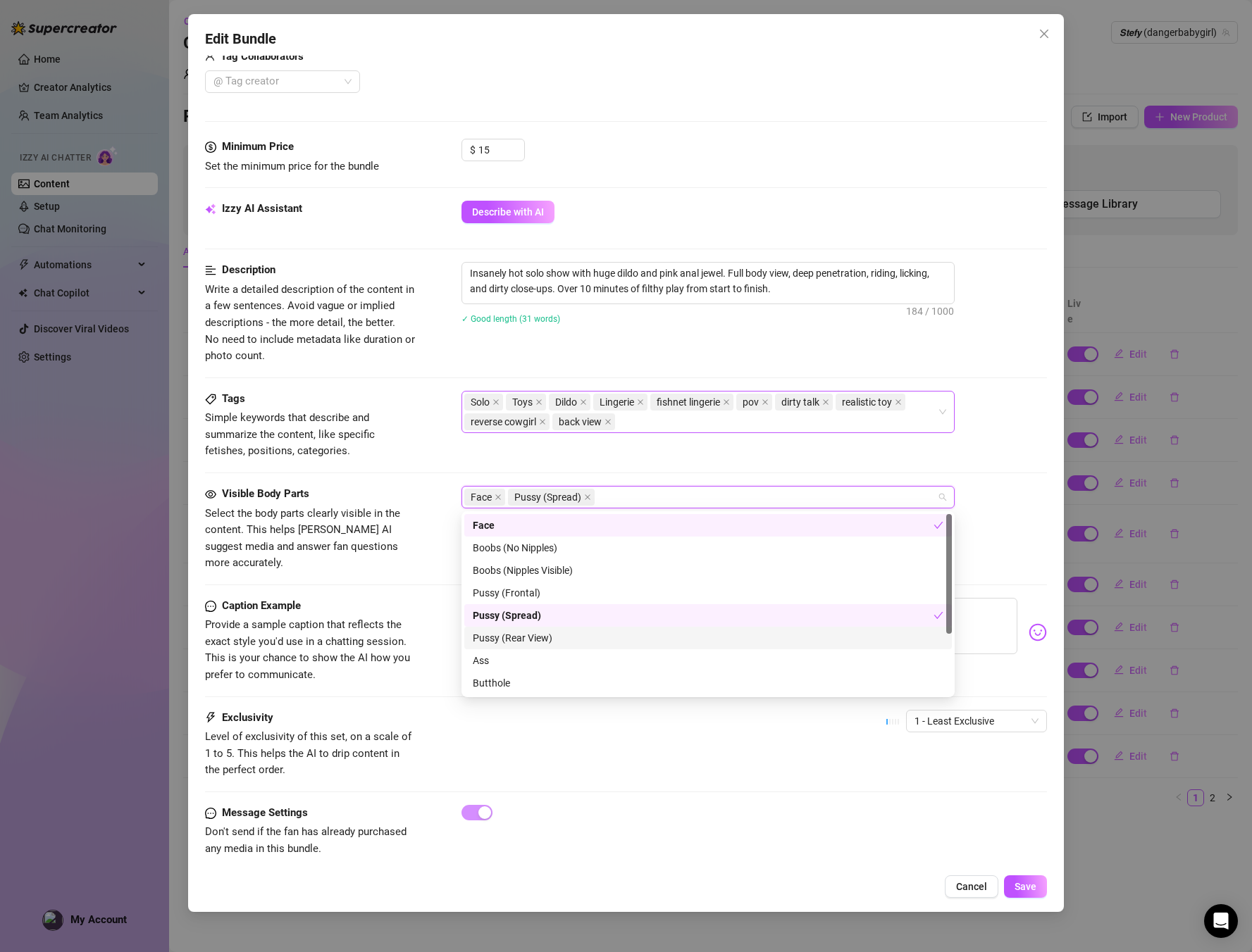
click at [529, 637] on div "Pussy (Rear View)" at bounding box center [708, 638] width 471 height 15
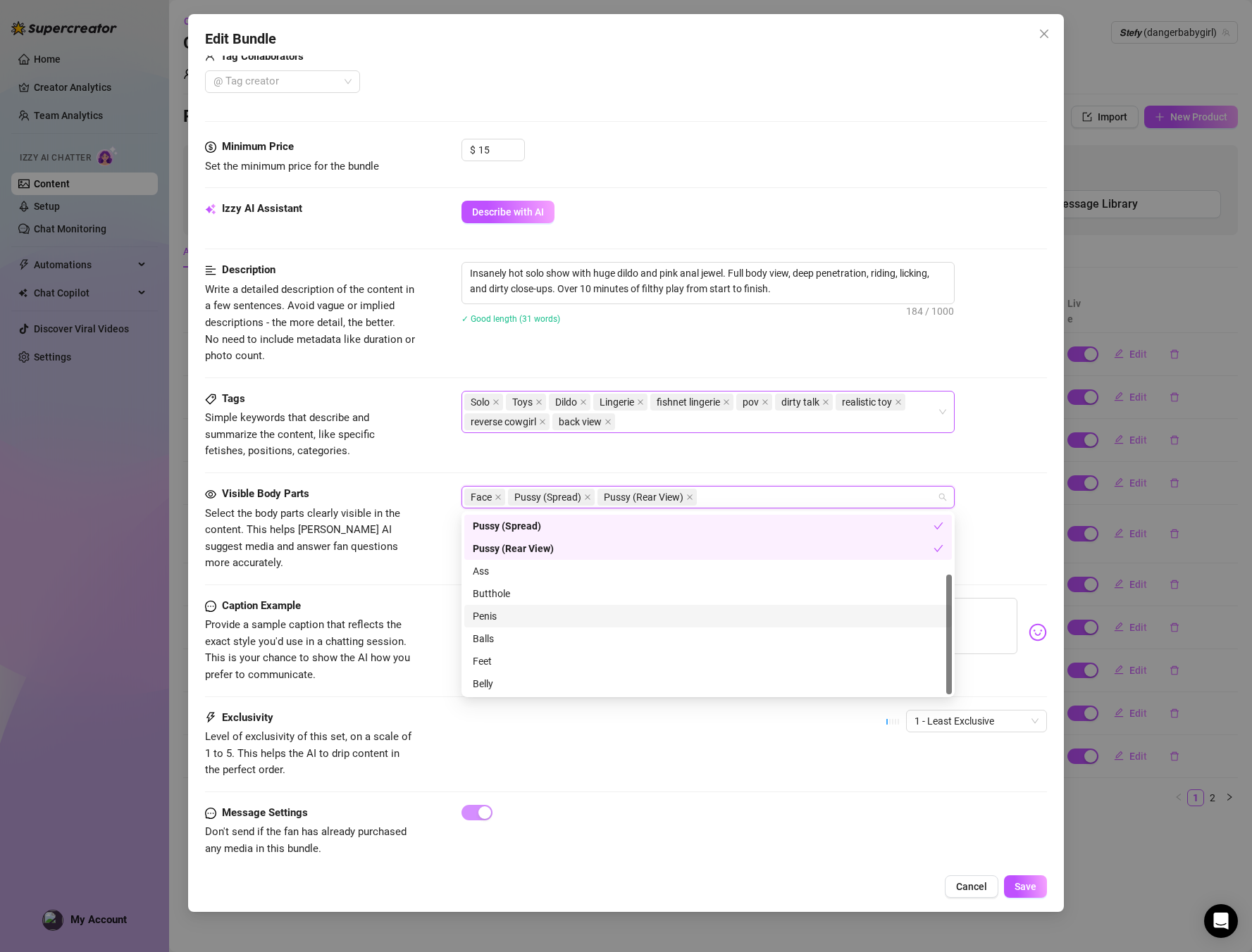
scroll to position [90, 0]
click at [515, 590] on div "Butthole" at bounding box center [708, 593] width 471 height 15
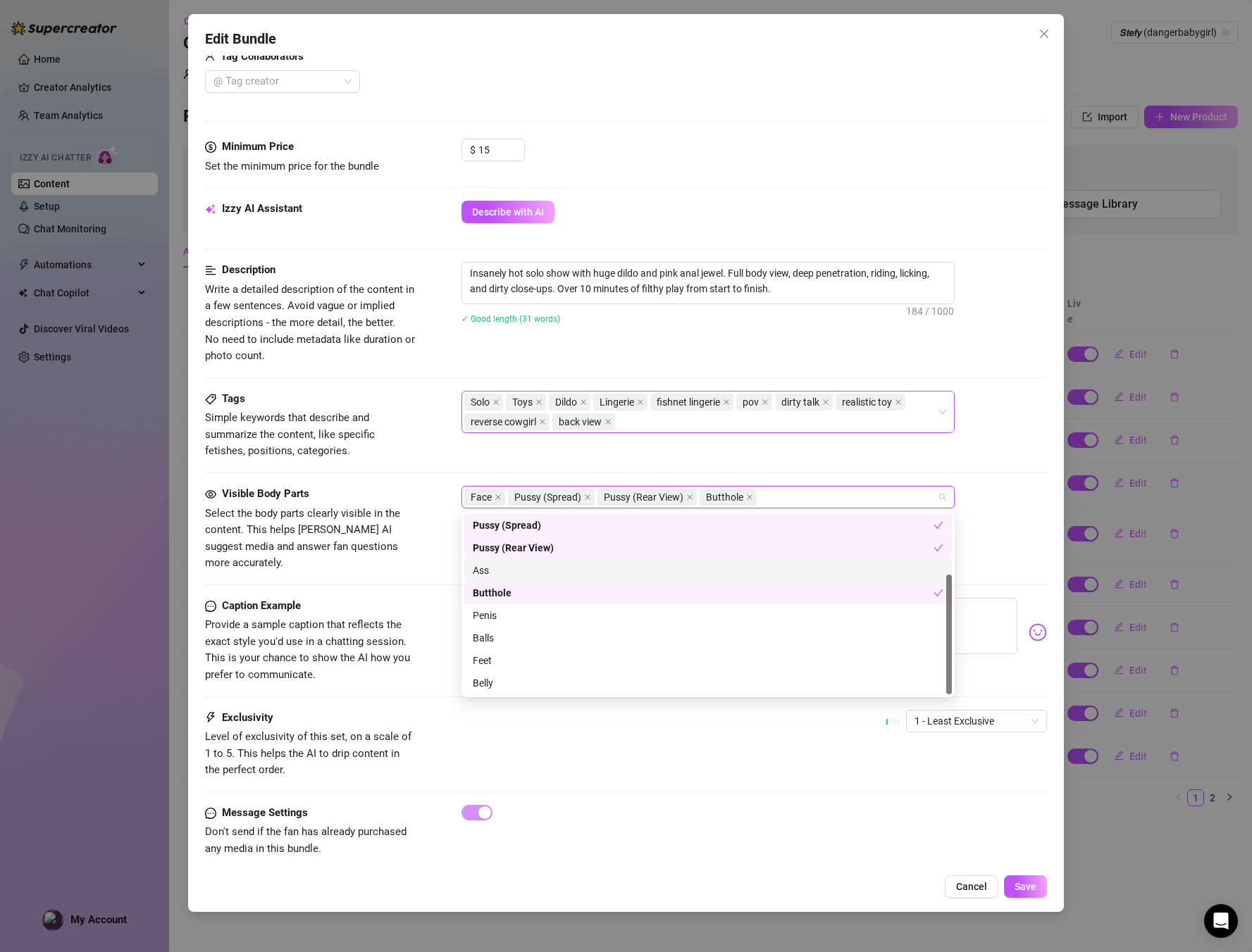
click at [513, 573] on div "Ass" at bounding box center [708, 570] width 471 height 15
click at [502, 685] on div "Belly" at bounding box center [708, 683] width 471 height 15
click at [502, 685] on div "Belly" at bounding box center [703, 683] width 461 height 15
click at [498, 665] on div "Feet" at bounding box center [708, 664] width 471 height 15
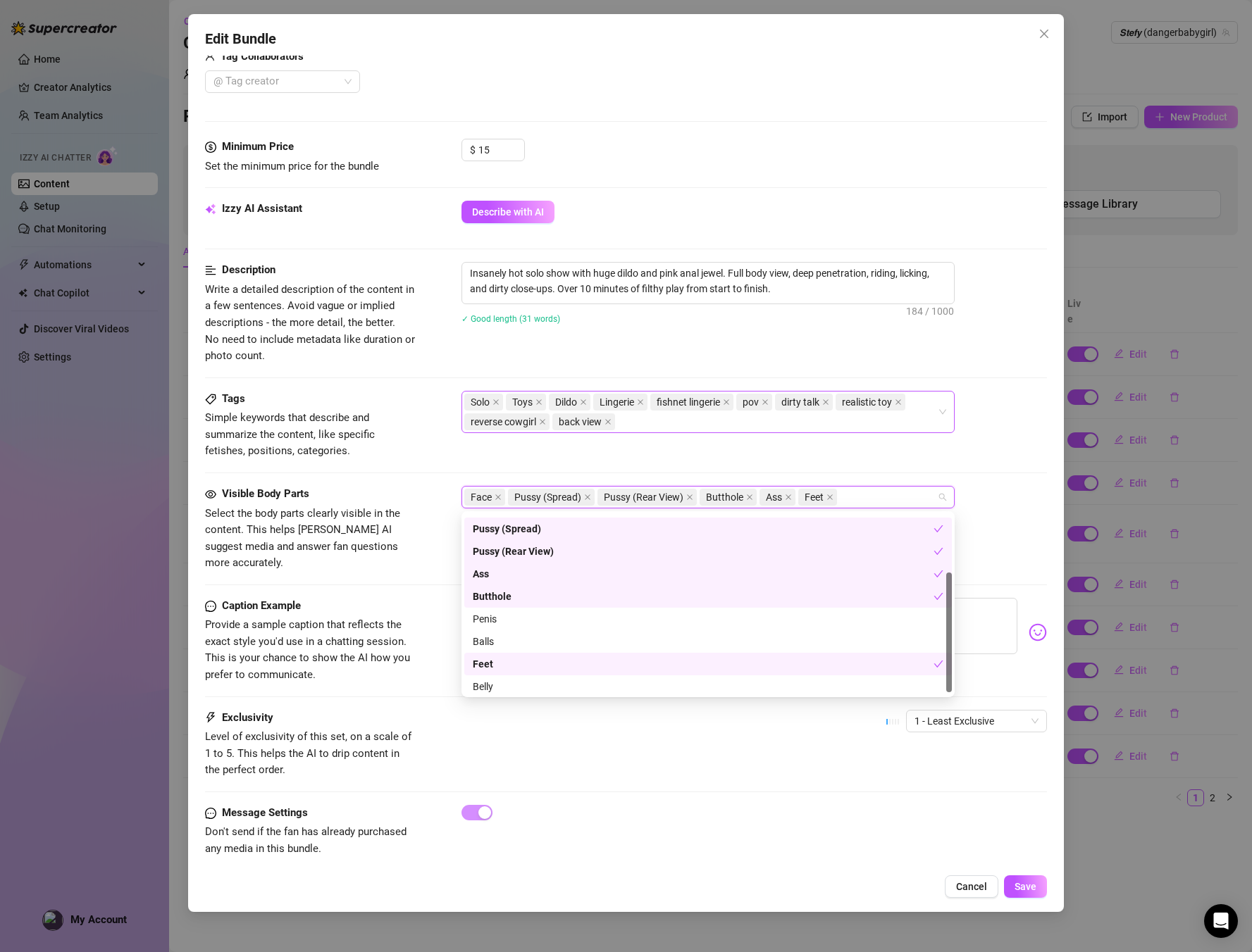
scroll to position [88, 0]
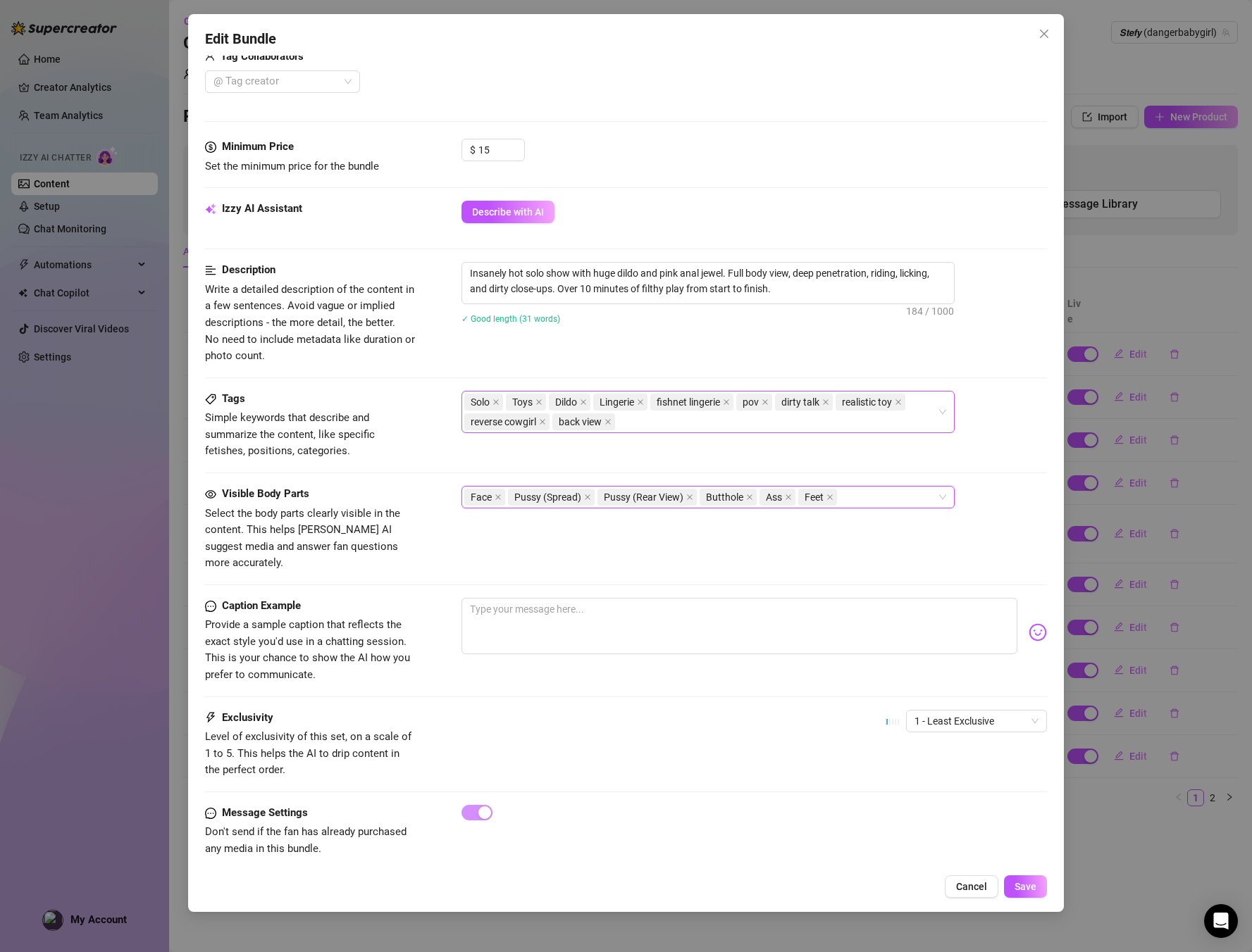
click at [399, 684] on div "Caption Example Provide a sample caption that reflects the exact style you'd us…" at bounding box center [626, 654] width 843 height 112
click at [988, 711] on span "1 - Least Exclusive" at bounding box center [977, 721] width 124 height 21
click at [940, 779] on div "3" at bounding box center [977, 777] width 118 height 15
click at [608, 617] on textarea at bounding box center [740, 627] width 557 height 56
paste textarea "This VIDEO is insane… My jewel is in, my throat’s full, and this monster toy is…"
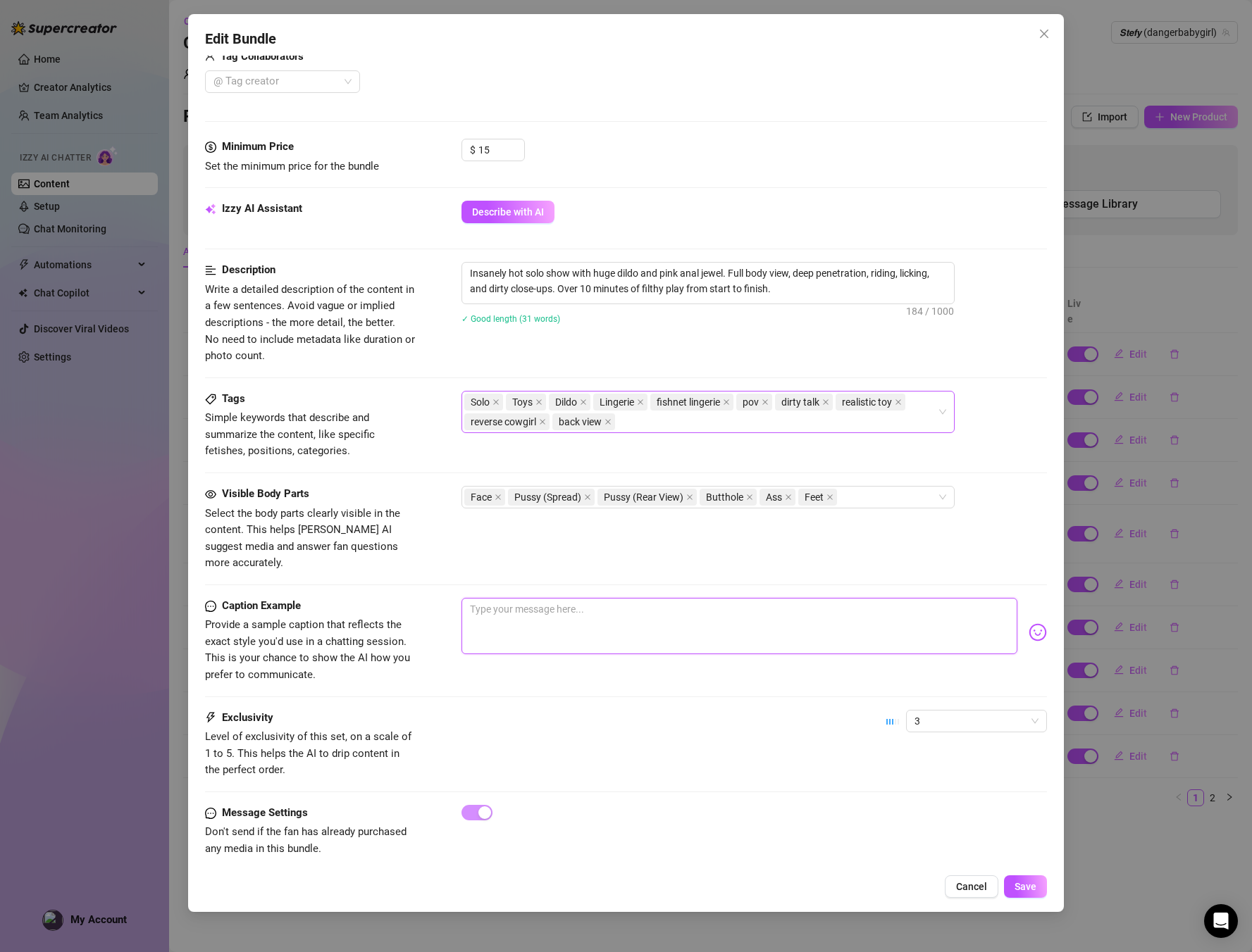
type textarea "This VIDEO is insane… My jewel is in, my throat’s full, and this monster toy is…"
click at [1008, 881] on button "Save" at bounding box center [1025, 886] width 43 height 23
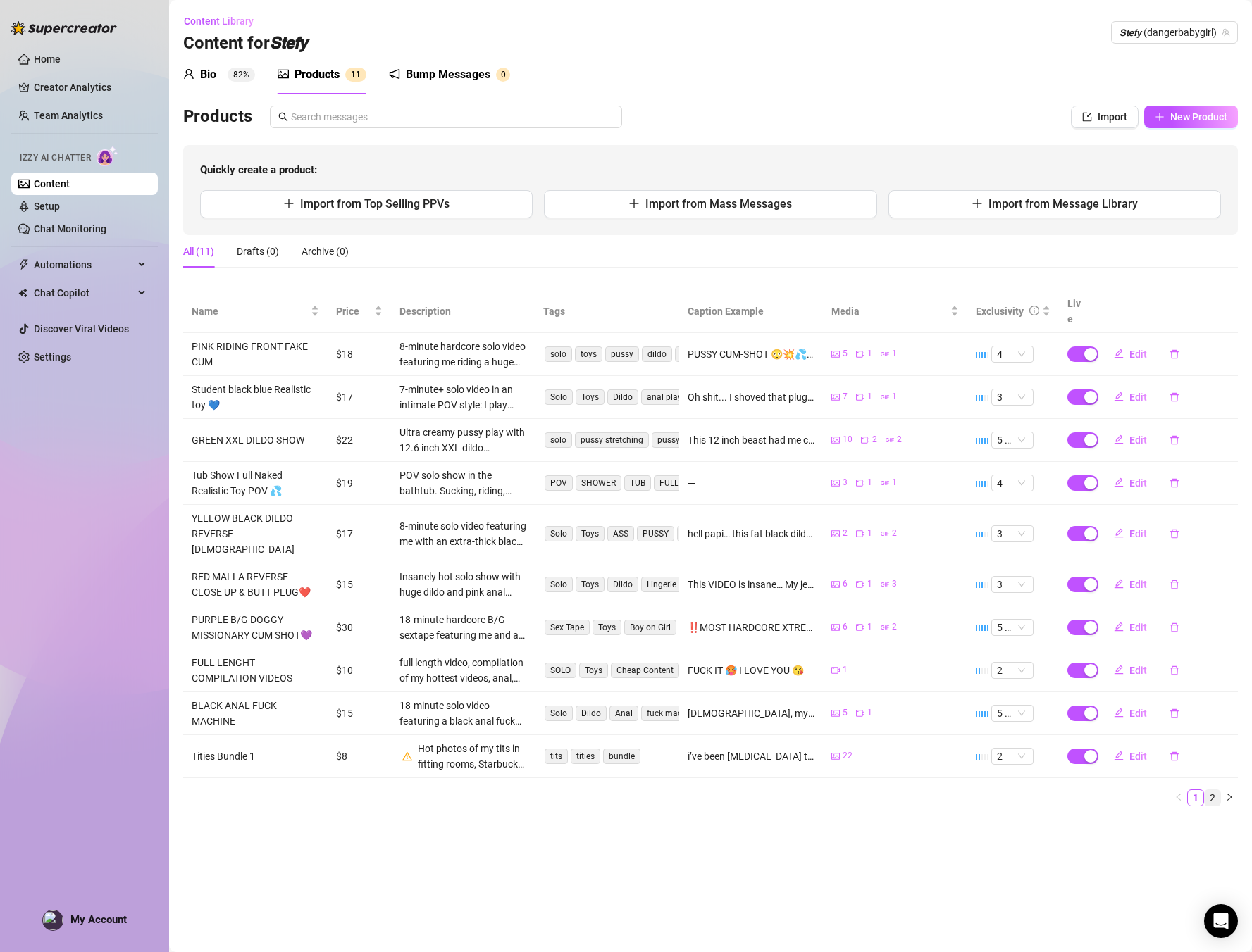
click at [1214, 791] on link "2" at bounding box center [1212, 798] width 15 height 15
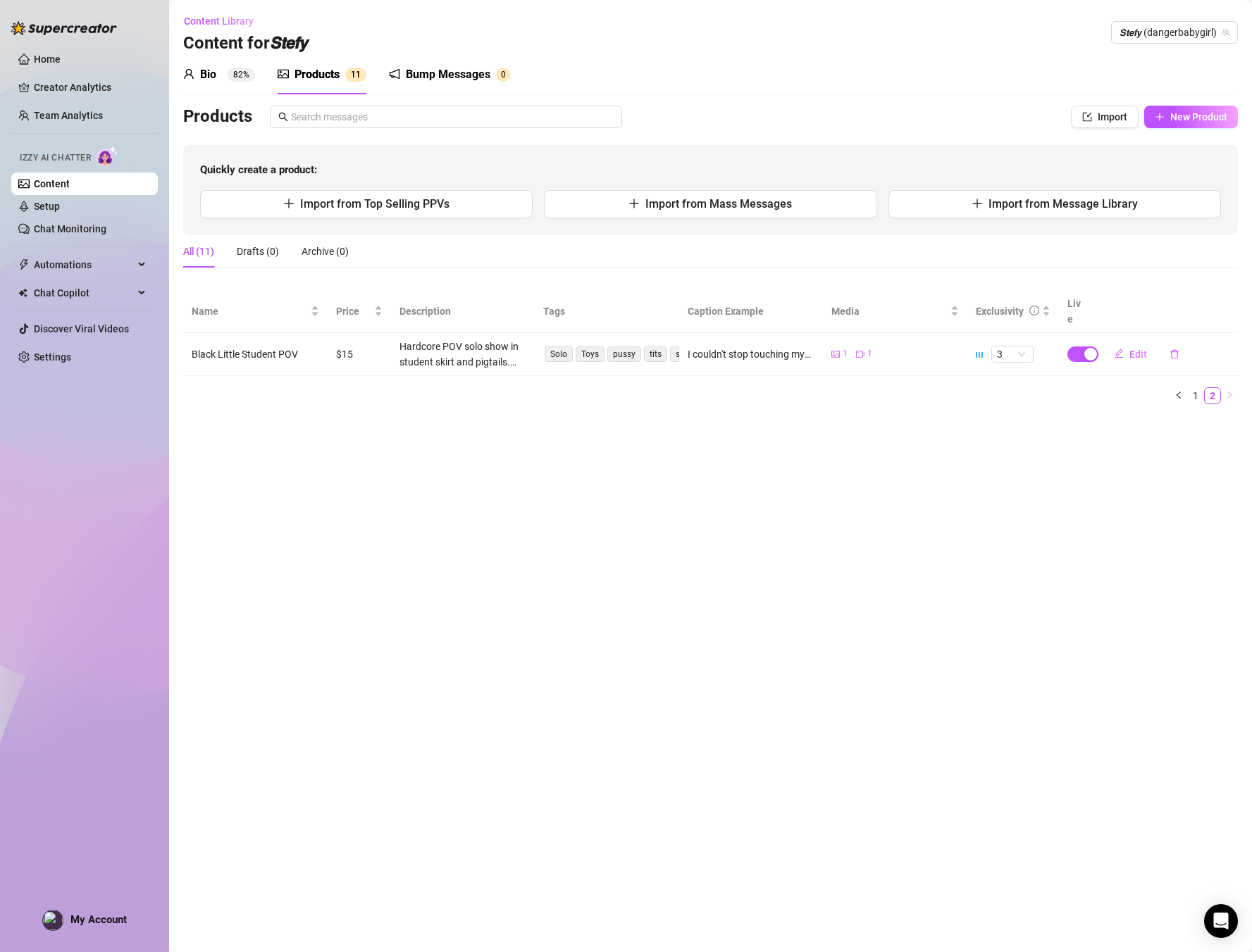
click at [193, 247] on div "All (11)" at bounding box center [199, 251] width 31 height 15
click at [1190, 388] on link "1" at bounding box center [1196, 395] width 15 height 15
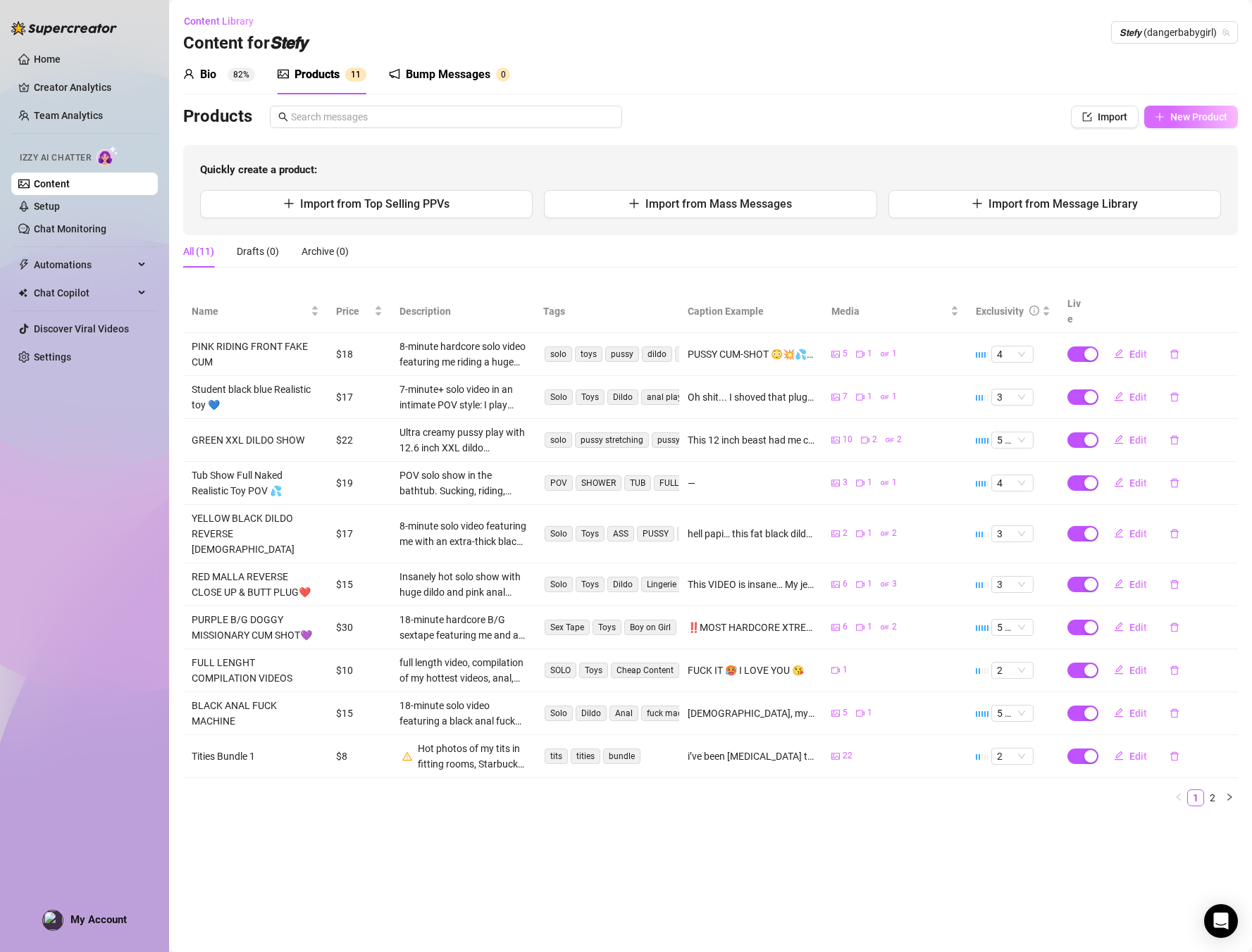
click at [1198, 114] on span "New Product" at bounding box center [1198, 117] width 57 height 11
type textarea "Type your message here..."
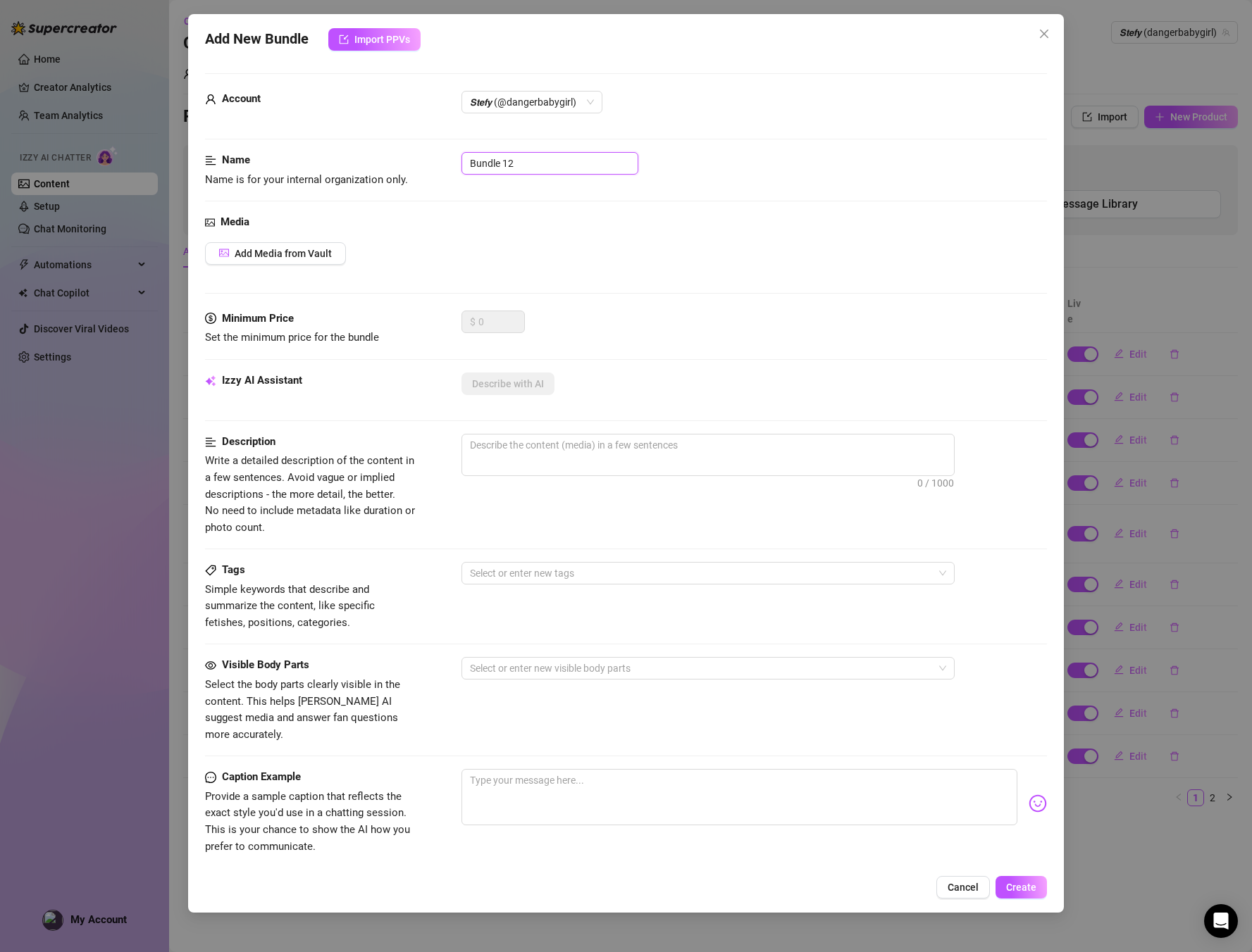
click at [578, 161] on input "Bundle 12" at bounding box center [550, 163] width 177 height 23
drag, startPoint x: 578, startPoint y: 161, endPoint x: 421, endPoint y: 157, distance: 157.1
click at [421, 157] on div "Name Name is for your internal organization only. Bundle 12" at bounding box center [626, 169] width 843 height 36
paste input "lack Riding Squirt Show🖤"
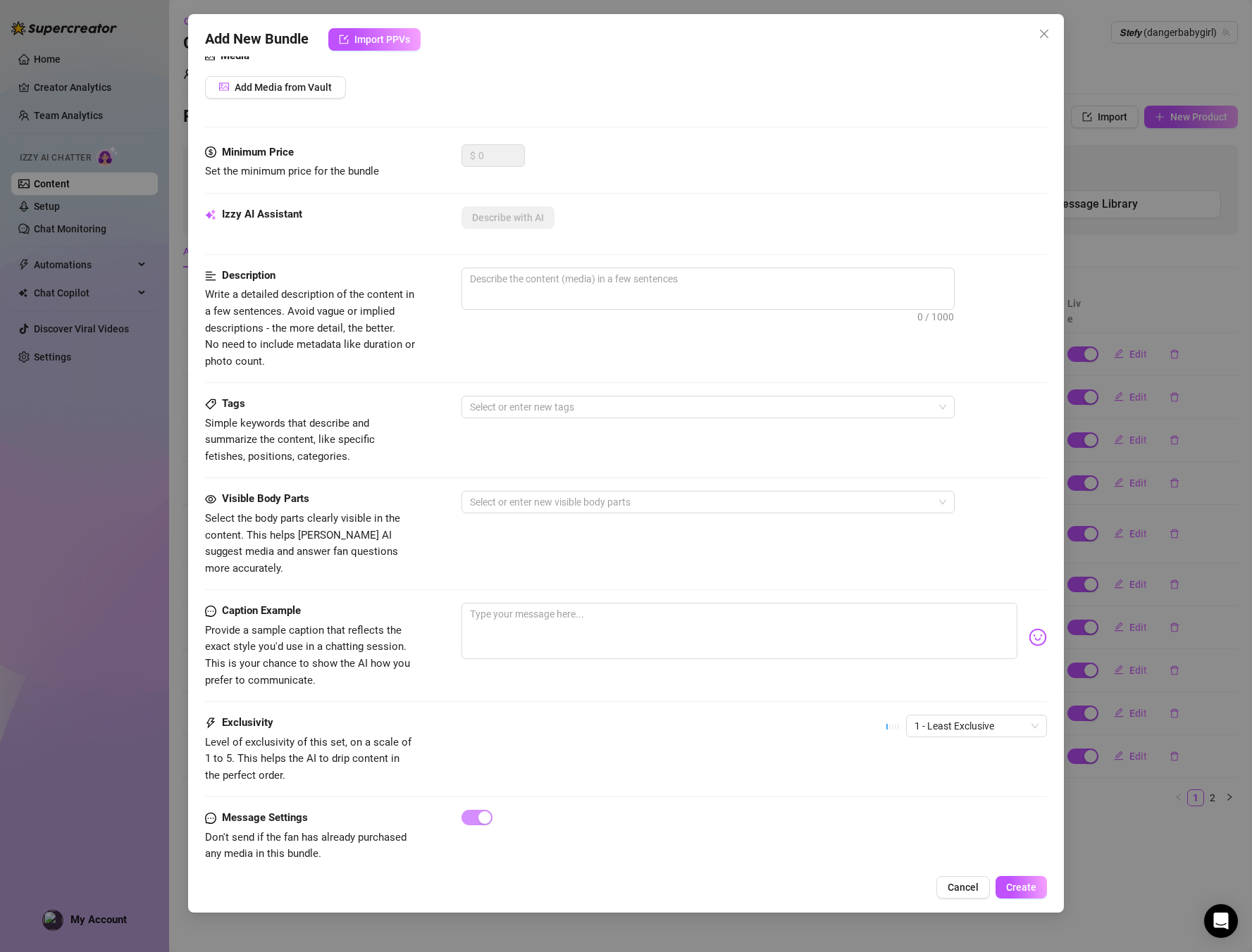
scroll to position [170, 0]
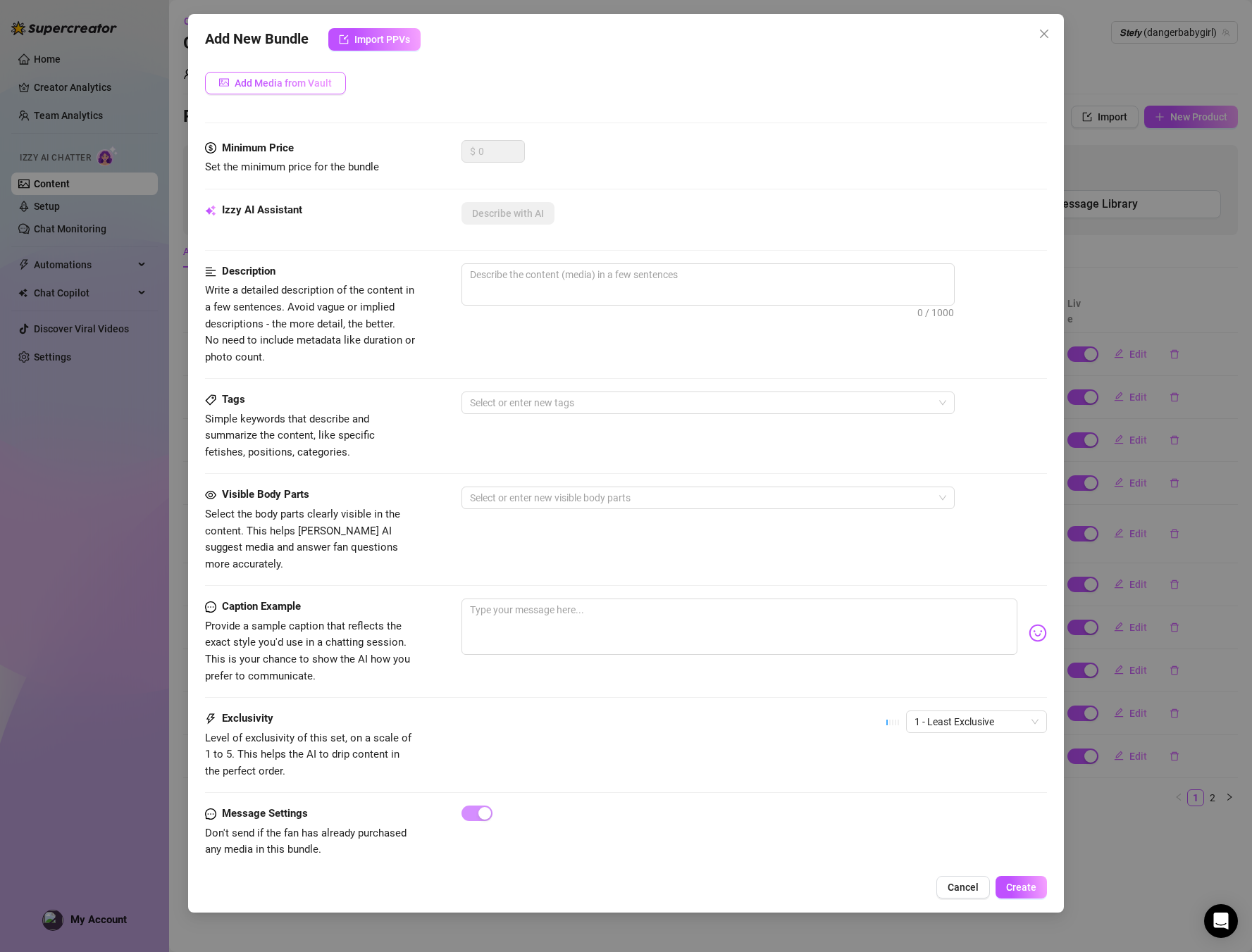
type input "Black Riding Squirt Show🖤"
click at [303, 75] on button "Add Media from Vault" at bounding box center [275, 83] width 141 height 23
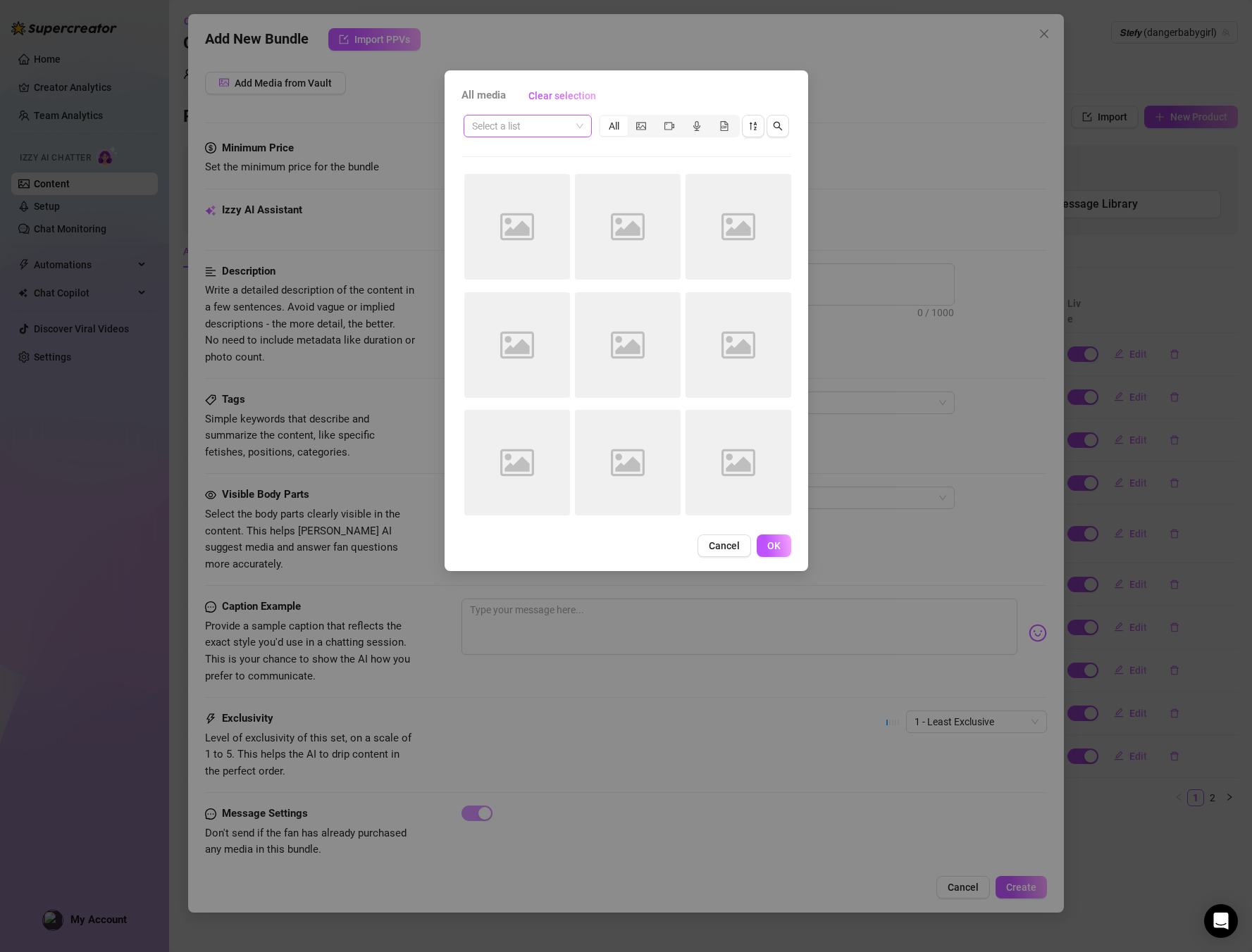
click at [580, 120] on span at bounding box center [528, 126] width 111 height 21
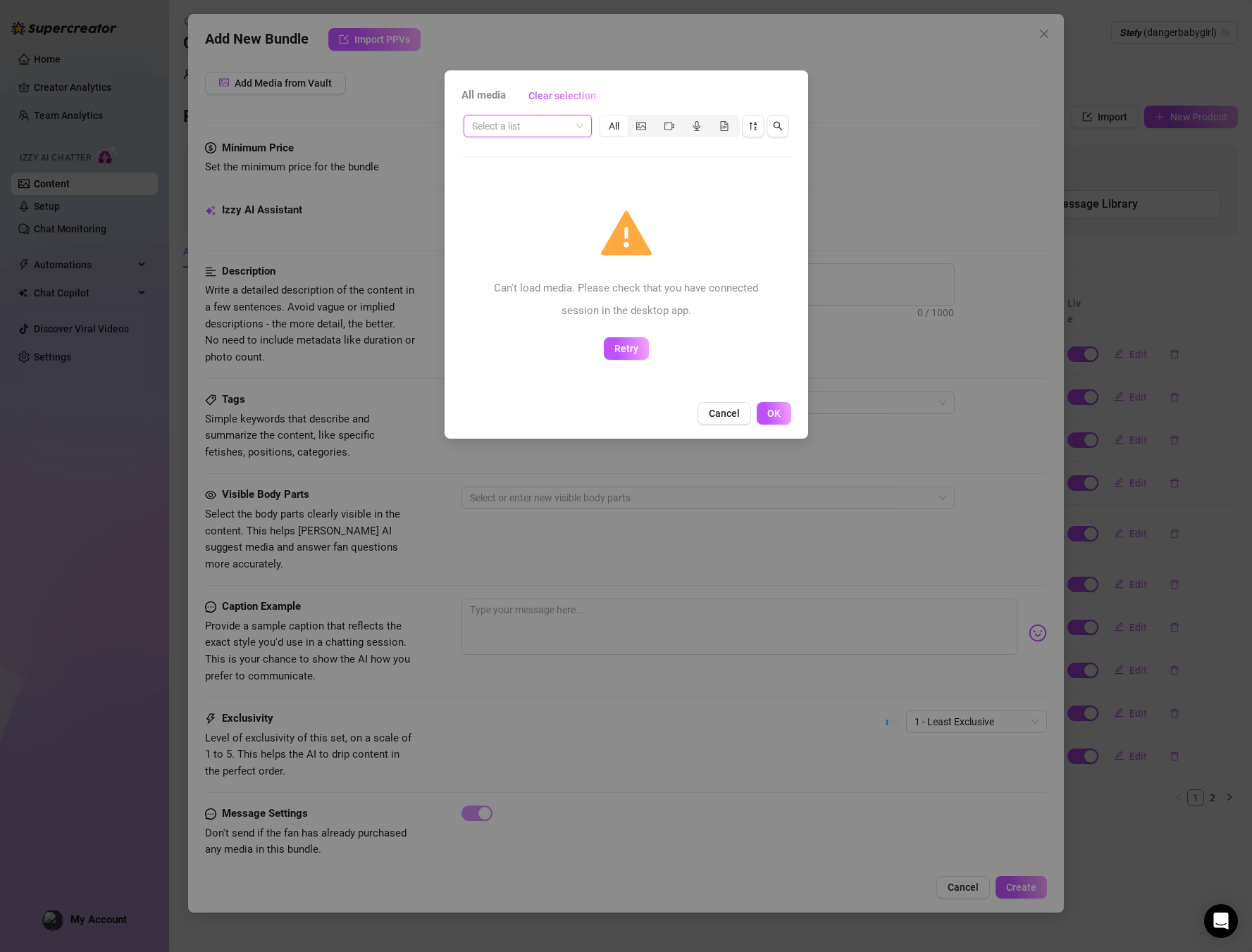
click at [555, 137] on div "Select a list" at bounding box center [528, 126] width 128 height 23
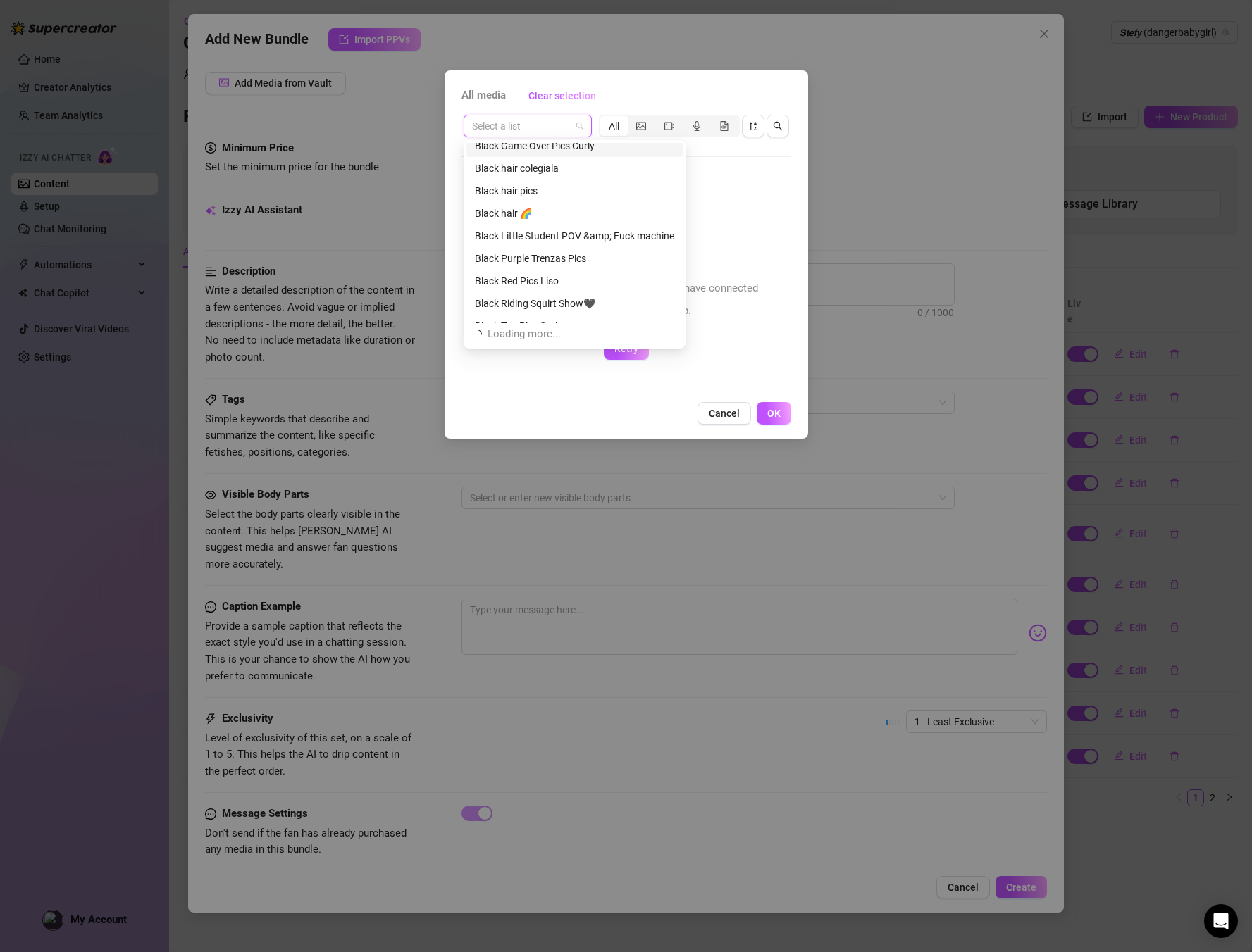
scroll to position [261, 0]
click at [578, 286] on div "Black Red Pics Liso" at bounding box center [594, 276] width 255 height 23
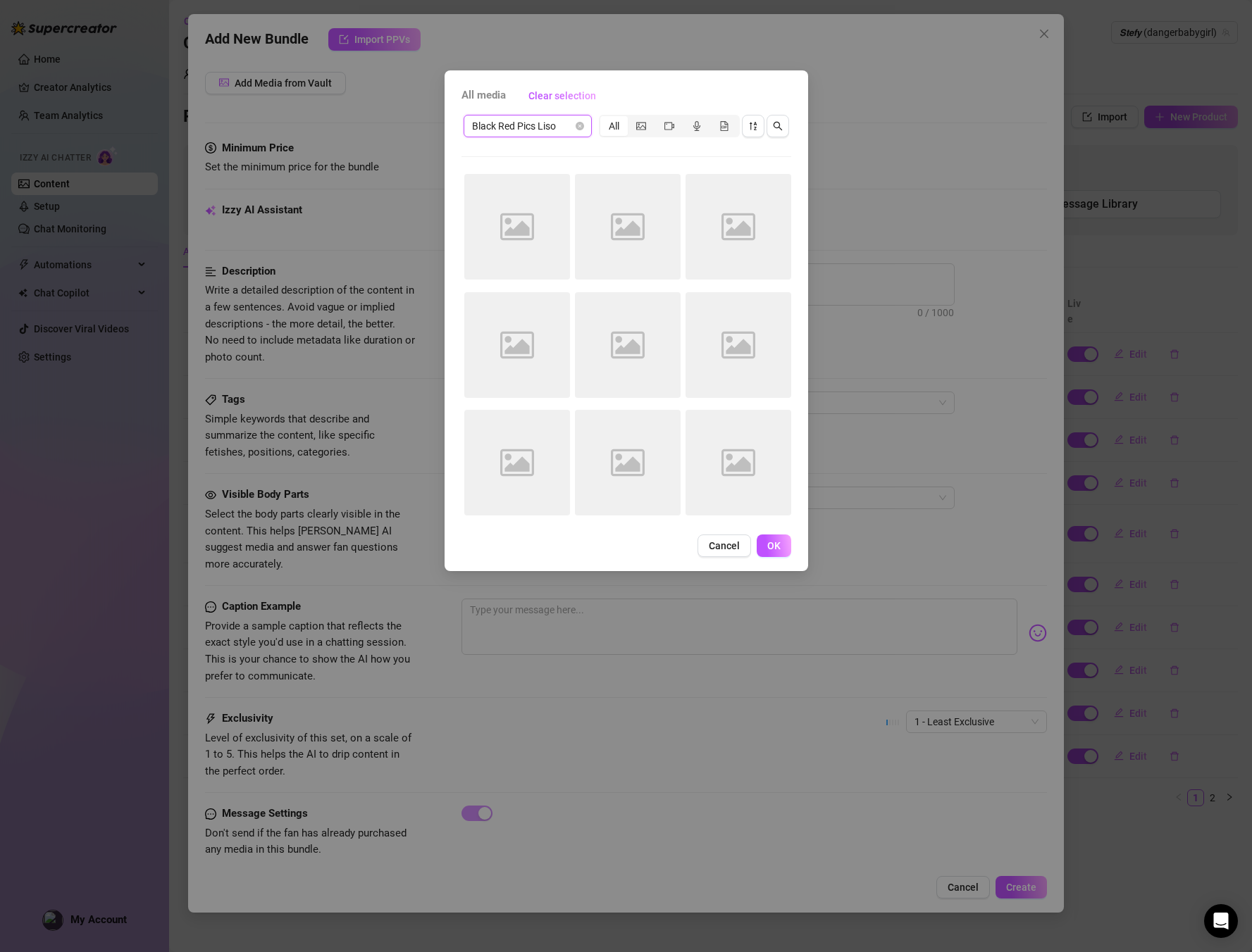
click at [549, 127] on span "Black Red Pics Liso" at bounding box center [528, 126] width 111 height 21
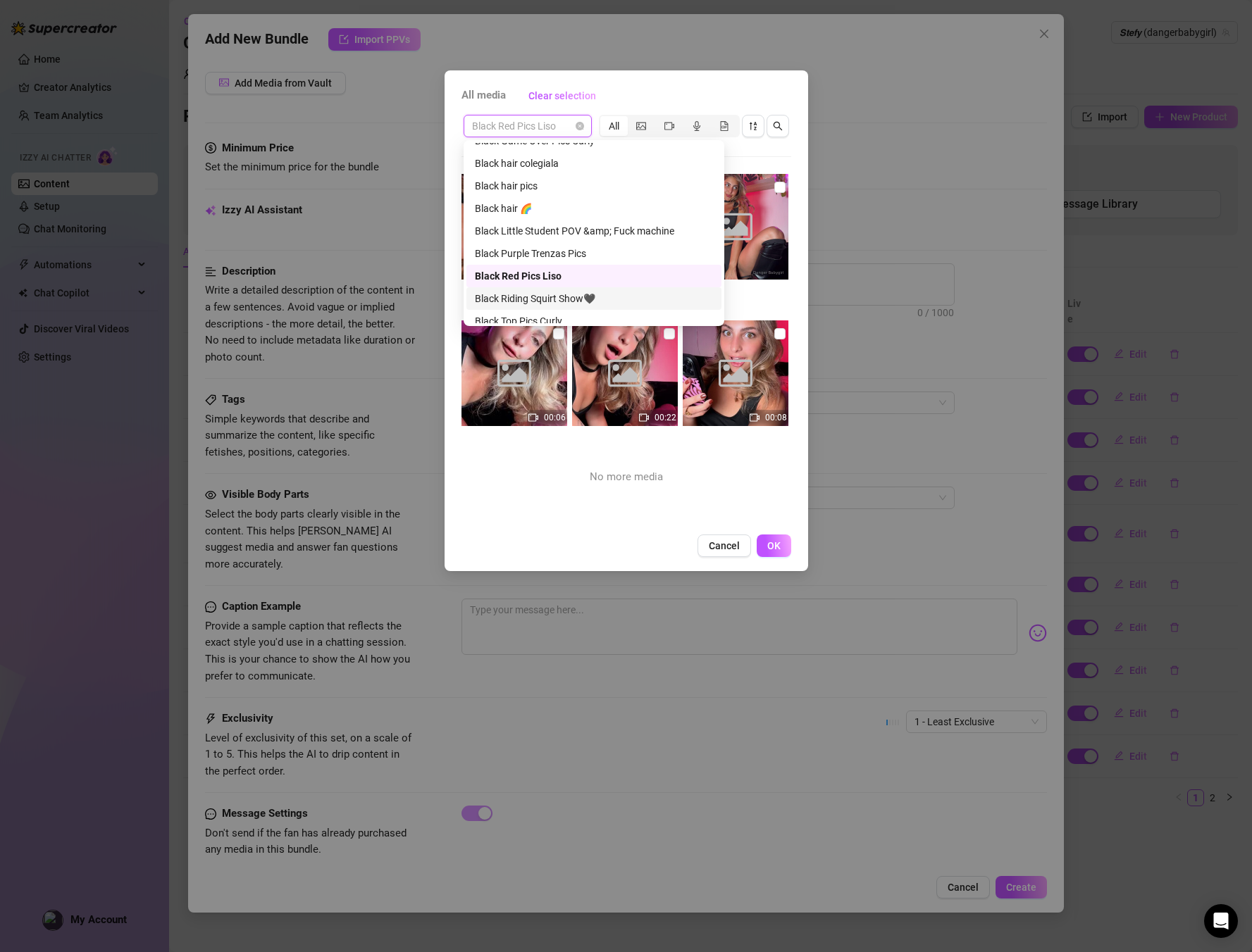
click at [546, 292] on div "Black Riding Squirt Show🖤" at bounding box center [593, 298] width 238 height 15
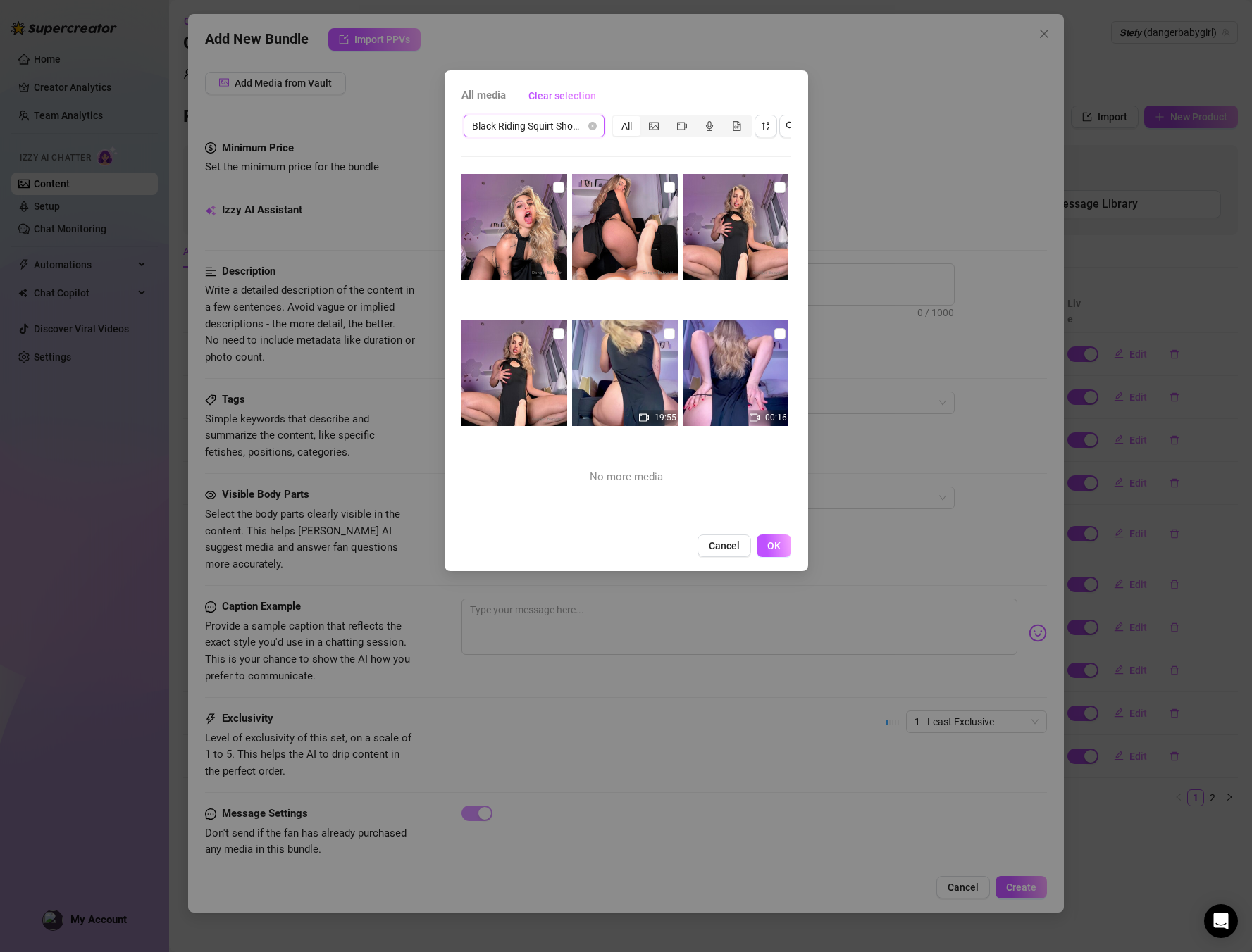
click at [670, 179] on img at bounding box center [625, 227] width 106 height 106
click at [671, 188] on input "checkbox" at bounding box center [669, 188] width 11 height 11
checkbox input "true"
click at [563, 184] on input "checkbox" at bounding box center [559, 188] width 11 height 11
checkbox input "true"
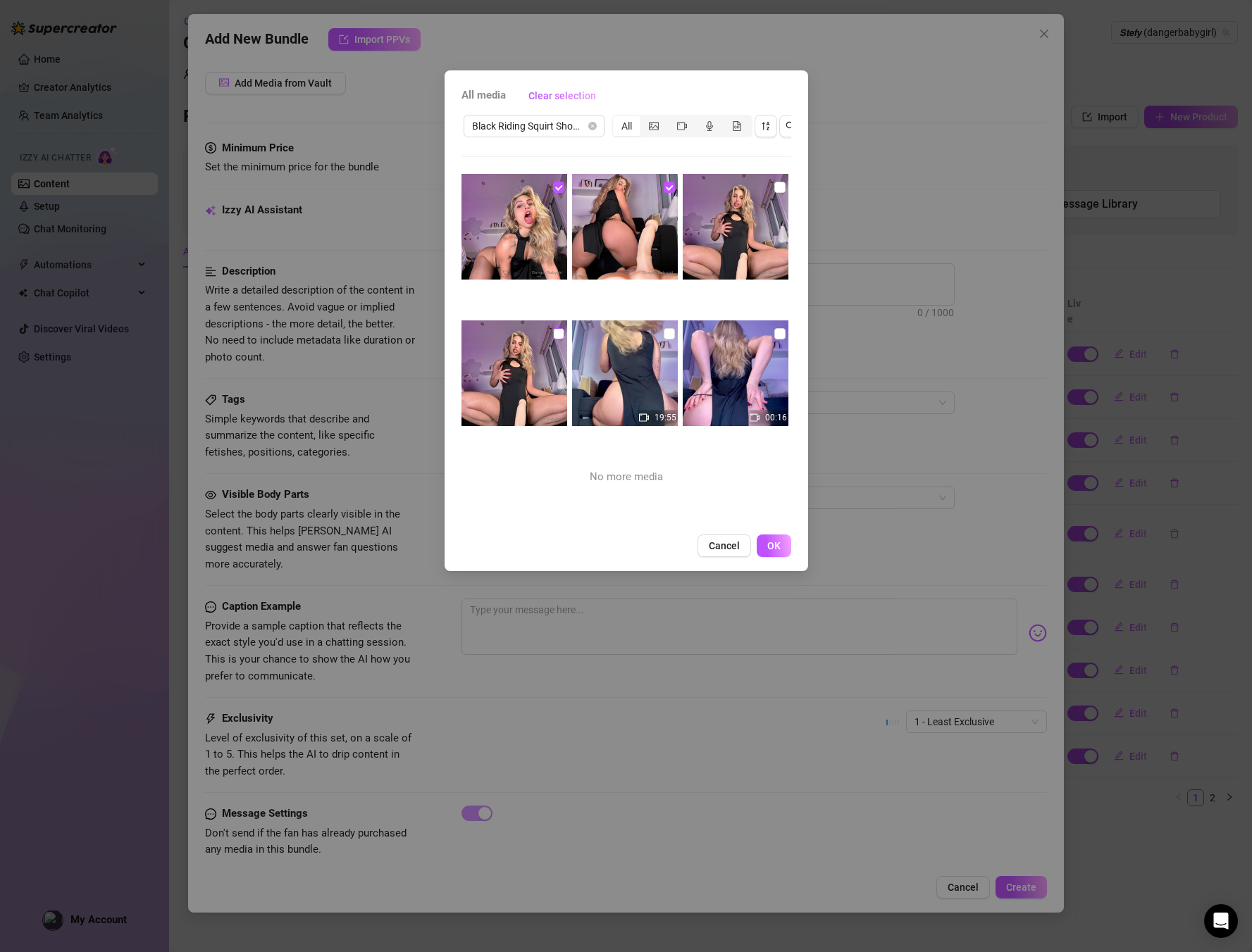
click at [560, 331] on input "checkbox" at bounding box center [559, 333] width 11 height 11
checkbox input "true"
click at [672, 334] on input "checkbox" at bounding box center [669, 333] width 11 height 11
checkbox input "true"
click at [769, 543] on span "OK" at bounding box center [774, 546] width 14 height 11
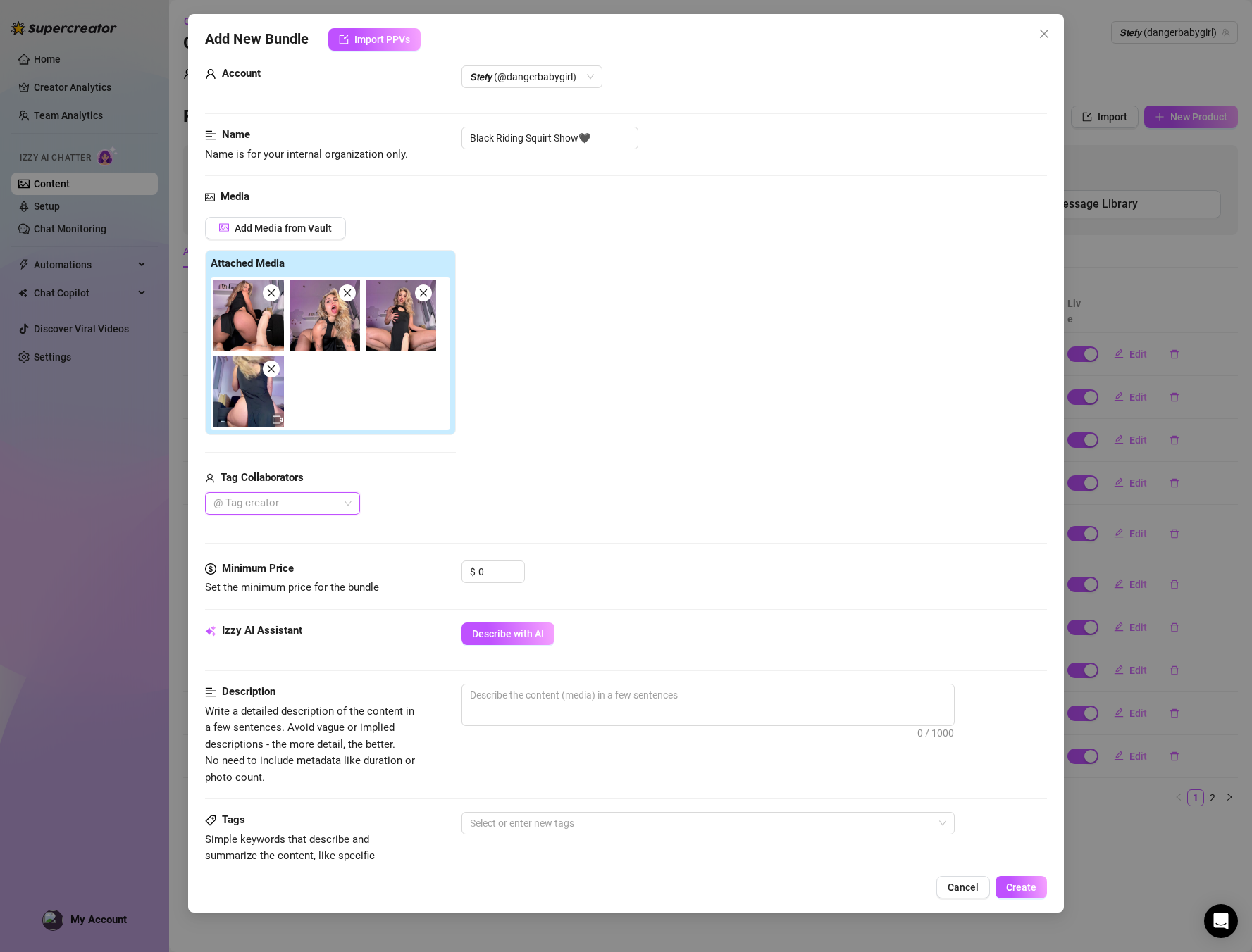
scroll to position [0, 0]
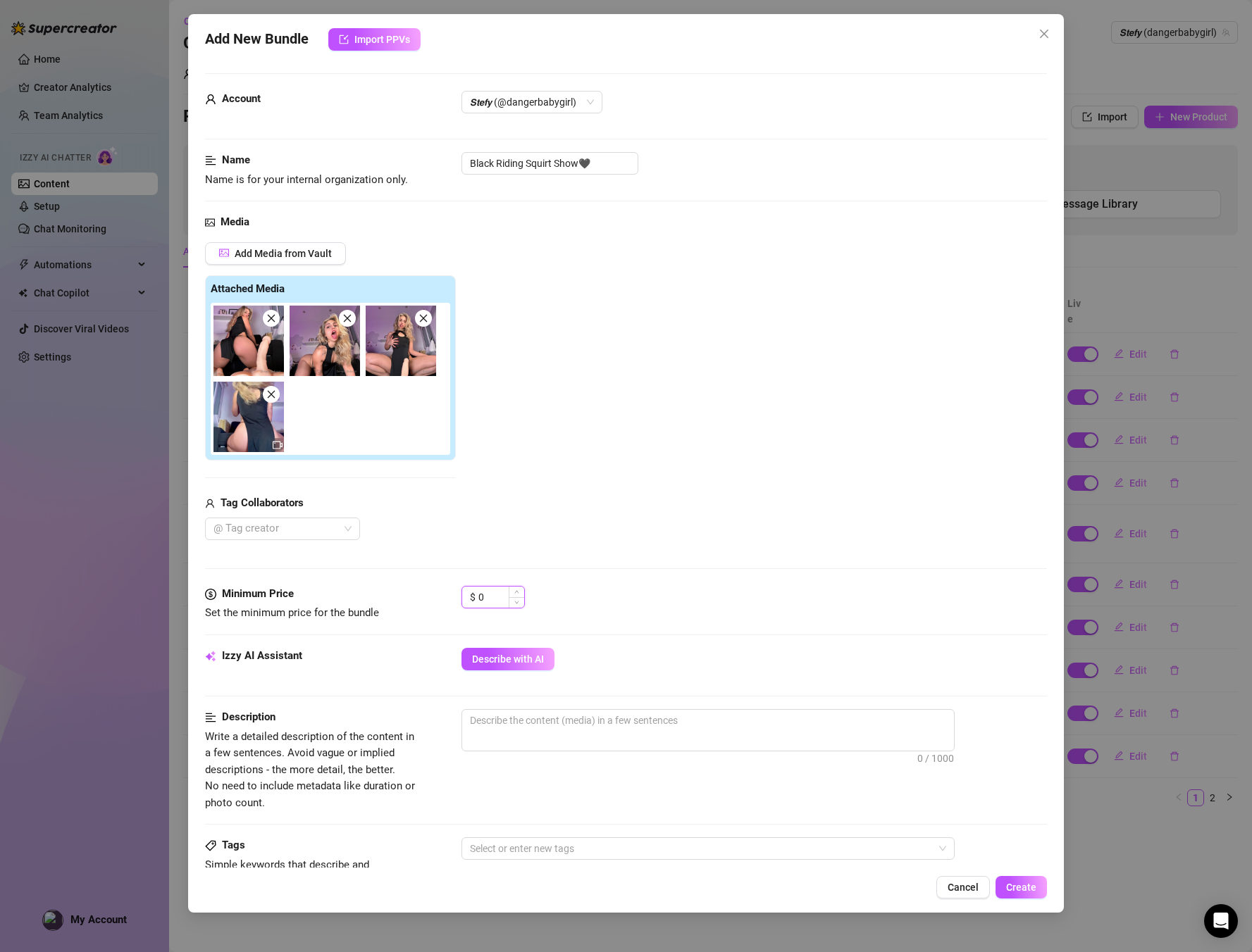
click at [492, 599] on input "0" at bounding box center [501, 597] width 46 height 21
click at [449, 595] on div "Minimum Price Set the minimum price for the bundle $ 0" at bounding box center [626, 603] width 843 height 36
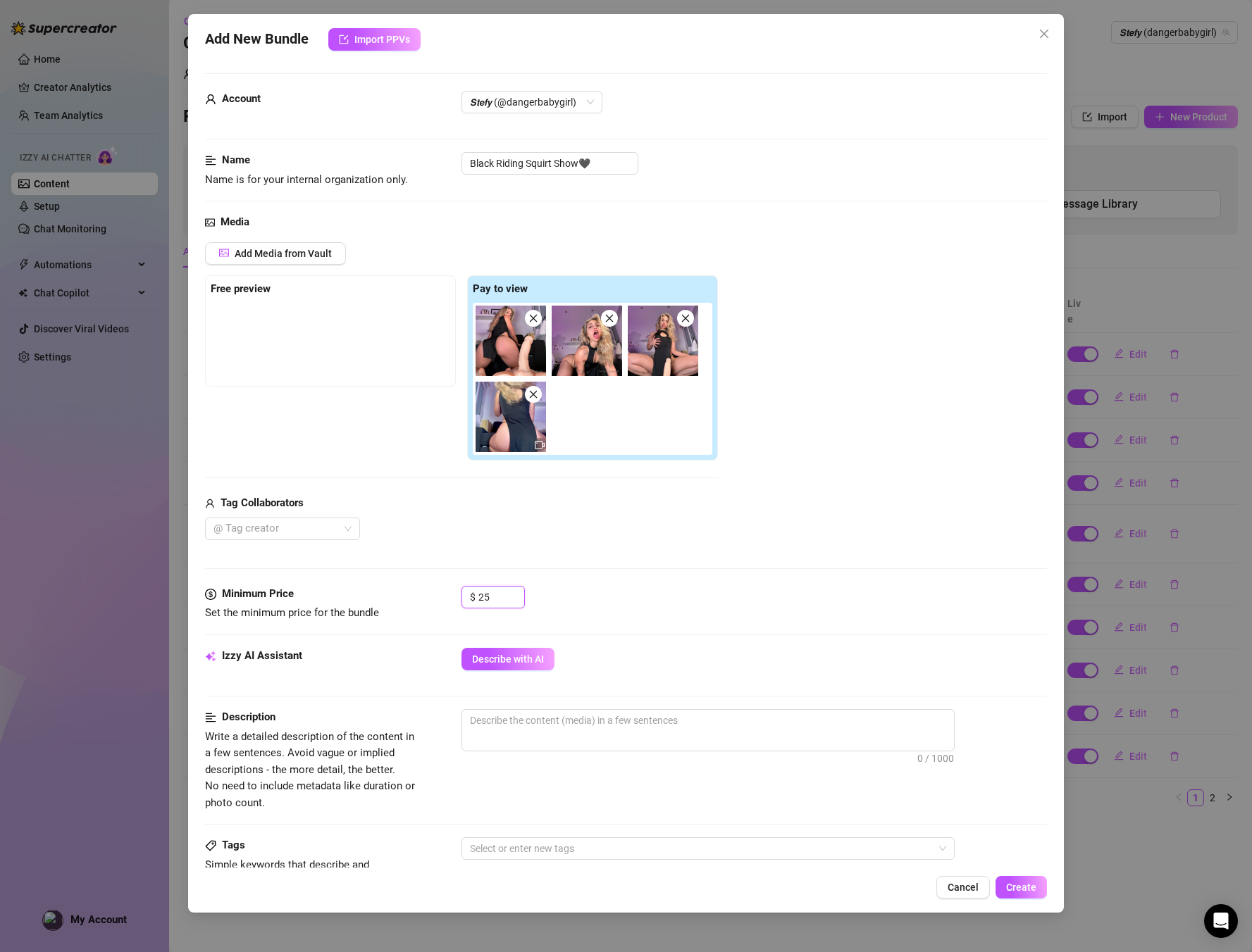
type input "25"
click at [713, 657] on div "Describe with AI" at bounding box center [754, 659] width 586 height 23
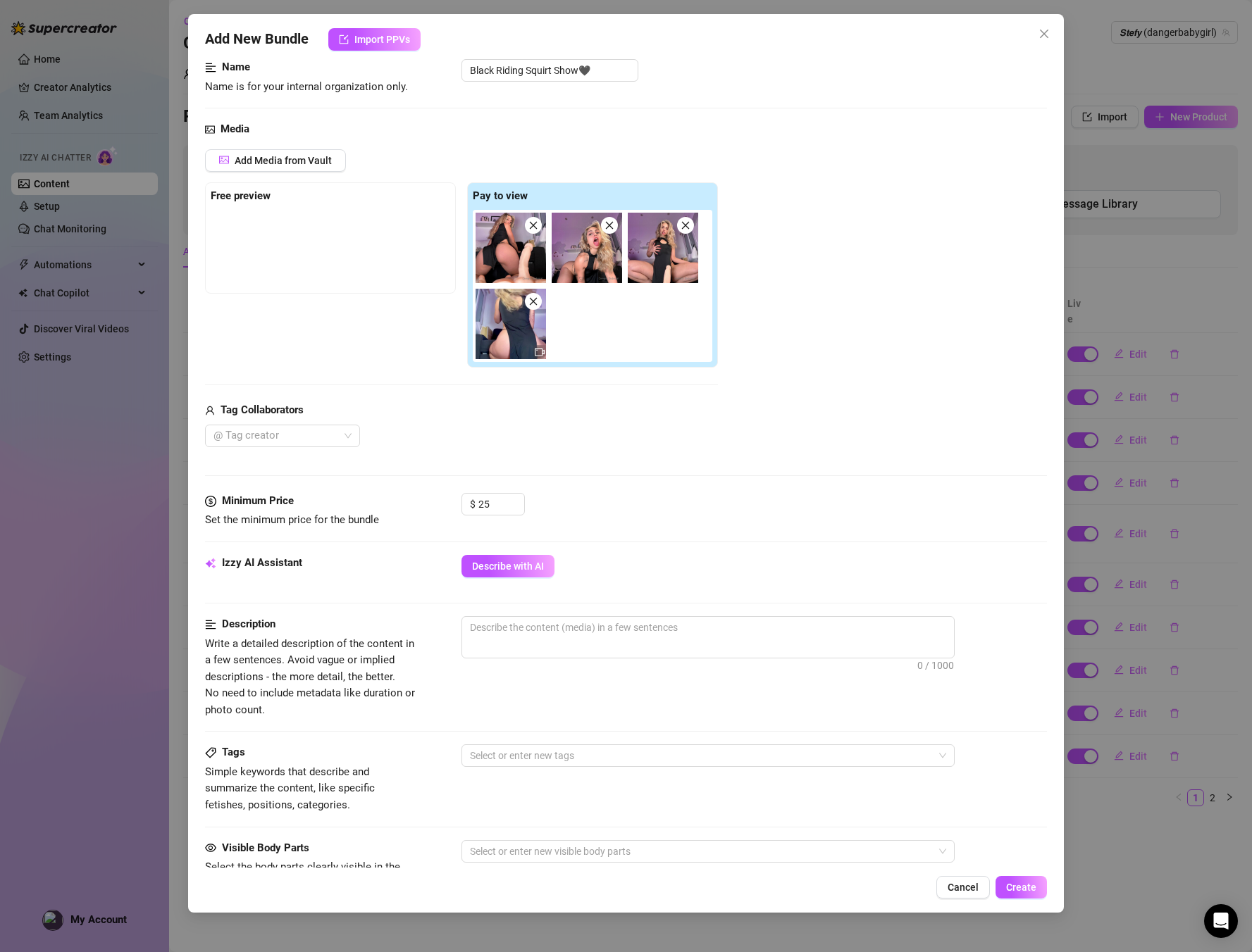
scroll to position [95, 0]
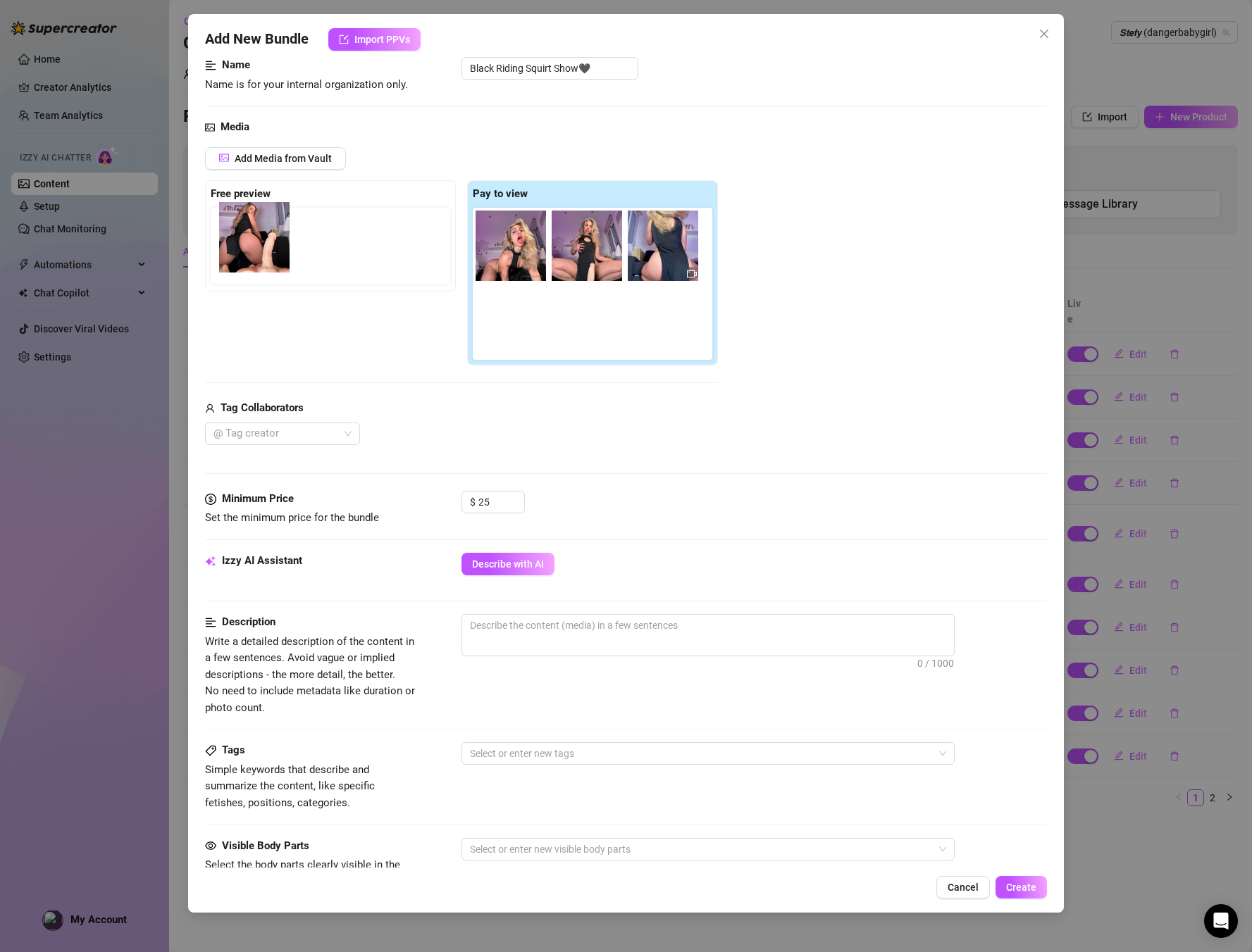
drag, startPoint x: 494, startPoint y: 245, endPoint x: 231, endPoint y: 236, distance: 263.2
click at [231, 236] on div "Free preview Pay to view" at bounding box center [461, 273] width 513 height 186
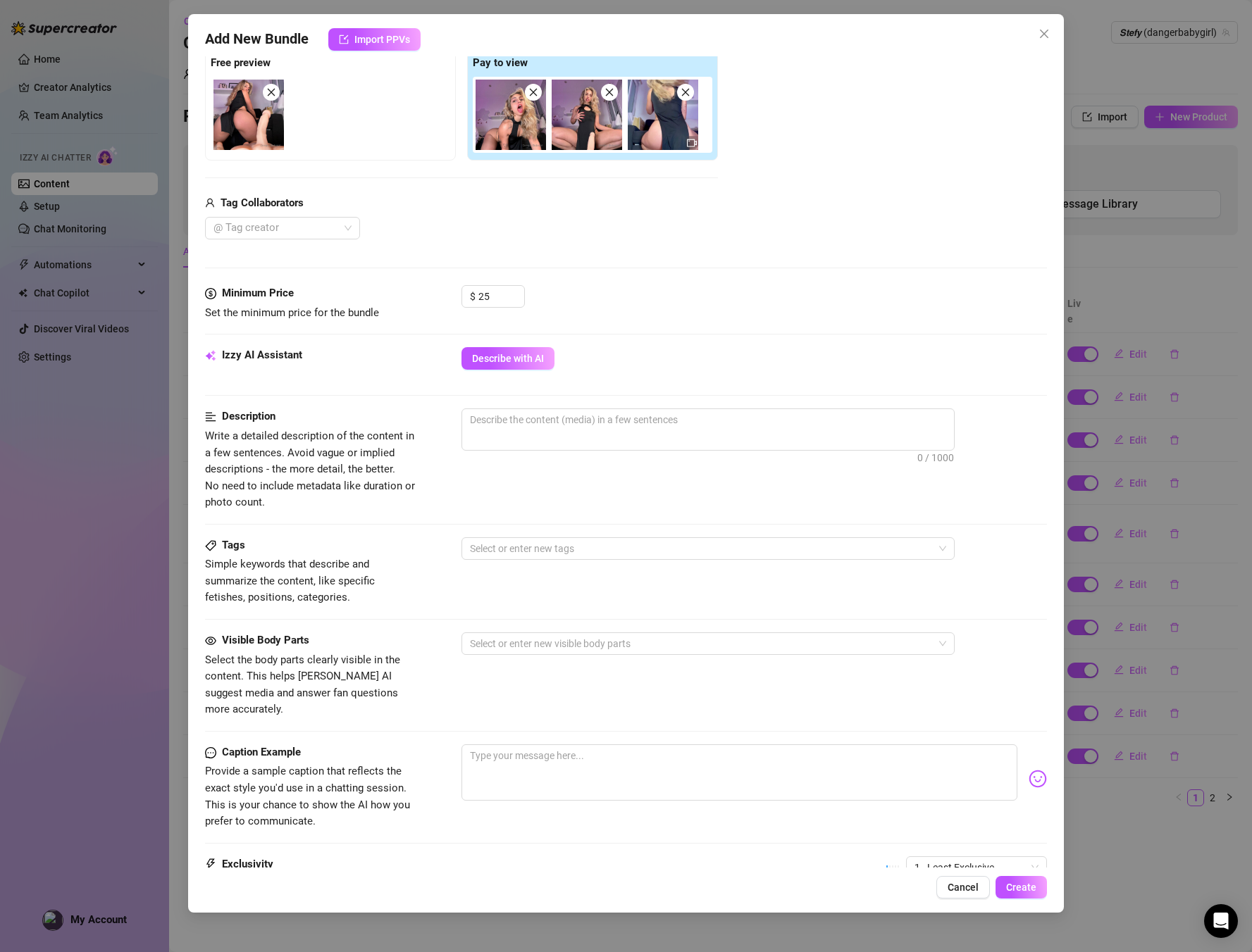
scroll to position [372, 0]
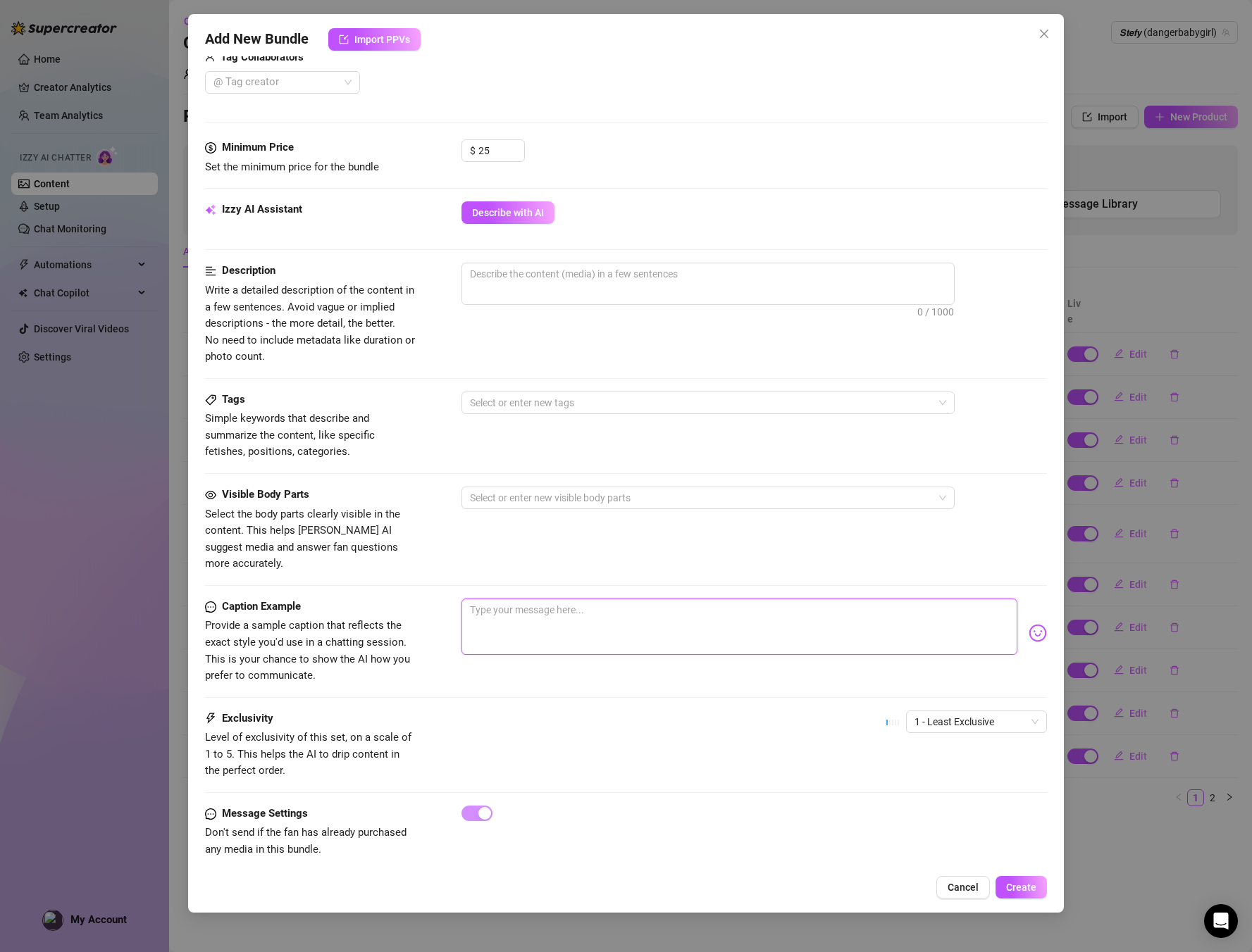
click at [514, 608] on textarea at bounding box center [740, 627] width 557 height 56
paste textarea "Get ready for my wildest squirting show ever 😏💦… You begged for it, and I could…"
type textarea "Get ready for my wildest squirting show ever 😏💦… You begged for it, and I could…"
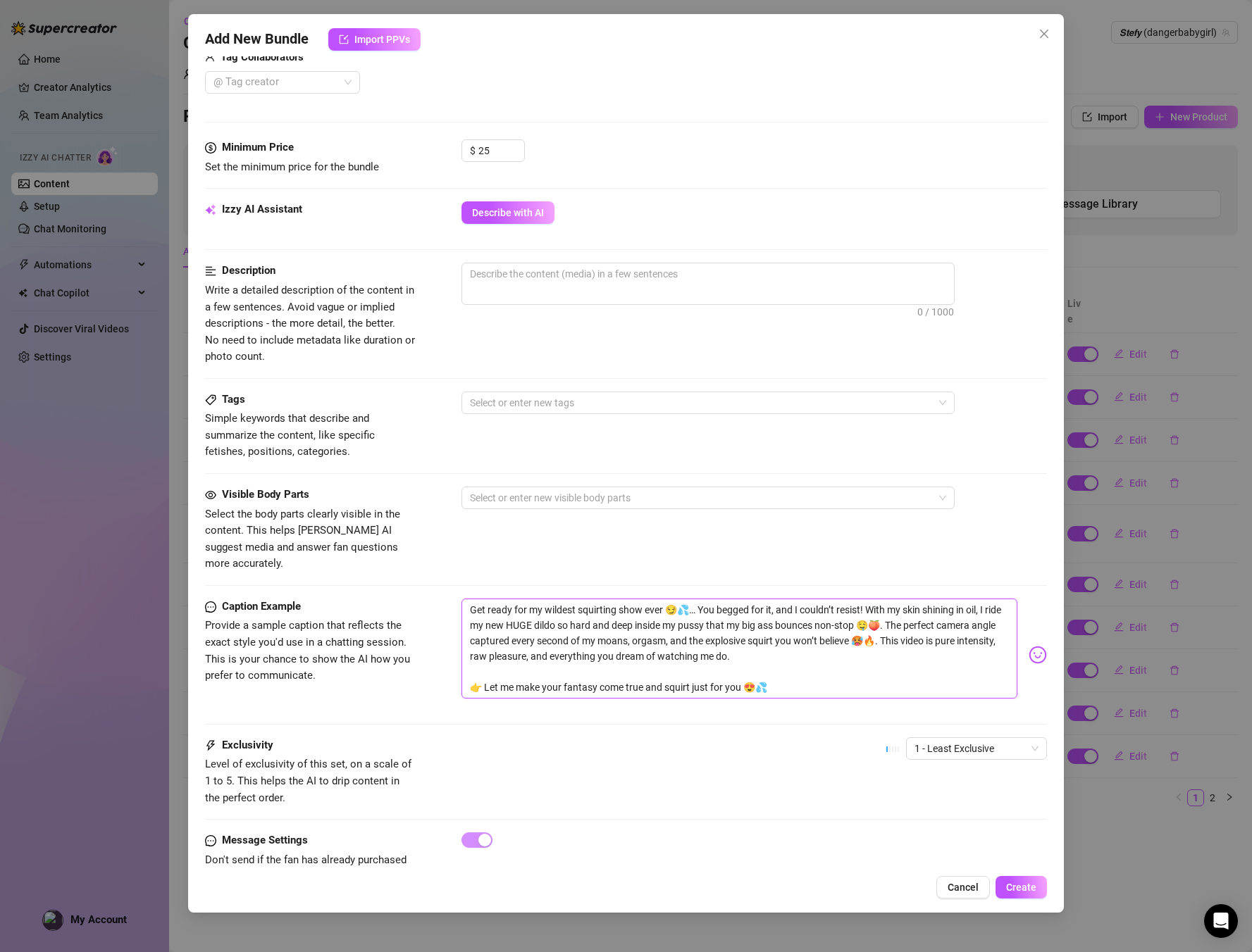
scroll to position [0, 0]
type textarea "Get ready for my wildest squirting show ever 😏💦… You begged for it, and I could…"
click at [530, 282] on textarea at bounding box center [708, 273] width 492 height 21
paste textarea "Solo video where the model uses a large dildo for vaginal penetration in differ…"
type textarea "Solo video where the model uses a large dildo for vaginal penetration in differ…"
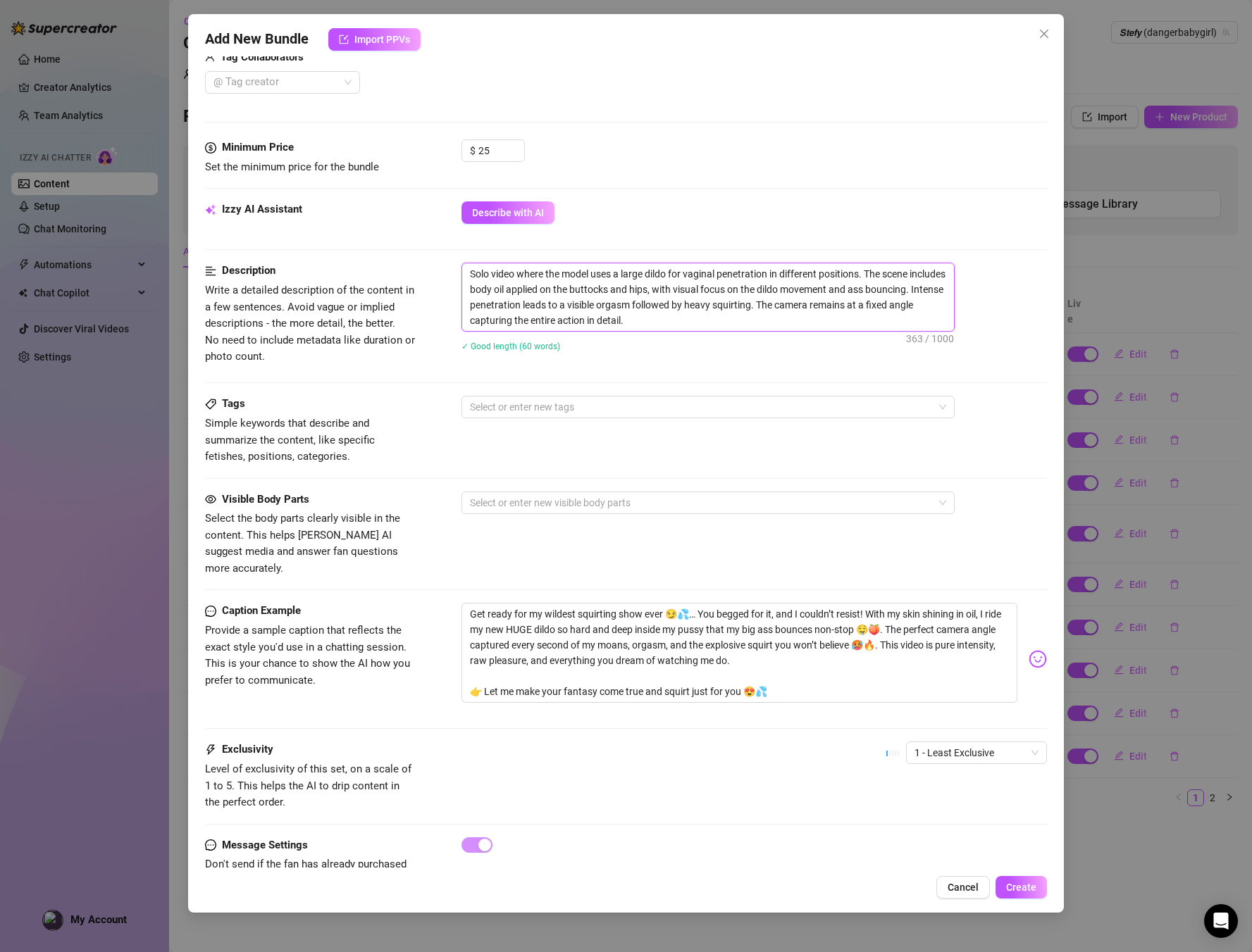
type textarea "Solo video where the model uses a large dildo for vaginal penetration in differ…"
click at [535, 405] on div at bounding box center [701, 407] width 473 height 20
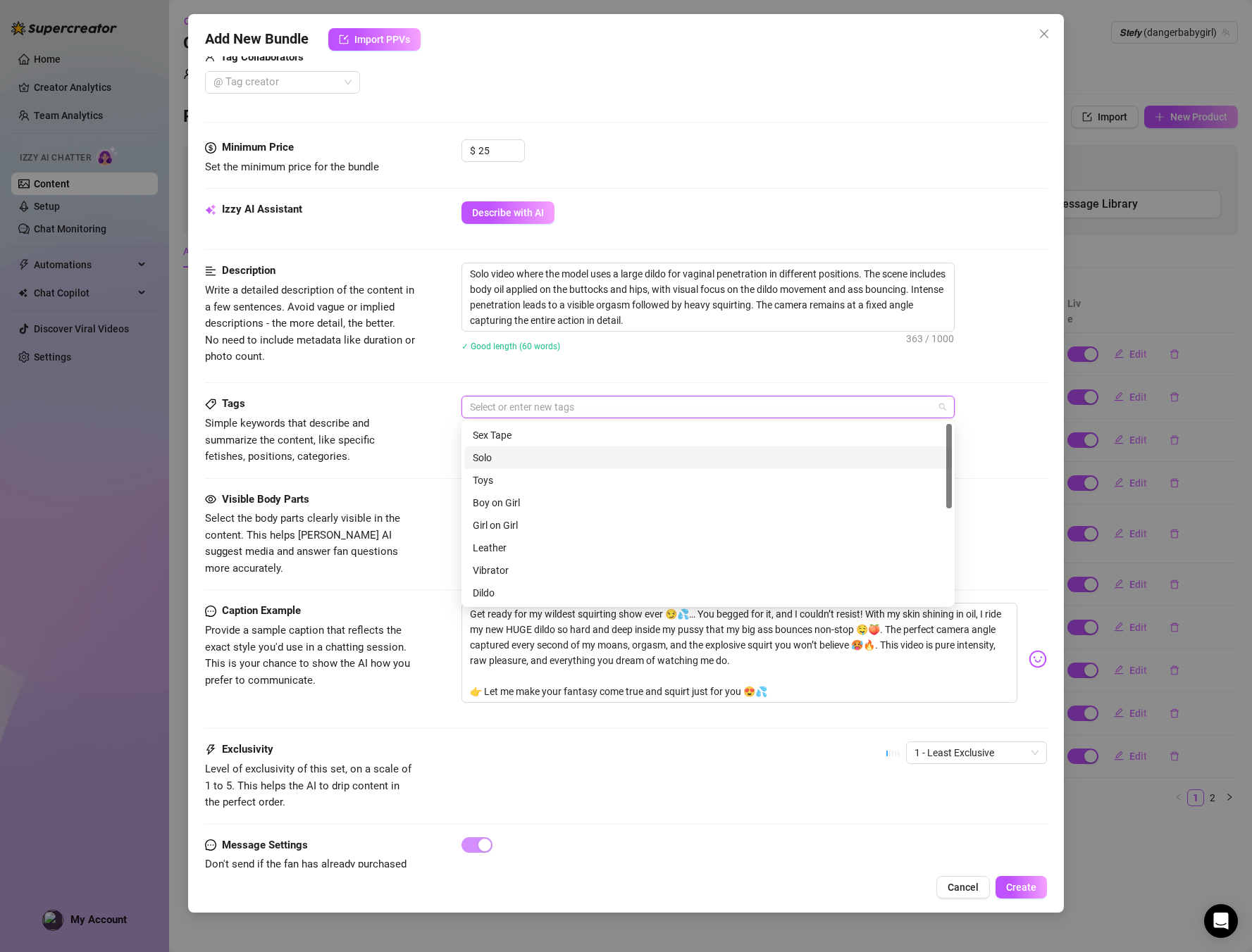
click at [468, 462] on div "Solo" at bounding box center [708, 457] width 487 height 23
click at [495, 560] on div "Dildo" at bounding box center [708, 560] width 471 height 15
type input "huge dildo"
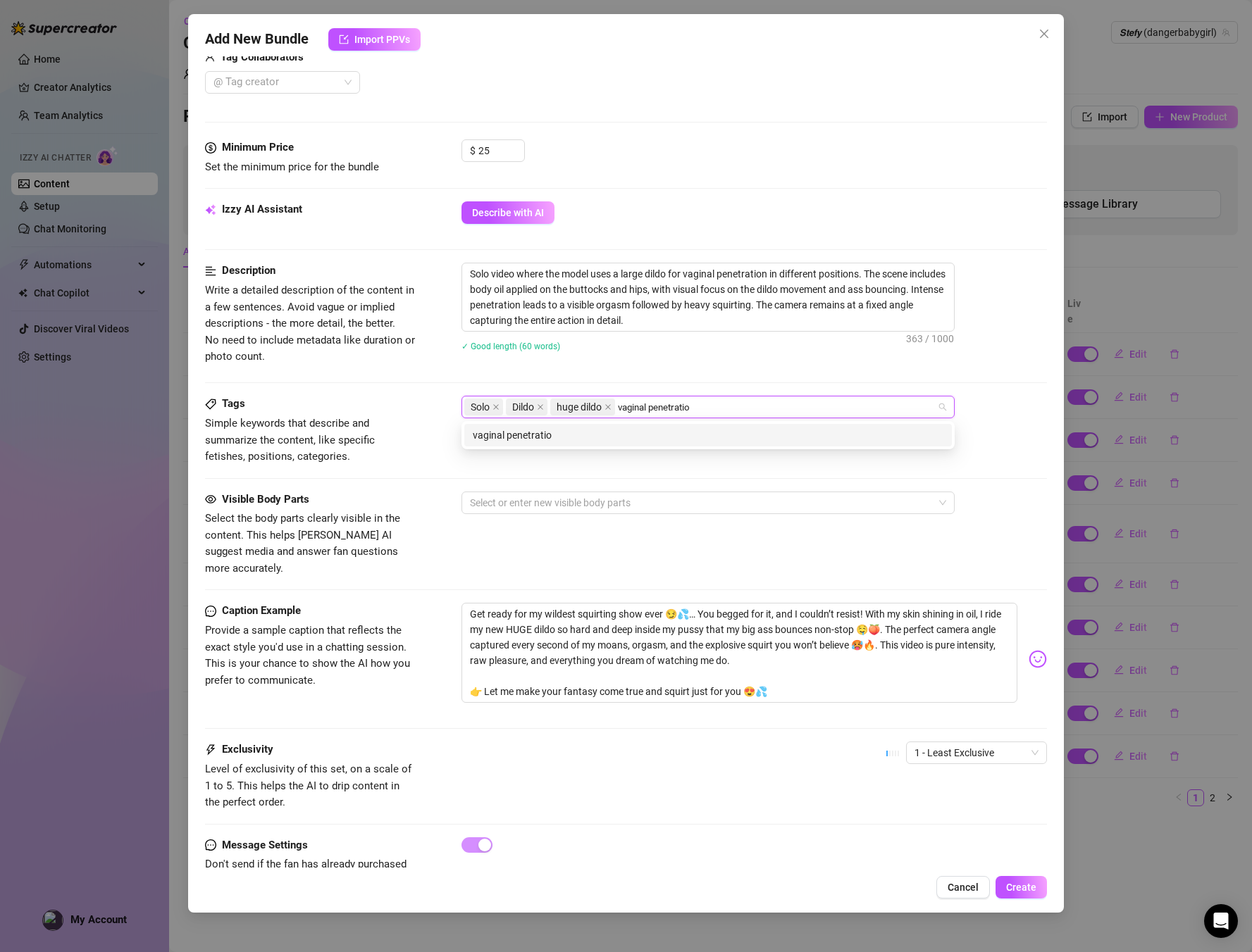
type input "vaginal penetration"
type input "squirting"
type input "orgasm"
type input "oil"
type input "big ass"
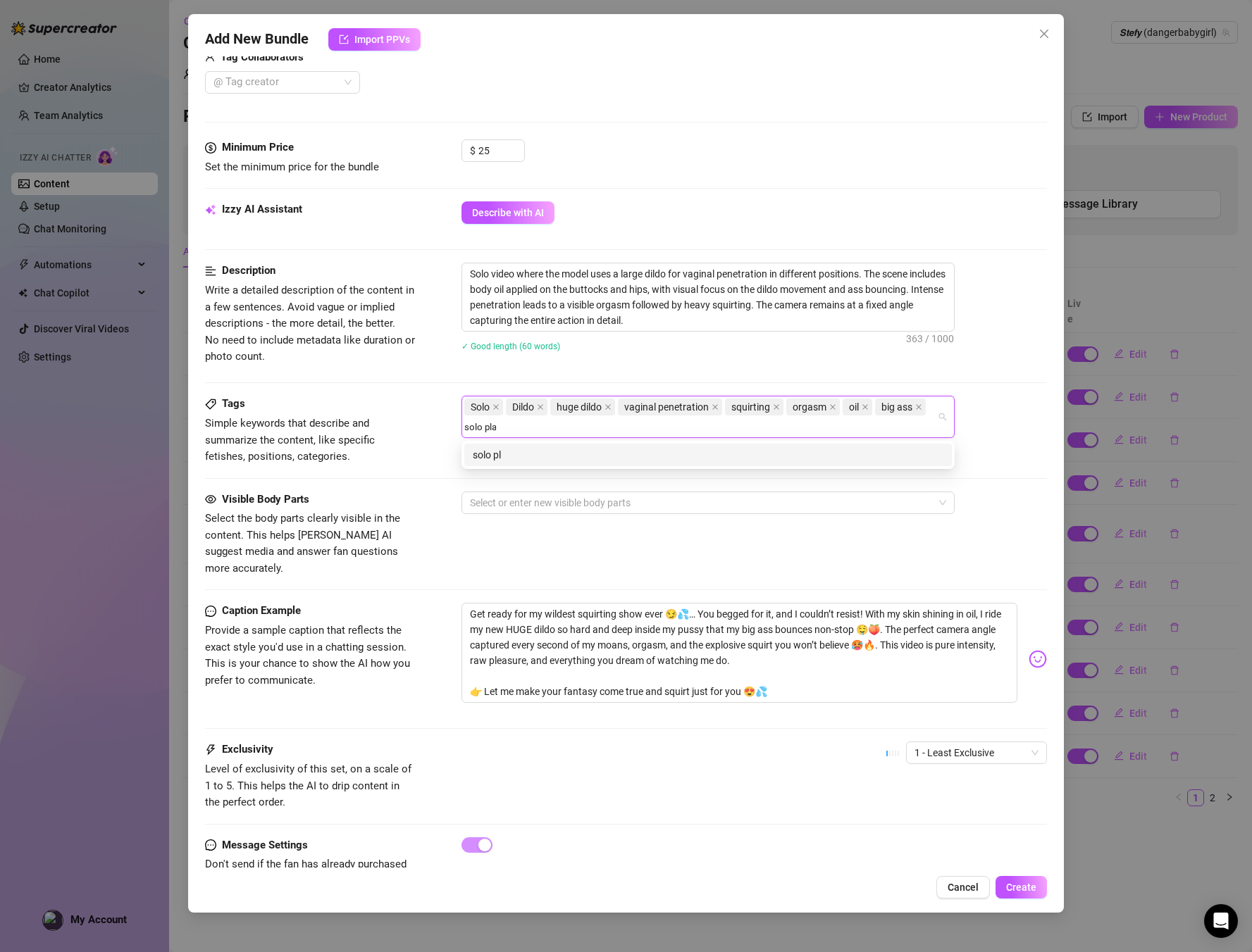
type input "solo play"
type input "extreme toy"
type input "masturbation"
type input "squirt orgasm"
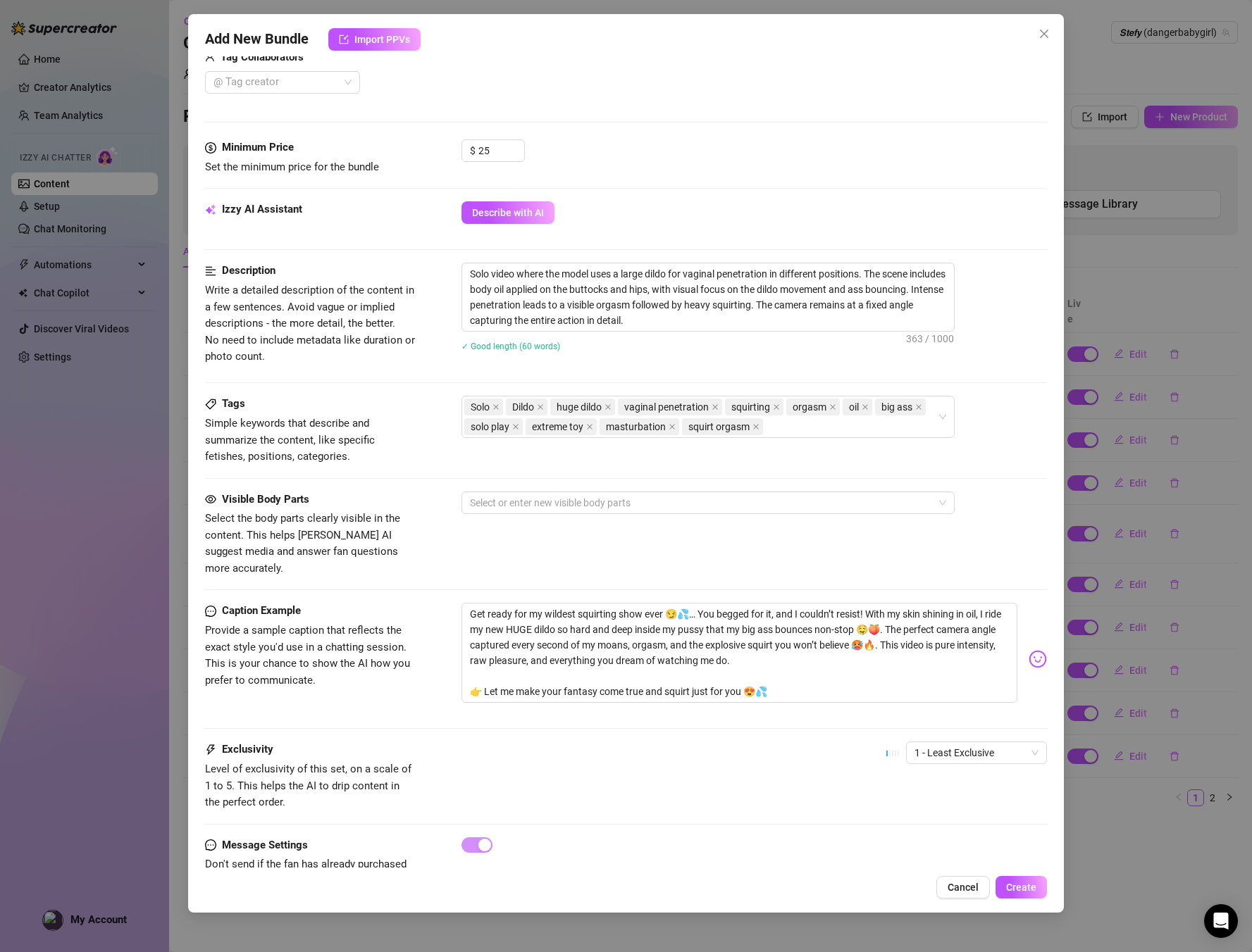
scroll to position [404, 0]
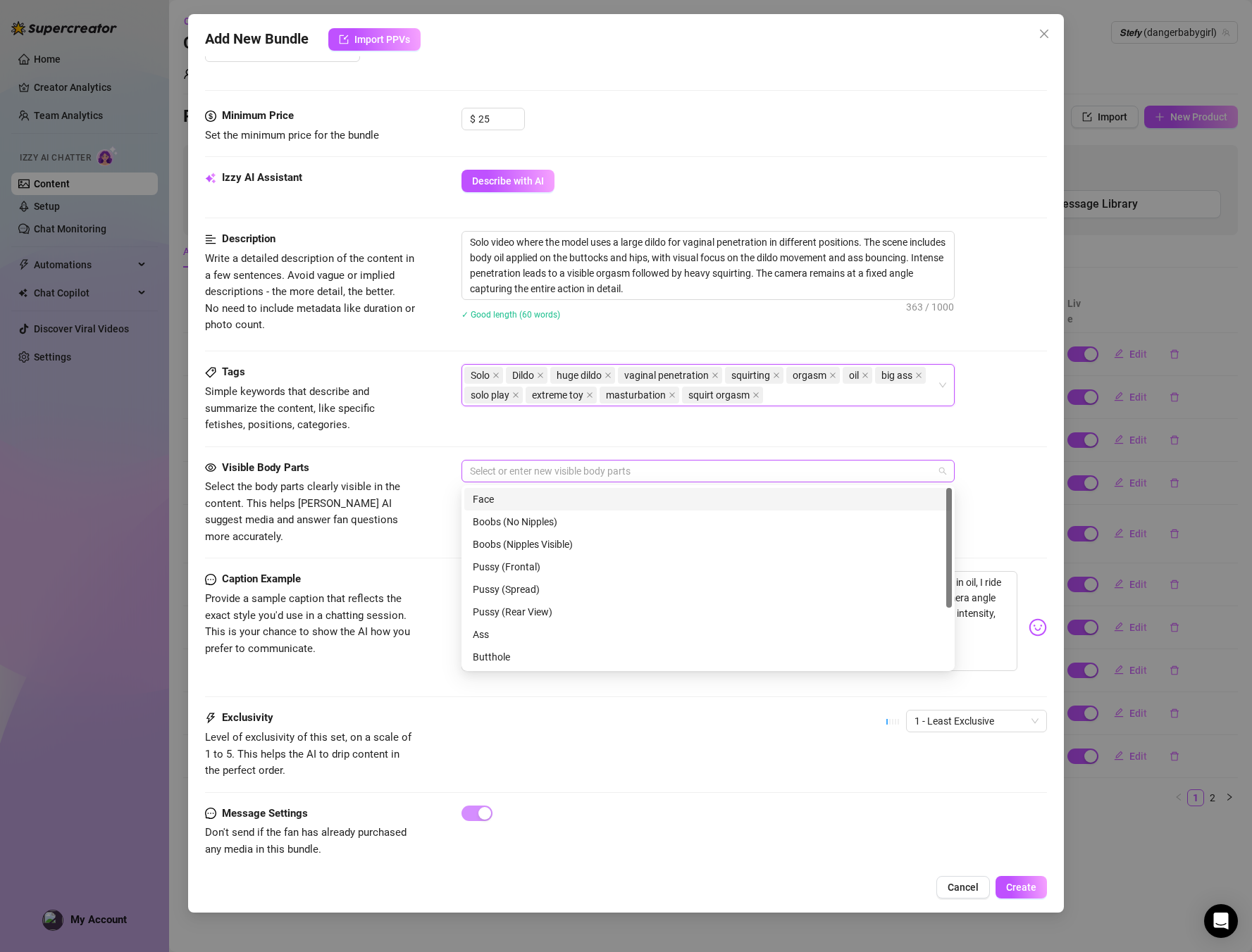
click at [526, 473] on div at bounding box center [701, 472] width 473 height 20
click at [529, 498] on div "Face" at bounding box center [708, 499] width 471 height 15
click at [531, 582] on div "Pussy (Spread)" at bounding box center [708, 589] width 471 height 15
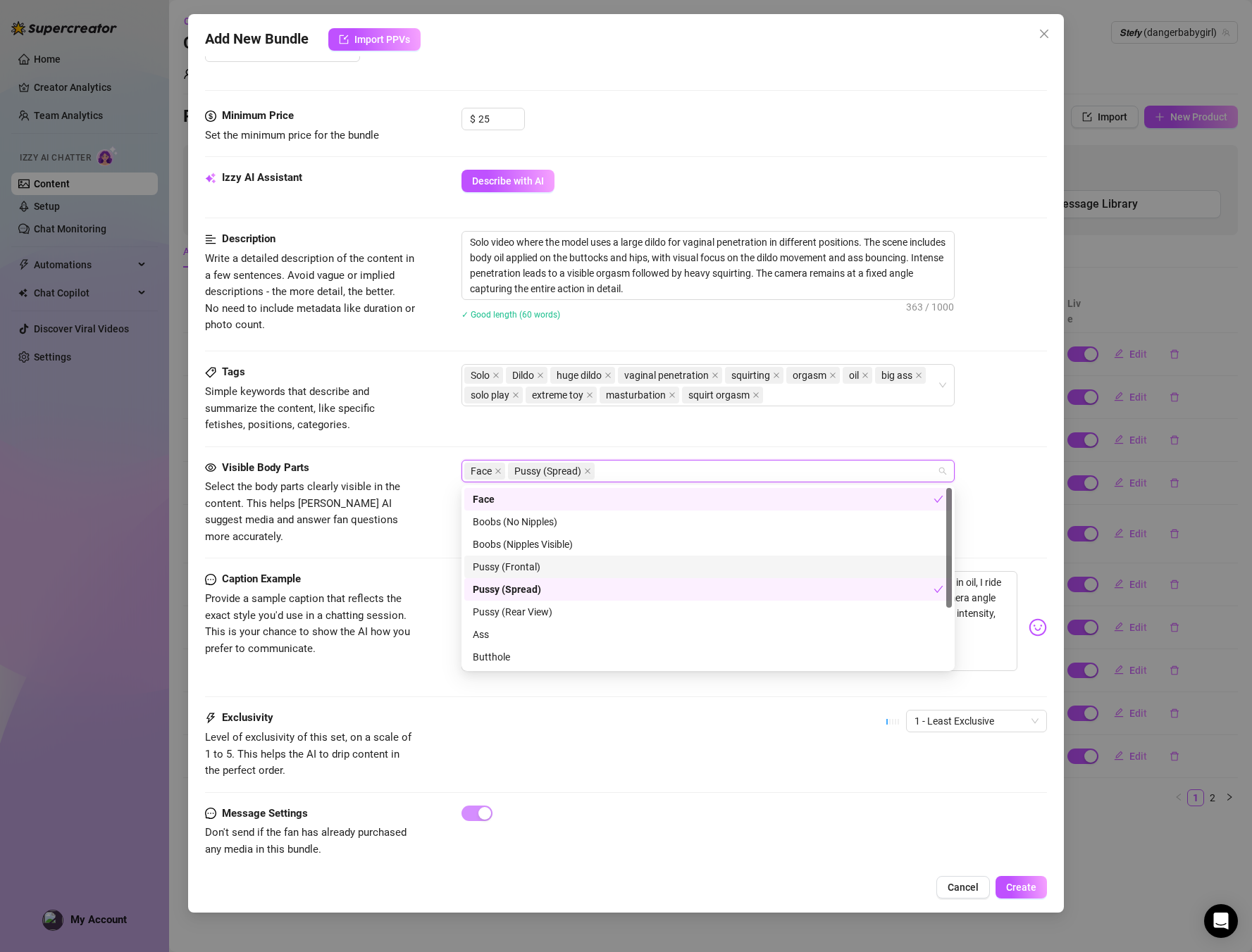
click at [533, 569] on div "Pussy (Frontal)" at bounding box center [708, 567] width 471 height 15
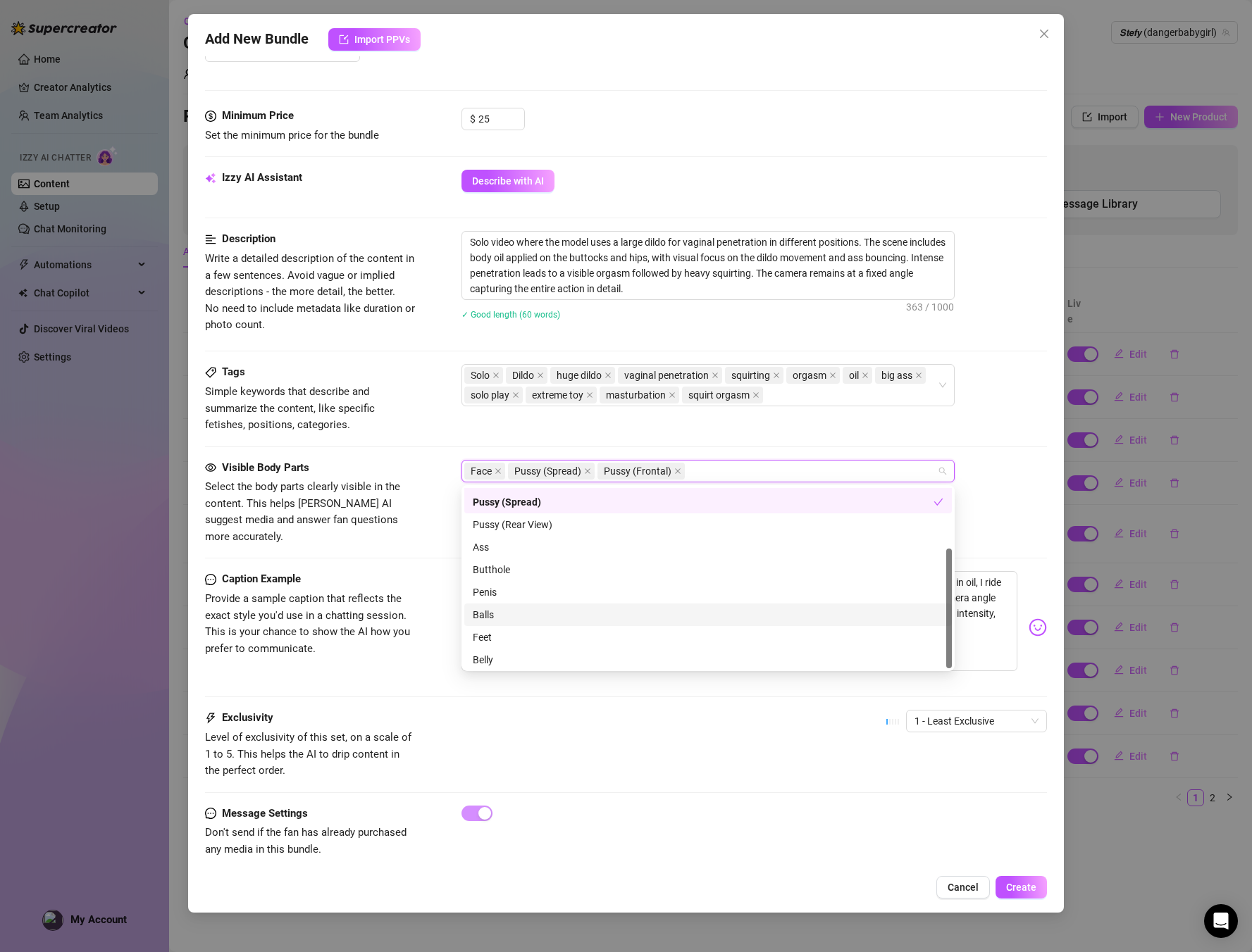
scroll to position [90, 0]
click at [518, 564] on div "Butthole" at bounding box center [708, 567] width 471 height 15
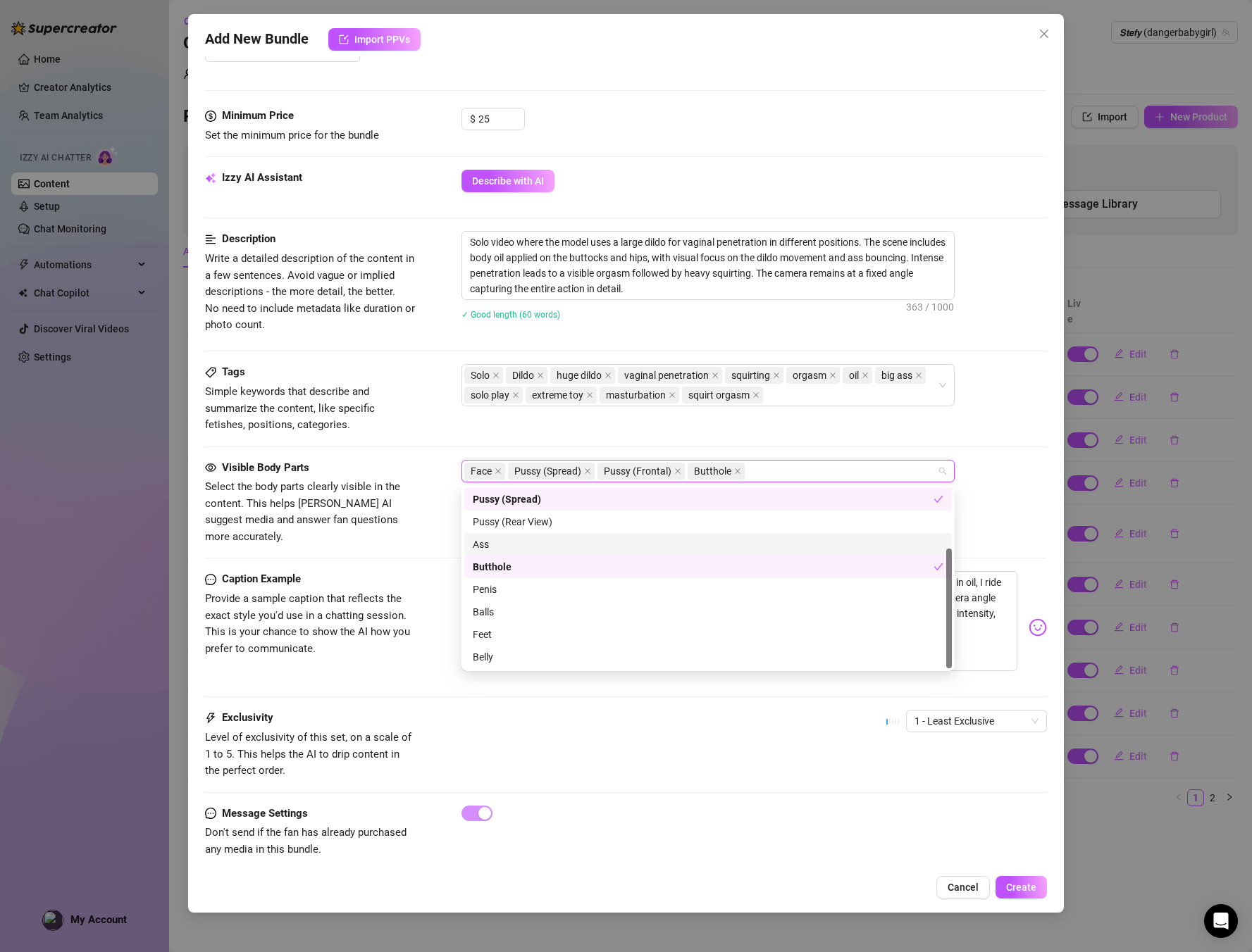
click at [513, 542] on div "Ass" at bounding box center [708, 544] width 471 height 15
click at [502, 651] on div "Belly" at bounding box center [708, 657] width 471 height 15
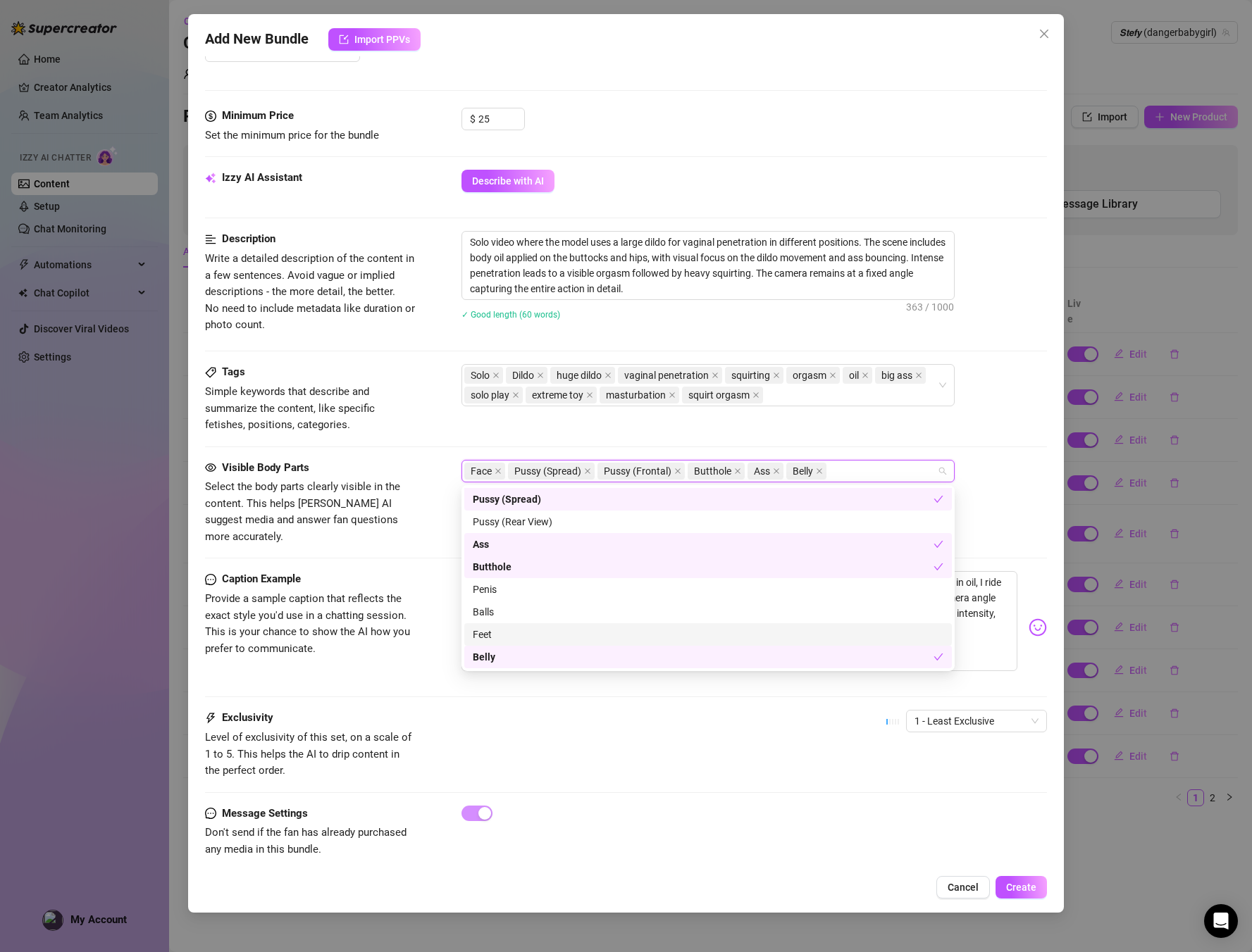
click at [499, 632] on div "Feet" at bounding box center [708, 634] width 471 height 15
click at [489, 660] on div "Belly" at bounding box center [703, 657] width 461 height 15
click at [372, 673] on div "Caption Example Provide a sample caption that reflects the exact style you'd us…" at bounding box center [626, 640] width 843 height 138
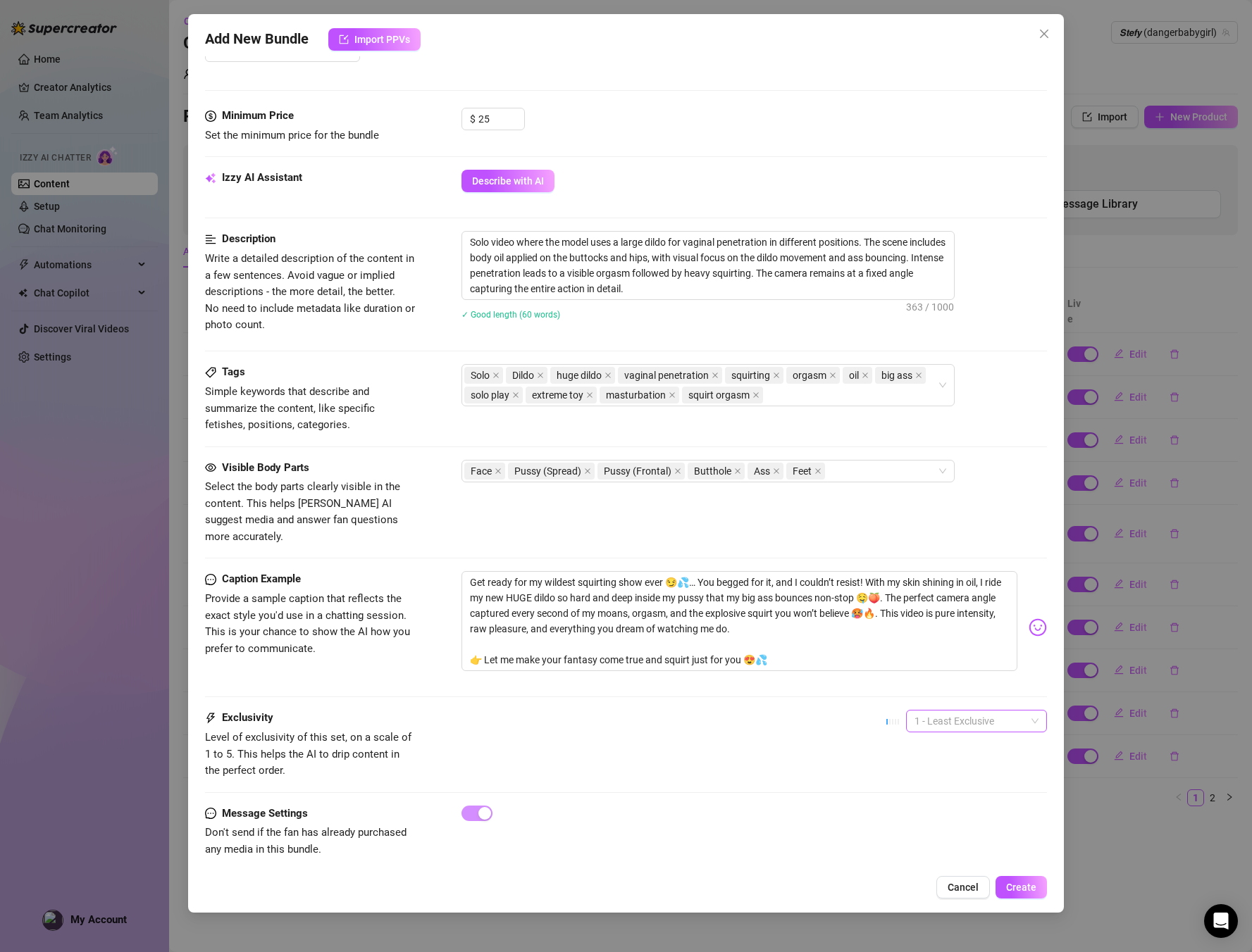
click at [939, 711] on span "1 - Least Exclusive" at bounding box center [977, 721] width 124 height 21
click at [928, 819] on div "5 - Most Exclusive 🔥" at bounding box center [977, 823] width 118 height 15
click at [1027, 886] on span "Create" at bounding box center [1021, 887] width 30 height 11
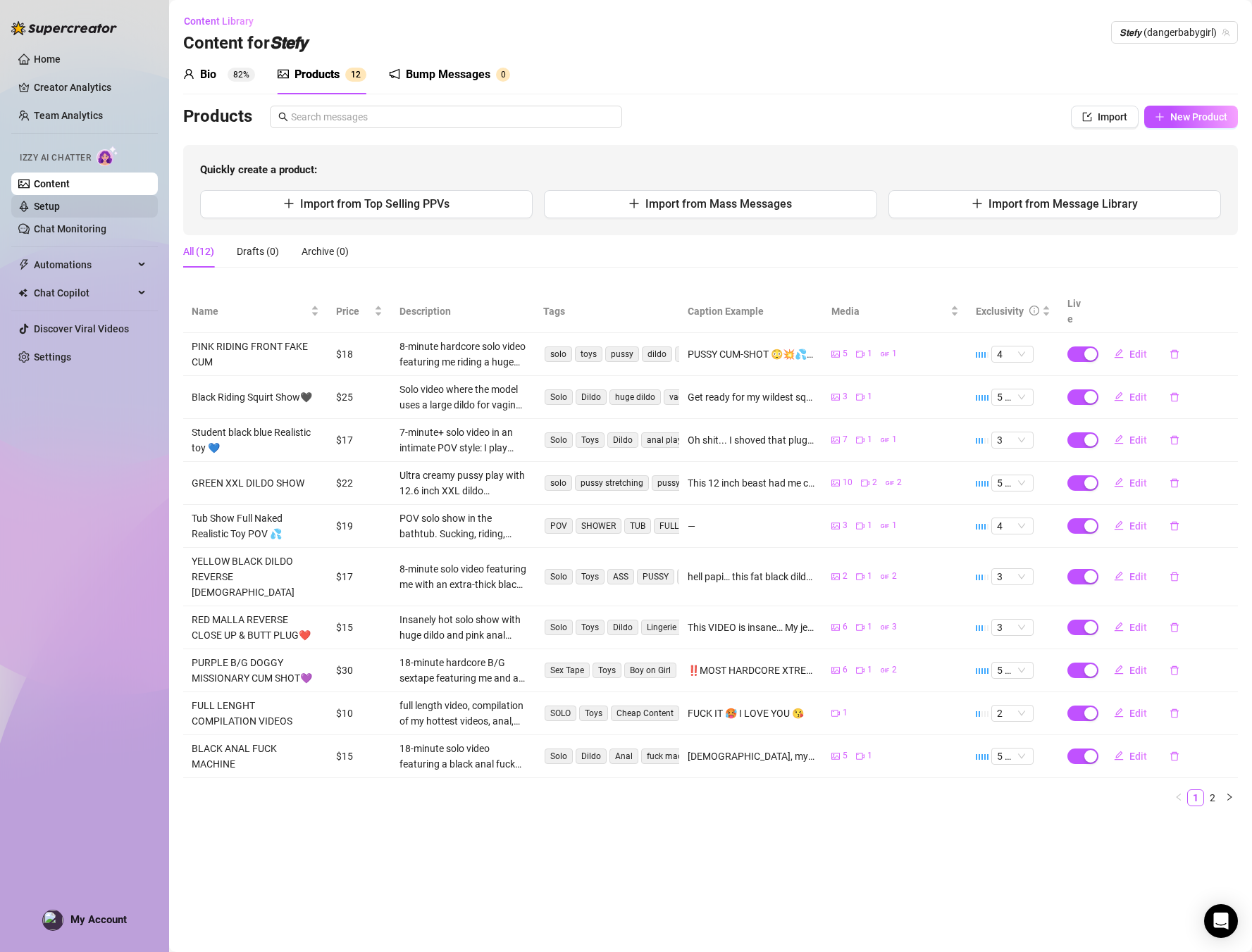
click at [49, 210] on link "Setup" at bounding box center [46, 206] width 26 height 11
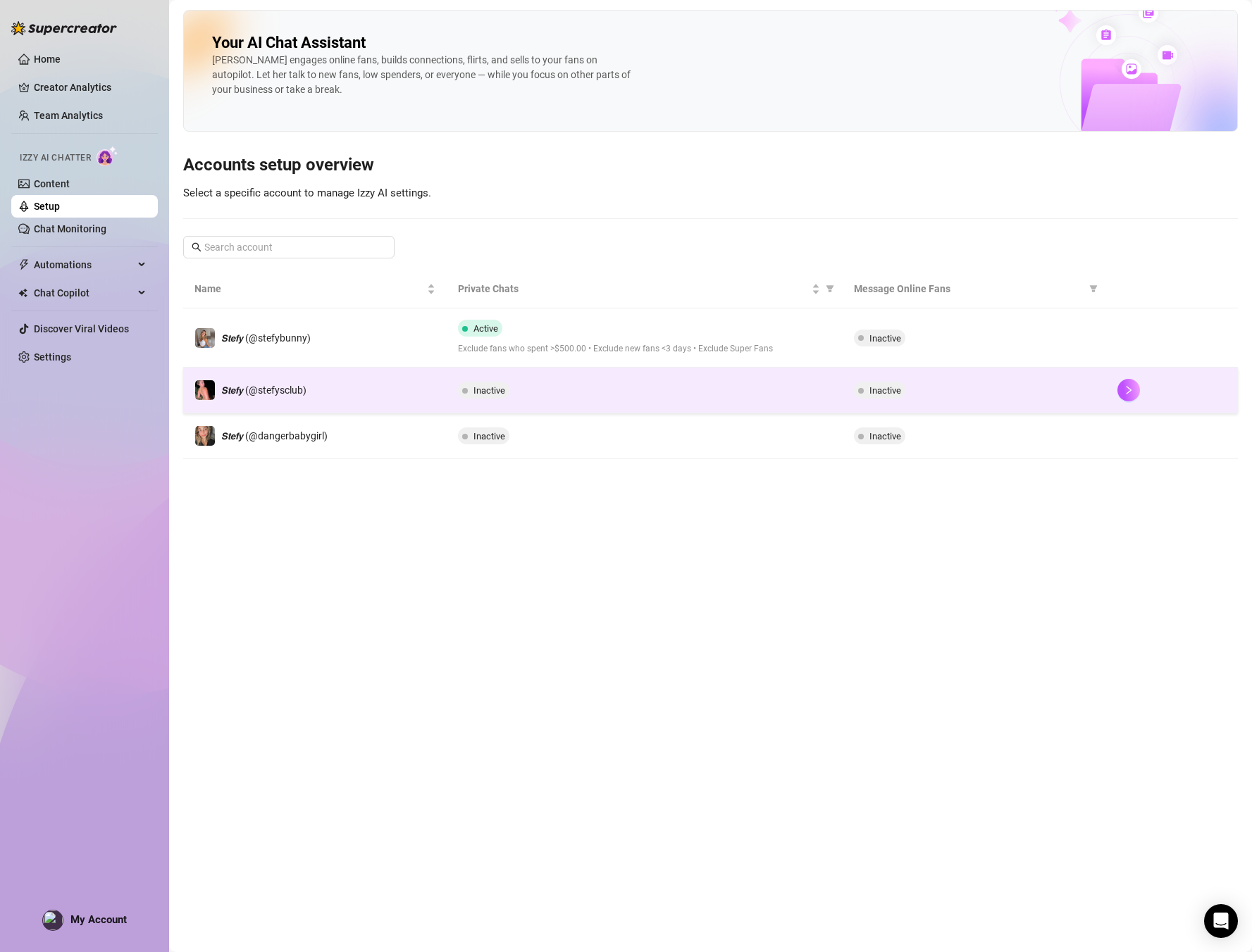
click at [477, 390] on span "Inactive" at bounding box center [489, 391] width 32 height 11
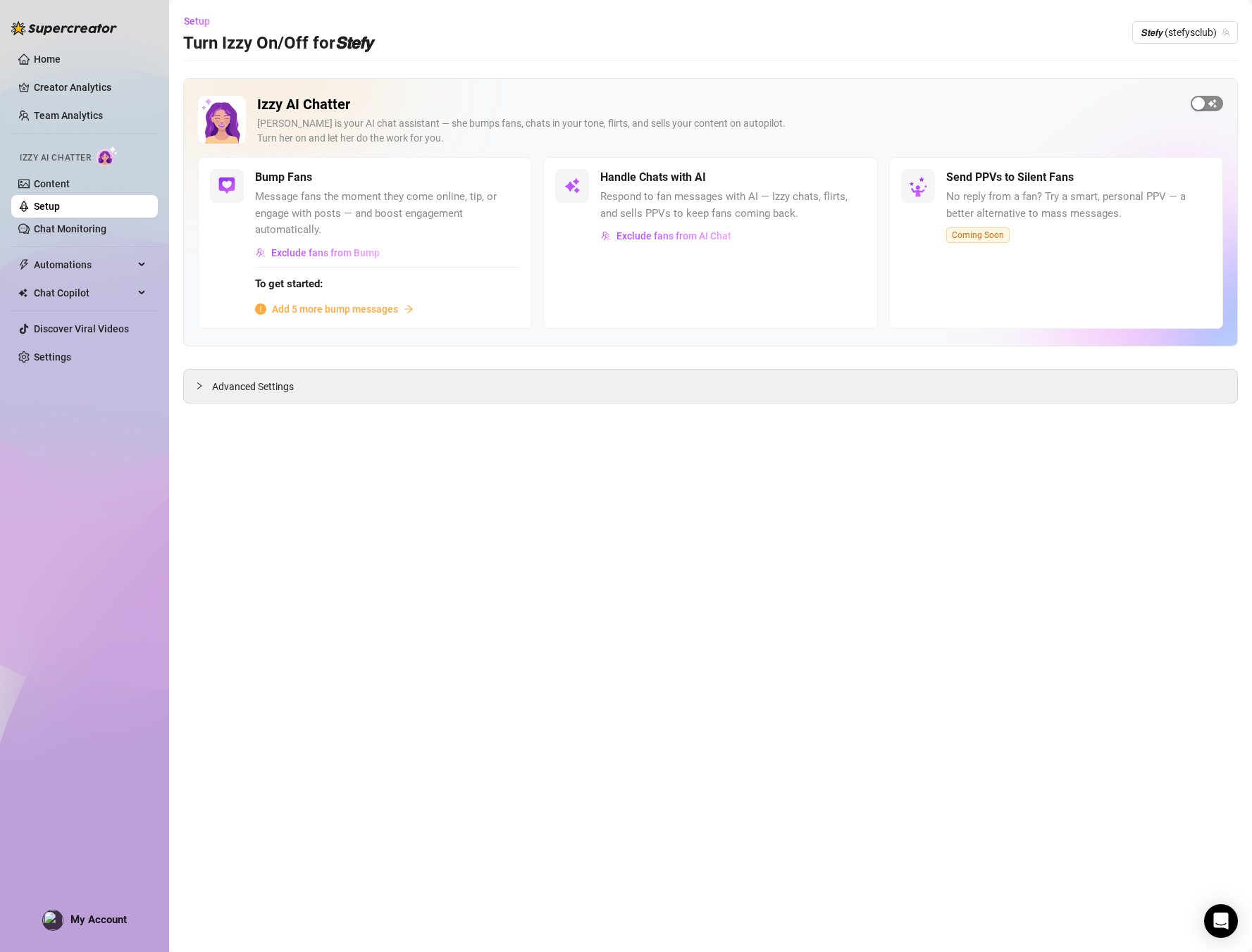
click at [1199, 107] on div "button" at bounding box center [1198, 104] width 13 height 13
